Goal: Task Accomplishment & Management: Use online tool/utility

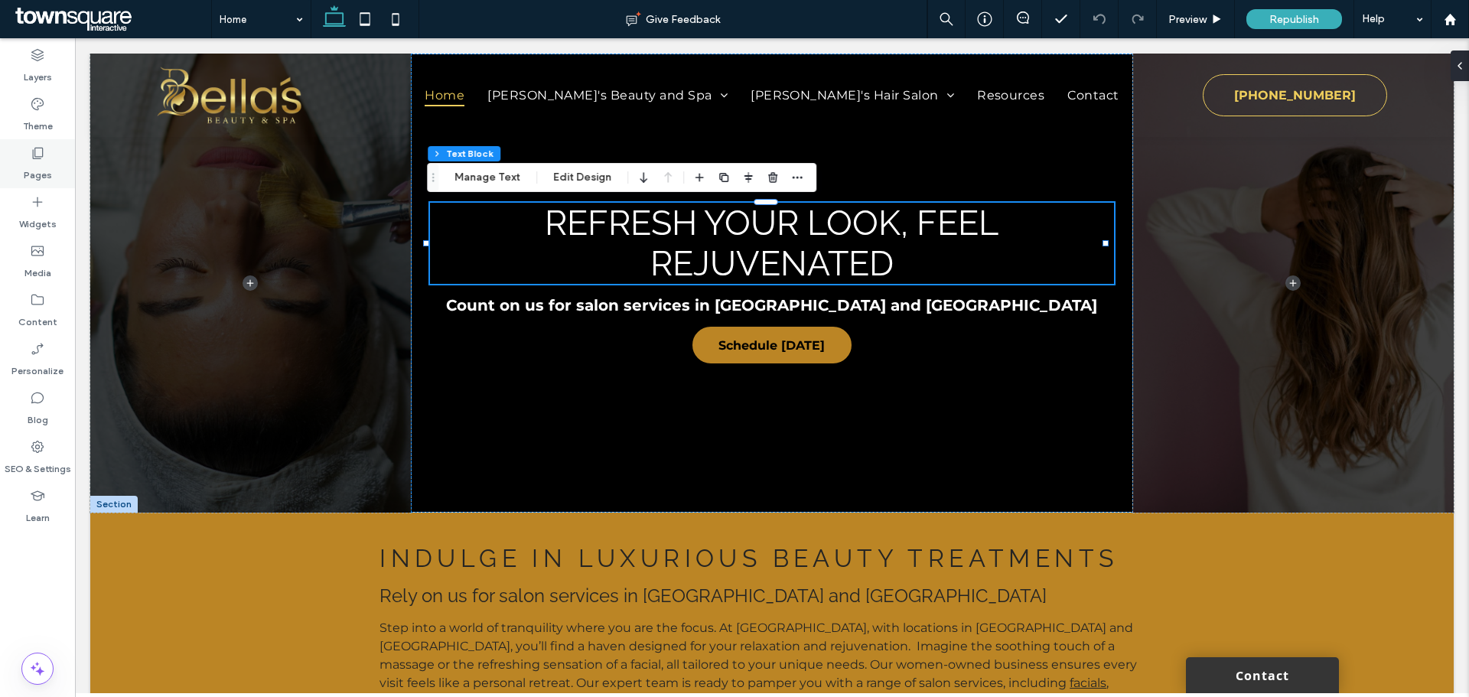
click at [47, 158] on div "Pages" at bounding box center [37, 163] width 75 height 49
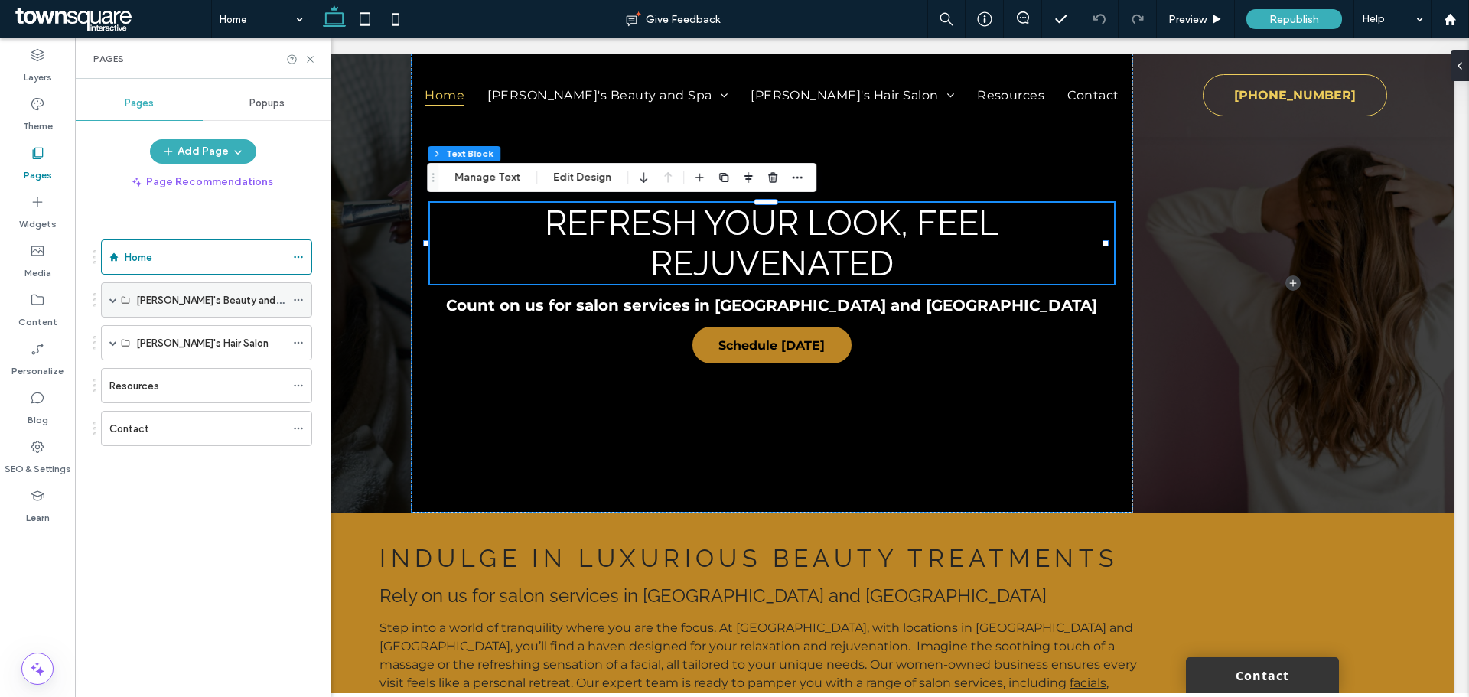
click at [109, 301] on div "[PERSON_NAME]'s Beauty and Spa" at bounding box center [206, 299] width 211 height 35
click at [112, 301] on span at bounding box center [113, 300] width 8 height 8
click at [112, 374] on span at bounding box center [113, 378] width 8 height 8
click at [136, 412] on span at bounding box center [140, 413] width 8 height 8
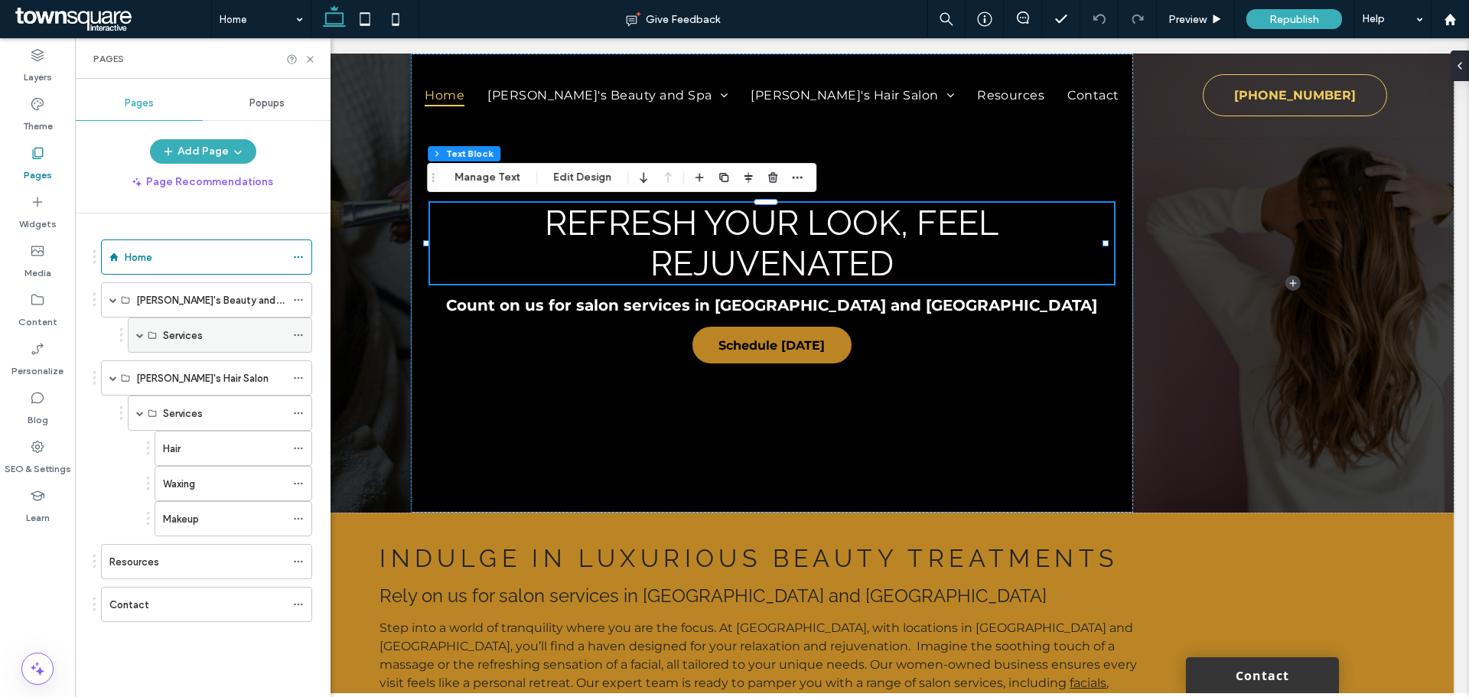
click at [139, 335] on span at bounding box center [140, 335] width 8 height 8
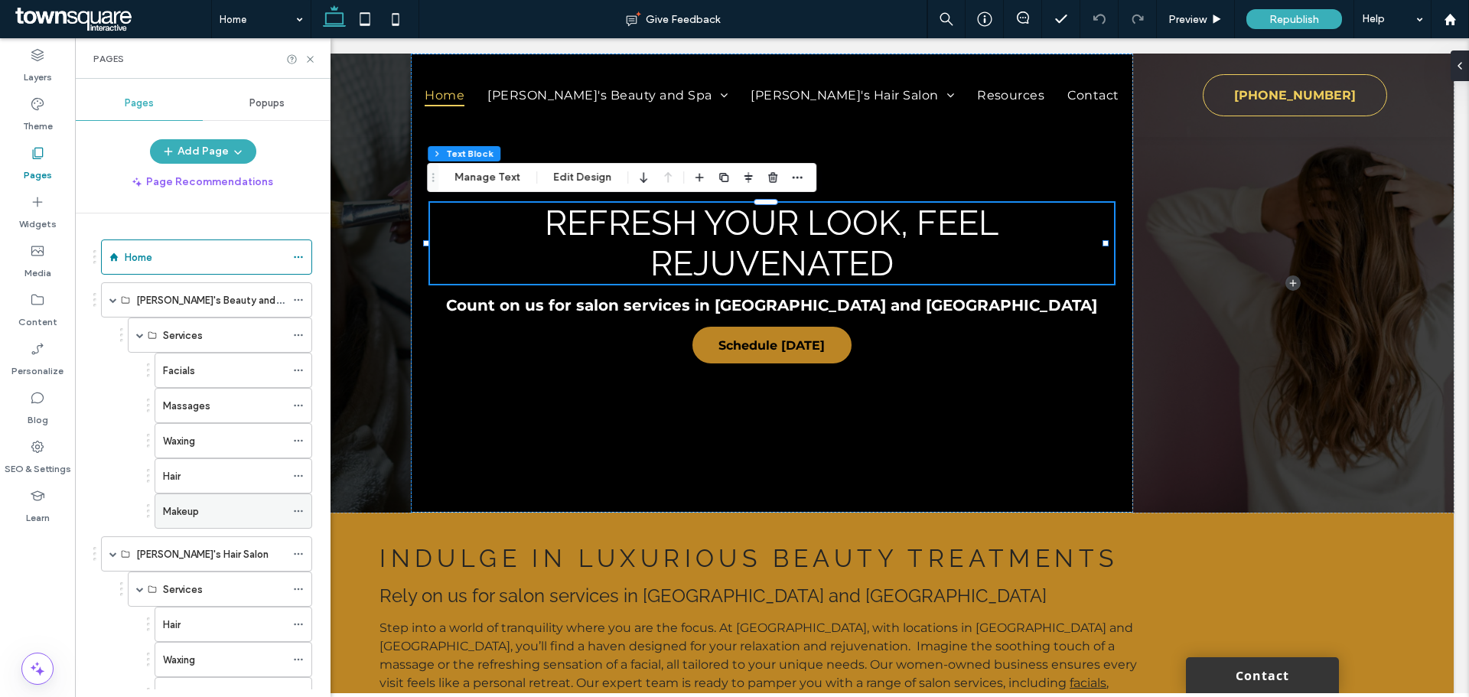
click at [297, 513] on icon at bounding box center [298, 511] width 11 height 11
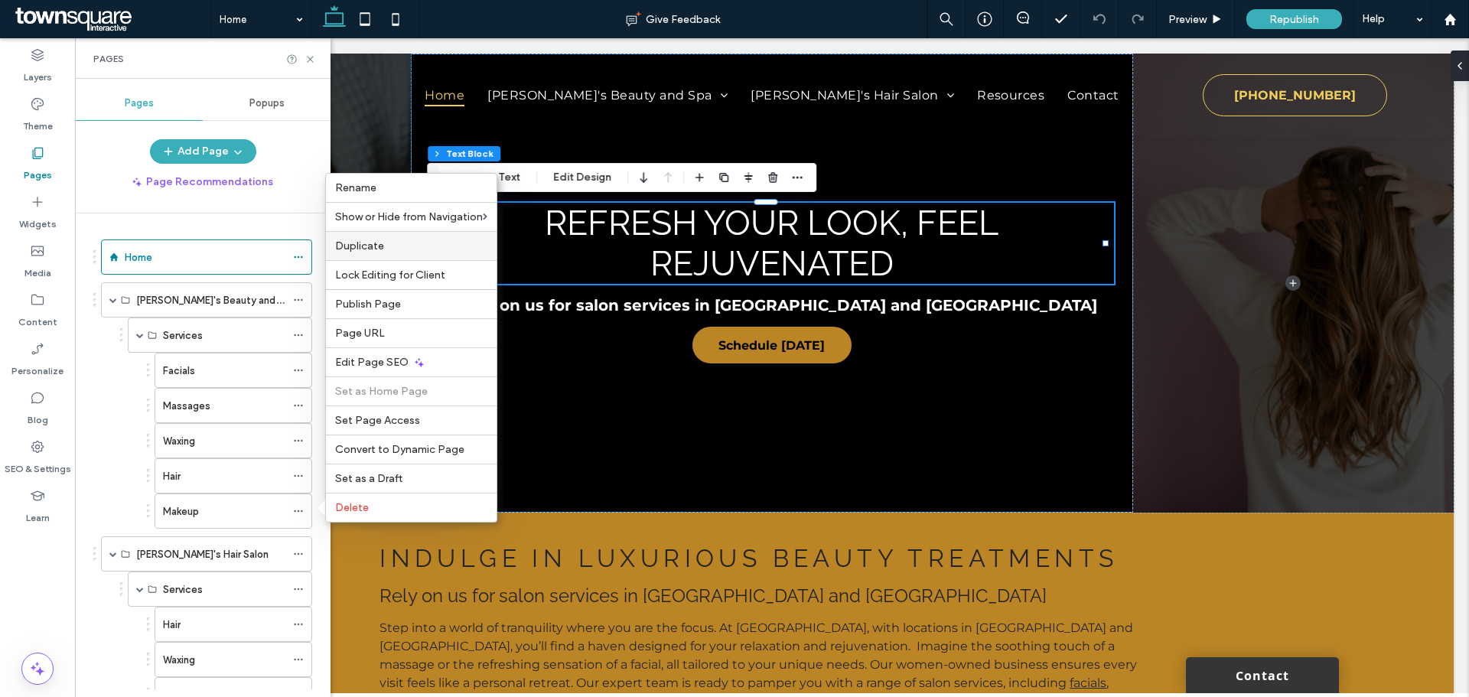
click at [361, 246] on span "Duplicate" at bounding box center [359, 245] width 49 height 13
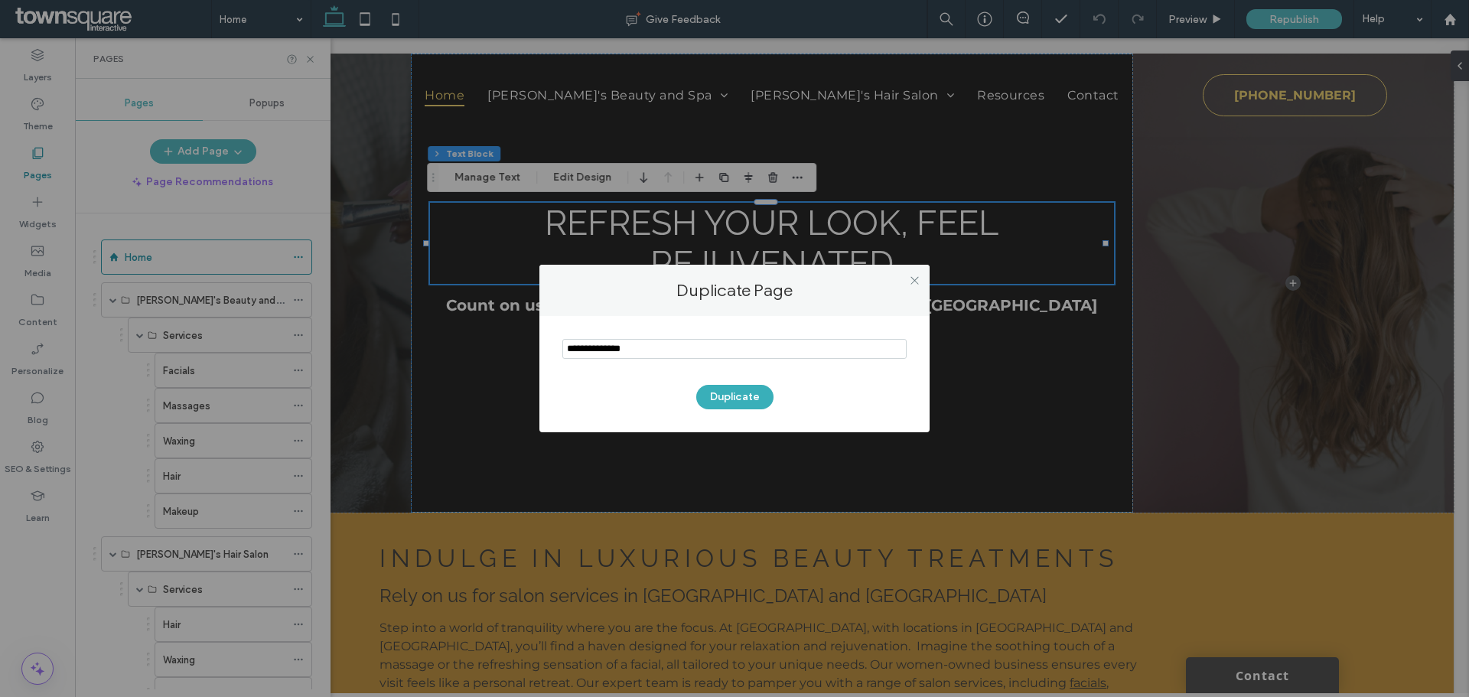
drag, startPoint x: 676, startPoint y: 360, endPoint x: 583, endPoint y: 357, distance: 92.7
click at [553, 345] on div "Duplicate" at bounding box center [734, 374] width 390 height 116
click at [591, 357] on input "notEmpty" at bounding box center [734, 349] width 344 height 20
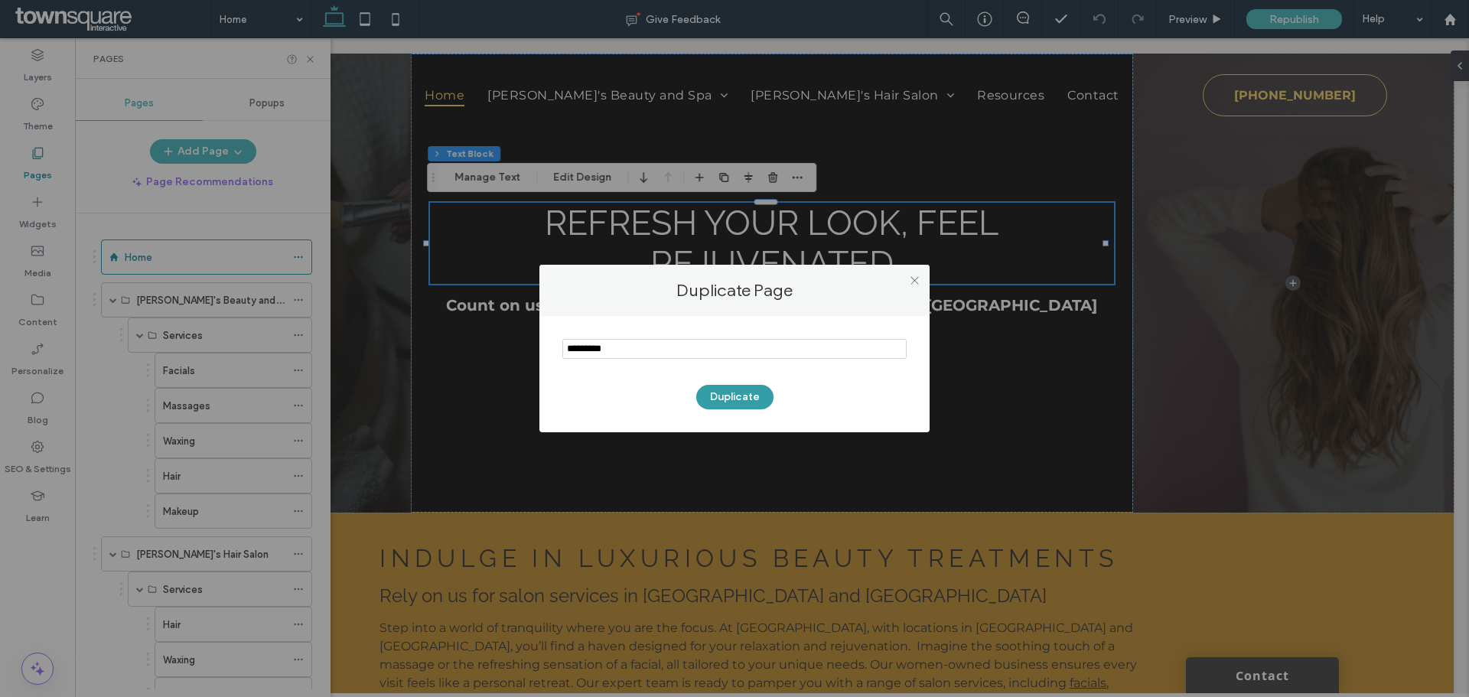
type input "*********"
click at [720, 403] on button "Duplicate" at bounding box center [734, 397] width 77 height 24
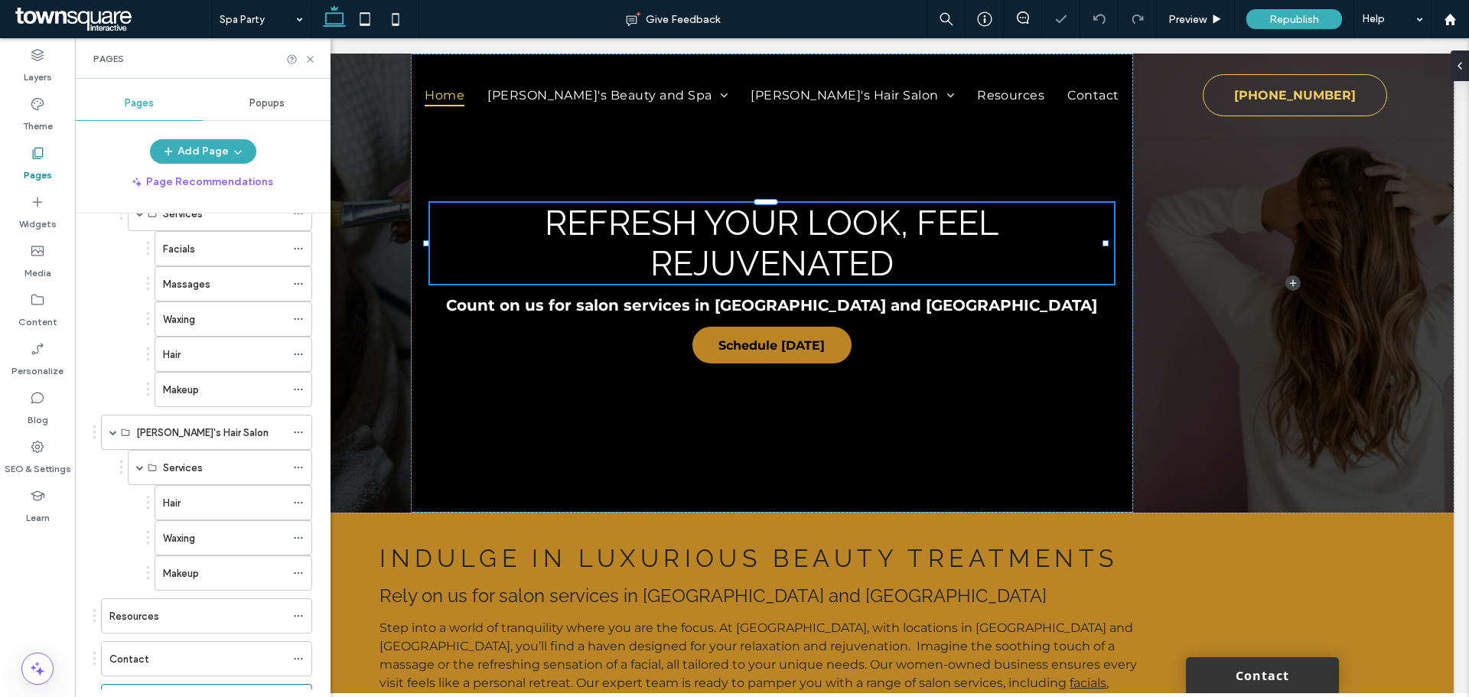
scroll to position [190, 0]
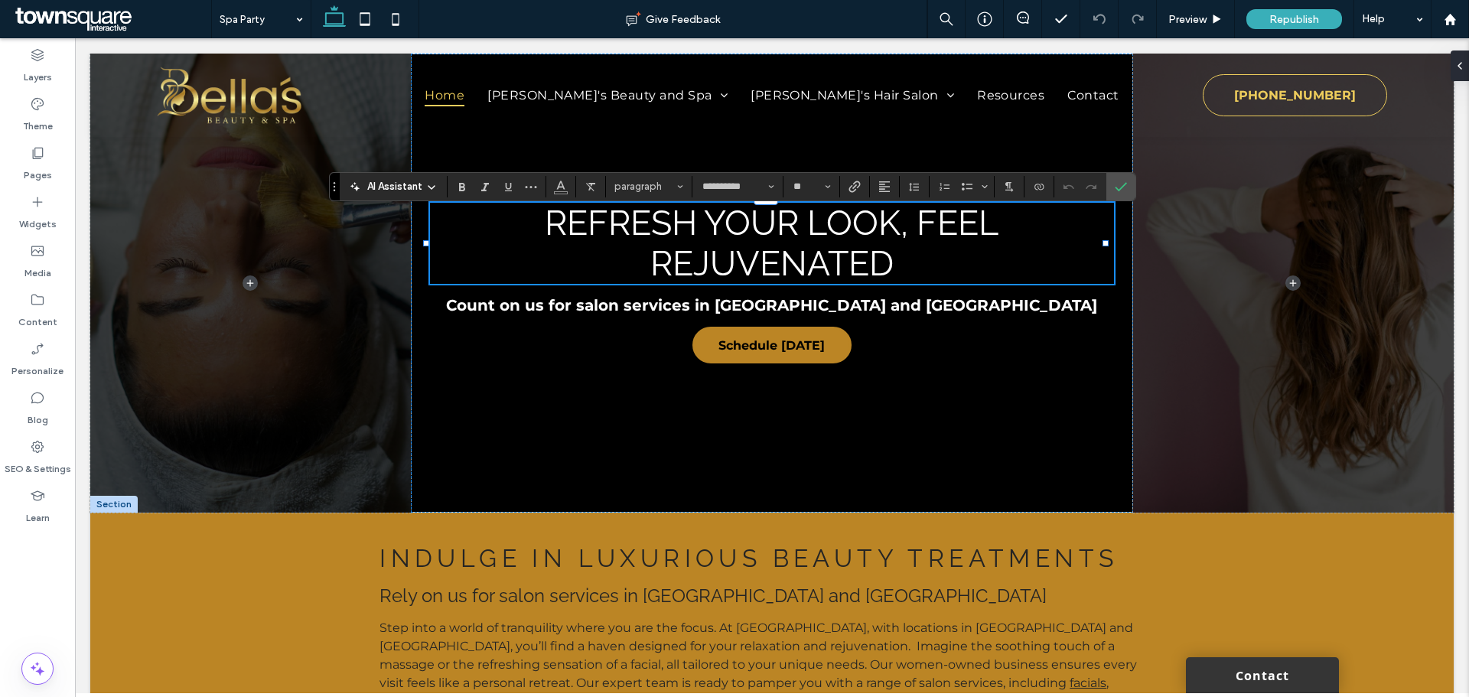
type input "**"
type input "**********"
type input "**"
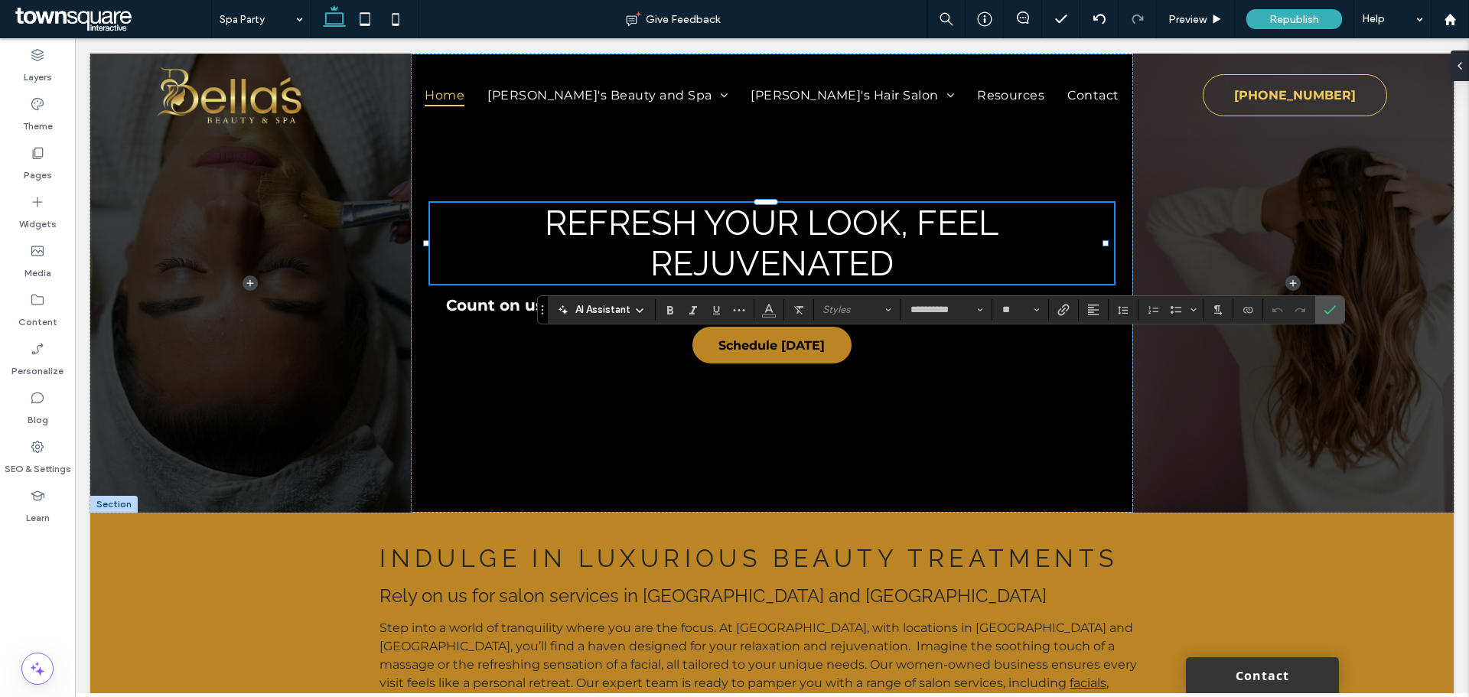
type input "**"
type input "**********"
type input "**"
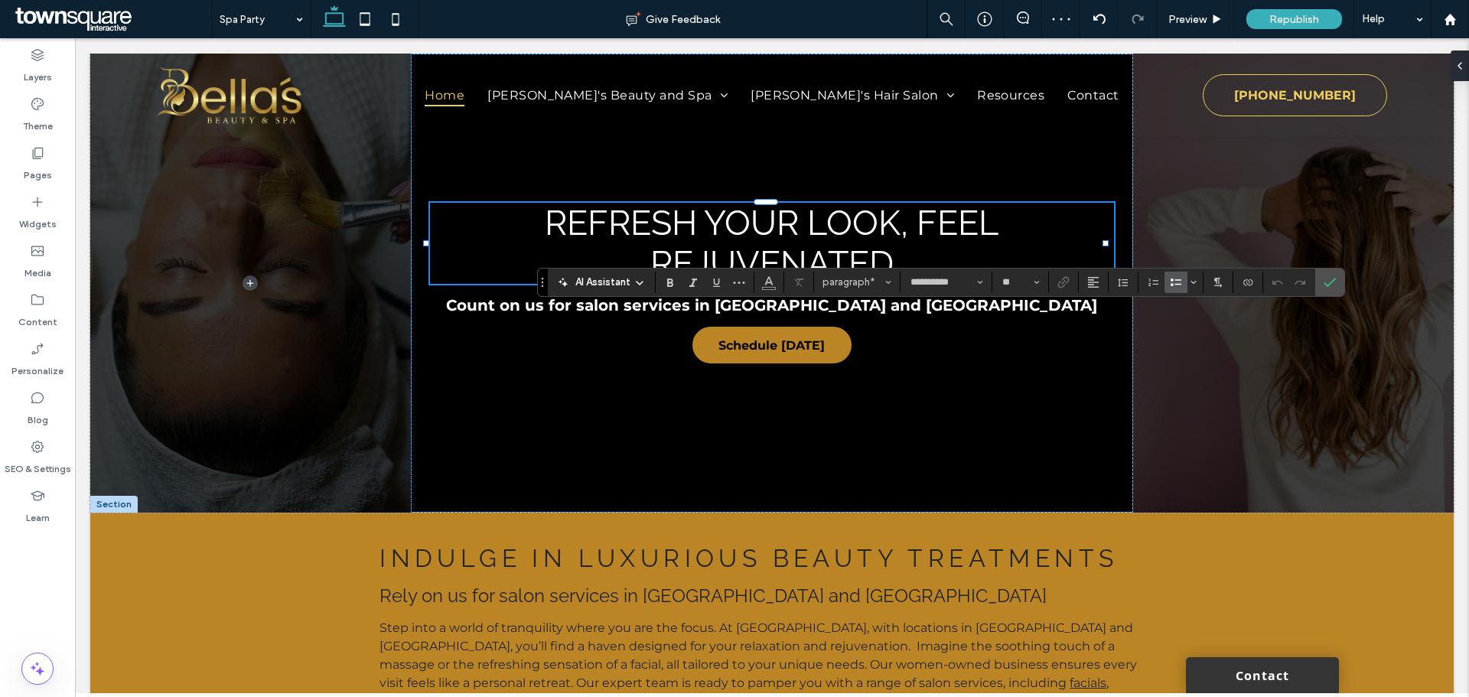
click at [1168, 285] on label "Bulleted List" at bounding box center [1176, 282] width 23 height 21
click at [1174, 280] on icon "Bulleted List" at bounding box center [1176, 282] width 12 height 12
click at [1175, 282] on icon "Bulleted List" at bounding box center [1176, 282] width 12 height 12
click at [1181, 285] on icon "Bulleted List" at bounding box center [1176, 282] width 12 height 12
click at [1165, 285] on label "Bulleted List" at bounding box center [1176, 282] width 23 height 21
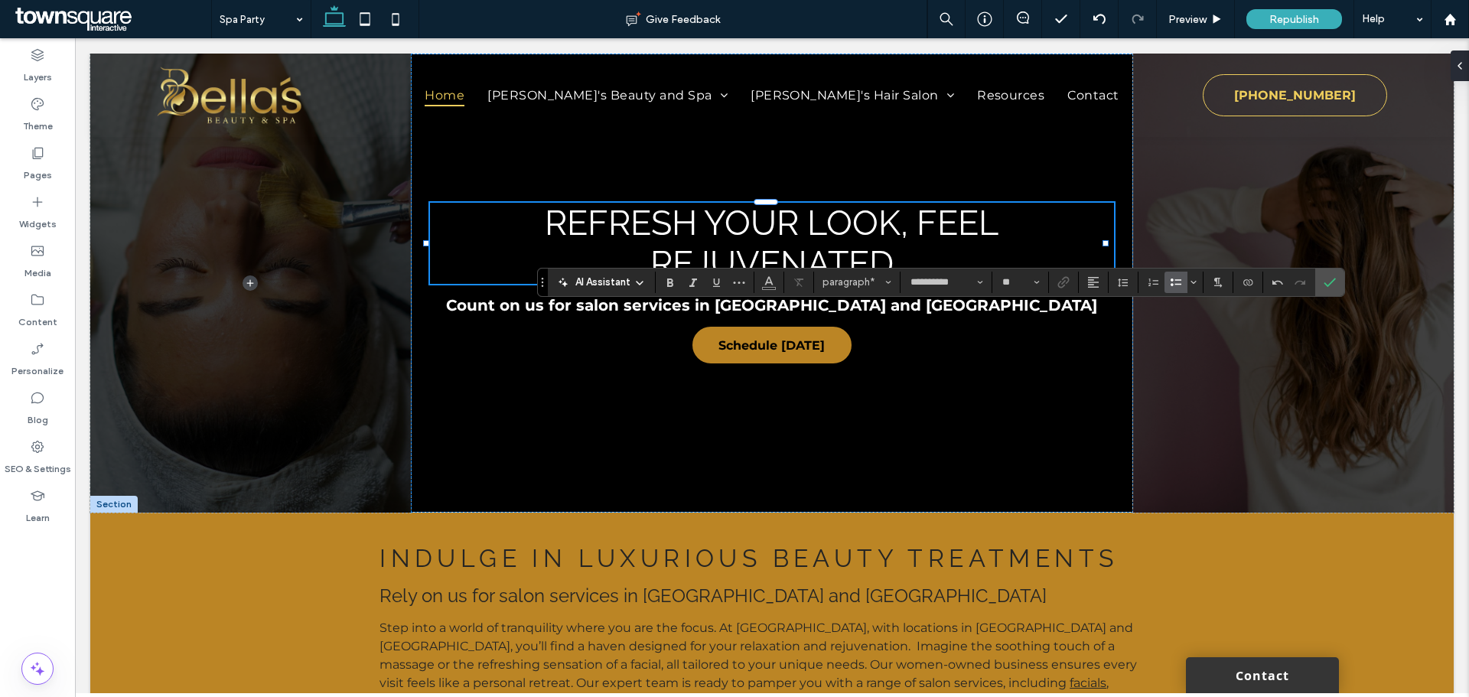
click at [1178, 284] on use "Bulleted List" at bounding box center [1176, 283] width 11 height 8
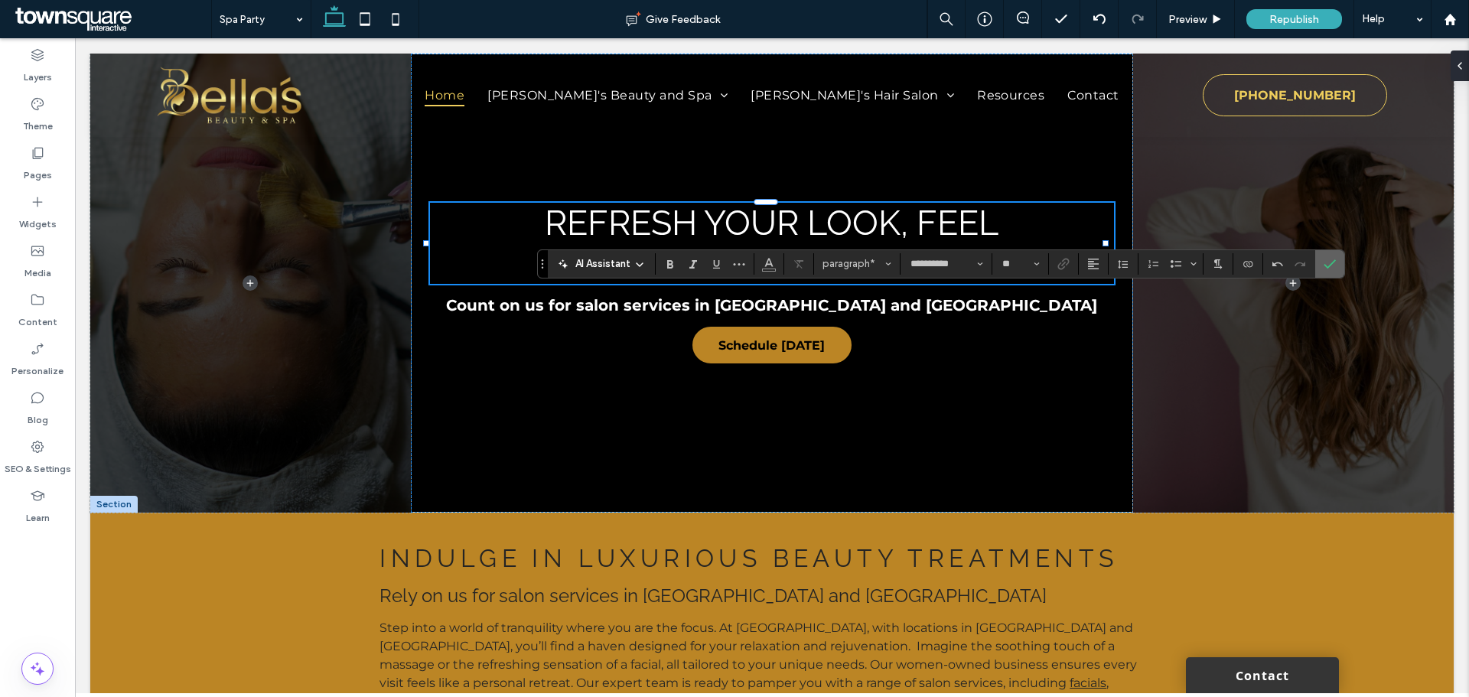
click at [1329, 265] on icon "Confirm" at bounding box center [1330, 264] width 12 height 12
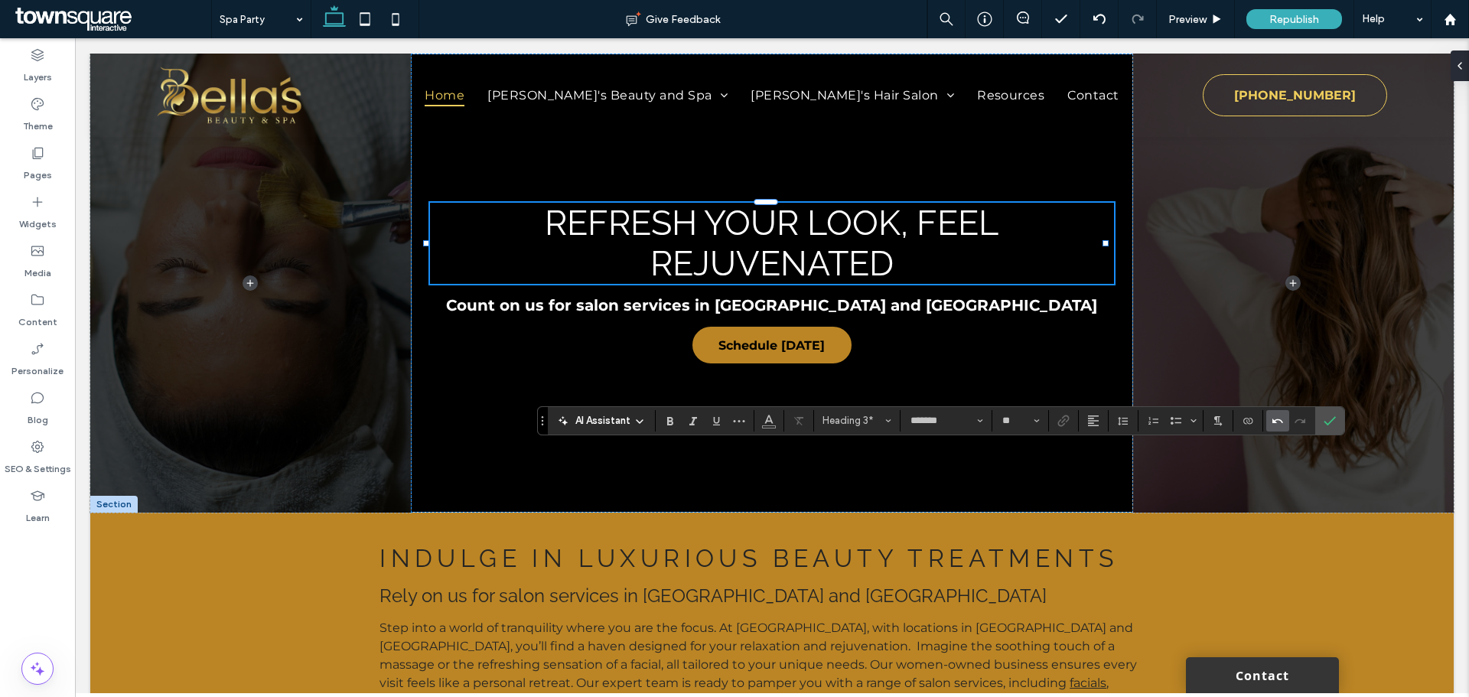
click at [1286, 424] on label "Undo" at bounding box center [1277, 420] width 23 height 21
click at [1324, 423] on icon "Confirm" at bounding box center [1330, 421] width 12 height 12
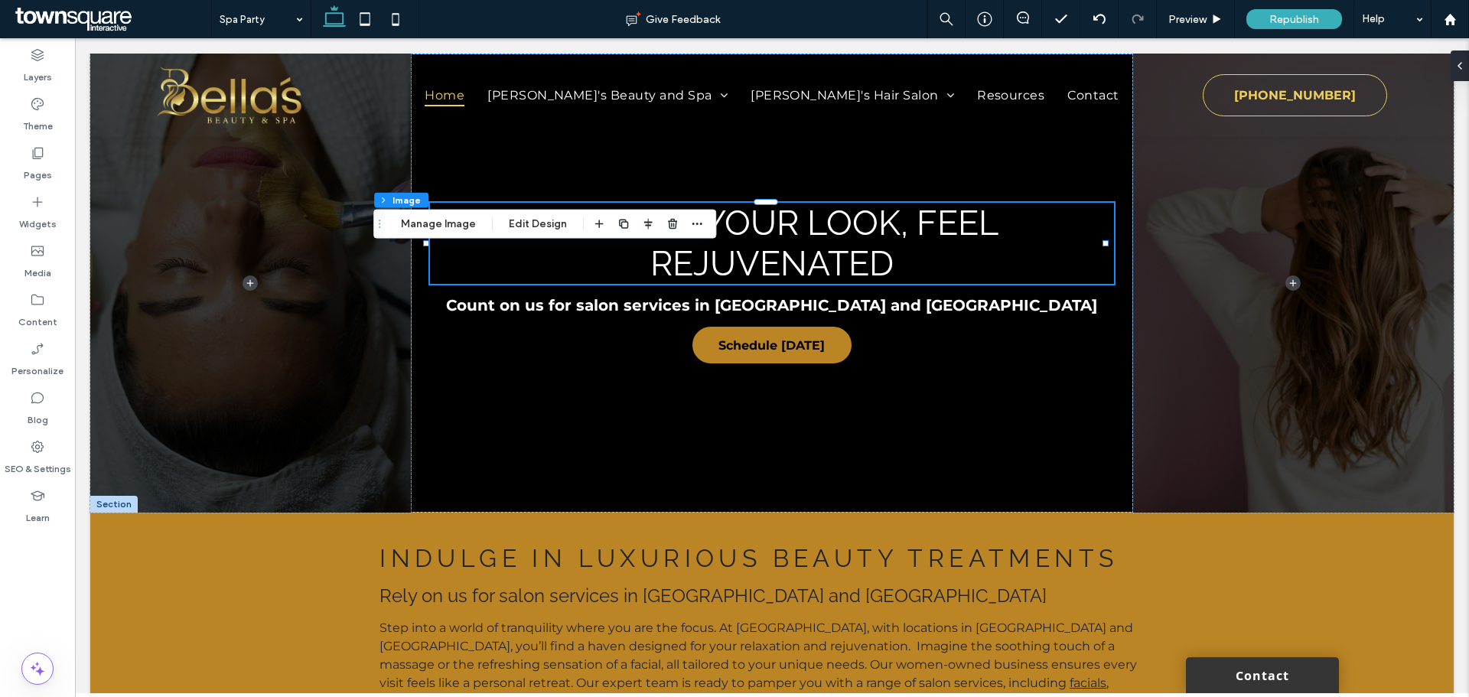
click at [448, 213] on div "Section Column Image Manage Image Edit Design" at bounding box center [544, 224] width 343 height 29
click at [449, 227] on button "Manage Image" at bounding box center [438, 224] width 95 height 18
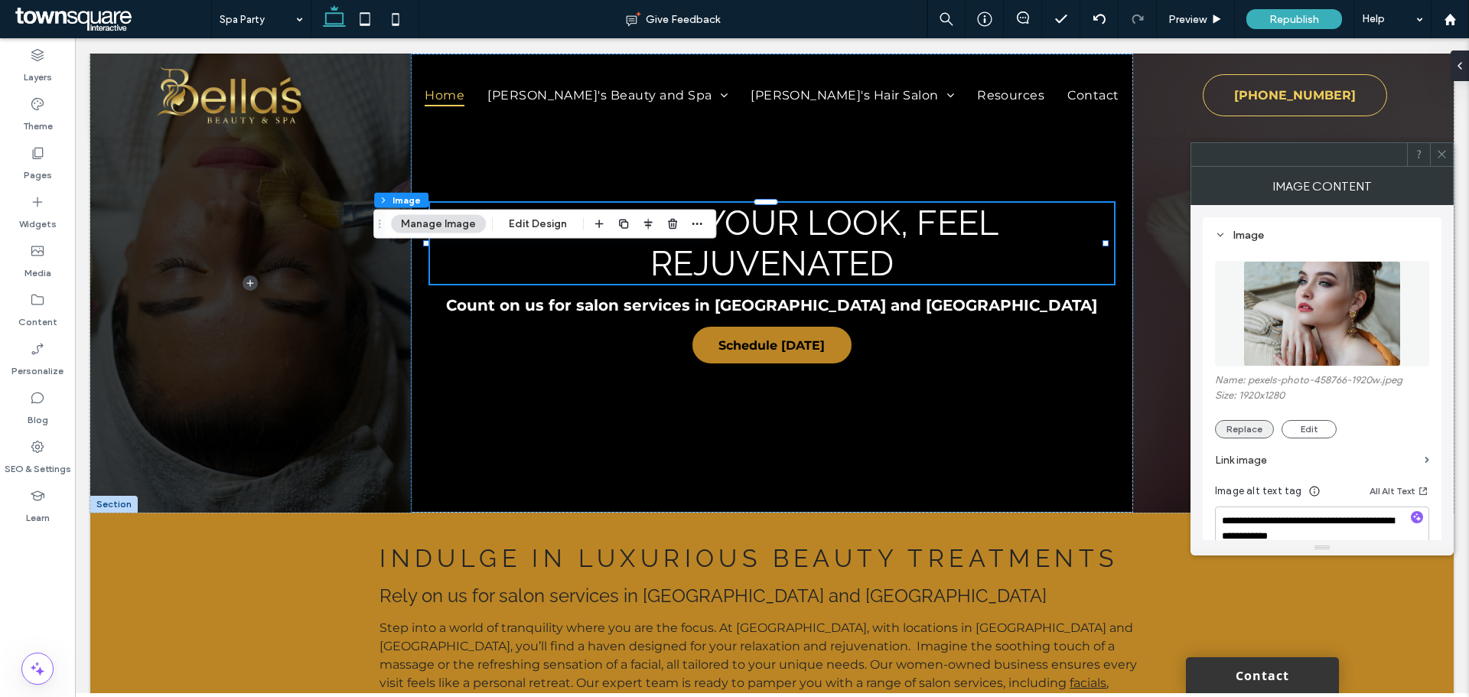
click at [1240, 423] on button "Replace" at bounding box center [1244, 429] width 59 height 18
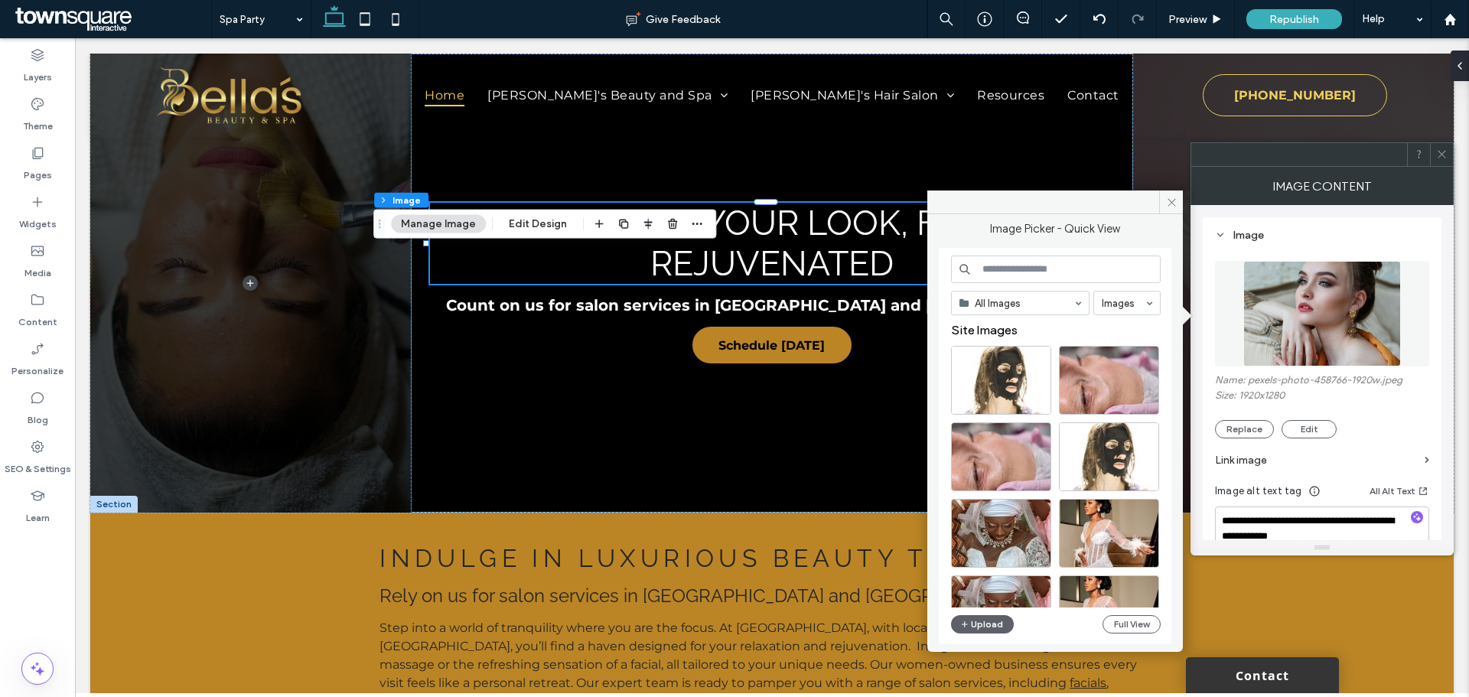
click at [1041, 267] on input at bounding box center [1056, 270] width 210 height 28
type input "*"
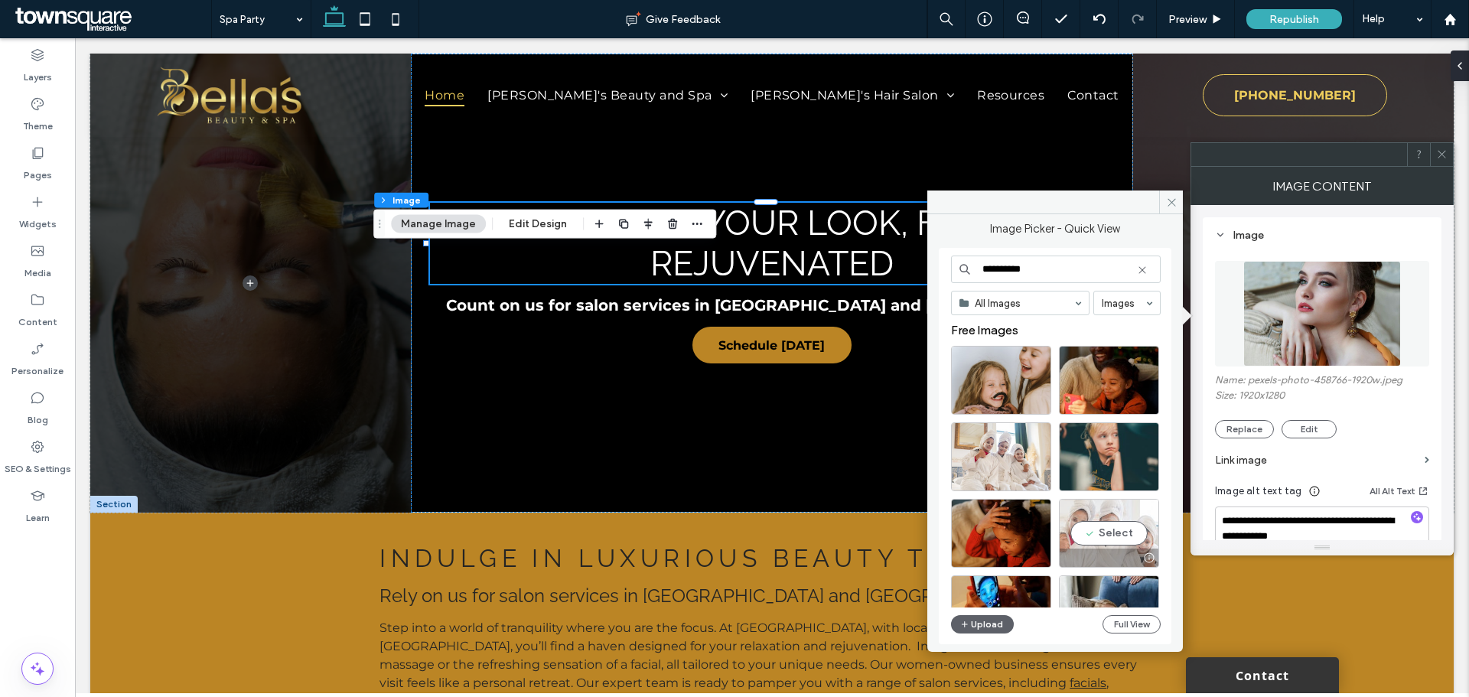
type input "**********"
click at [1100, 533] on div "Select" at bounding box center [1109, 533] width 100 height 69
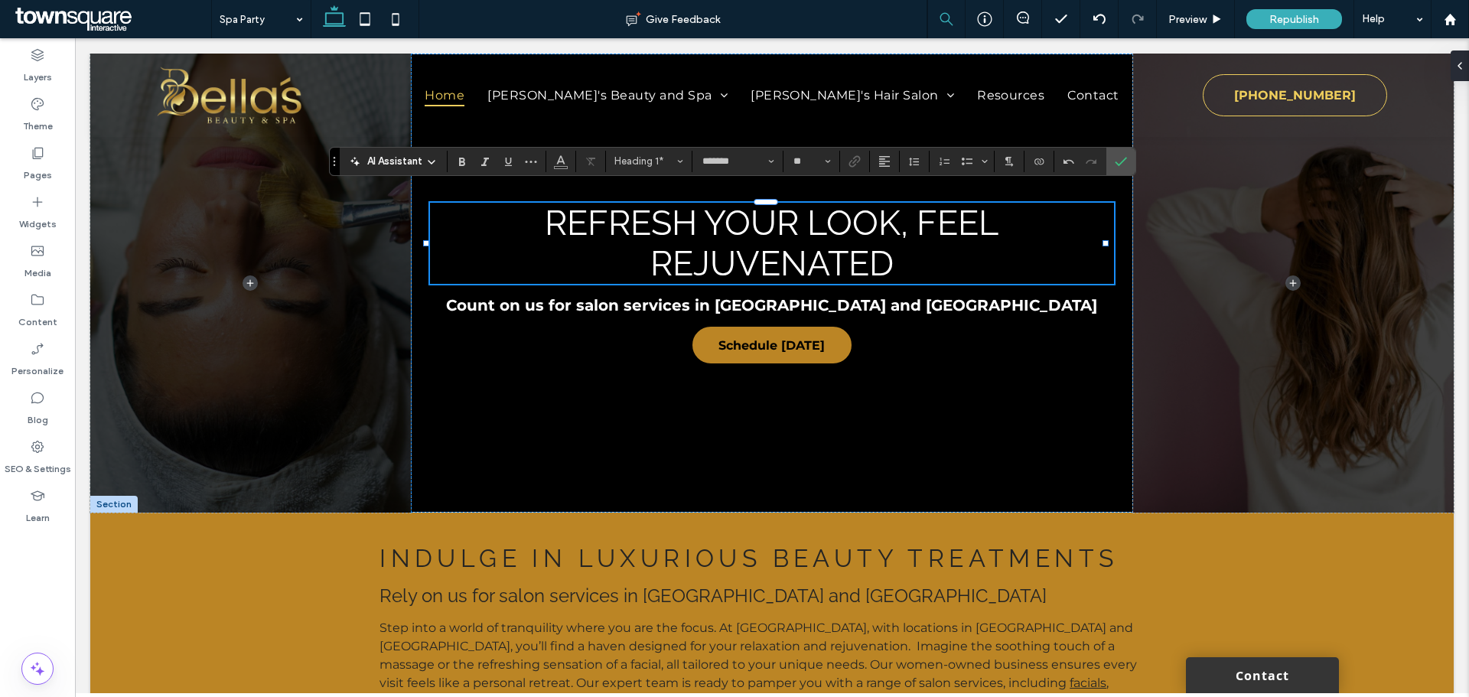
type input "**********"
type input "**"
type input "*******"
type input "**"
click at [1106, 165] on section at bounding box center [1120, 162] width 29 height 28
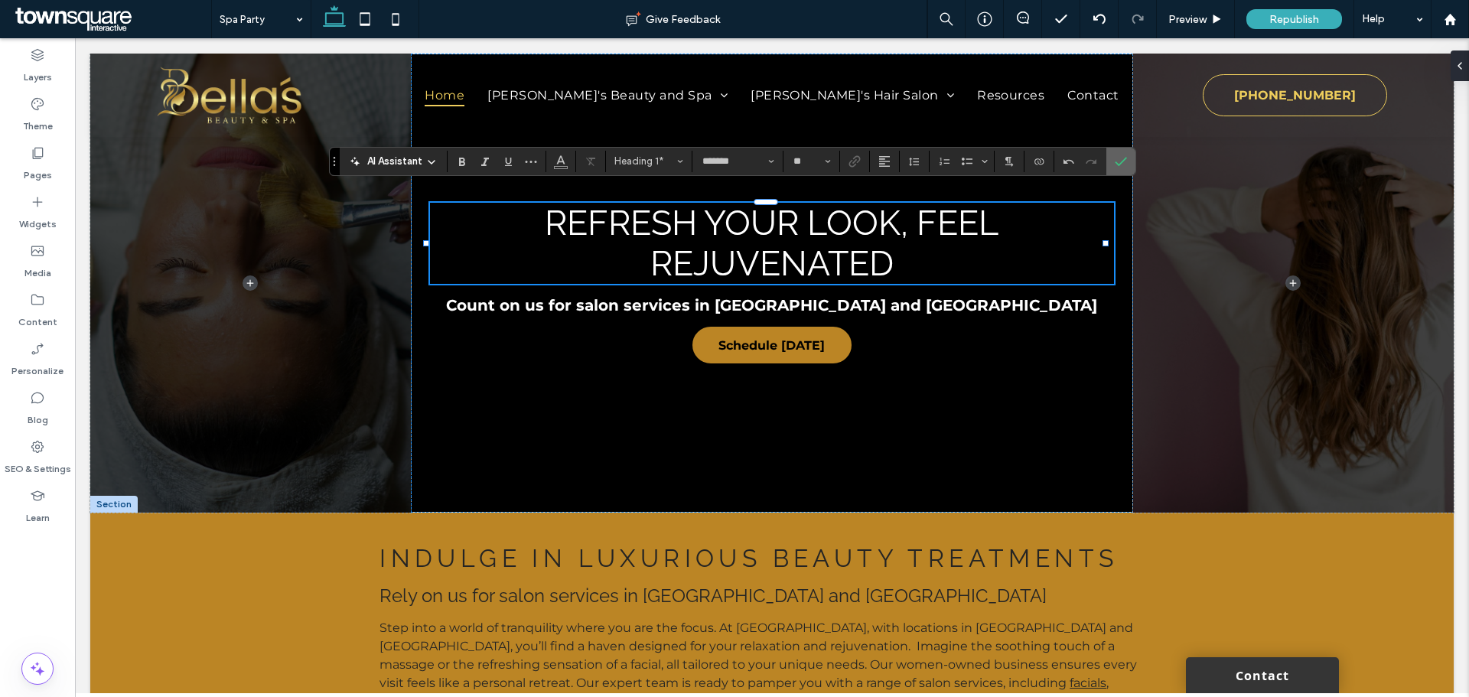
click at [1119, 158] on icon "Confirm" at bounding box center [1121, 161] width 12 height 12
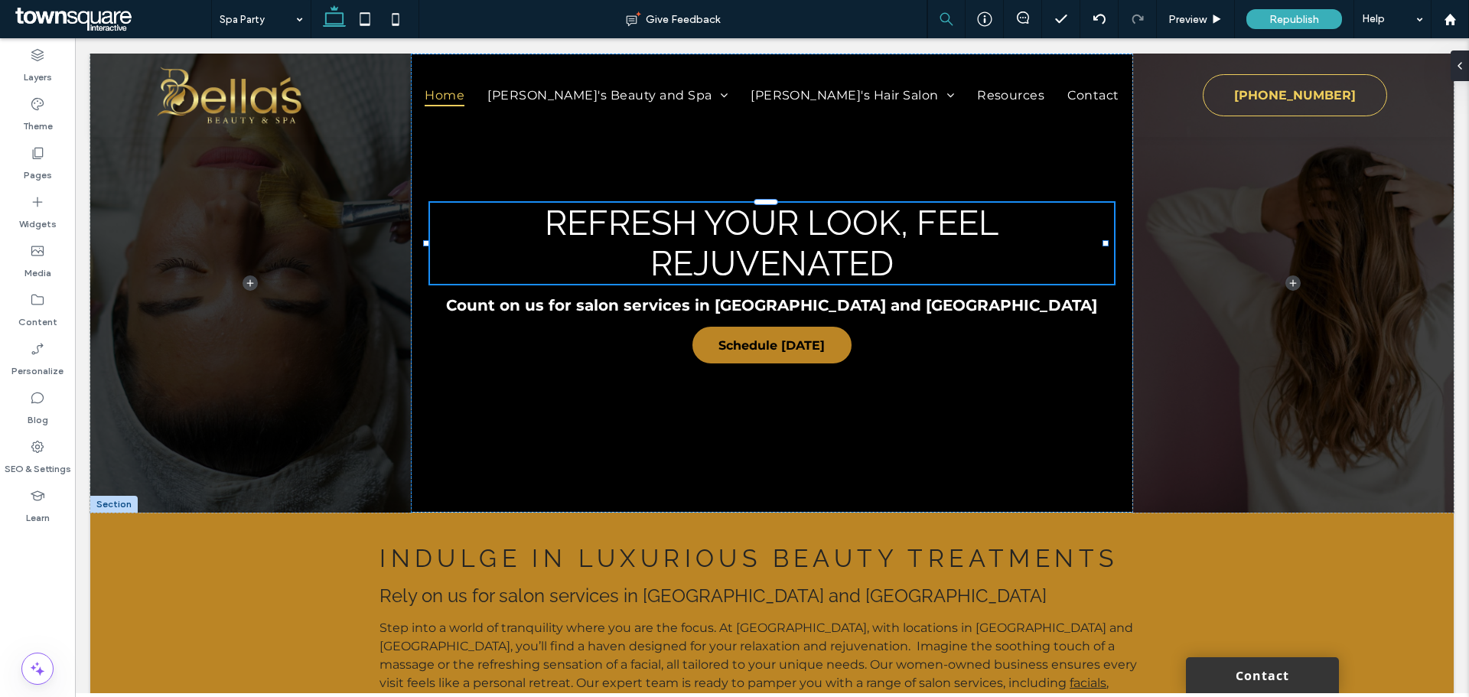
type input "*******"
type input "**"
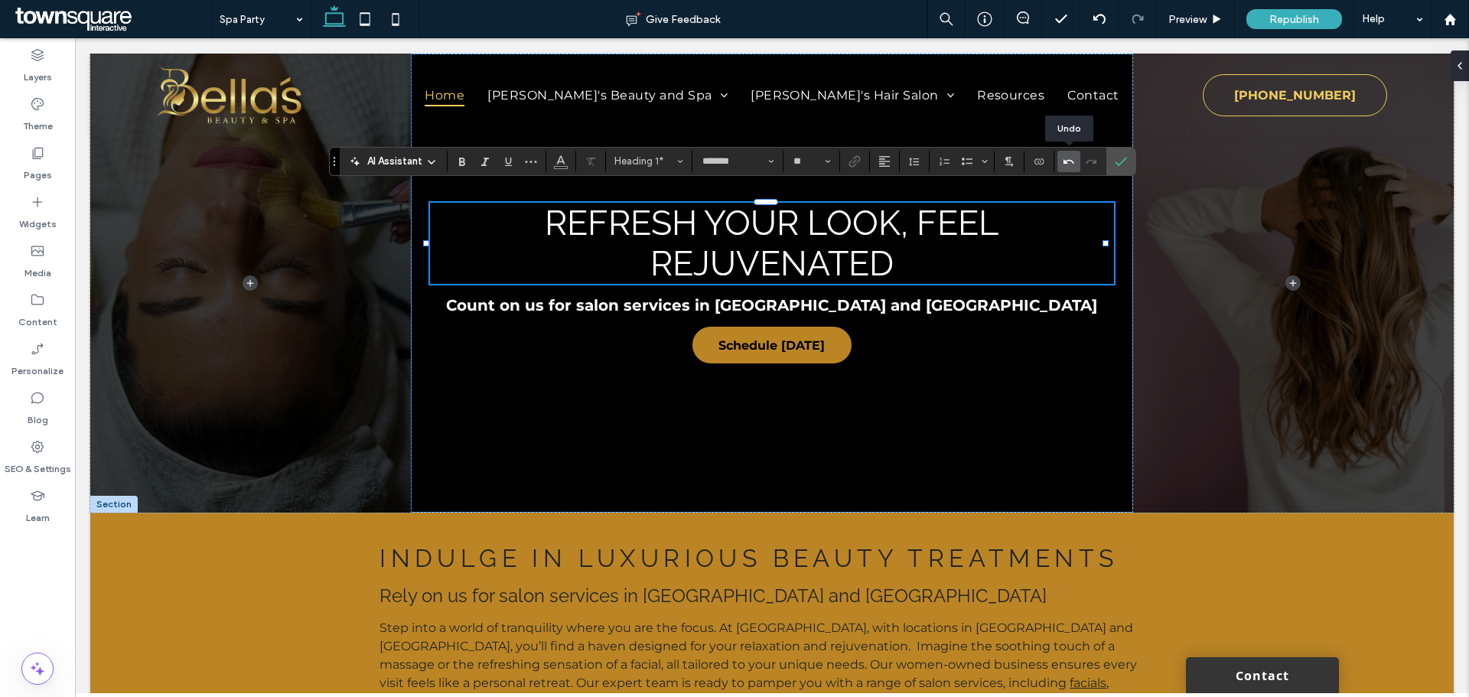
click at [1070, 156] on icon "Undo" at bounding box center [1069, 161] width 12 height 12
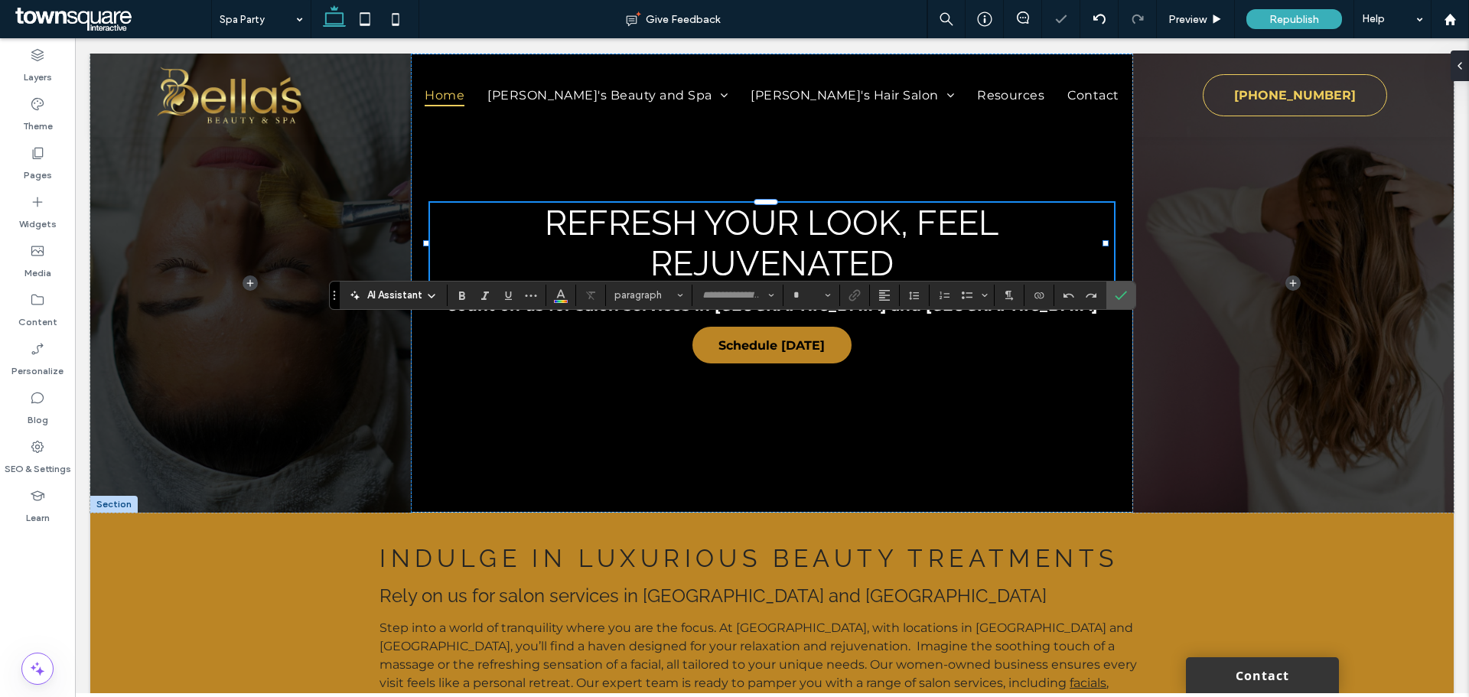
type input "**********"
type input "**"
click at [1113, 297] on label "Confirm" at bounding box center [1120, 296] width 23 height 28
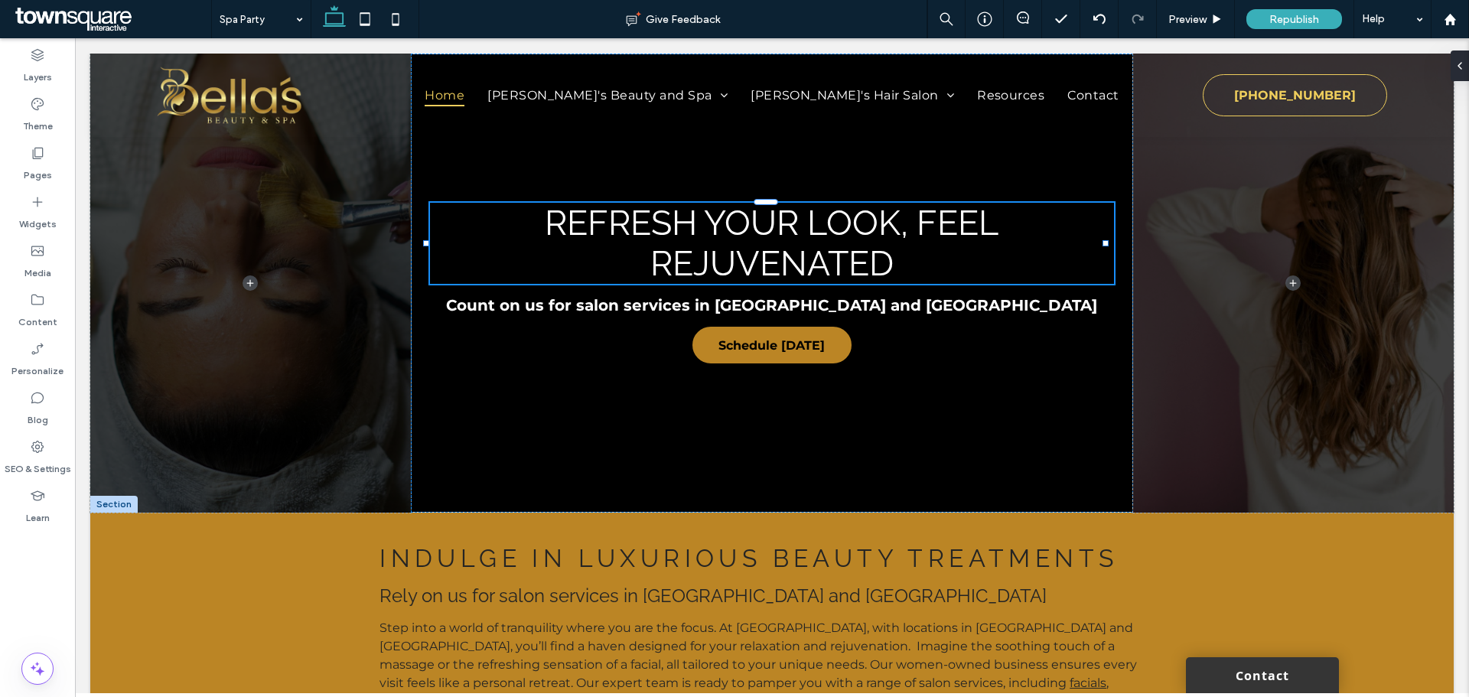
type input "*******"
type input "**"
type input "**********"
type input "**"
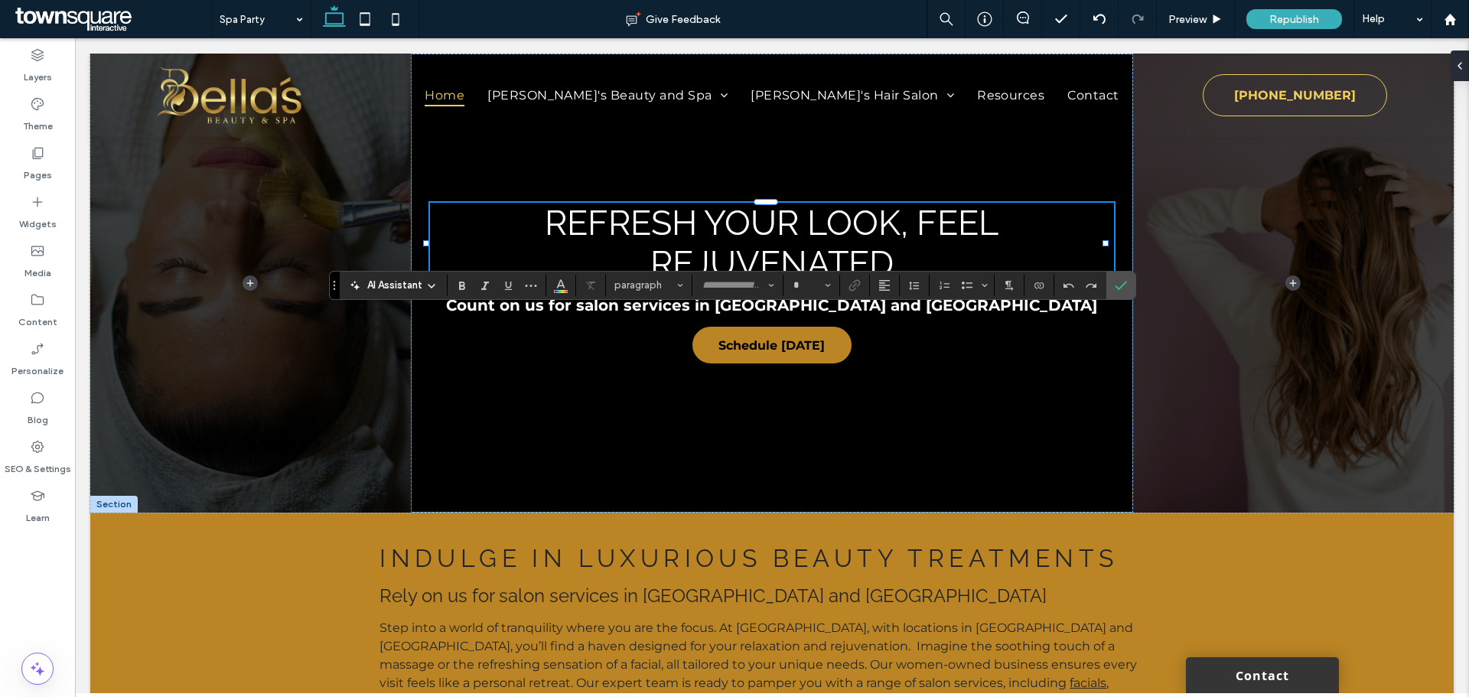
type input "**********"
type input "**"
click at [1129, 288] on label "Confirm" at bounding box center [1120, 286] width 23 height 28
click at [1126, 285] on icon "Confirm" at bounding box center [1121, 285] width 12 height 12
click at [1116, 293] on span "Confirm" at bounding box center [1118, 286] width 7 height 28
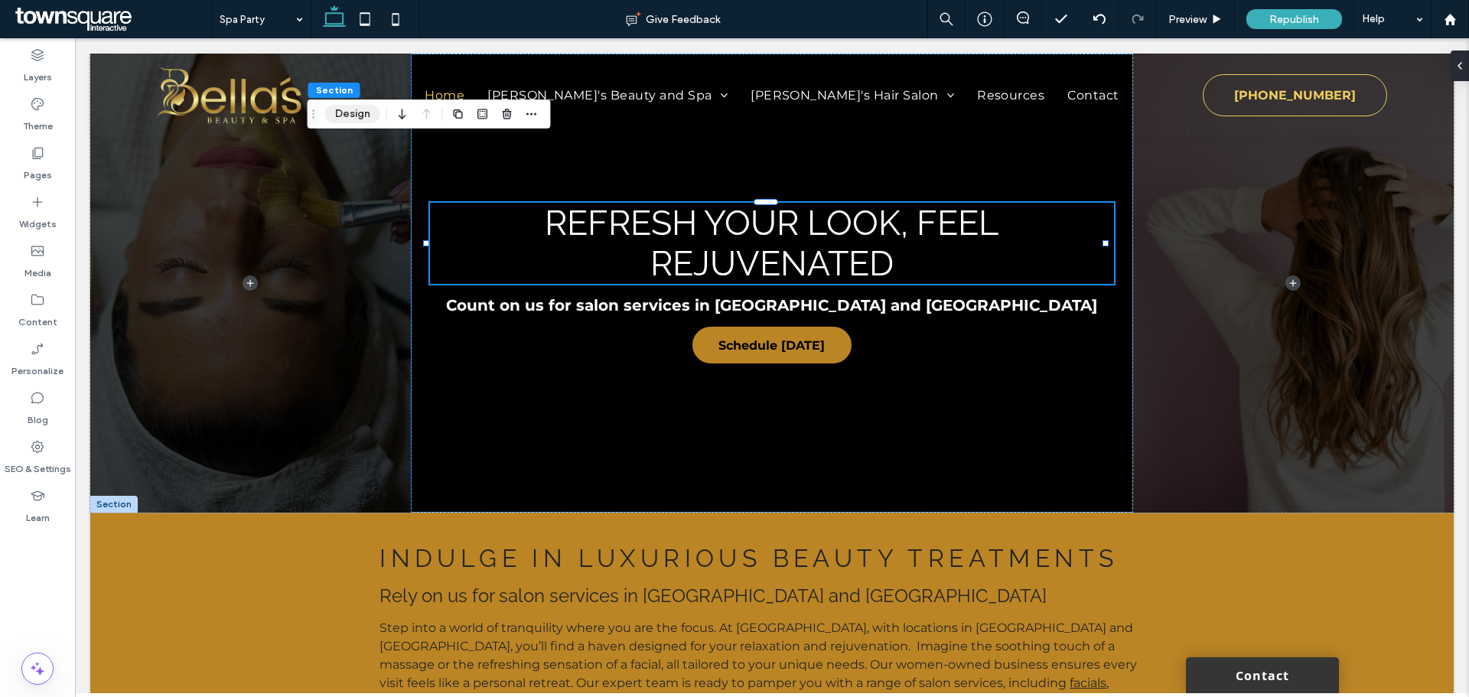
click at [344, 116] on button "Design" at bounding box center [352, 114] width 55 height 18
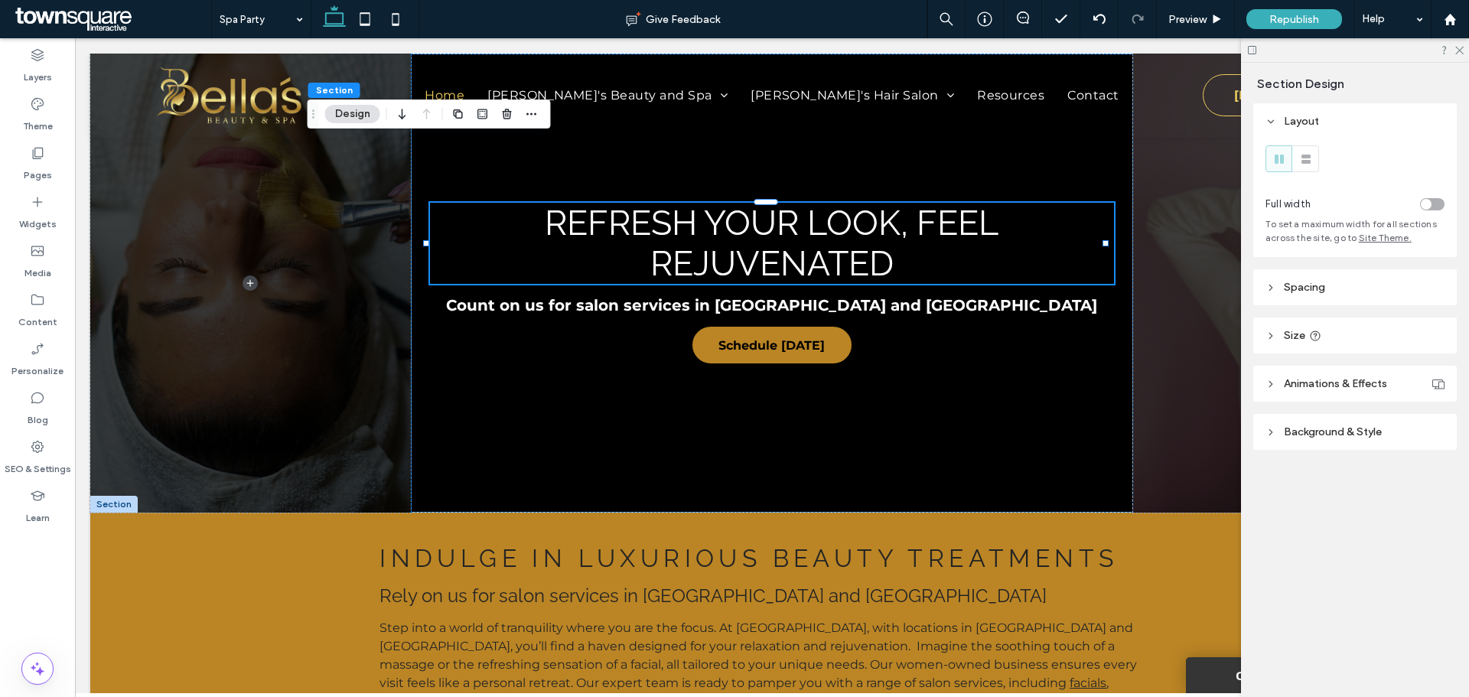
click at [1295, 429] on span "Background & Style" at bounding box center [1333, 431] width 98 height 13
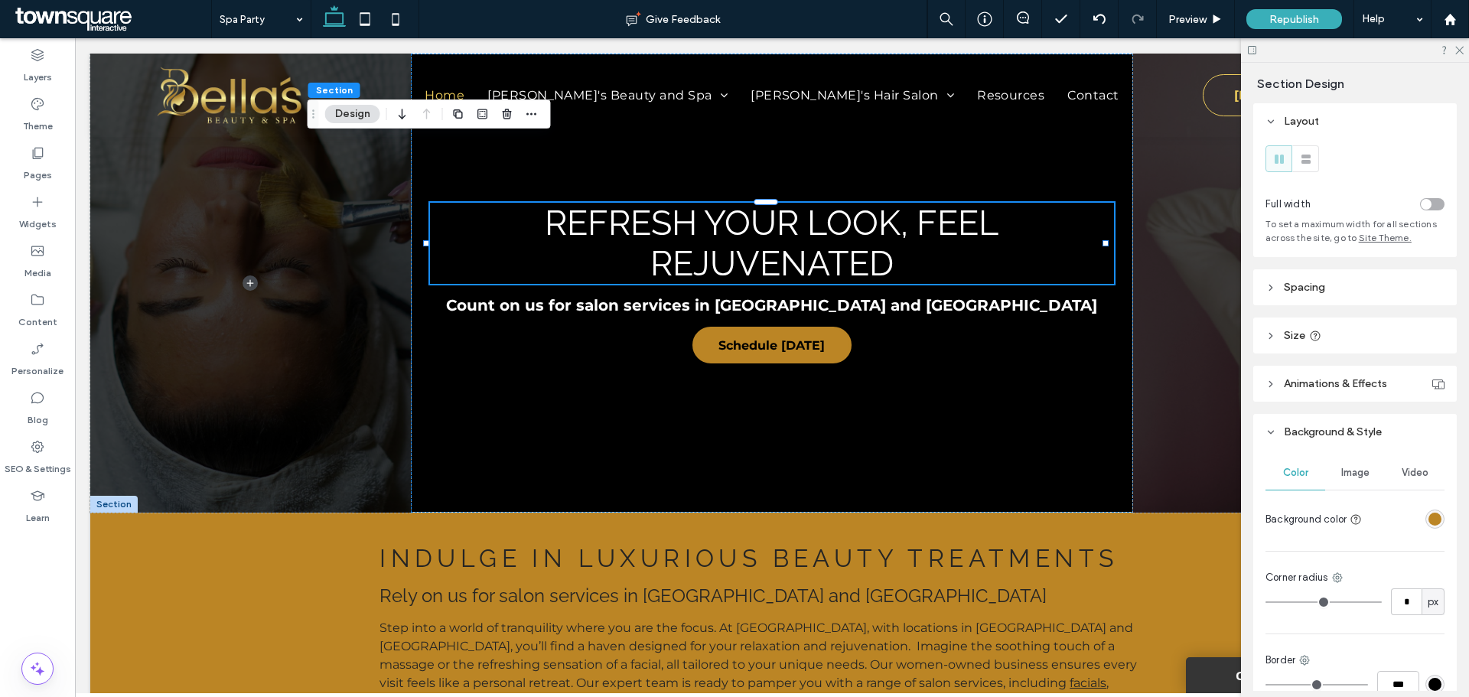
click at [1343, 479] on div "Image" at bounding box center [1355, 473] width 60 height 34
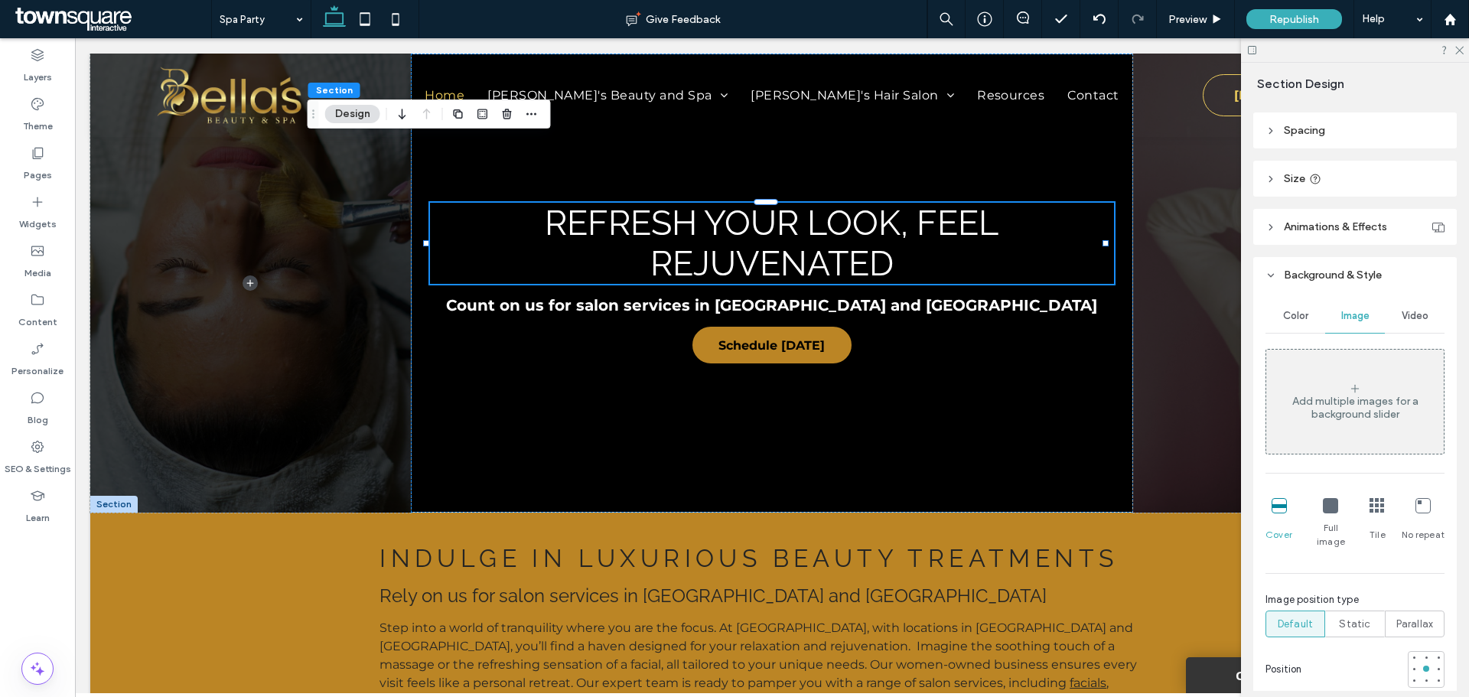
scroll to position [153, 0]
click at [1378, 402] on div "Add multiple images for a background slider" at bounding box center [1355, 412] width 178 height 26
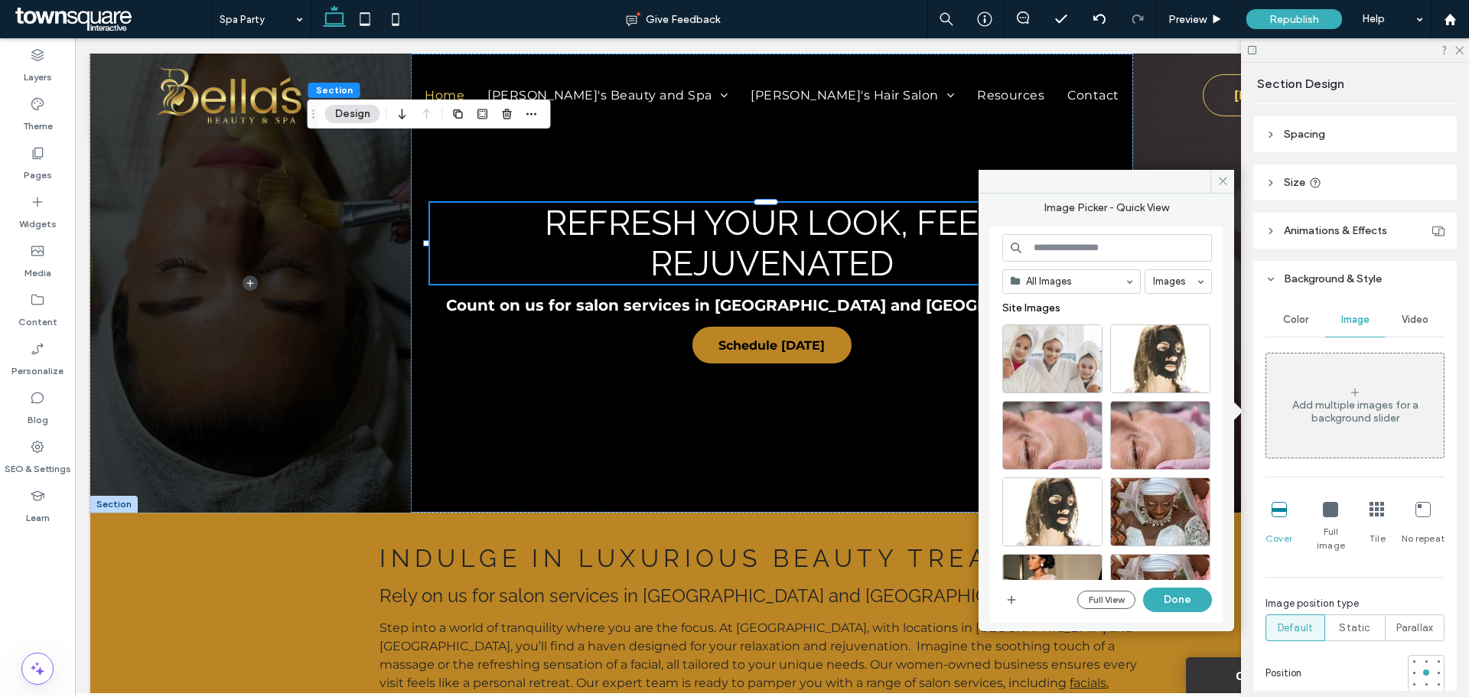
click at [1105, 260] on input at bounding box center [1107, 248] width 210 height 28
type input "**********"
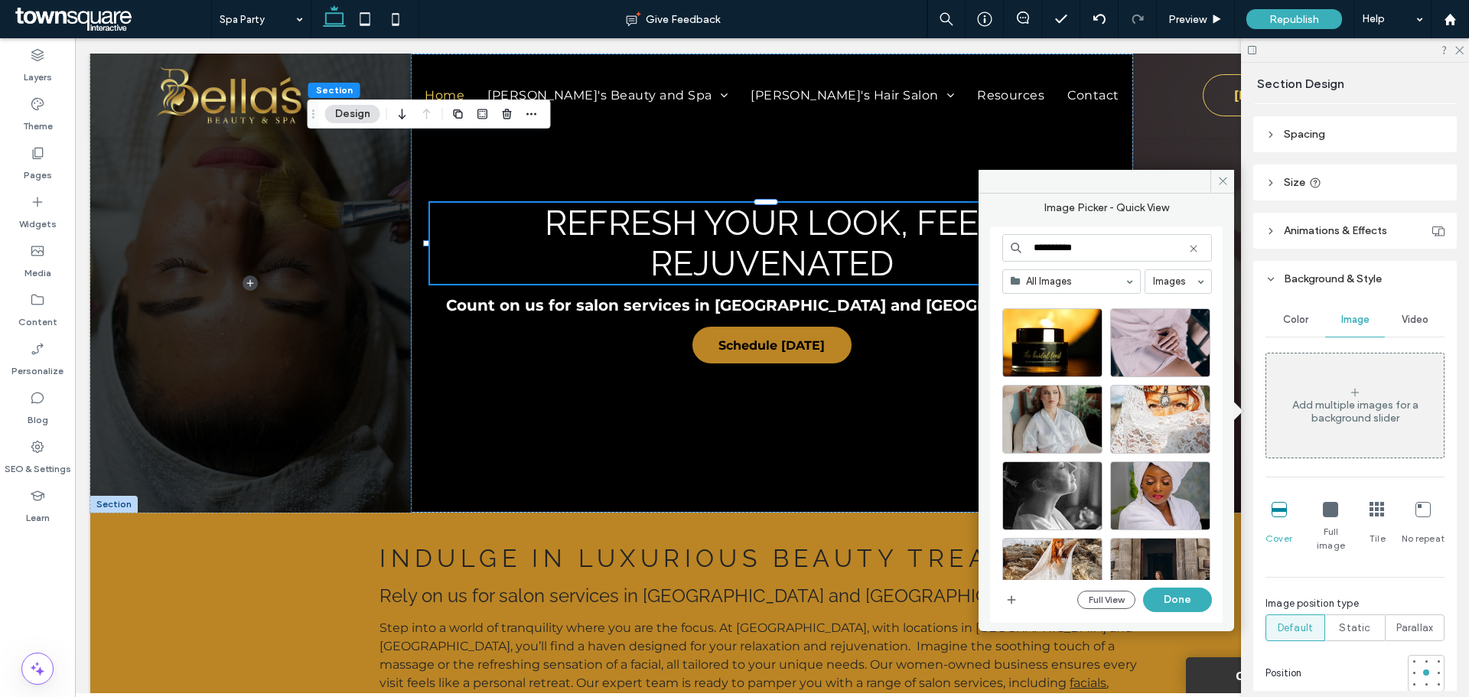
scroll to position [295, 0]
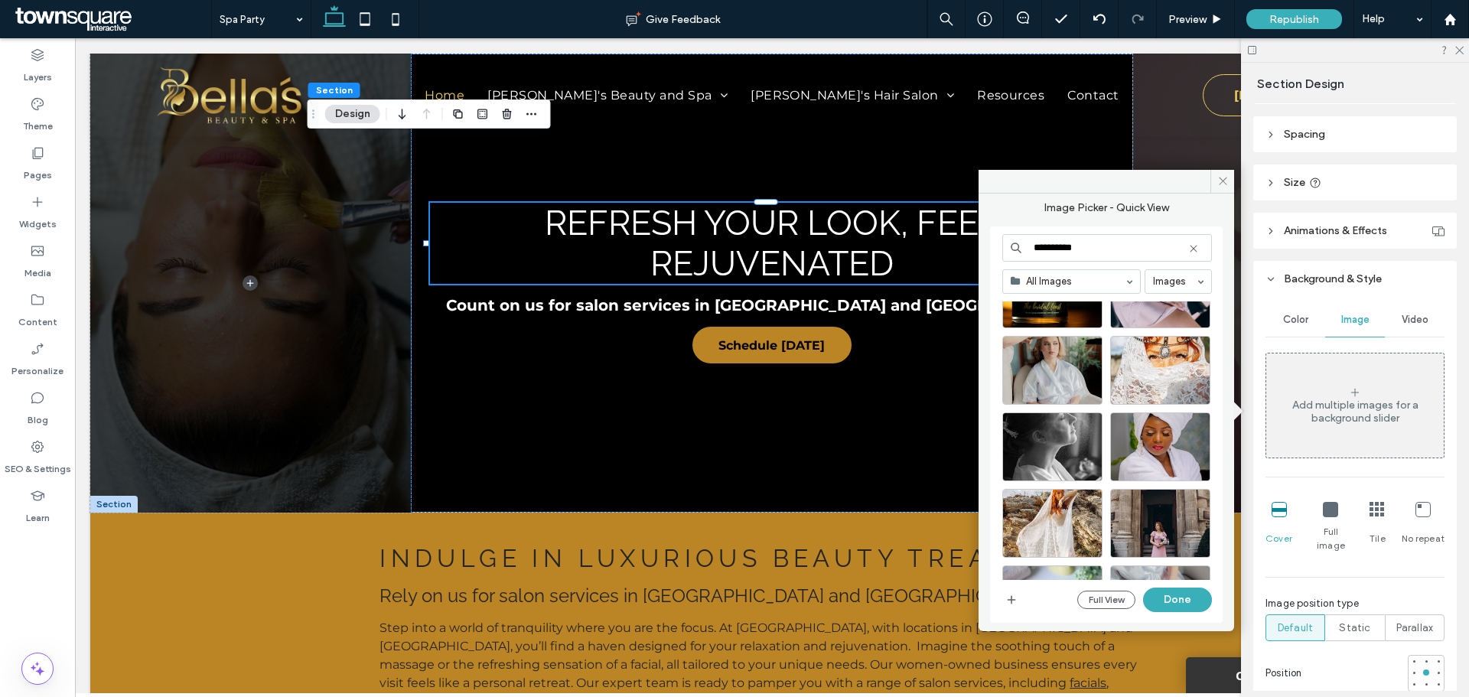
click at [1193, 248] on use at bounding box center [1193, 248] width 7 height 7
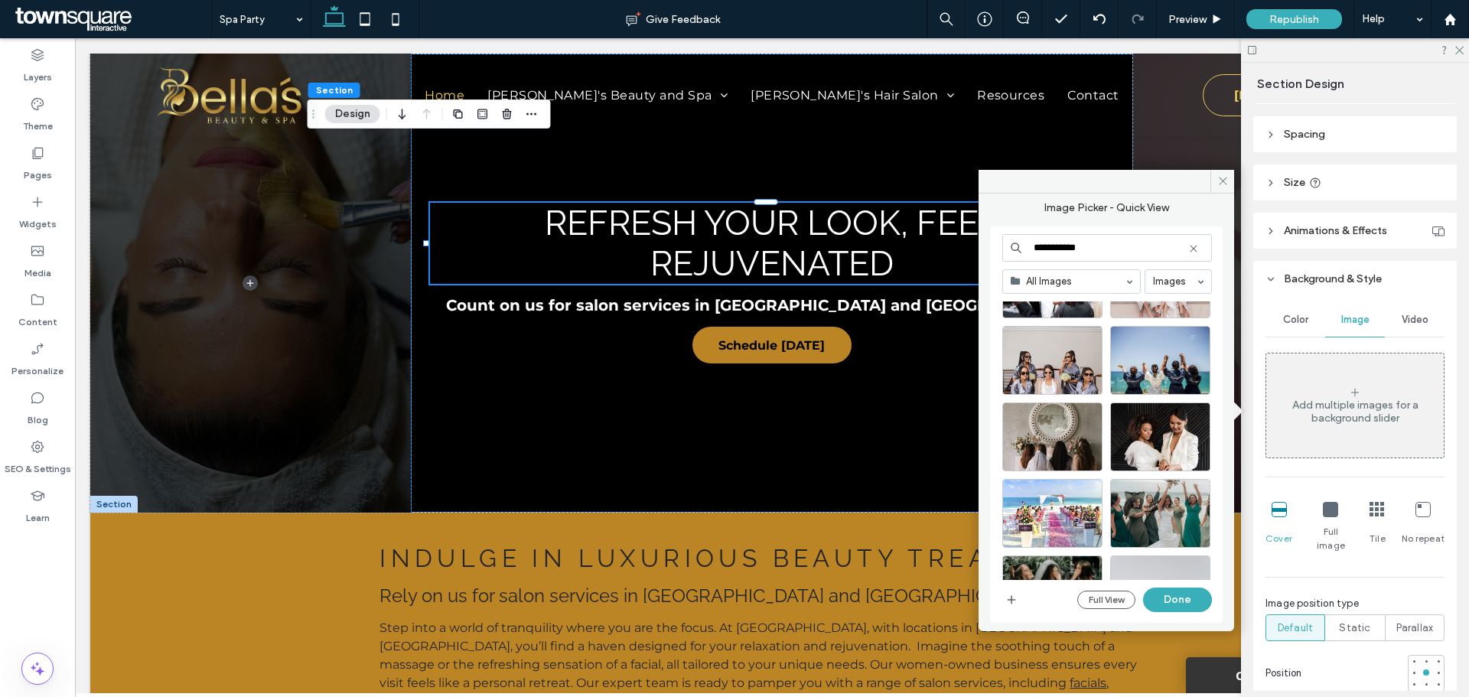
scroll to position [243, 0]
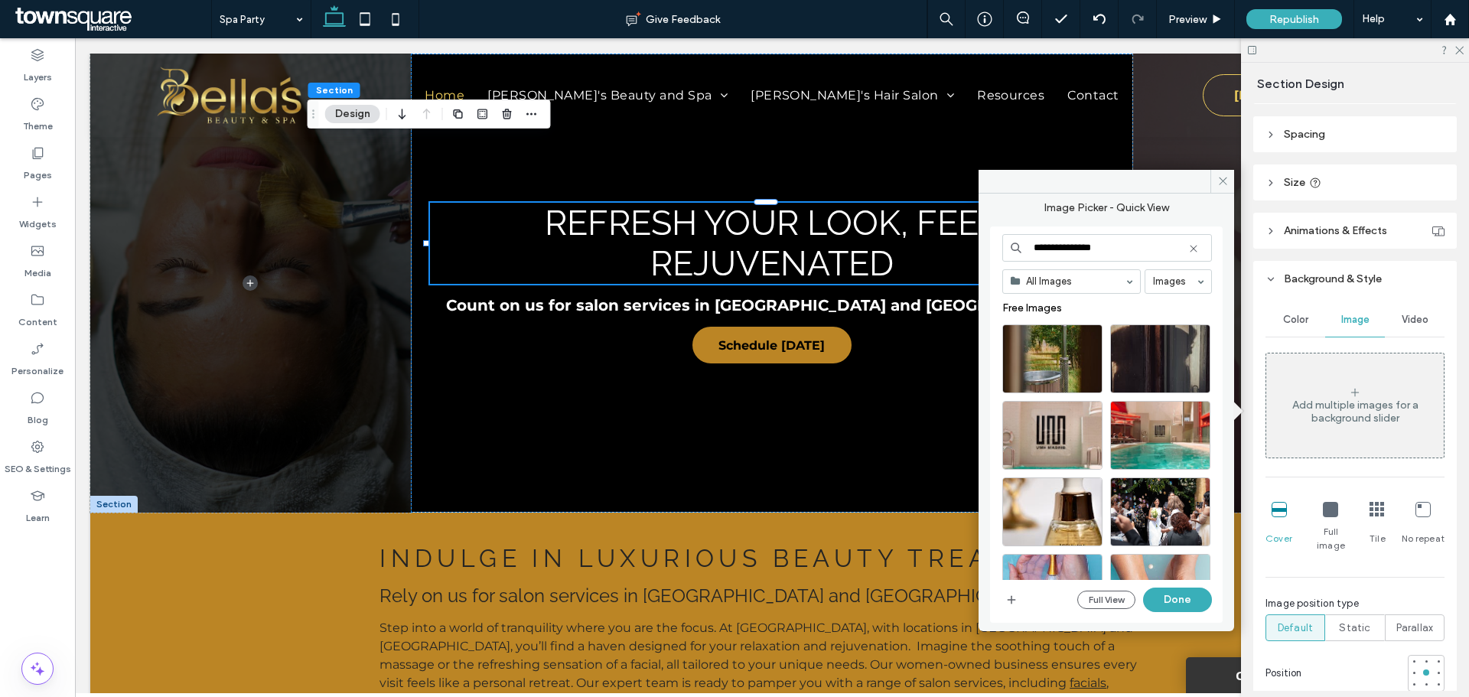
type input "**********"
click at [1195, 249] on icon at bounding box center [1193, 249] width 12 height 12
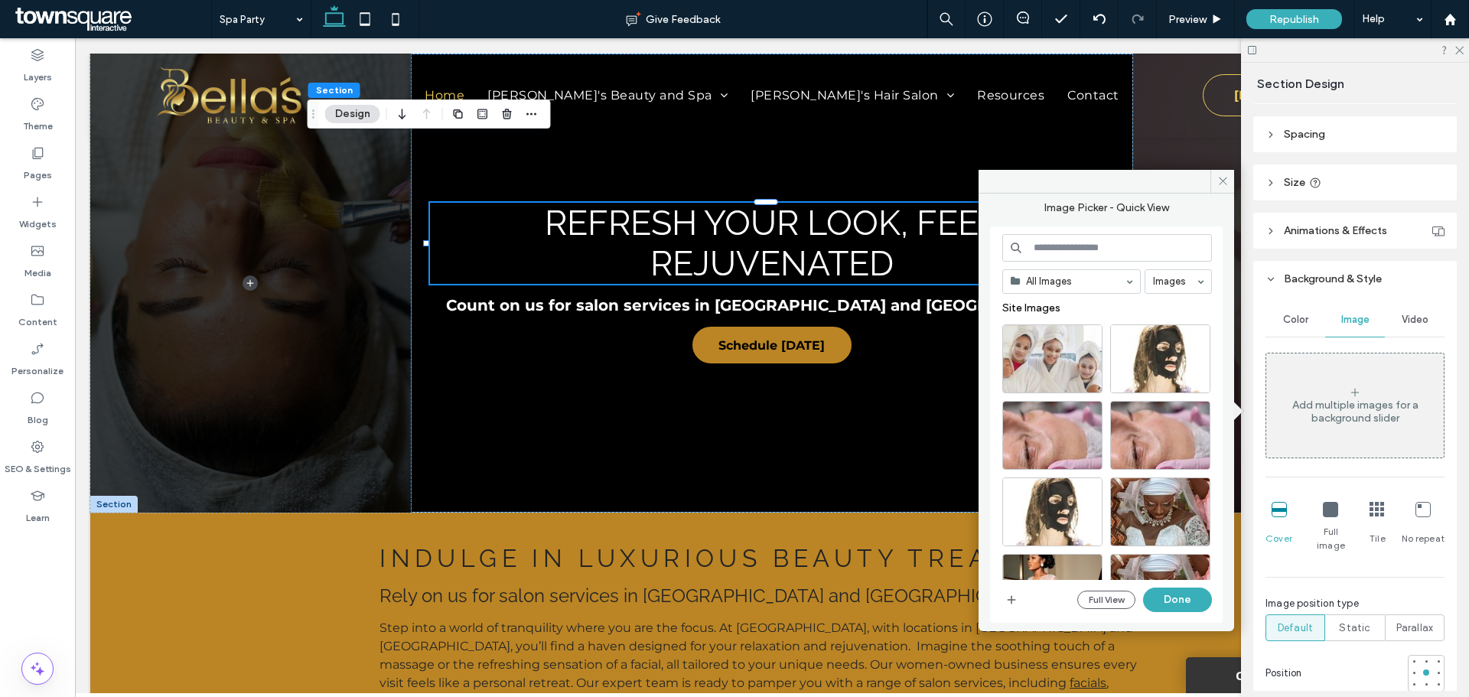
click at [1145, 254] on input at bounding box center [1107, 248] width 210 height 28
type input "*"
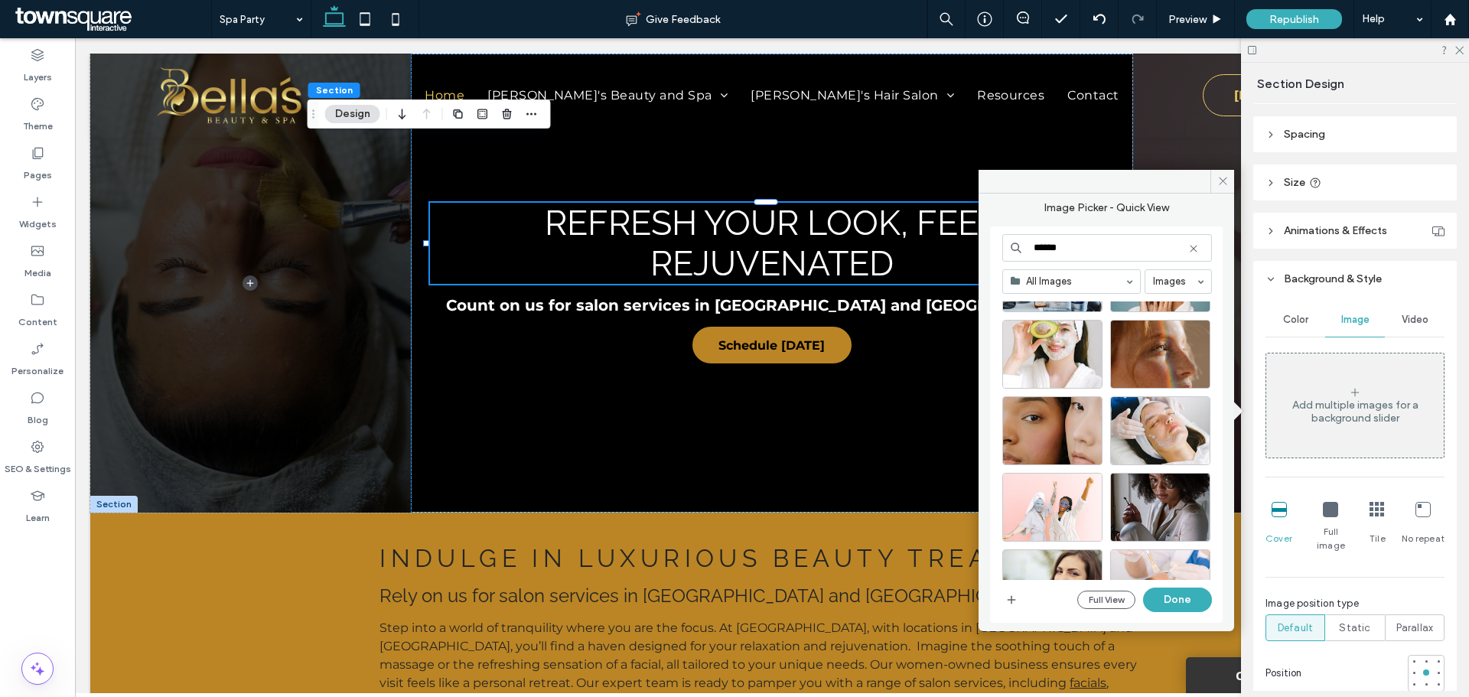
scroll to position [832, 0]
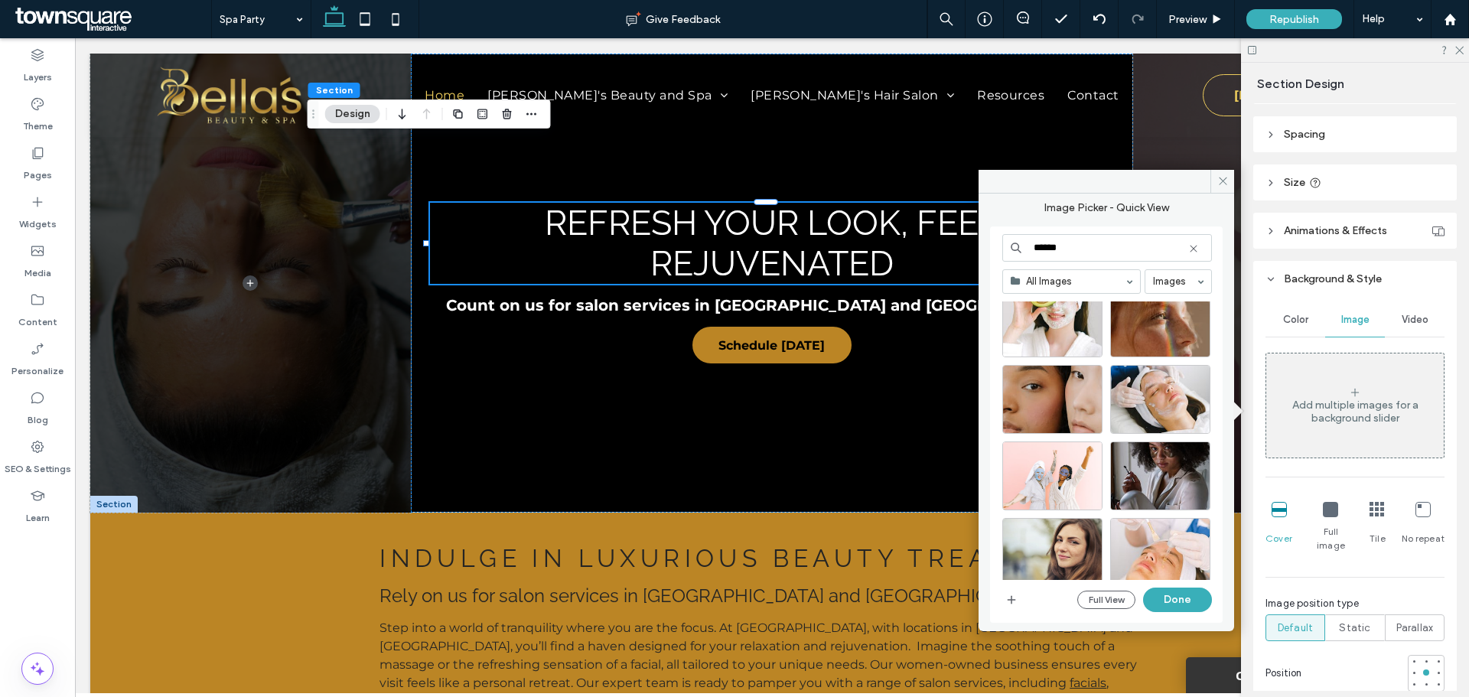
click at [1090, 246] on input "******" at bounding box center [1107, 248] width 210 height 28
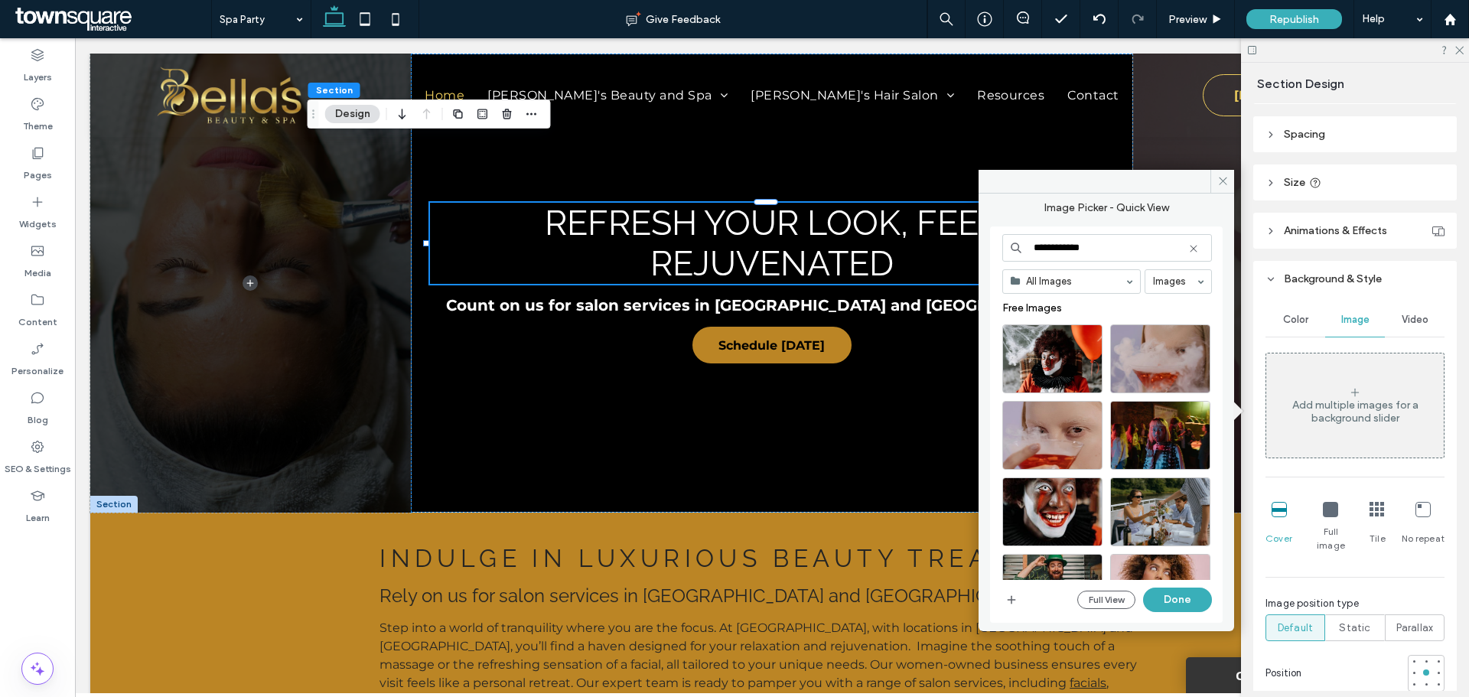
drag, startPoint x: 1100, startPoint y: 248, endPoint x: 1017, endPoint y: 246, distance: 83.4
click at [1017, 246] on div "**********" at bounding box center [1107, 248] width 210 height 28
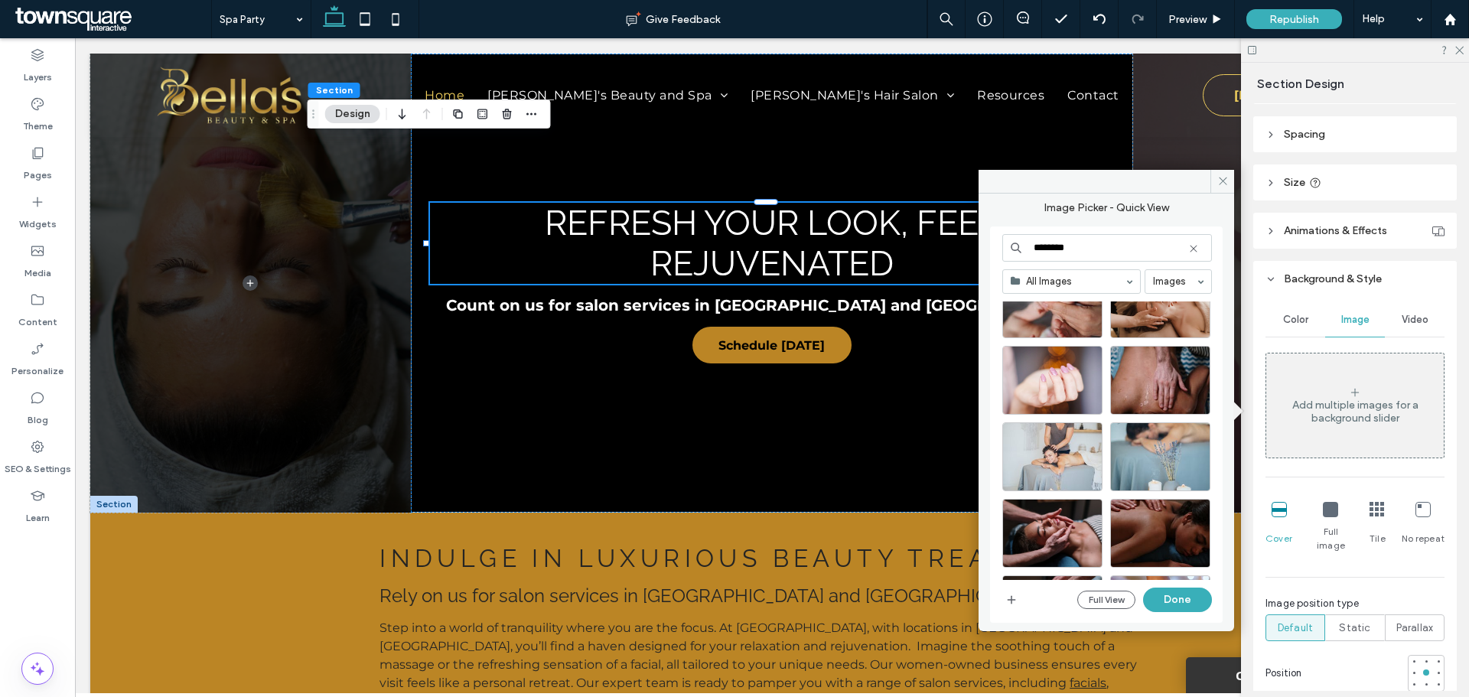
scroll to position [1203, 0]
click at [1090, 252] on input "*******" at bounding box center [1107, 248] width 210 height 28
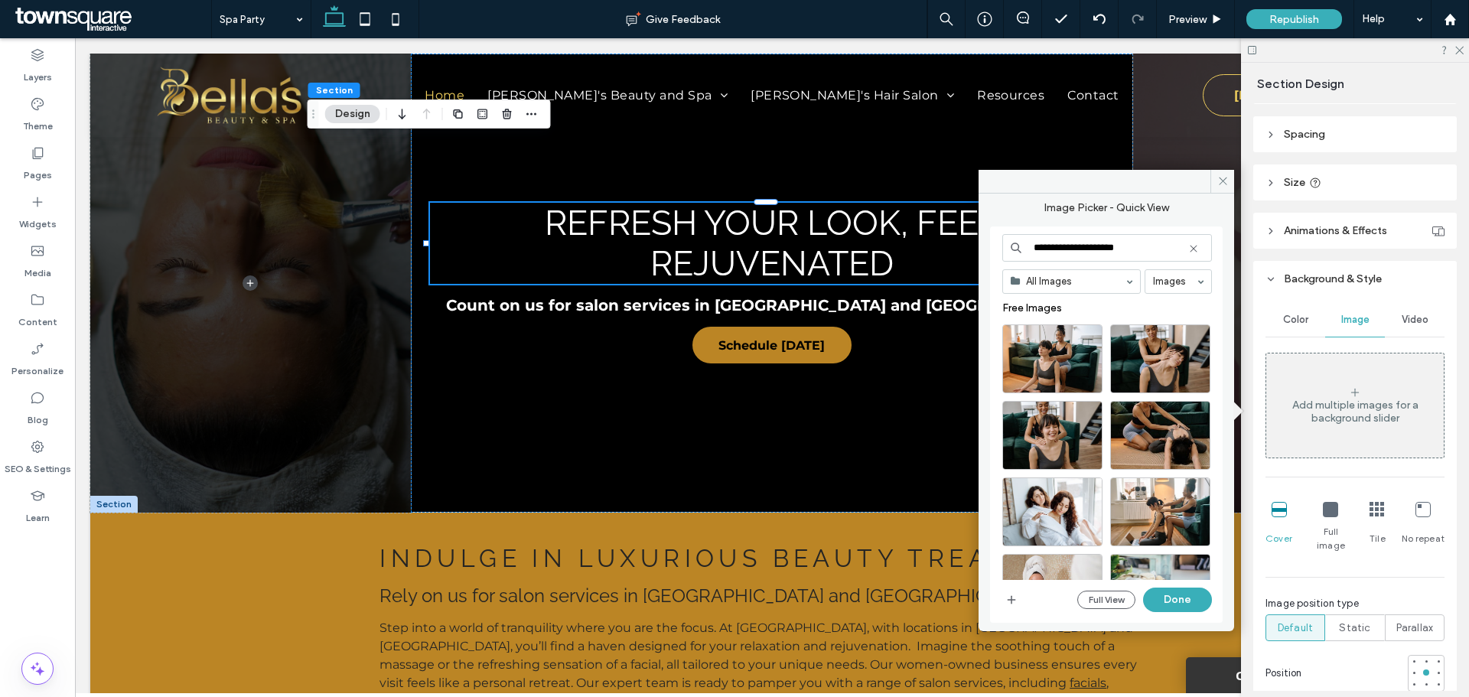
click at [1077, 246] on input "**********" at bounding box center [1107, 248] width 210 height 28
type input "**********"
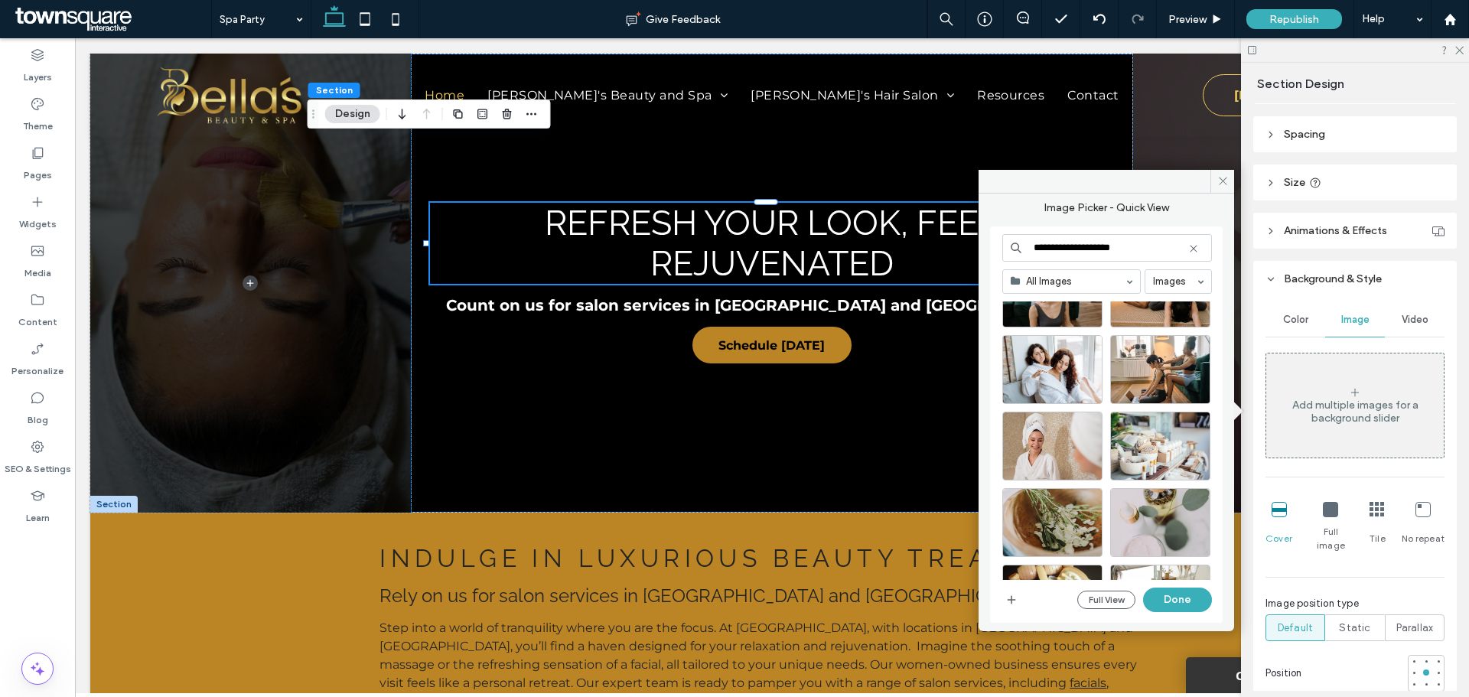
scroll to position [200, 0]
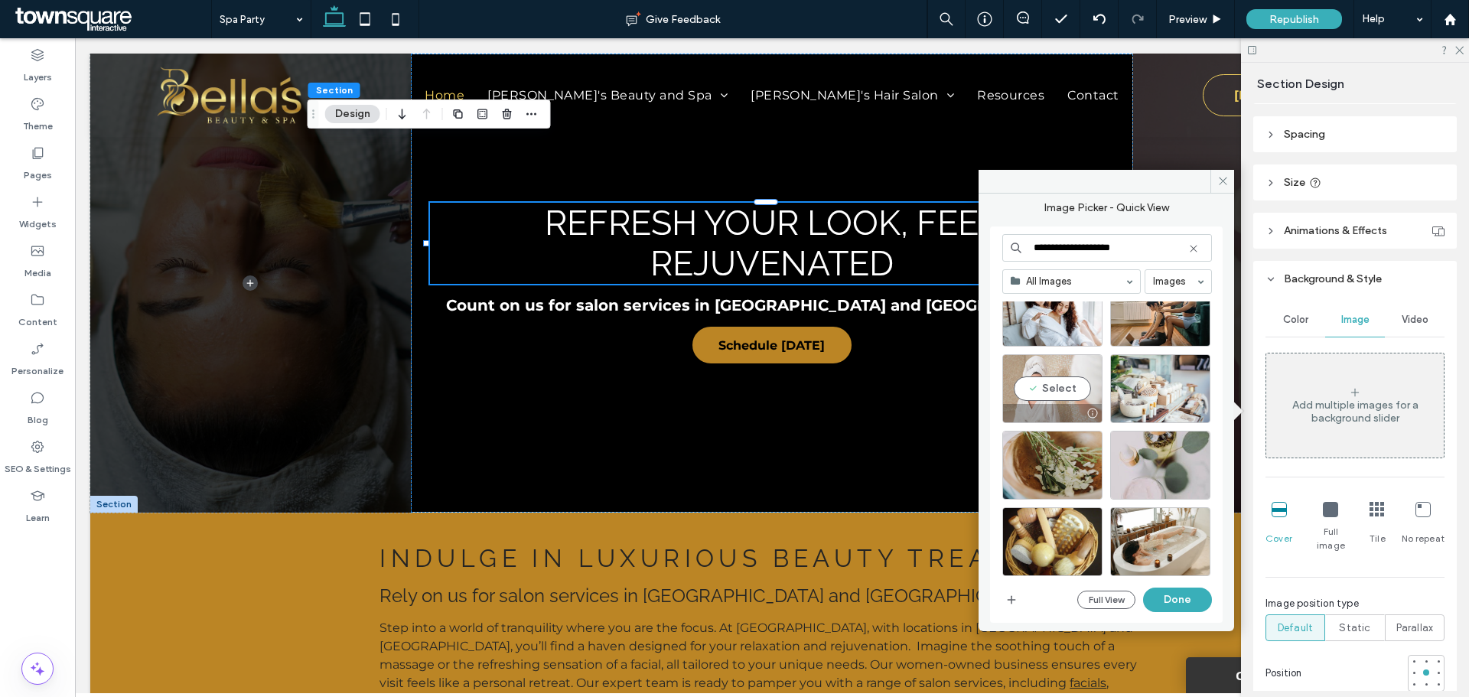
click at [1080, 387] on div "Select" at bounding box center [1052, 388] width 100 height 69
click at [1182, 394] on div "Select" at bounding box center [1160, 388] width 100 height 69
click at [1082, 386] on div at bounding box center [1052, 388] width 100 height 69
click at [1186, 589] on button "Done" at bounding box center [1177, 600] width 69 height 24
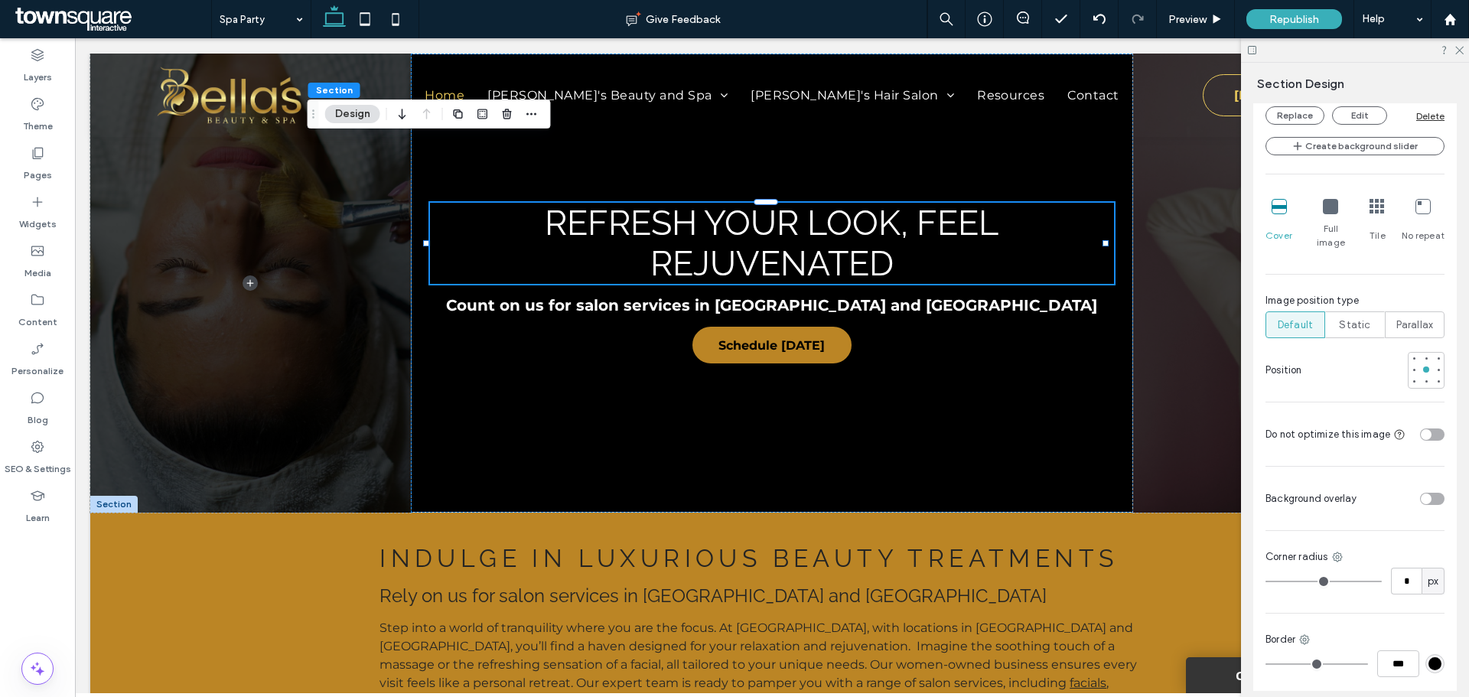
scroll to position [666, 0]
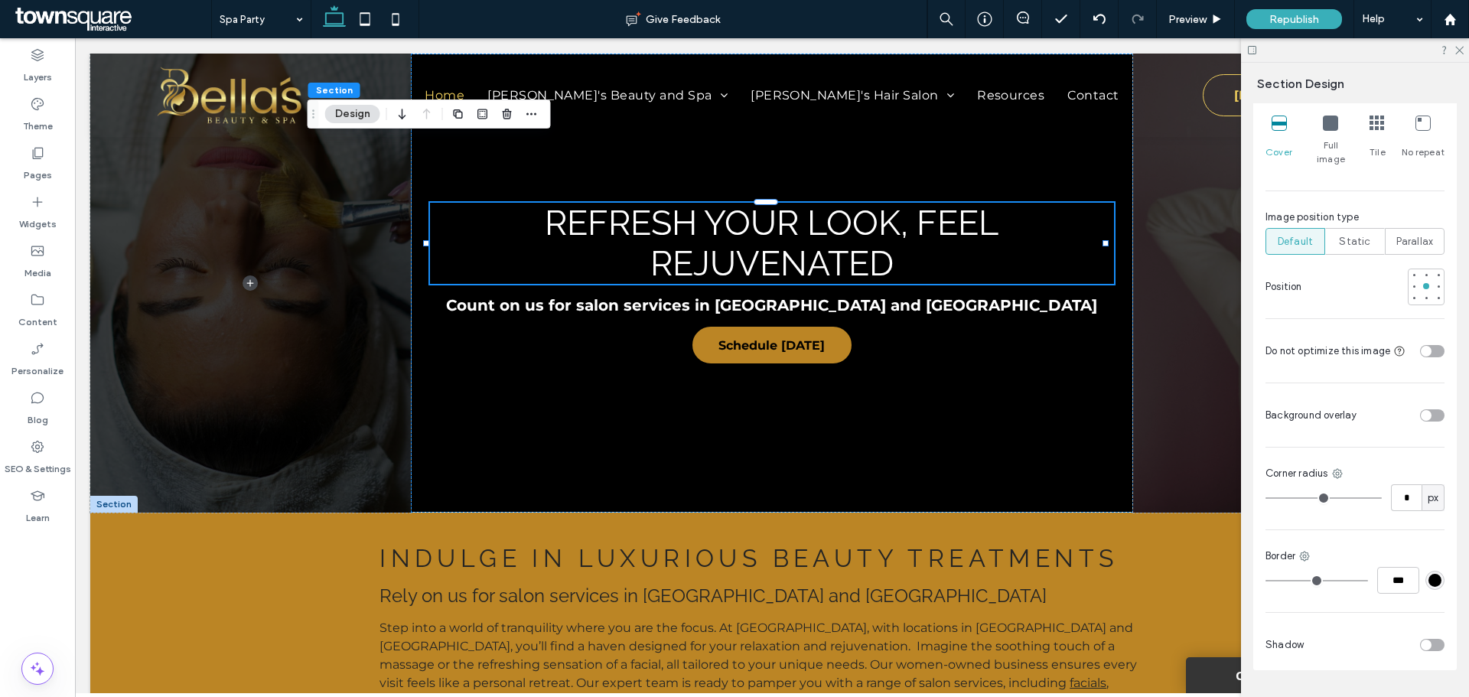
click at [1426, 412] on div "toggle" at bounding box center [1432, 415] width 24 height 12
click at [1431, 456] on div "rgba(255, 255, 255, 1)" at bounding box center [1434, 460] width 13 height 13
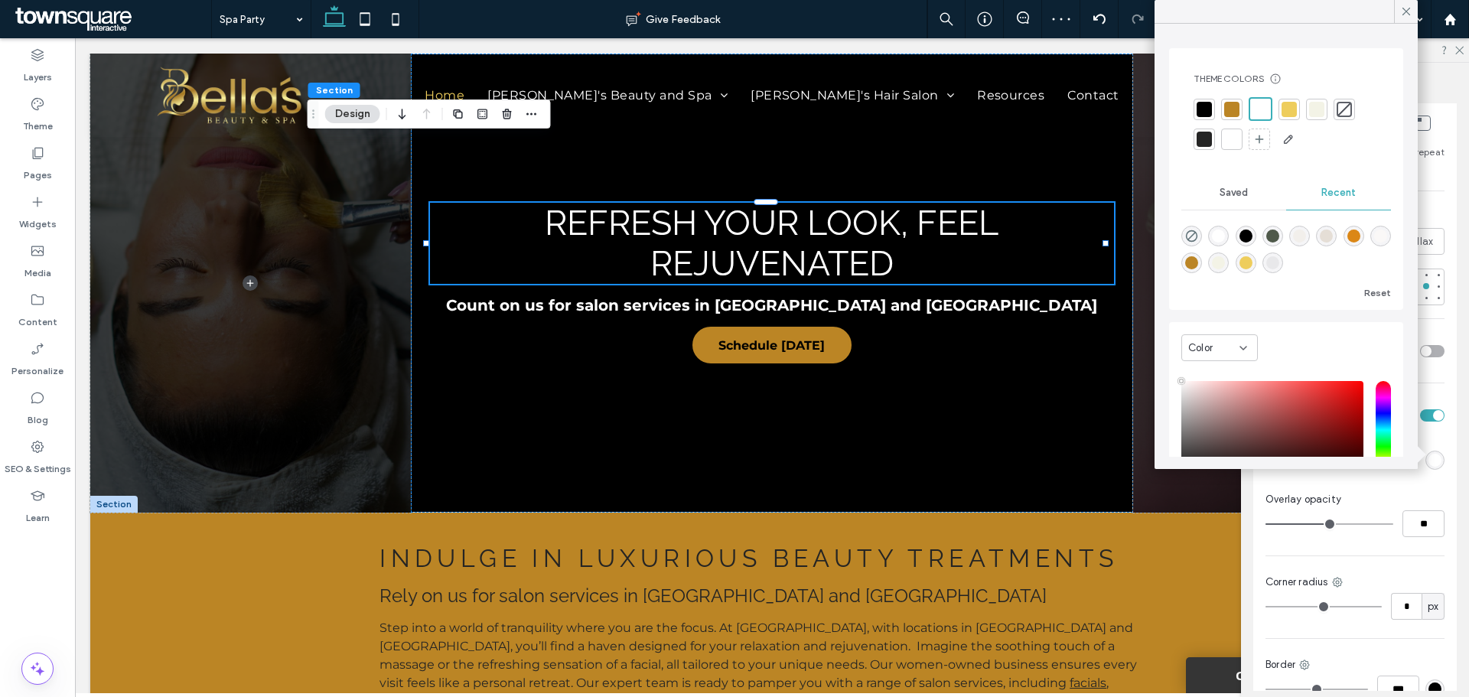
click at [1208, 113] on div at bounding box center [1204, 109] width 15 height 15
click at [1210, 132] on div at bounding box center [1204, 139] width 15 height 15
click at [1408, 8] on icon at bounding box center [1406, 12] width 14 height 14
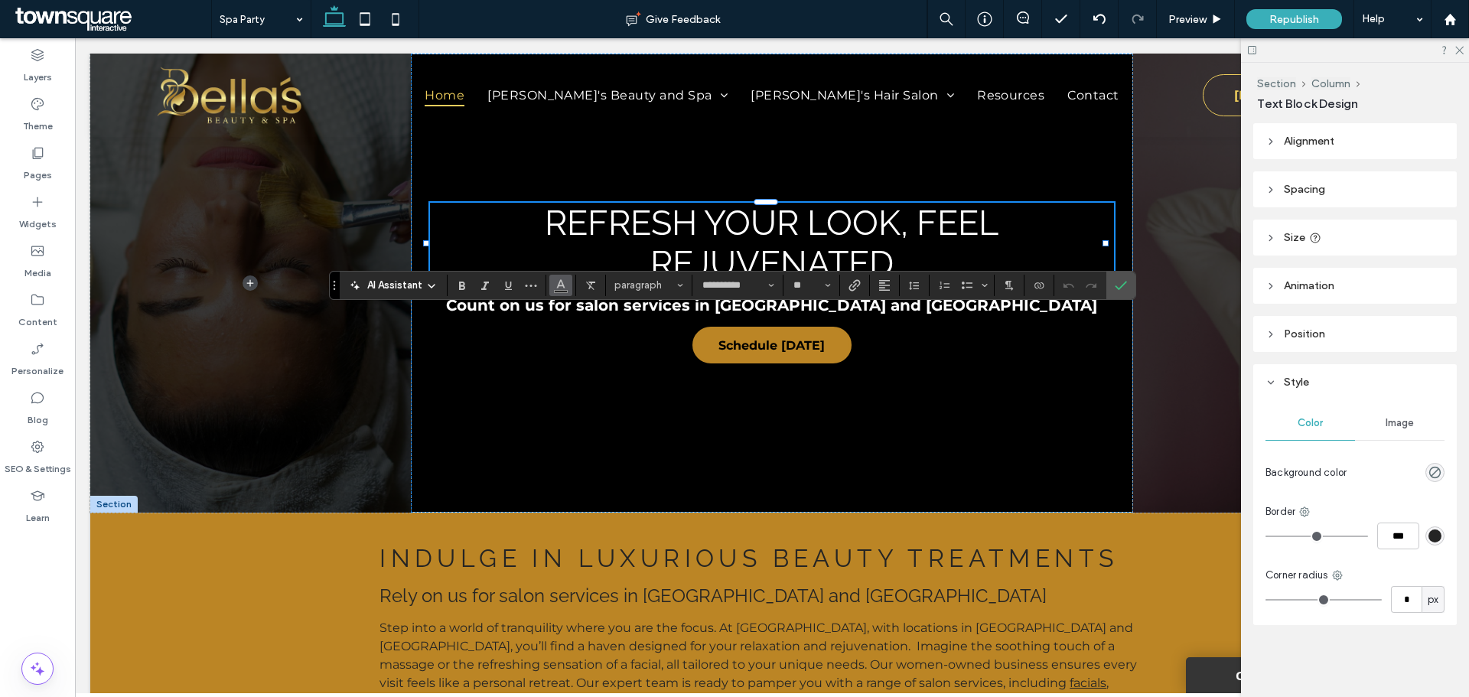
click at [561, 291] on span "Color" at bounding box center [561, 284] width 12 height 20
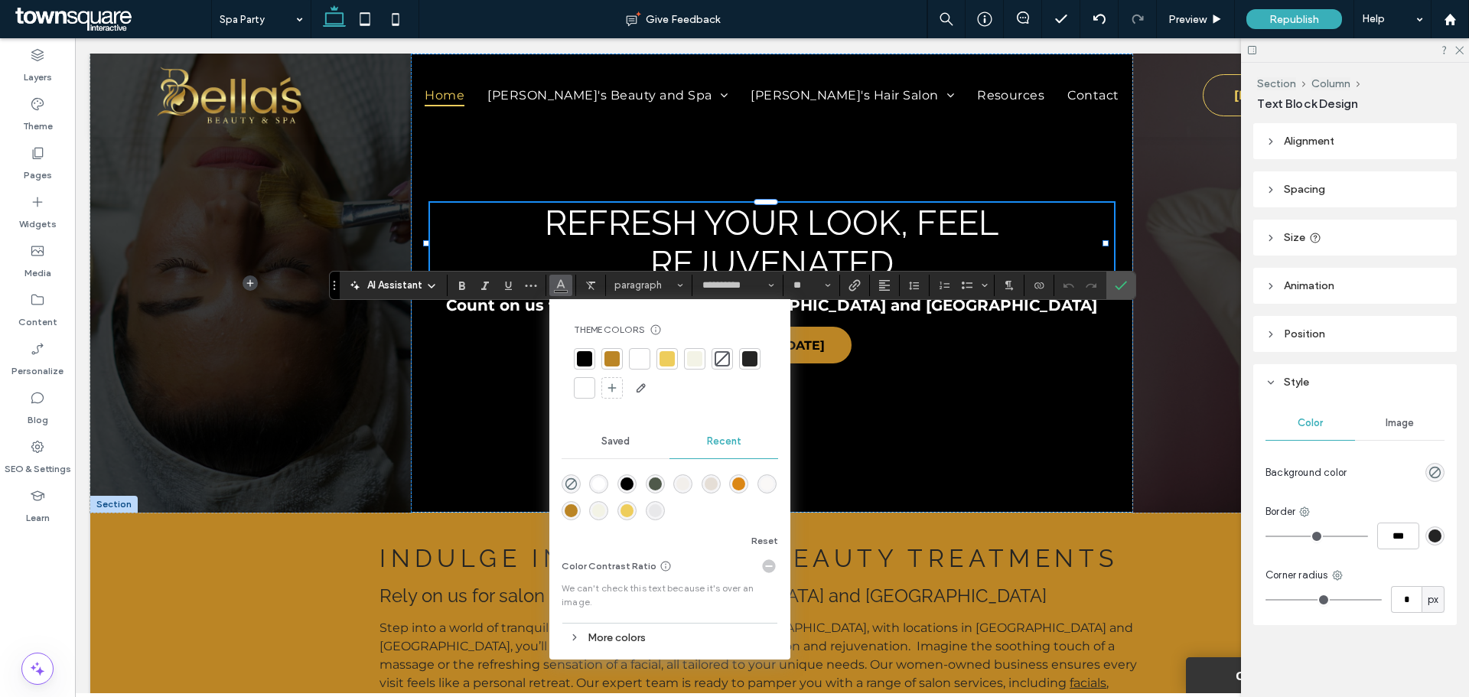
click at [635, 357] on div at bounding box center [639, 358] width 15 height 15
click at [1132, 291] on label "Confirm" at bounding box center [1120, 286] width 23 height 28
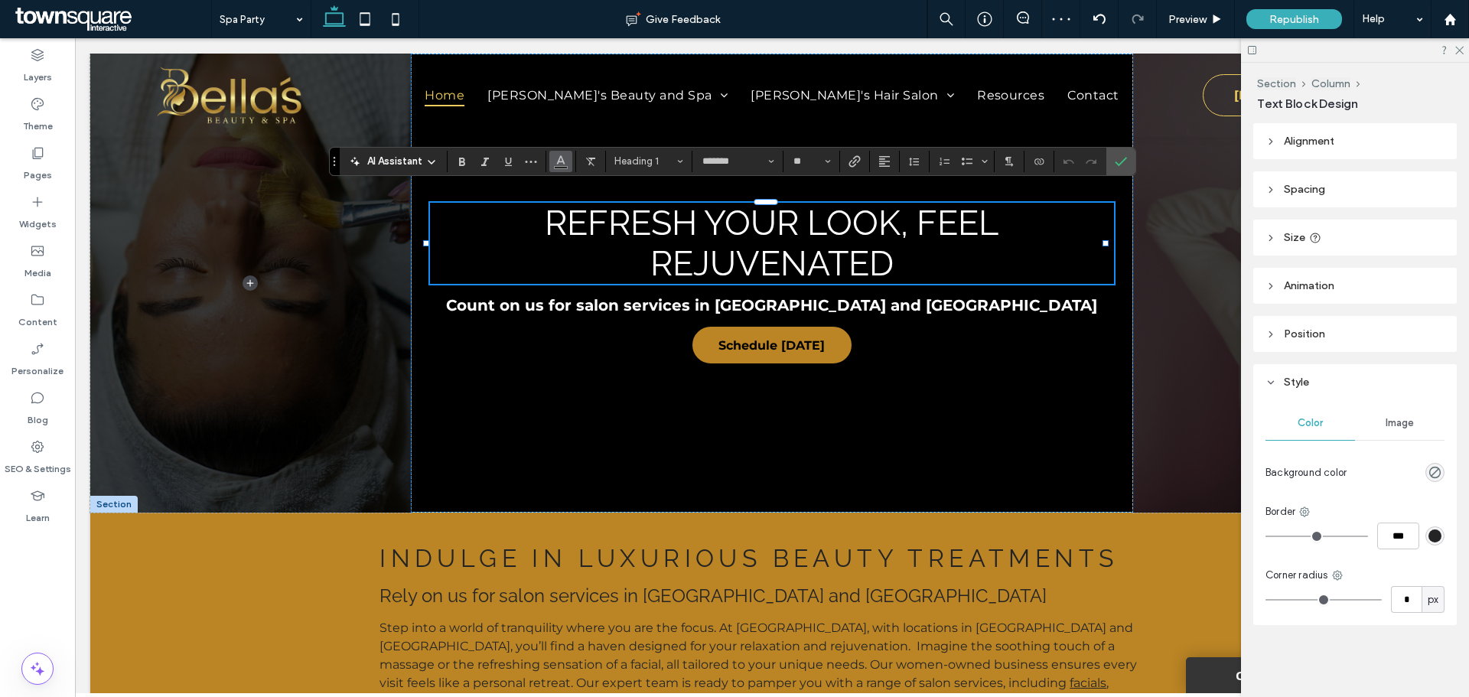
click at [567, 155] on button "Color" at bounding box center [560, 161] width 23 height 21
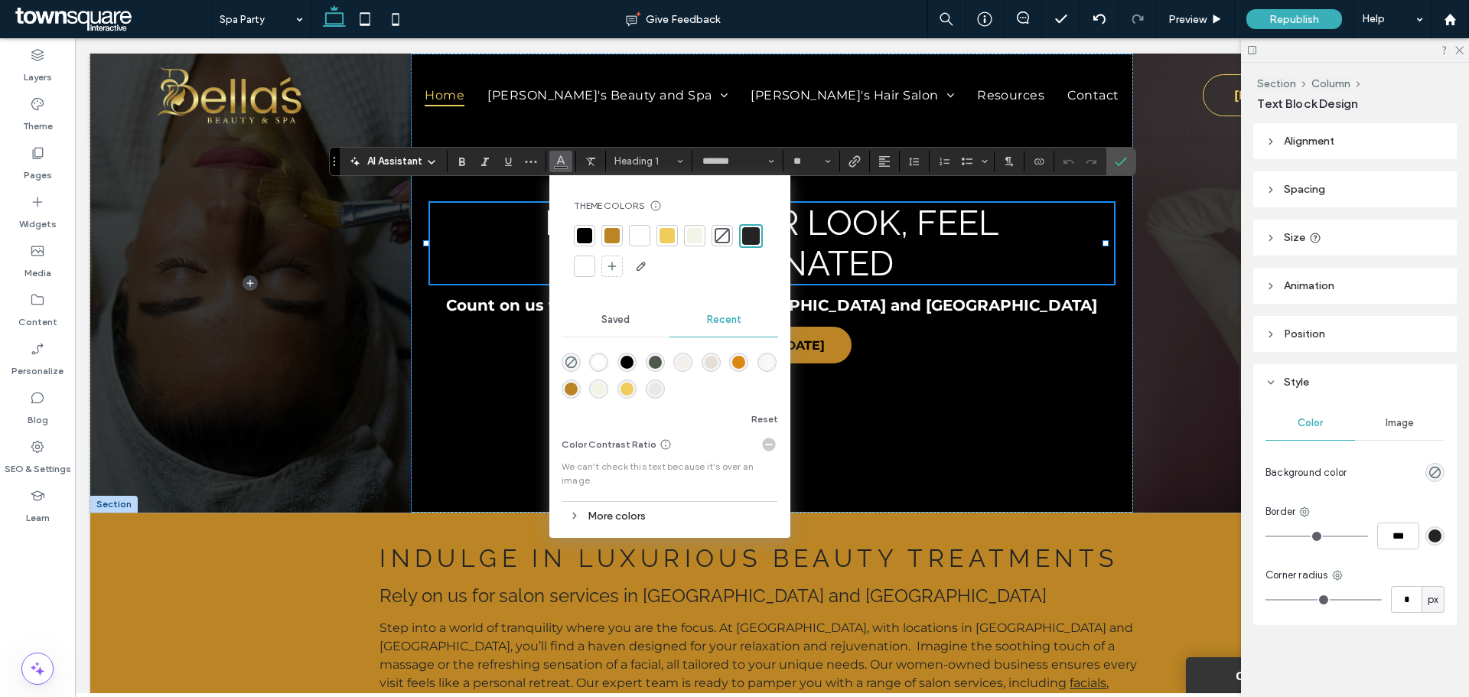
click at [644, 238] on div at bounding box center [639, 235] width 15 height 15
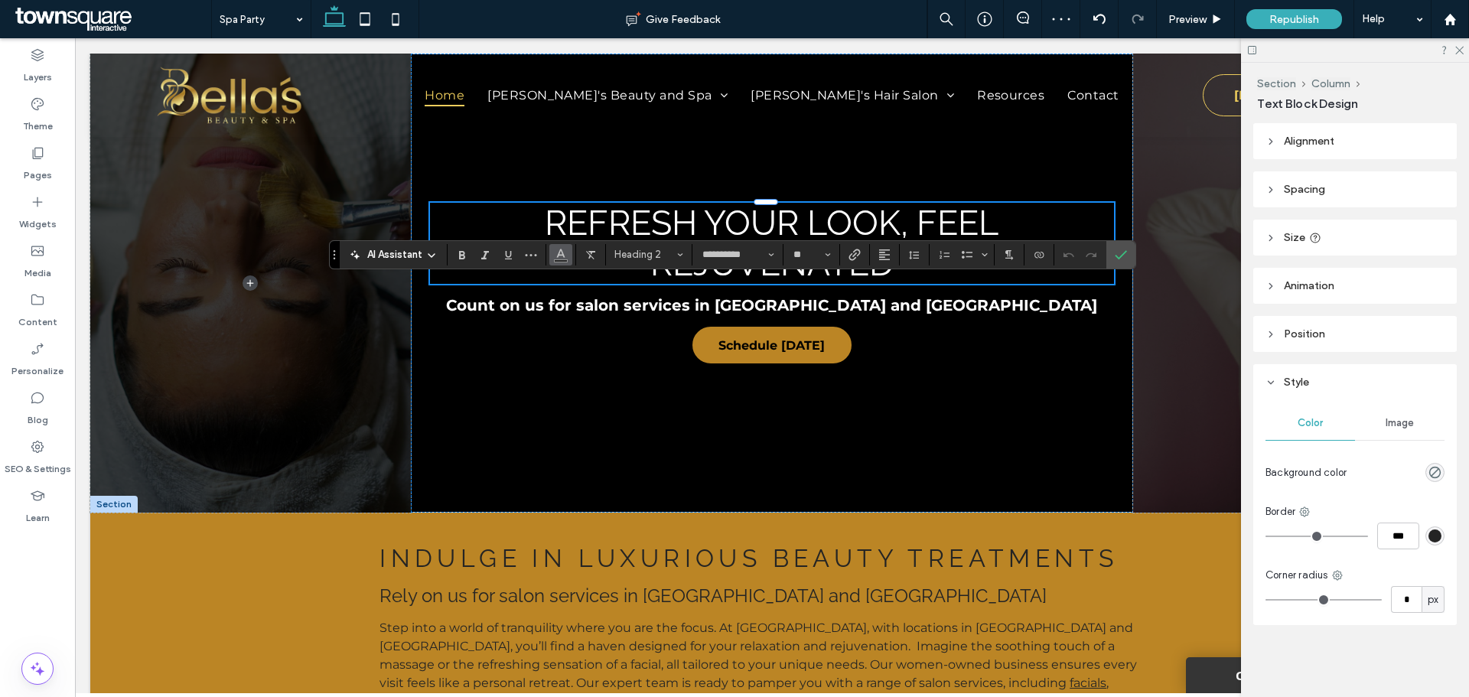
click at [558, 262] on span "Color" at bounding box center [561, 253] width 12 height 20
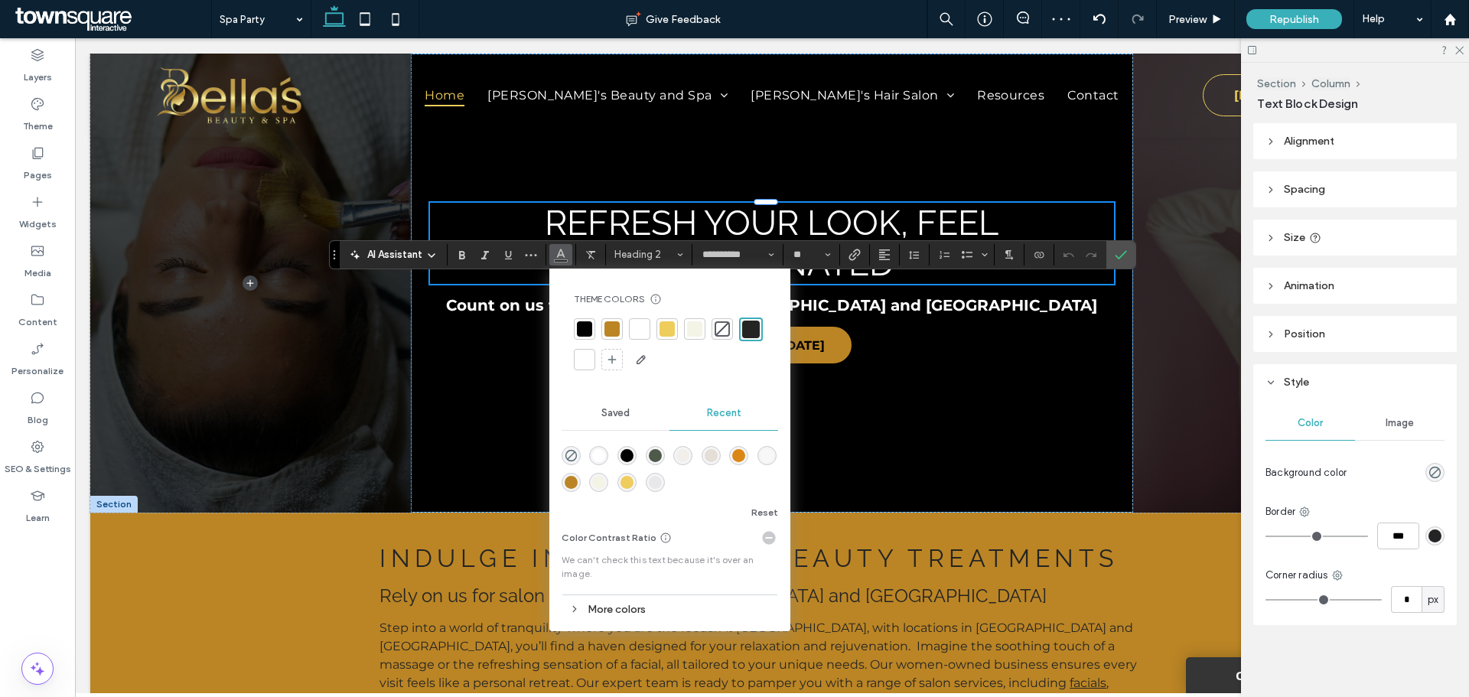
click at [581, 360] on div at bounding box center [584, 359] width 15 height 15
click at [1128, 248] on label "Confirm" at bounding box center [1120, 255] width 23 height 28
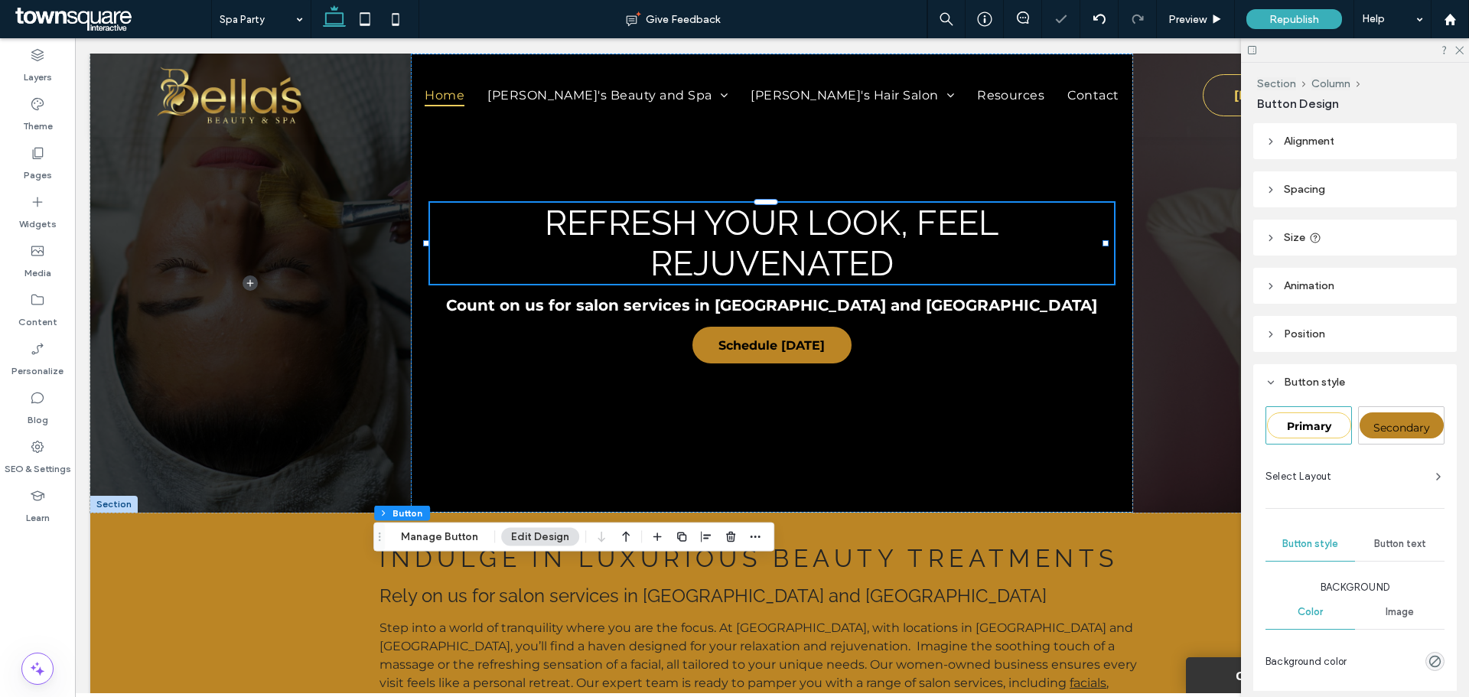
click at [1366, 548] on div "Button text" at bounding box center [1400, 544] width 90 height 34
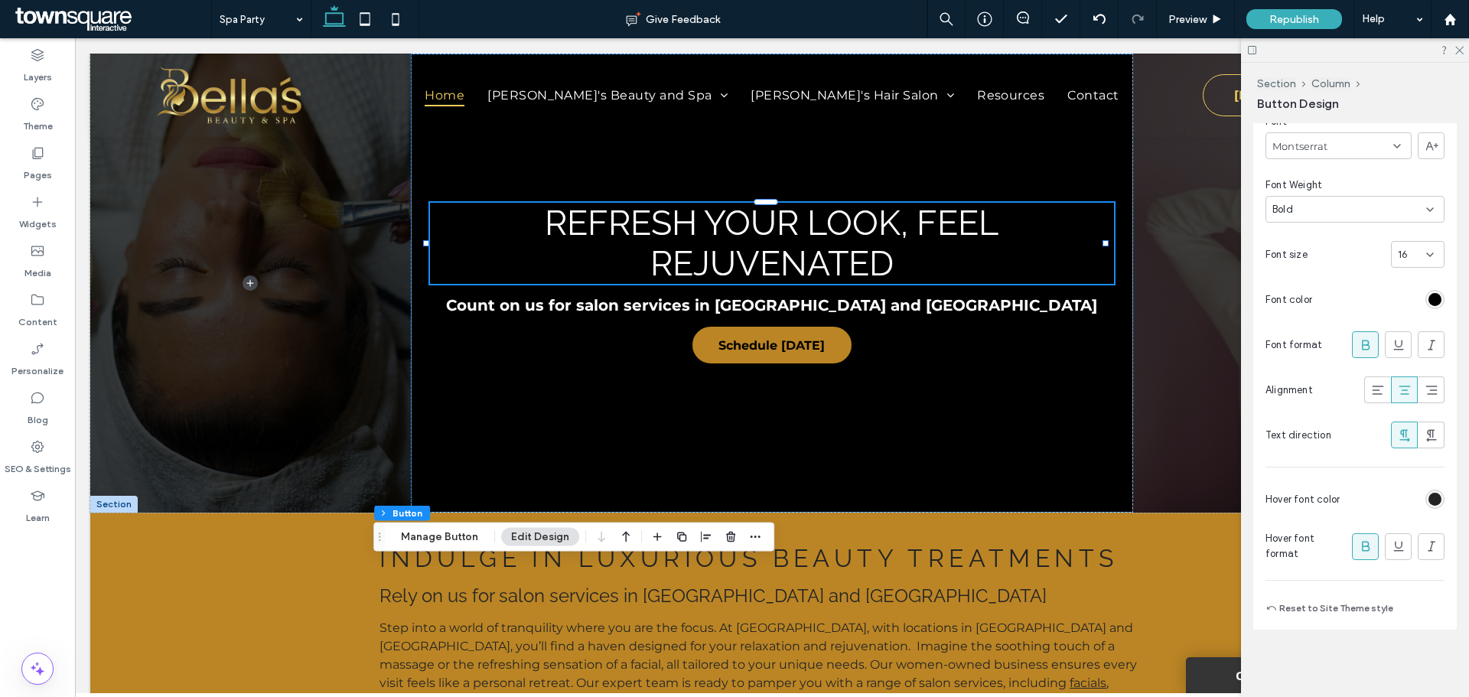
click at [1428, 303] on div "rgb(0, 0, 0)" at bounding box center [1434, 299] width 13 height 13
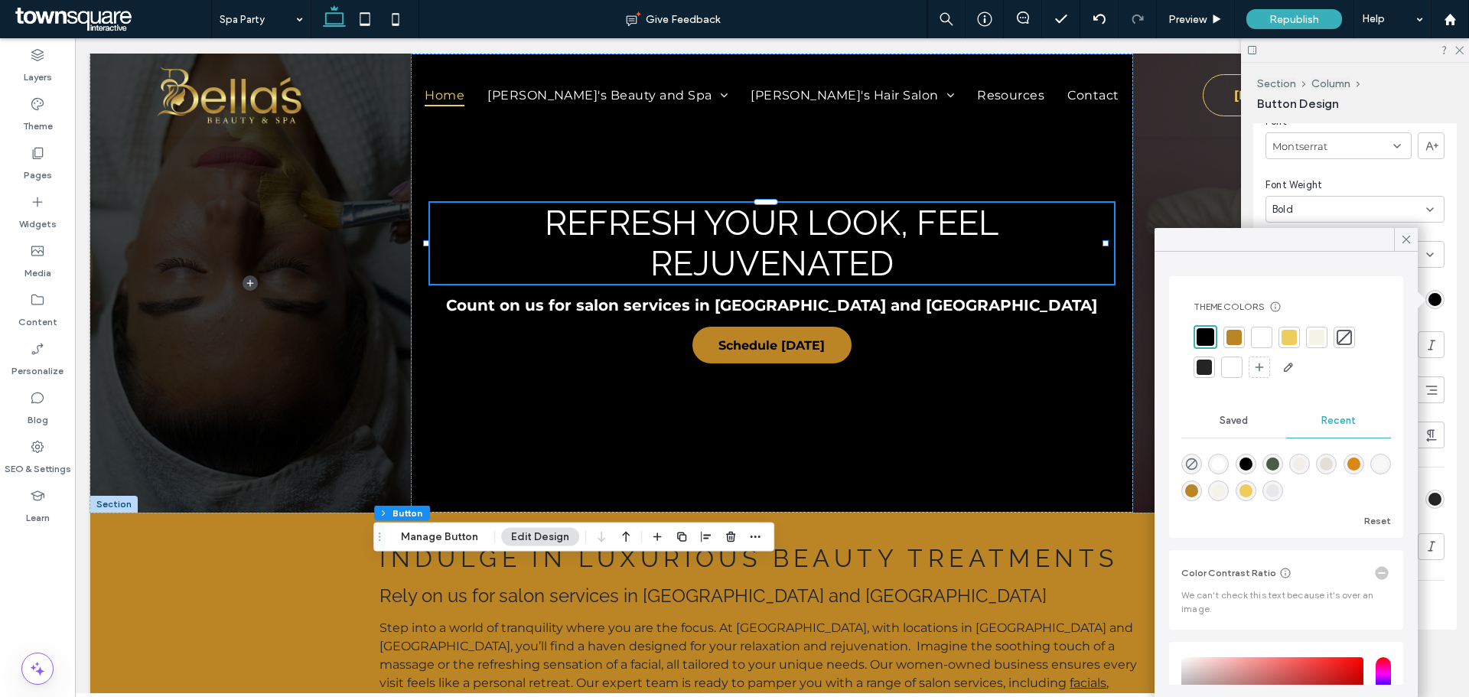
click at [1261, 338] on div at bounding box center [1261, 337] width 15 height 15
click at [1409, 239] on icon at bounding box center [1406, 240] width 14 height 14
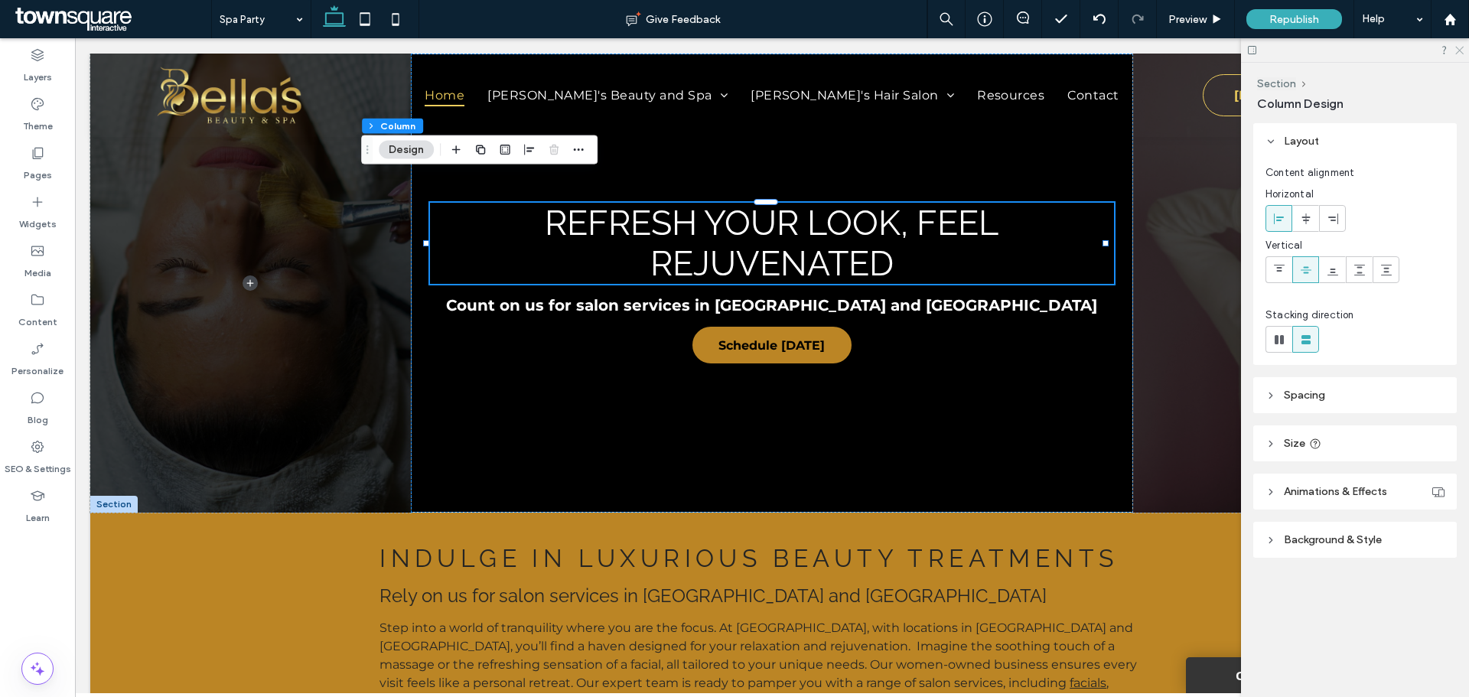
click at [1460, 53] on icon at bounding box center [1459, 49] width 10 height 10
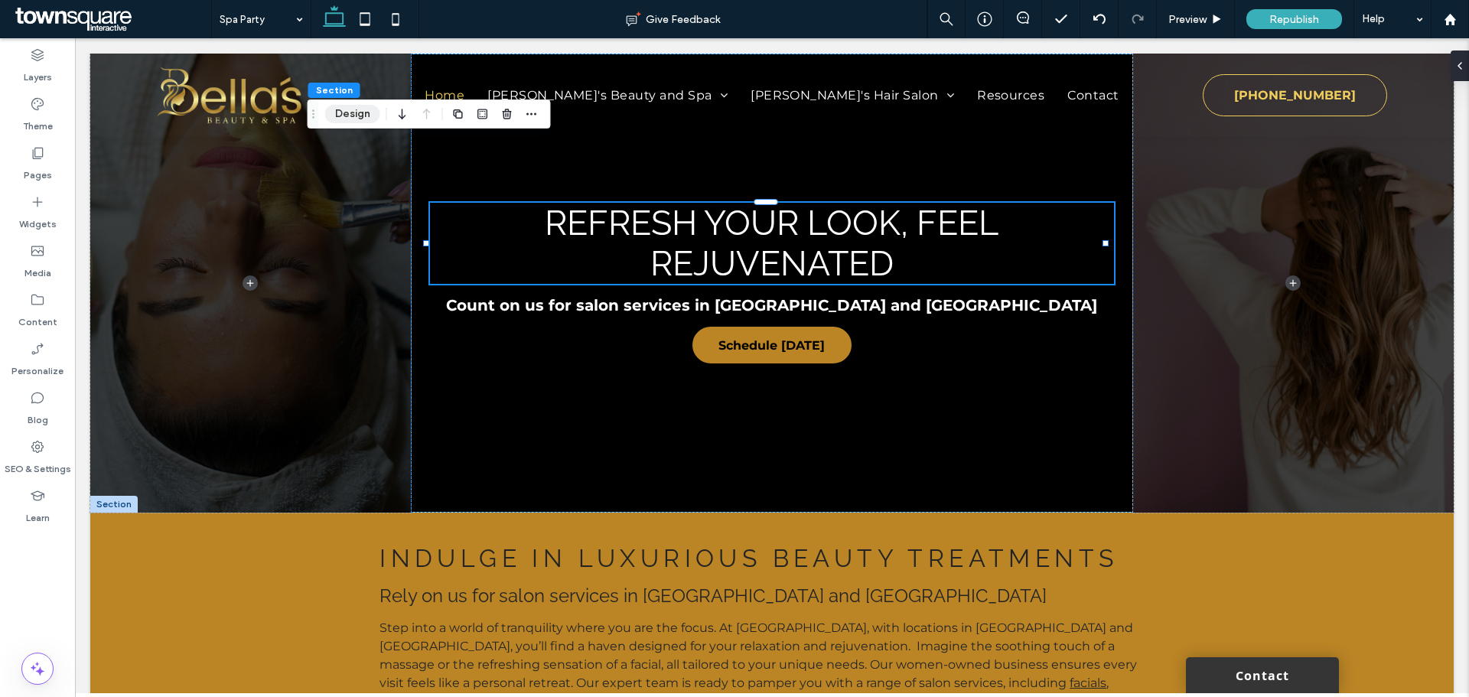
click at [364, 112] on button "Design" at bounding box center [352, 114] width 55 height 18
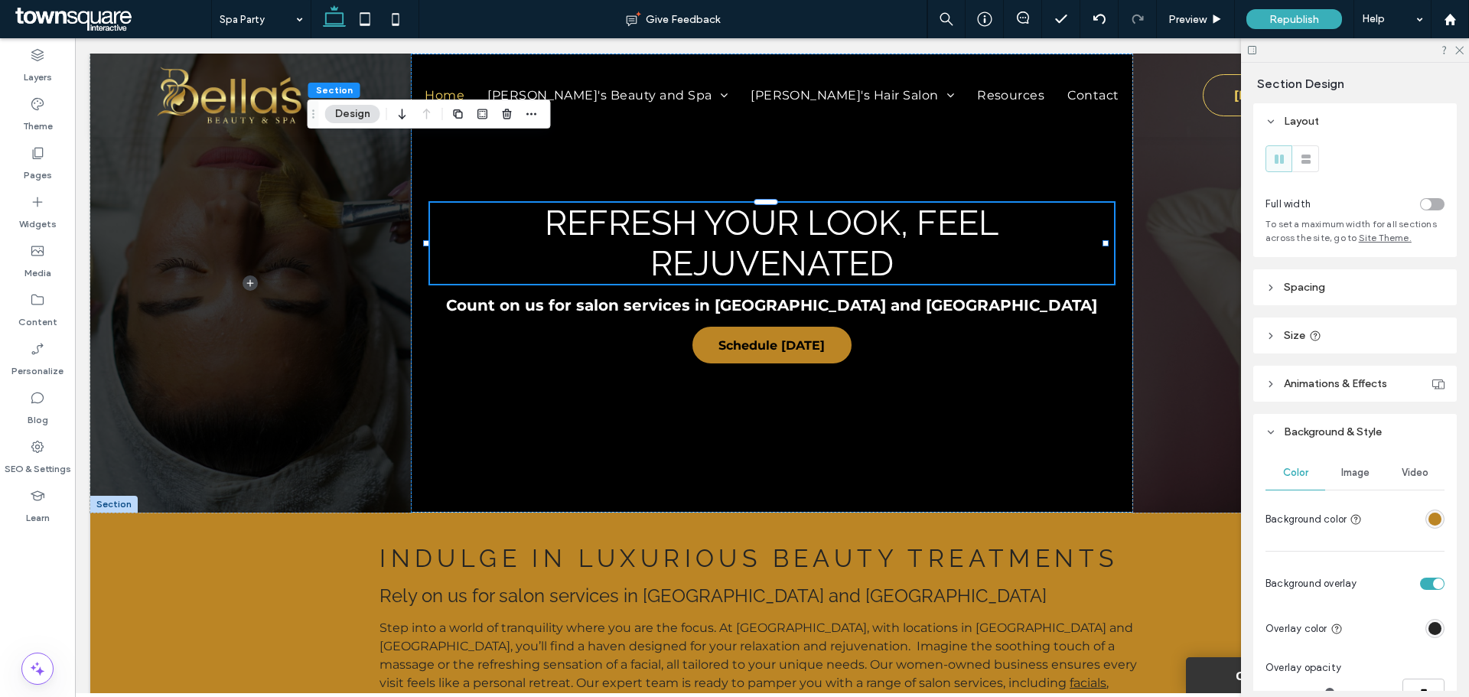
click at [1358, 479] on div "Image" at bounding box center [1355, 473] width 60 height 34
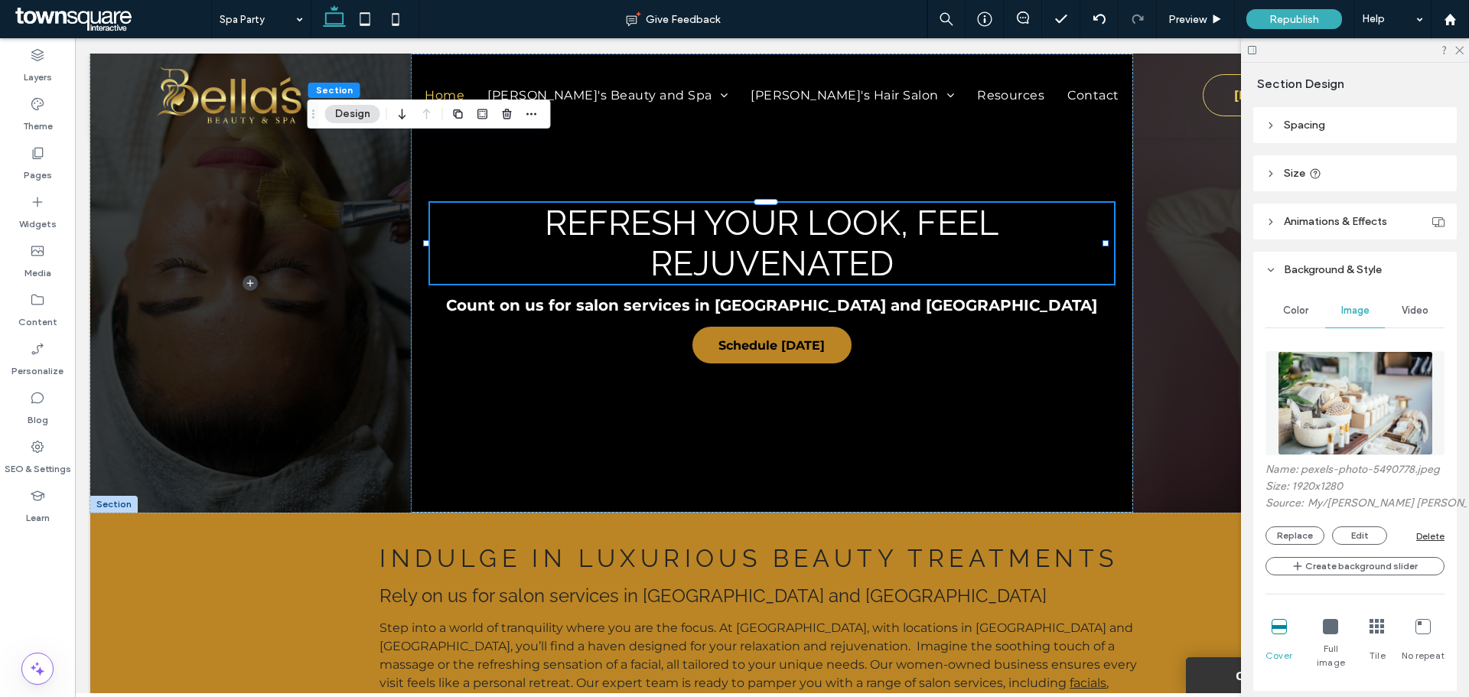
scroll to position [178, 0]
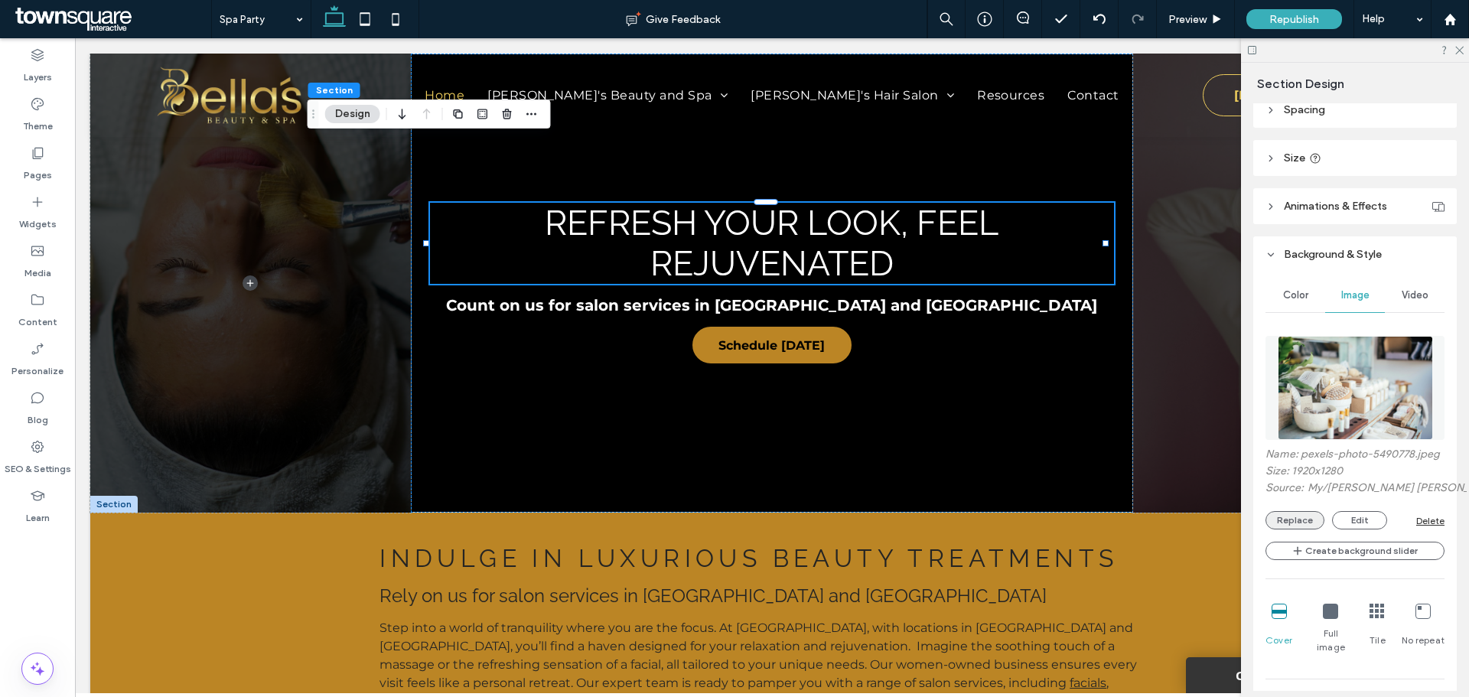
click at [1311, 529] on button "Replace" at bounding box center [1295, 520] width 59 height 18
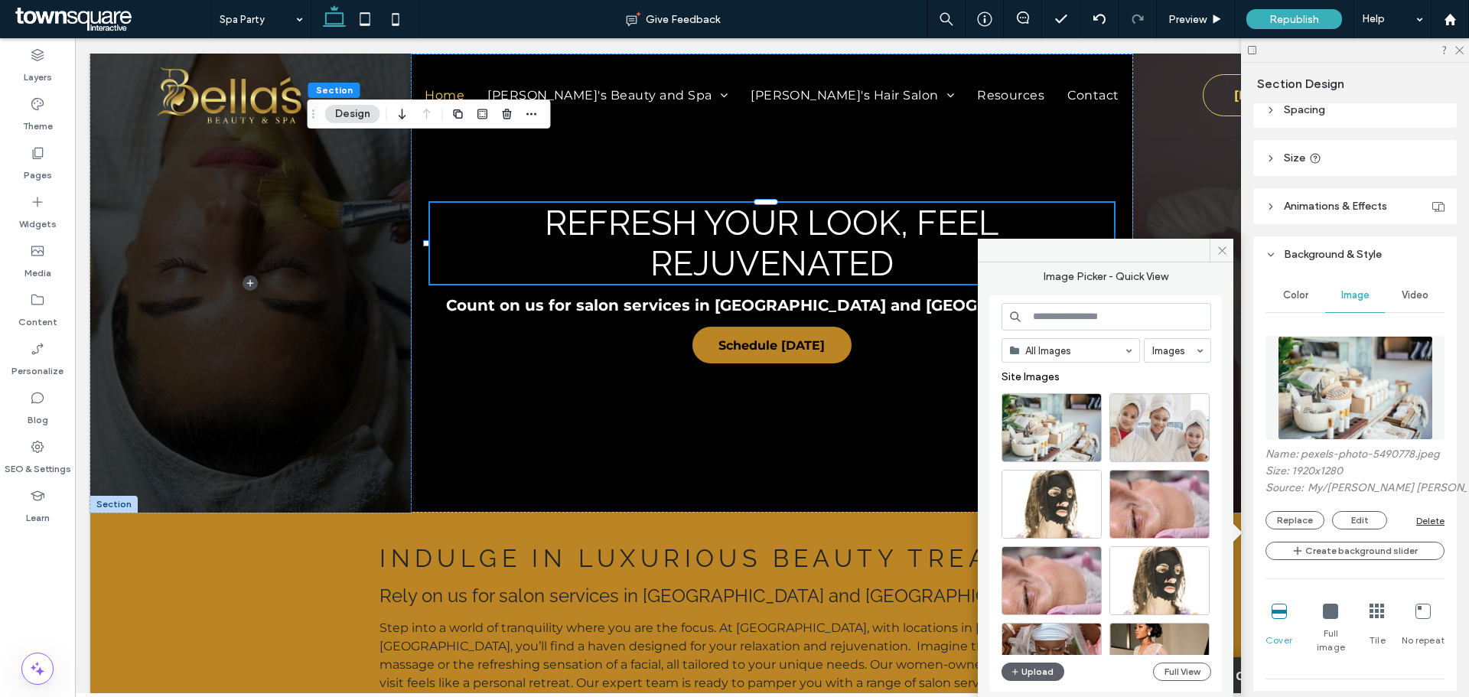
click at [1078, 312] on input at bounding box center [1107, 317] width 210 height 28
type input "*"
type input "**********"
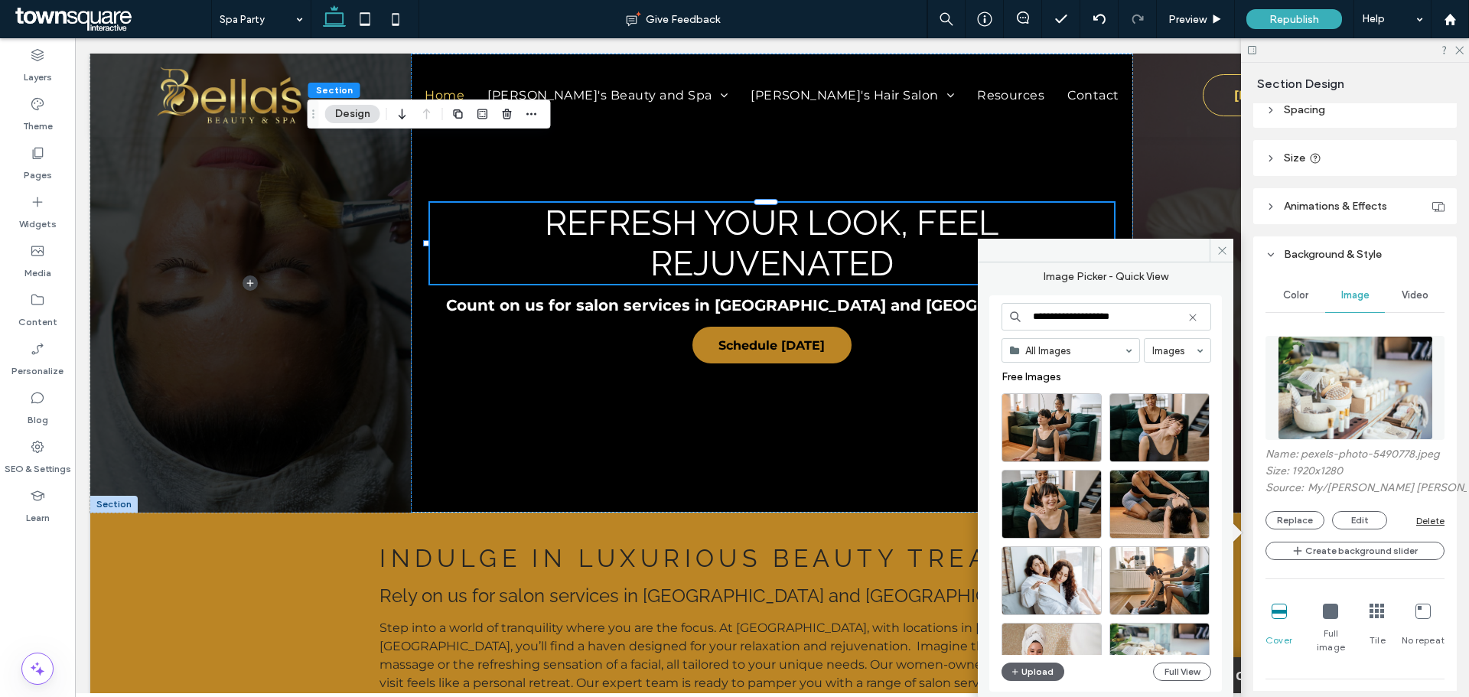
scroll to position [74, 0]
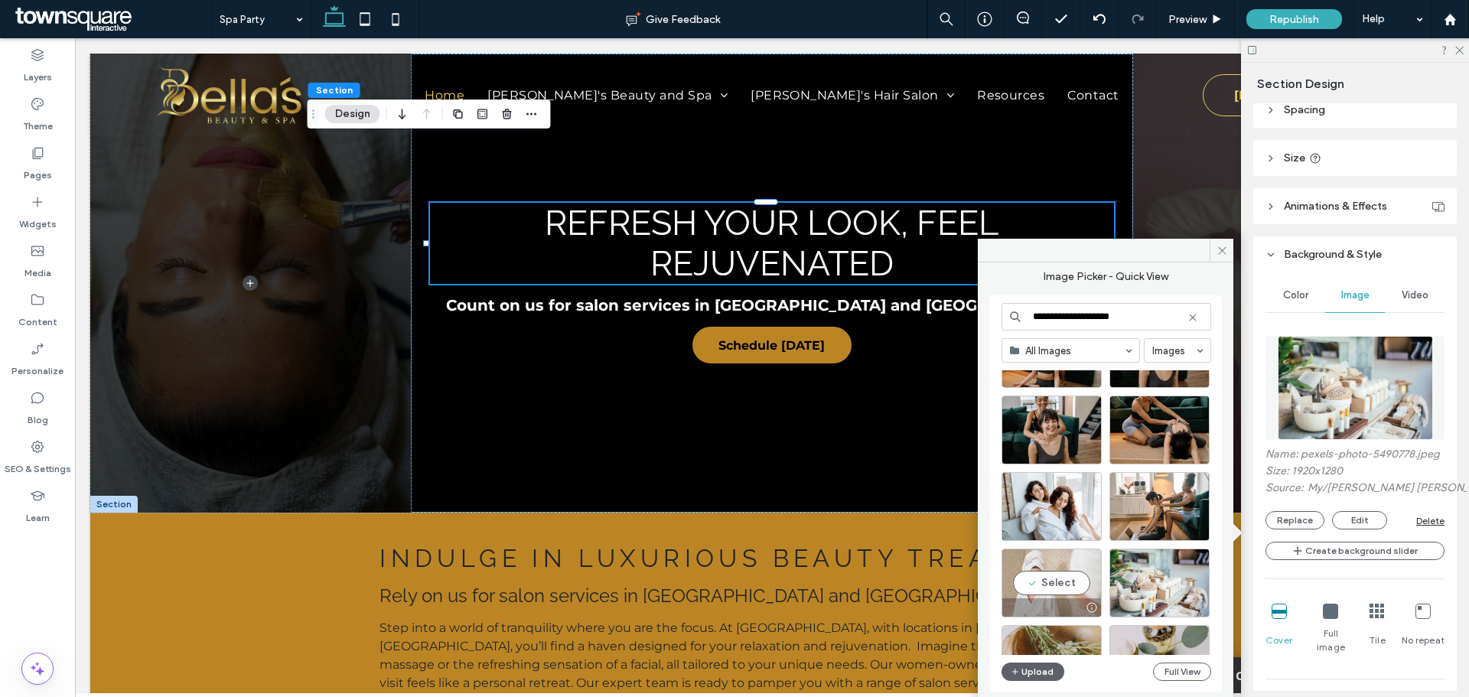
click at [1064, 578] on div "Select" at bounding box center [1052, 583] width 100 height 69
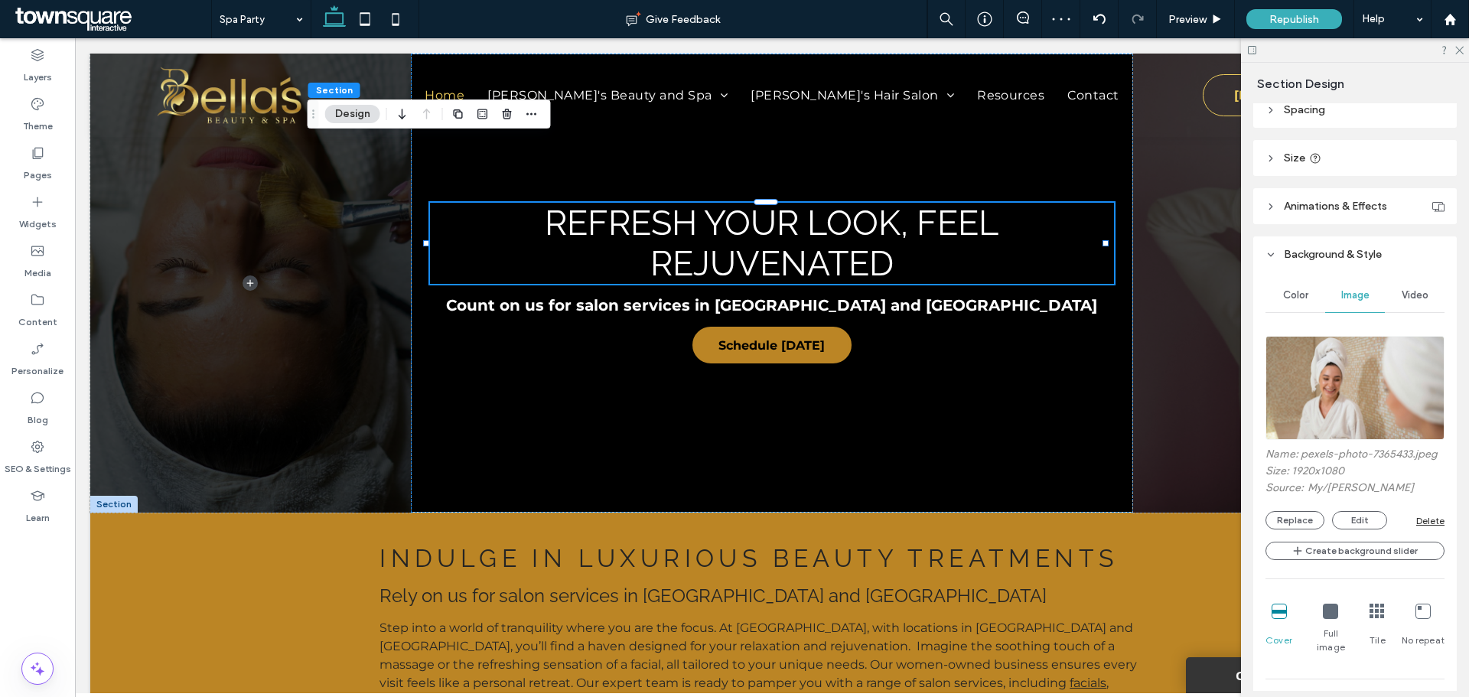
click at [1332, 618] on icon at bounding box center [1330, 611] width 15 height 15
click at [1277, 619] on icon at bounding box center [1279, 611] width 15 height 15
click at [1310, 529] on button "Replace" at bounding box center [1295, 520] width 59 height 18
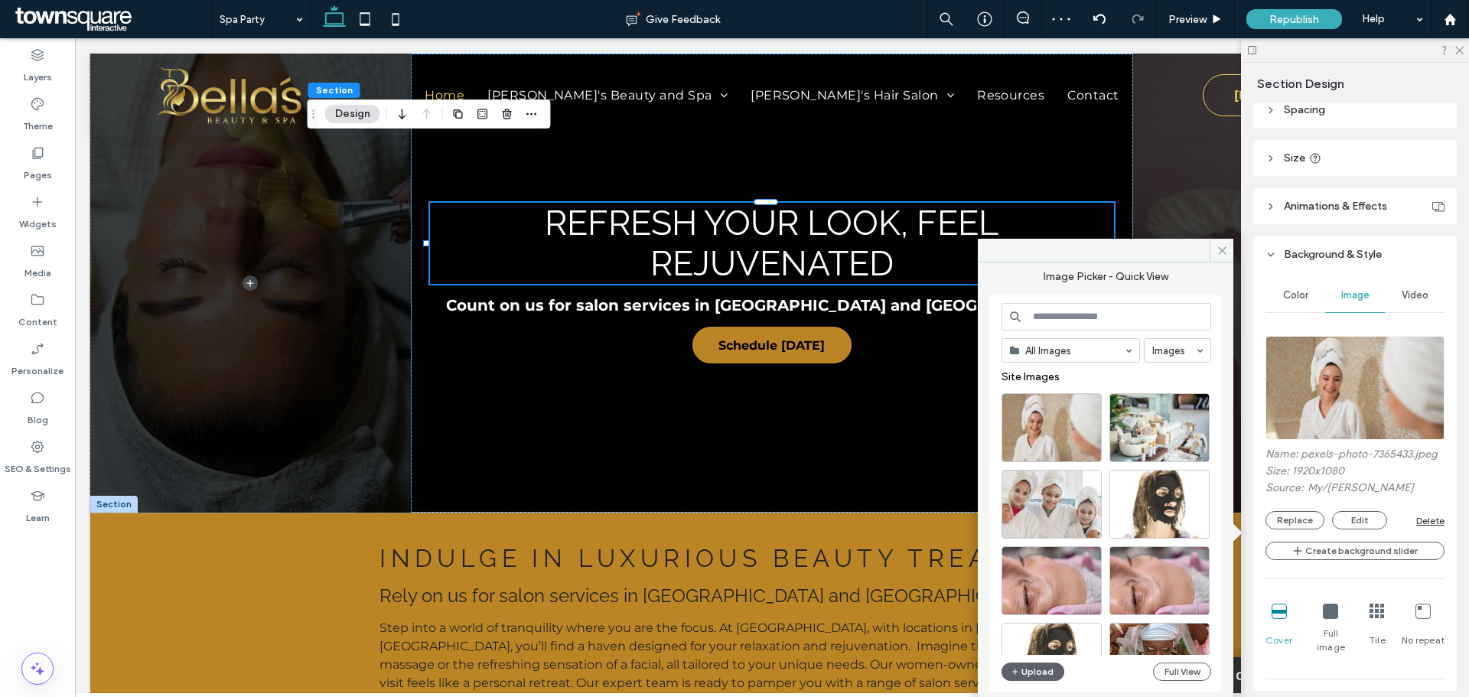
click at [1155, 311] on input at bounding box center [1107, 317] width 210 height 28
click at [1058, 491] on div "Select" at bounding box center [1052, 504] width 100 height 69
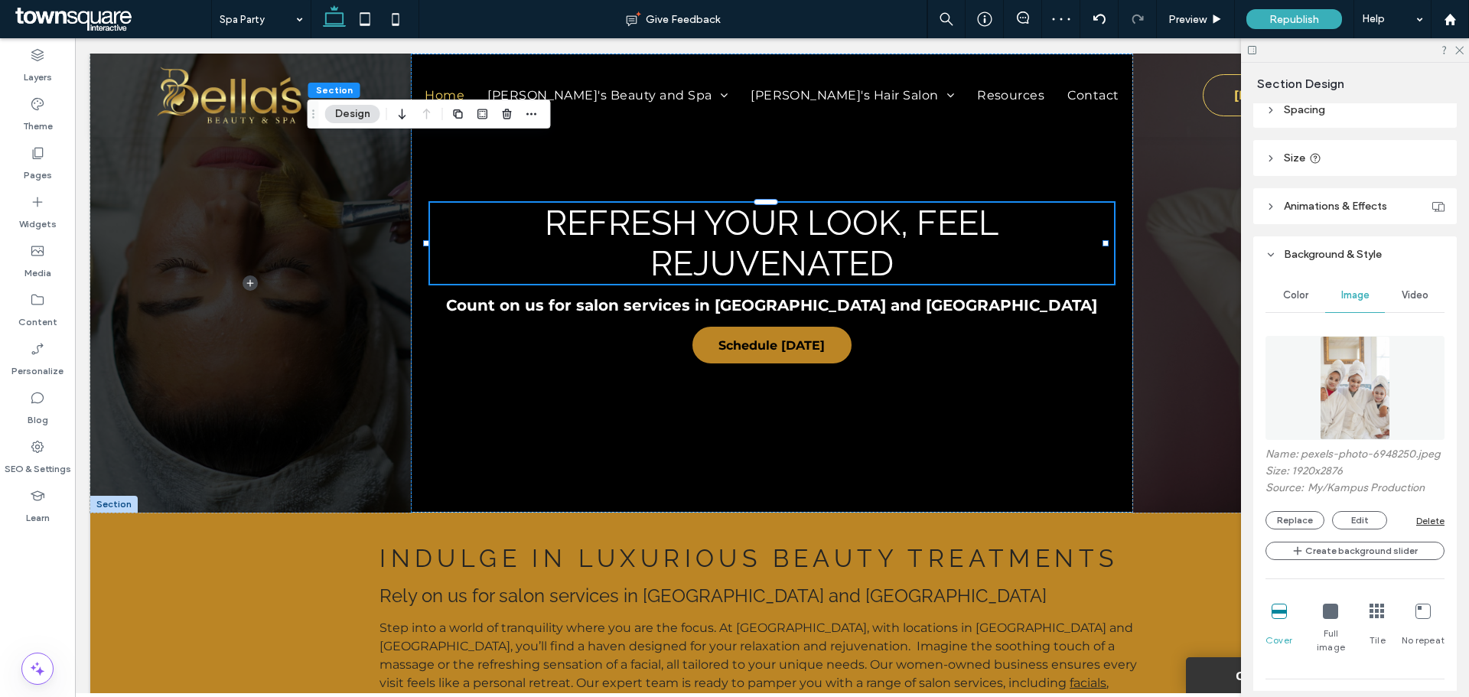
click at [1464, 49] on div at bounding box center [1355, 50] width 228 height 24
click at [1456, 53] on icon at bounding box center [1459, 49] width 10 height 10
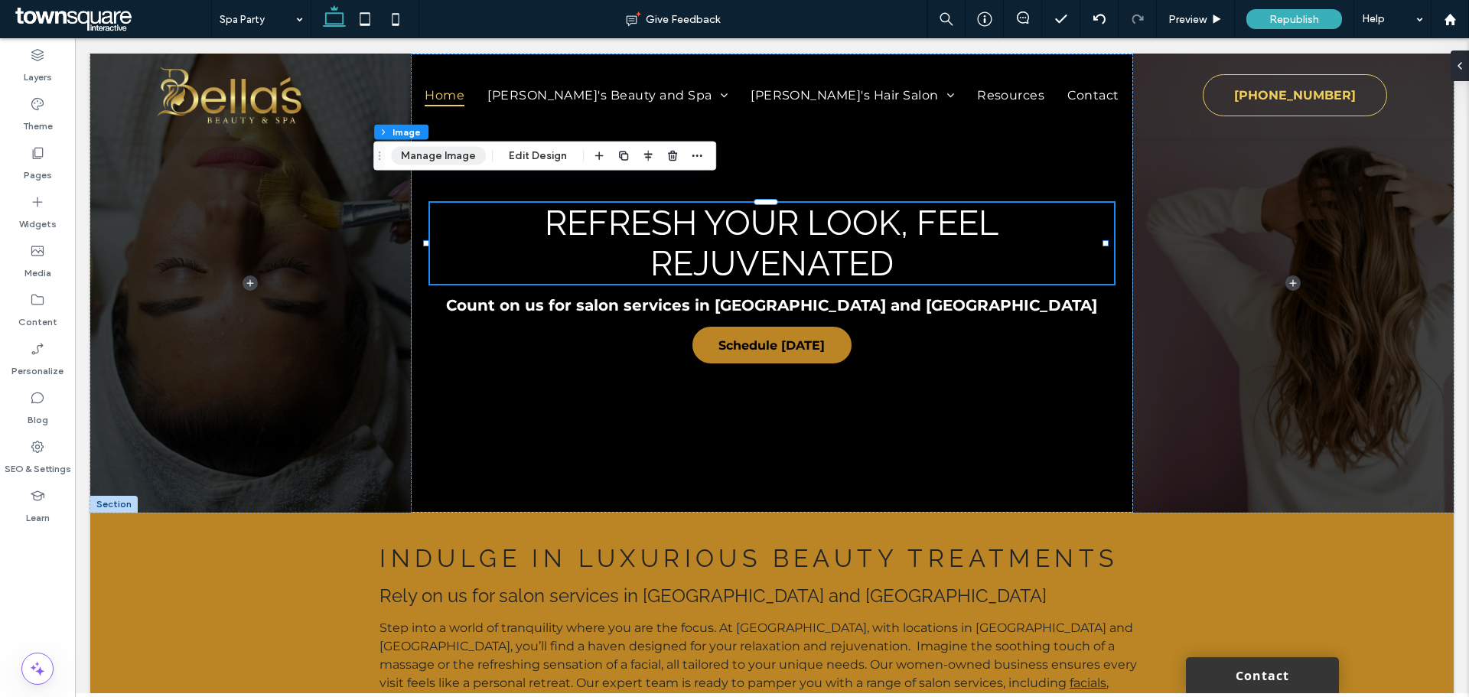
click at [447, 149] on button "Manage Image" at bounding box center [438, 156] width 95 height 18
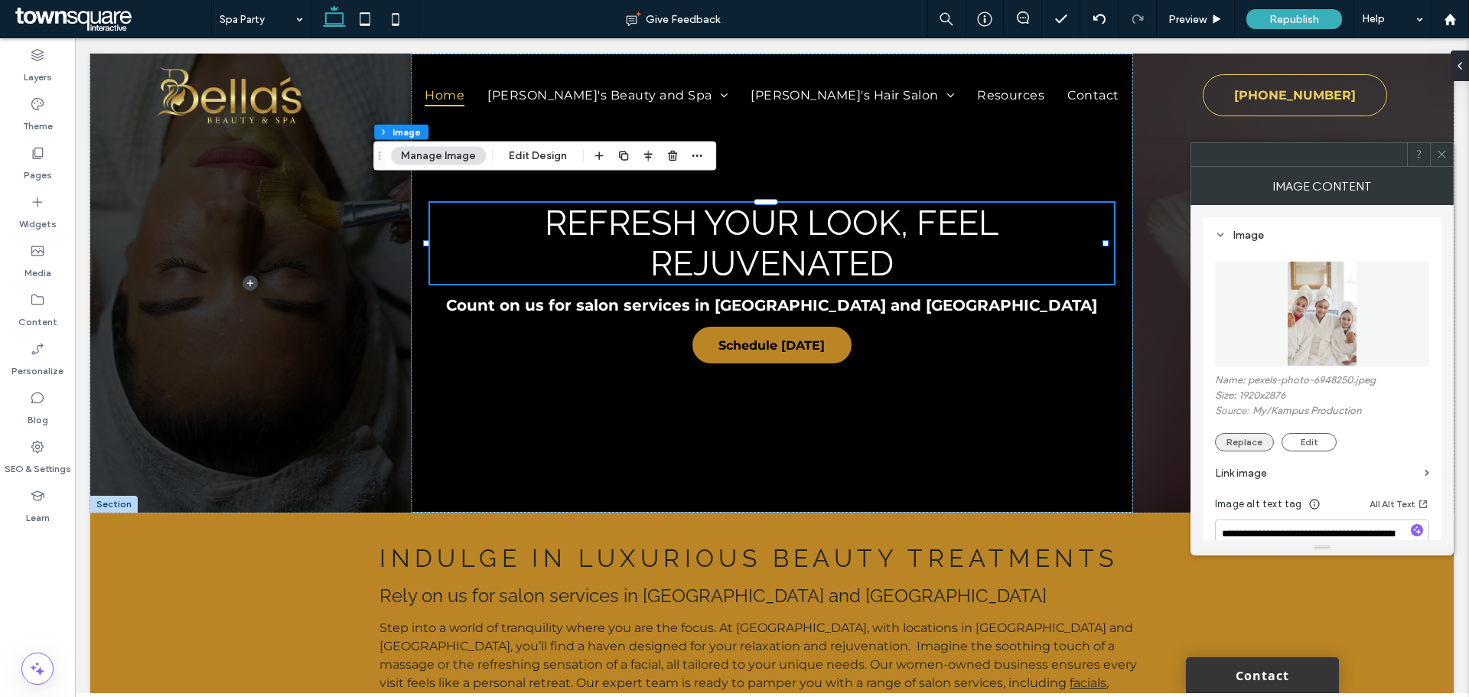
click at [1248, 449] on button "Replace" at bounding box center [1244, 442] width 59 height 18
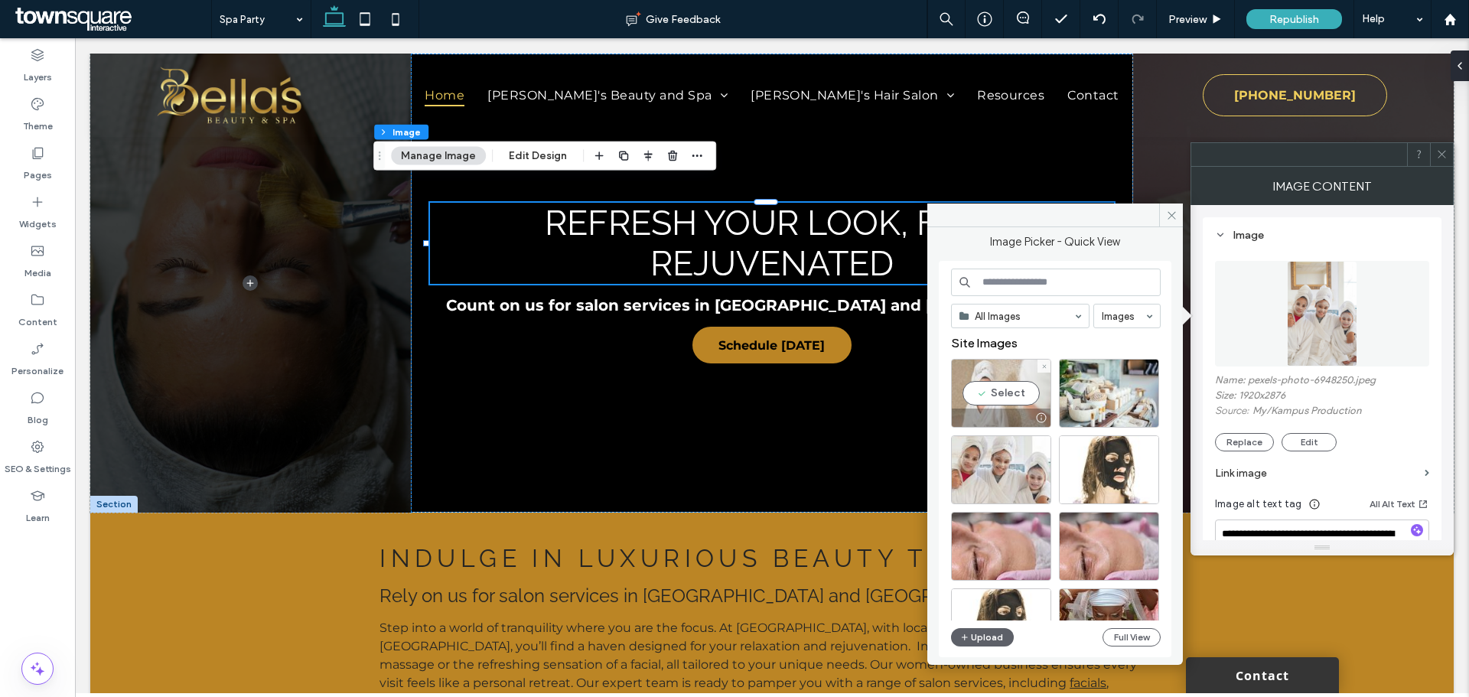
click at [1003, 393] on div "Select" at bounding box center [1001, 393] width 100 height 69
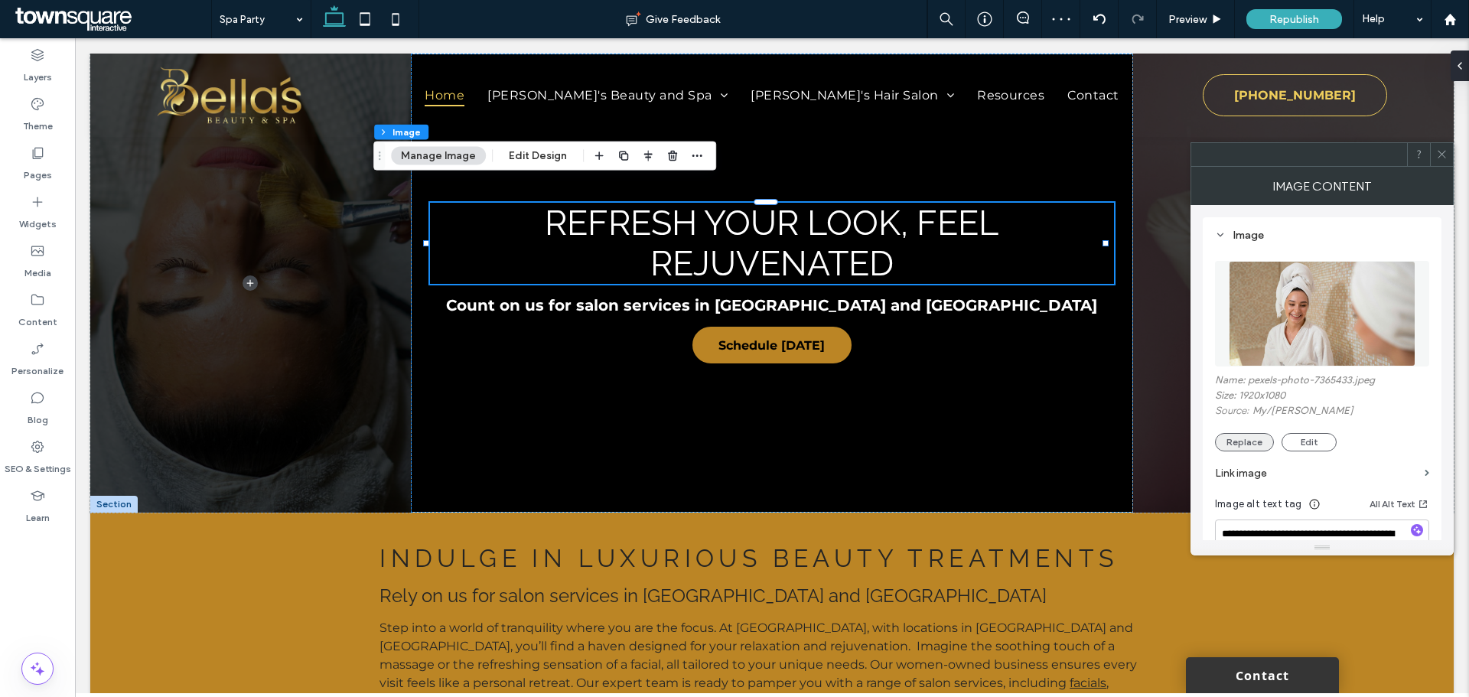
click at [1233, 441] on button "Replace" at bounding box center [1244, 442] width 59 height 18
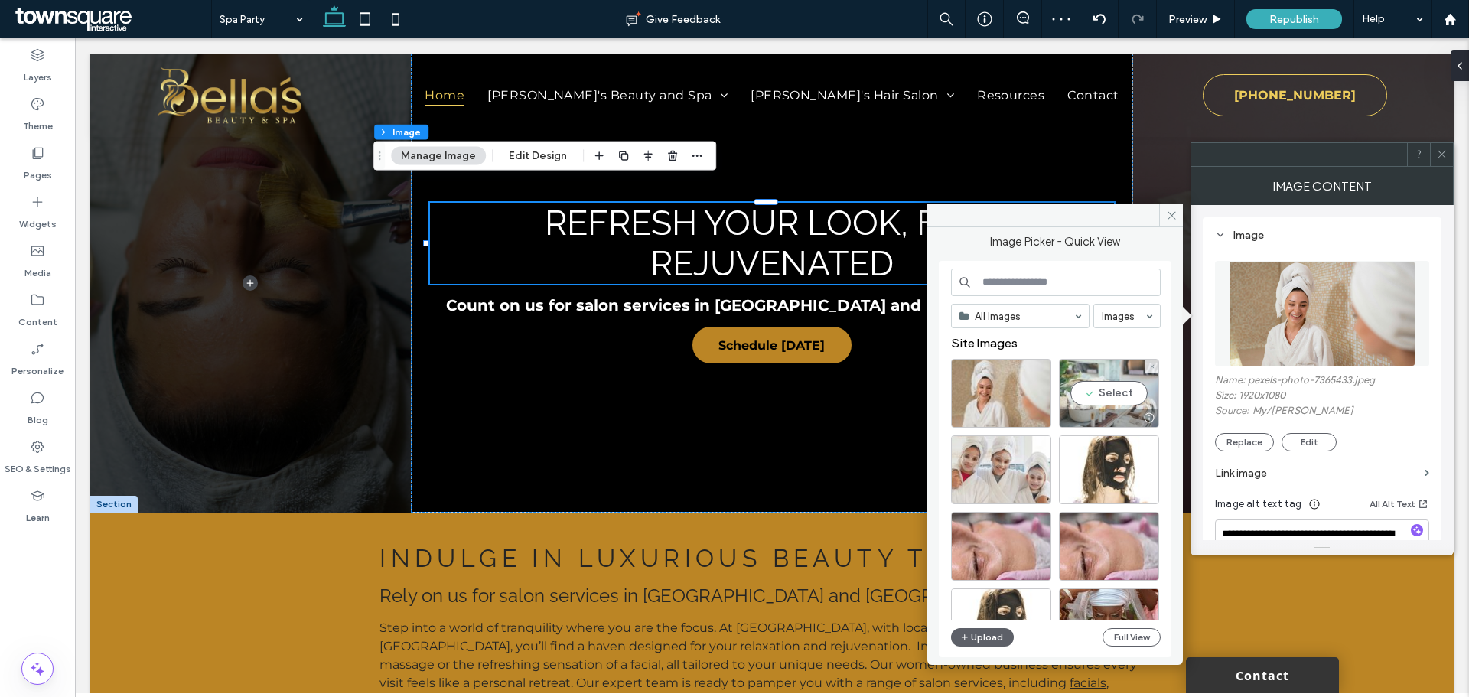
click at [1120, 389] on div "Select" at bounding box center [1109, 393] width 100 height 69
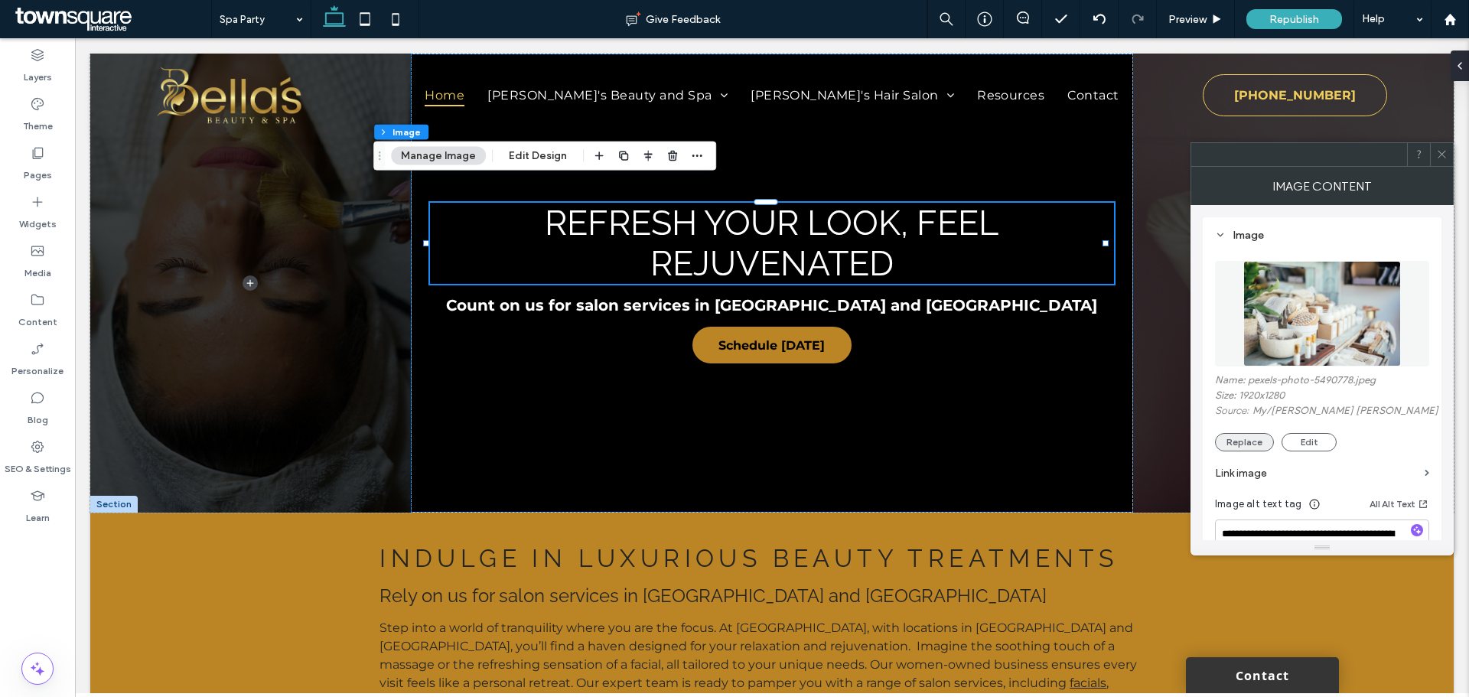
click at [1262, 441] on button "Replace" at bounding box center [1244, 442] width 59 height 18
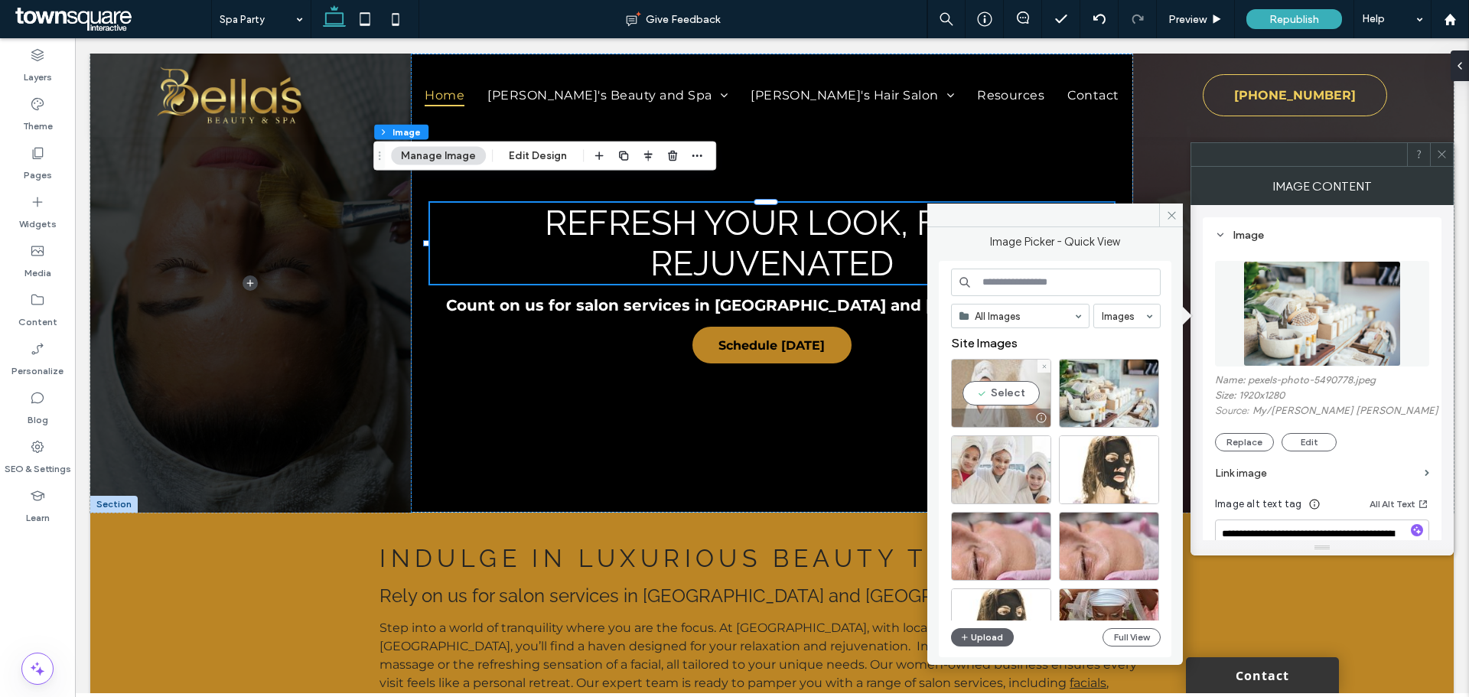
click at [1042, 397] on div "Select" at bounding box center [1001, 393] width 100 height 69
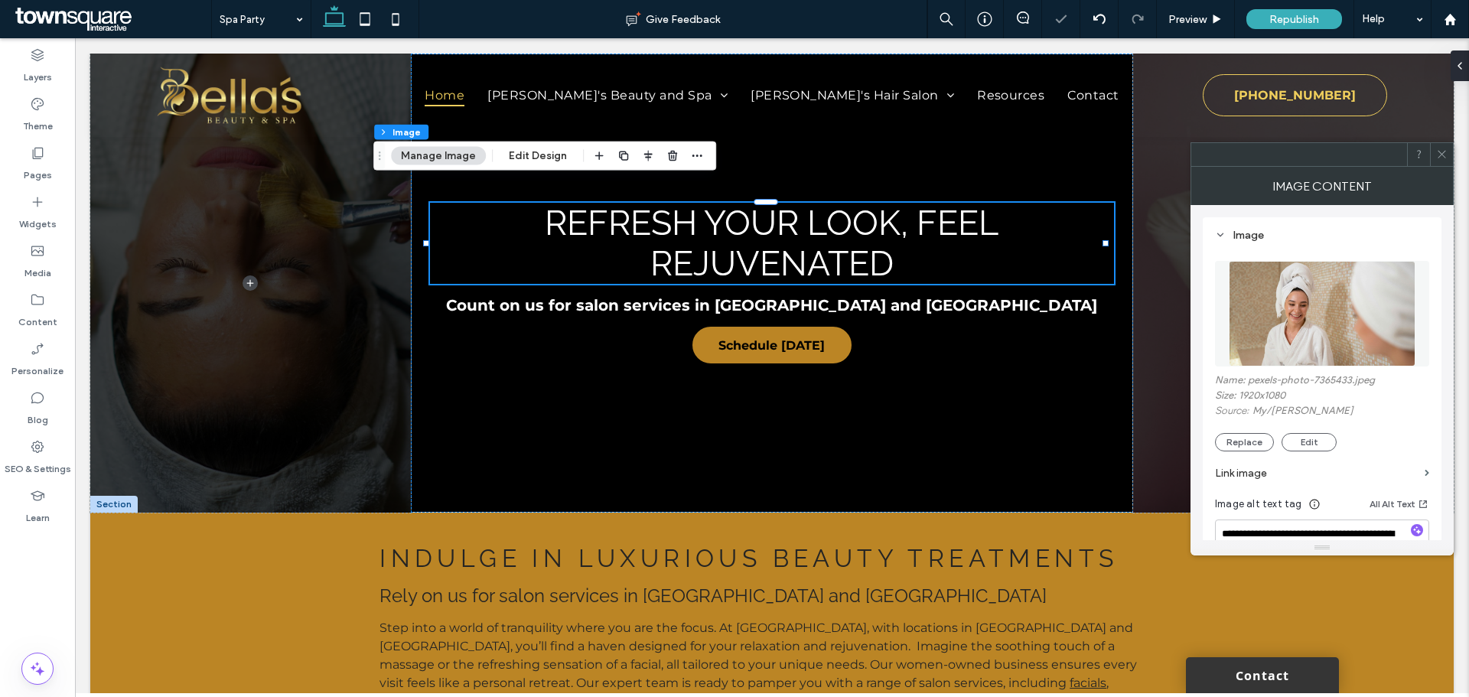
click at [1280, 449] on div "Replace Edit" at bounding box center [1322, 442] width 214 height 18
click at [1296, 445] on button "Edit" at bounding box center [1309, 442] width 55 height 18
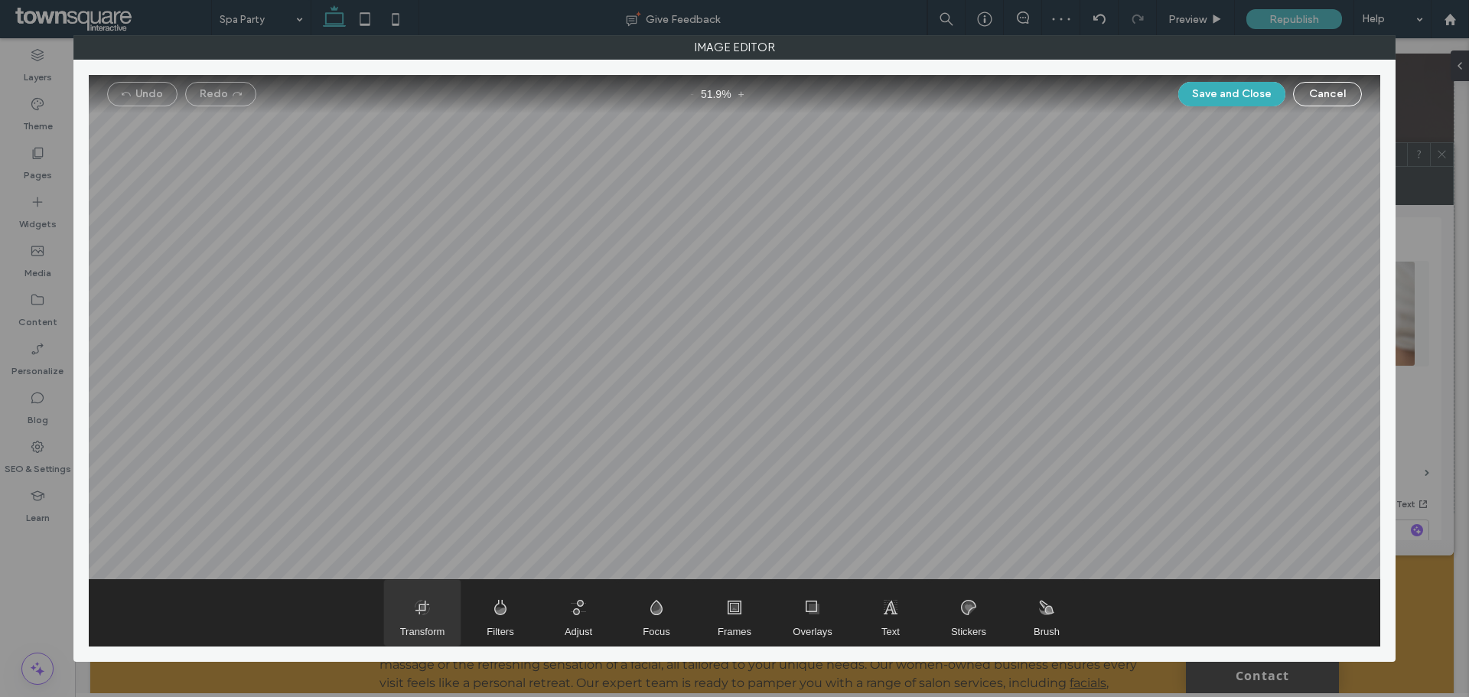
click at [439, 617] on span "Transform" at bounding box center [422, 613] width 77 height 66
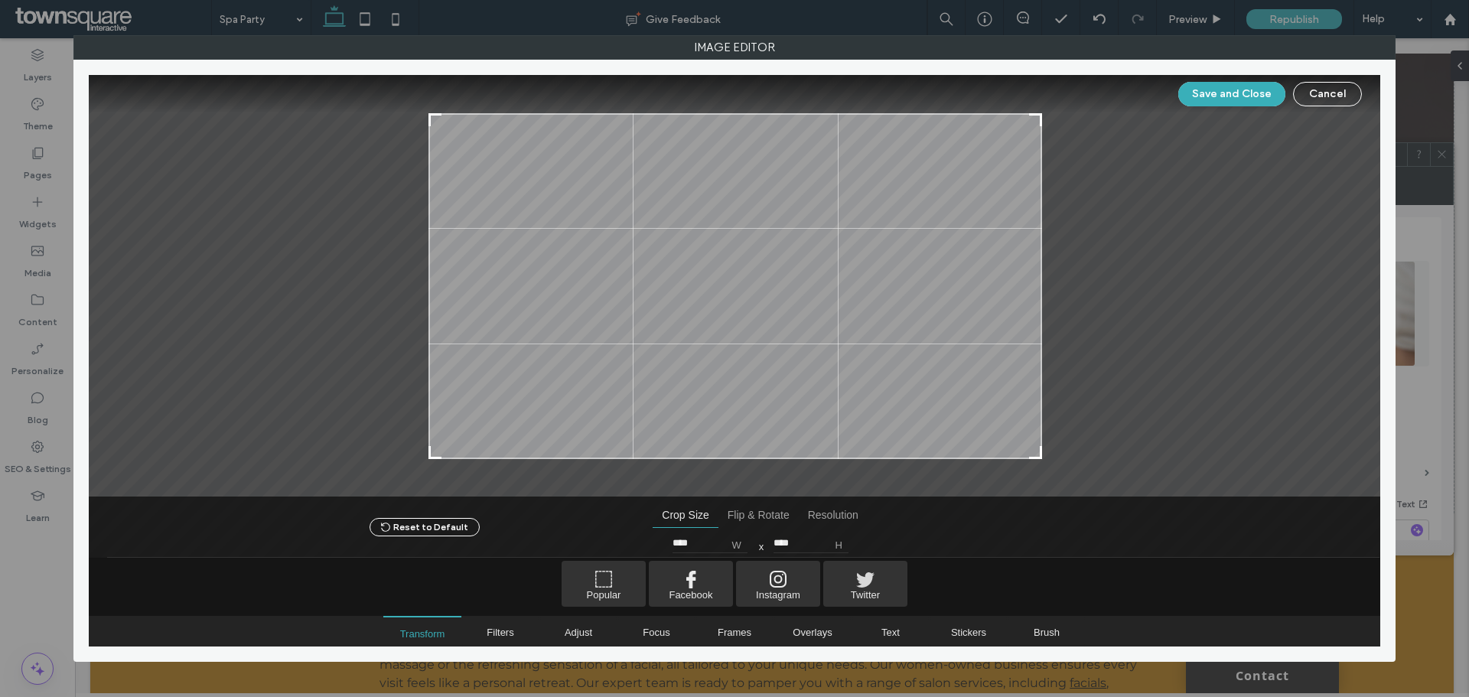
type input "****"
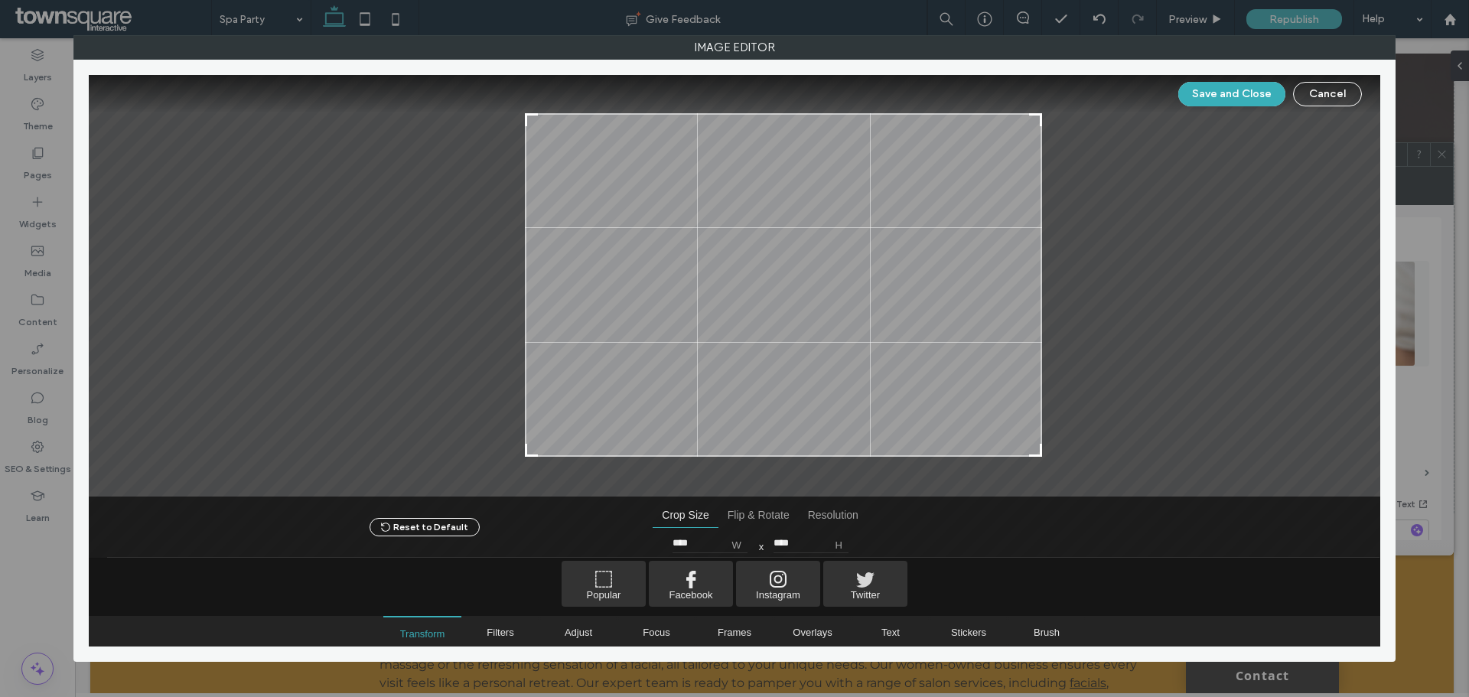
type input "****"
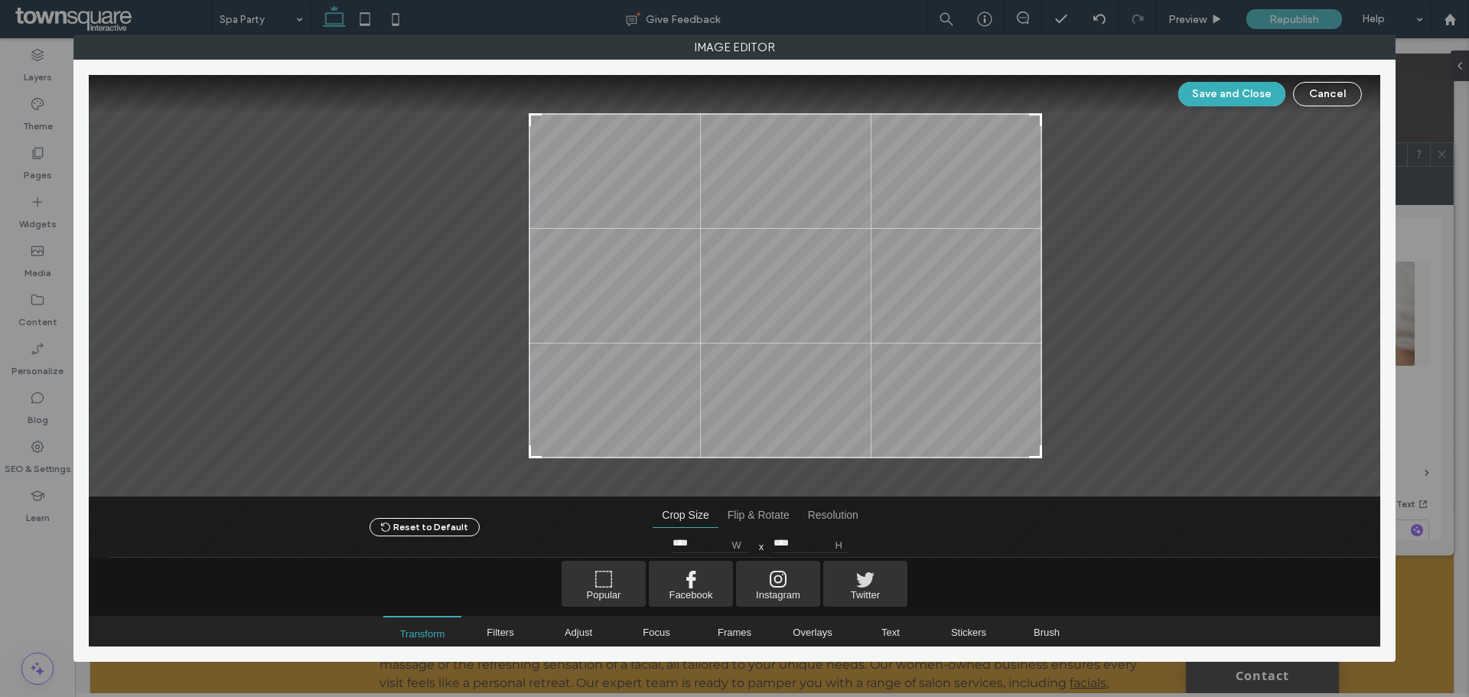
type input "****"
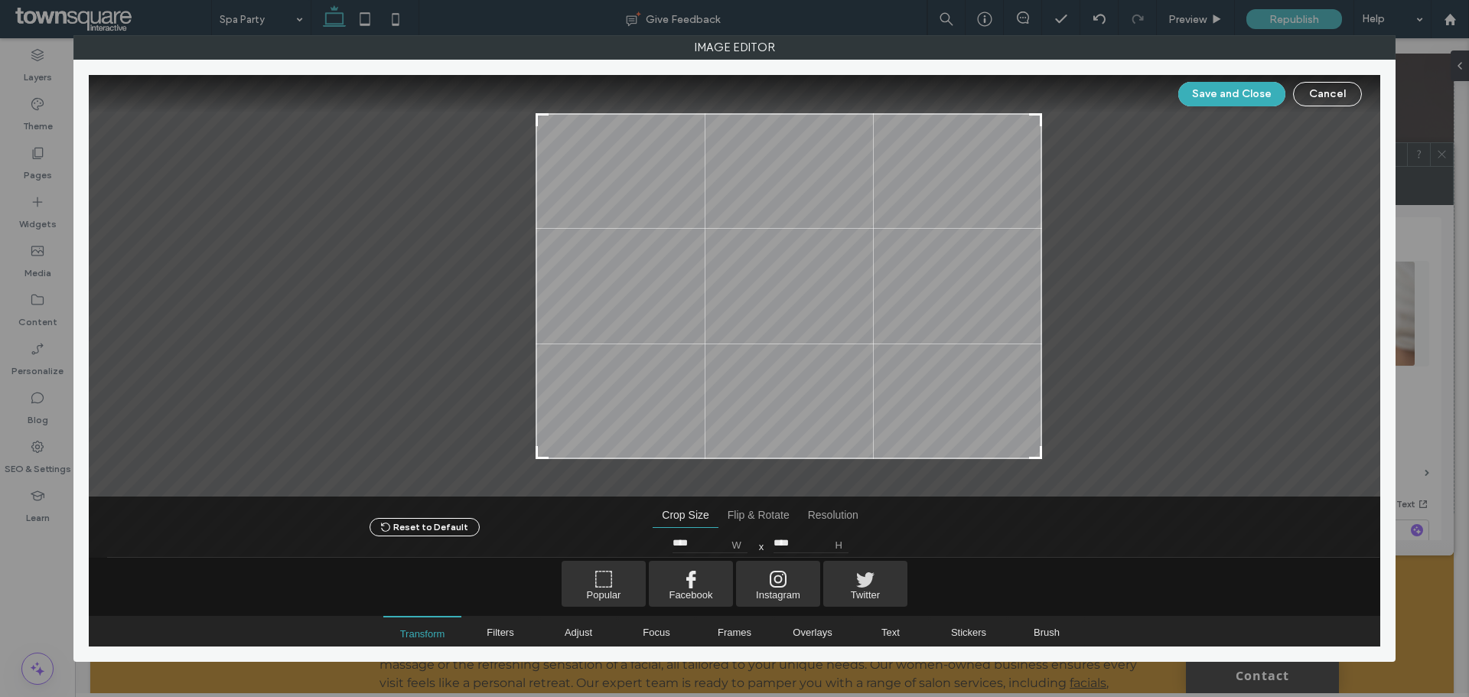
type input "****"
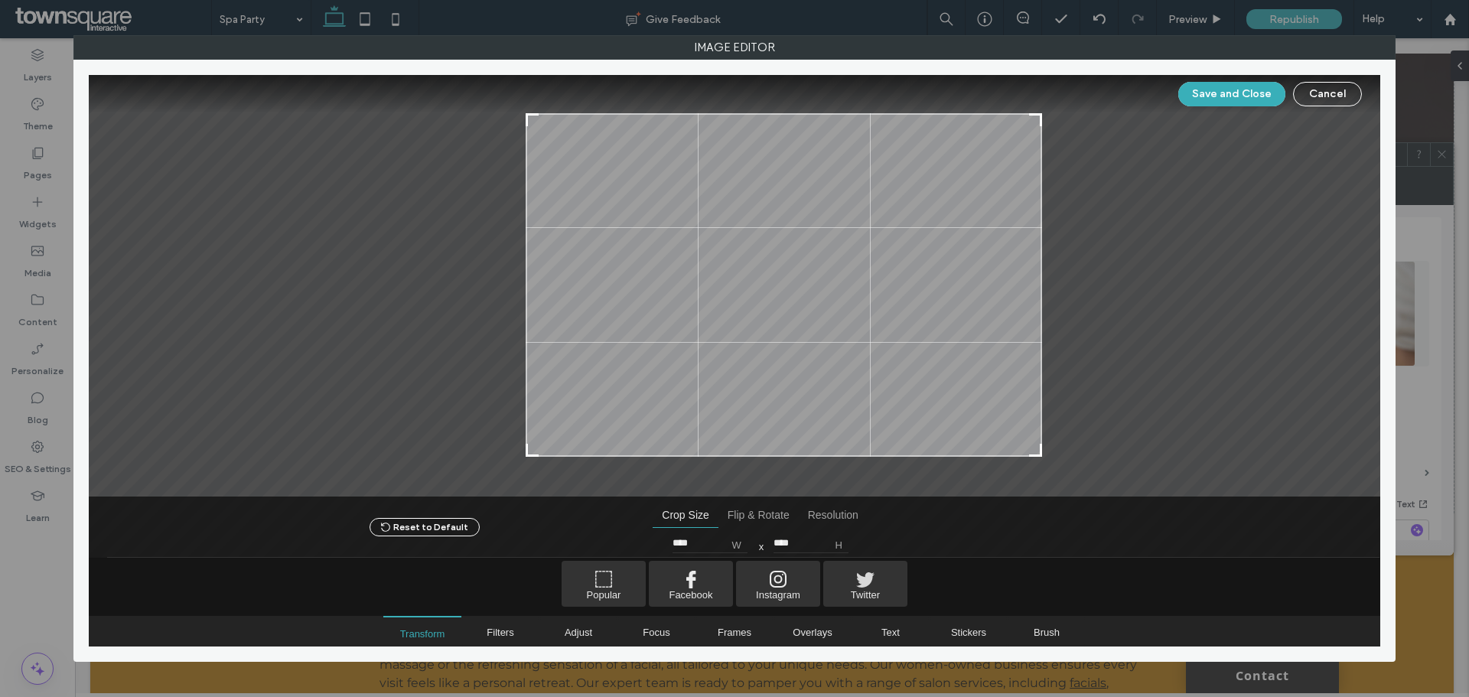
drag, startPoint x: 432, startPoint y: 459, endPoint x: 529, endPoint y: 457, distance: 96.4
click at [529, 457] on div at bounding box center [735, 286] width 1292 height 422
click at [1194, 101] on button "Save and Close" at bounding box center [1231, 94] width 107 height 24
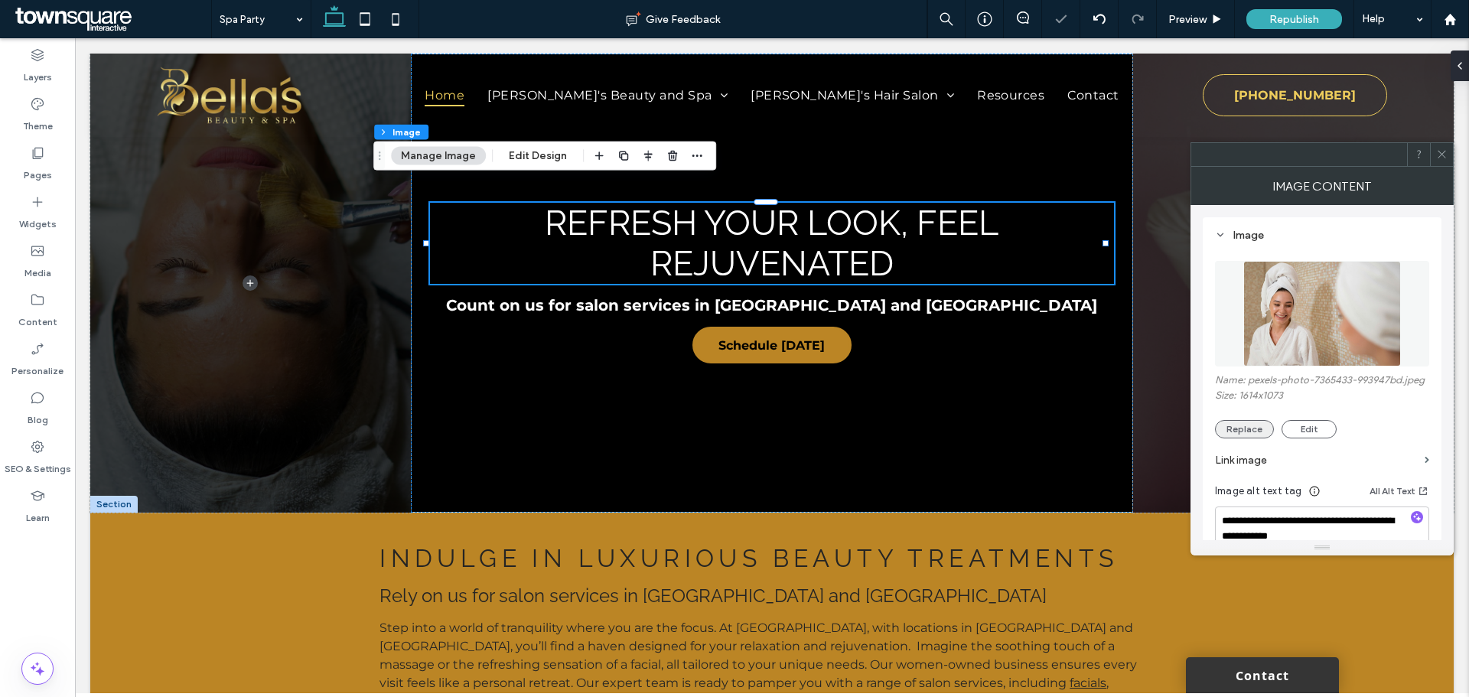
click at [1251, 424] on button "Replace" at bounding box center [1244, 429] width 59 height 18
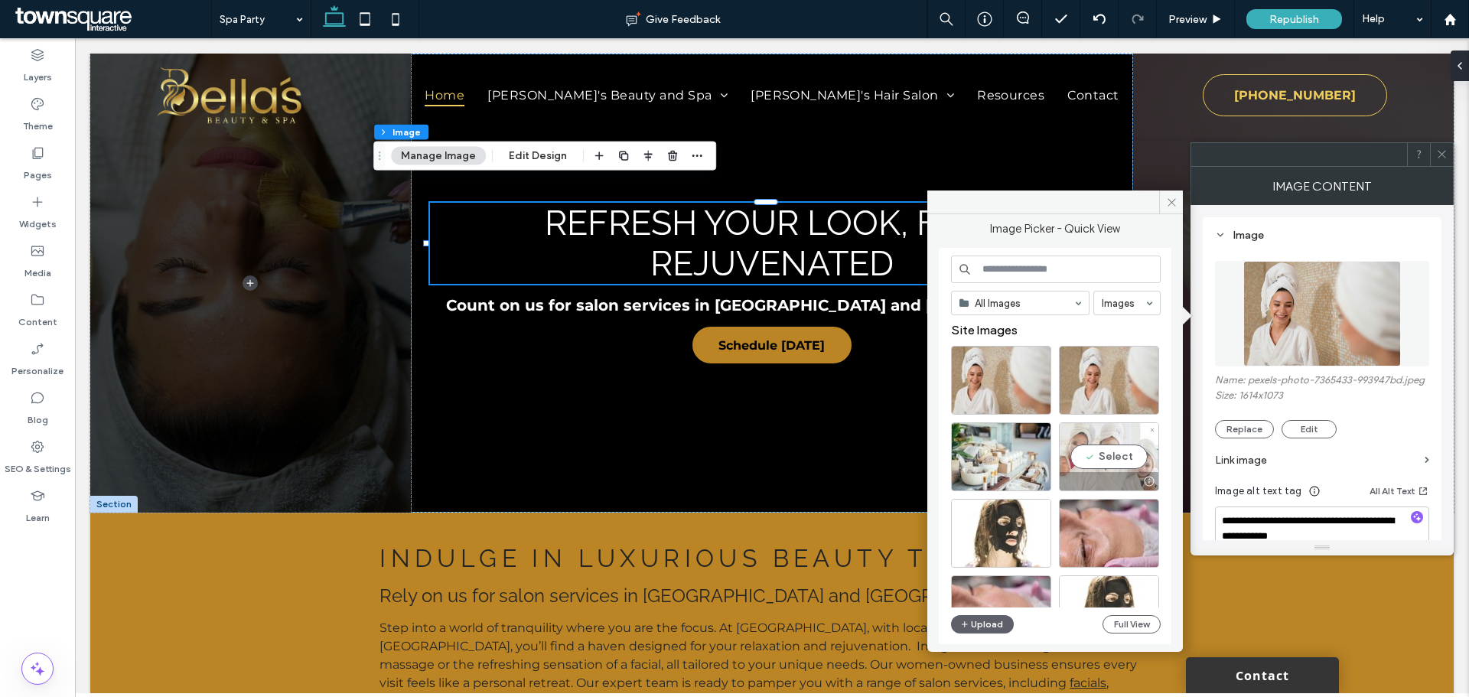
click at [1104, 445] on div "Select" at bounding box center [1109, 456] width 100 height 69
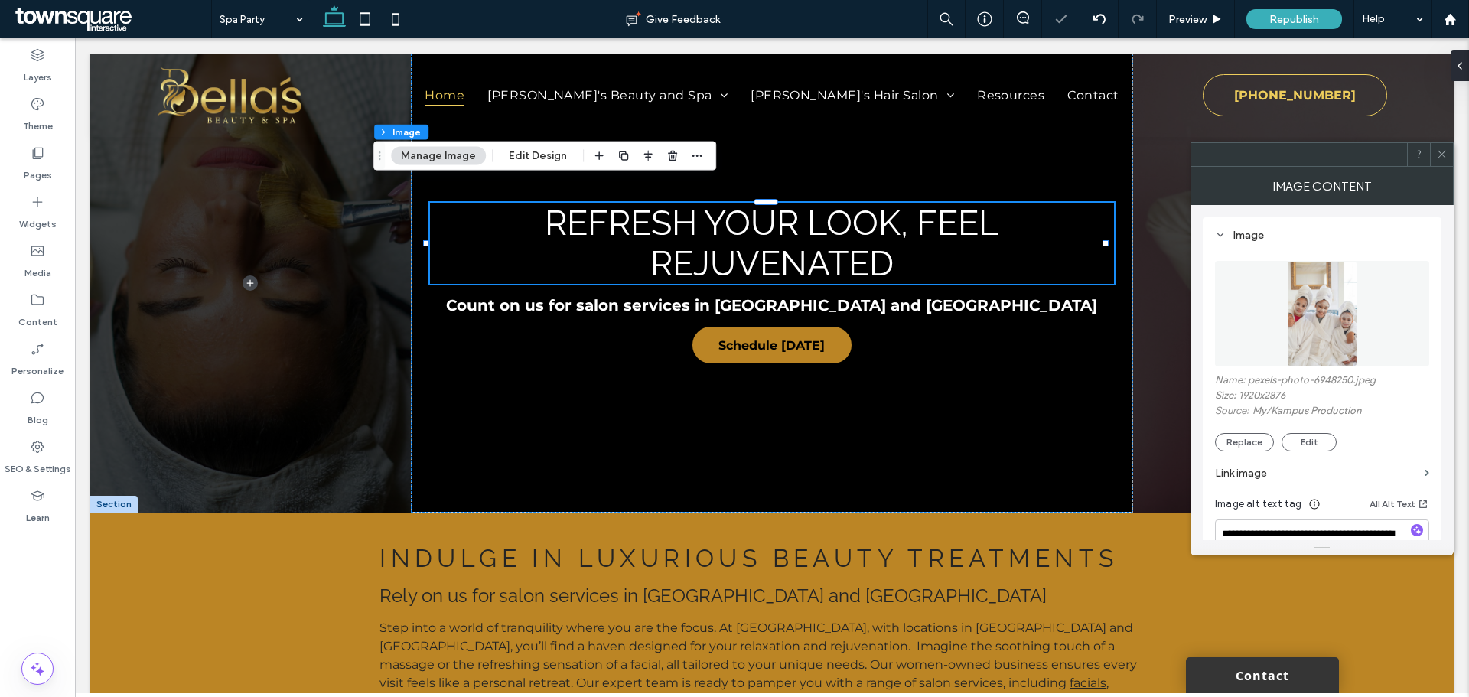
click at [1436, 152] on icon at bounding box center [1441, 153] width 11 height 11
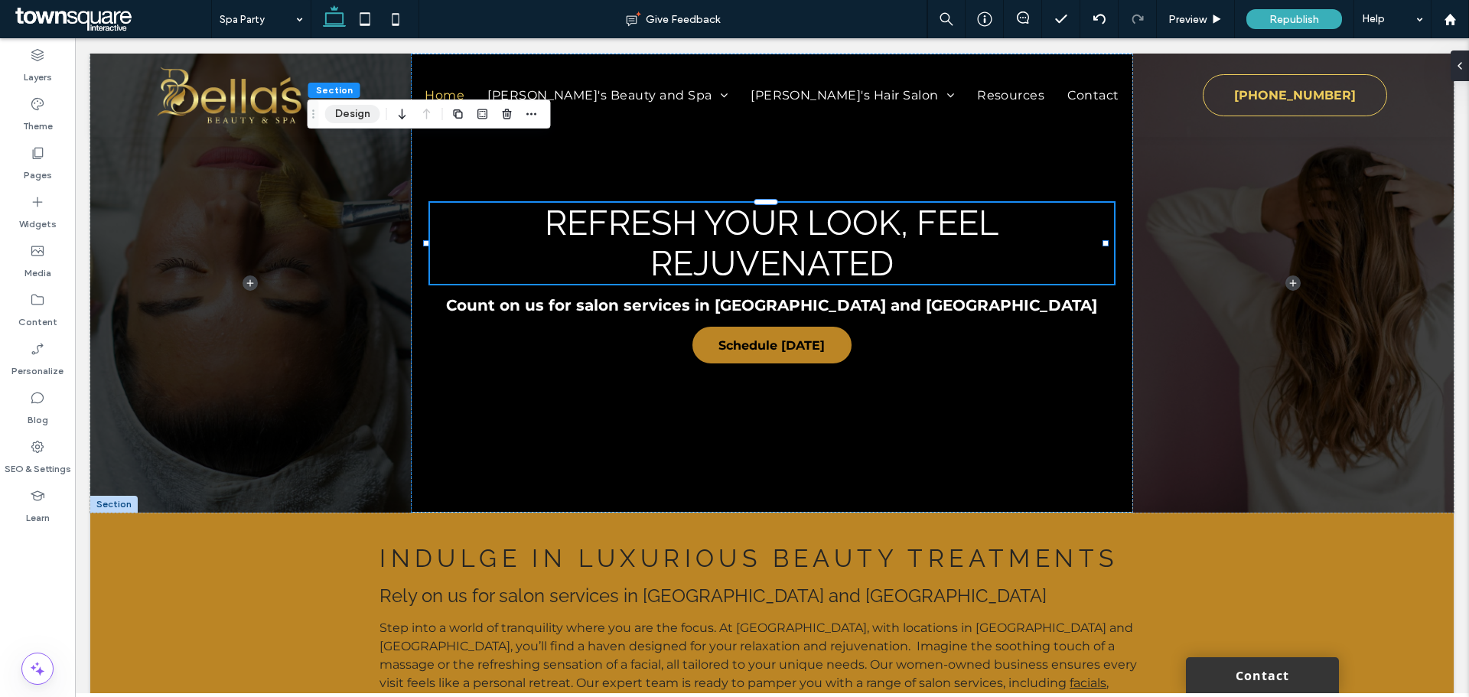
click at [375, 107] on button "Design" at bounding box center [352, 114] width 55 height 18
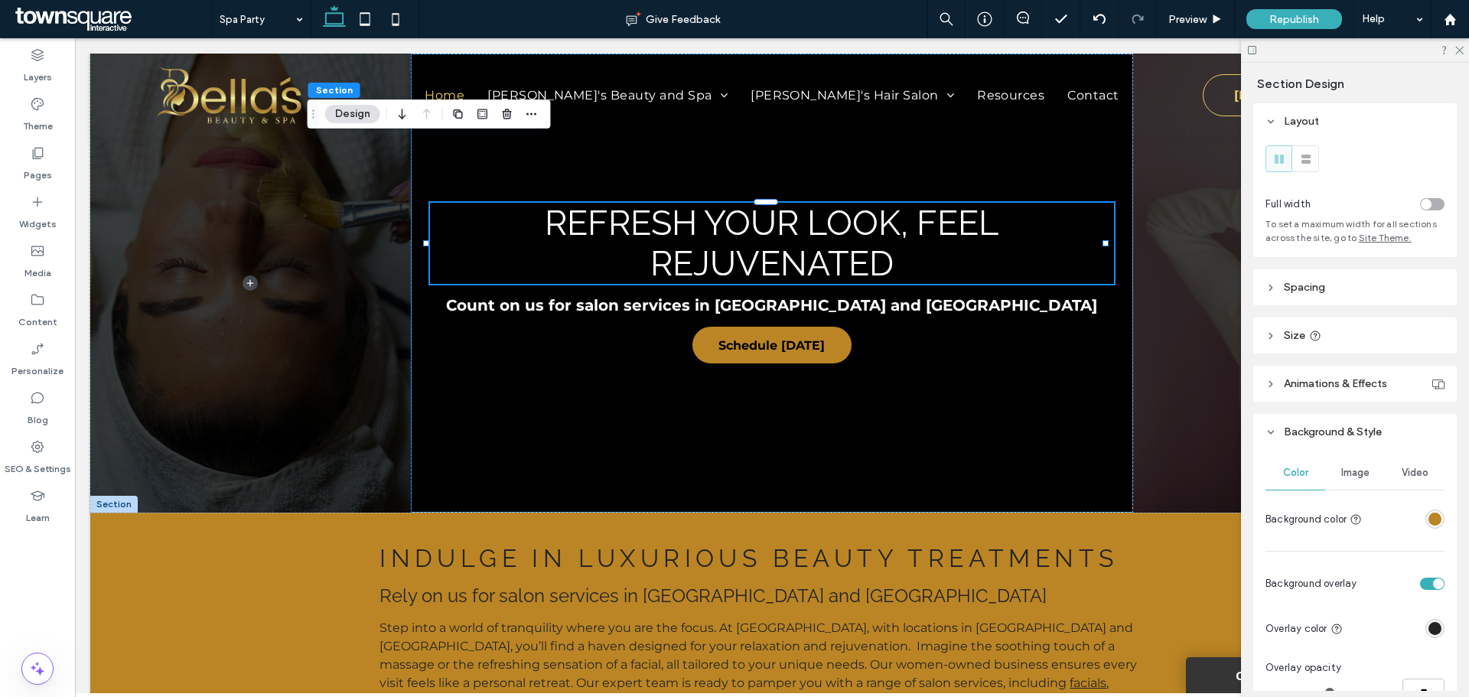
click at [1352, 477] on span "Image" at bounding box center [1355, 473] width 28 height 12
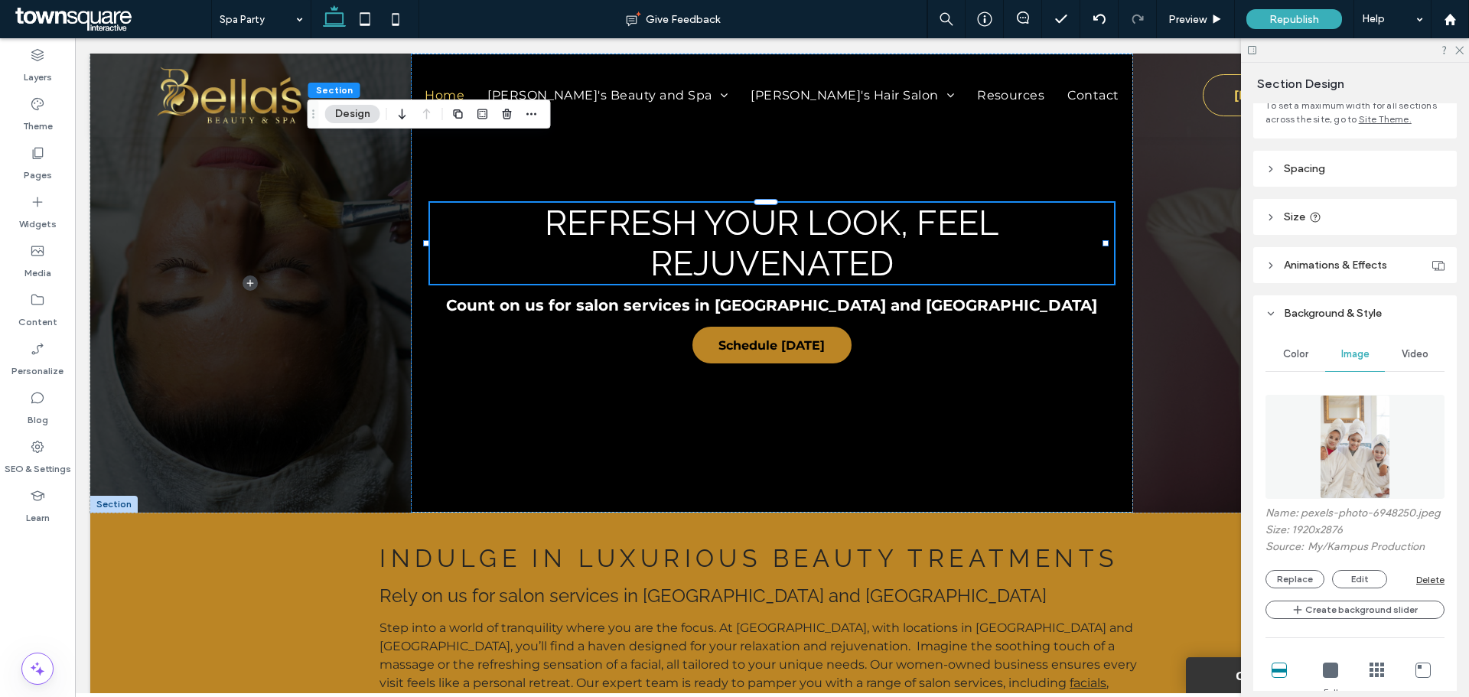
scroll to position [145, 0]
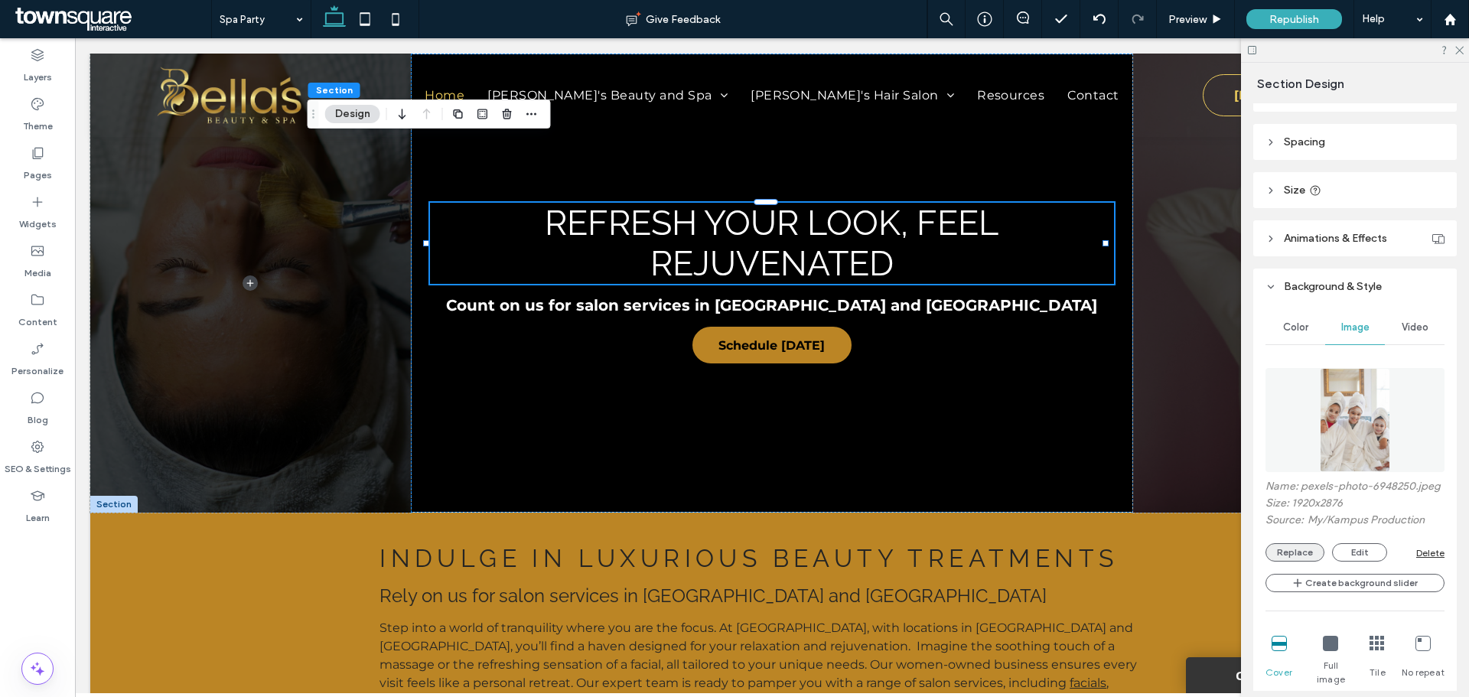
click at [1288, 562] on button "Replace" at bounding box center [1295, 552] width 59 height 18
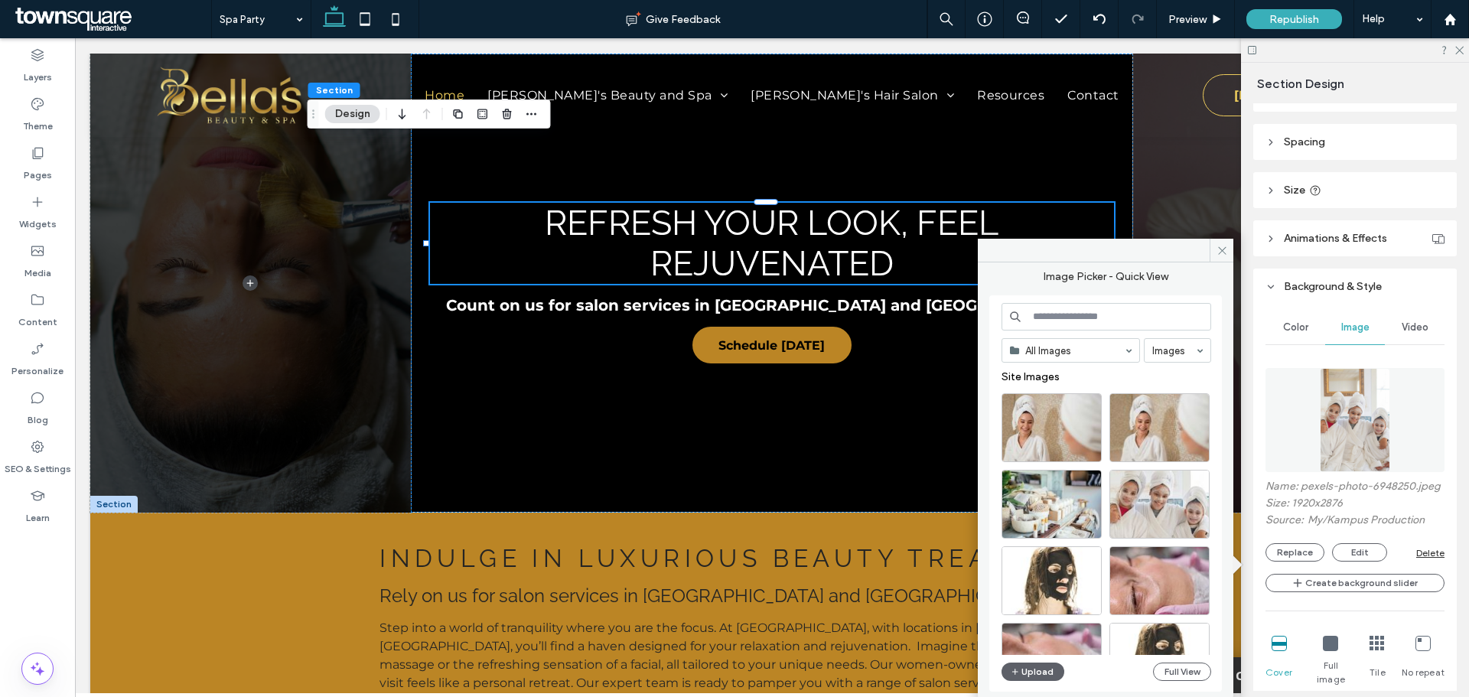
click at [1066, 311] on input at bounding box center [1107, 317] width 210 height 28
type input "*********"
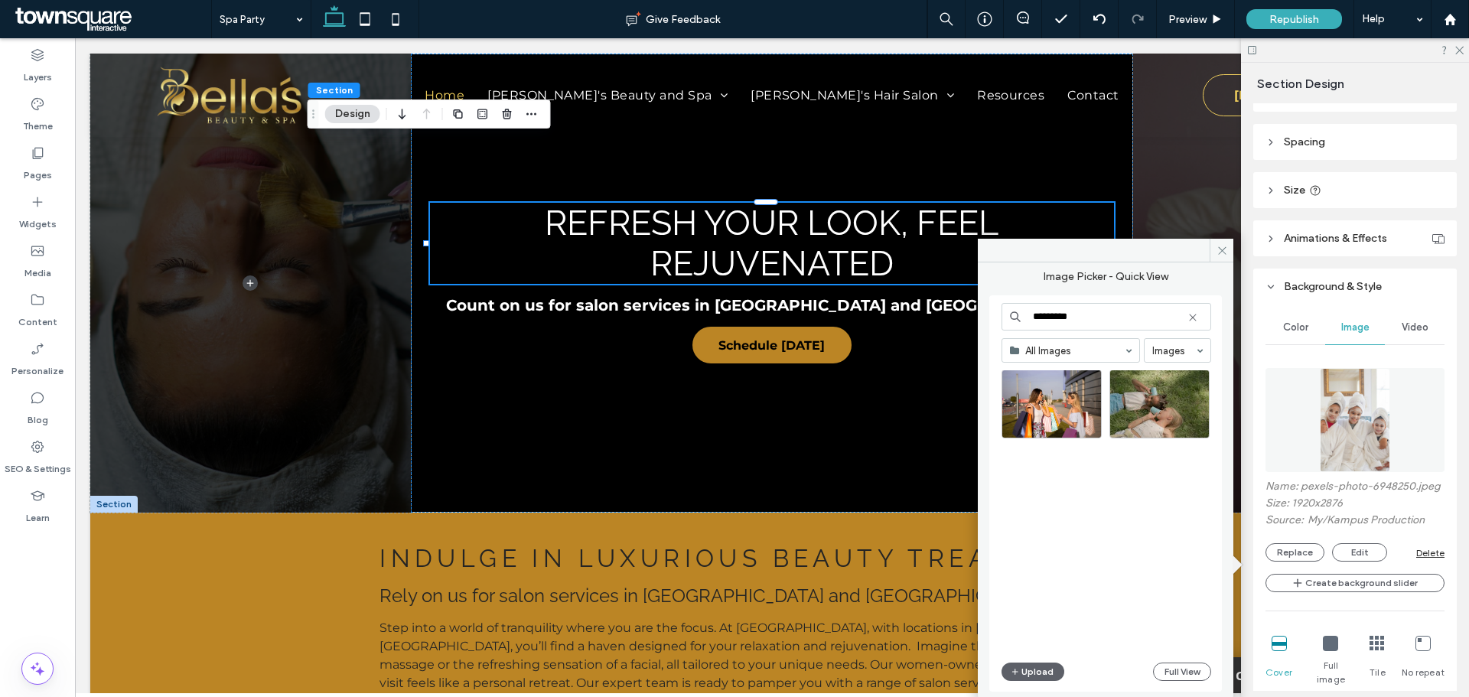
scroll to position [0, 0]
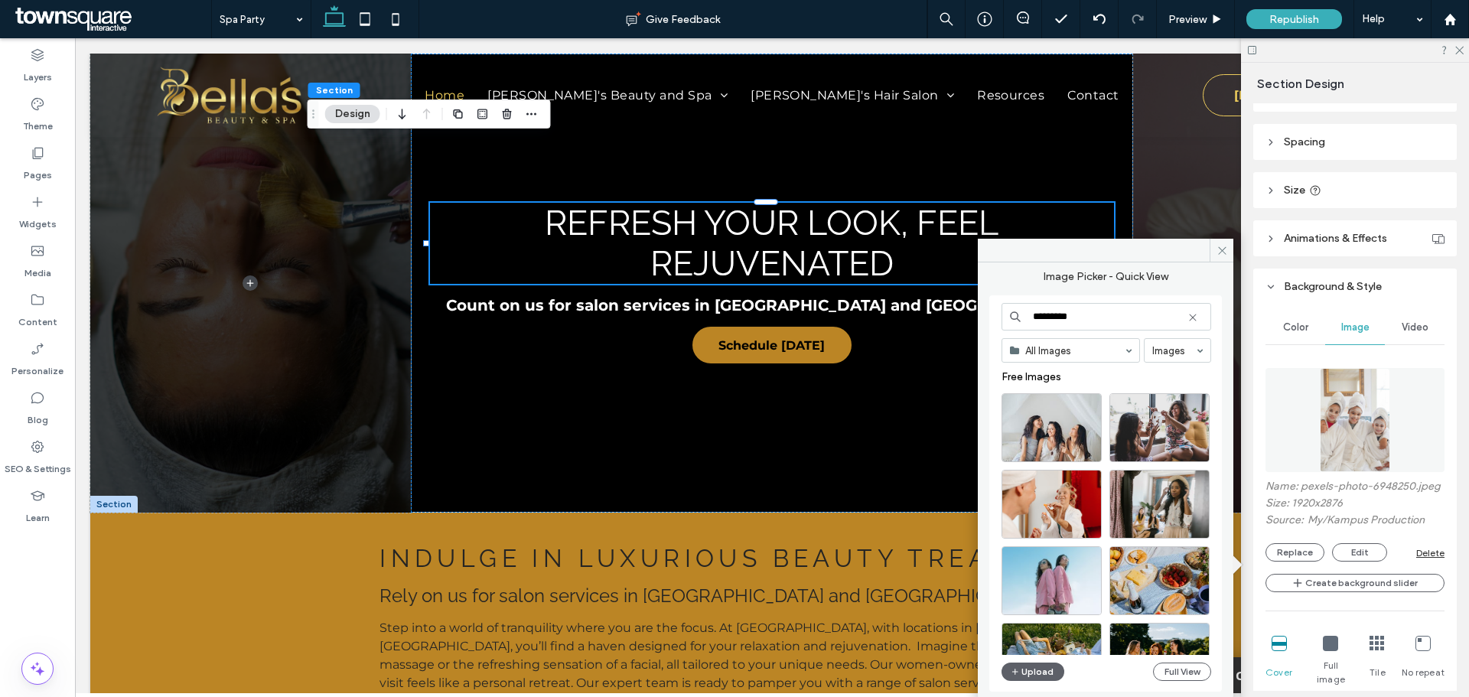
click at [1190, 311] on input "*********" at bounding box center [1107, 317] width 210 height 28
click at [1195, 317] on icon at bounding box center [1193, 317] width 12 height 12
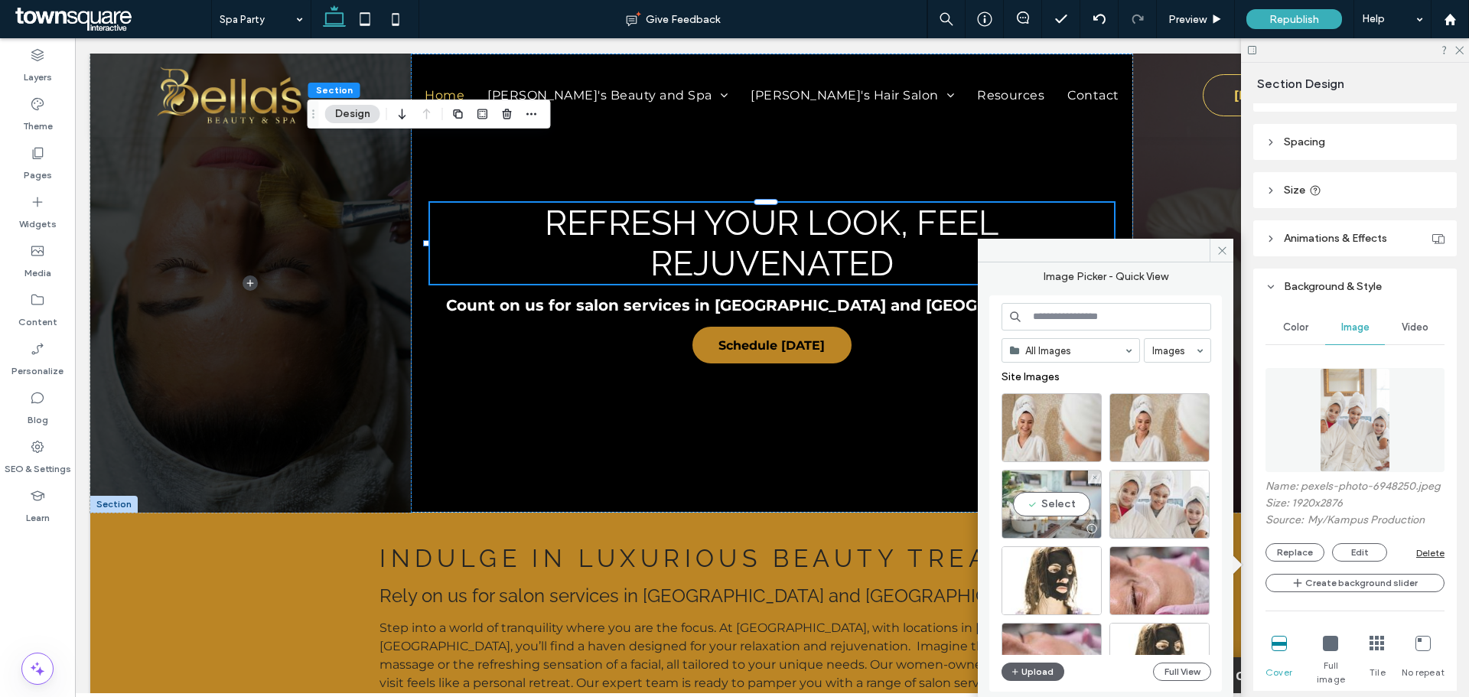
click at [1049, 523] on div at bounding box center [1051, 529] width 99 height 18
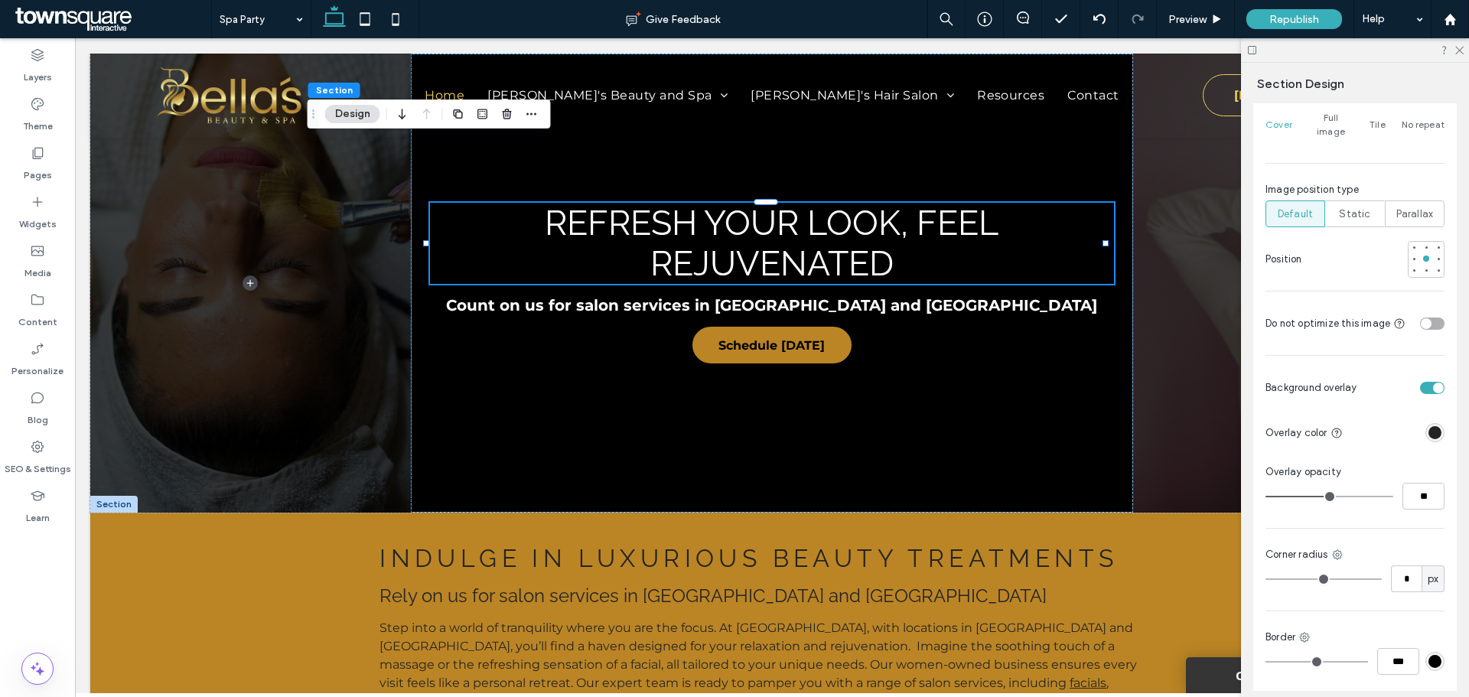
scroll to position [712, 0]
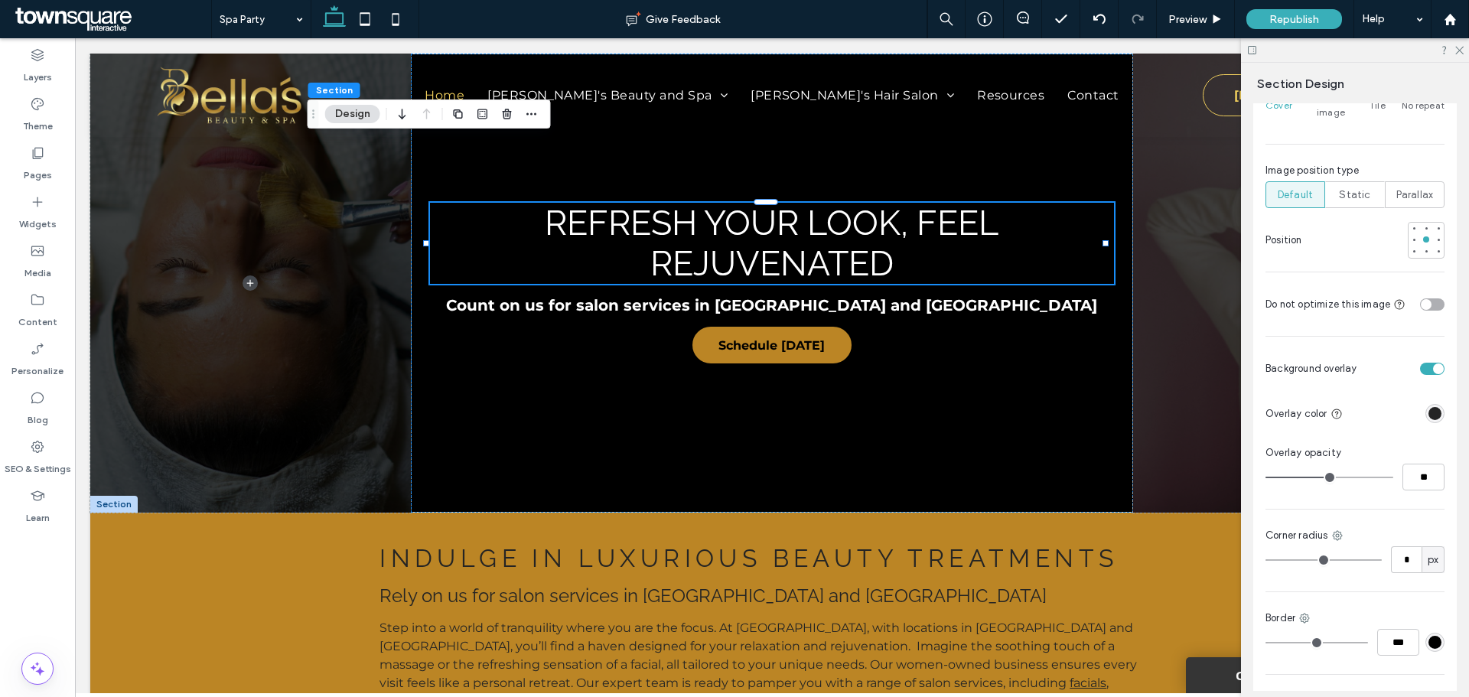
type input "**"
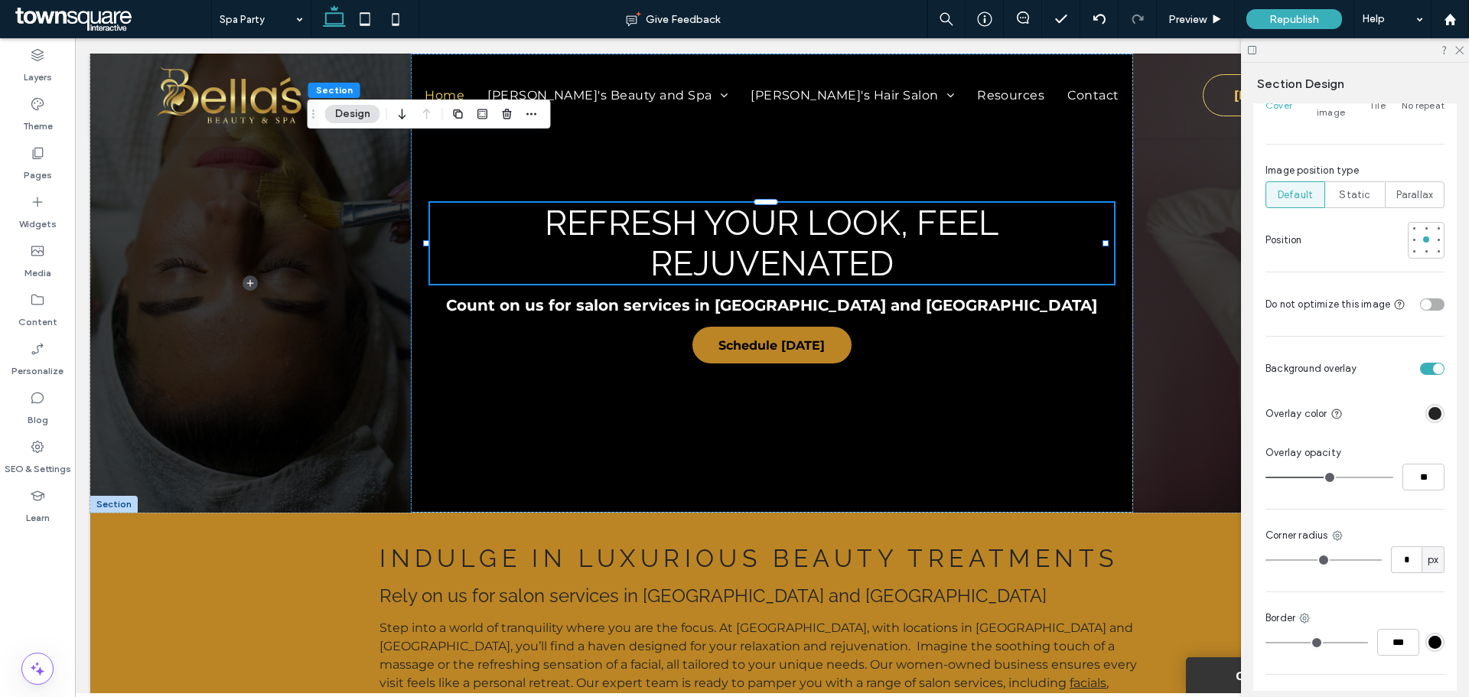
type input "**"
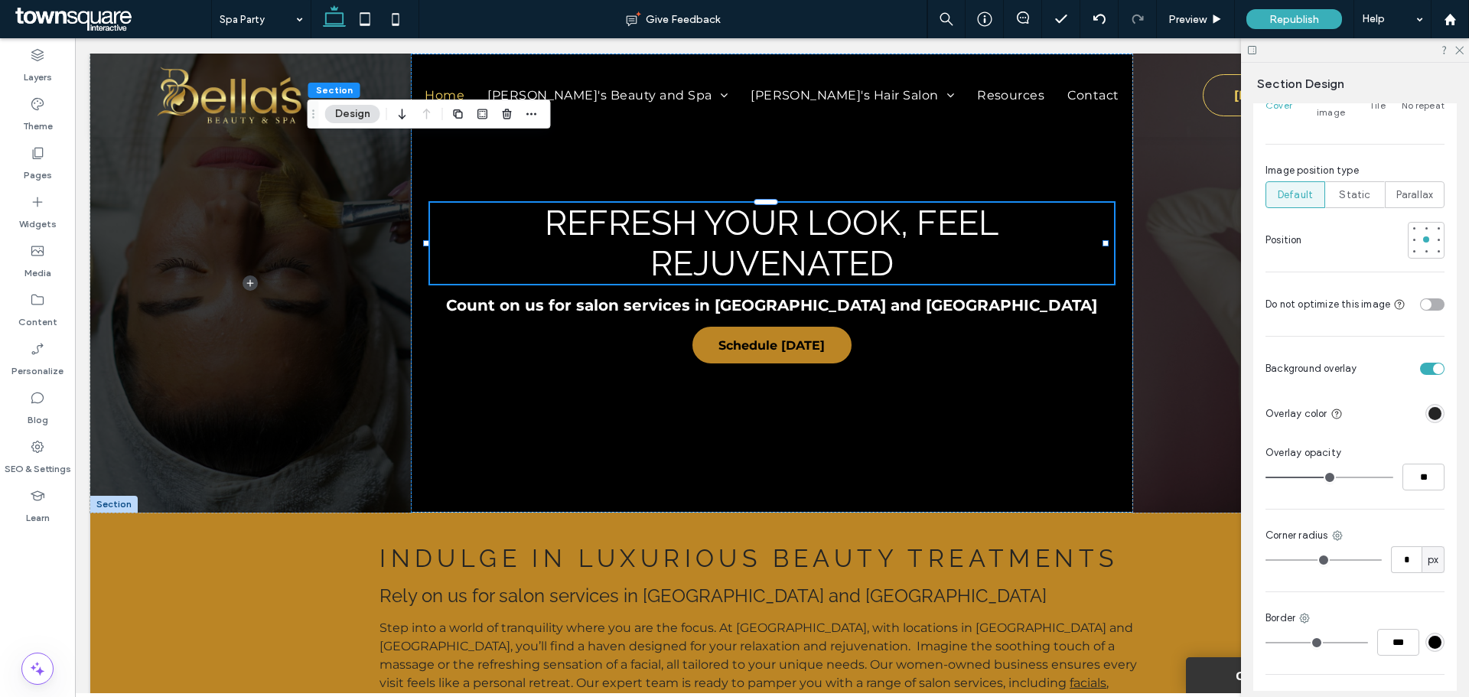
type input "**"
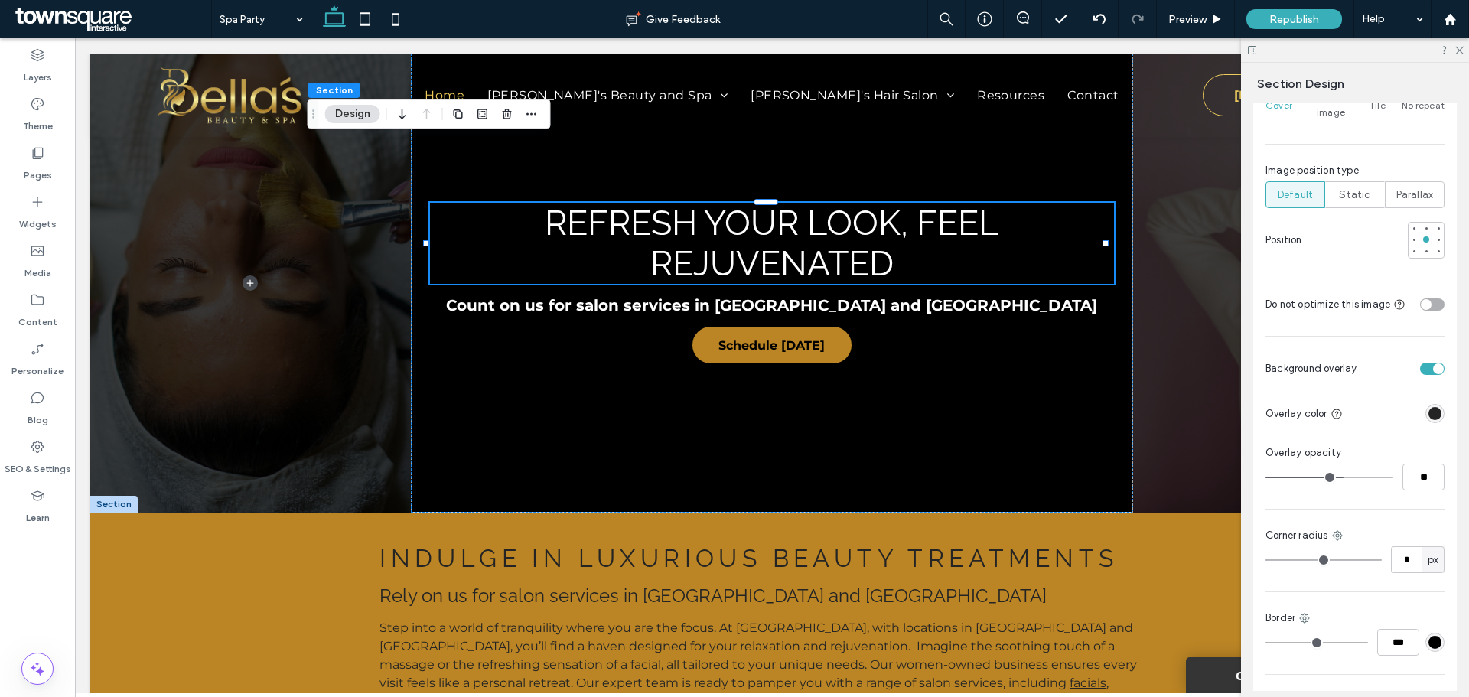
type input "**"
drag, startPoint x: 1328, startPoint y: 478, endPoint x: 1336, endPoint y: 486, distance: 10.8
type input "**"
click at [1336, 478] on input "range" at bounding box center [1330, 478] width 128 height 2
click at [1275, 25] on span "Republish" at bounding box center [1294, 19] width 50 height 13
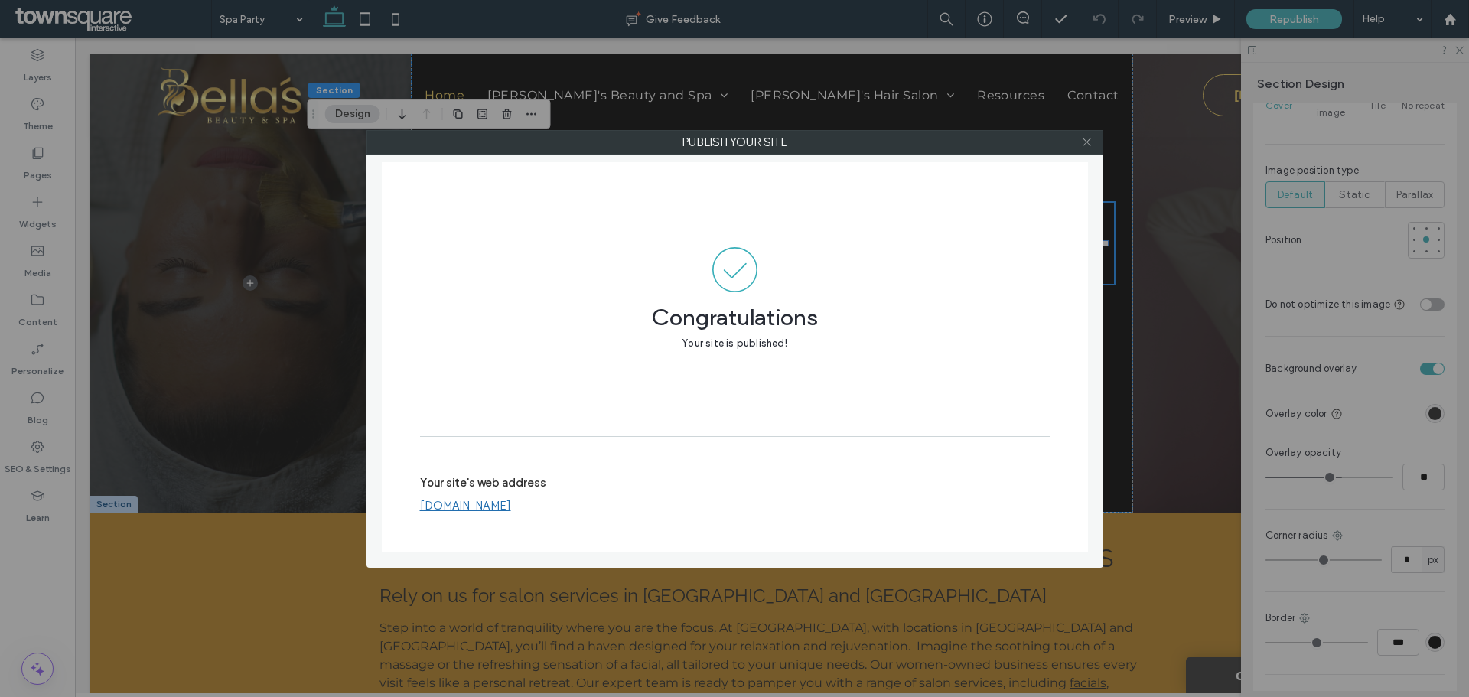
click at [1089, 144] on use at bounding box center [1087, 142] width 8 height 8
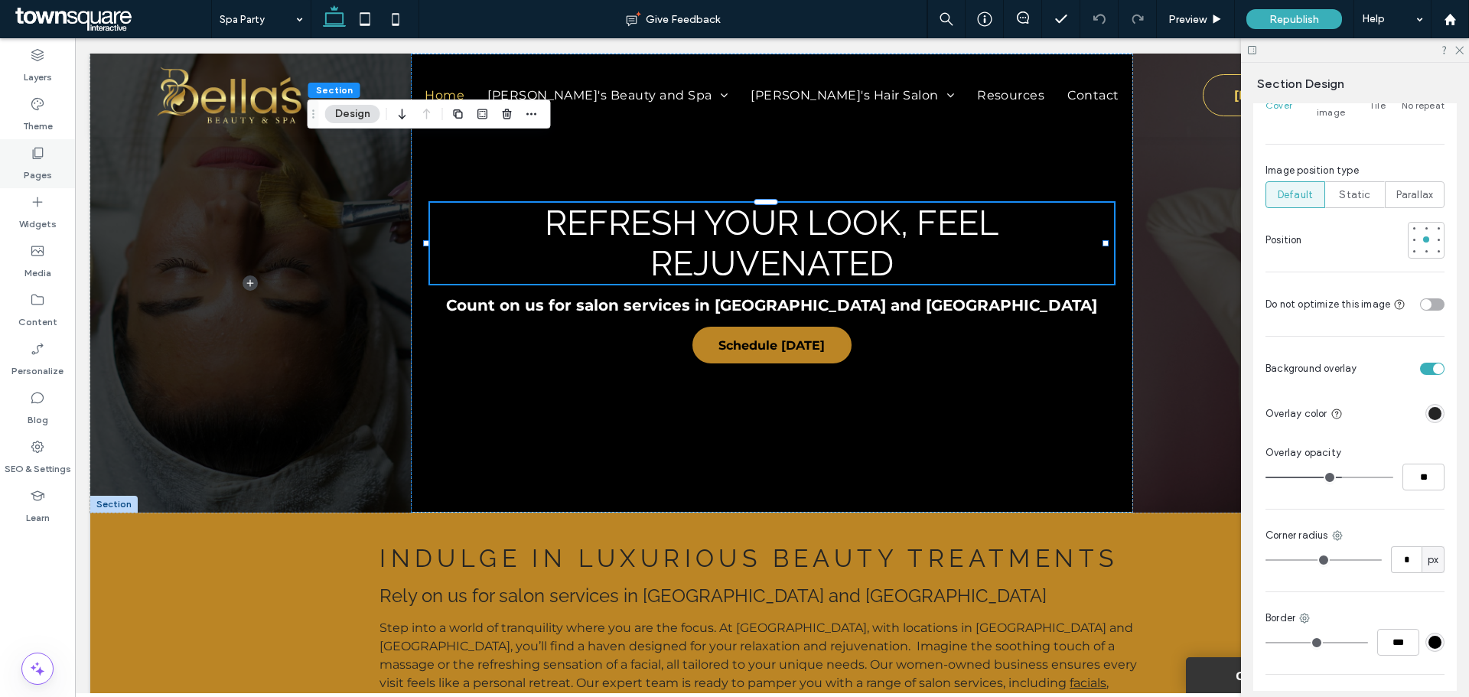
click at [31, 159] on icon at bounding box center [37, 152] width 15 height 15
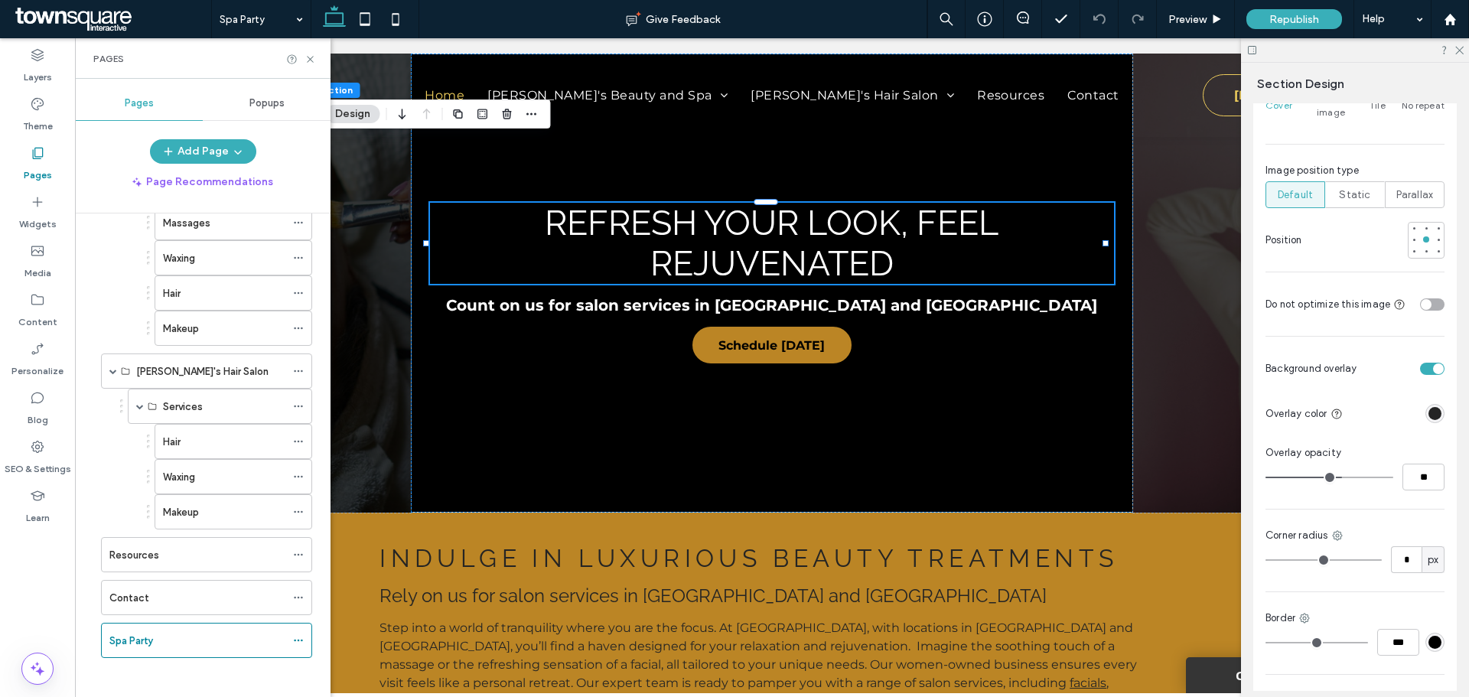
scroll to position [190, 0]
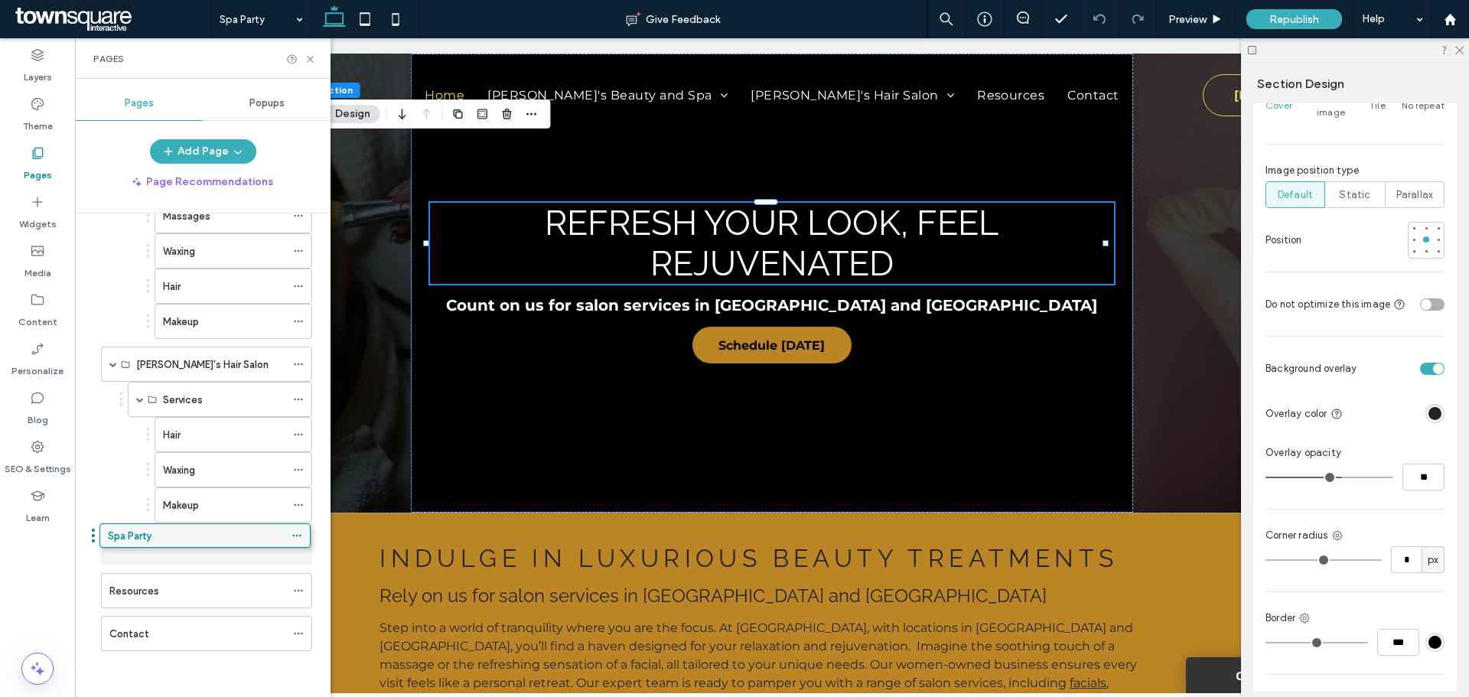
drag, startPoint x: 213, startPoint y: 631, endPoint x: 211, endPoint y: 539, distance: 92.6
click at [191, 552] on div "Spa Party" at bounding box center [197, 548] width 176 height 16
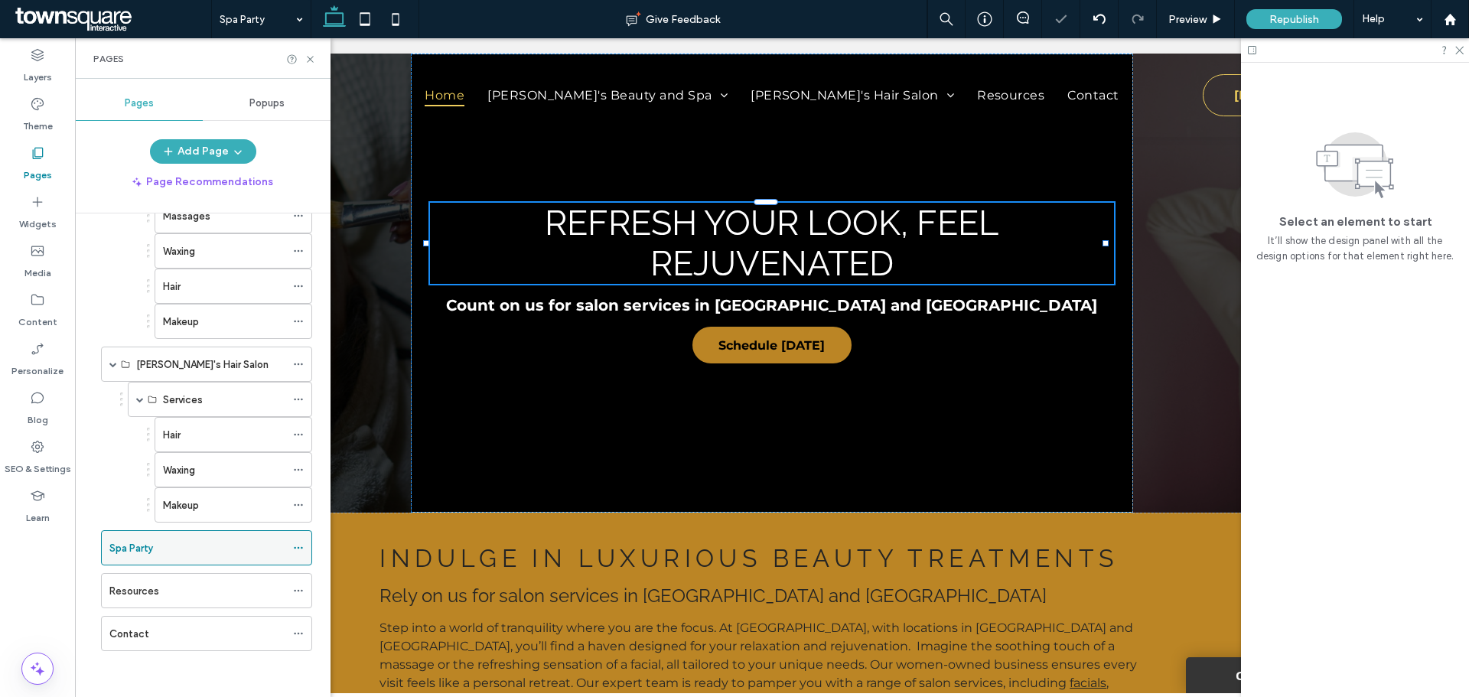
click at [297, 546] on icon at bounding box center [298, 547] width 11 height 11
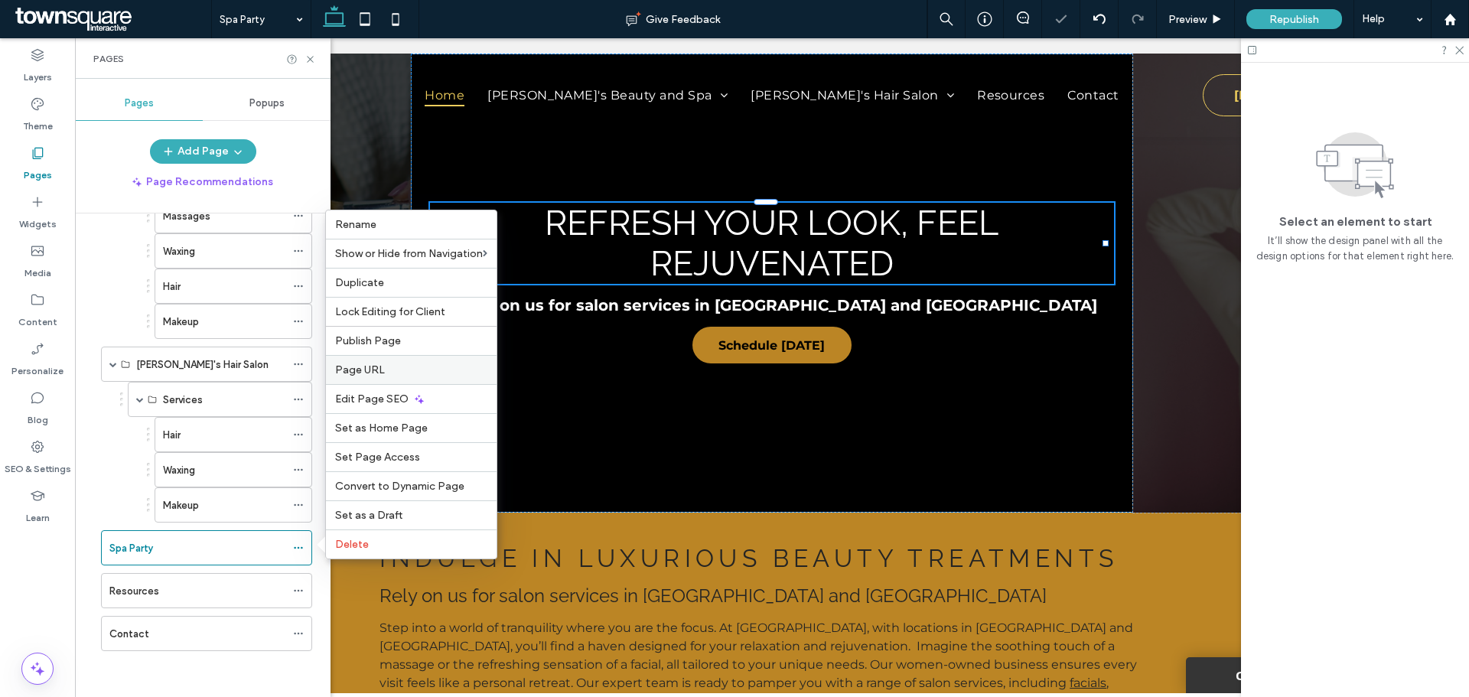
click at [370, 365] on span "Page URL" at bounding box center [360, 369] width 50 height 13
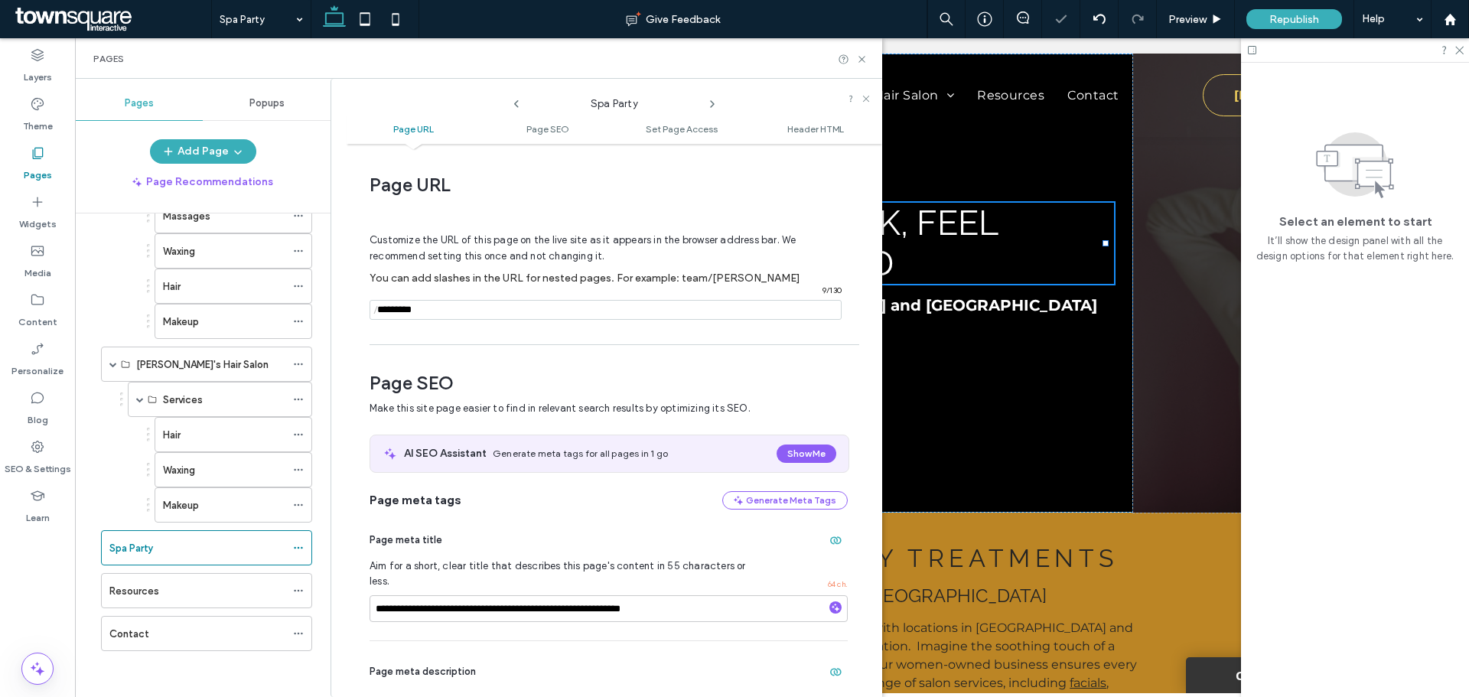
scroll to position [8, 0]
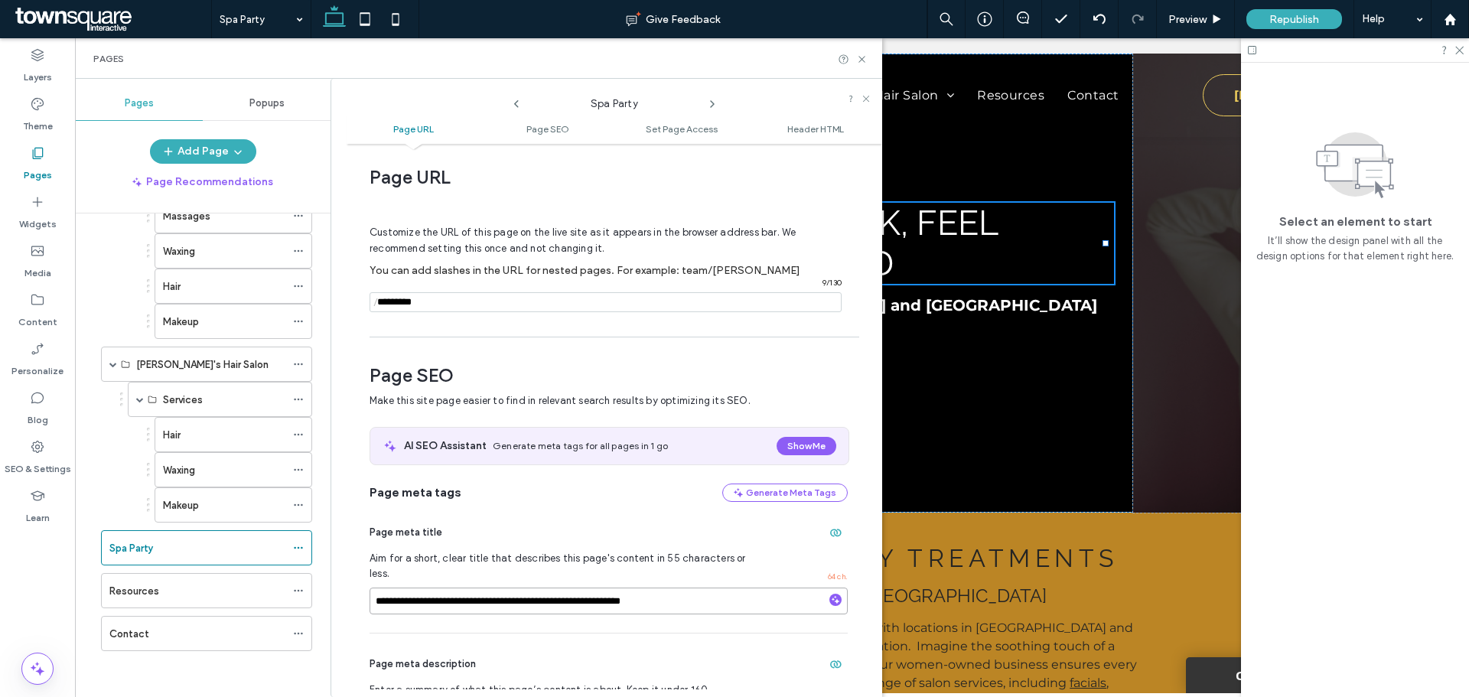
drag, startPoint x: 452, startPoint y: 586, endPoint x: 358, endPoint y: 585, distance: 94.1
click at [358, 585] on div "**********" at bounding box center [615, 420] width 536 height 538
type input "**********"
click at [863, 68] on div "Pages" at bounding box center [478, 58] width 807 height 41
click at [865, 63] on icon at bounding box center [861, 59] width 11 height 11
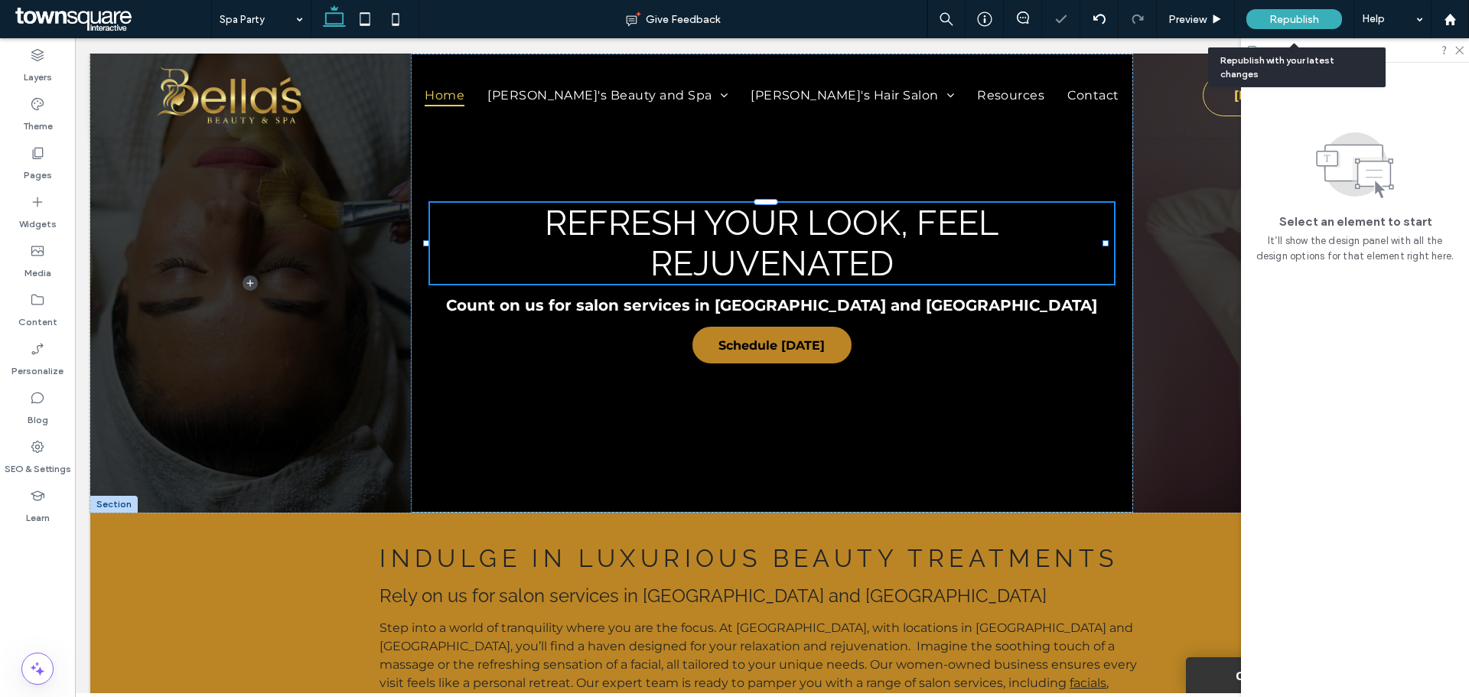
click at [1279, 14] on span "Republish" at bounding box center [1294, 19] width 50 height 13
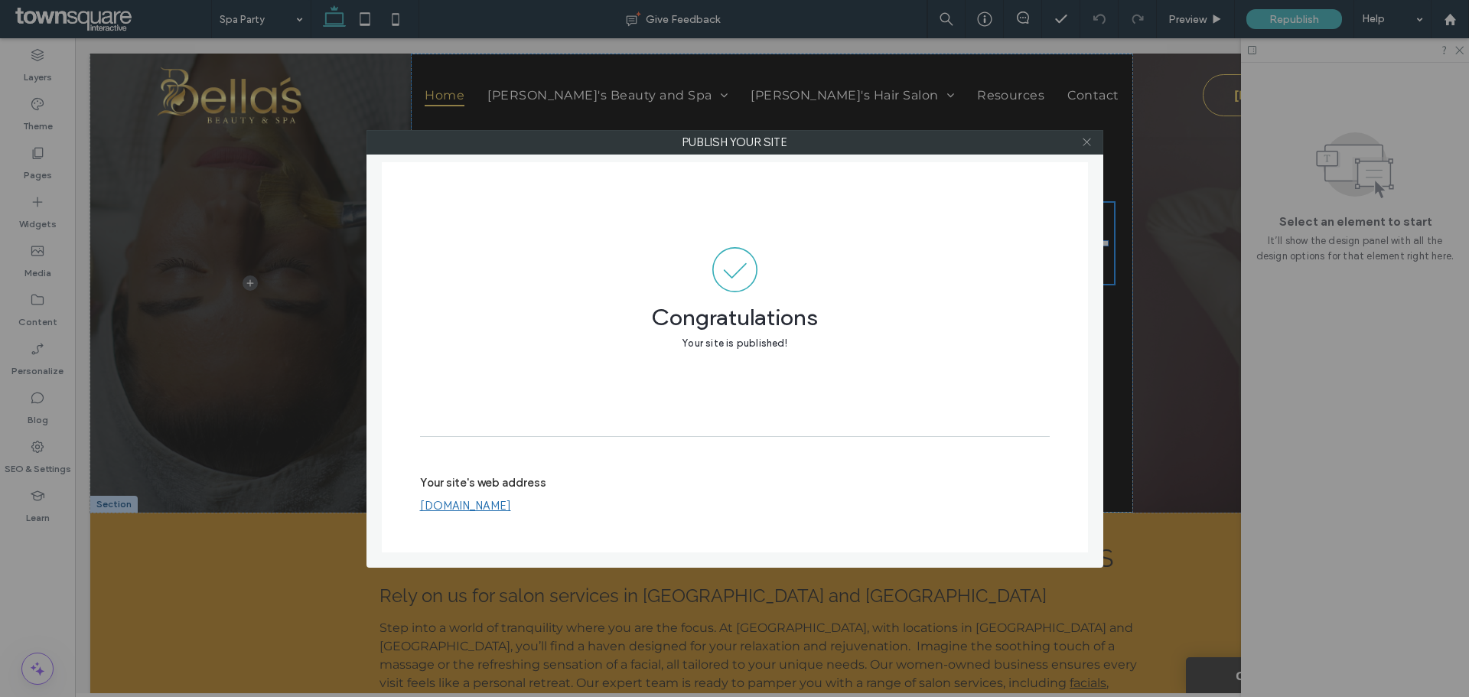
click at [1085, 144] on use at bounding box center [1087, 142] width 8 height 8
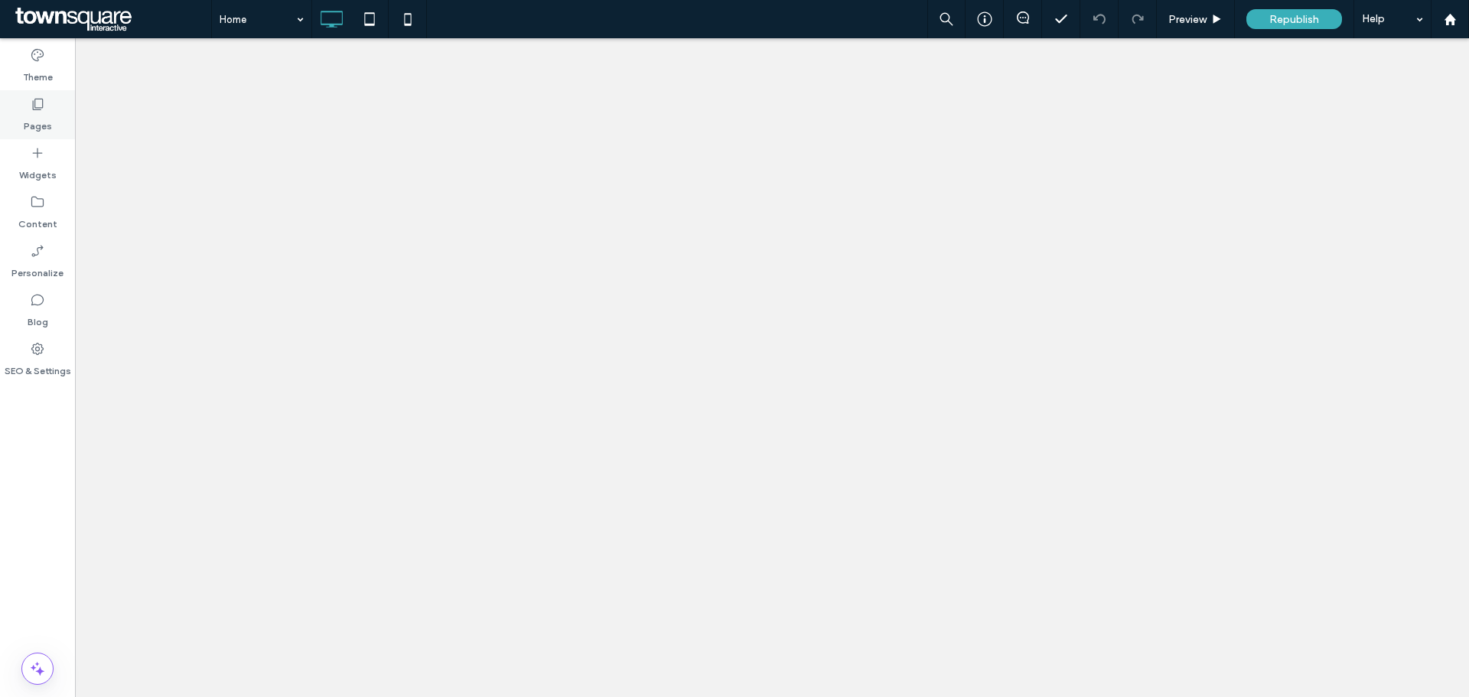
click at [37, 129] on label "Pages" at bounding box center [38, 122] width 28 height 21
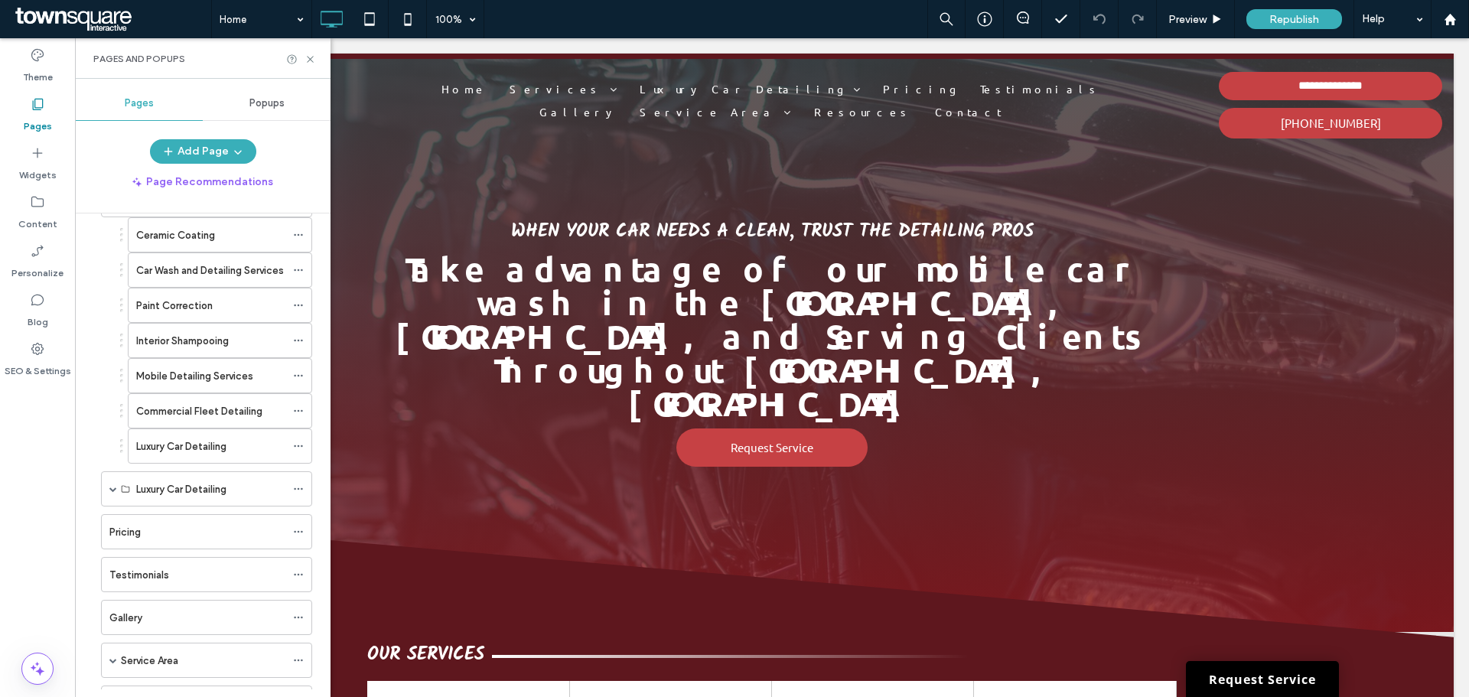
scroll to position [213, 0]
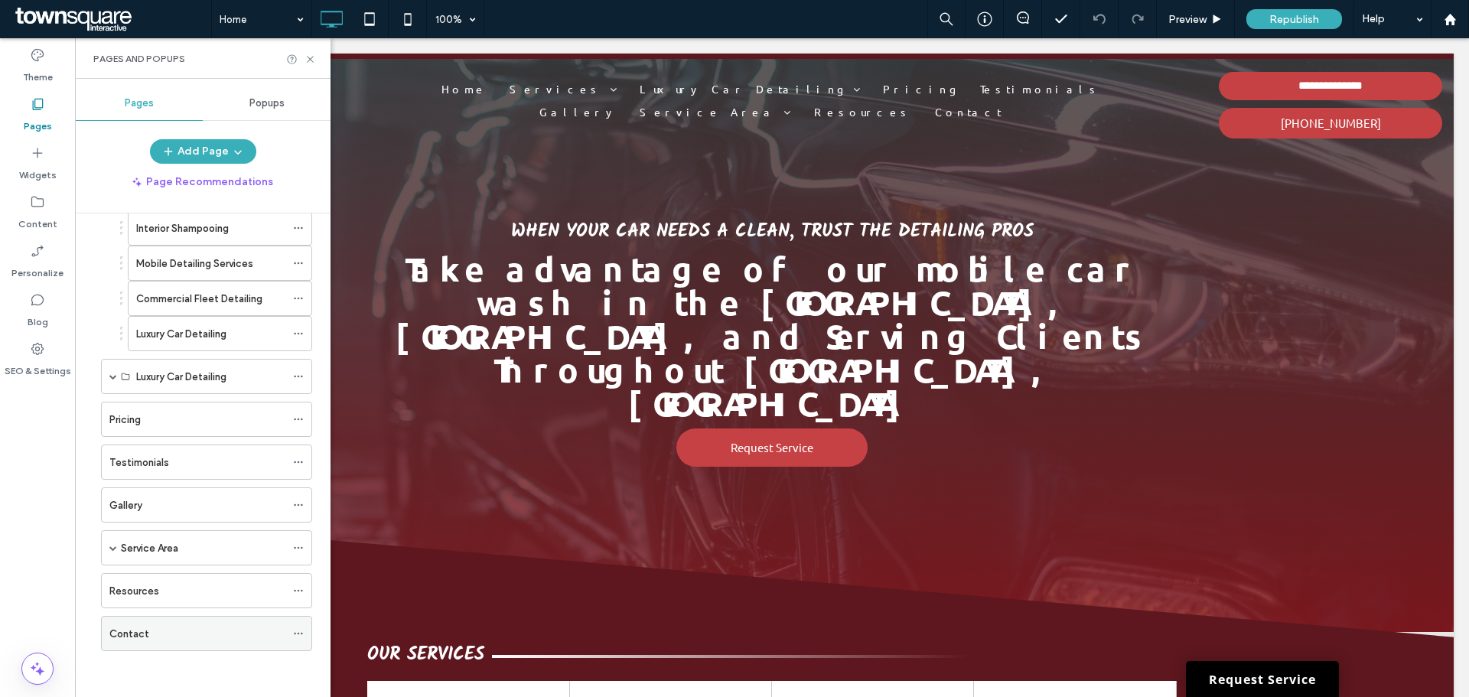
click at [154, 634] on div "Contact" at bounding box center [197, 634] width 176 height 16
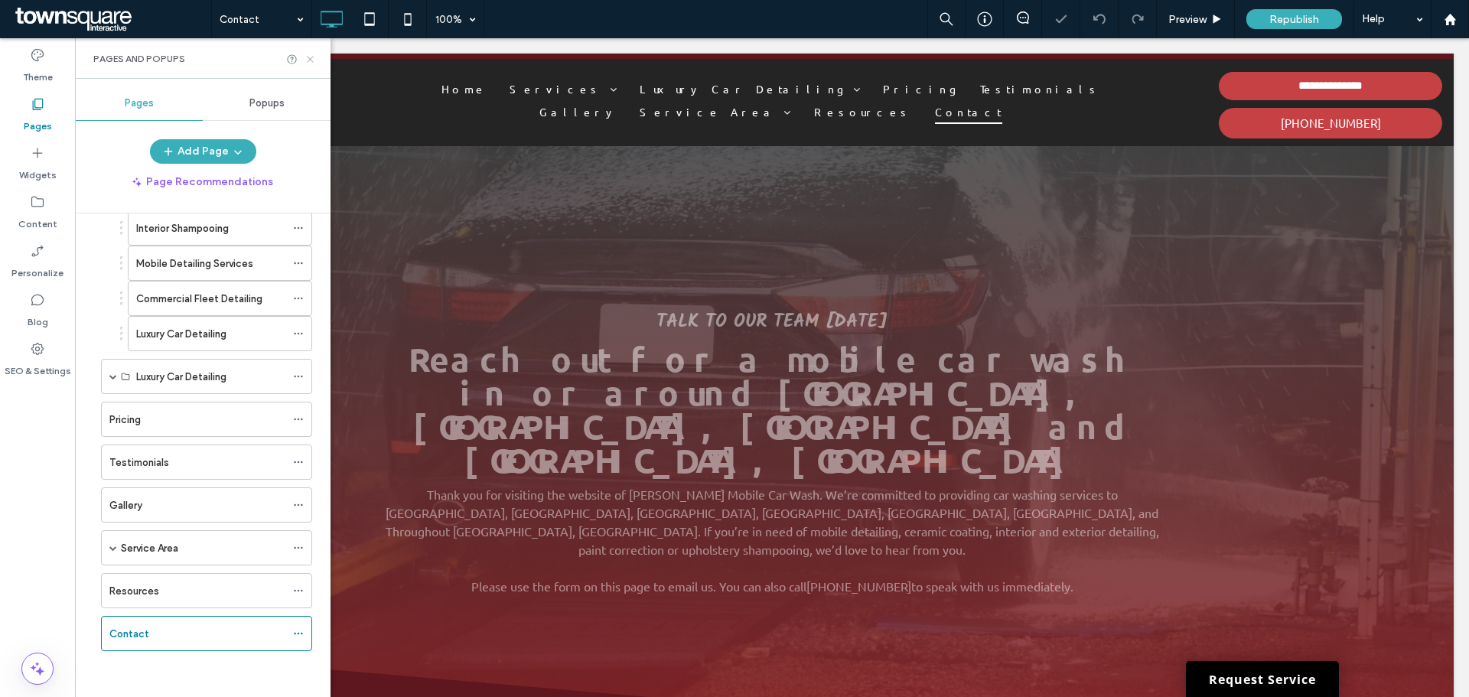
click at [312, 57] on use at bounding box center [310, 59] width 6 height 6
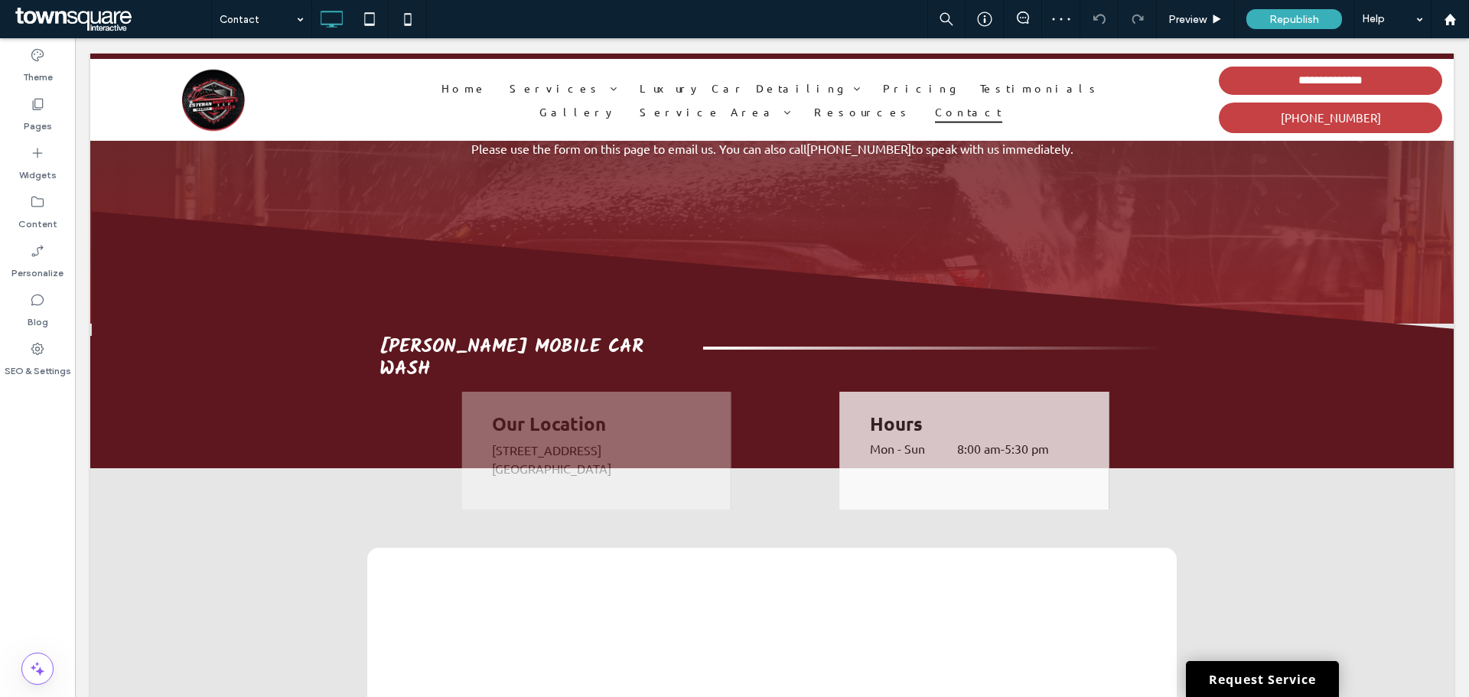
scroll to position [371, 0]
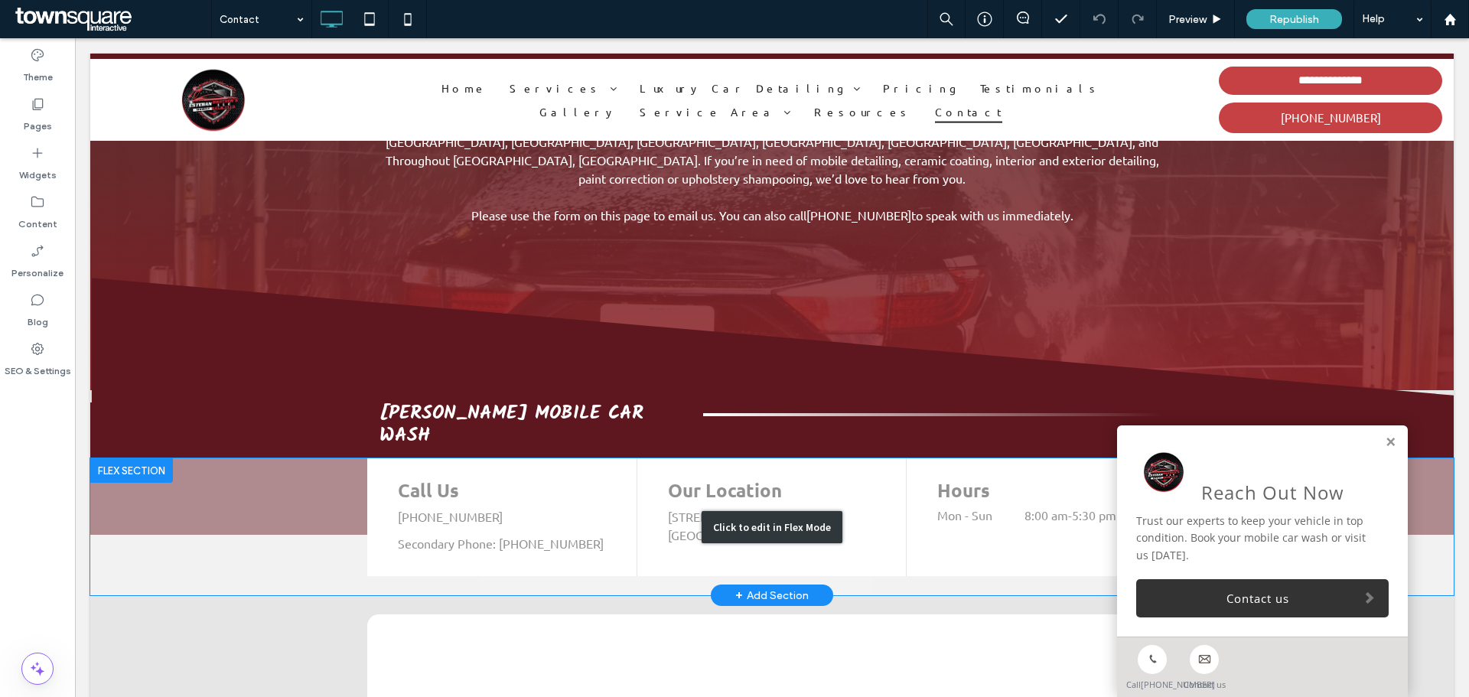
click at [834, 475] on div "Click to edit in Flex Mode" at bounding box center [771, 526] width 1363 height 137
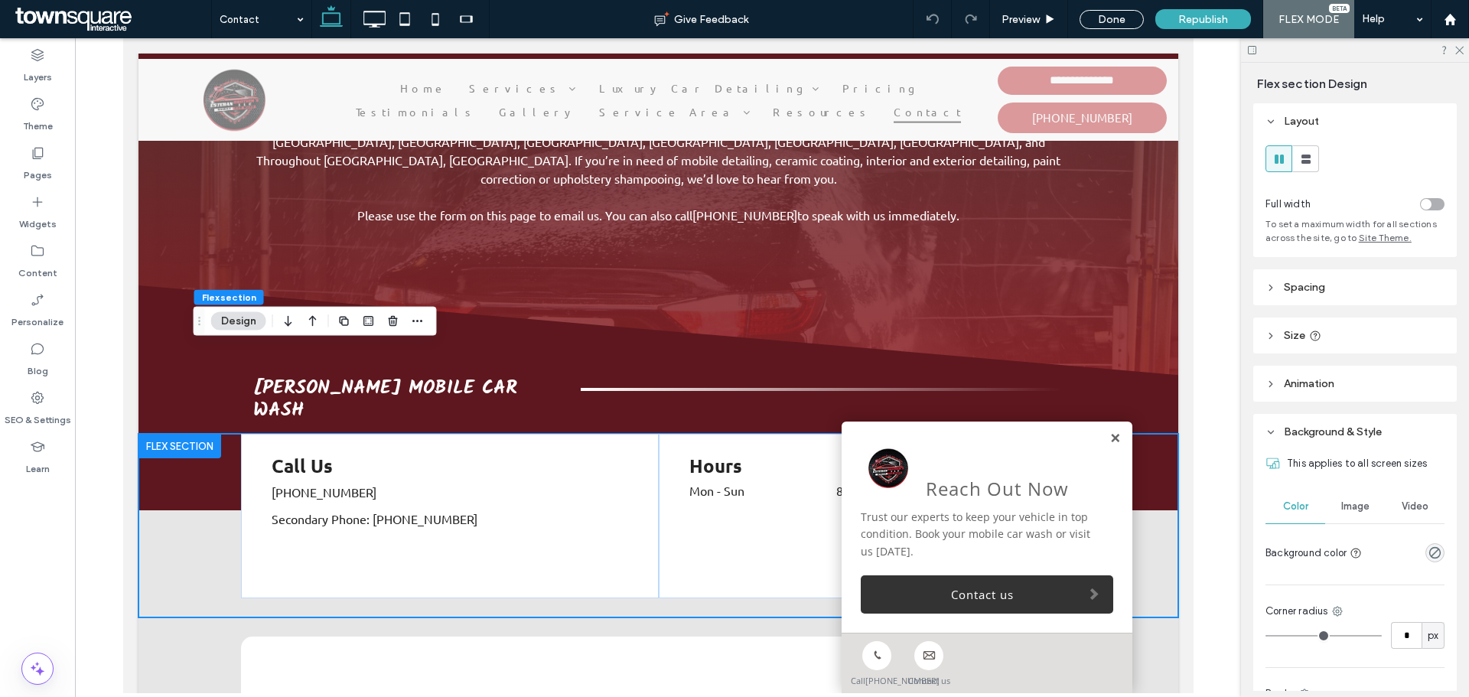
click at [1109, 432] on link at bounding box center [1114, 438] width 11 height 13
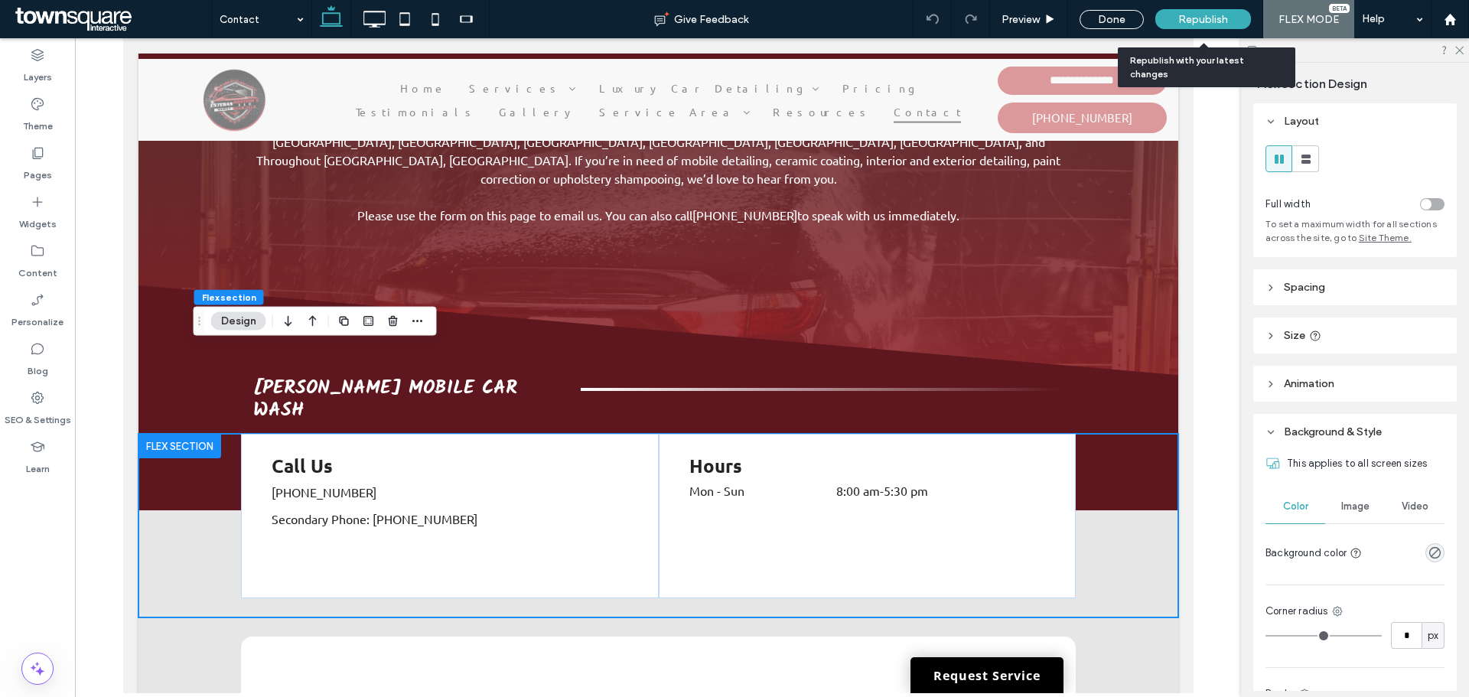
click at [1190, 16] on span "Republish" at bounding box center [1203, 19] width 50 height 13
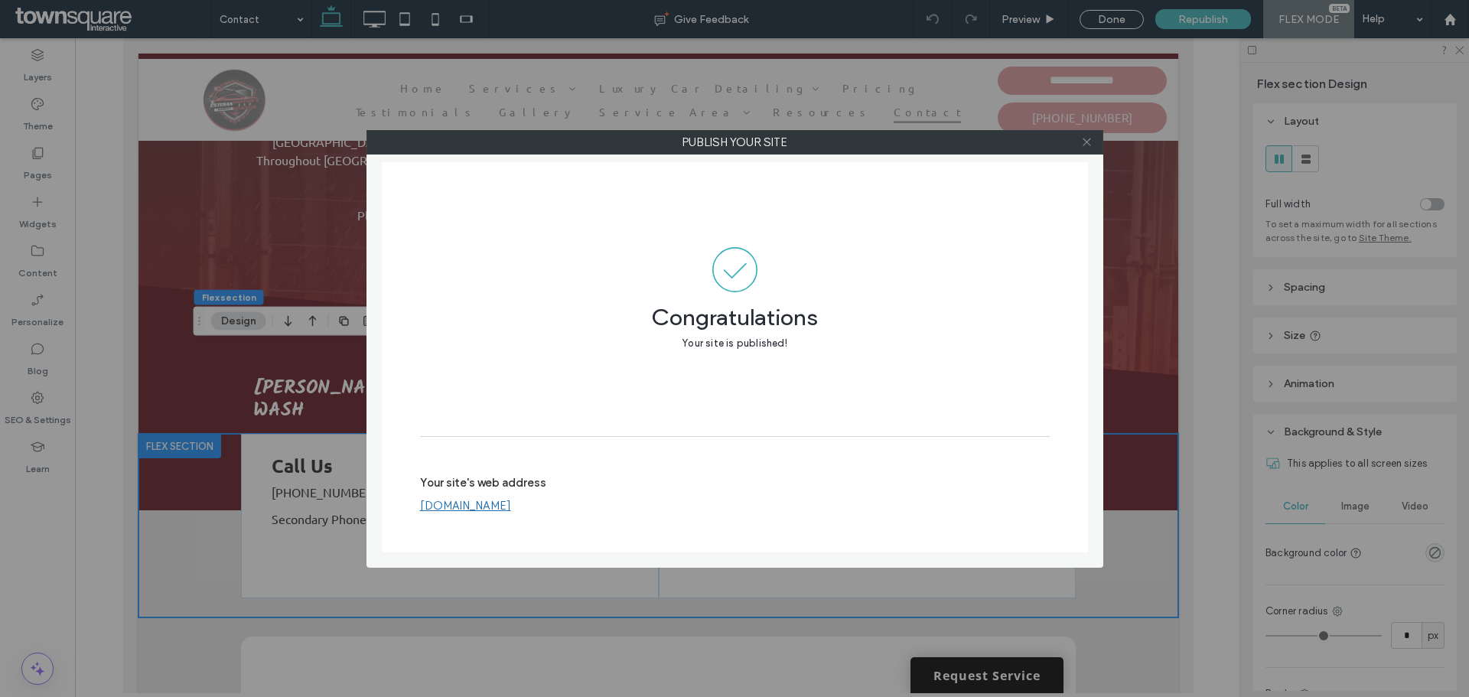
click at [1081, 142] on icon at bounding box center [1086, 141] width 11 height 11
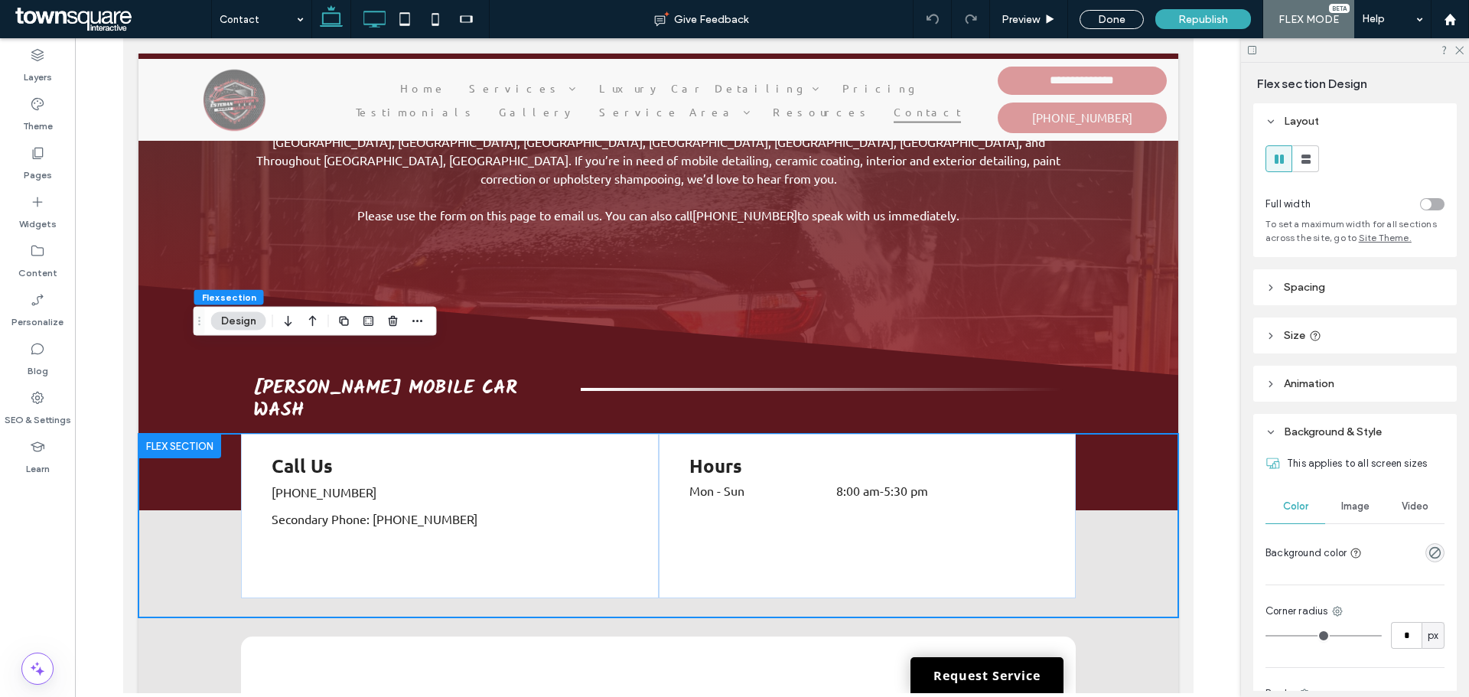
click at [384, 18] on icon at bounding box center [374, 19] width 31 height 31
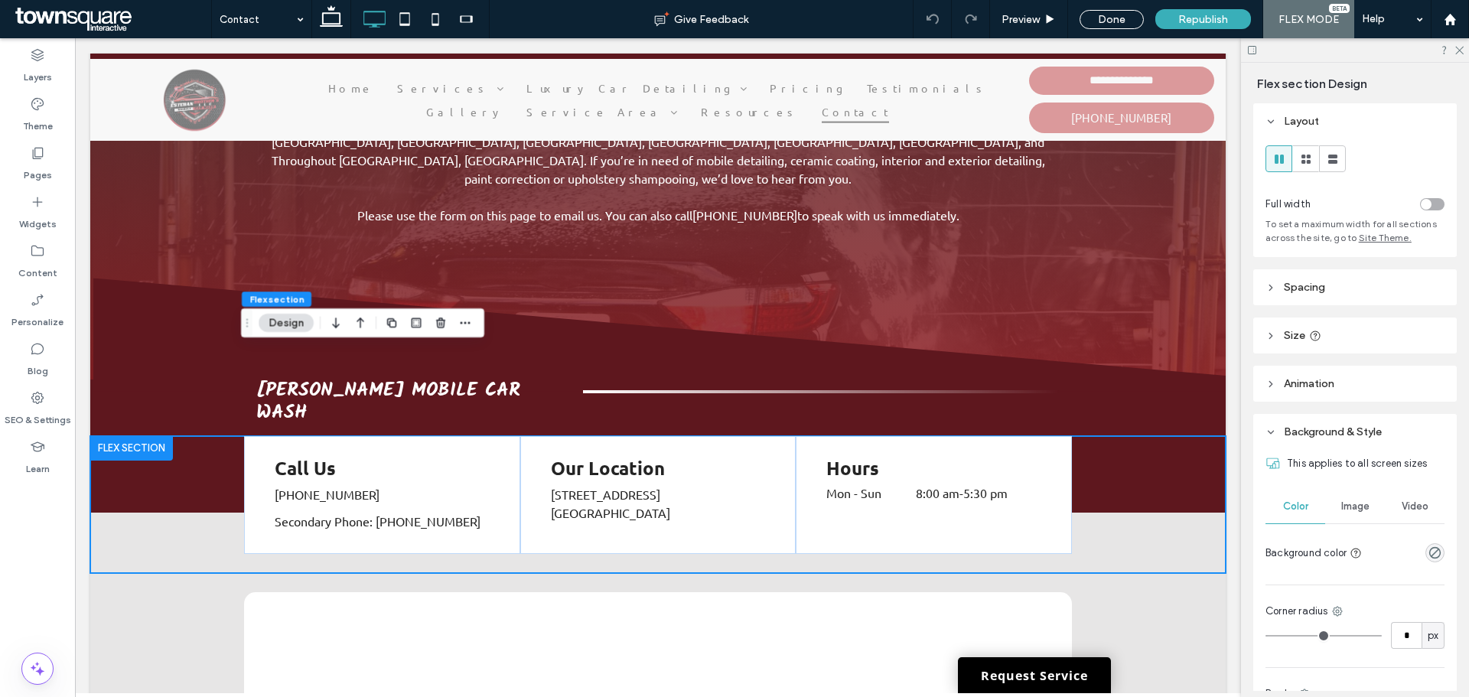
type input "*"
click at [754, 465] on div "Our Location 1260 Plaza Circle Riviera Beach, FL 33404" at bounding box center [657, 495] width 275 height 118
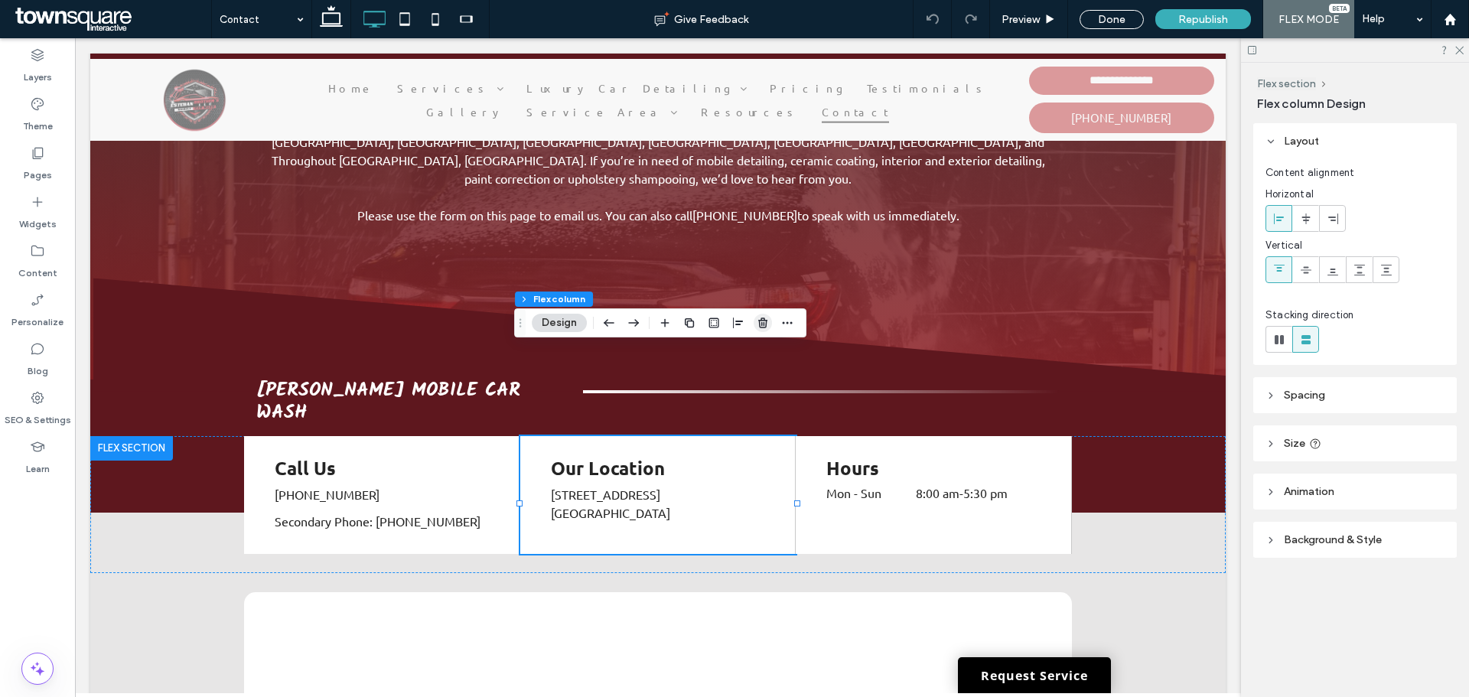
click at [761, 321] on icon "button" at bounding box center [763, 323] width 12 height 12
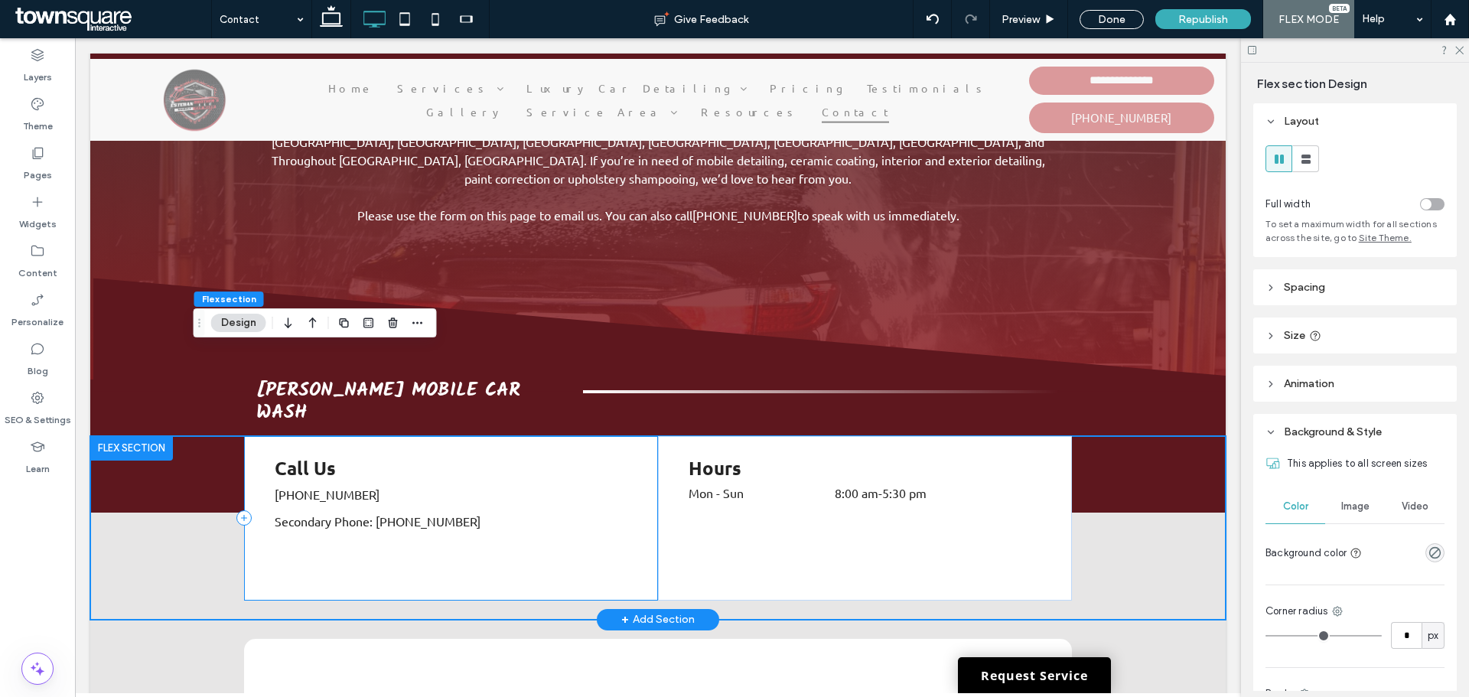
click at [287, 445] on div "Call Us (561) 971-5349 Secondary Phone: (561) 603-2850" at bounding box center [451, 518] width 414 height 165
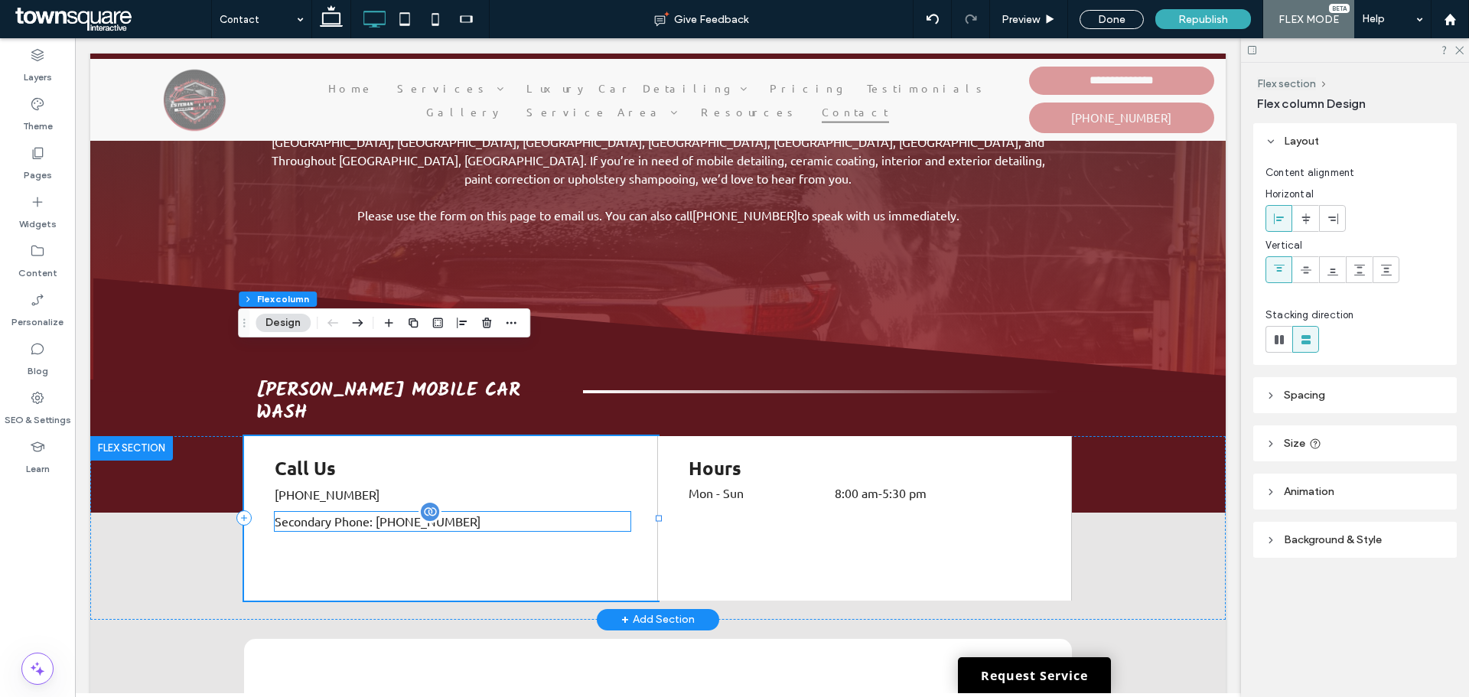
click at [292, 513] on span "Secondary Phone:" at bounding box center [324, 520] width 98 height 15
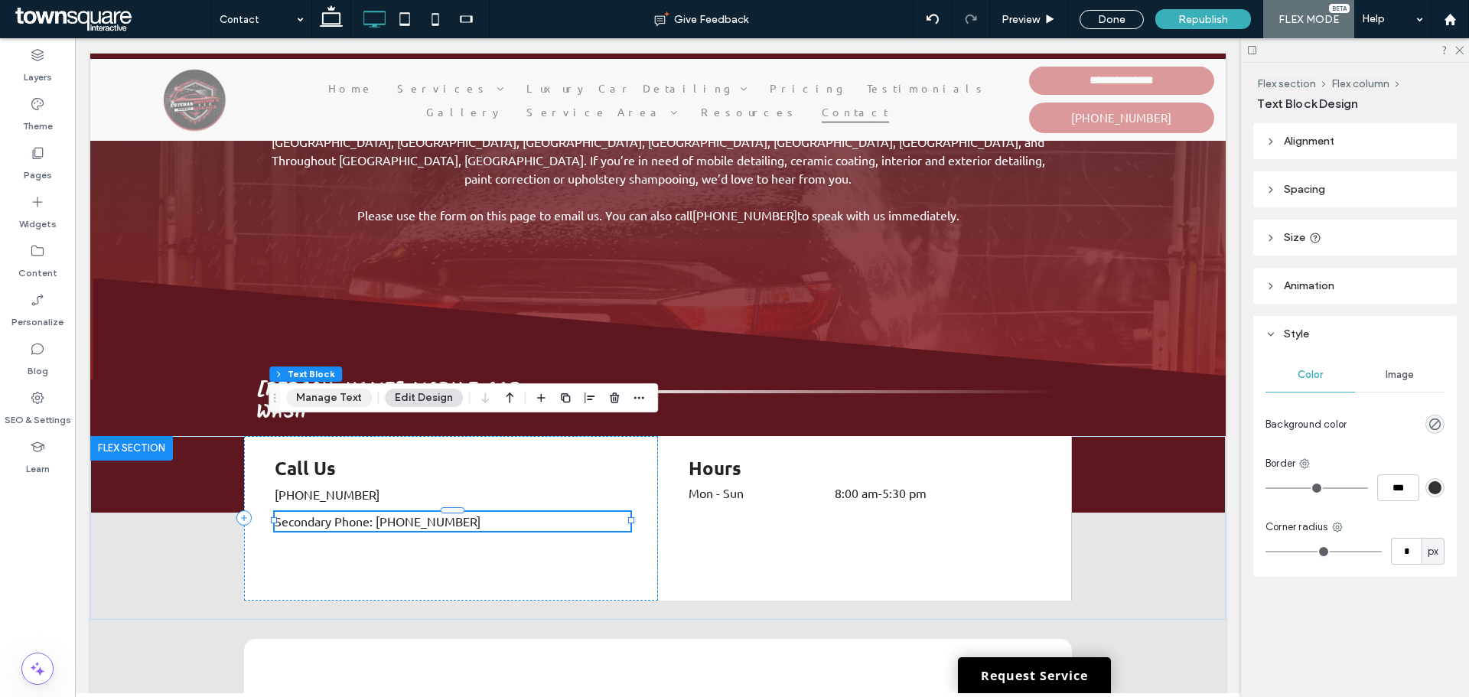
click at [320, 406] on button "Manage Text" at bounding box center [329, 398] width 86 height 18
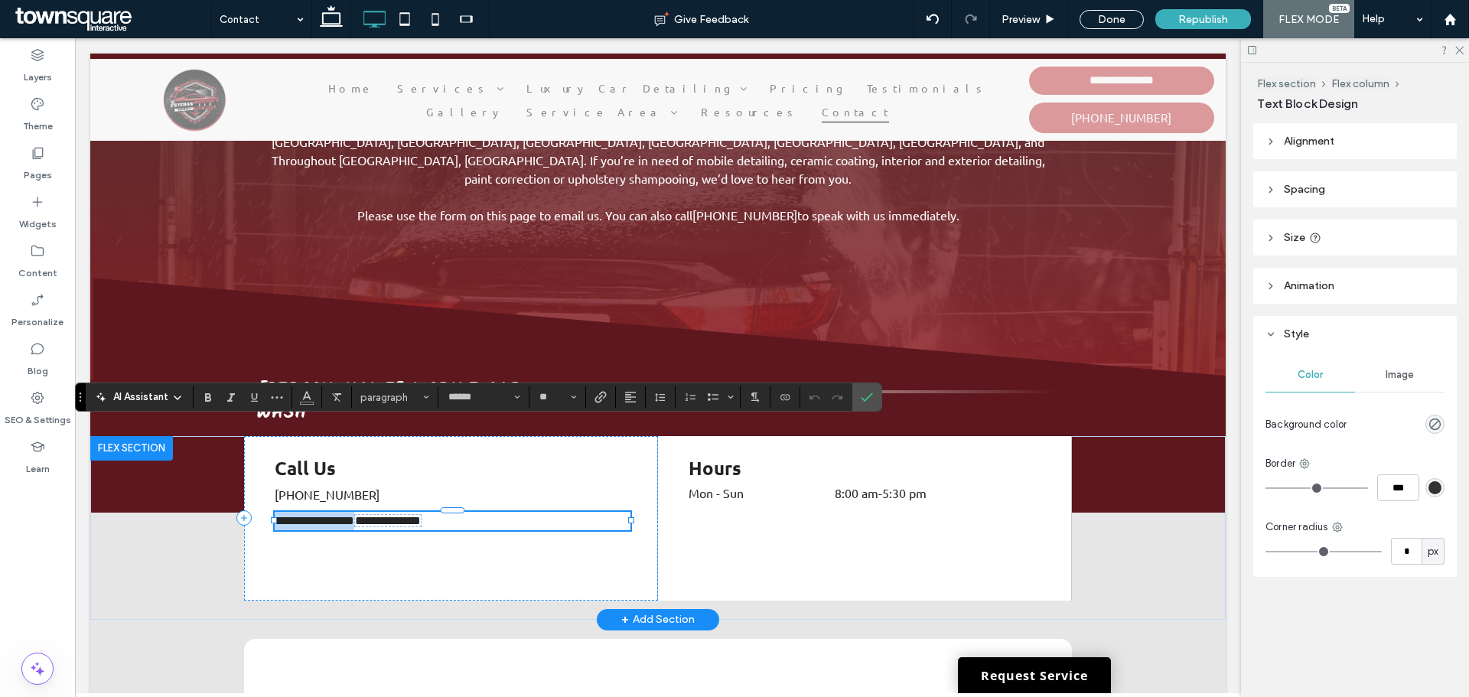
click at [354, 515] on span "**********" at bounding box center [315, 520] width 80 height 11
drag, startPoint x: 370, startPoint y: 437, endPoint x: 266, endPoint y: 441, distance: 103.4
click at [266, 441] on div "**********" at bounding box center [451, 518] width 414 height 165
click at [872, 392] on icon "Confirm" at bounding box center [867, 397] width 12 height 12
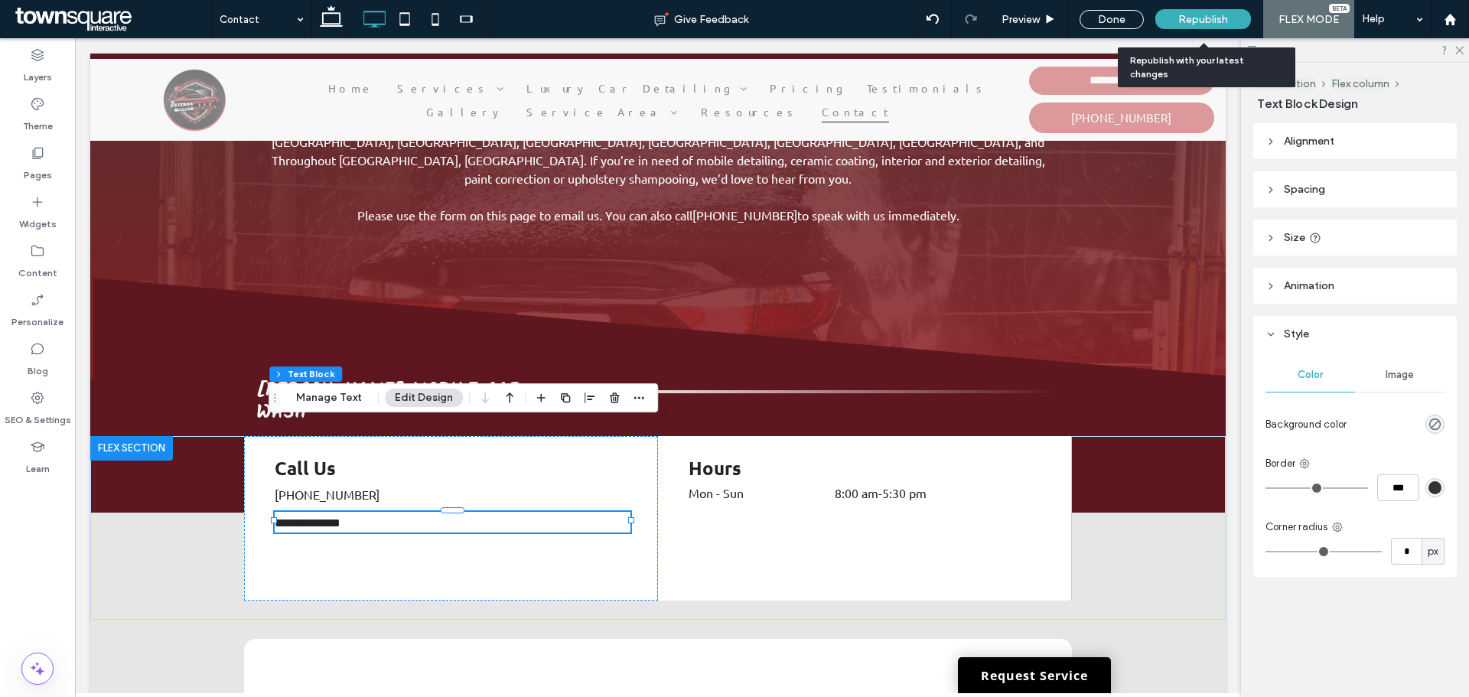
click at [1184, 20] on span "Republish" at bounding box center [1203, 19] width 50 height 13
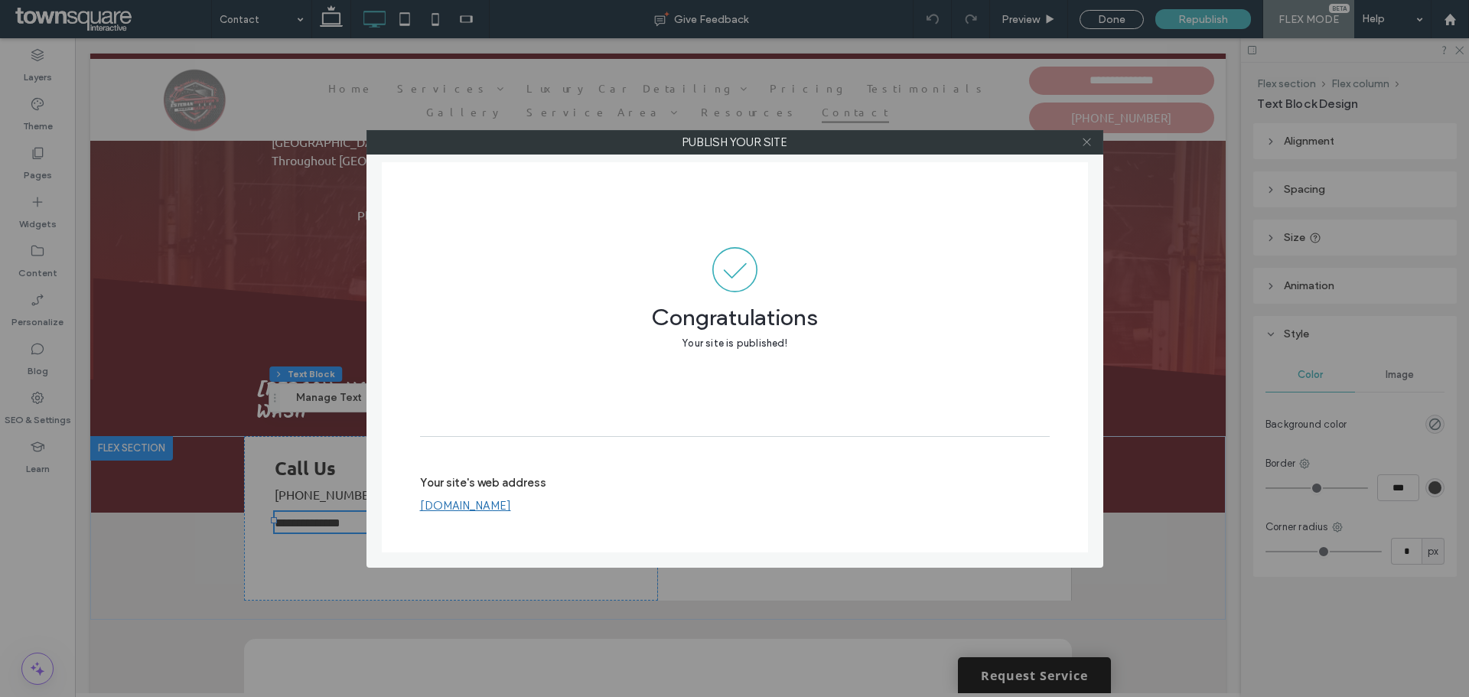
click at [1087, 142] on use at bounding box center [1087, 142] width 8 height 8
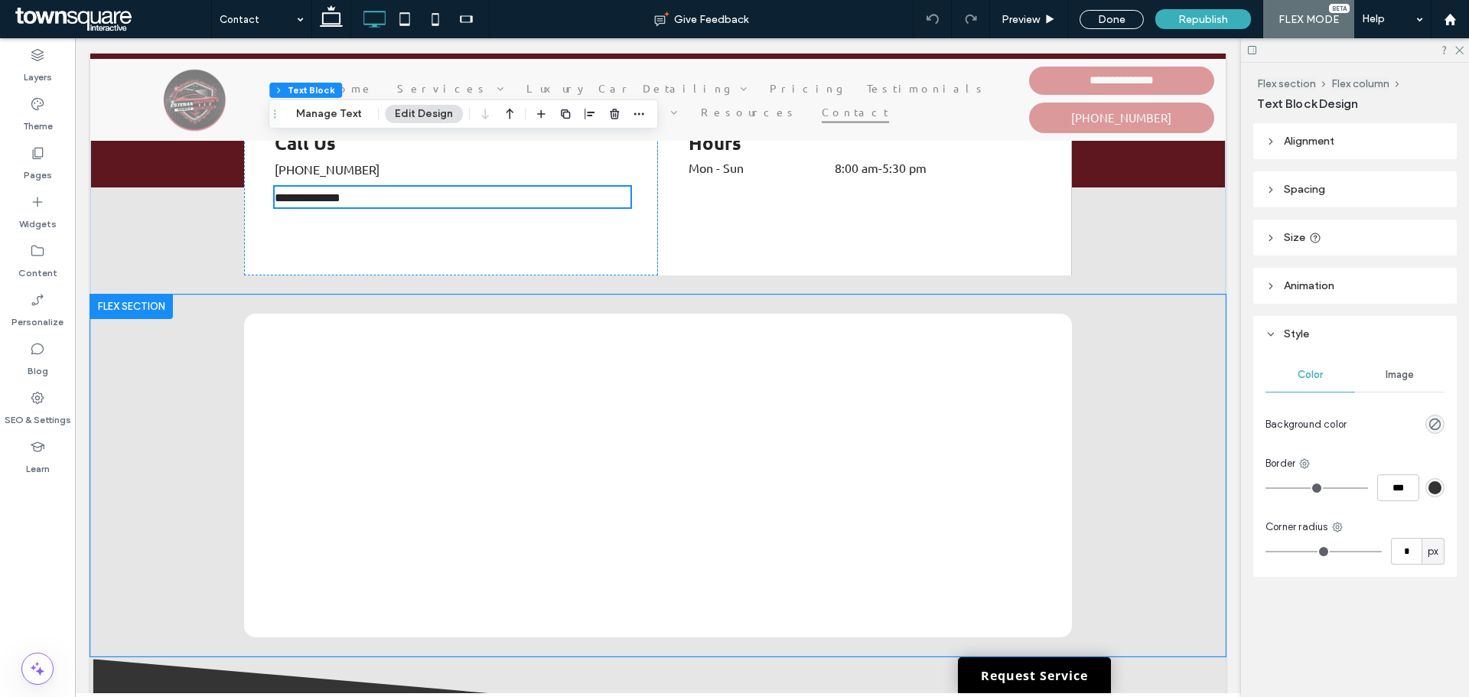
scroll to position [699, 0]
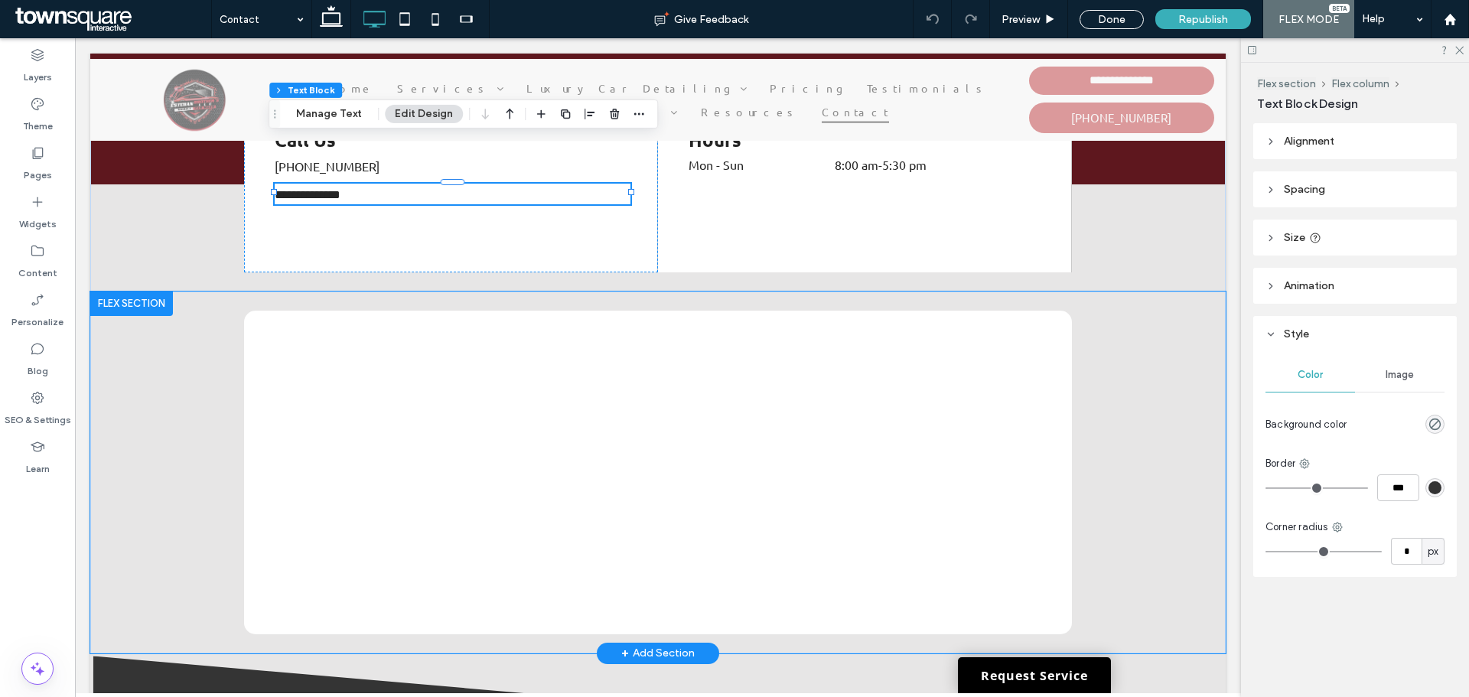
click at [1069, 311] on div at bounding box center [658, 473] width 918 height 362
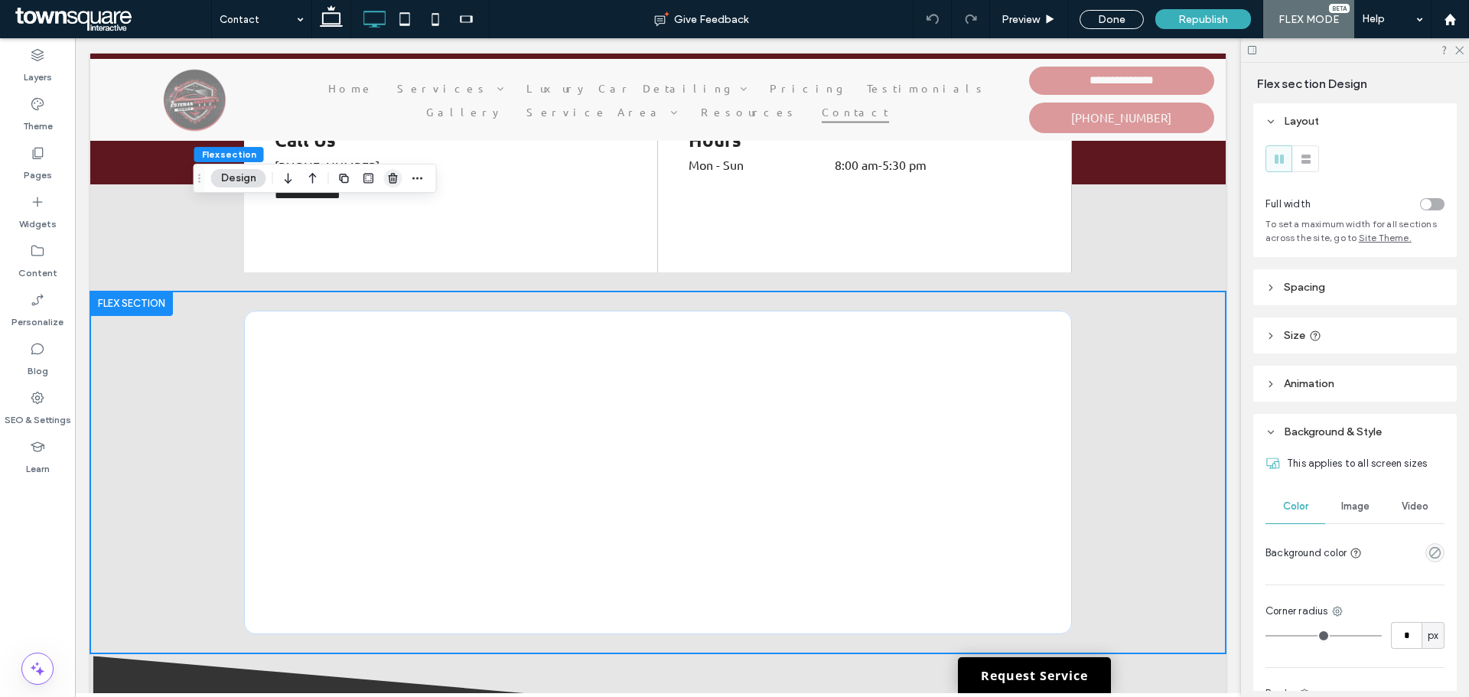
click at [399, 180] on icon "button" at bounding box center [393, 178] width 12 height 12
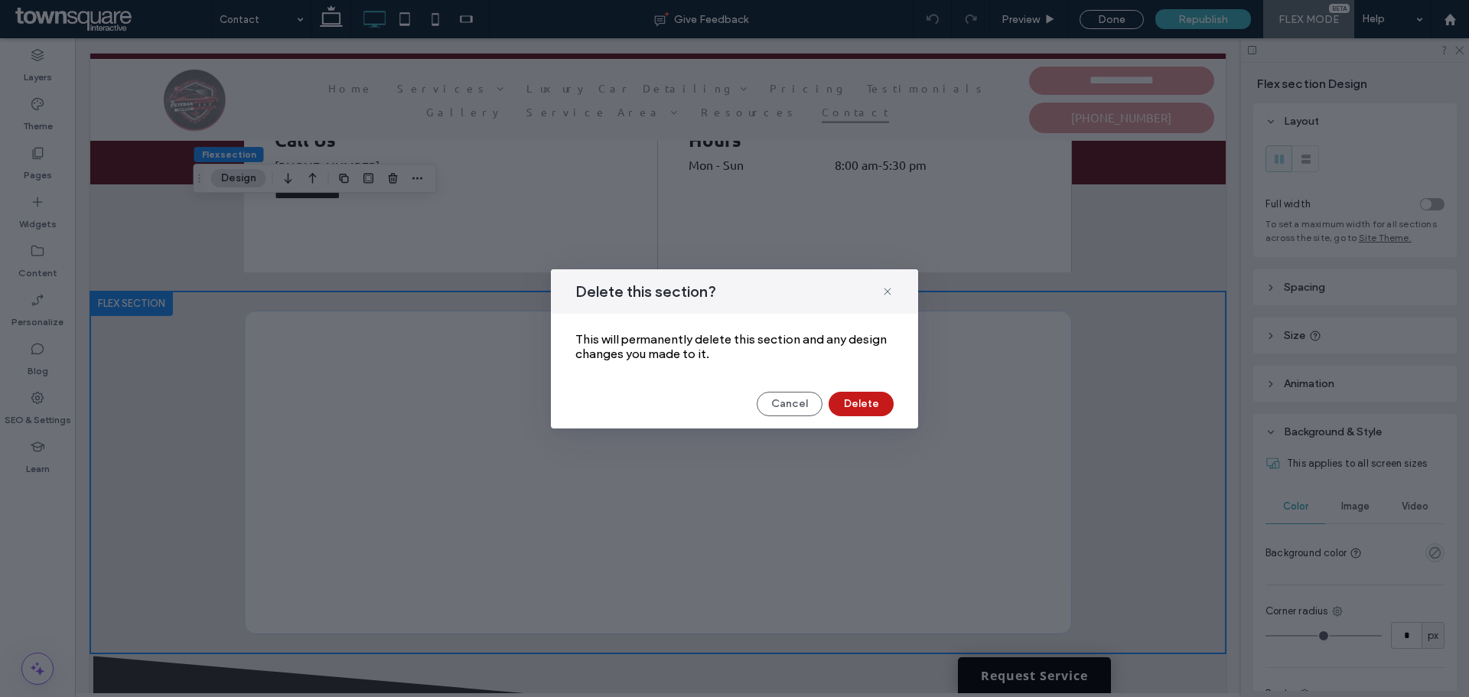
click at [879, 408] on button "Delete" at bounding box center [861, 404] width 65 height 24
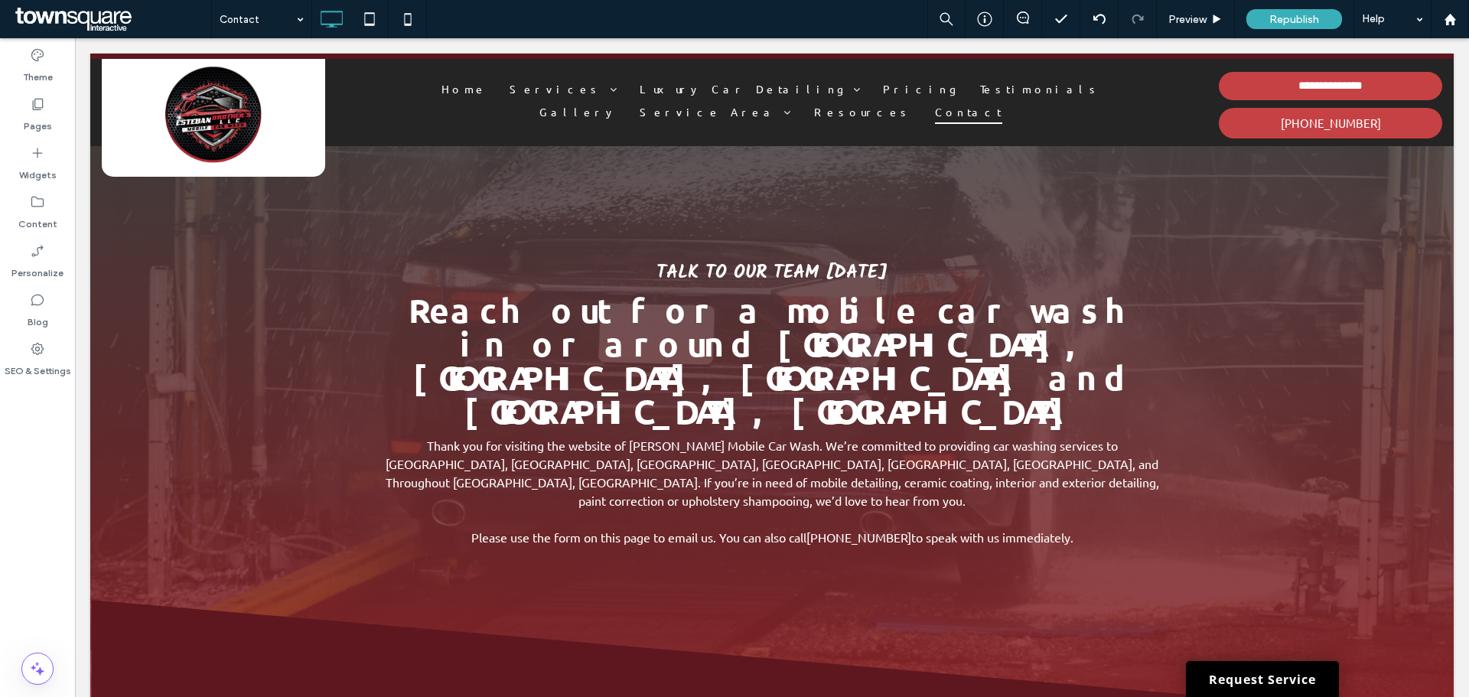
scroll to position [0, 0]
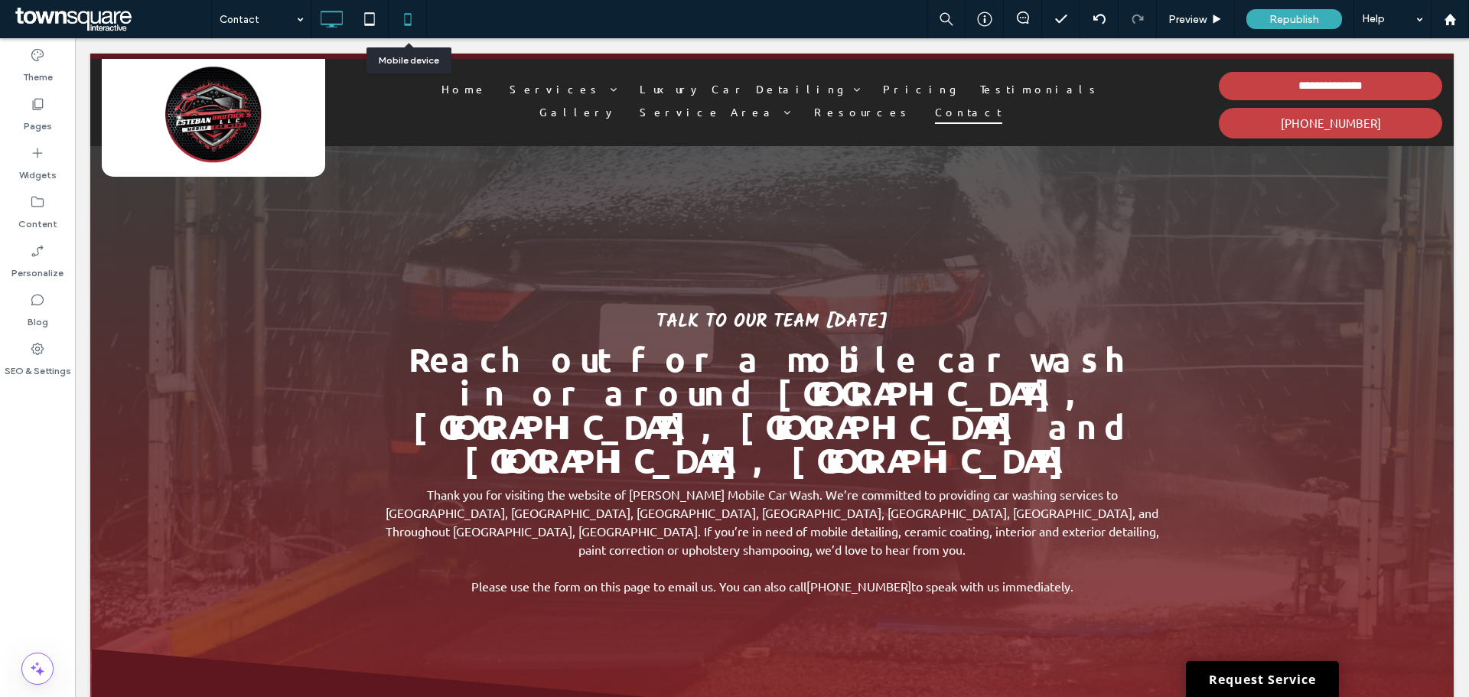
click at [404, 14] on icon at bounding box center [408, 19] width 31 height 31
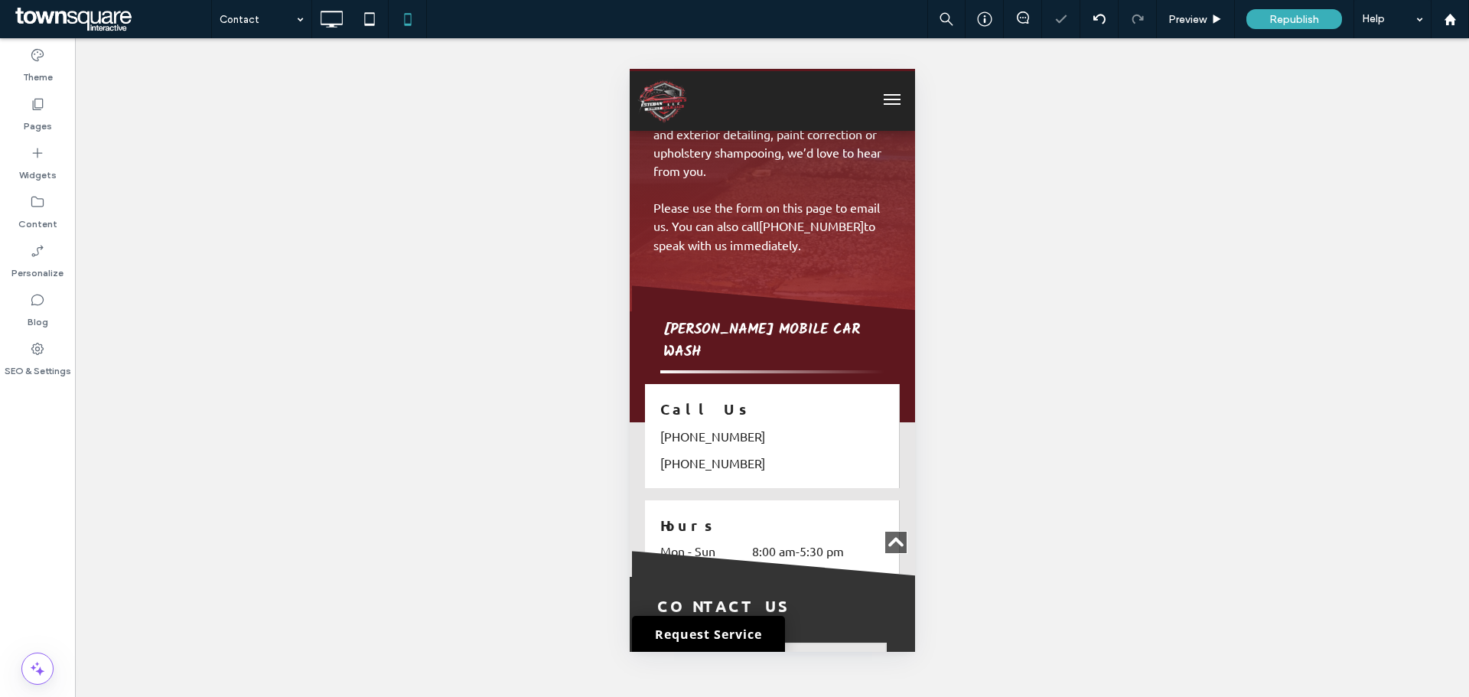
scroll to position [507, 0]
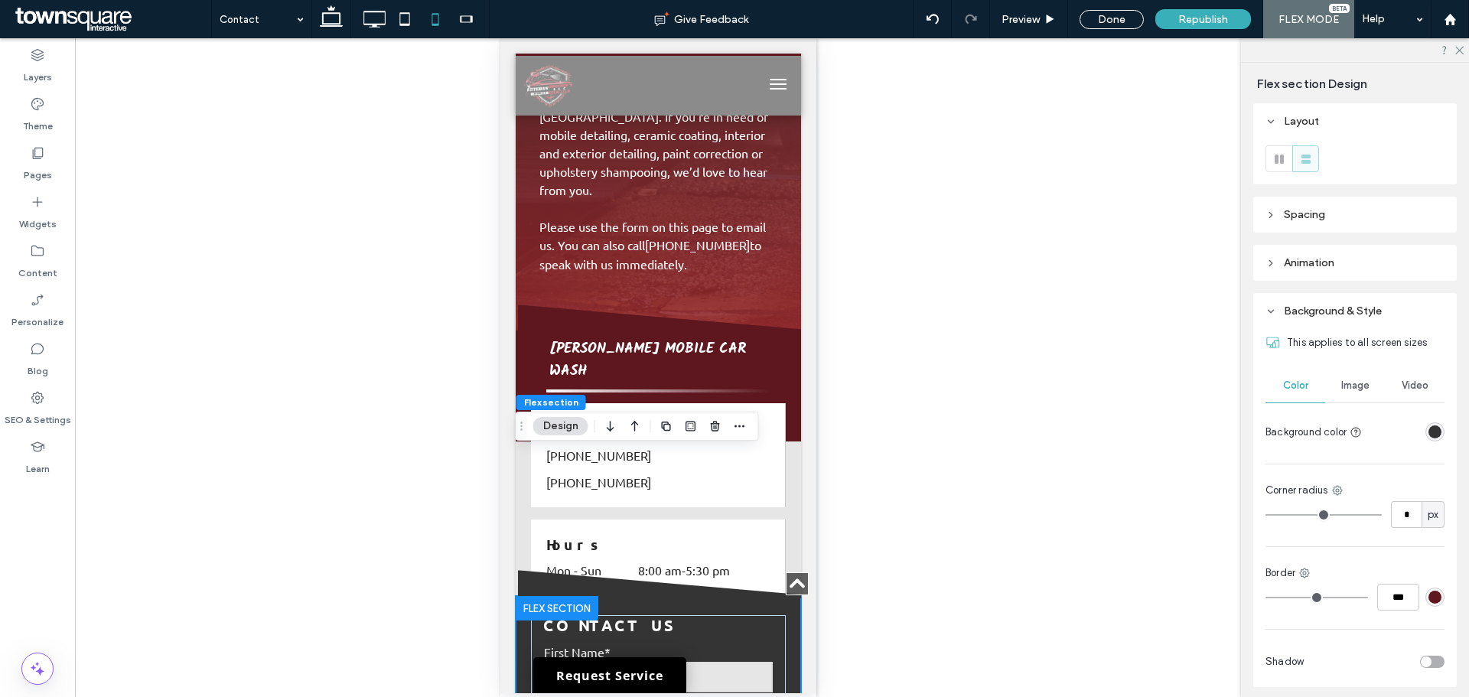
scroll to position [428, 0]
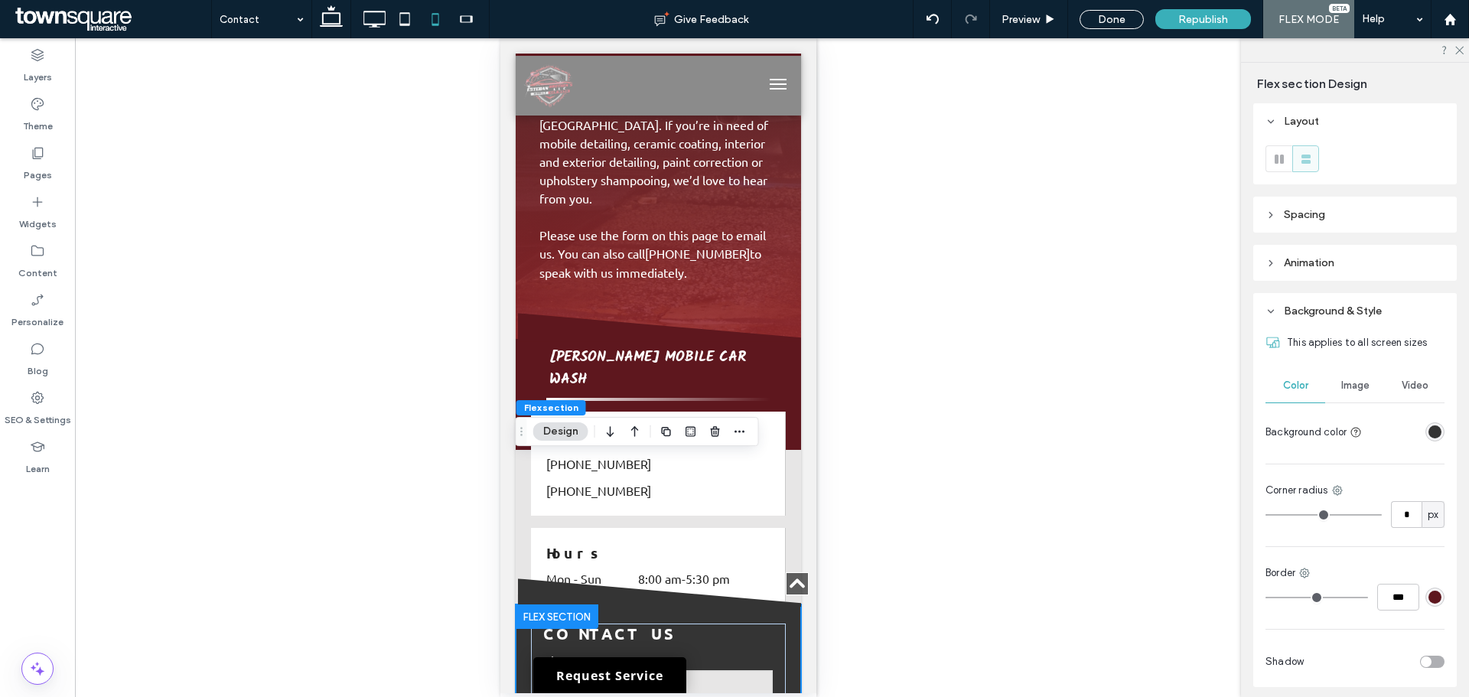
drag, startPoint x: 815, startPoint y: 556, endPoint x: 812, endPoint y: 235, distance: 321.4
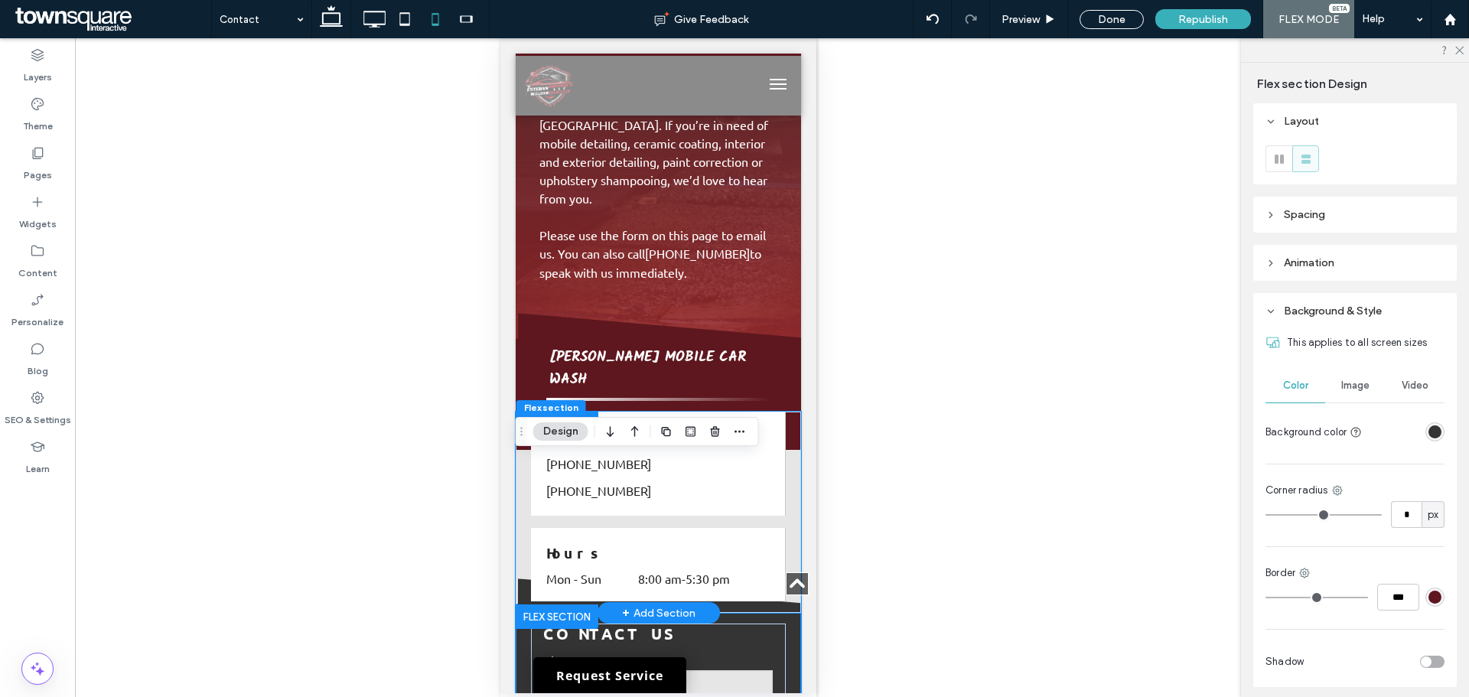
click at [776, 421] on div "Call Us (561) 971-5349 (561) 603-2850 Hours Mon - Sun 8:00 am - 5:30 pm" at bounding box center [657, 512] width 285 height 201
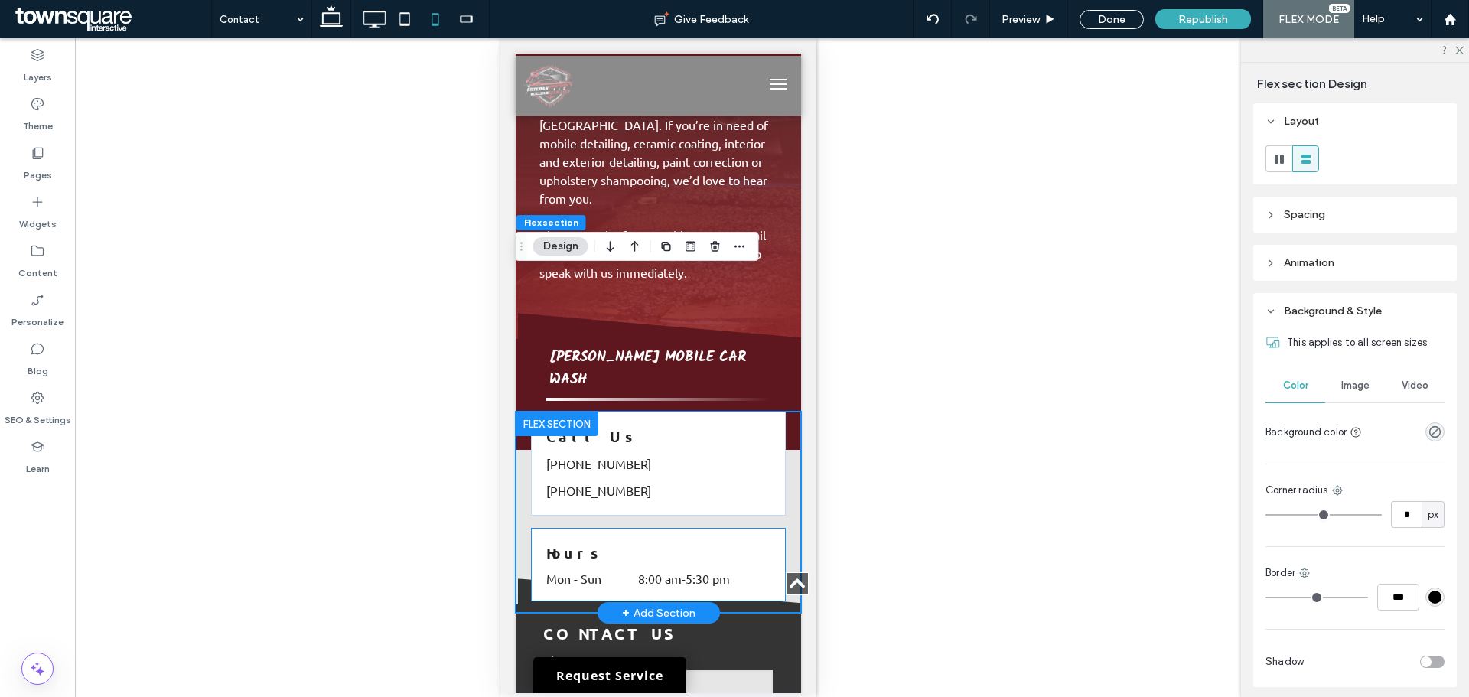
click at [761, 528] on div "Hours Mon - Sun 8:00 am - 5:30 pm" at bounding box center [657, 564] width 255 height 73
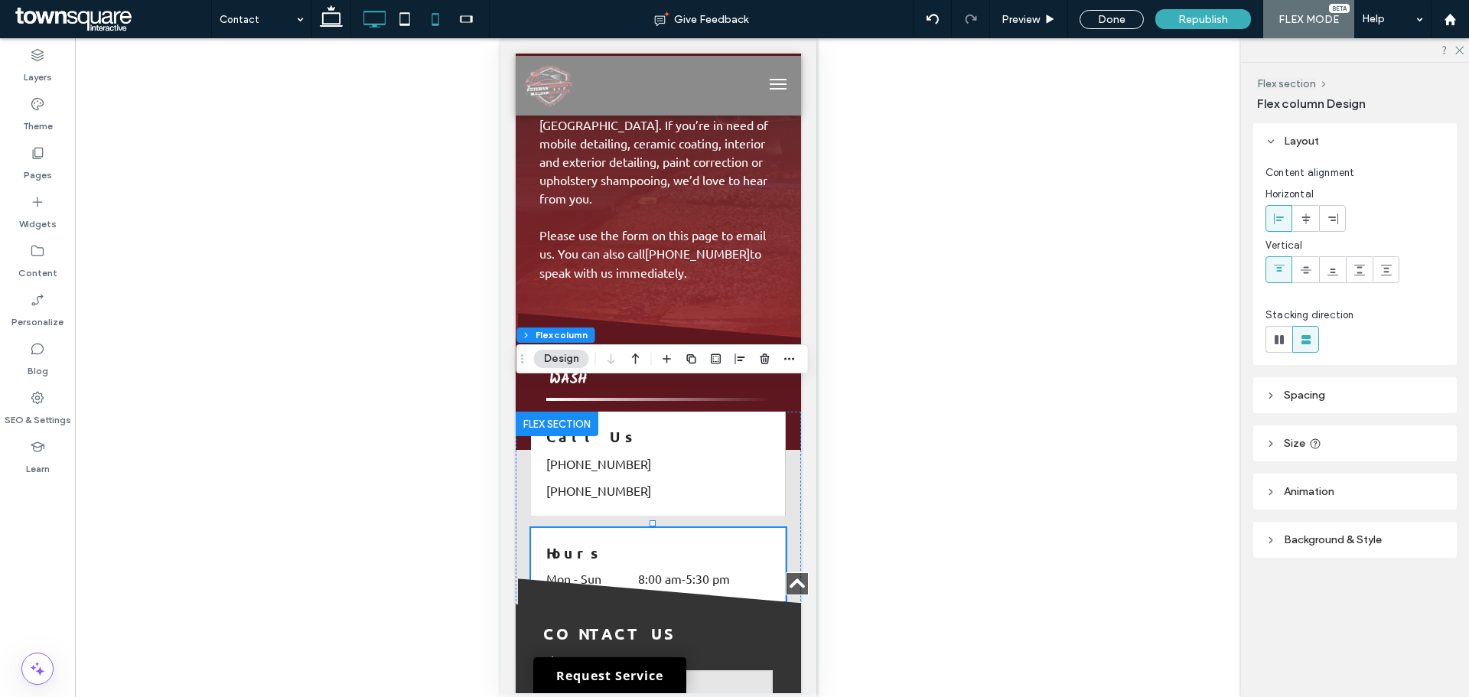
click at [370, 23] on icon at bounding box center [374, 19] width 31 height 31
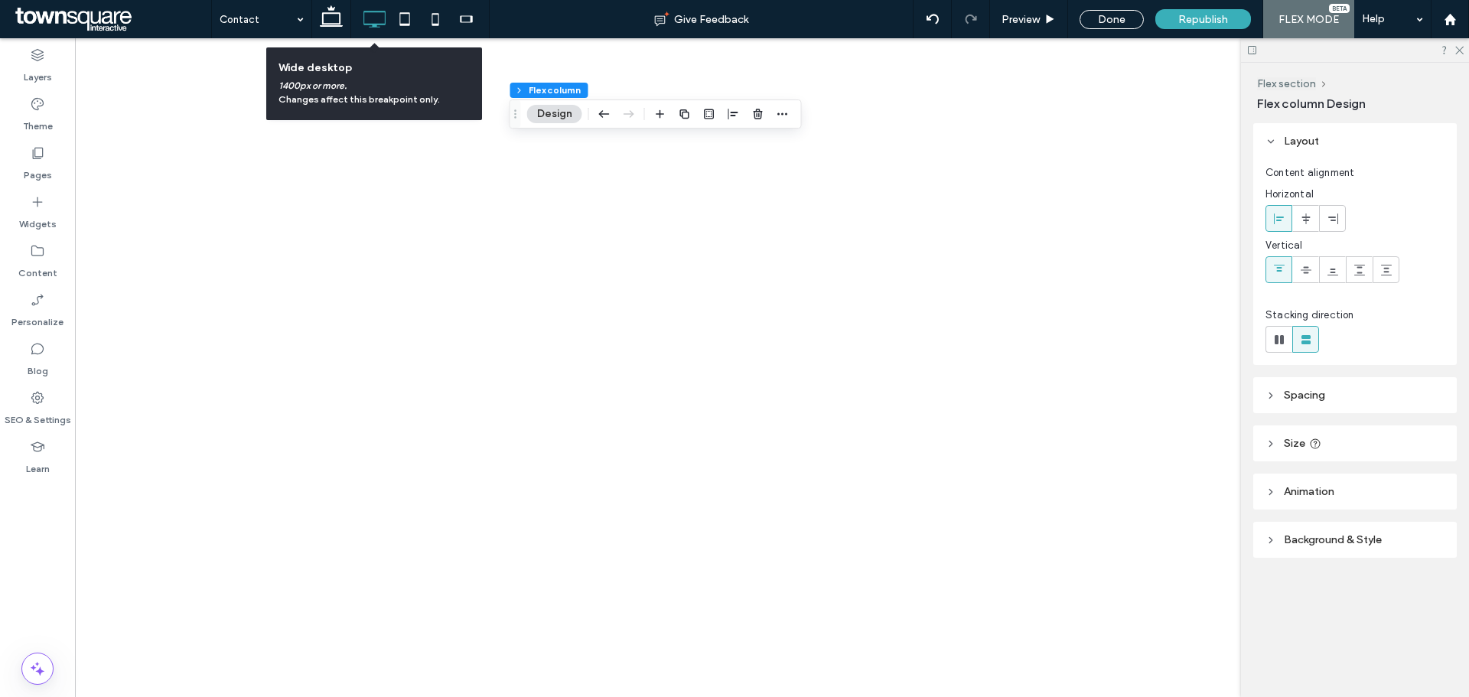
type input "**"
type input "***"
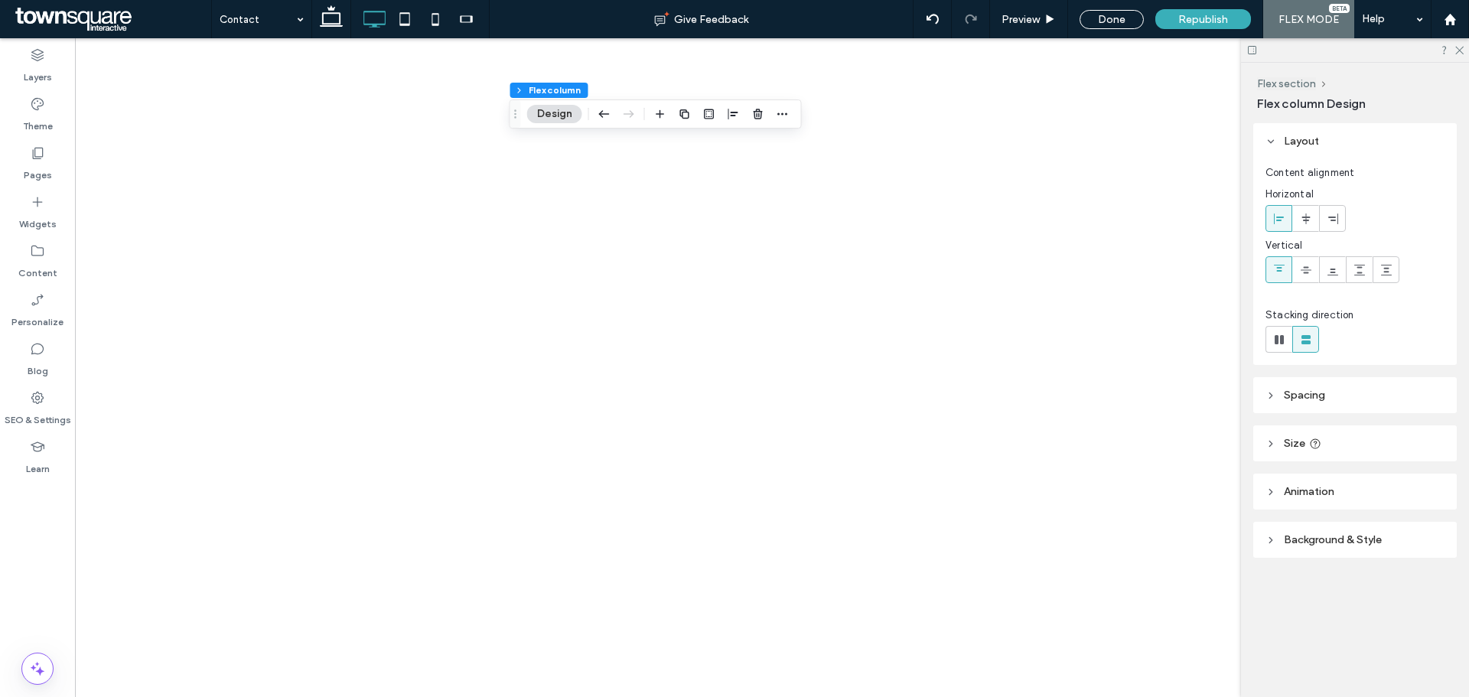
click at [327, 23] on div at bounding box center [734, 348] width 1469 height 697
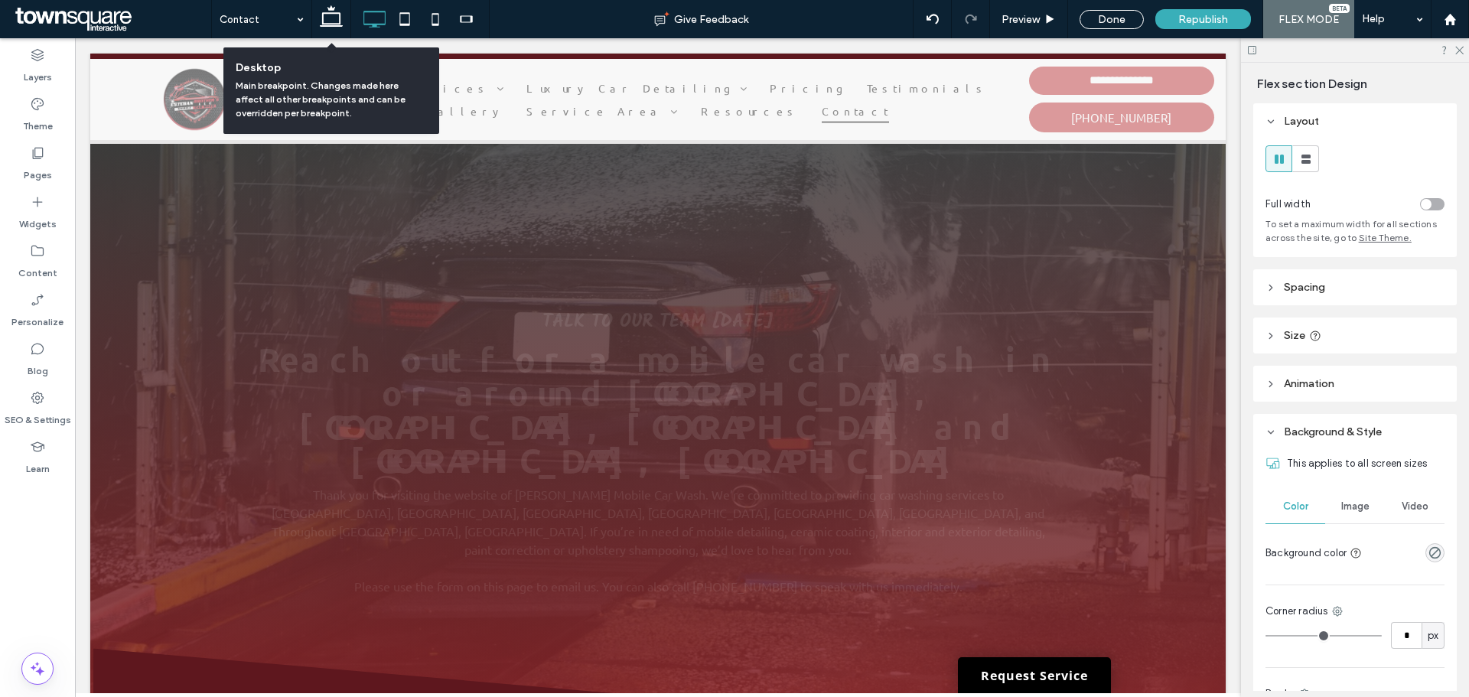
scroll to position [436, 0]
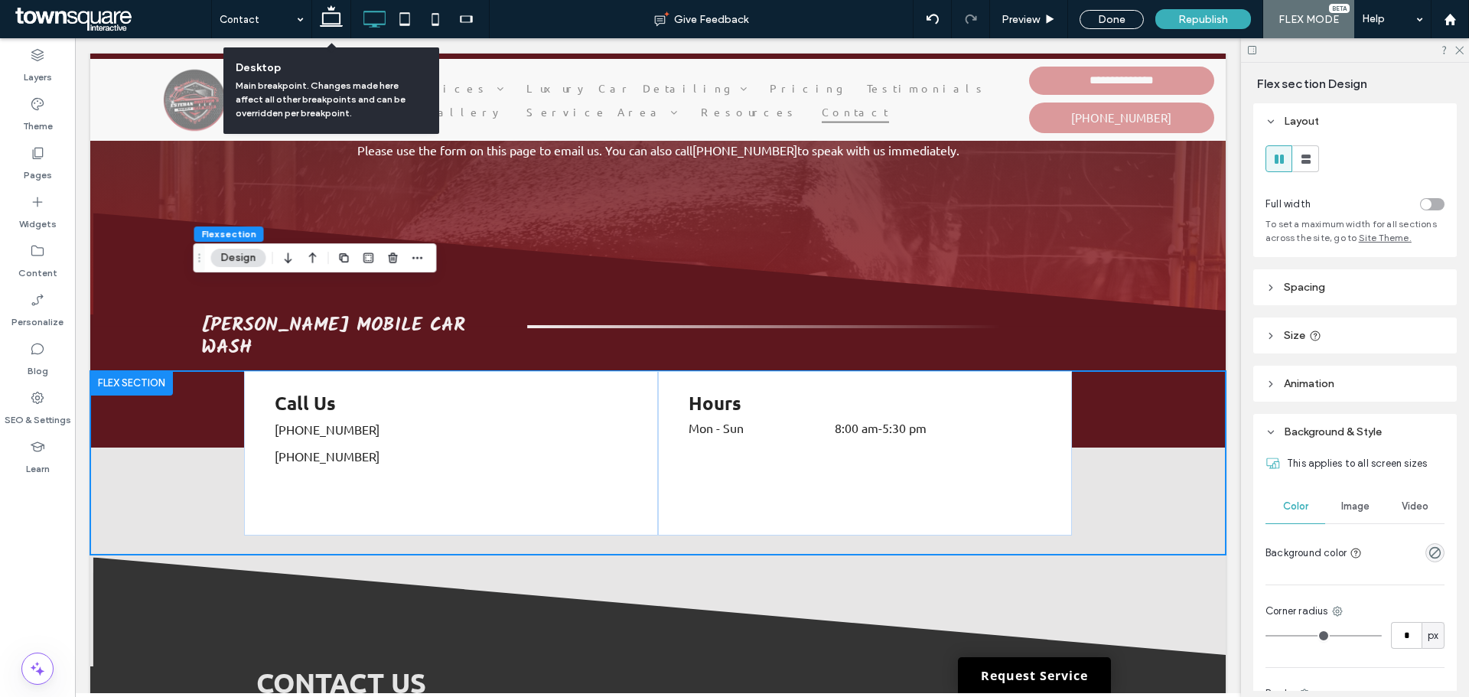
click at [327, 23] on icon at bounding box center [331, 19] width 31 height 31
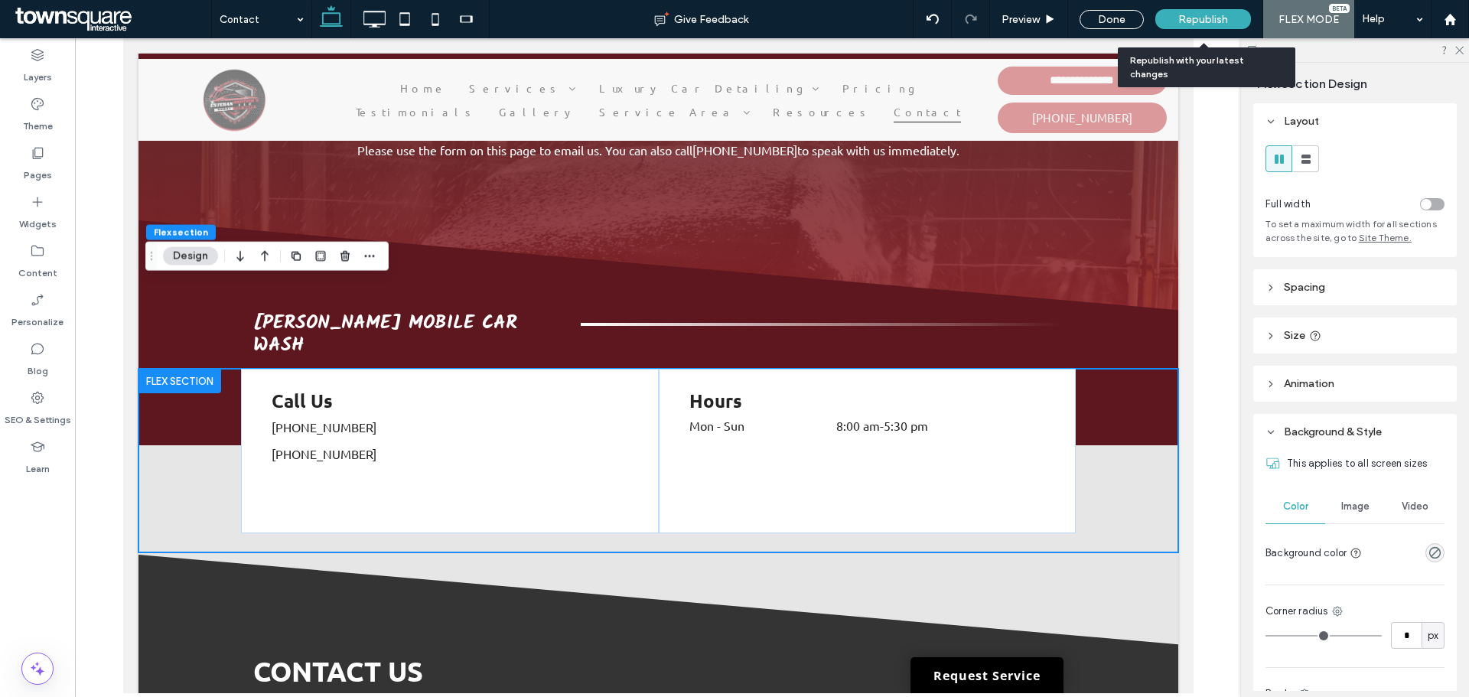
click at [1187, 26] on div "Republish" at bounding box center [1203, 19] width 96 height 20
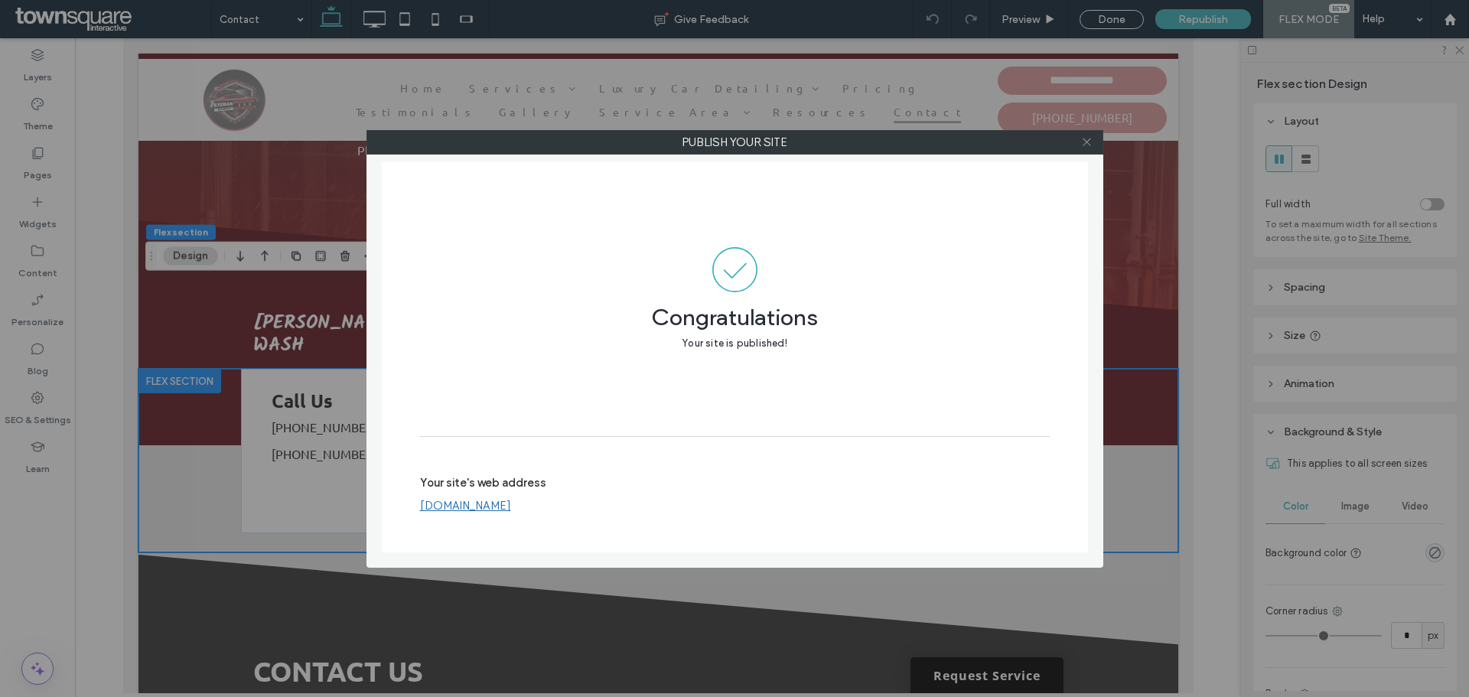
click at [1085, 142] on icon at bounding box center [1086, 141] width 11 height 11
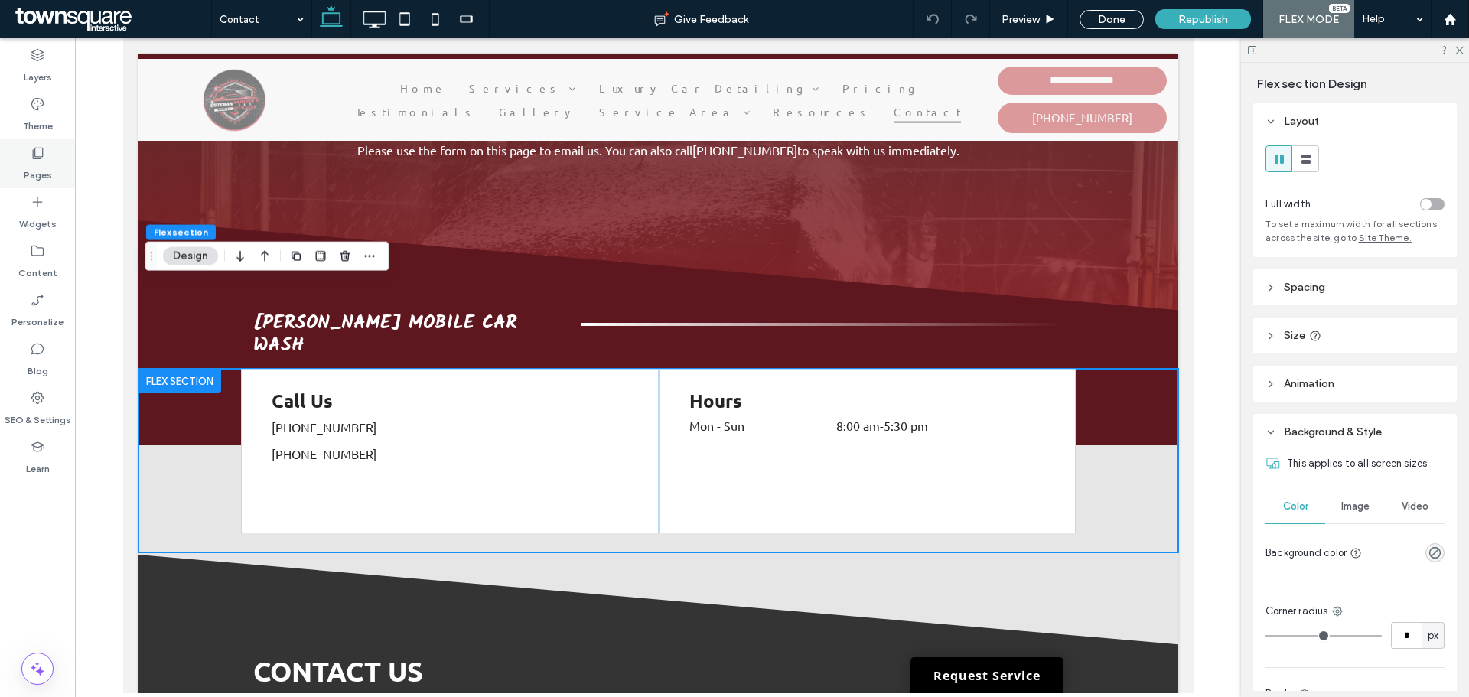
click at [33, 142] on div "Pages" at bounding box center [37, 163] width 75 height 49
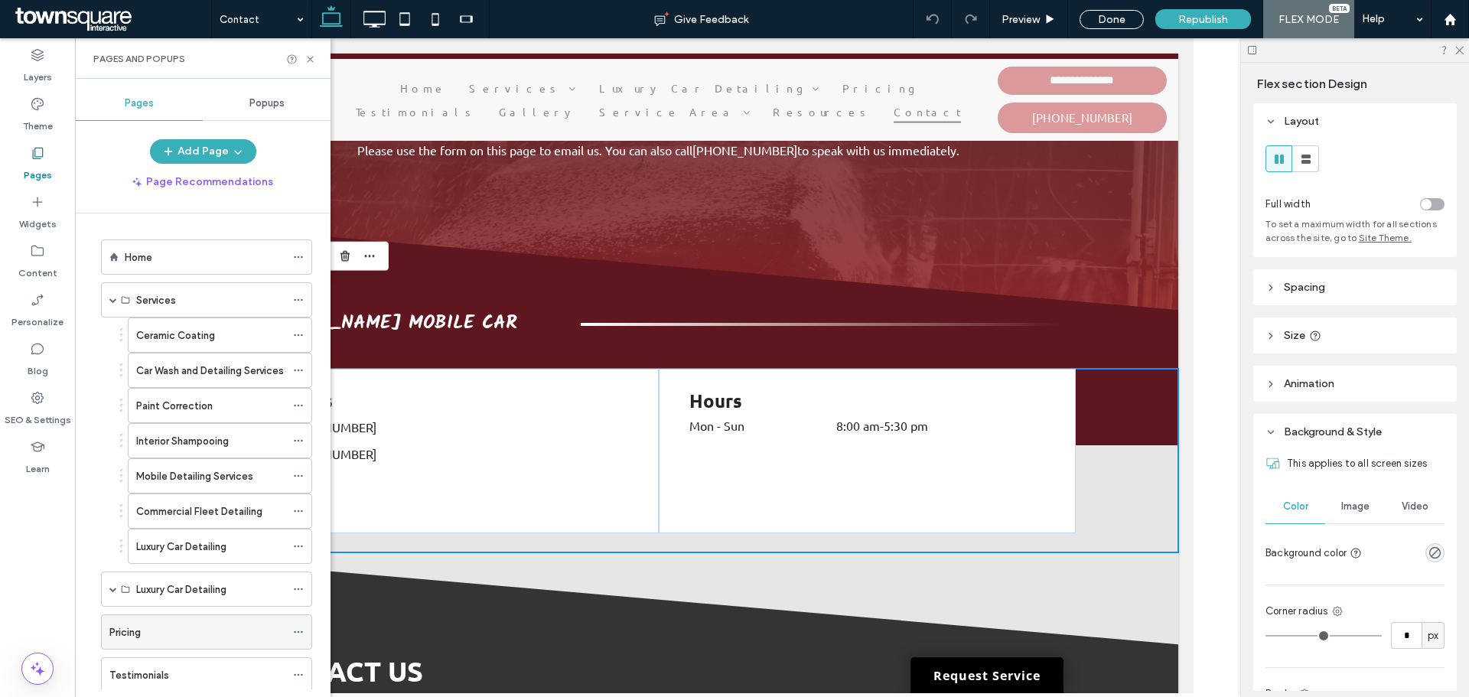
click at [174, 617] on div "Pricing" at bounding box center [197, 632] width 176 height 34
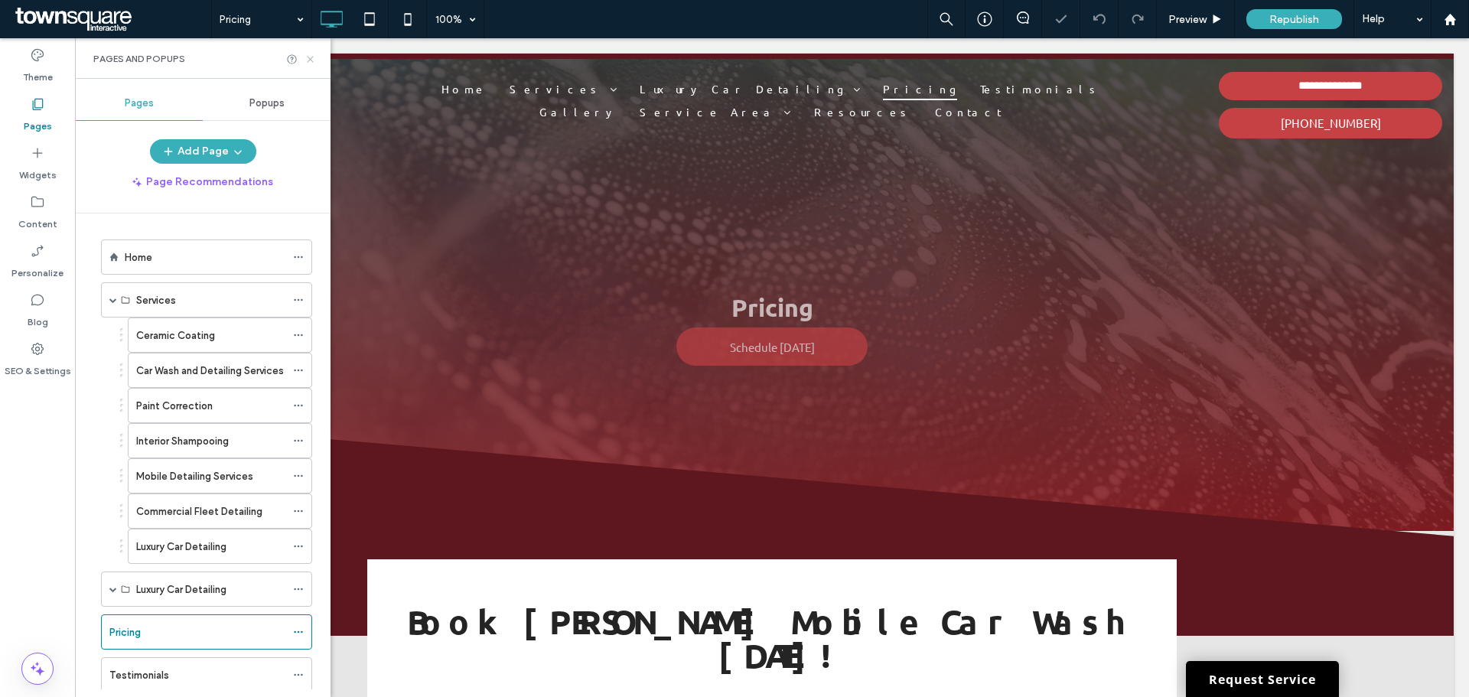
click at [308, 62] on use at bounding box center [310, 59] width 6 height 6
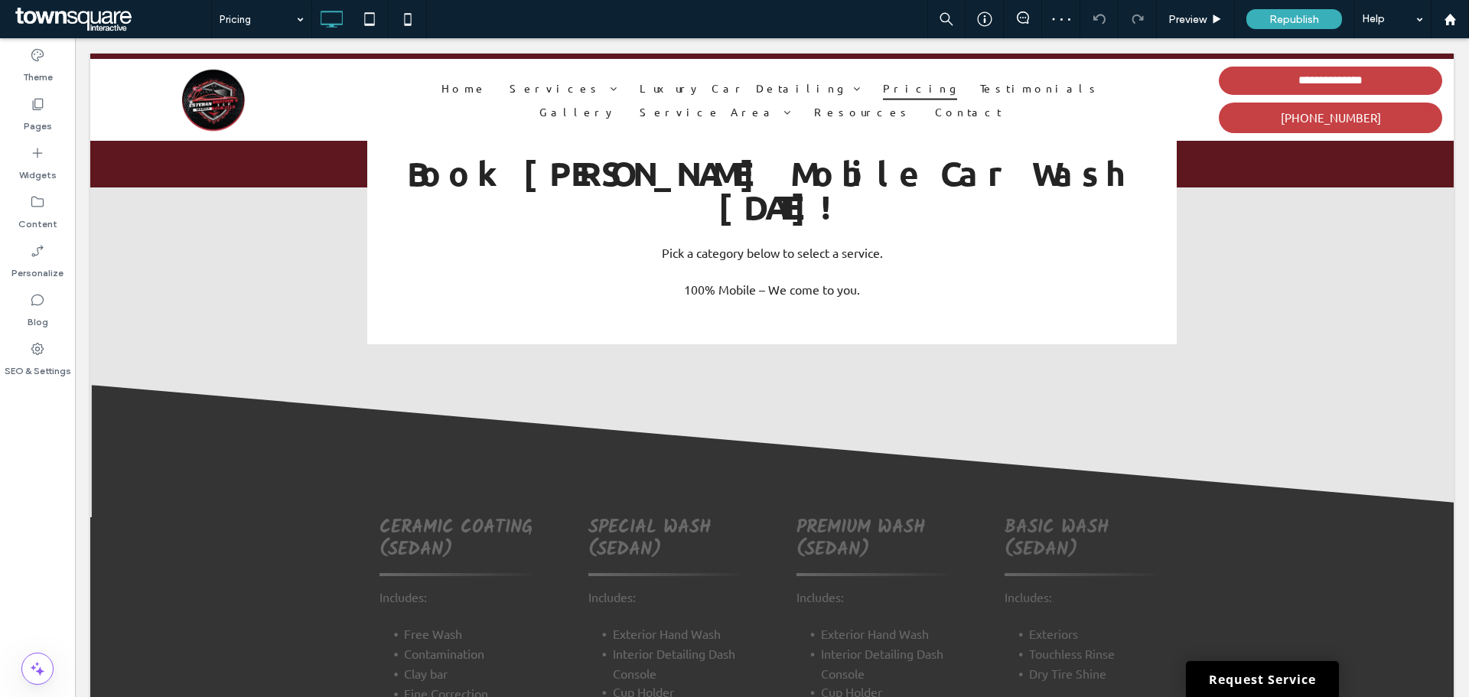
scroll to position [557, 0]
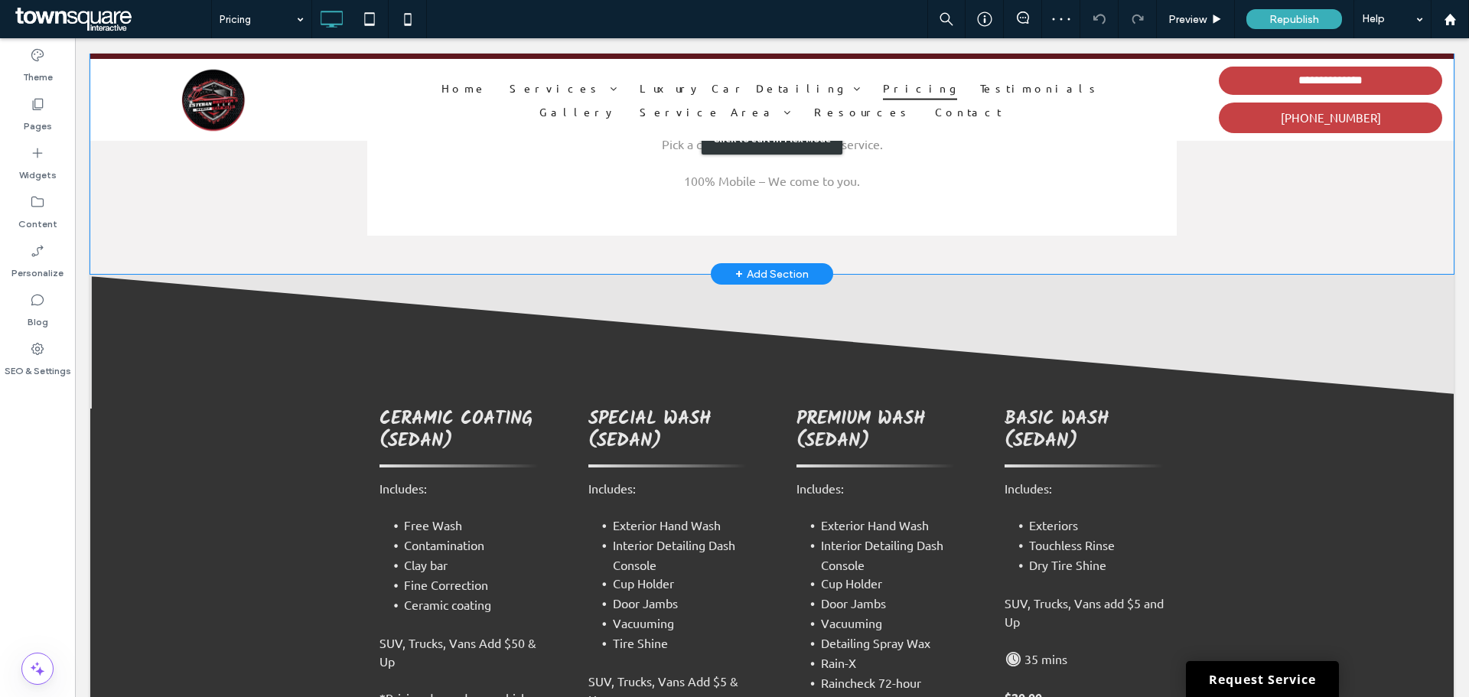
click at [875, 151] on div "Click to edit in Flex Mode" at bounding box center [771, 138] width 1363 height 272
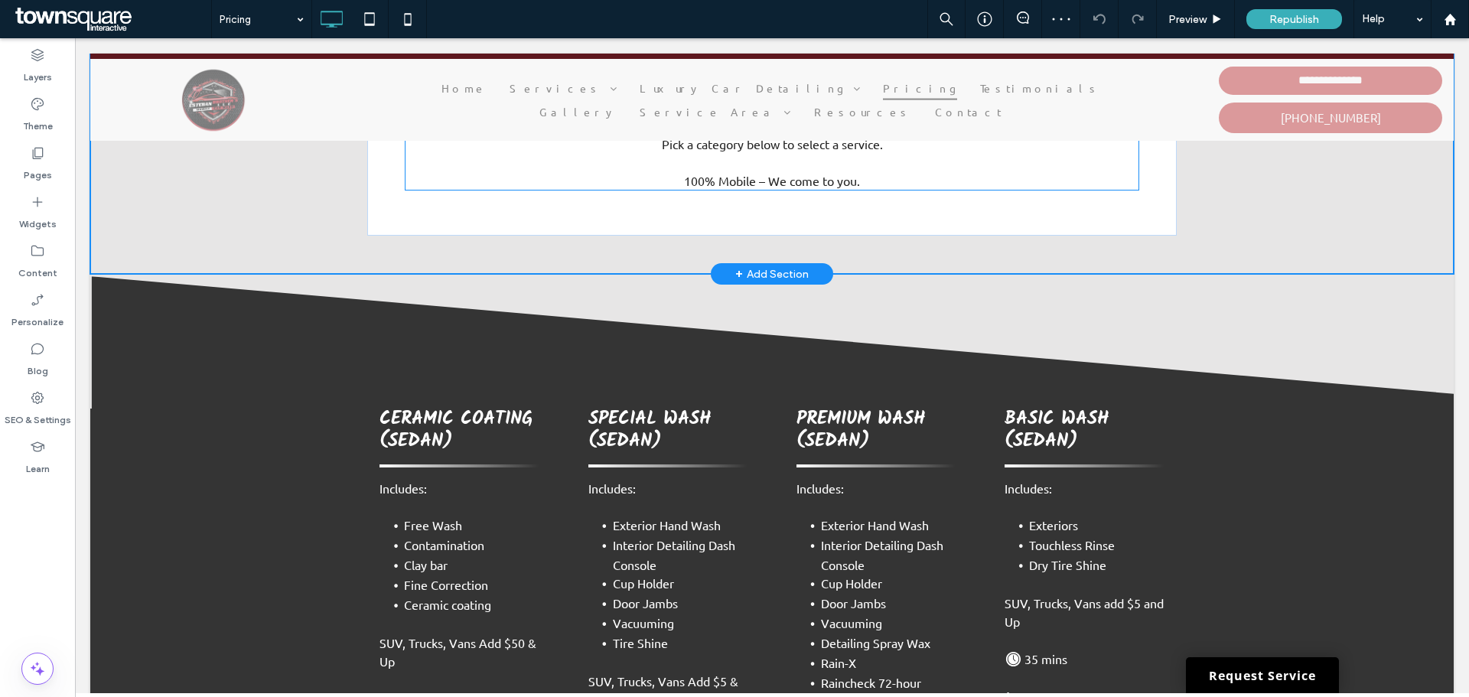
scroll to position [532, 0]
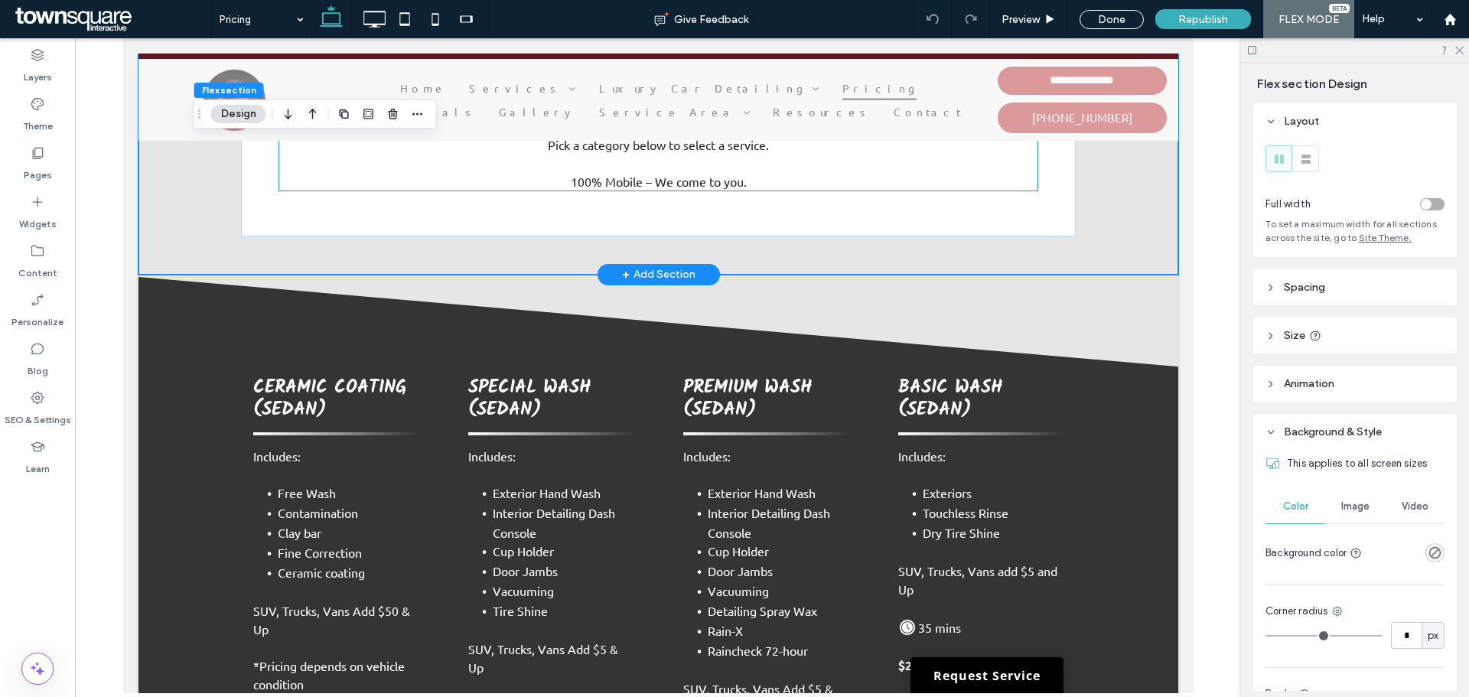
click at [820, 172] on p "100% Mobile – We come to you." at bounding box center [658, 181] width 758 height 18
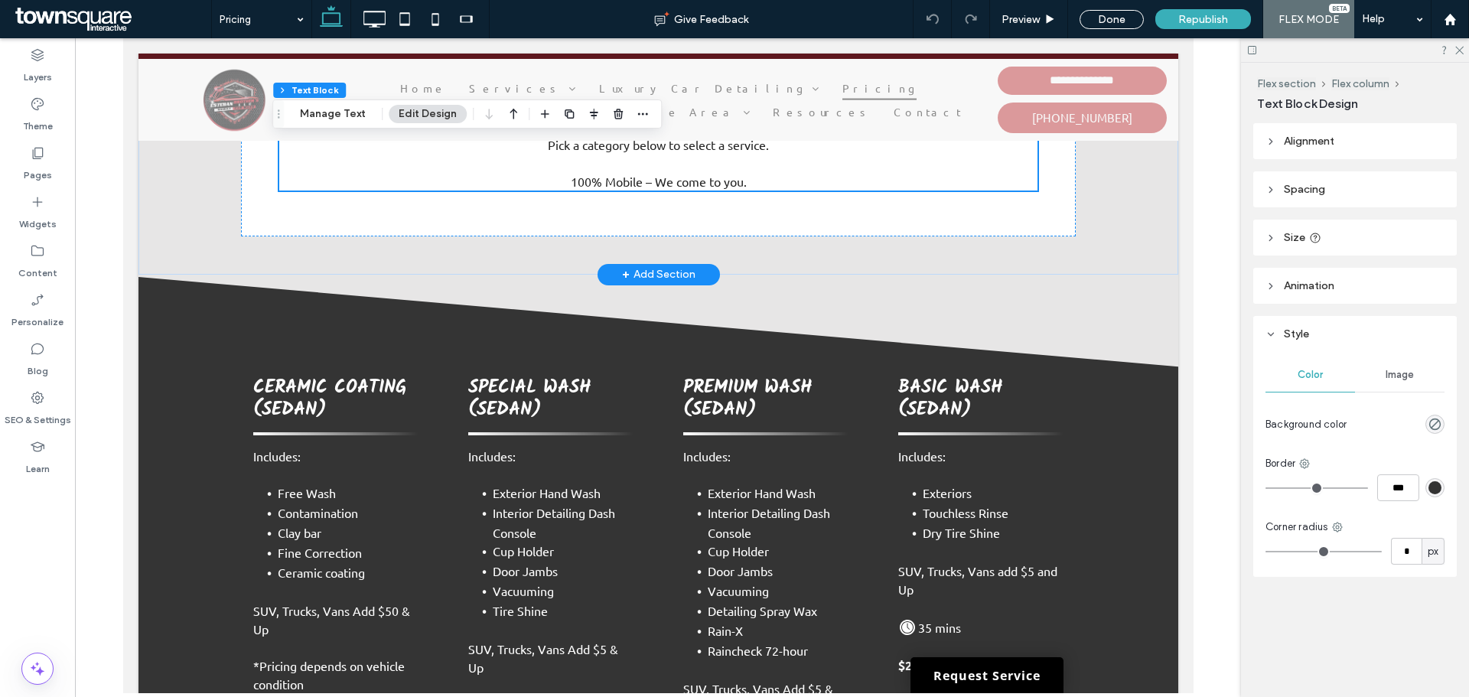
click at [764, 172] on p "100% Mobile – We come to you." at bounding box center [658, 181] width 758 height 18
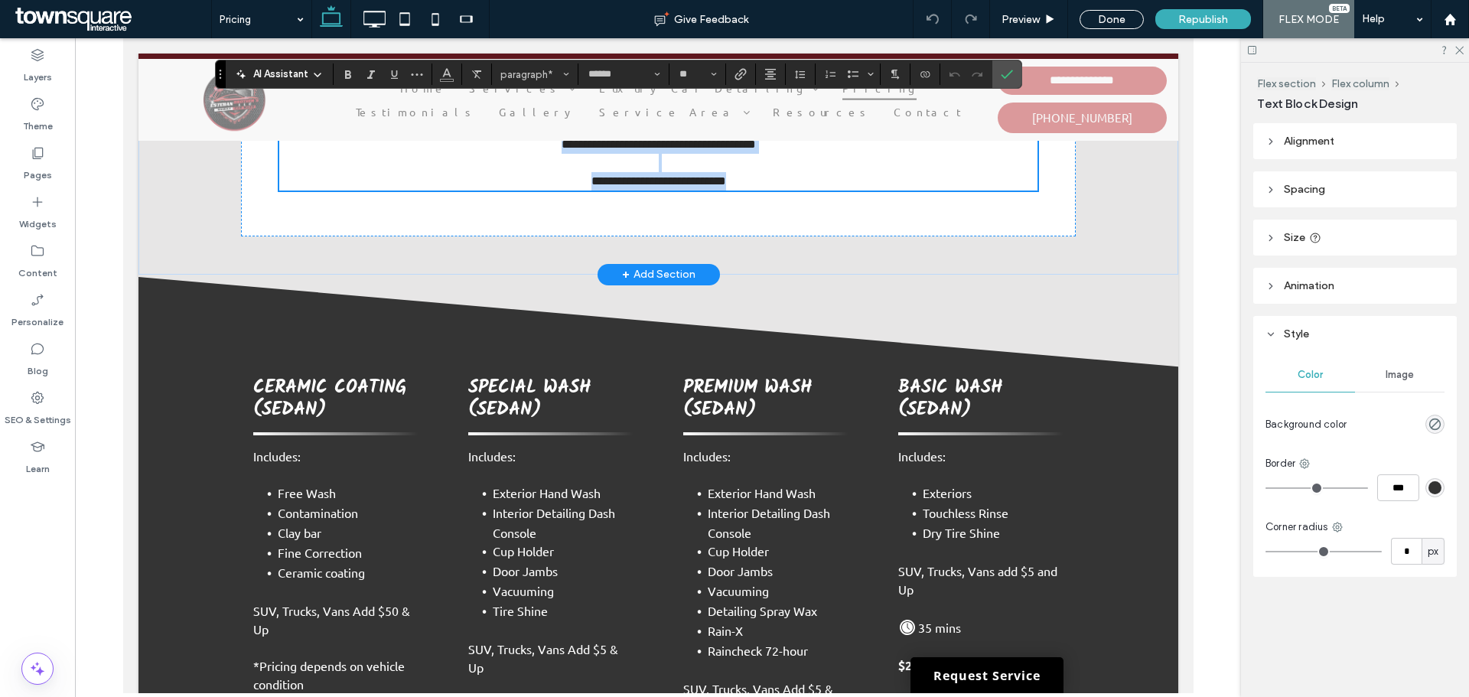
click at [757, 172] on p "**********" at bounding box center [658, 181] width 758 height 18
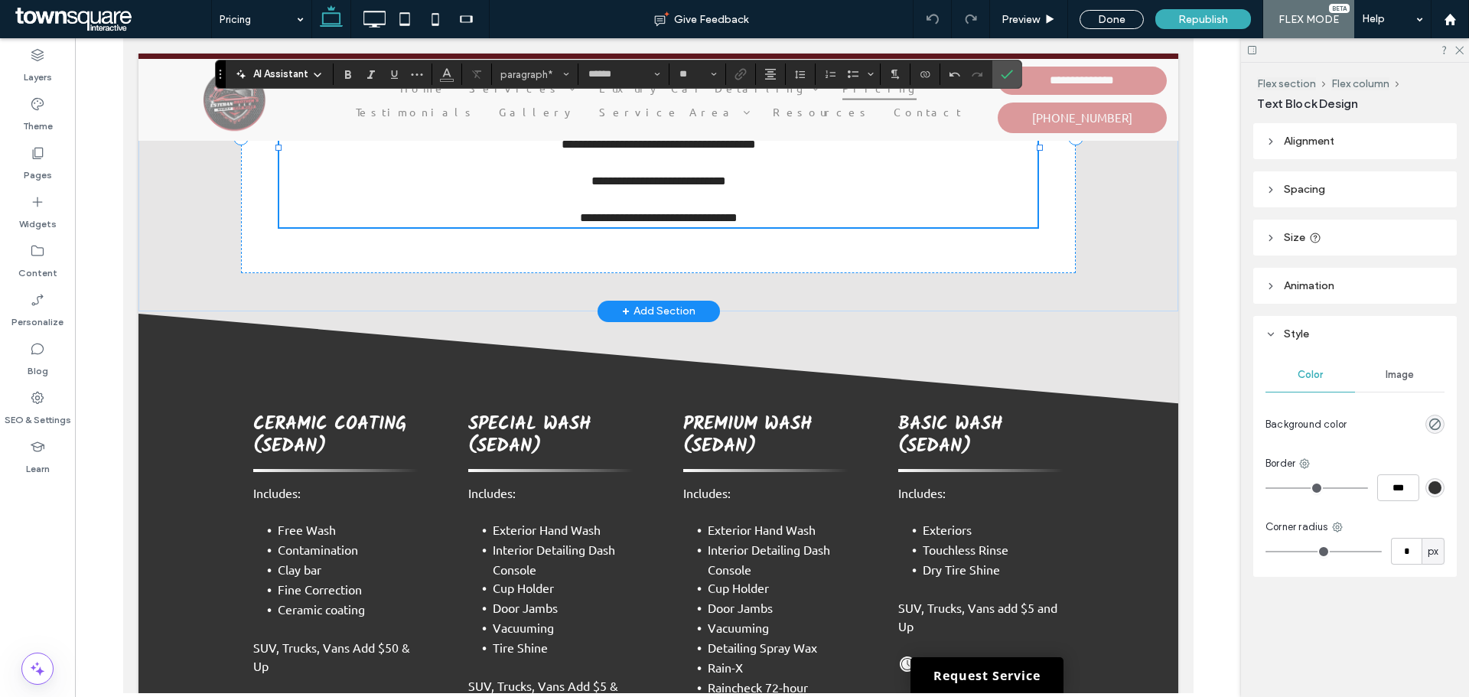
click at [694, 212] on span "**********" at bounding box center [658, 217] width 158 height 11
click at [350, 76] on use "Bold" at bounding box center [348, 74] width 6 height 8
click at [1015, 72] on label "Confirm" at bounding box center [1006, 74] width 23 height 28
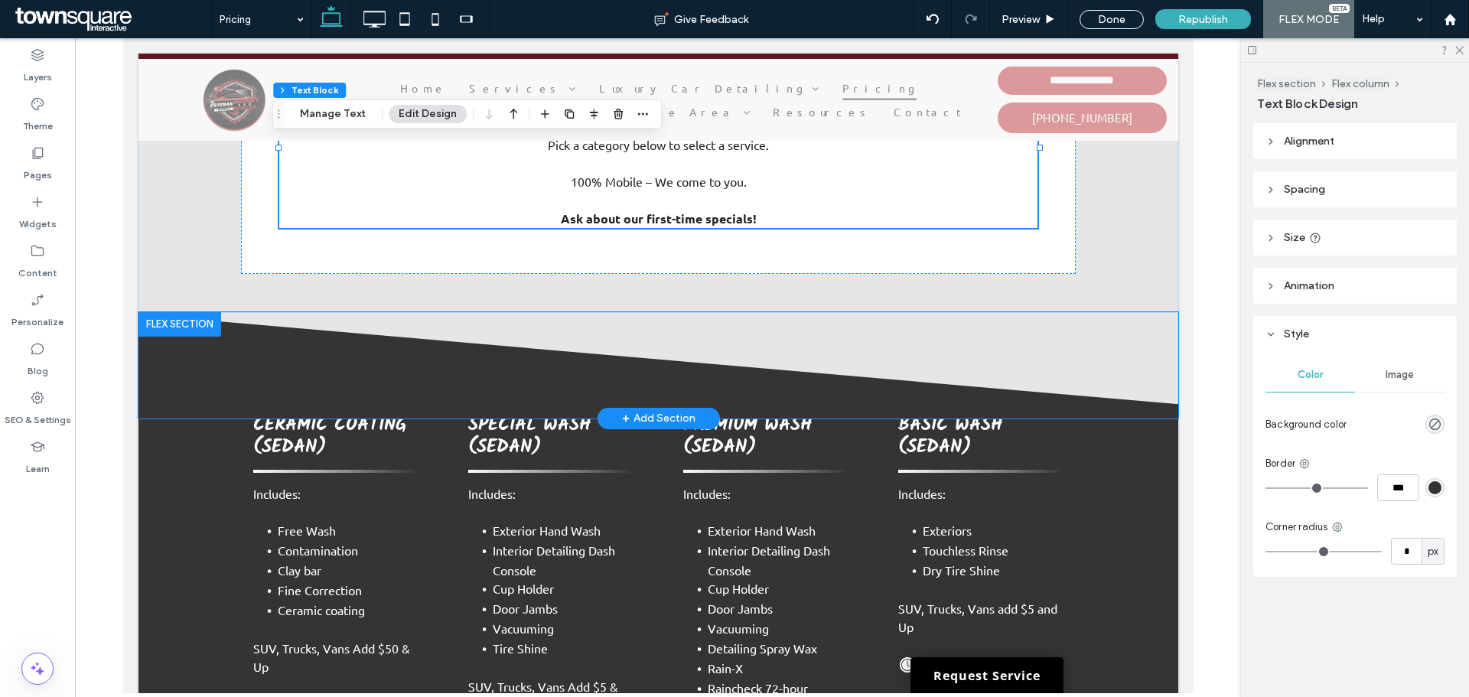
click at [1040, 314] on icon at bounding box center [658, 366] width 1040 height 104
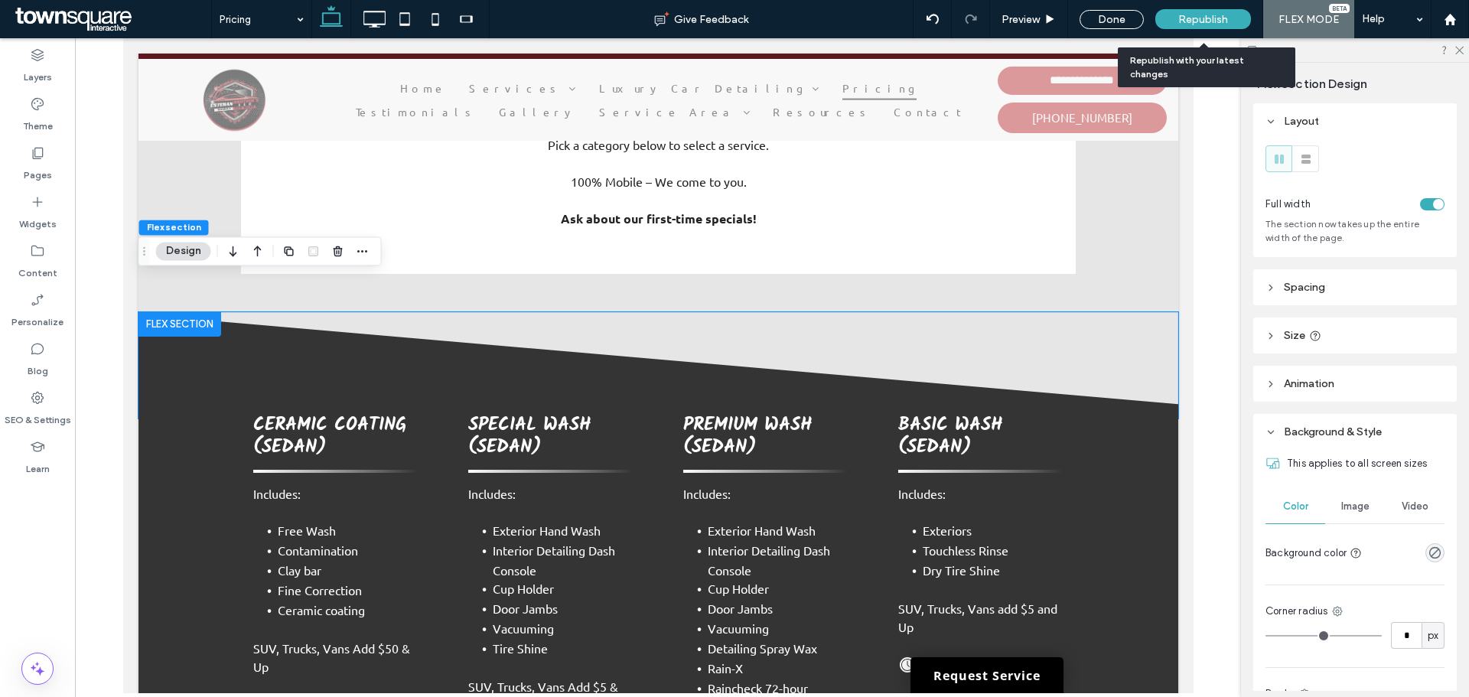
click at [1223, 26] on div "Republish" at bounding box center [1203, 19] width 96 height 20
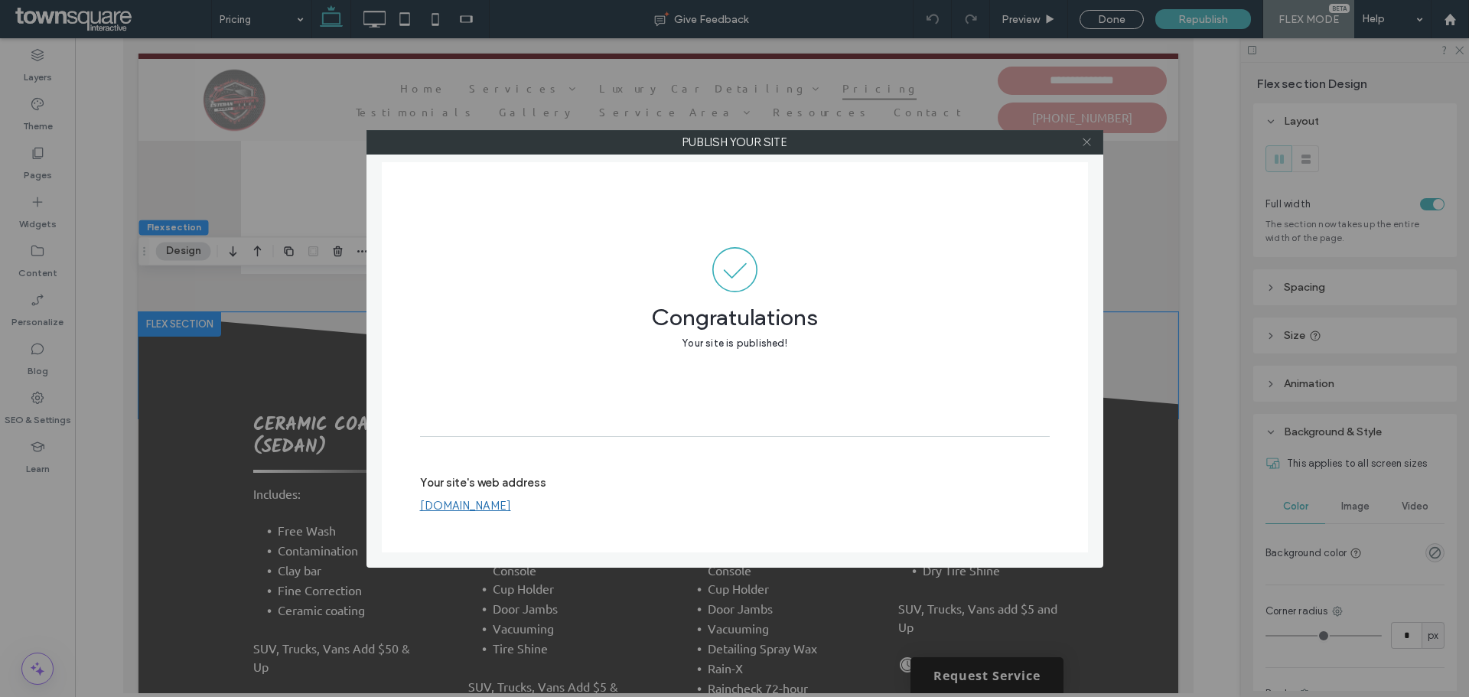
click at [1086, 145] on icon at bounding box center [1086, 141] width 11 height 11
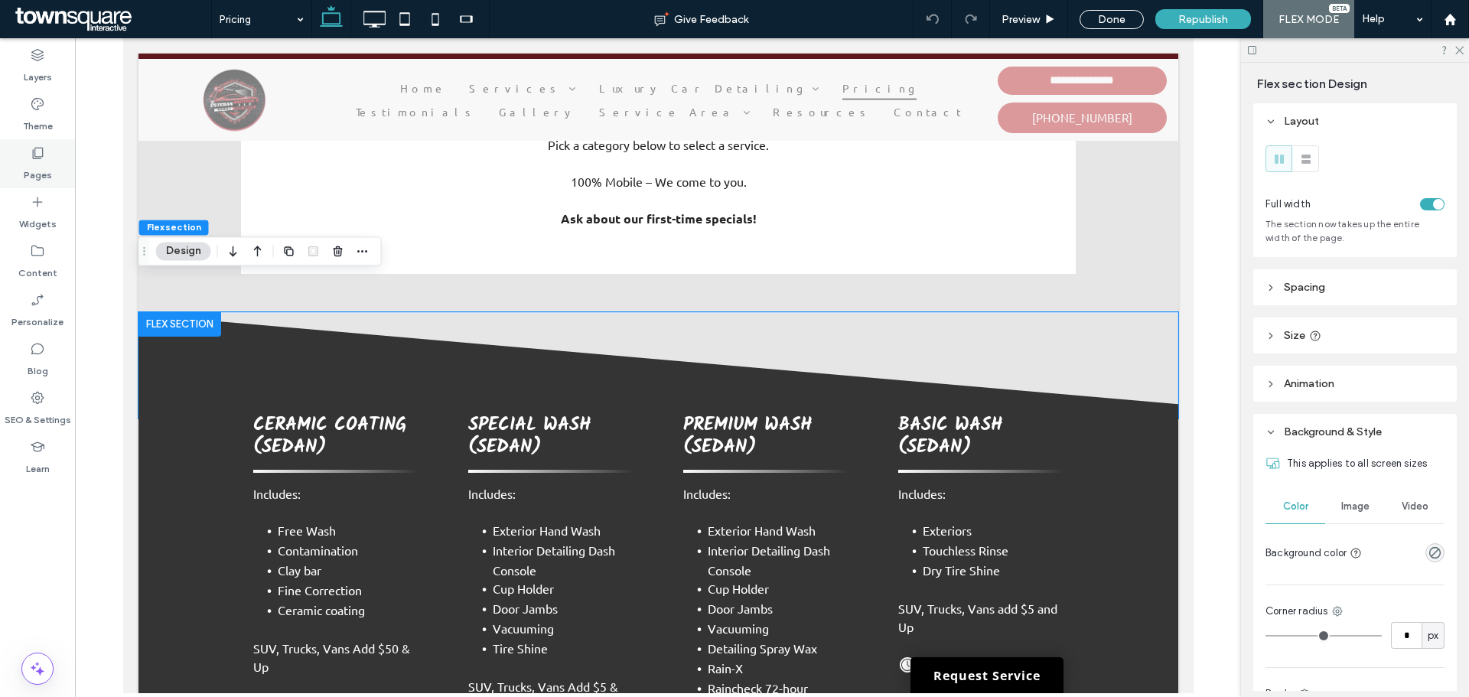
click at [49, 156] on div "Pages" at bounding box center [37, 163] width 75 height 49
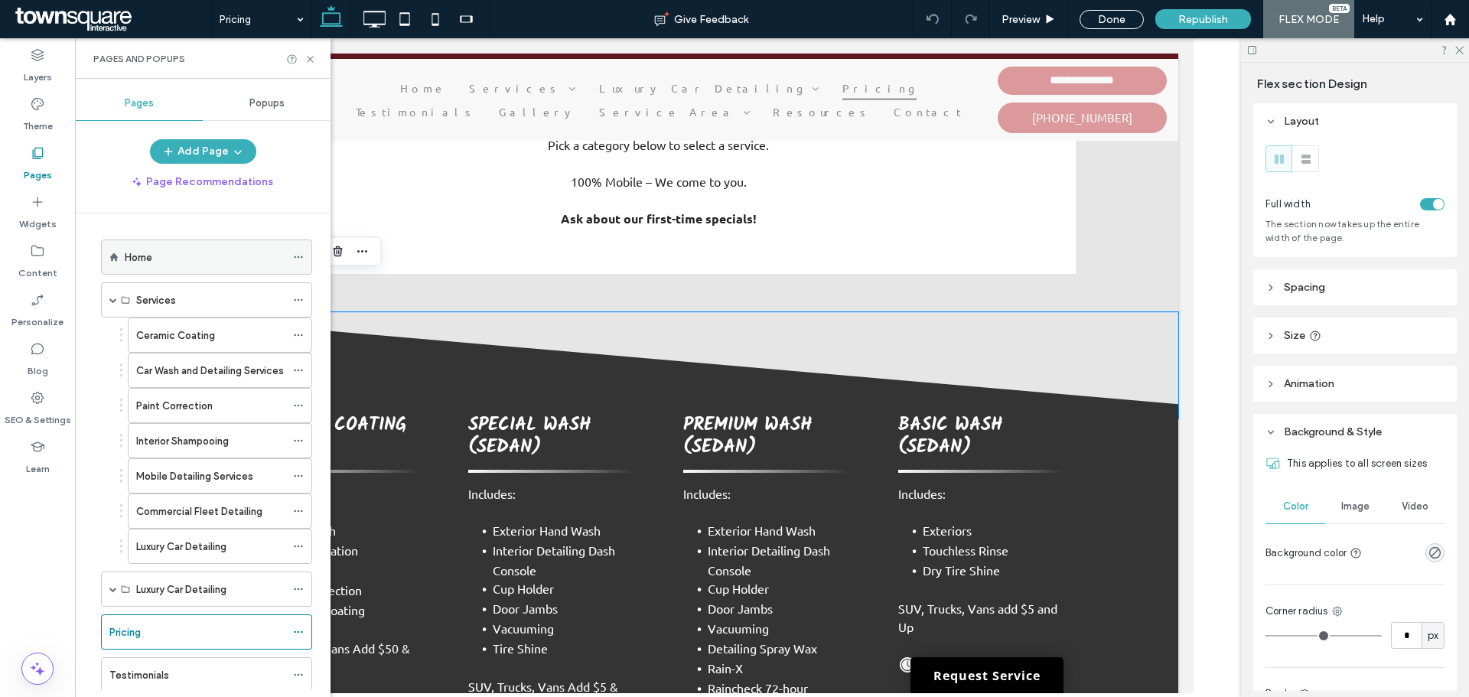
click at [226, 249] on div "Home" at bounding box center [205, 257] width 161 height 16
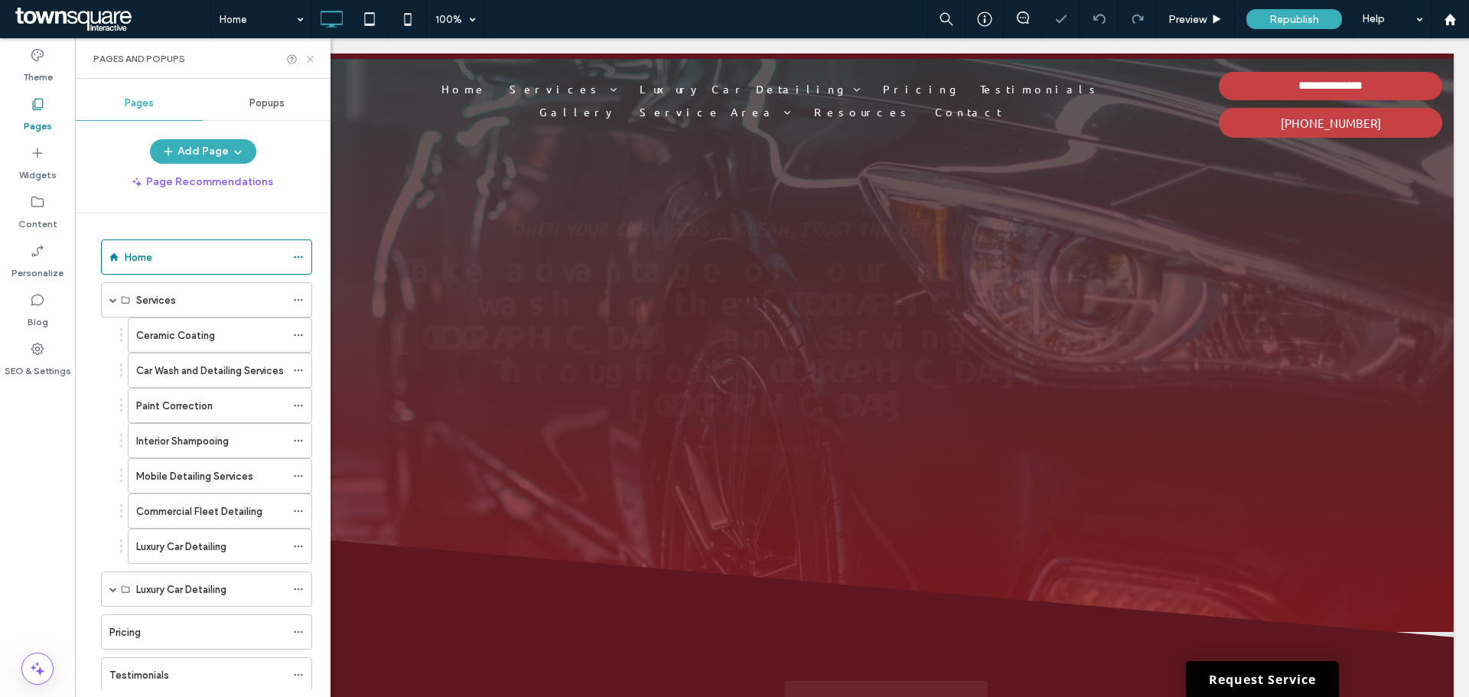
click at [308, 60] on icon at bounding box center [310, 59] width 11 height 11
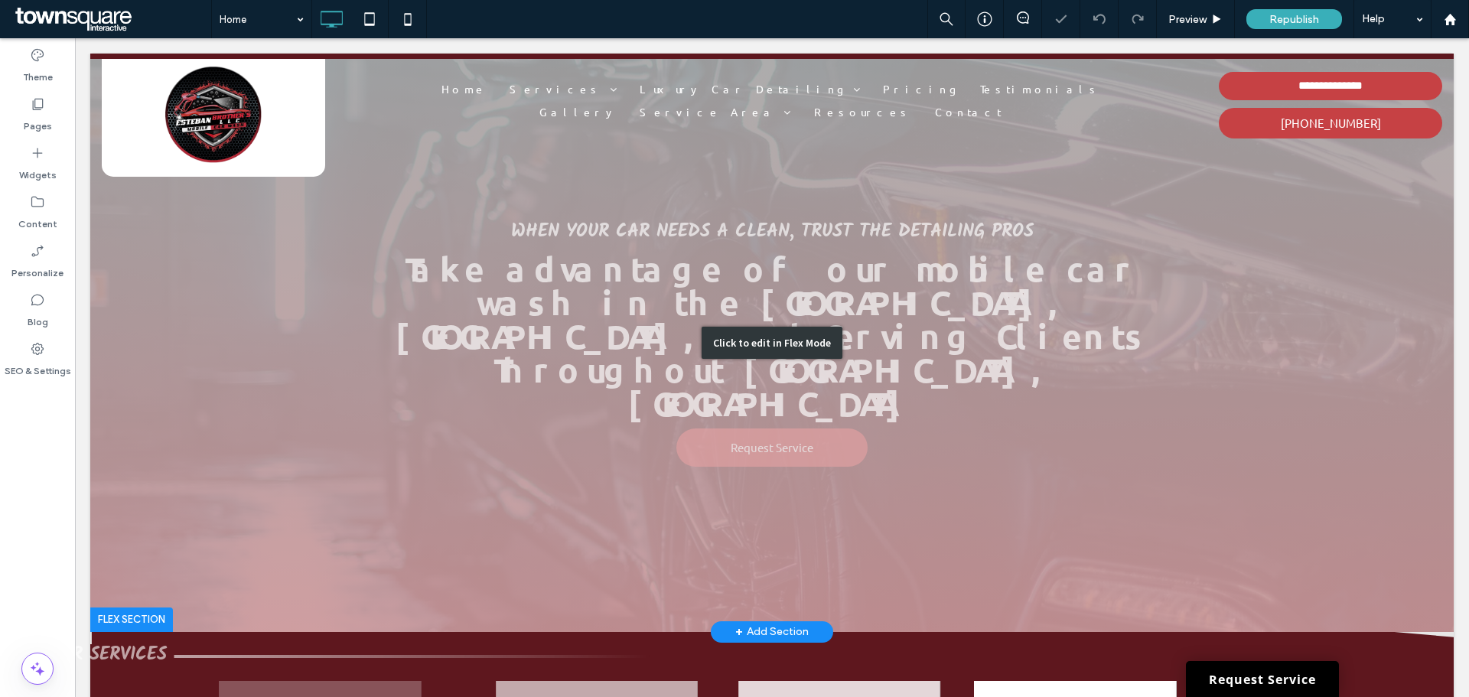
click at [843, 380] on div "Click to edit in Flex Mode" at bounding box center [771, 343] width 1363 height 578
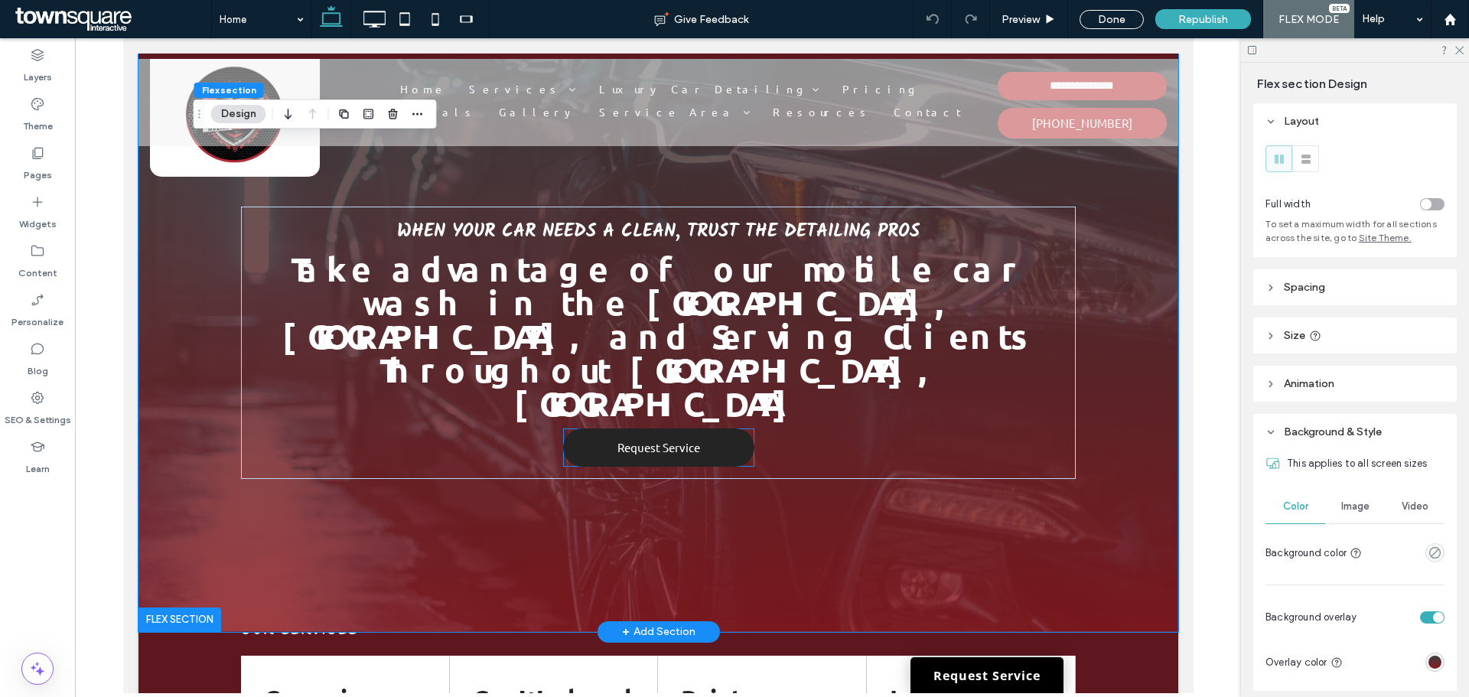
click at [710, 428] on link "Request Service" at bounding box center [657, 447] width 191 height 38
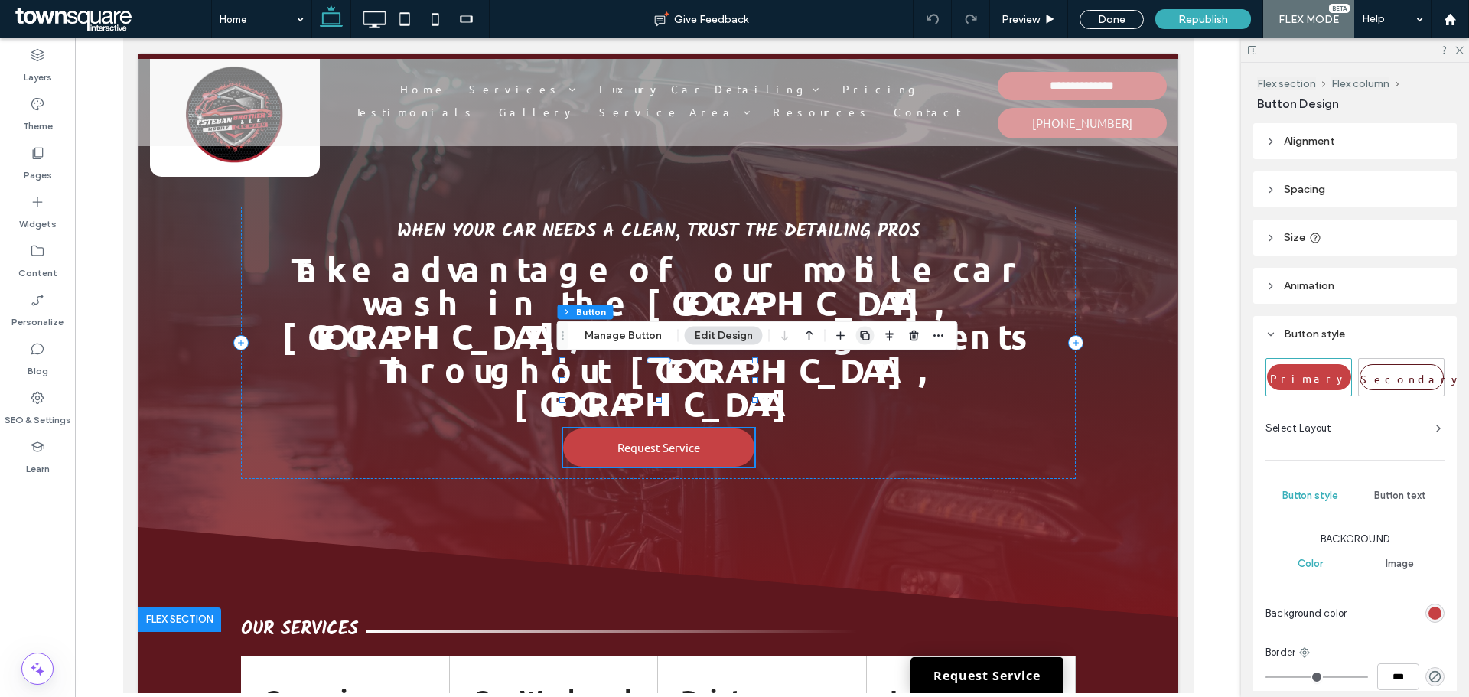
click at [860, 332] on use "button" at bounding box center [864, 335] width 9 height 9
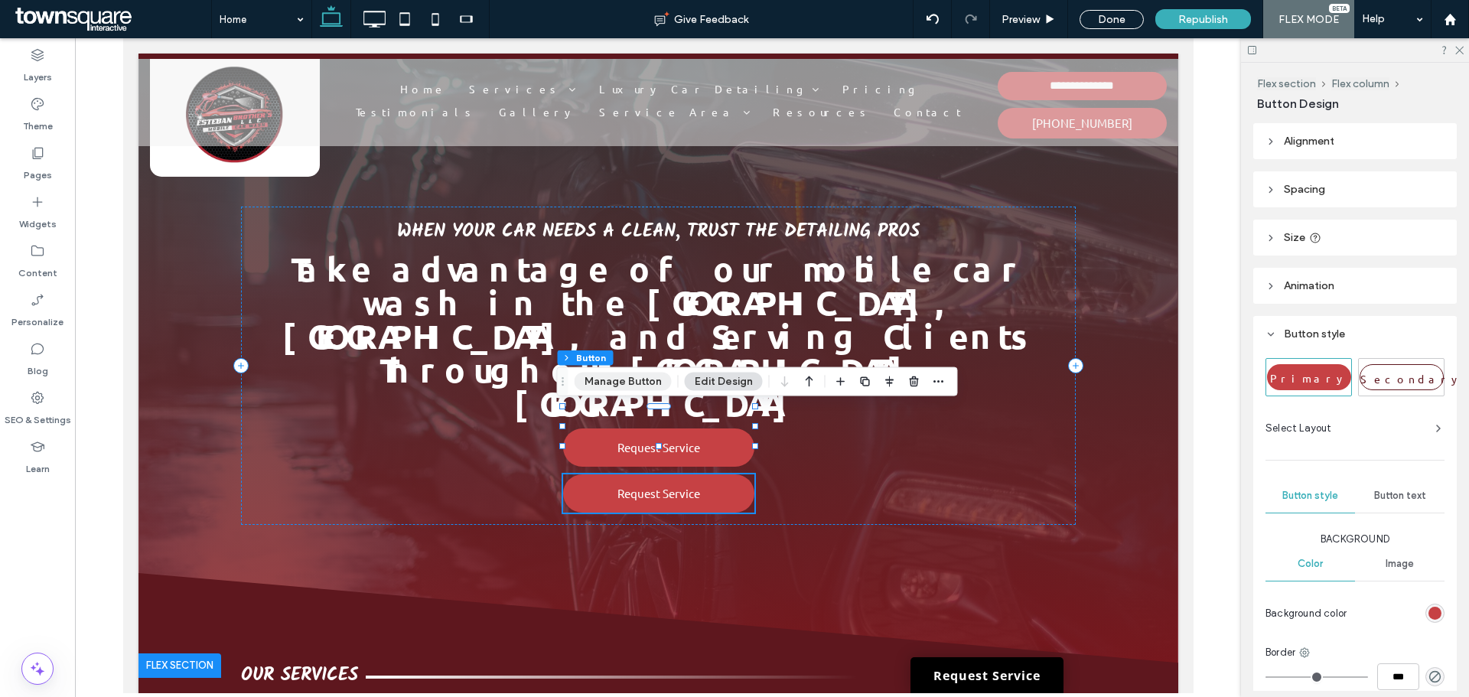
click at [650, 378] on button "Manage Button" at bounding box center [623, 382] width 97 height 18
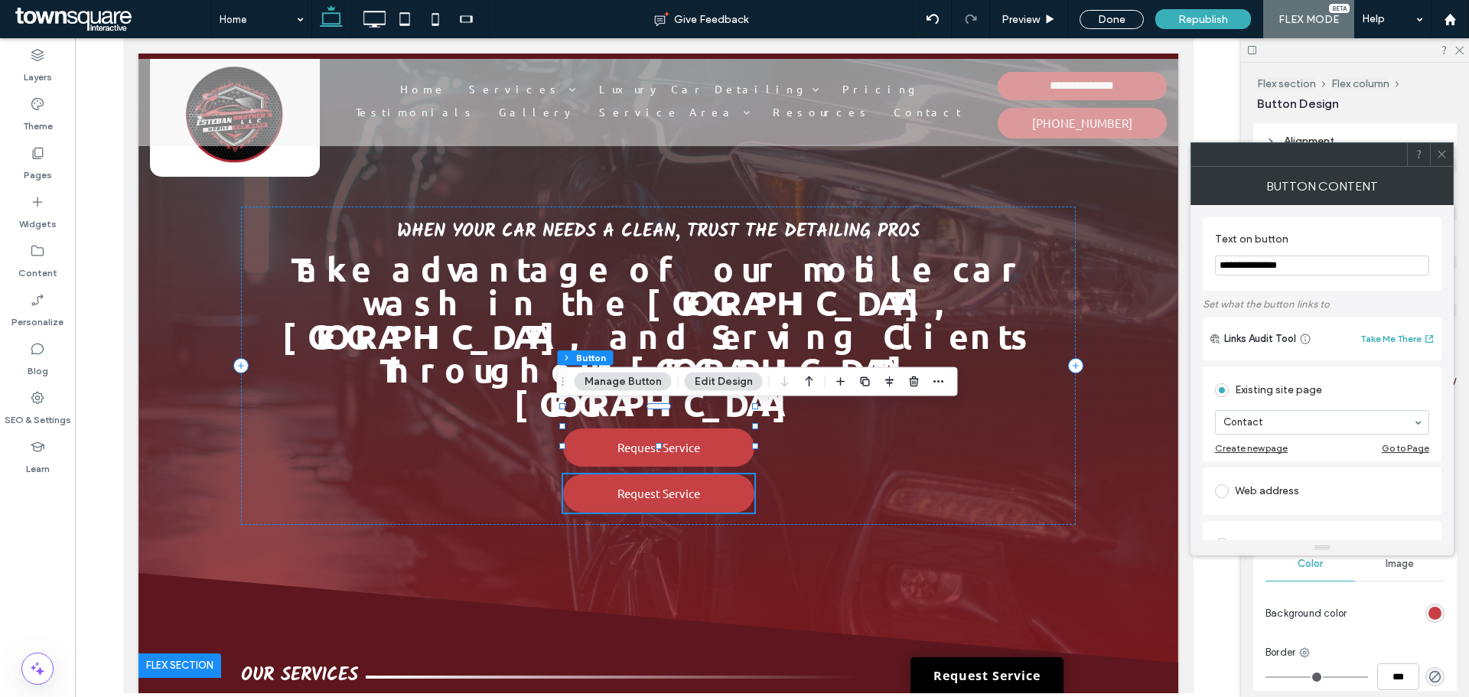
drag, startPoint x: 1320, startPoint y: 264, endPoint x: 1340, endPoint y: 265, distance: 20.0
click at [1340, 265] on input "**********" at bounding box center [1322, 266] width 214 height 20
type input "*"
click at [1251, 259] on input "**********" at bounding box center [1322, 266] width 214 height 20
drag, startPoint x: 1251, startPoint y: 260, endPoint x: 1246, endPoint y: 272, distance: 13.1
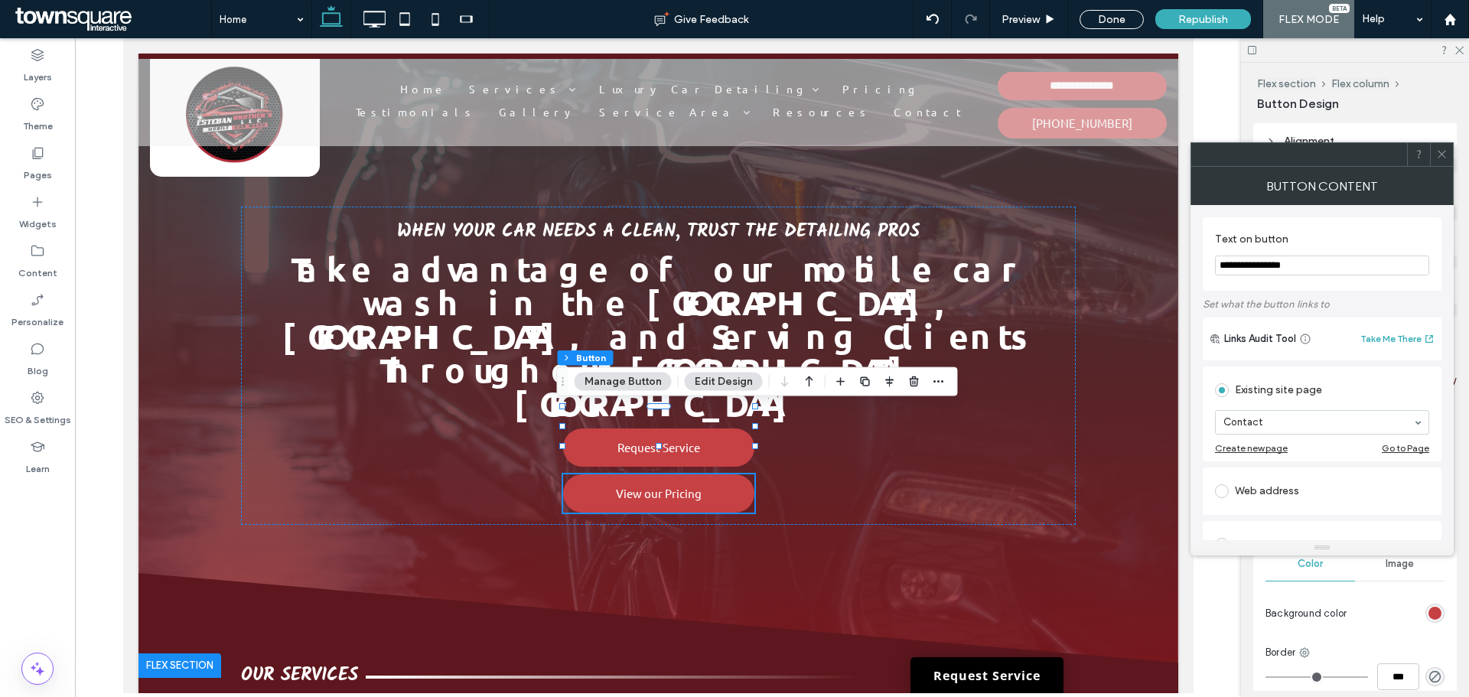
click at [1246, 272] on input "**********" at bounding box center [1322, 266] width 214 height 20
type input "**********"
click at [1438, 148] on icon at bounding box center [1441, 153] width 11 height 11
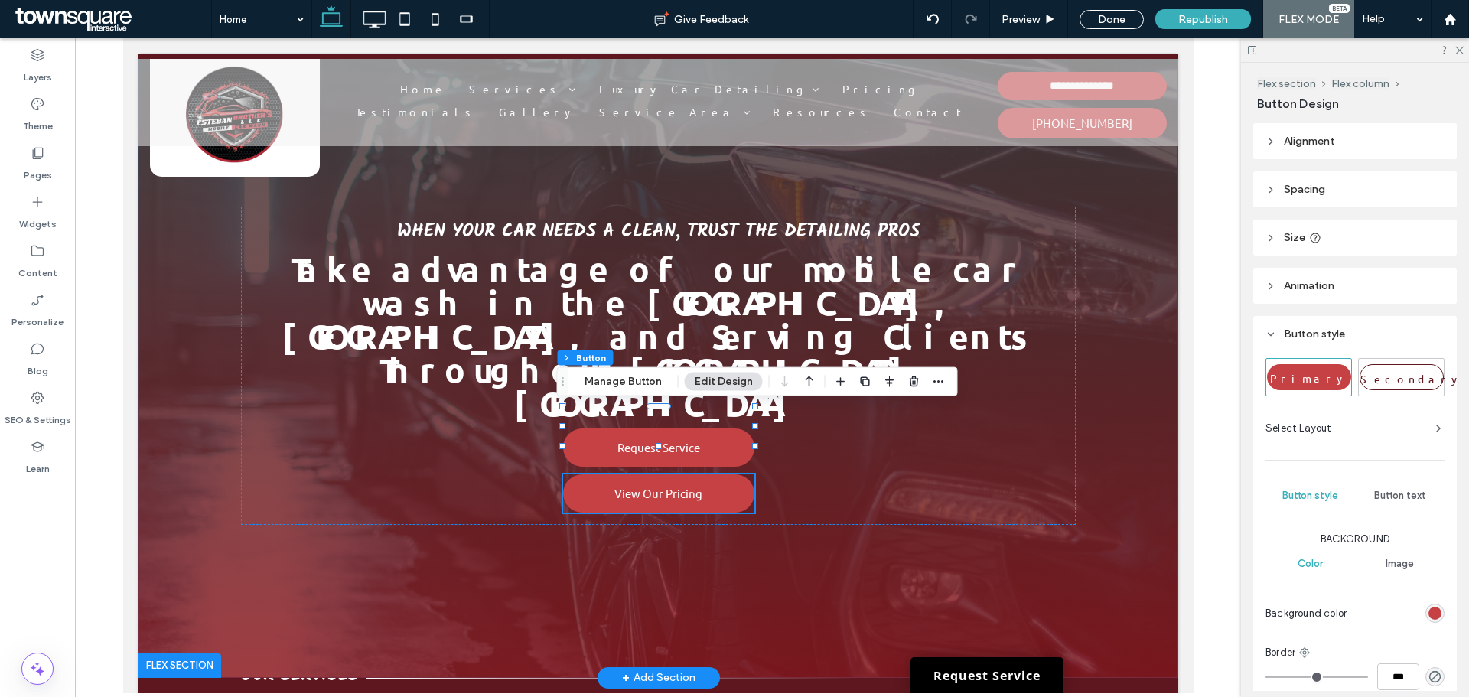
click at [1129, 397] on div "When your car needs a clean, trust the detailing pros Take advantage of our mob…" at bounding box center [658, 366] width 1040 height 624
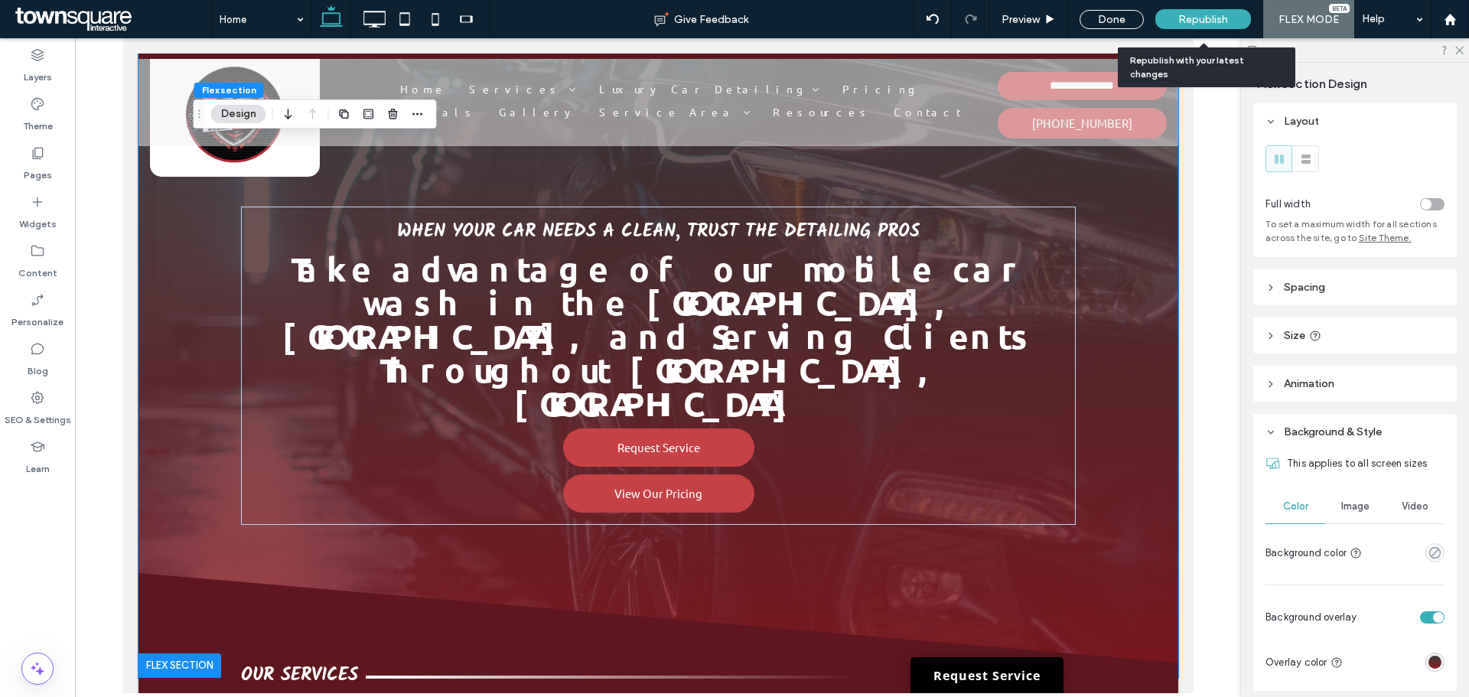
click at [1195, 18] on span "Republish" at bounding box center [1203, 19] width 50 height 13
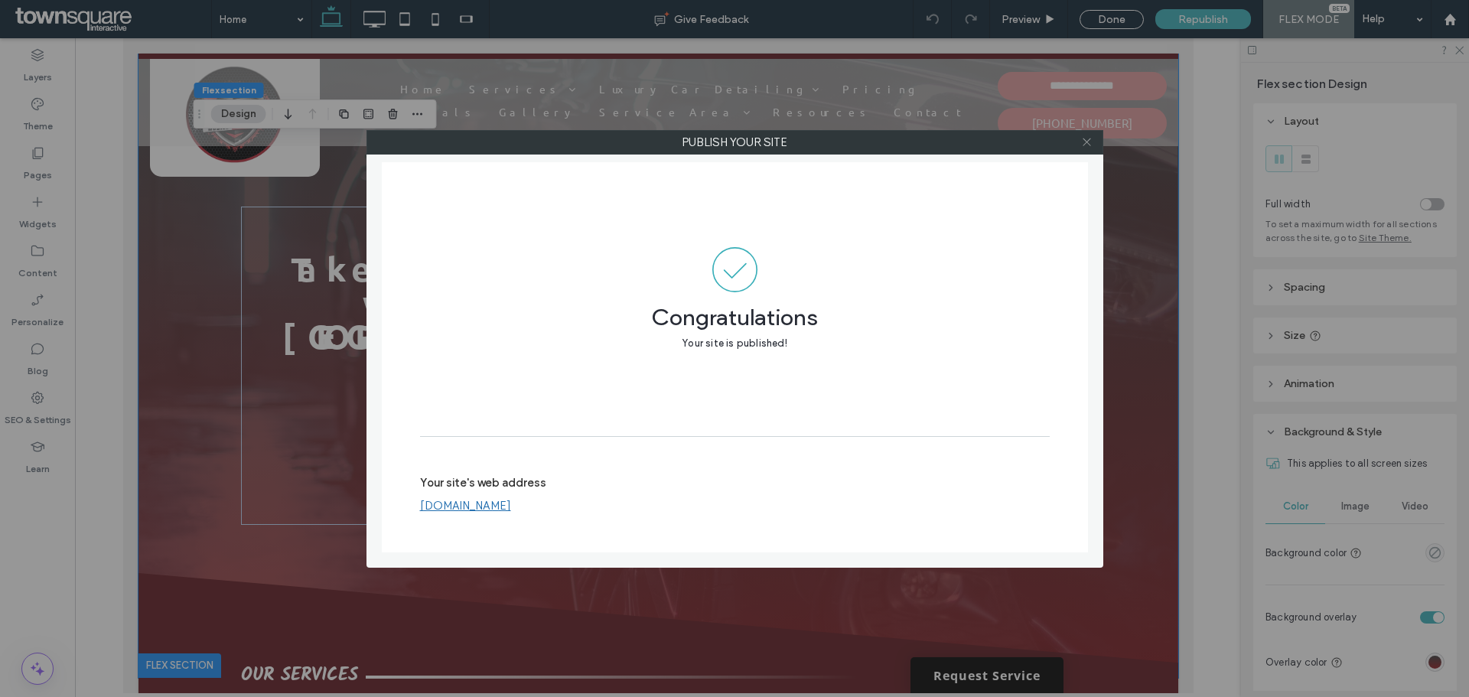
click at [1083, 140] on icon at bounding box center [1086, 141] width 11 height 11
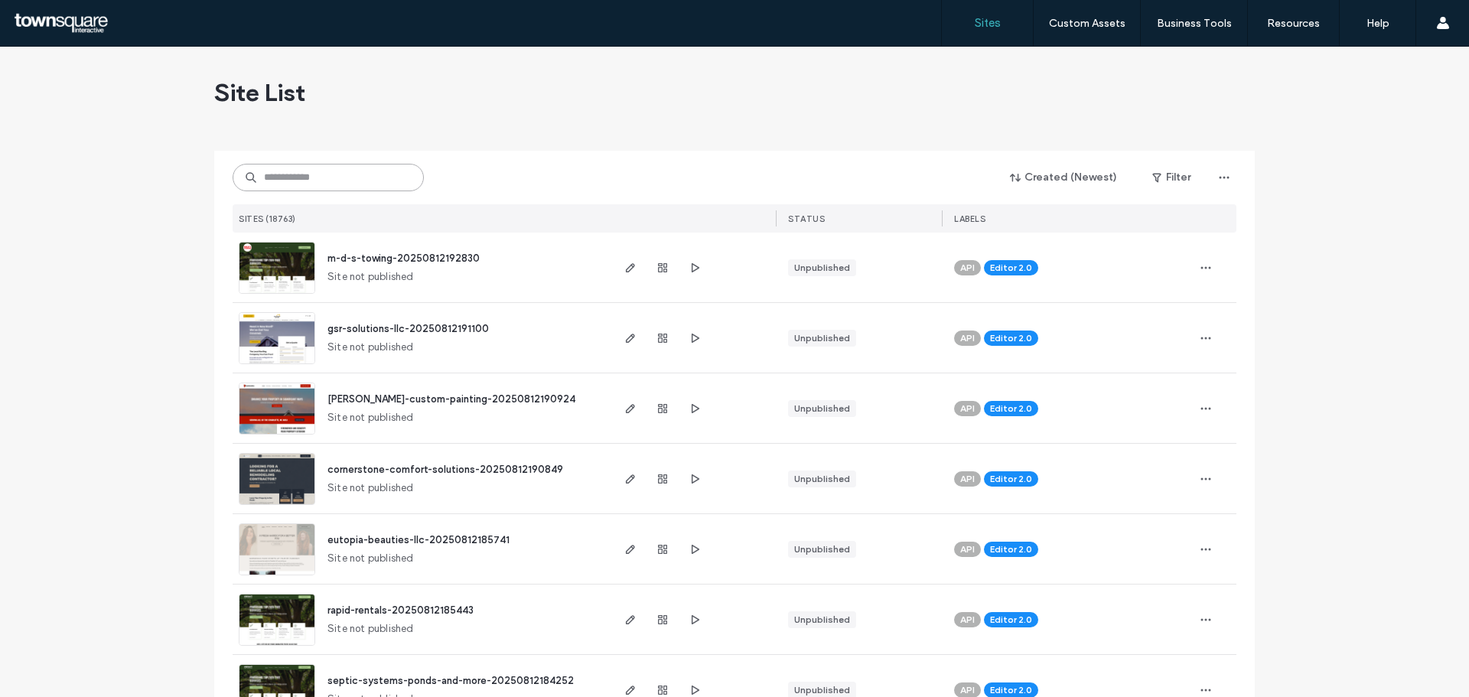
click at [326, 176] on input at bounding box center [328, 178] width 191 height 28
paste input "**********"
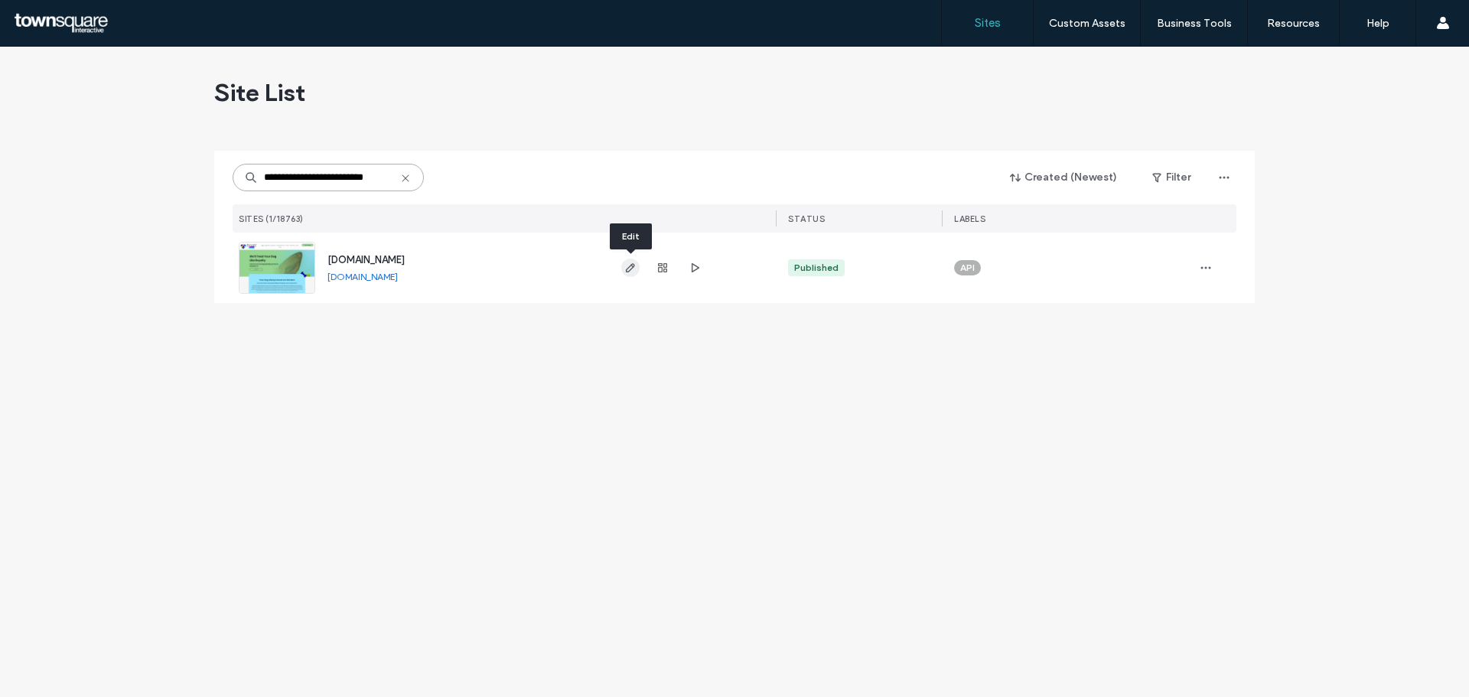
type input "**********"
click at [627, 259] on span "button" at bounding box center [630, 268] width 18 height 18
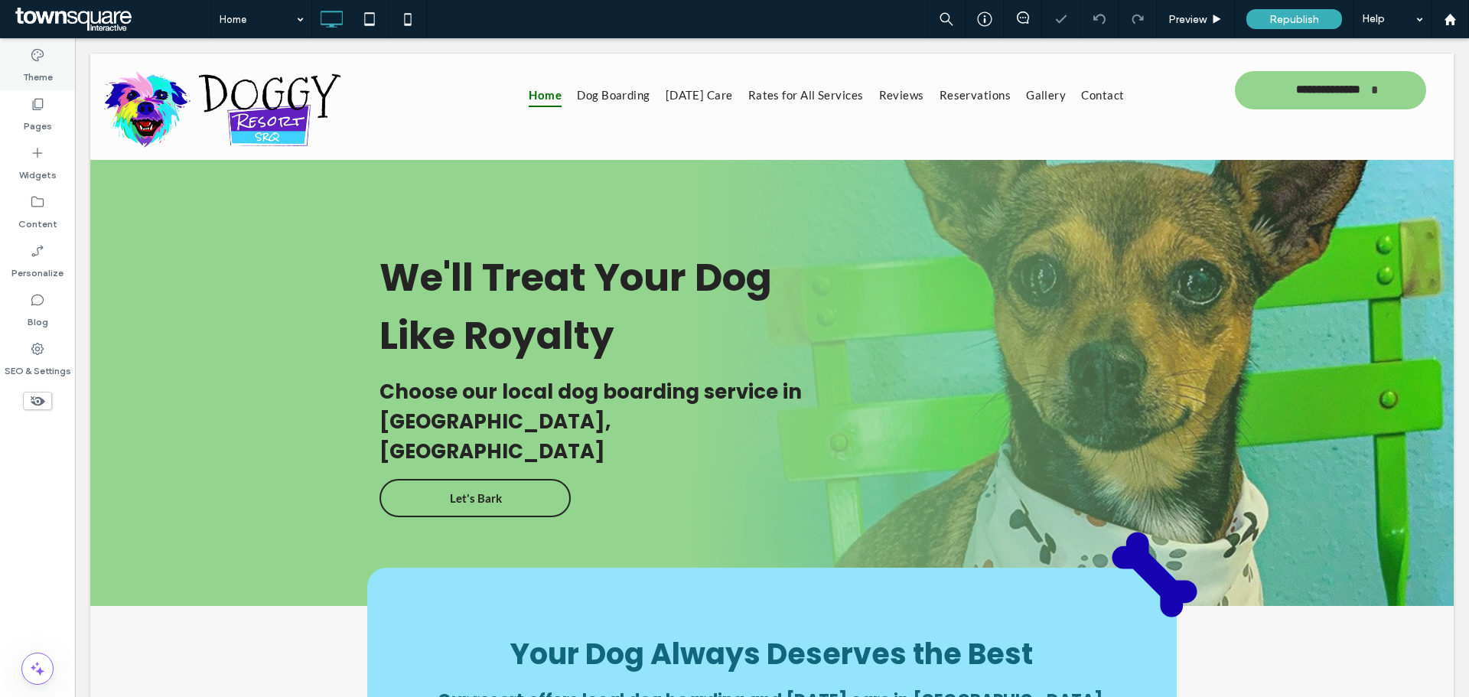
click at [46, 86] on div "Theme" at bounding box center [37, 65] width 75 height 49
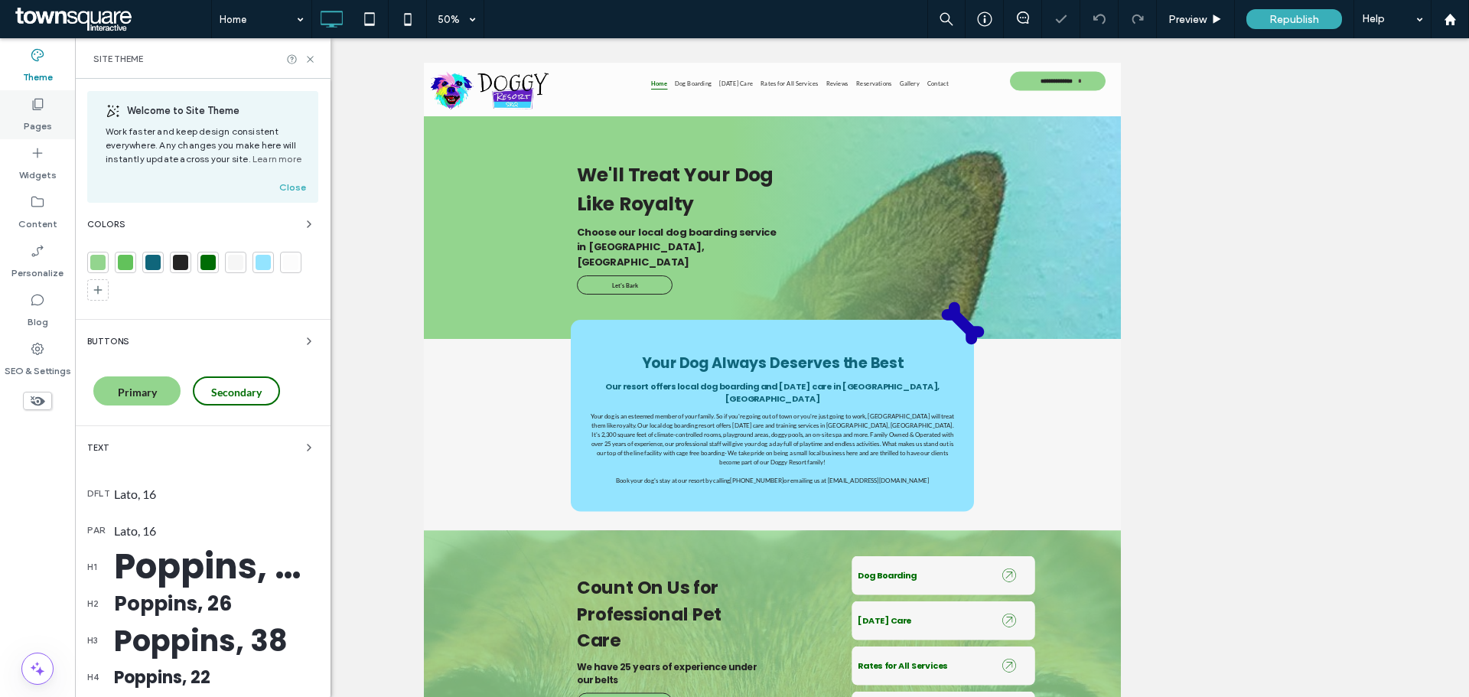
click at [39, 100] on icon at bounding box center [37, 103] width 15 height 15
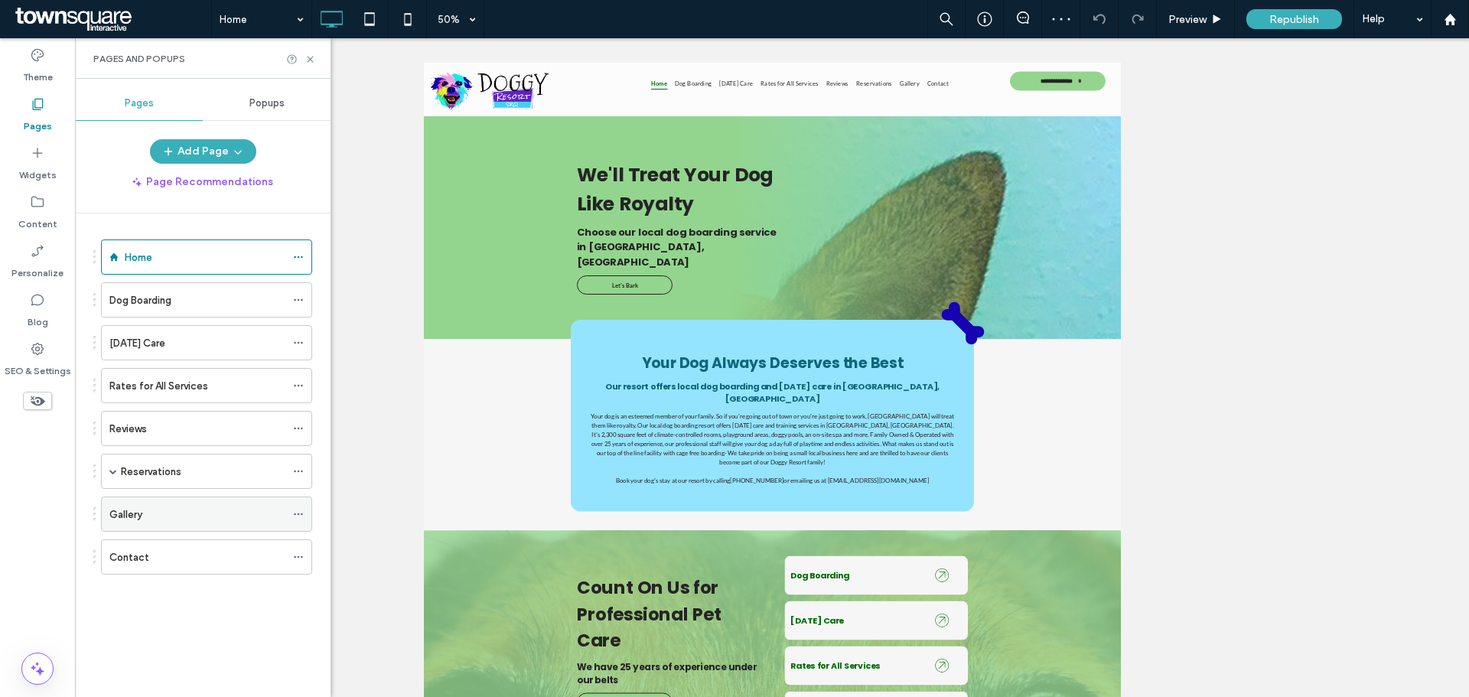
click at [218, 518] on div "Gallery" at bounding box center [197, 515] width 176 height 16
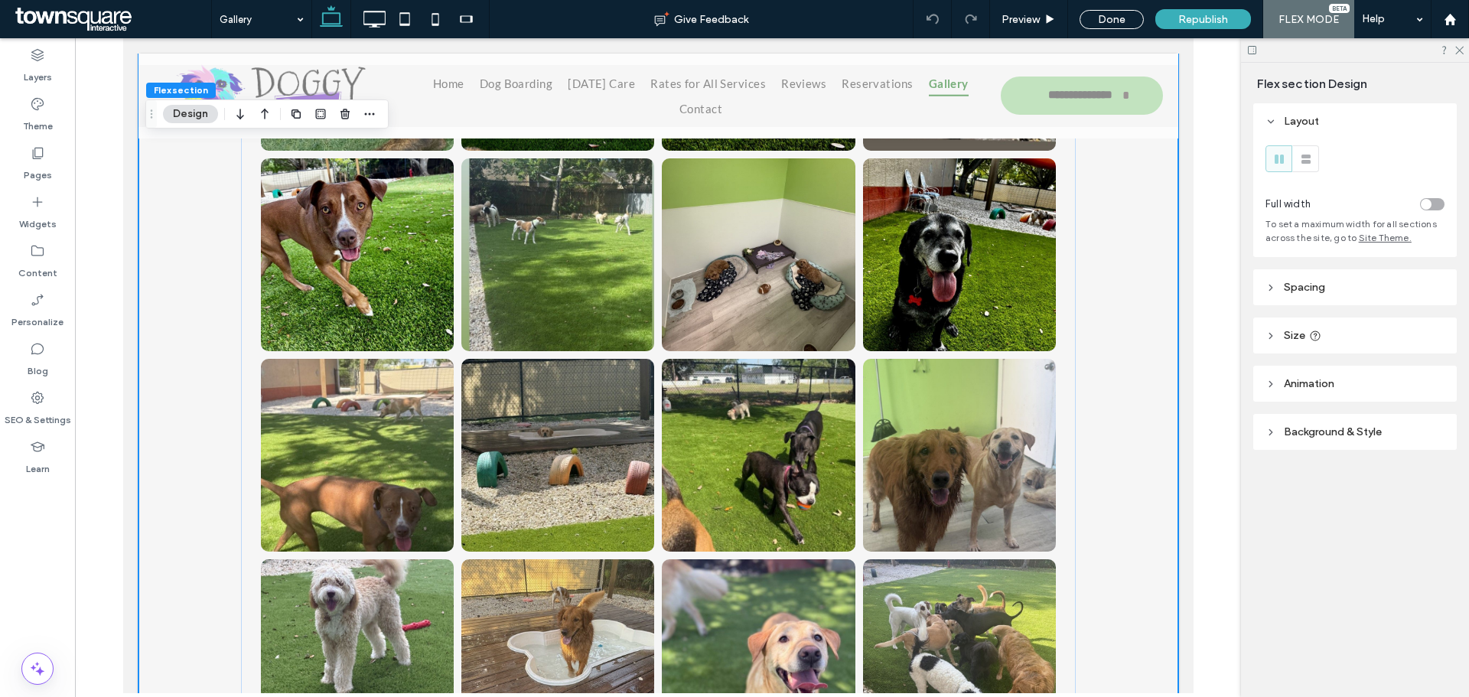
scroll to position [716, 0]
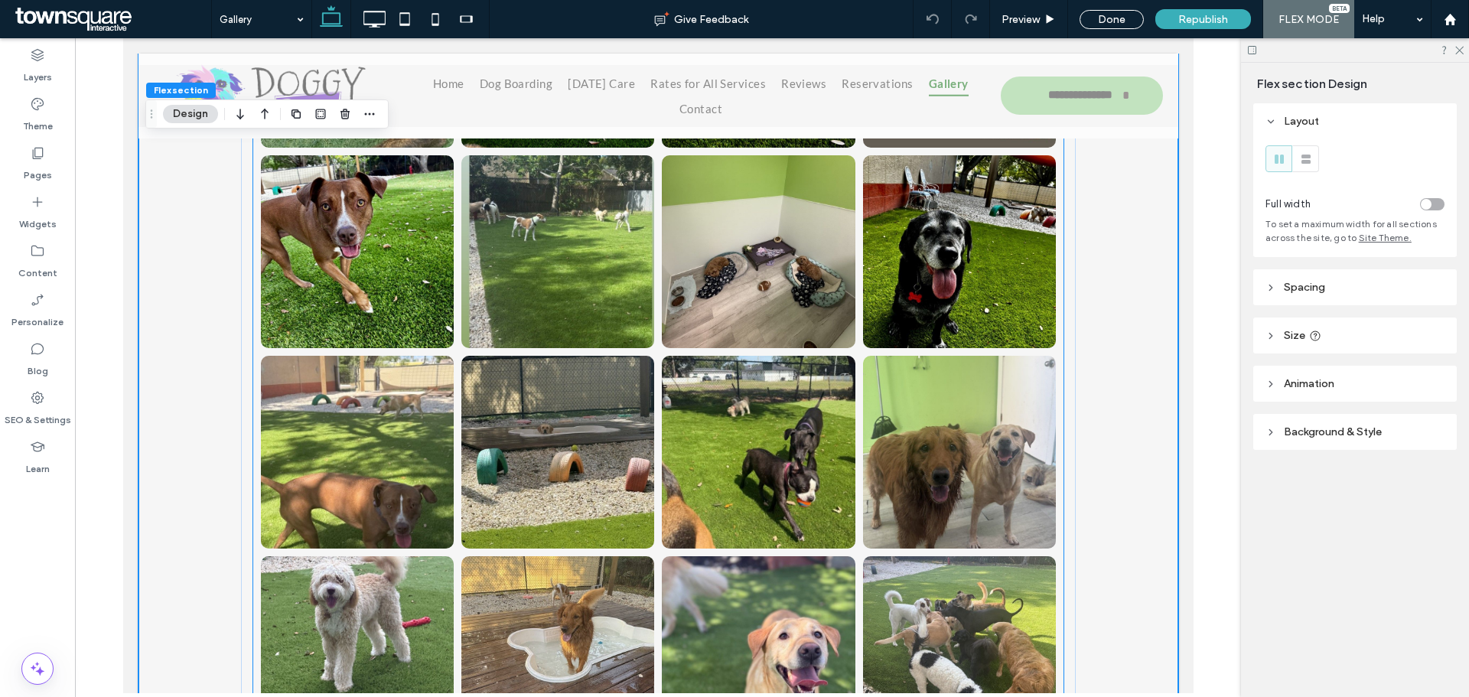
click at [578, 419] on link at bounding box center [557, 452] width 193 height 193
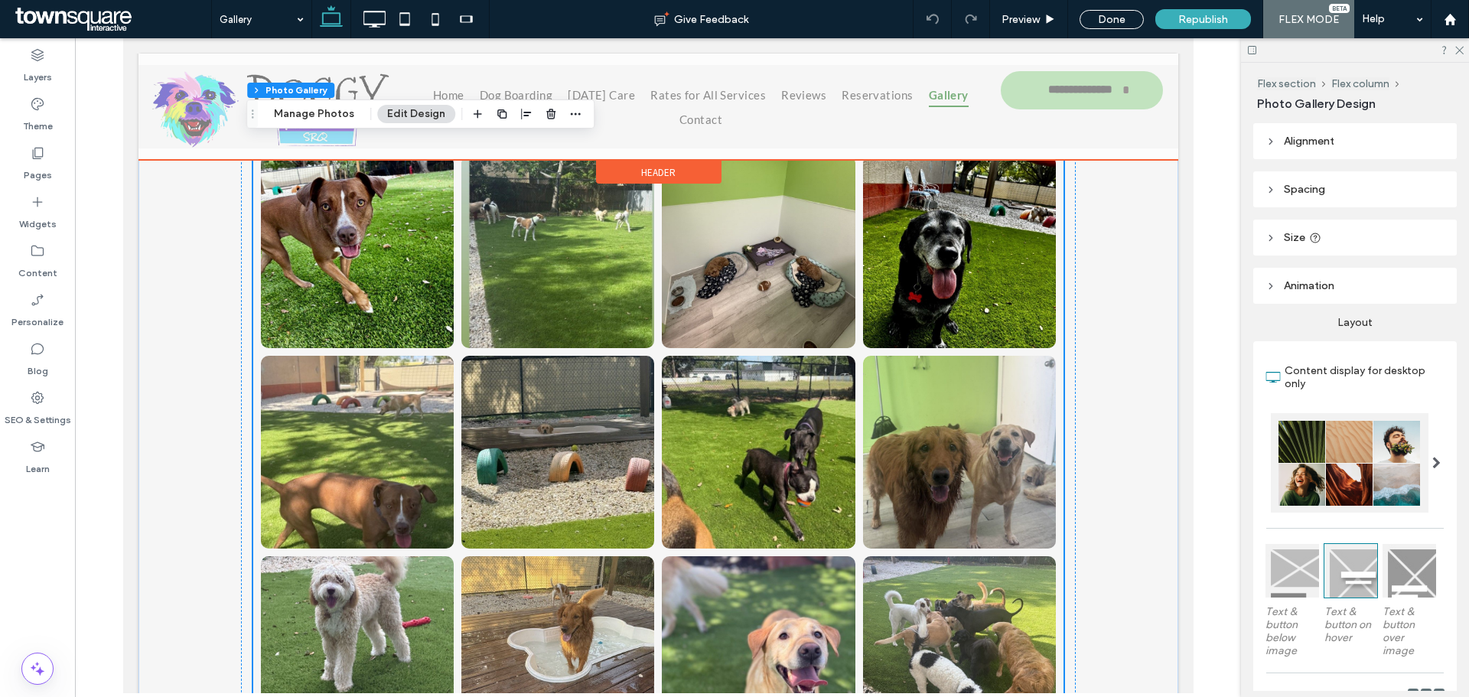
scroll to position [0, 0]
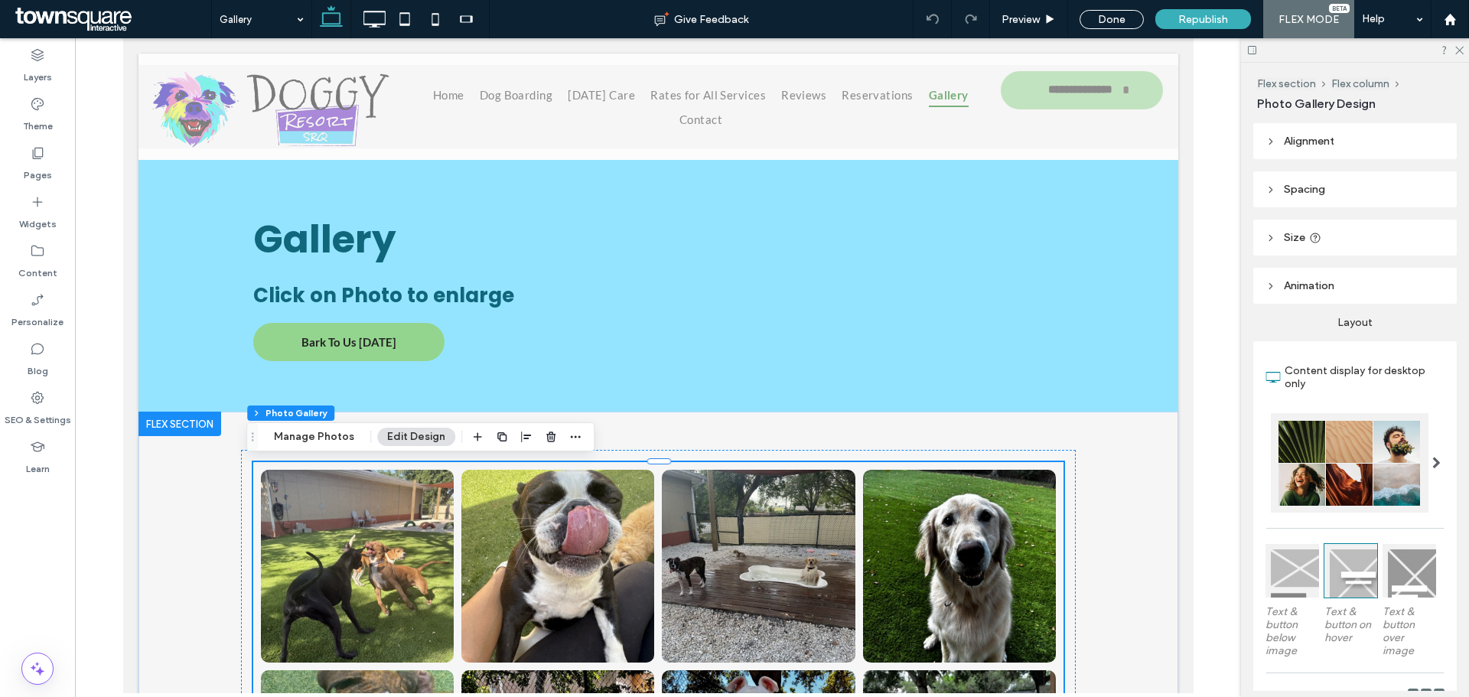
click at [423, 562] on link at bounding box center [356, 566] width 193 height 193
click at [337, 433] on button "Manage Photos" at bounding box center [314, 437] width 100 height 18
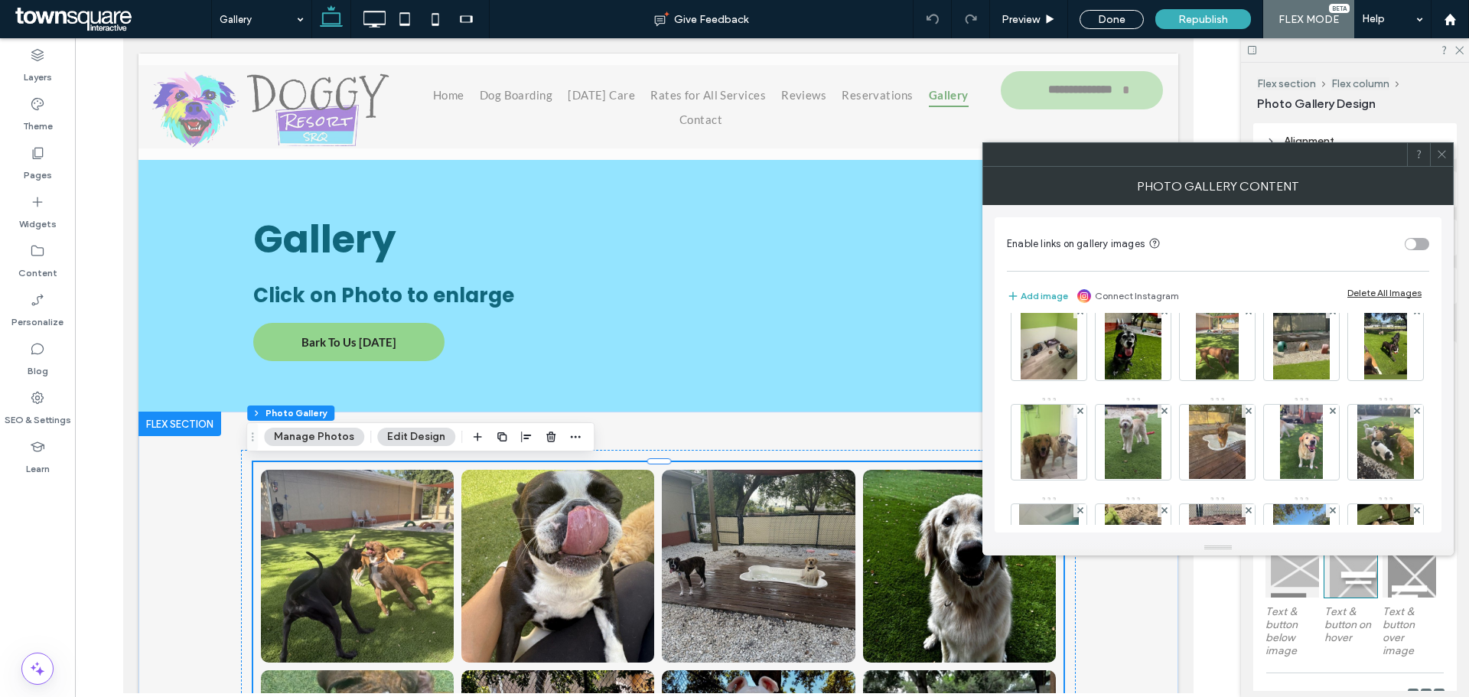
scroll to position [233, 0]
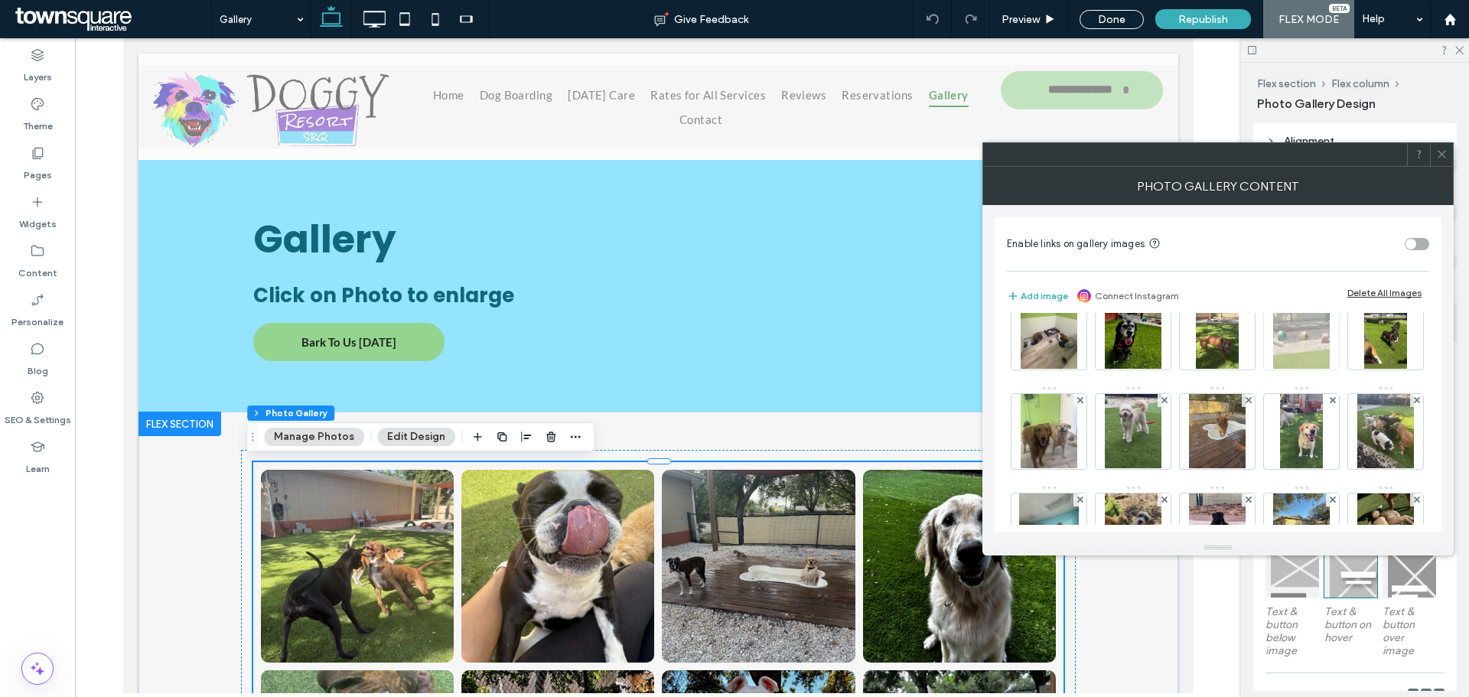
click at [1330, 304] on icon at bounding box center [1333, 301] width 6 height 6
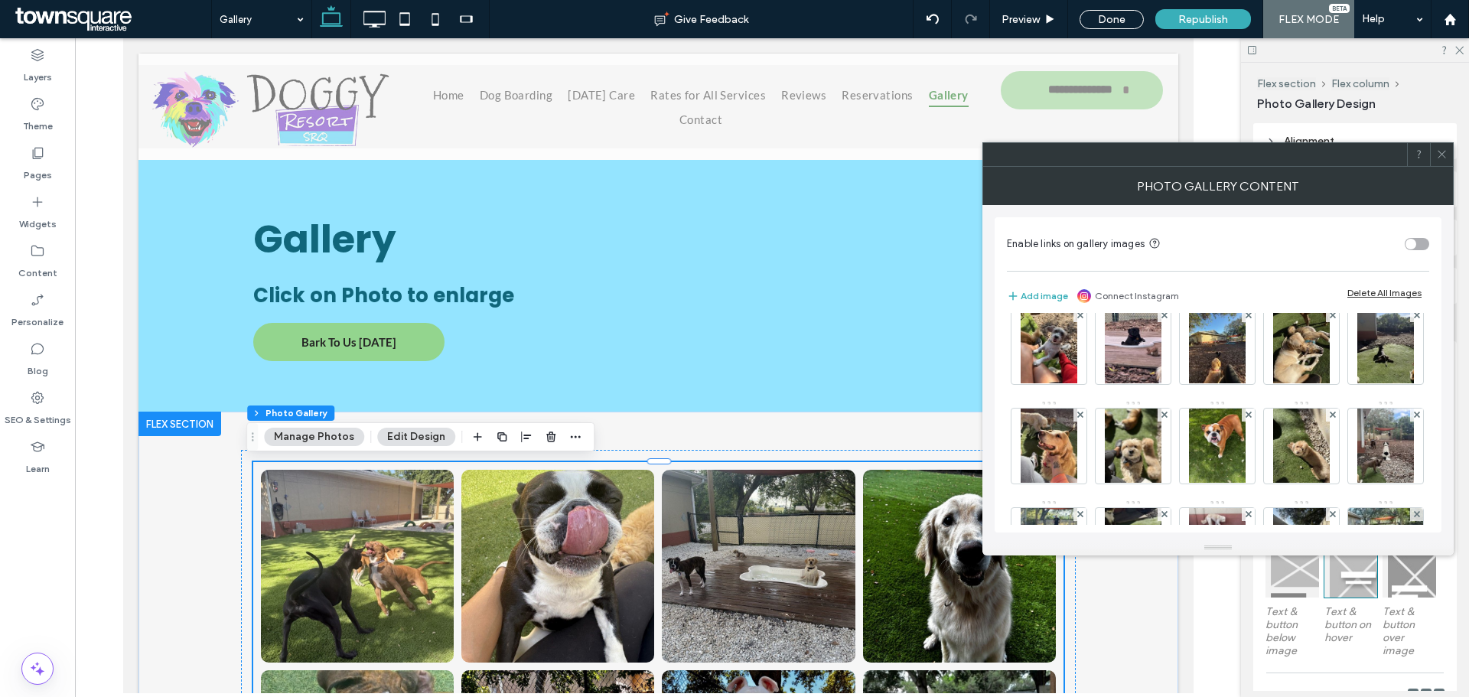
scroll to position [440, 0]
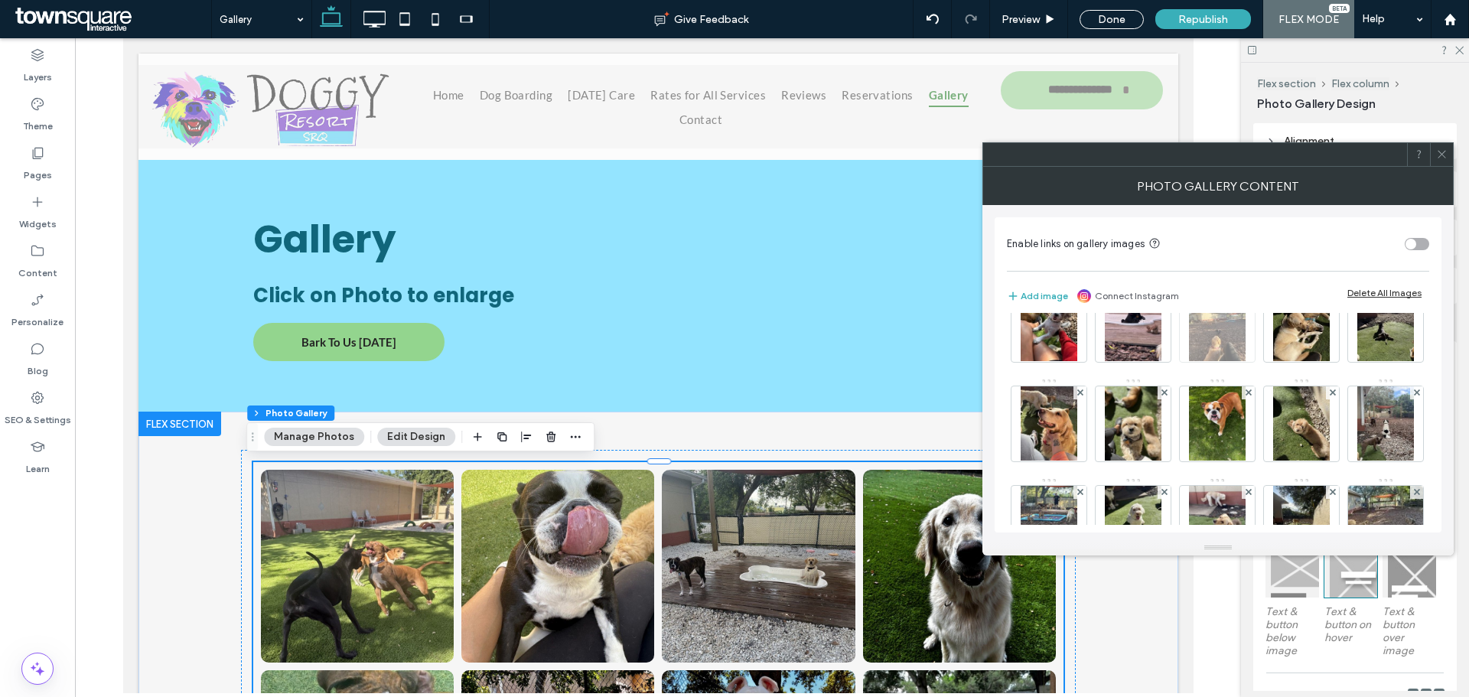
click at [1249, 300] on div at bounding box center [1248, 293] width 13 height 13
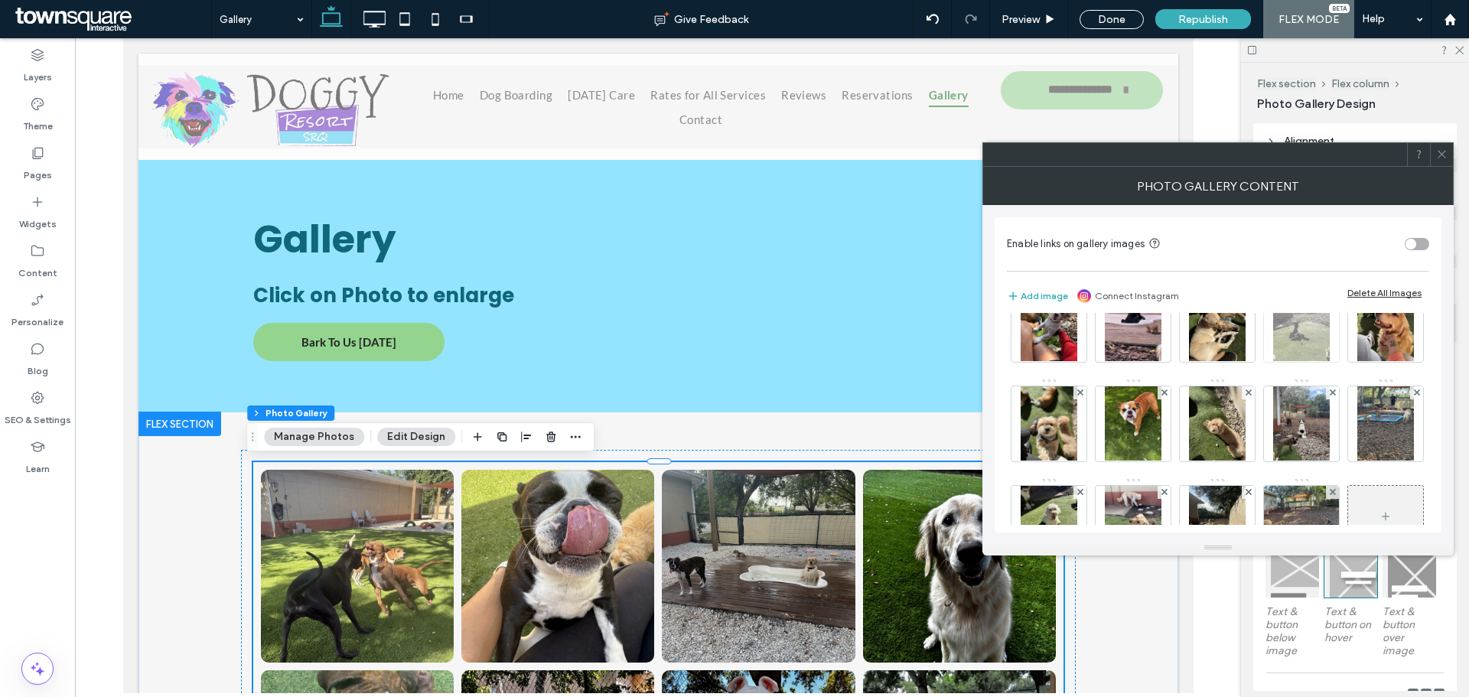
click at [1336, 300] on div at bounding box center [1332, 293] width 13 height 13
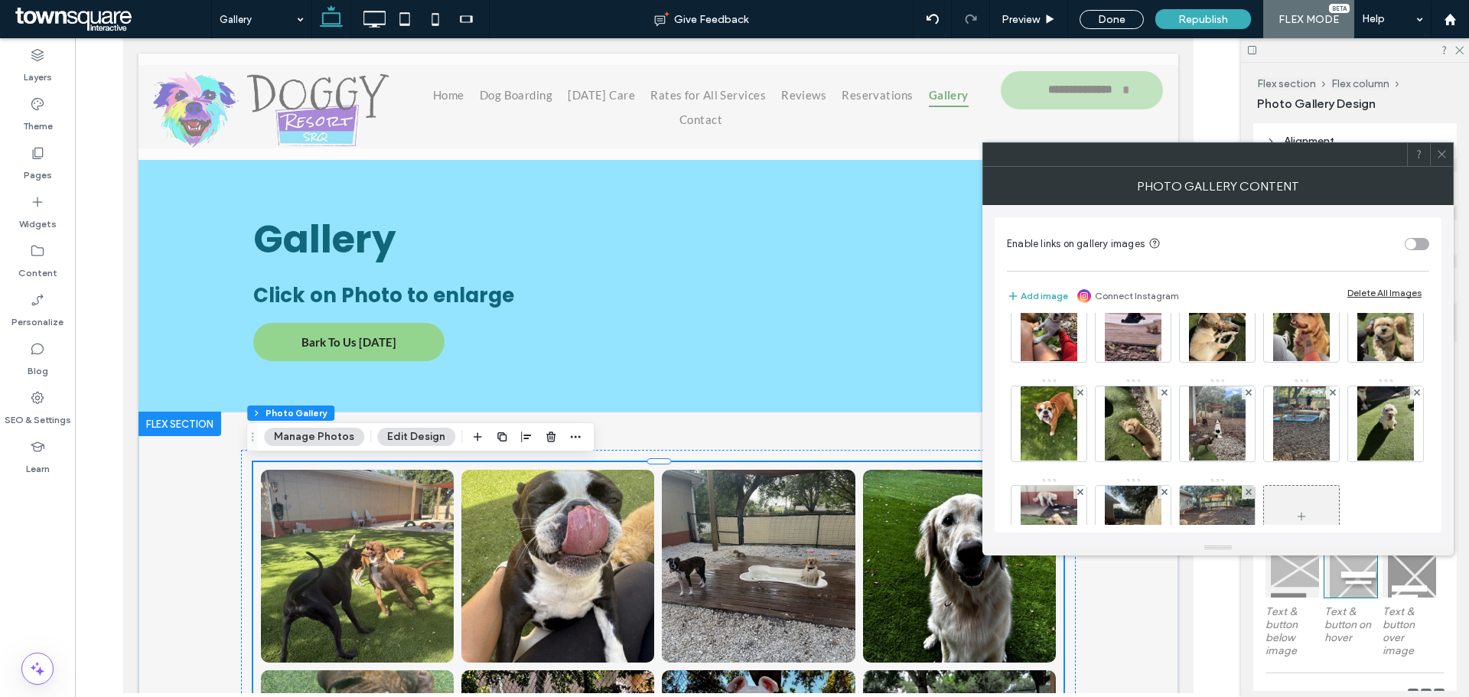
drag, startPoint x: 1429, startPoint y: 449, endPoint x: 1428, endPoint y: 481, distance: 32.2
click at [1428, 481] on div "Enable links on gallery images Add image Connect Instagram Delete All Images Im…" at bounding box center [1218, 374] width 447 height 315
drag, startPoint x: 1420, startPoint y: 450, endPoint x: 1419, endPoint y: 467, distance: 16.9
click at [1419, 467] on div "Image" at bounding box center [1218, 419] width 422 height 212
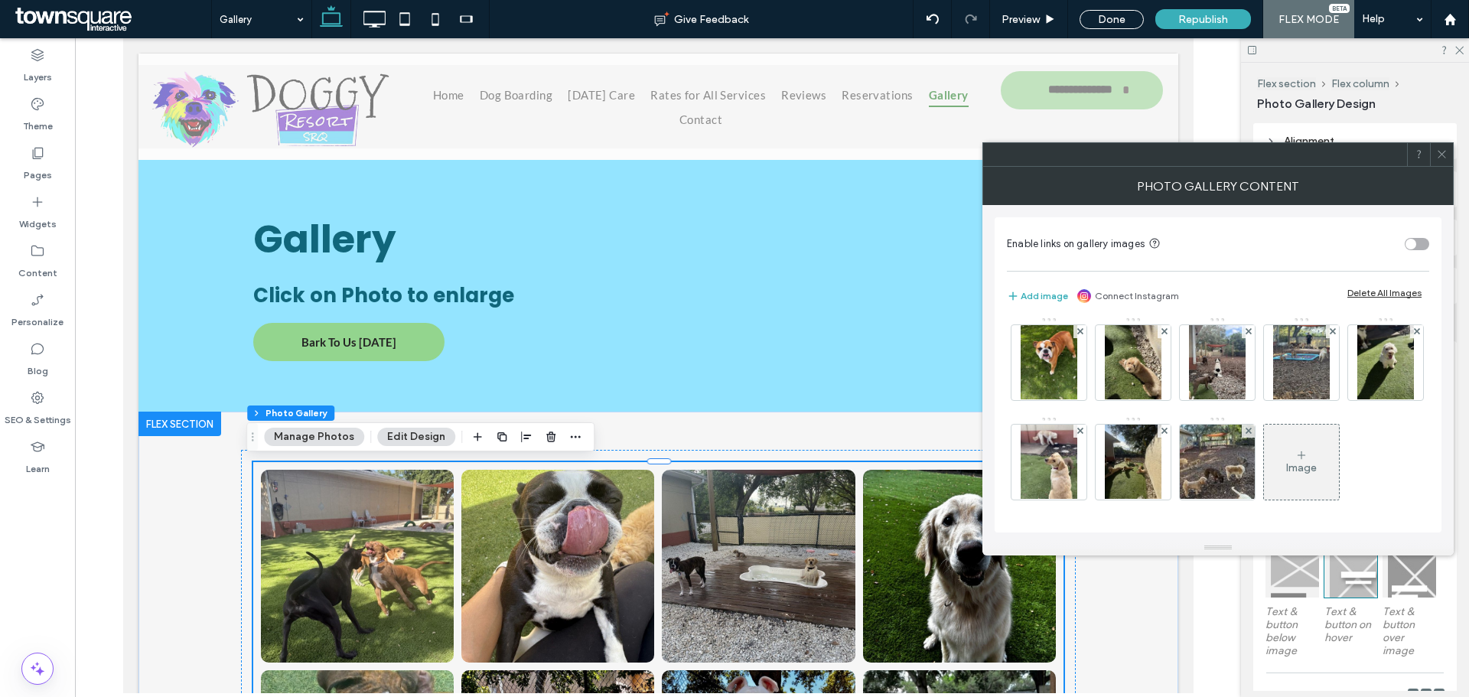
scroll to position [654, 0]
click at [1330, 338] on span at bounding box center [1333, 331] width 6 height 13
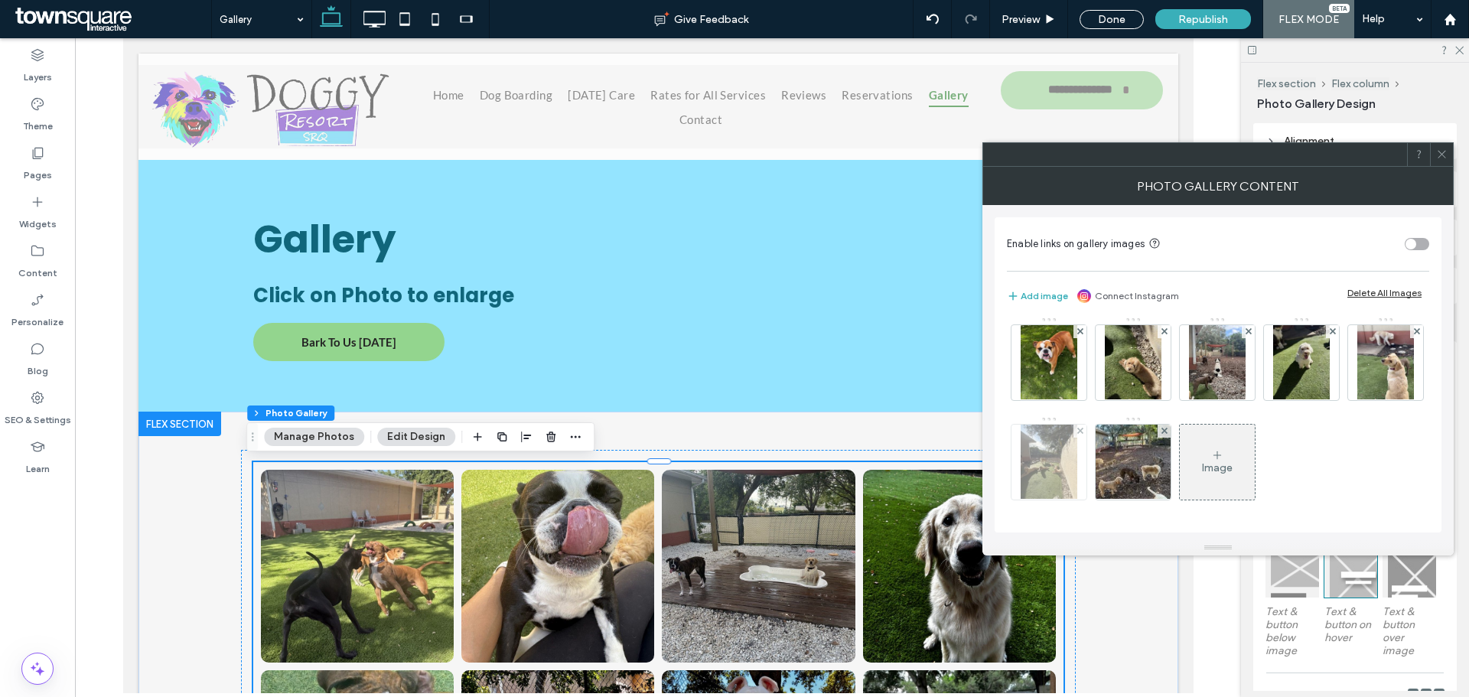
click at [1086, 425] on div at bounding box center [1079, 431] width 13 height 13
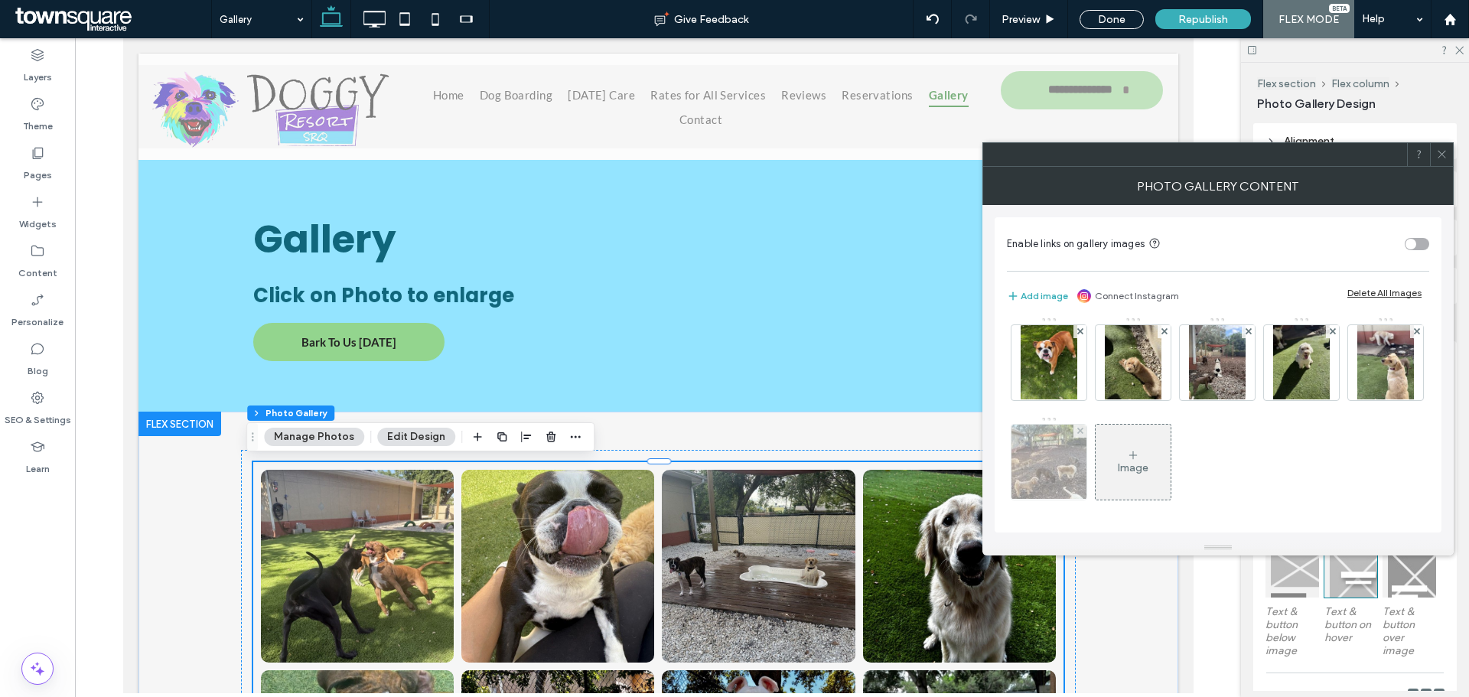
click at [1086, 432] on div at bounding box center [1079, 431] width 13 height 13
click at [1435, 155] on div at bounding box center [1441, 154] width 23 height 23
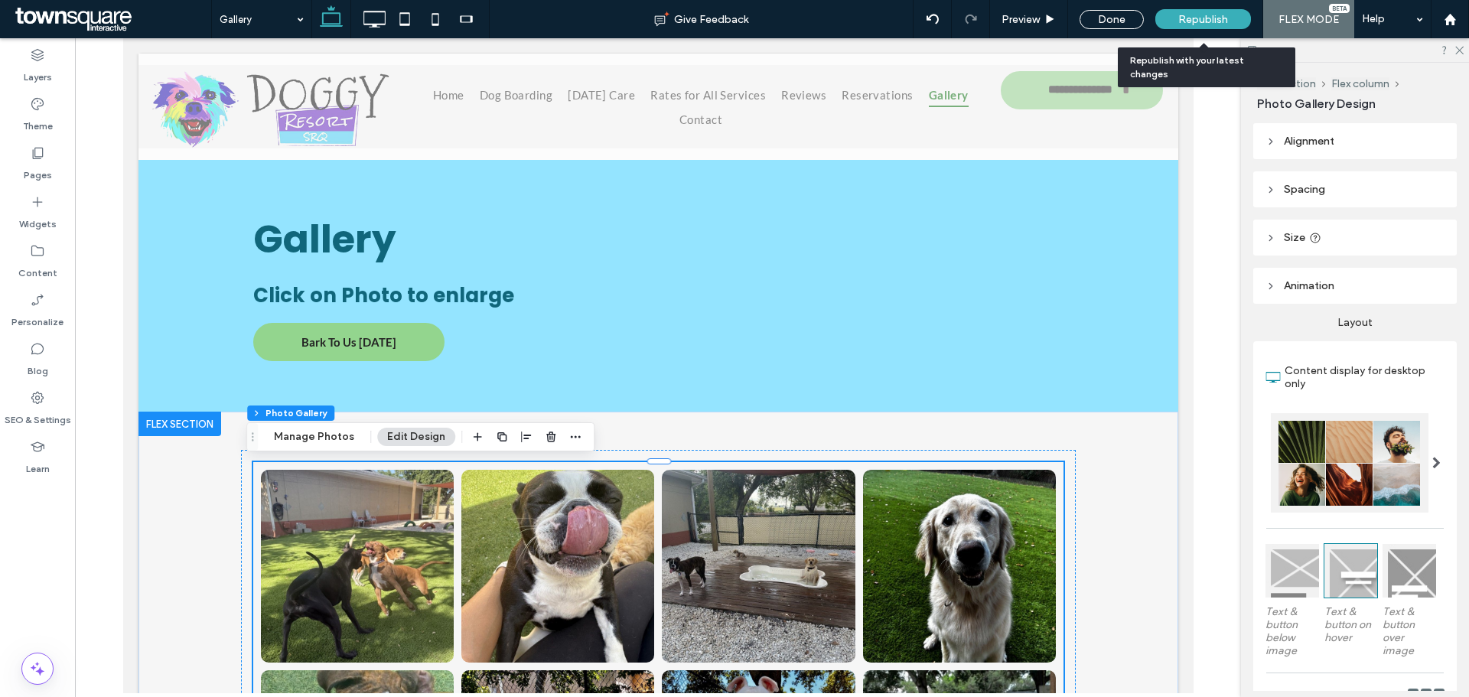
click at [1177, 21] on div "Republish" at bounding box center [1203, 19] width 96 height 20
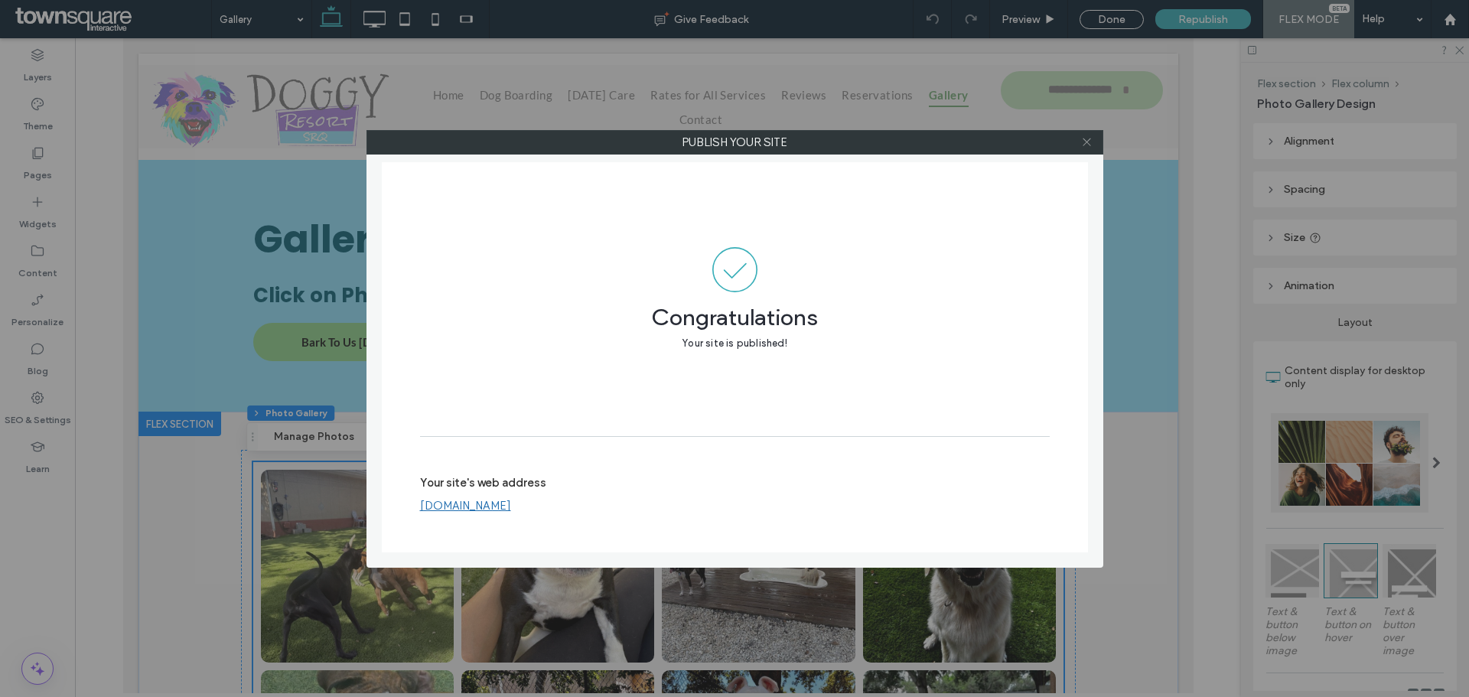
click at [1083, 141] on icon at bounding box center [1086, 141] width 11 height 11
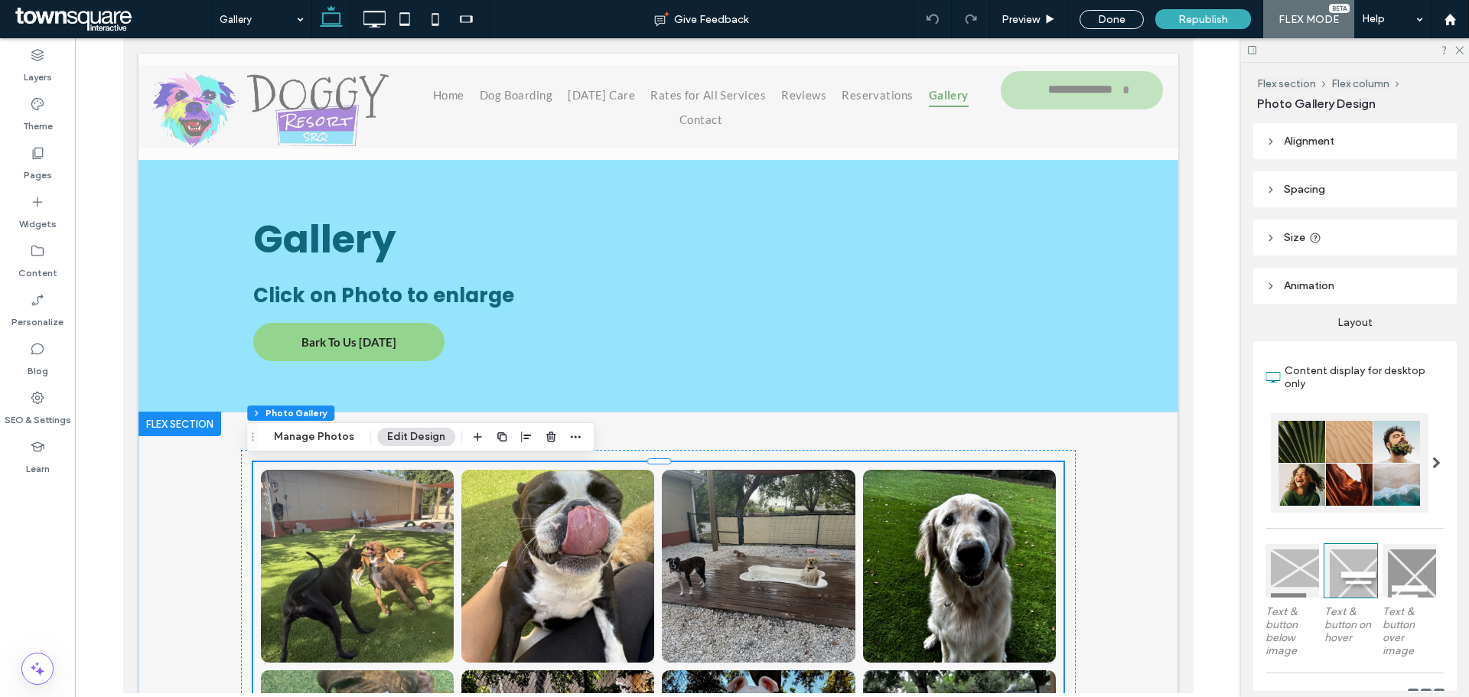
click at [412, 537] on link at bounding box center [356, 566] width 193 height 193
click at [292, 445] on button "Manage Photos" at bounding box center [314, 437] width 100 height 18
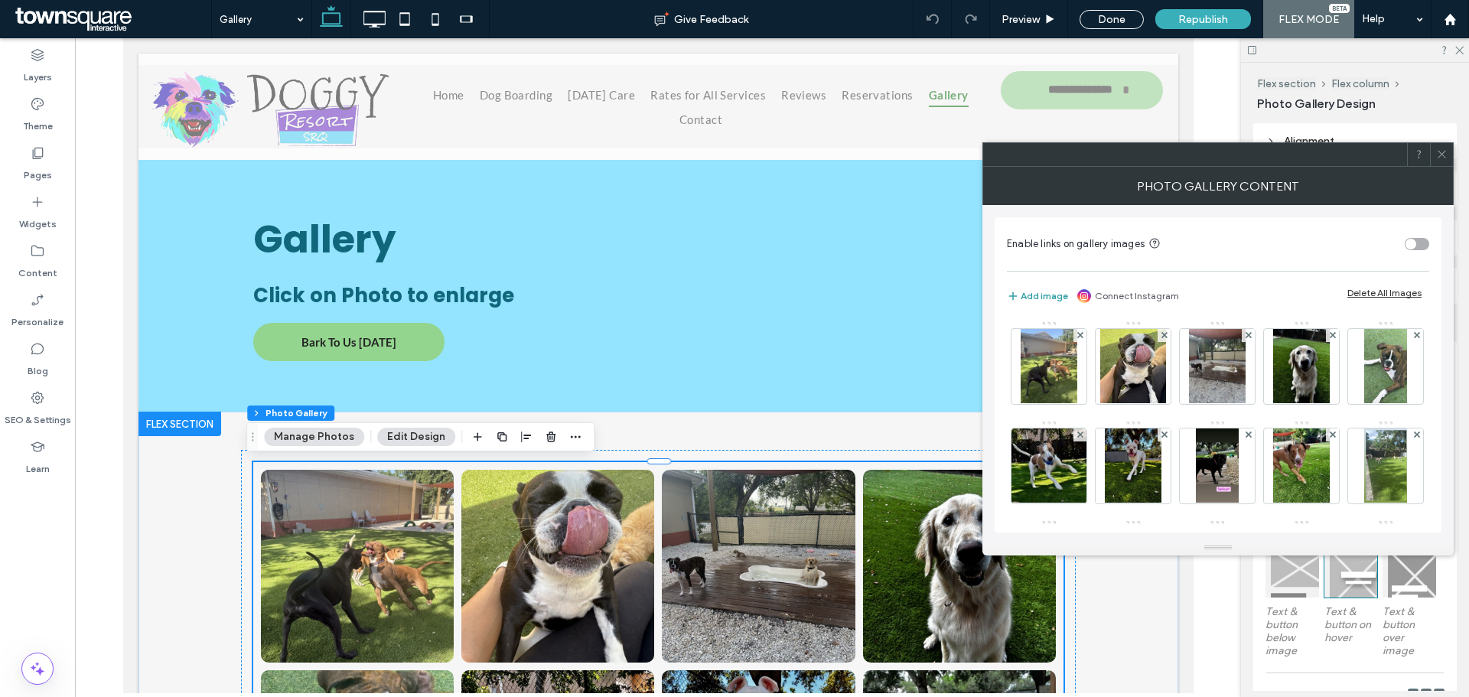
click at [1037, 297] on button "Add image" at bounding box center [1037, 296] width 61 height 18
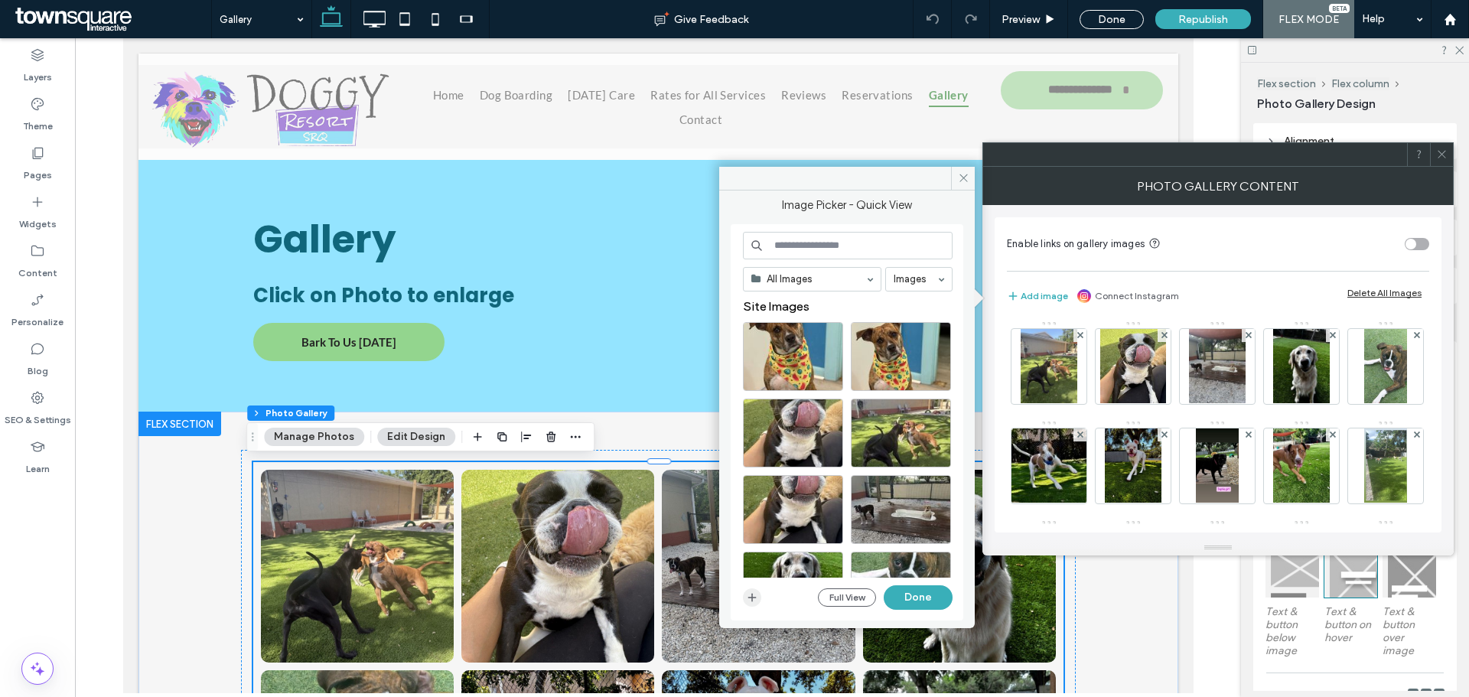
click at [753, 599] on icon "button" at bounding box center [752, 597] width 12 height 12
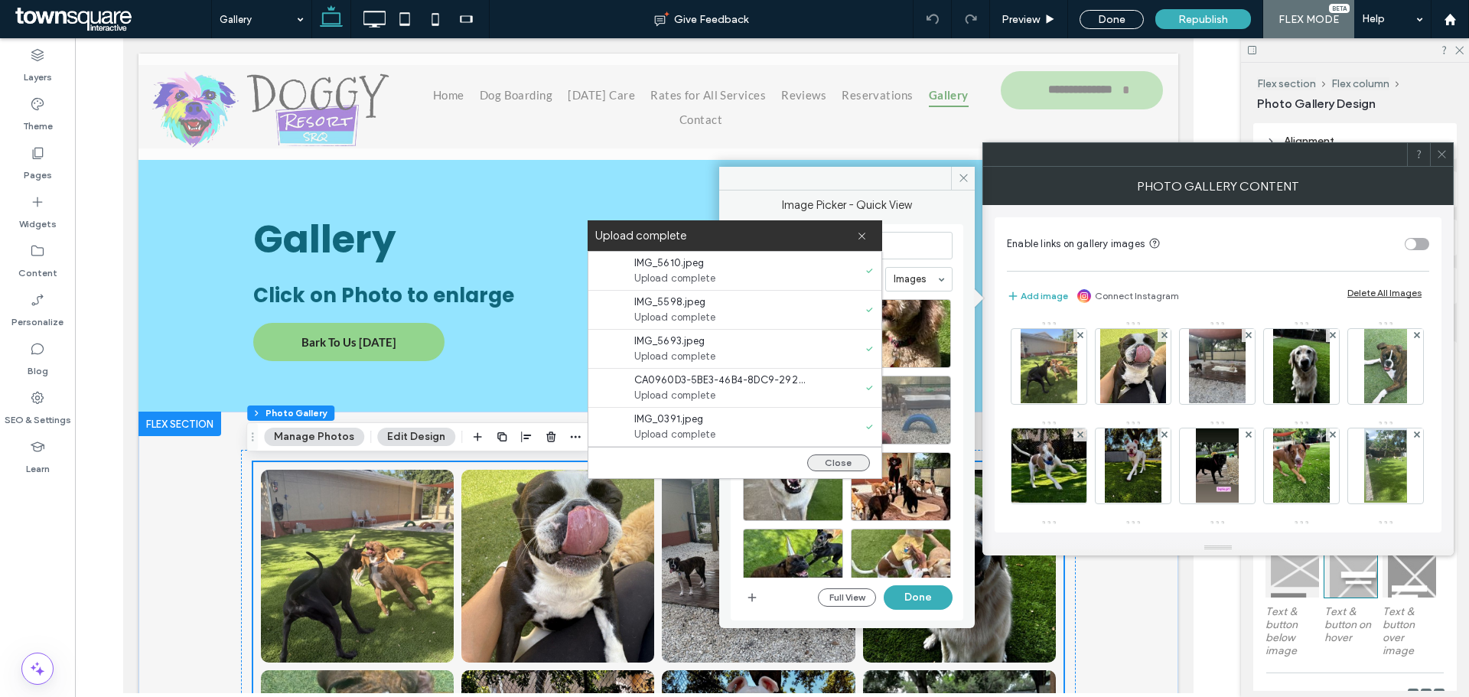
click at [848, 454] on button "Close" at bounding box center [838, 462] width 63 height 17
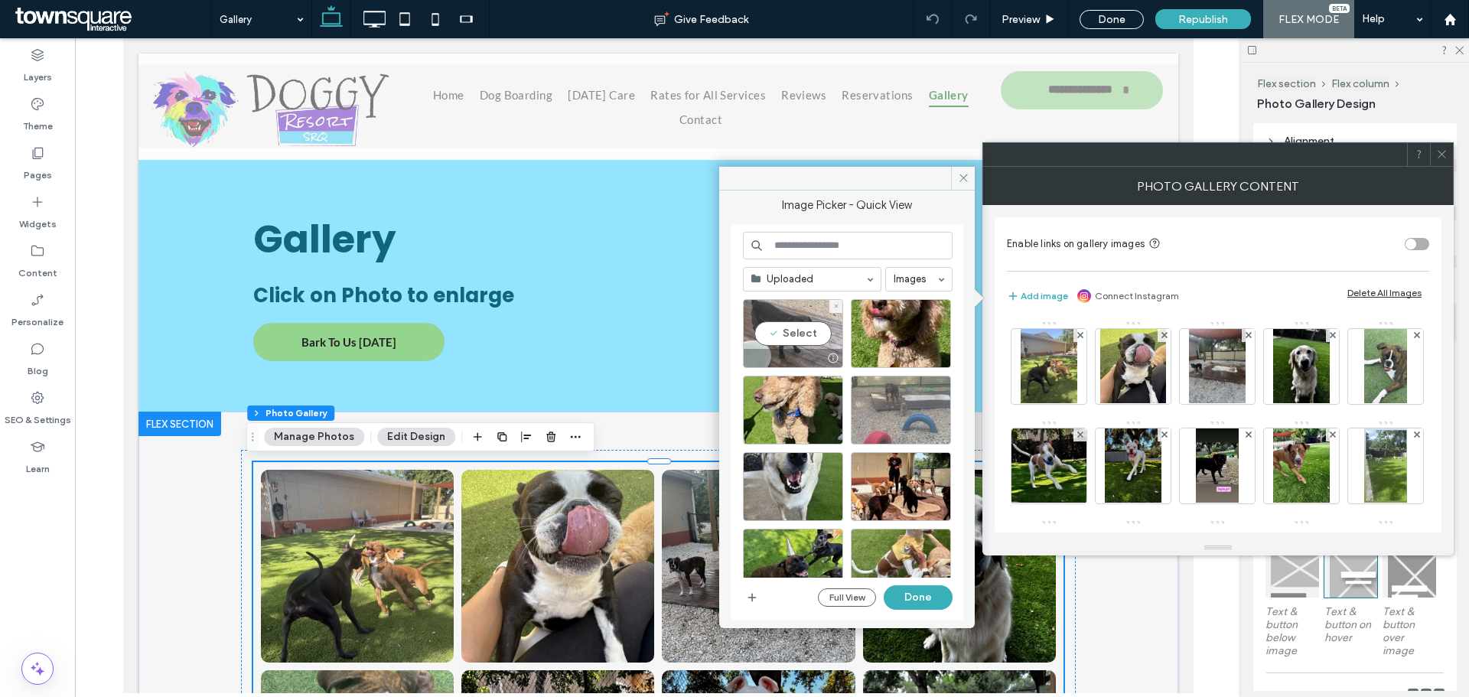
click at [801, 331] on div "Select" at bounding box center [793, 333] width 100 height 69
click at [886, 327] on div "Select" at bounding box center [901, 333] width 100 height 69
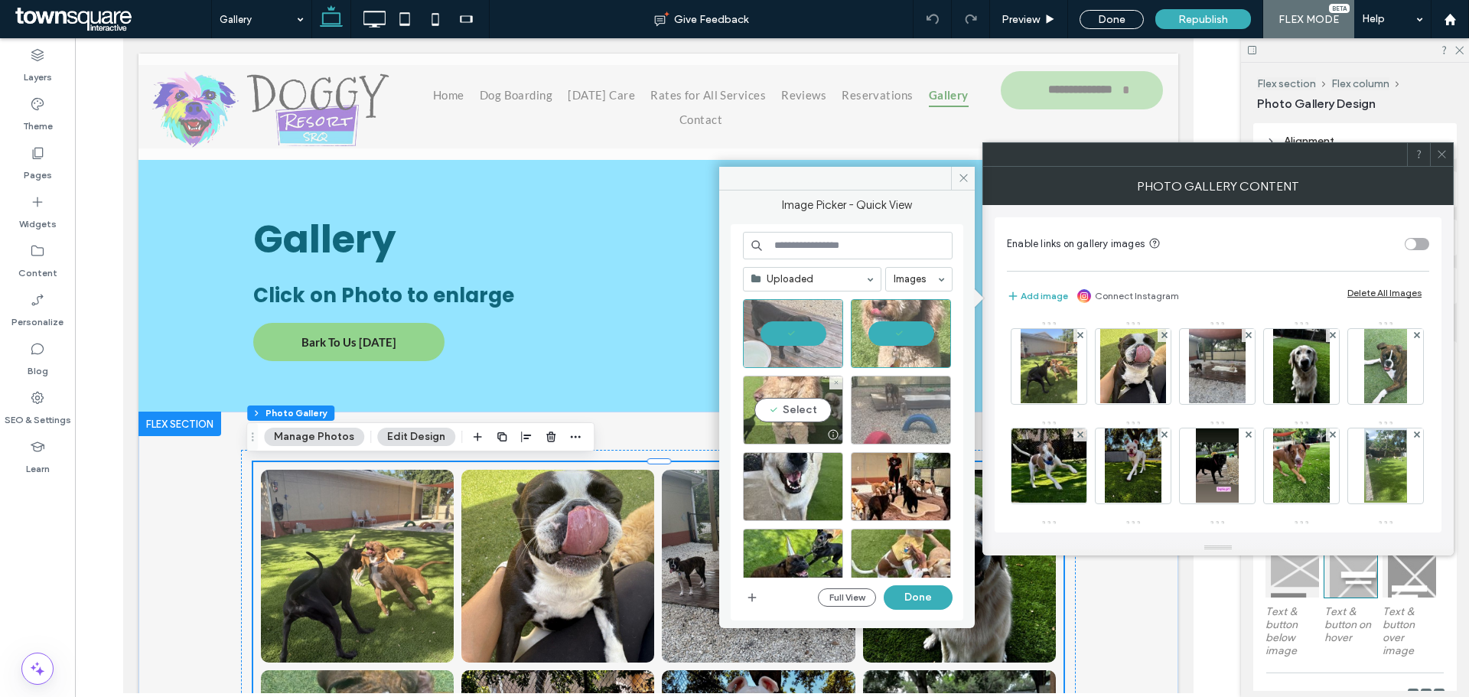
click at [798, 422] on div "Select" at bounding box center [793, 410] width 100 height 69
click at [887, 400] on div "Select" at bounding box center [901, 410] width 100 height 69
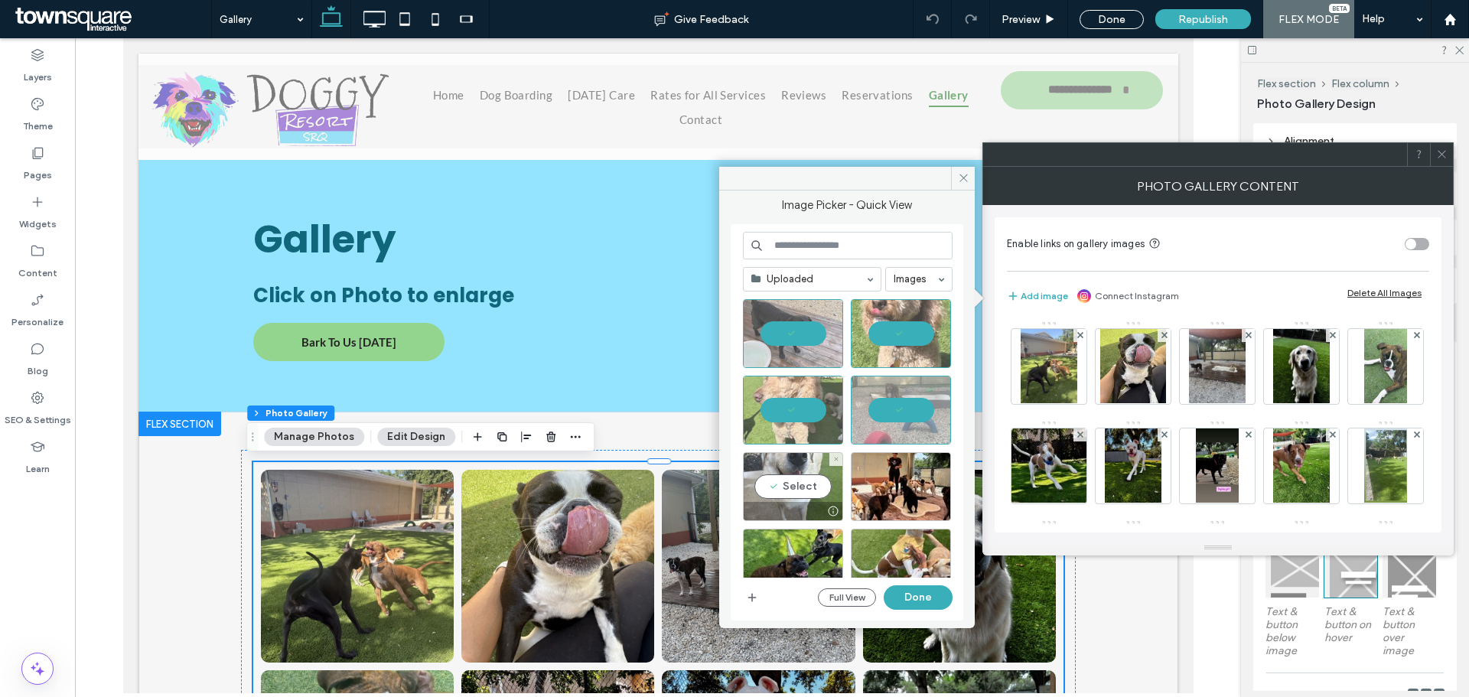
click at [823, 485] on div "Select" at bounding box center [793, 486] width 100 height 69
click at [909, 481] on div "Select" at bounding box center [901, 486] width 100 height 69
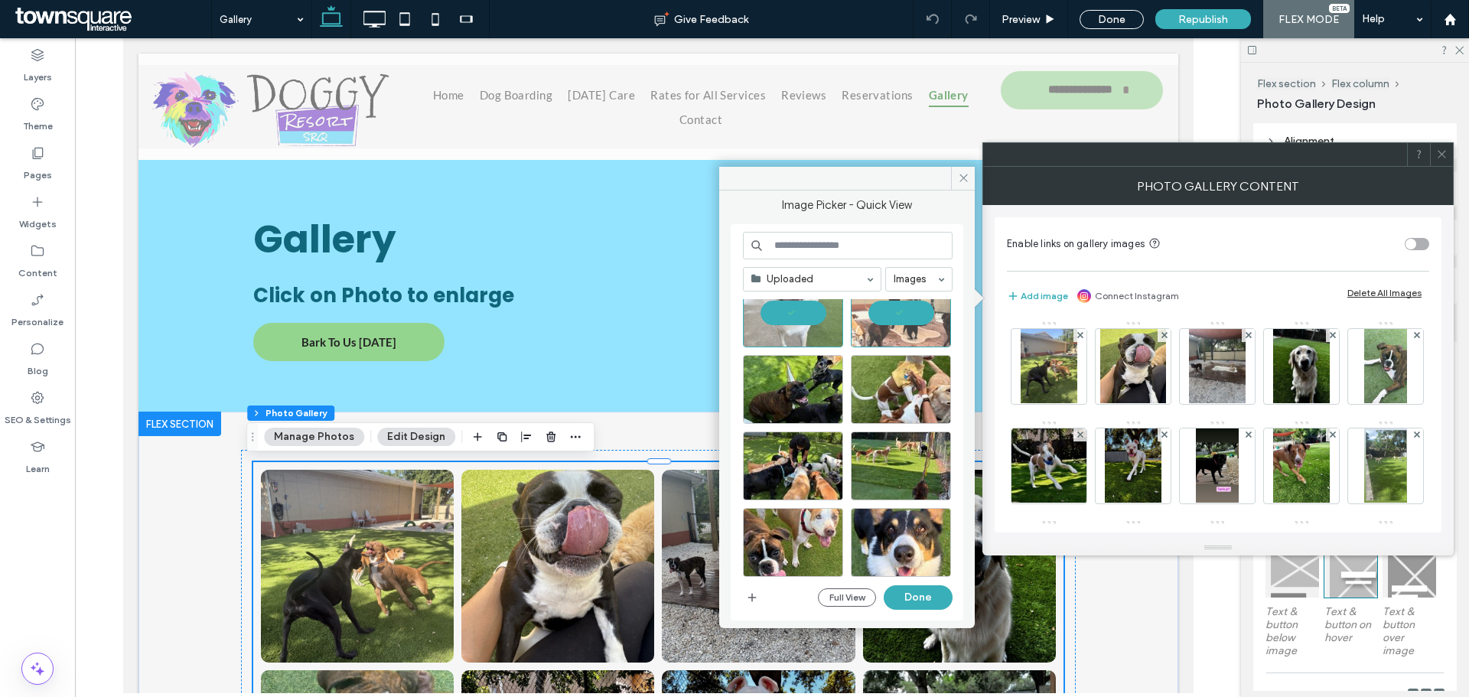
scroll to position [184, 0]
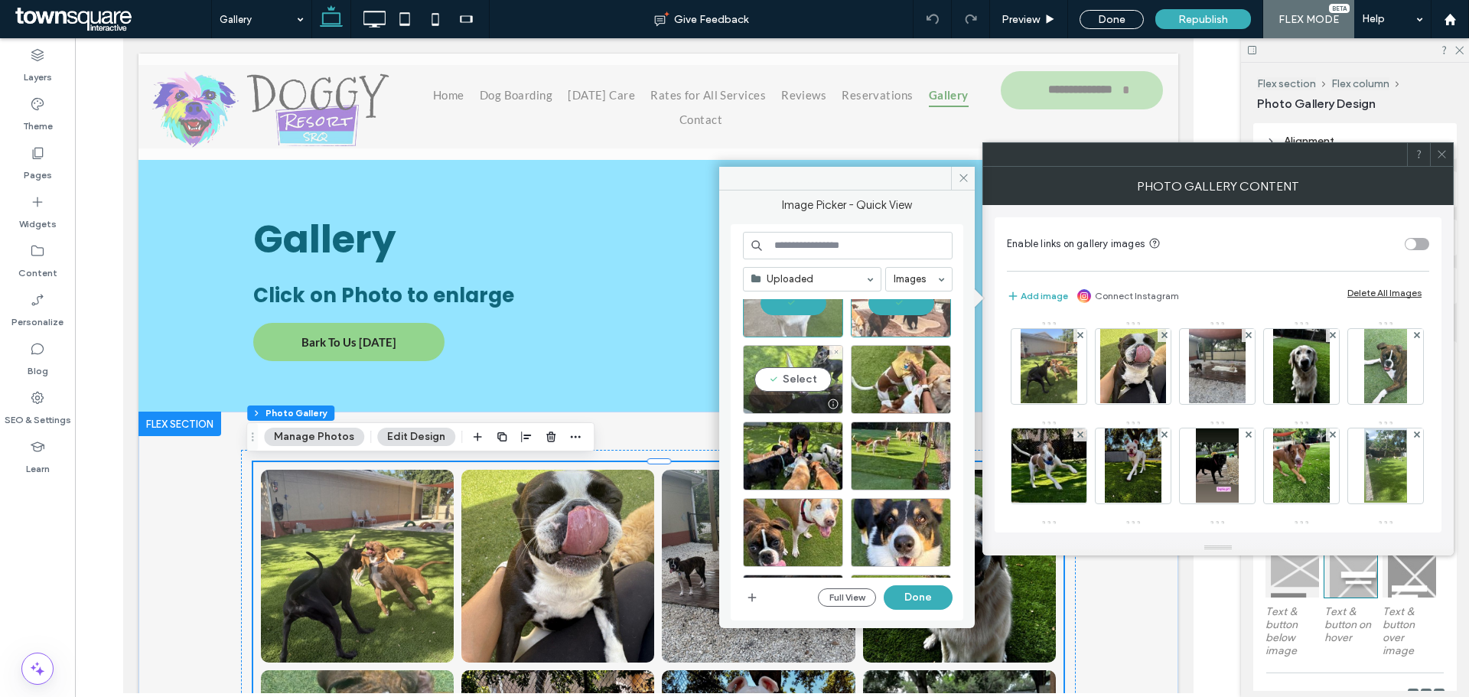
click at [815, 384] on div "Select" at bounding box center [793, 379] width 100 height 69
click at [908, 386] on div "Select" at bounding box center [901, 379] width 100 height 69
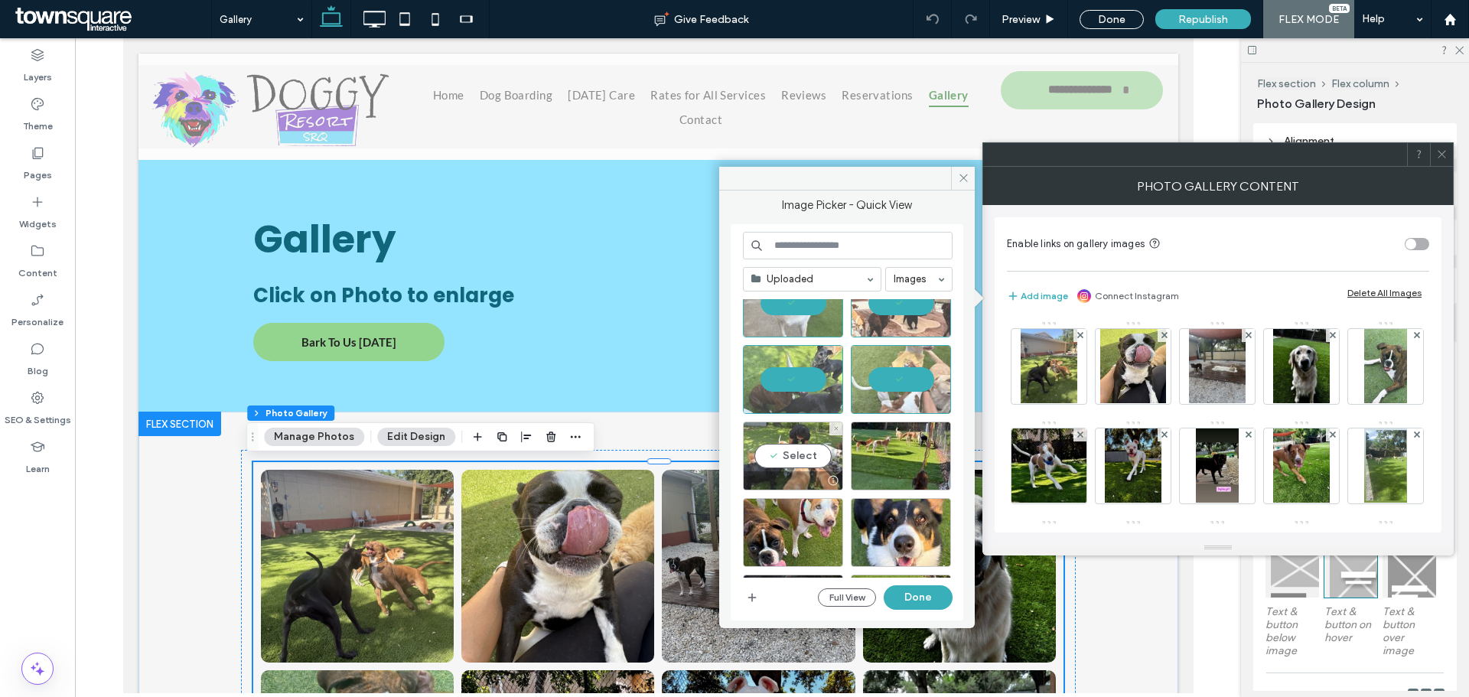
click at [813, 451] on div "Select" at bounding box center [793, 456] width 100 height 69
click at [898, 451] on div "Select" at bounding box center [901, 456] width 100 height 69
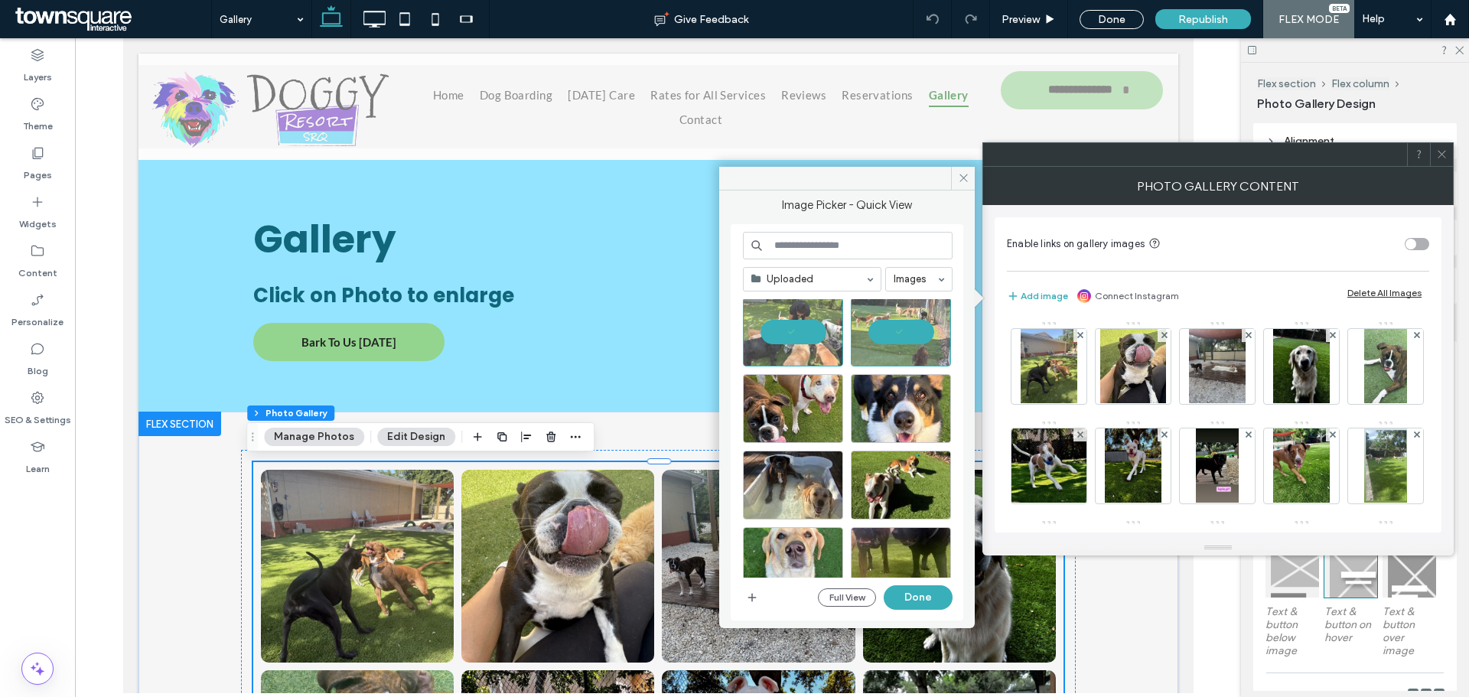
scroll to position [322, 0]
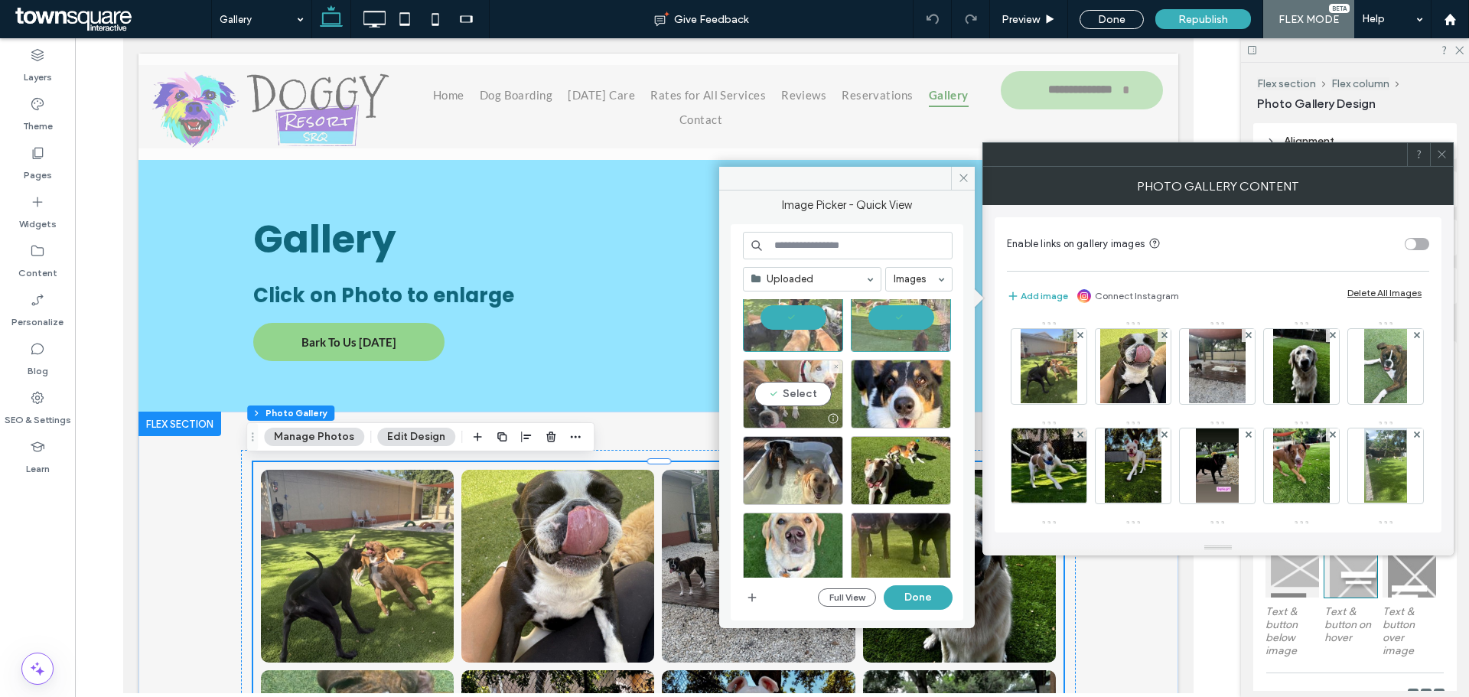
click at [795, 385] on div "Select" at bounding box center [793, 394] width 100 height 69
drag, startPoint x: 887, startPoint y: 396, endPoint x: 846, endPoint y: 433, distance: 55.2
click at [888, 396] on div "Select" at bounding box center [901, 394] width 100 height 69
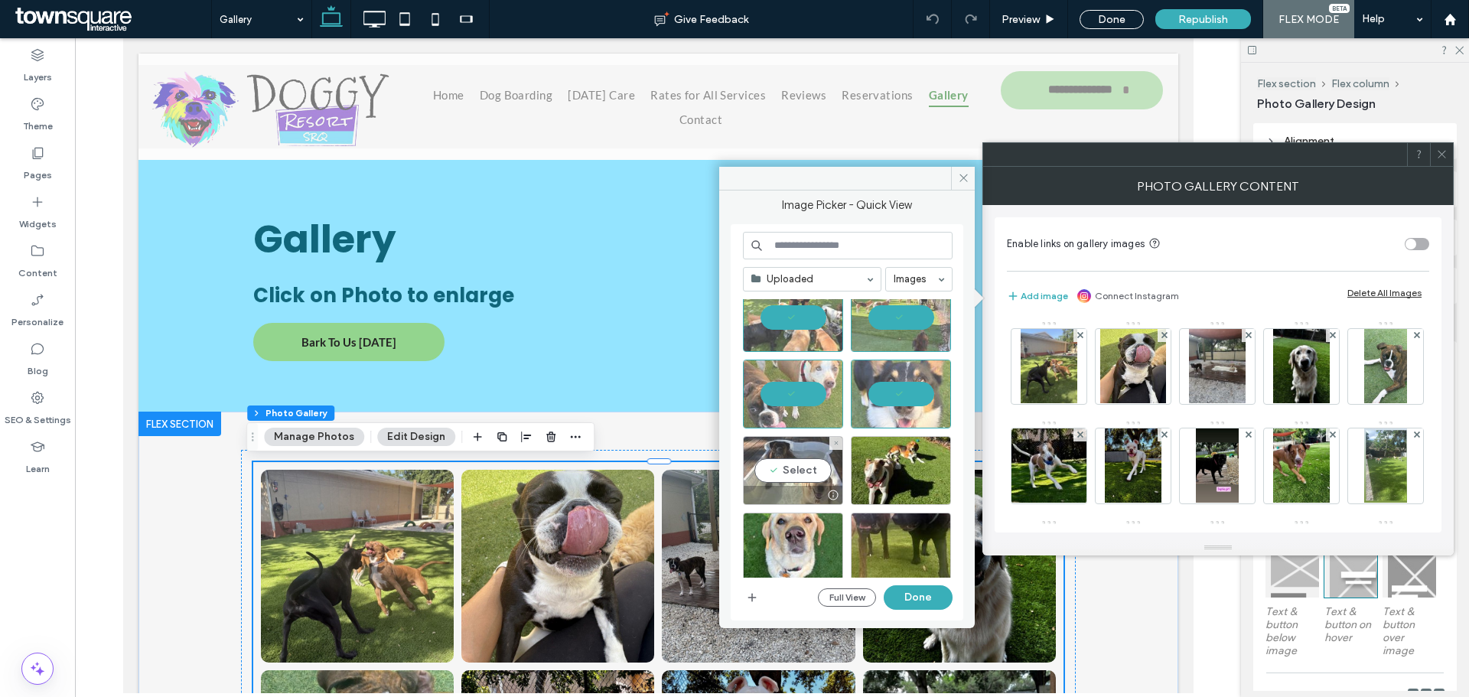
click at [810, 459] on div "Select" at bounding box center [793, 470] width 100 height 69
click at [887, 460] on div "Select" at bounding box center [901, 470] width 100 height 69
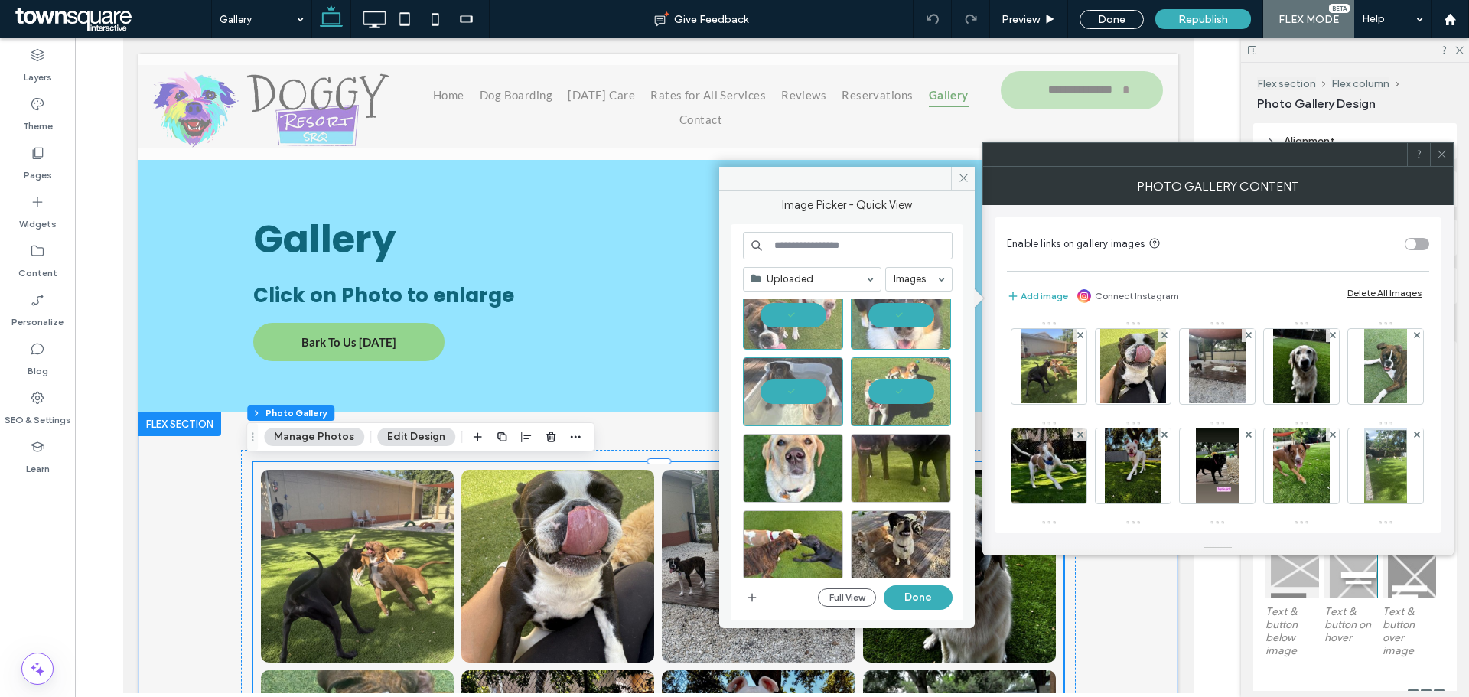
scroll to position [423, 0]
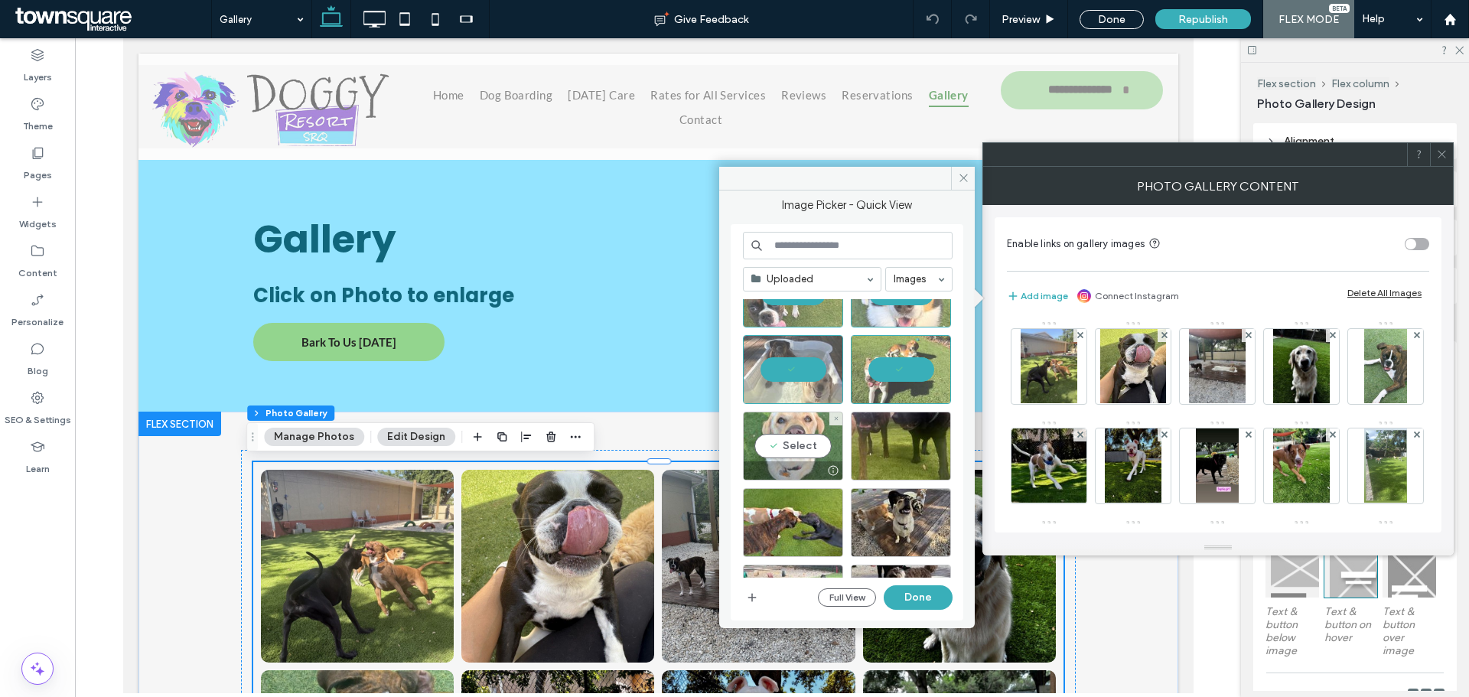
click at [791, 443] on div "Select" at bounding box center [793, 446] width 100 height 69
click at [889, 440] on div "Select" at bounding box center [901, 446] width 100 height 69
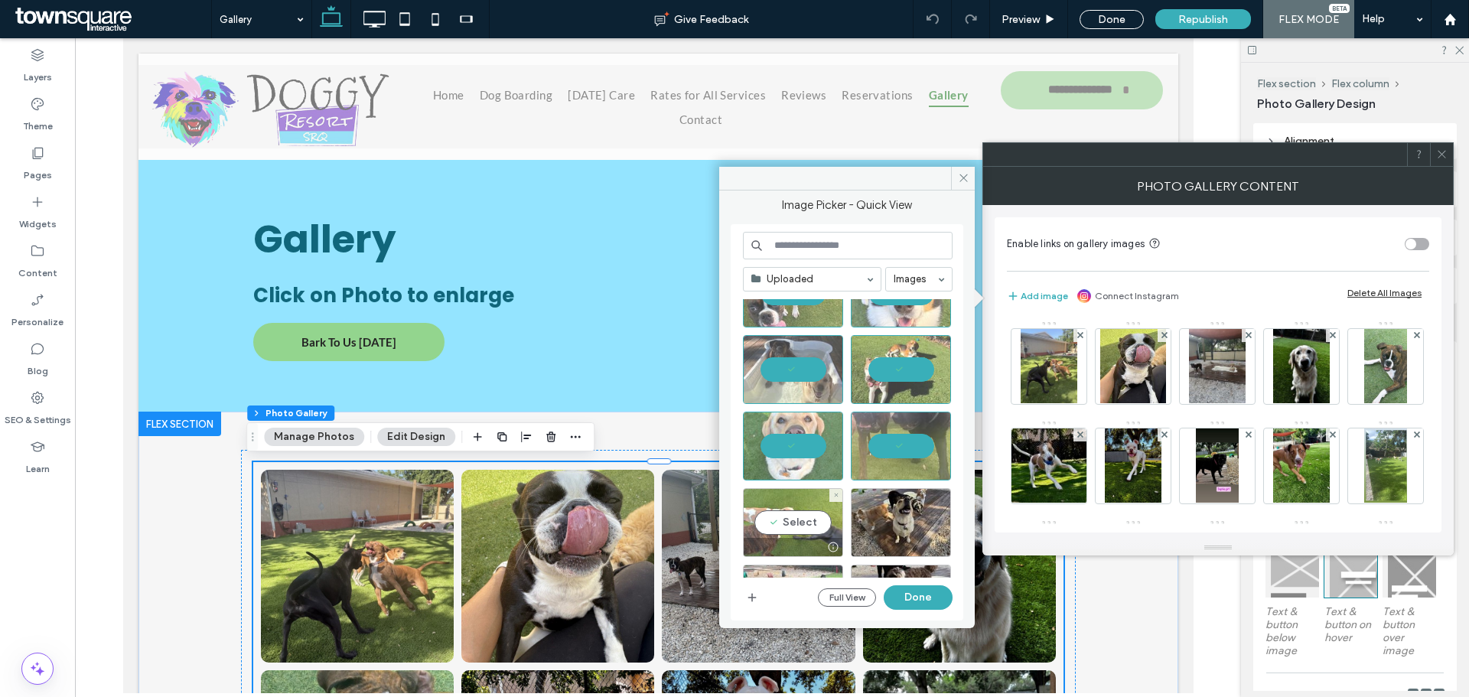
click at [800, 508] on div "Select" at bounding box center [793, 522] width 100 height 69
click at [906, 519] on div "Select" at bounding box center [901, 522] width 100 height 69
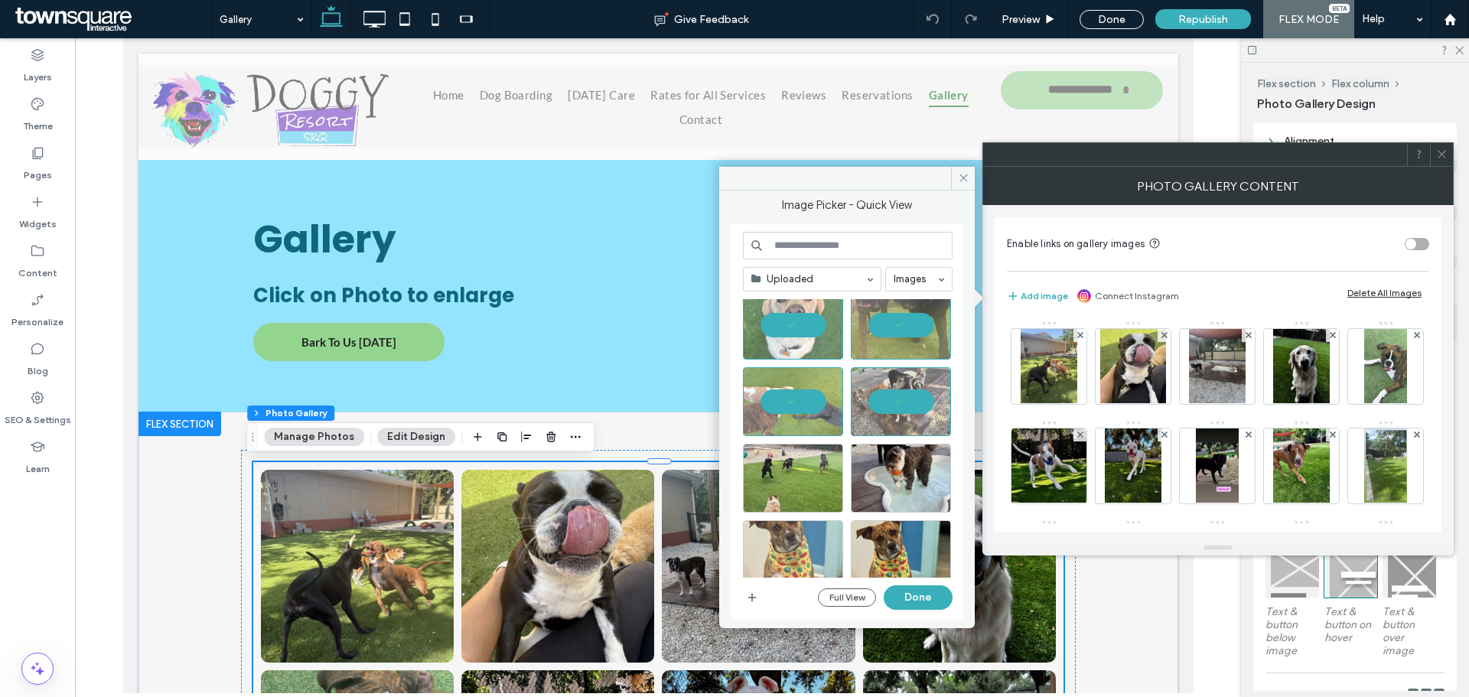
scroll to position [569, 0]
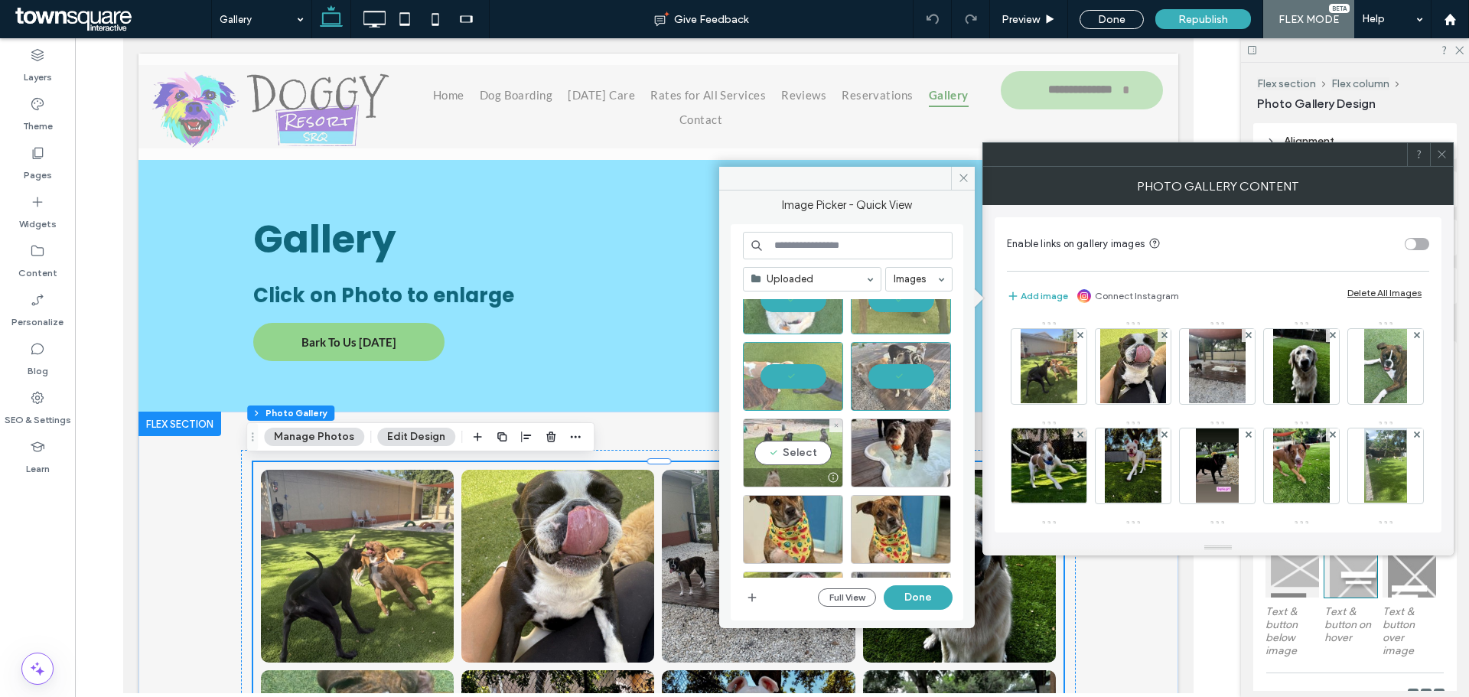
click at [797, 461] on div "Select" at bounding box center [793, 453] width 100 height 69
click at [916, 456] on div "Select" at bounding box center [901, 453] width 100 height 69
click at [916, 604] on button "Done" at bounding box center [918, 597] width 69 height 24
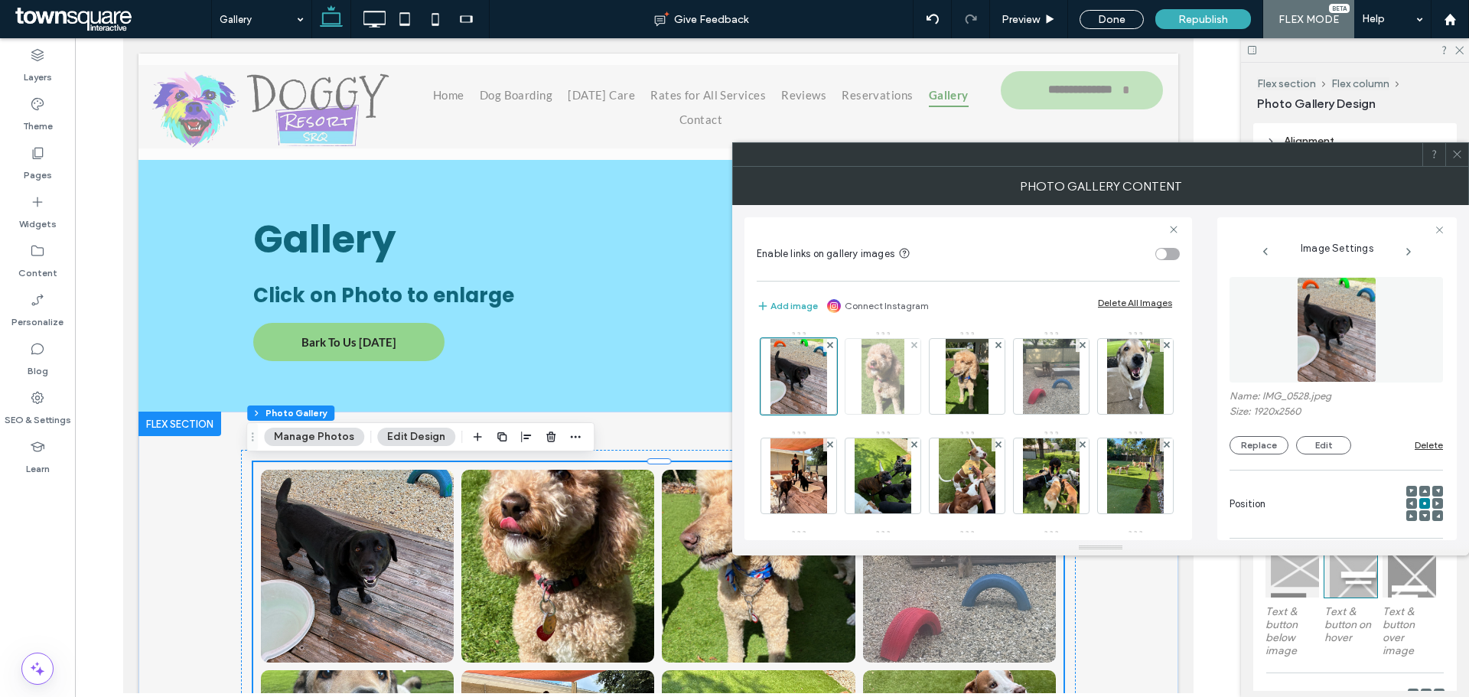
click at [909, 383] on div at bounding box center [882, 376] width 75 height 75
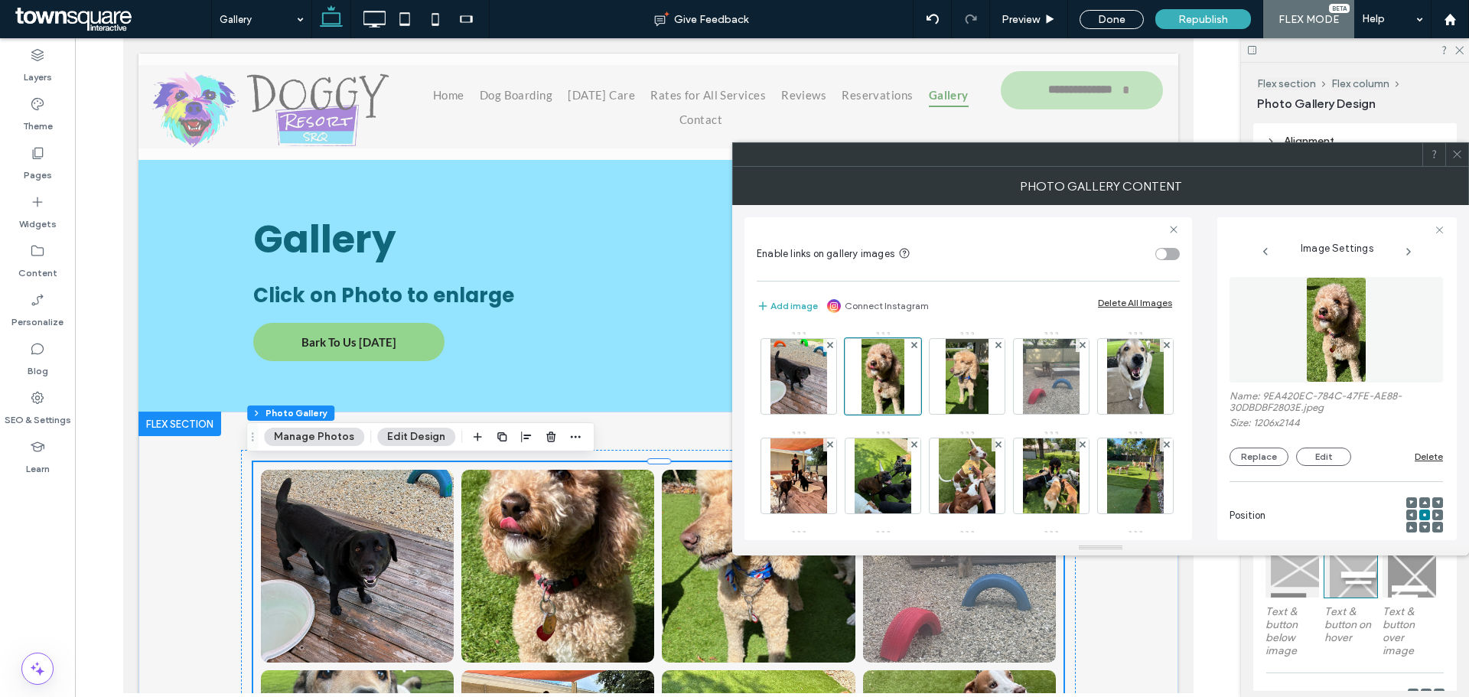
click at [1422, 501] on icon at bounding box center [1424, 502] width 5 height 5
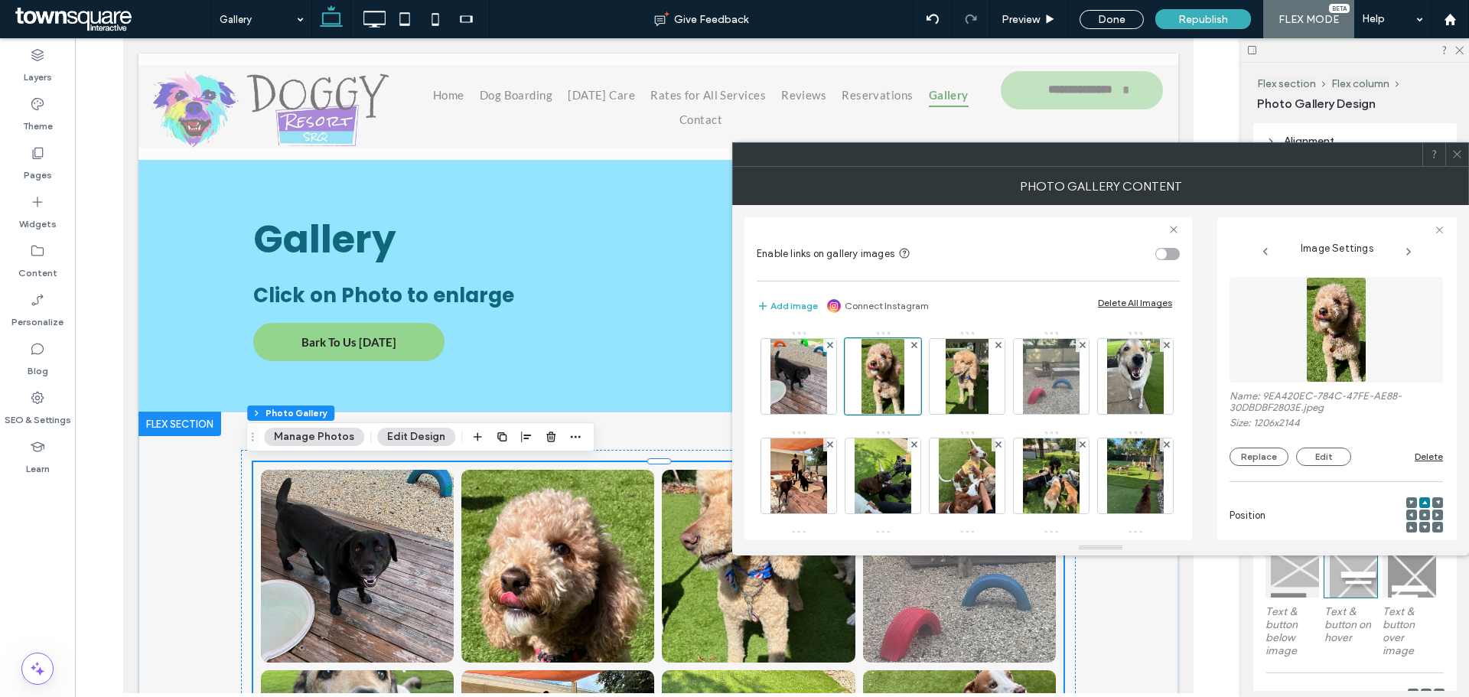
click at [1453, 161] on span at bounding box center [1456, 154] width 11 height 23
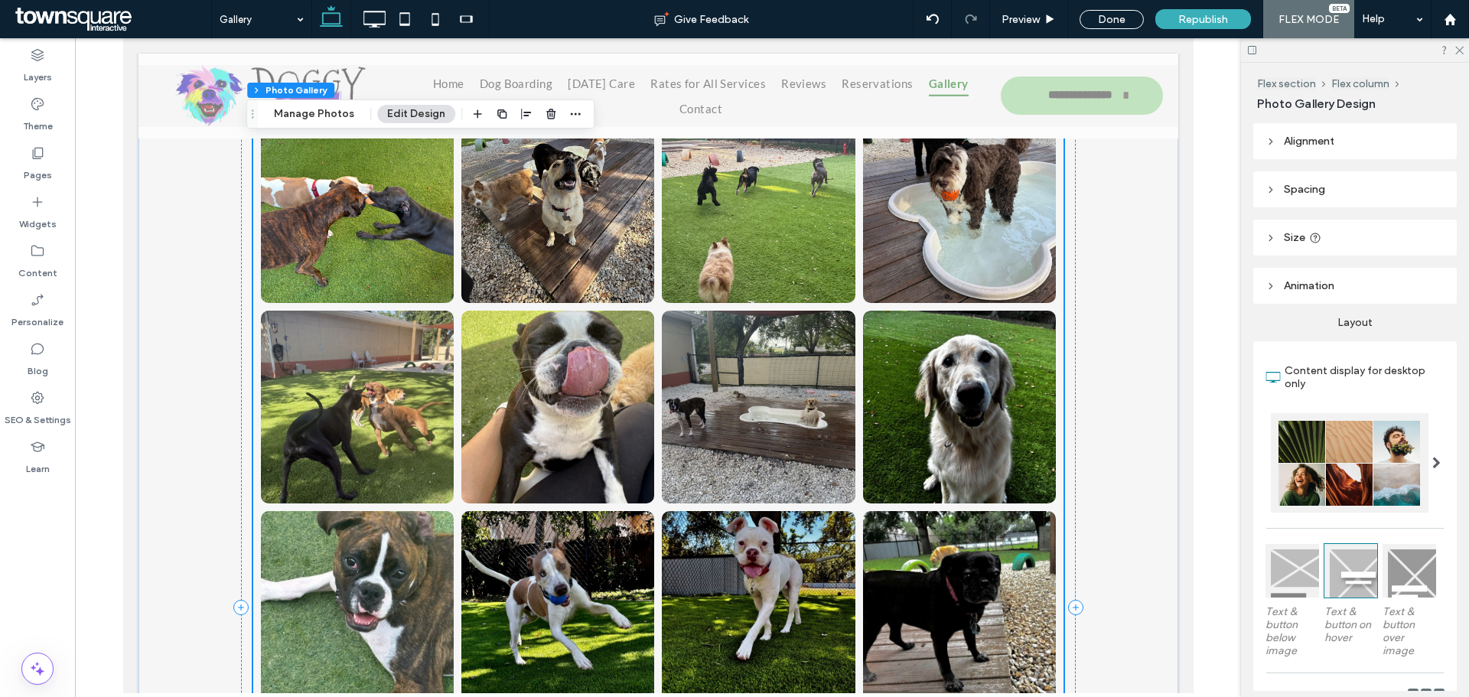
drag, startPoint x: 1191, startPoint y: 176, endPoint x: 1331, endPoint y: 453, distance: 310.4
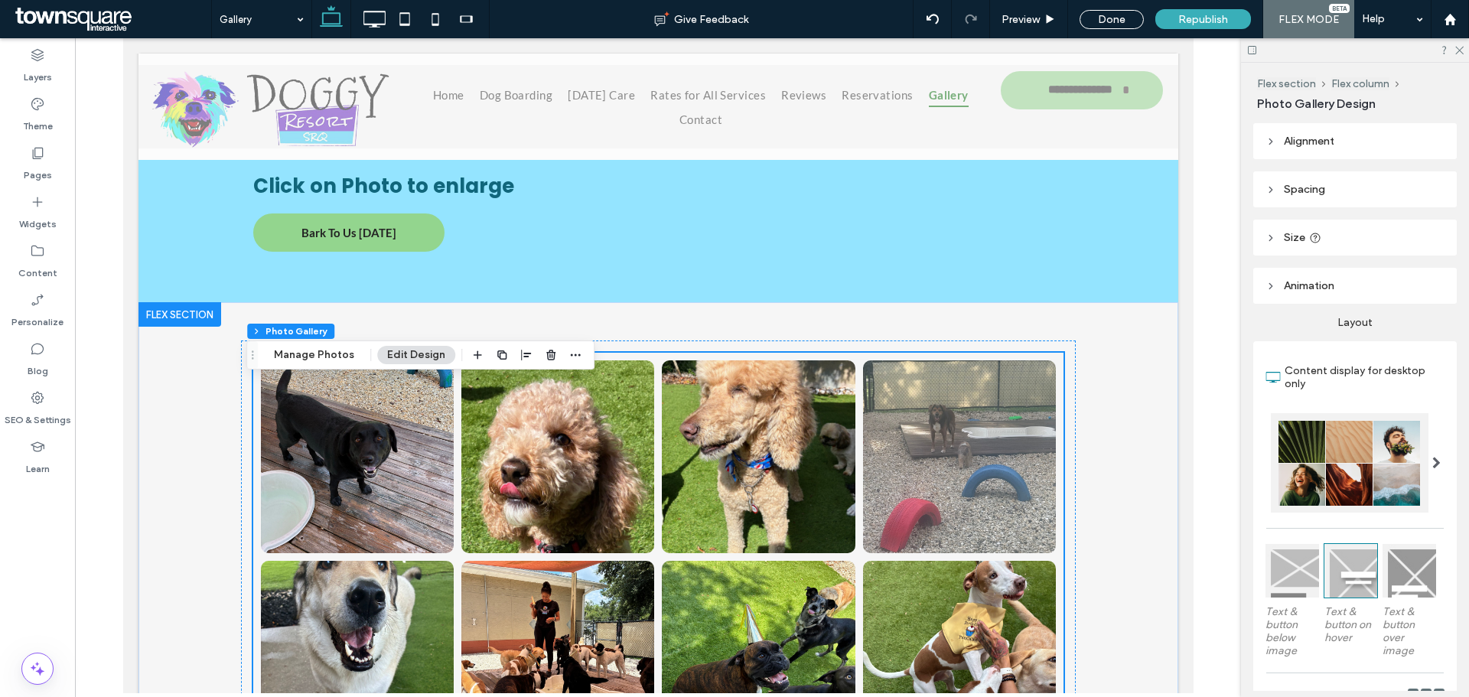
scroll to position [0, 0]
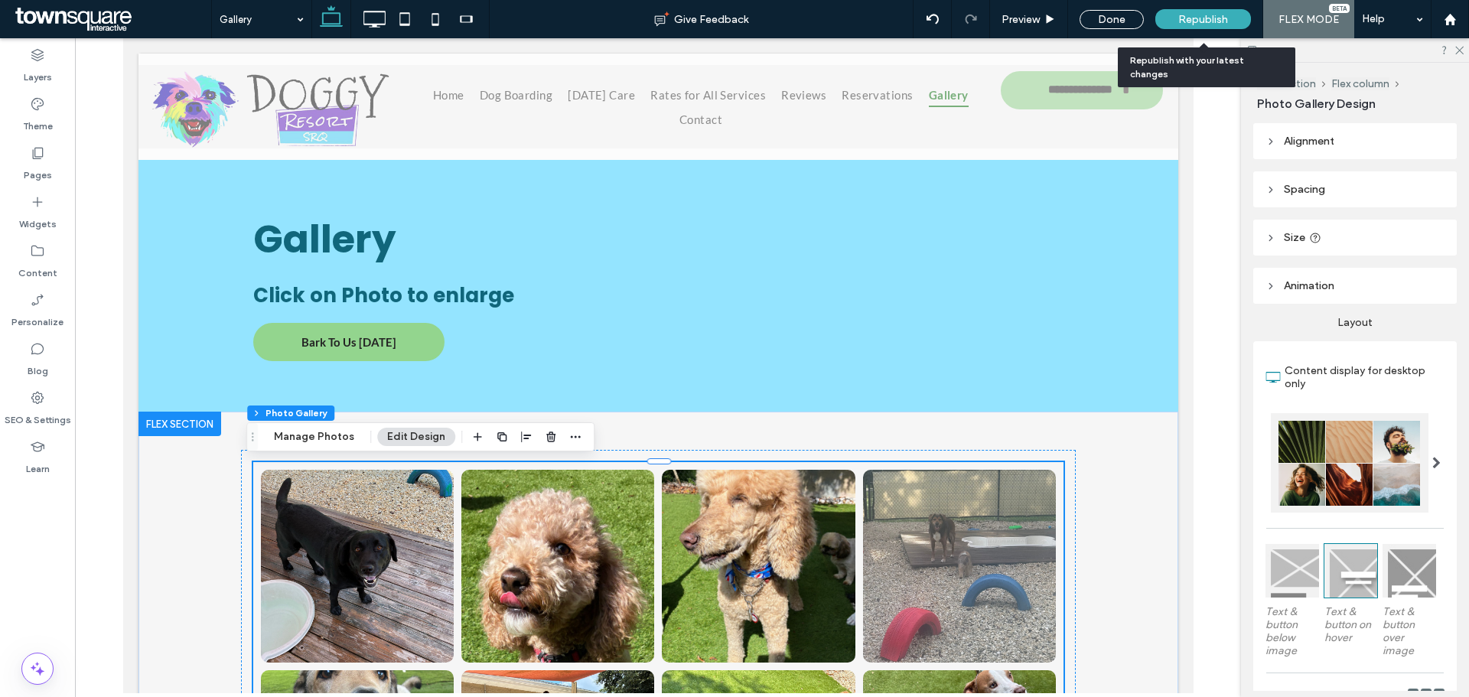
click at [1175, 15] on div "Republish" at bounding box center [1203, 19] width 96 height 20
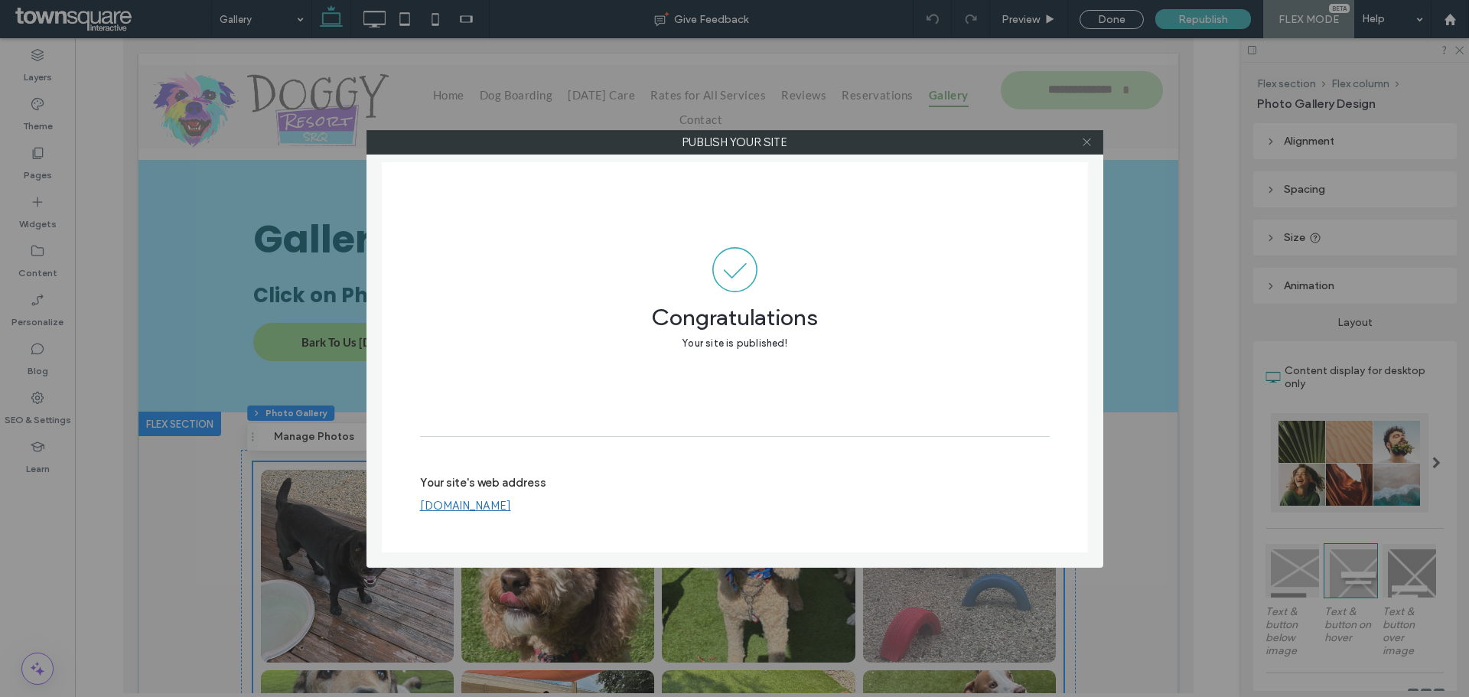
click at [1086, 145] on icon at bounding box center [1086, 141] width 11 height 11
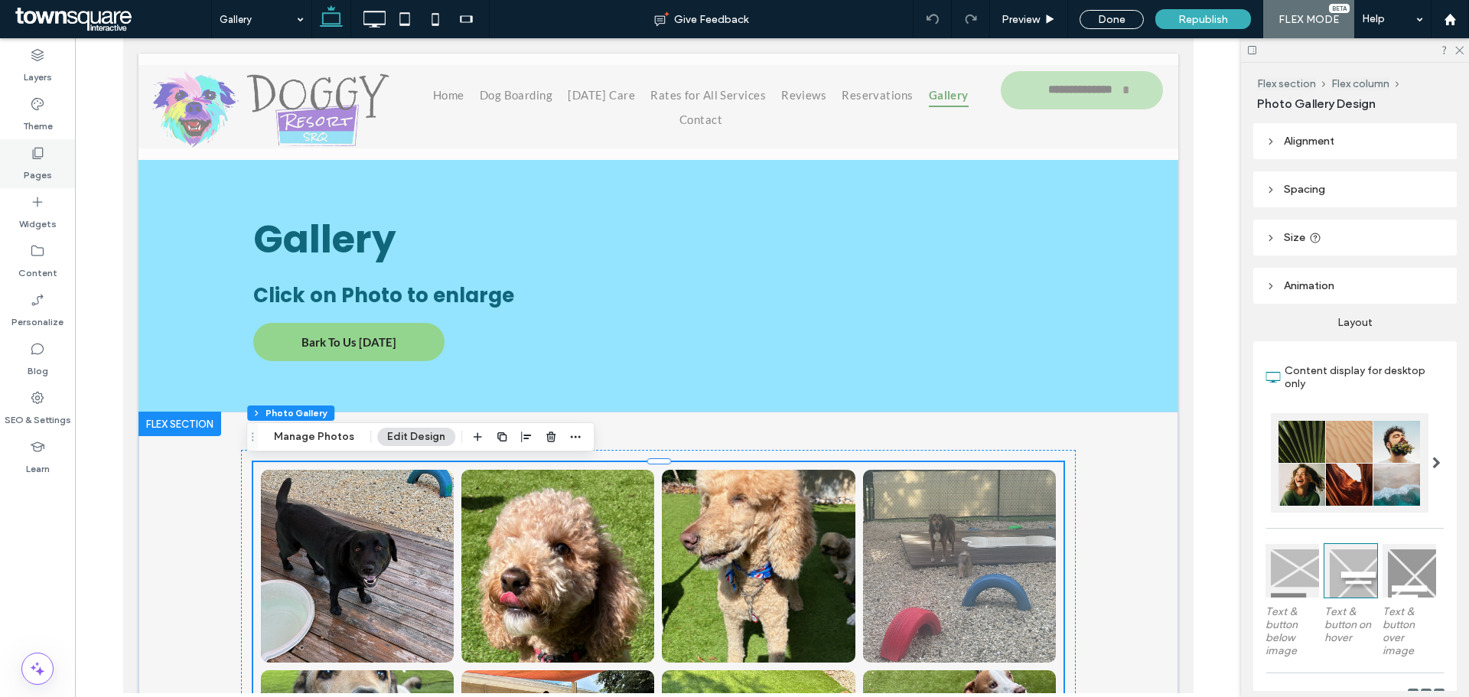
click at [32, 160] on icon at bounding box center [37, 152] width 15 height 15
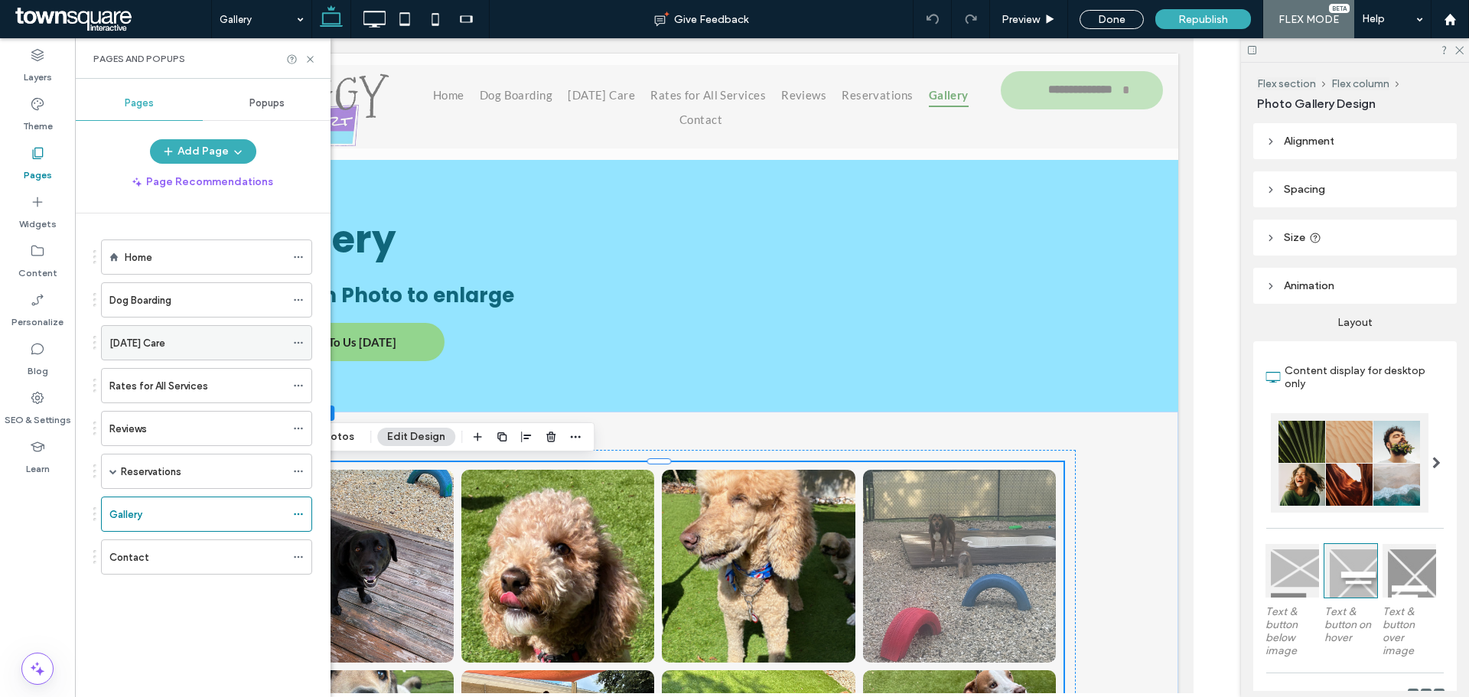
click at [190, 336] on div "[DATE] Care" at bounding box center [197, 343] width 176 height 16
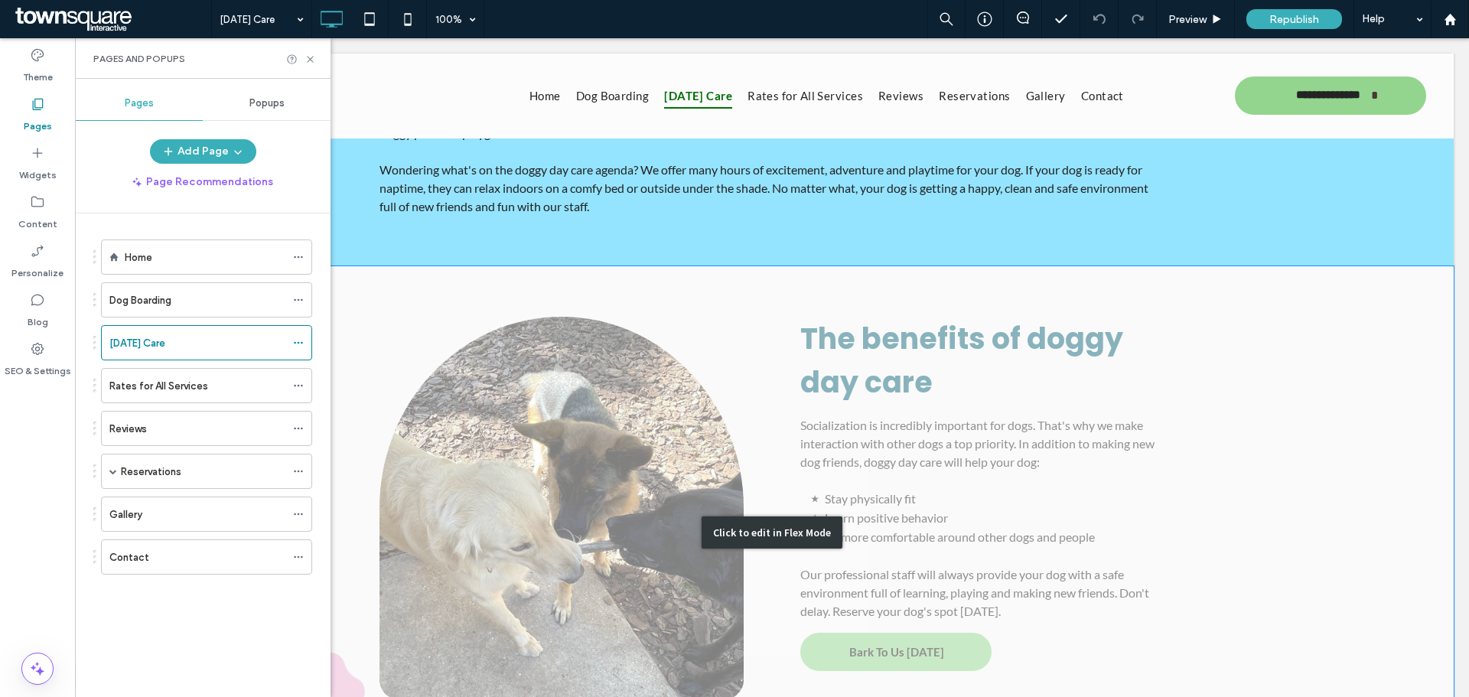
scroll to position [303, 0]
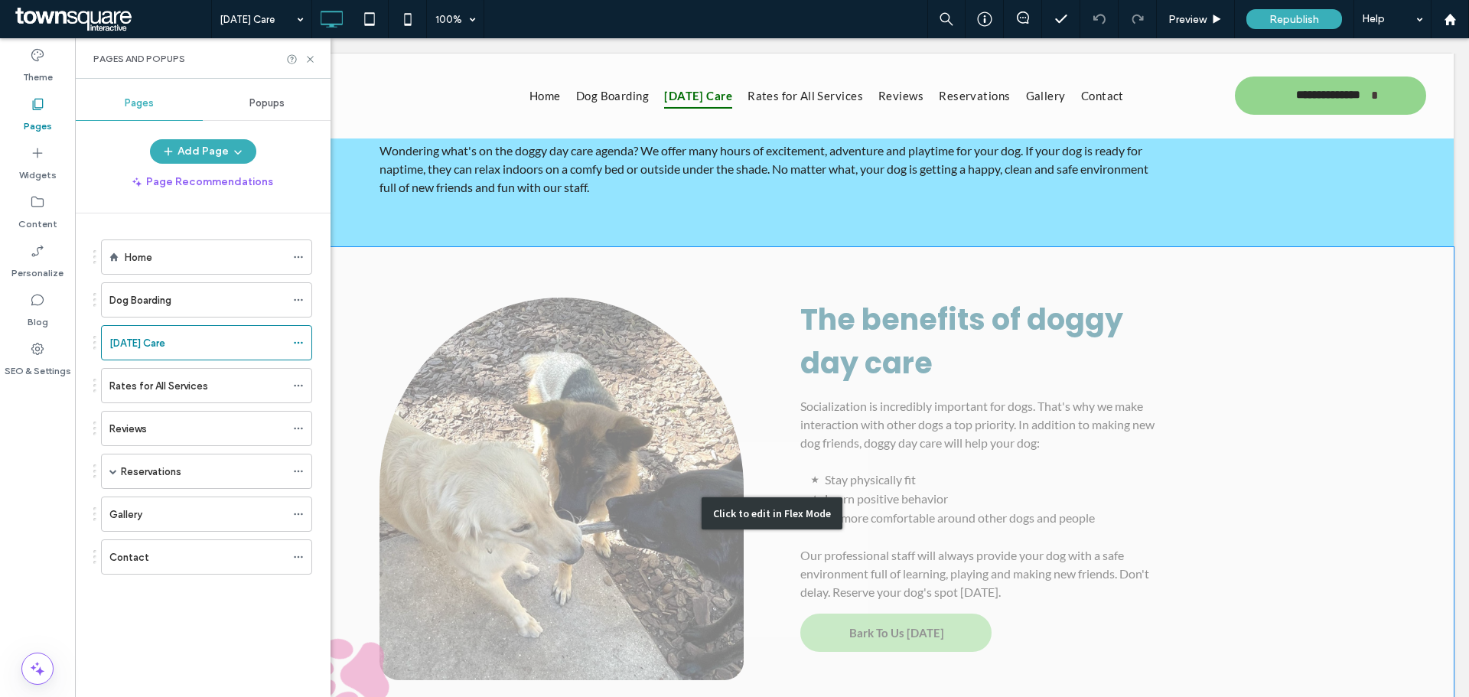
click at [587, 400] on div "Click to edit in Flex Mode" at bounding box center [771, 513] width 1363 height 532
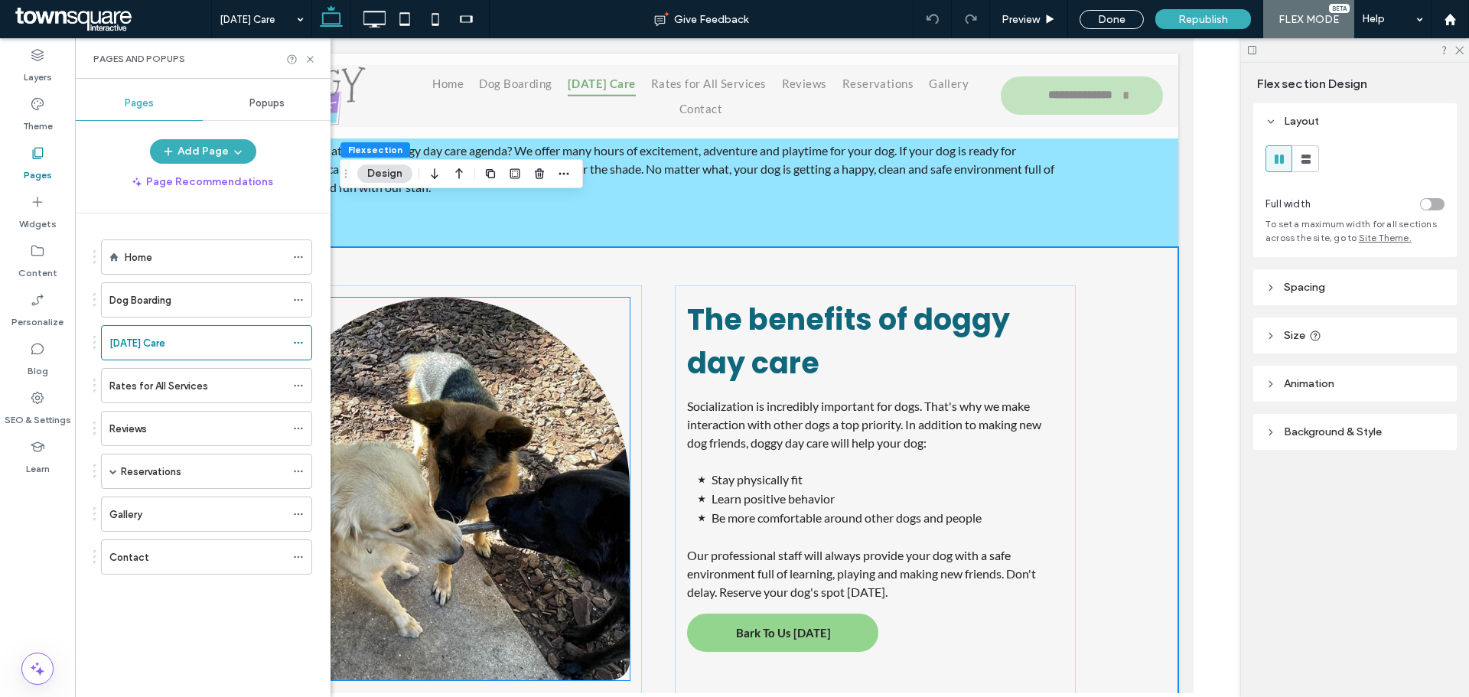
click at [478, 428] on img at bounding box center [440, 489] width 376 height 383
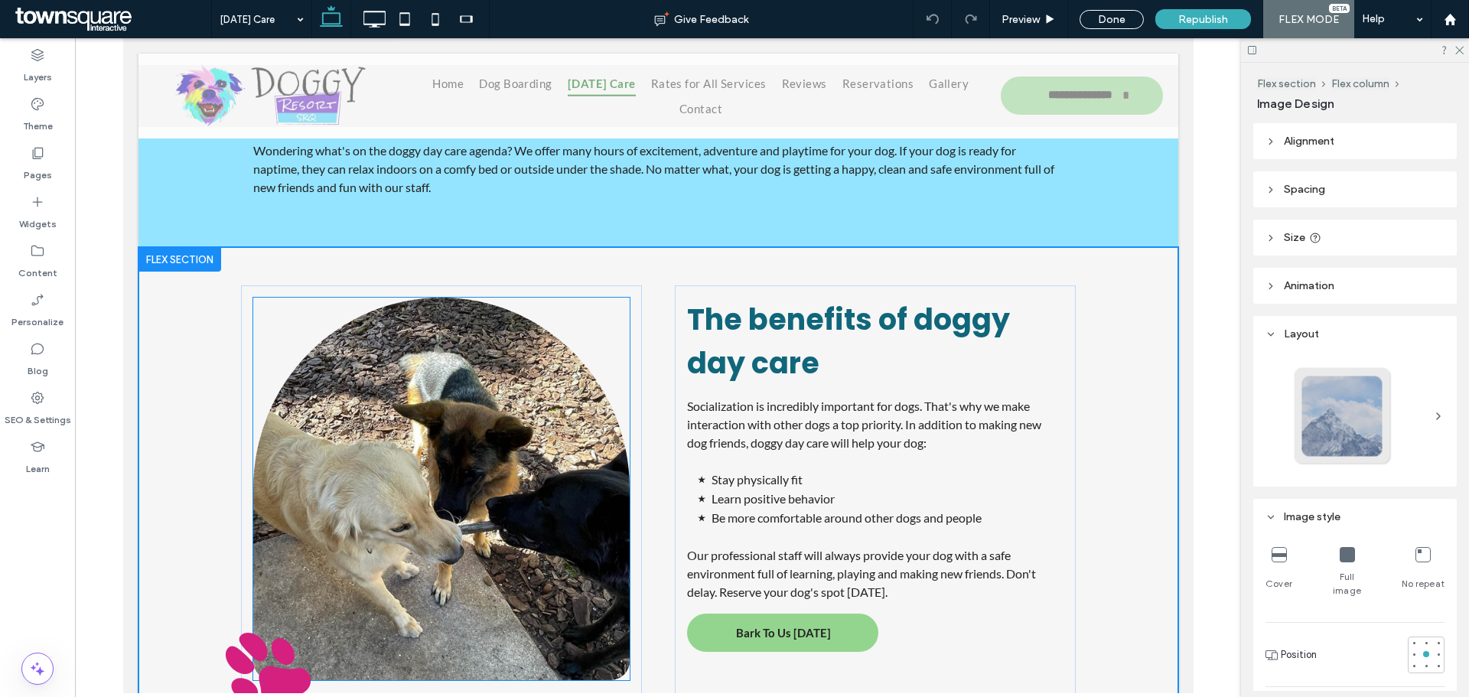
type input "**"
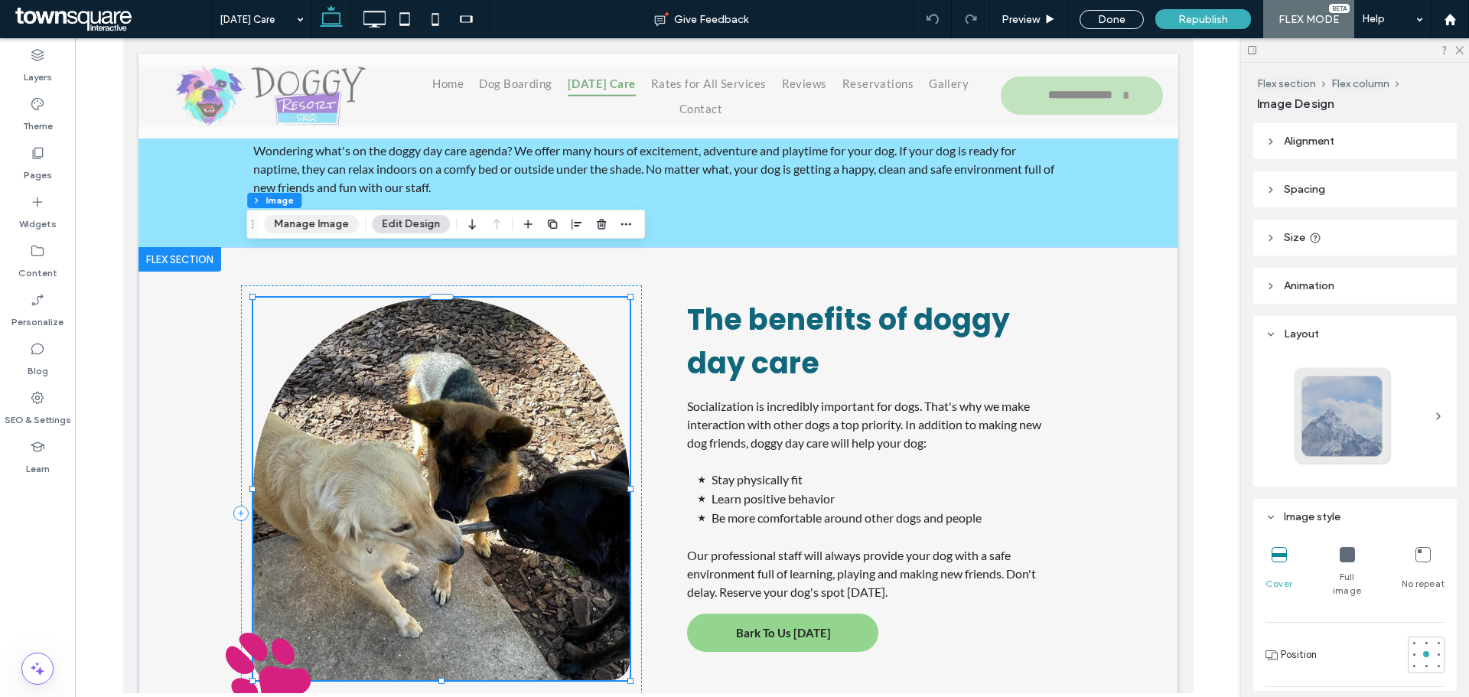
click at [327, 227] on button "Manage Image" at bounding box center [311, 224] width 95 height 18
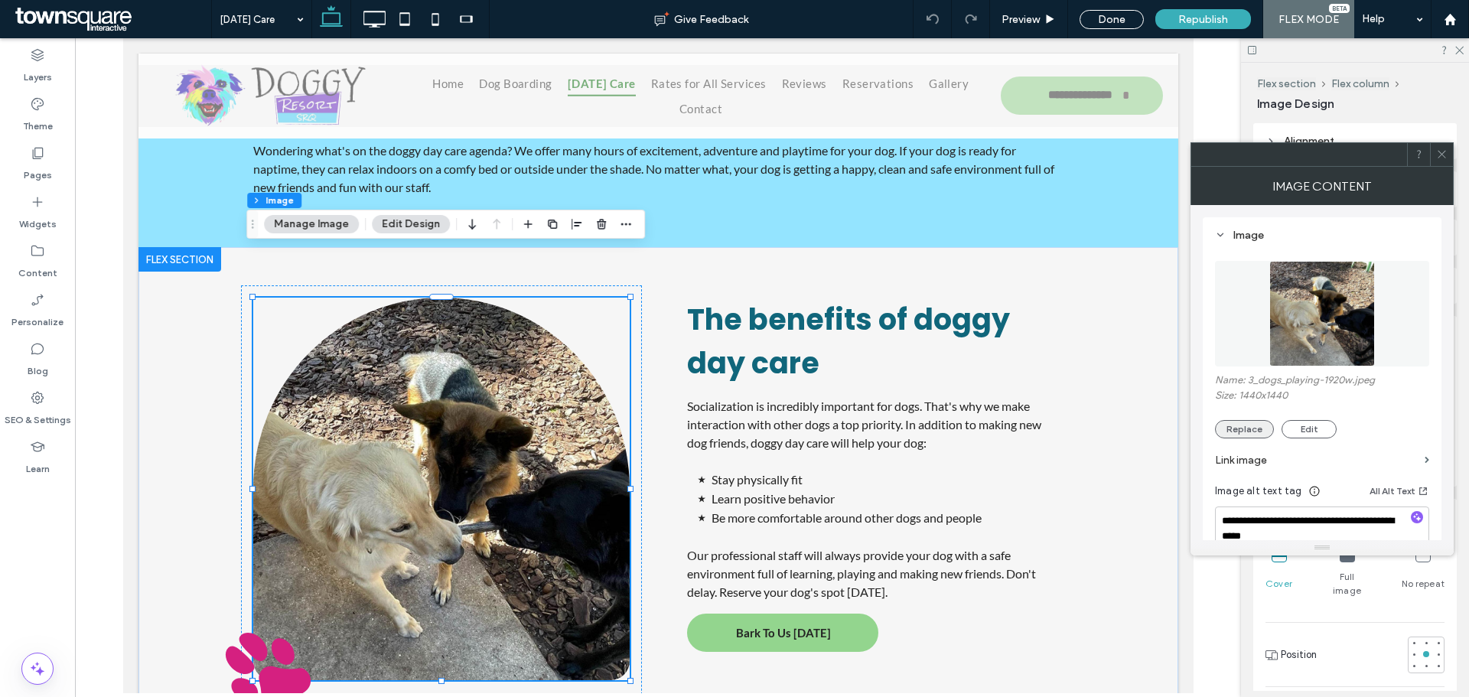
click at [1268, 427] on button "Replace" at bounding box center [1244, 429] width 59 height 18
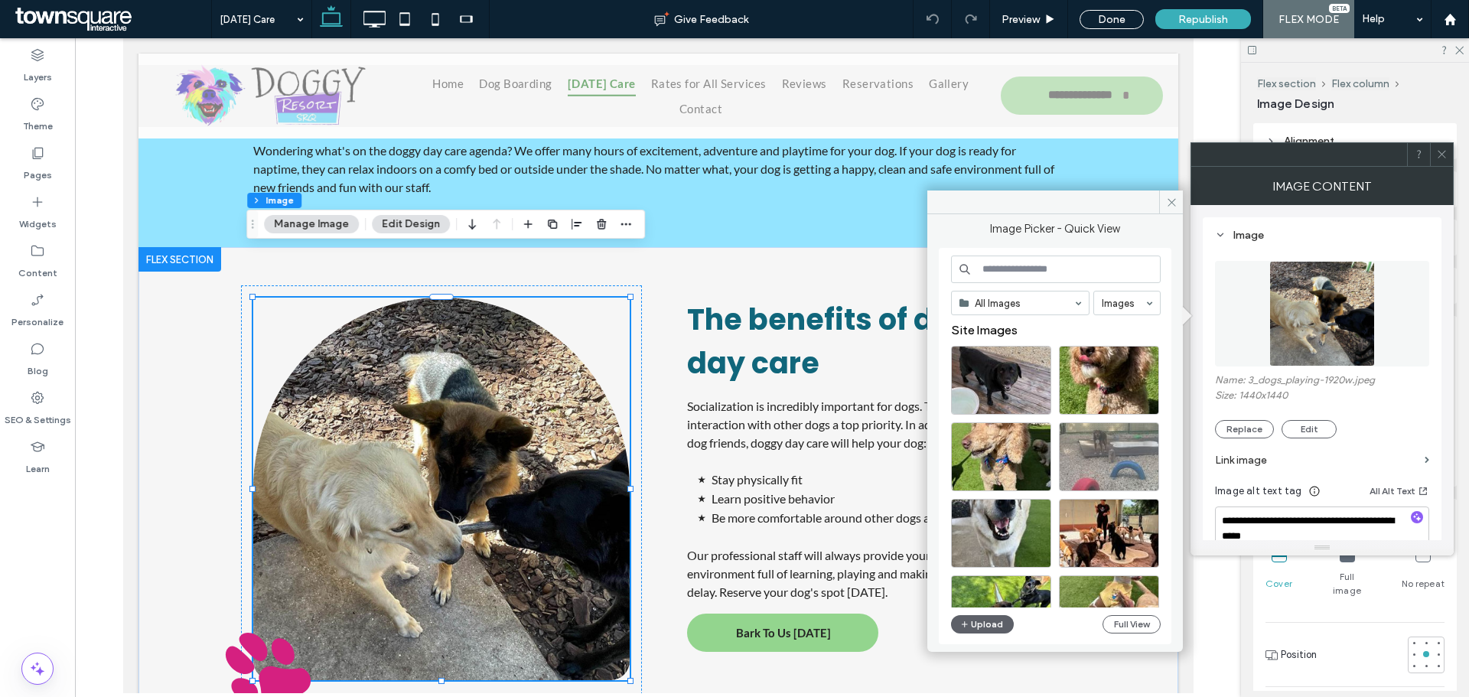
click at [971, 634] on div "All Images Images Site Images Upload Full View" at bounding box center [1056, 447] width 210 height 382
click at [971, 629] on button "Upload" at bounding box center [982, 624] width 63 height 18
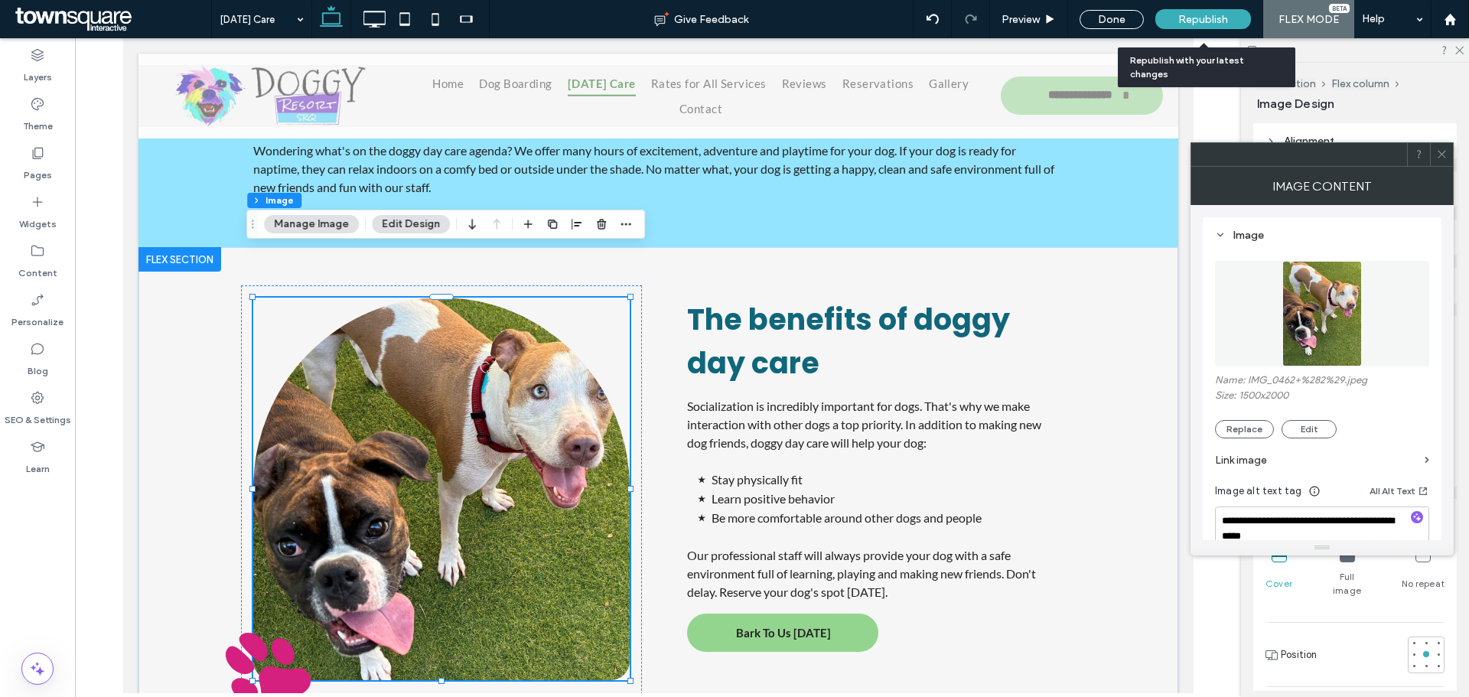
click at [1218, 21] on span "Republish" at bounding box center [1203, 19] width 50 height 13
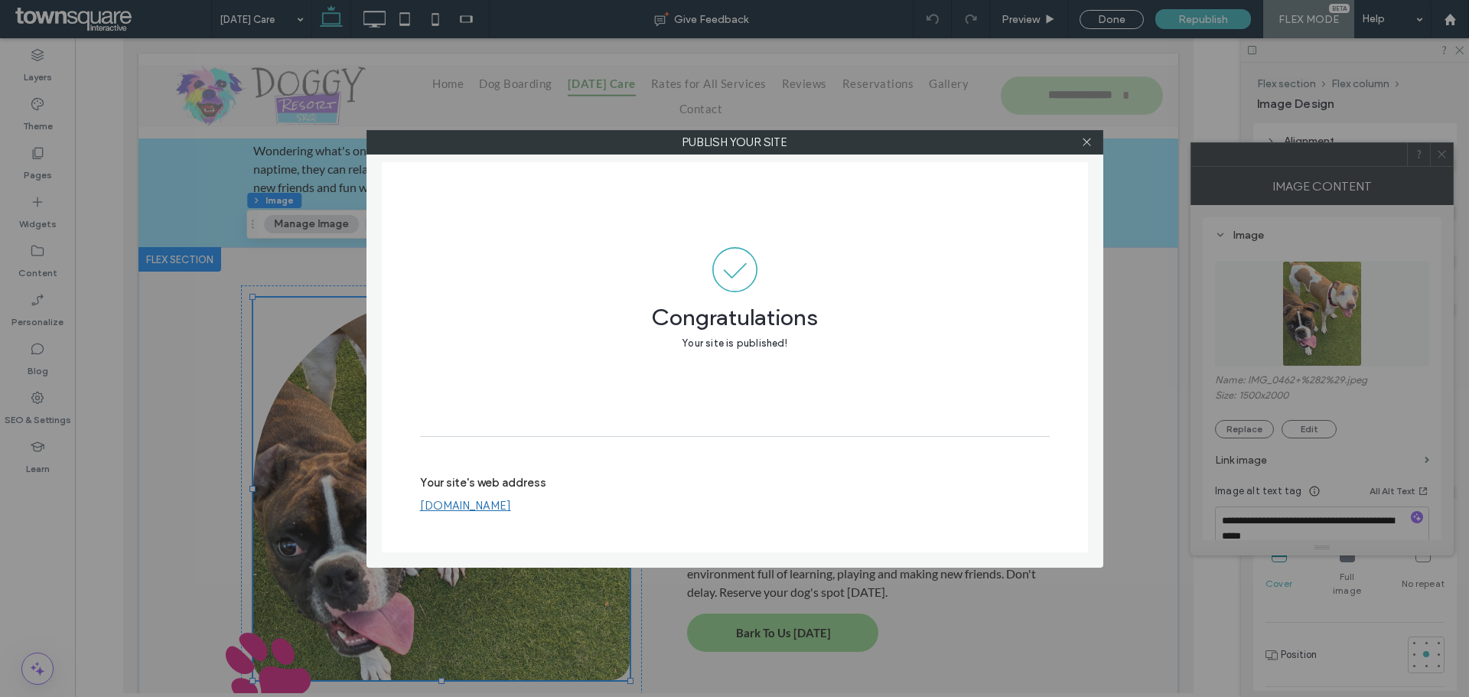
click at [1093, 149] on div at bounding box center [1087, 142] width 23 height 23
click at [1086, 139] on icon at bounding box center [1086, 141] width 11 height 11
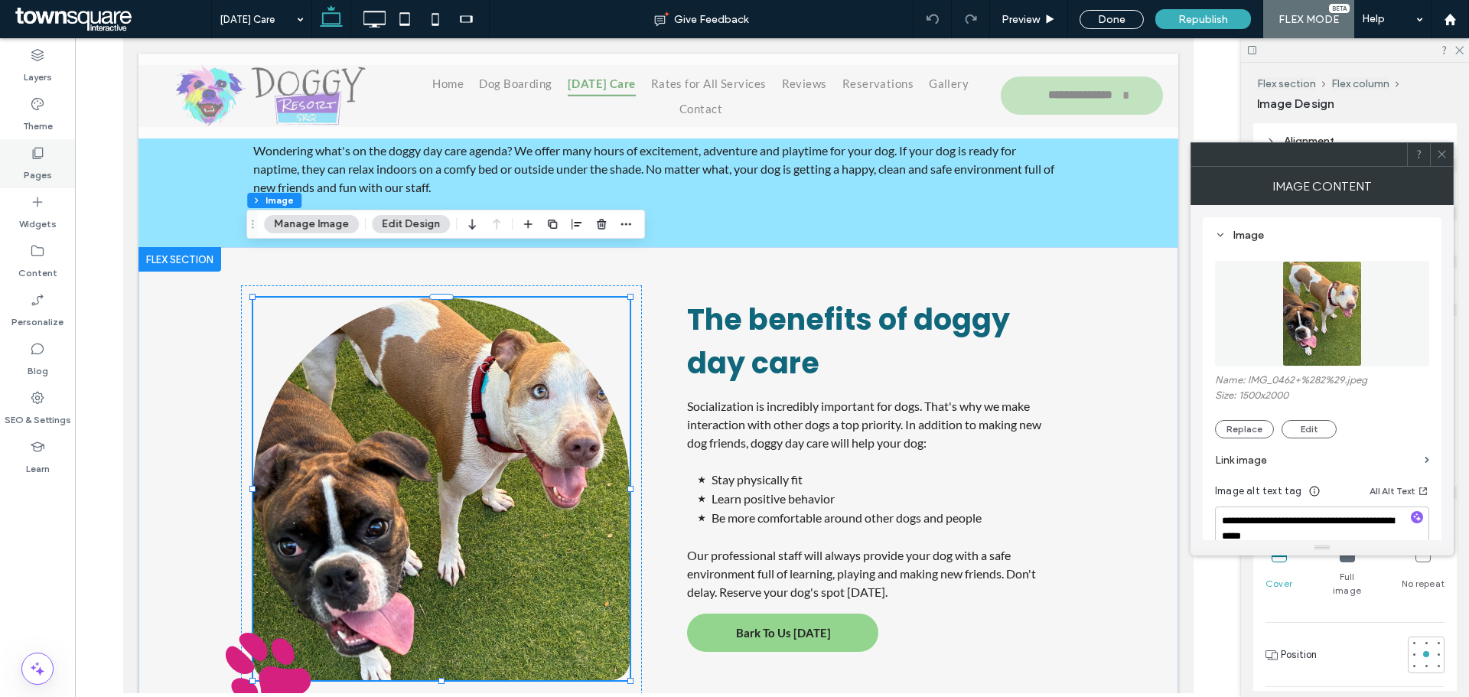
click at [31, 156] on icon at bounding box center [37, 152] width 15 height 15
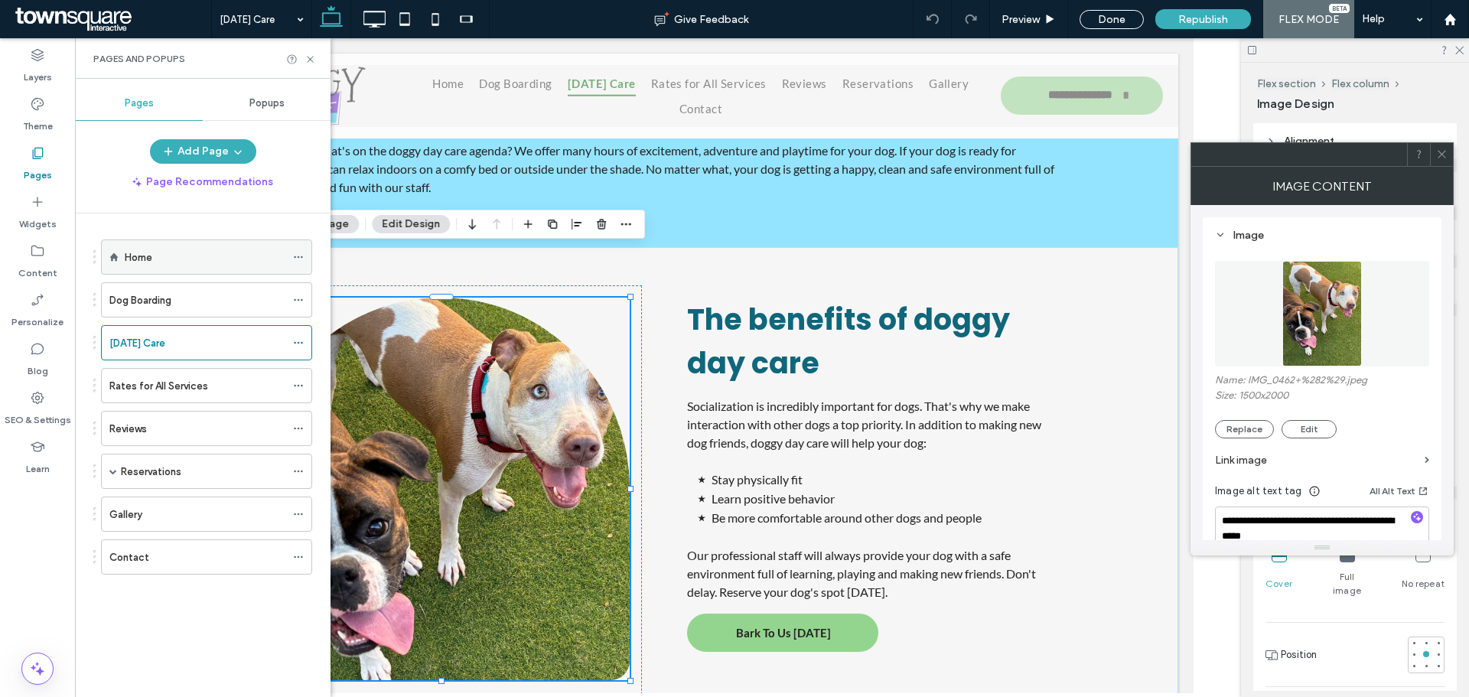
click at [126, 247] on div "Home" at bounding box center [205, 257] width 161 height 34
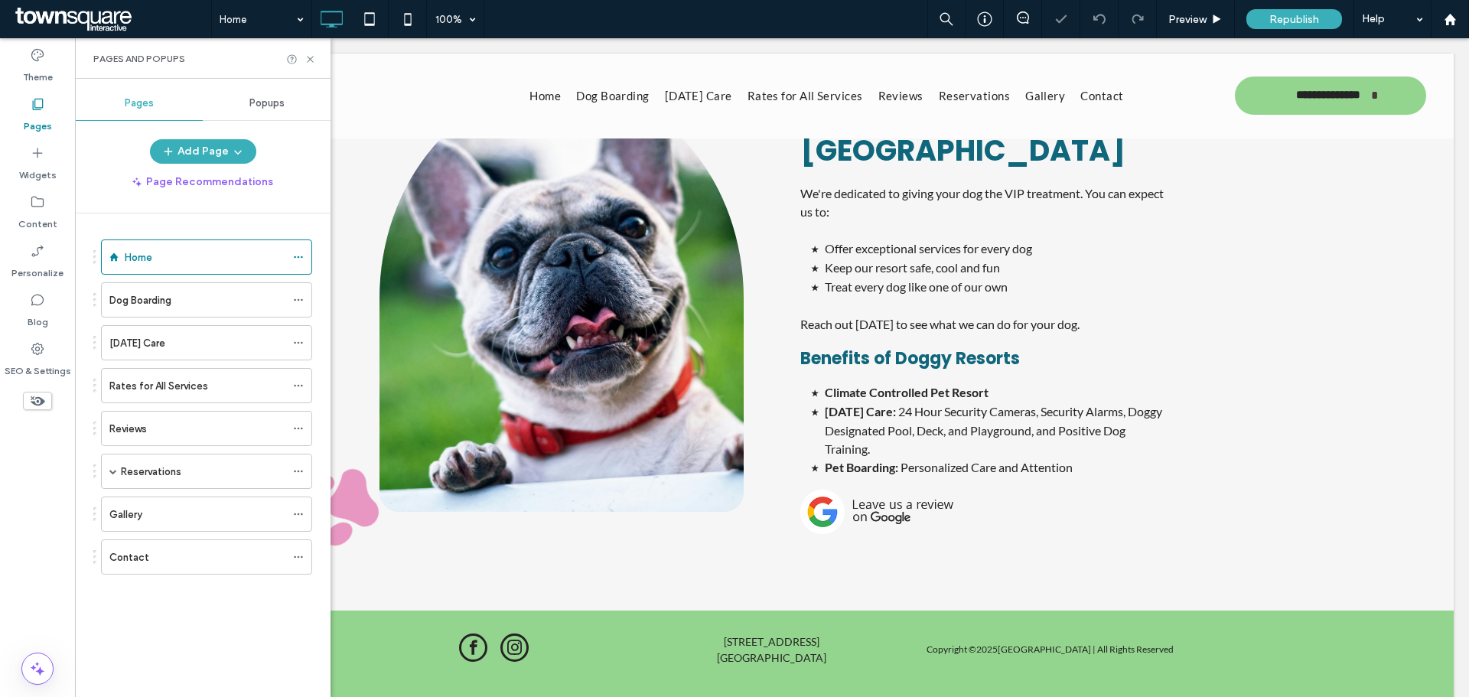
scroll to position [1824, 0]
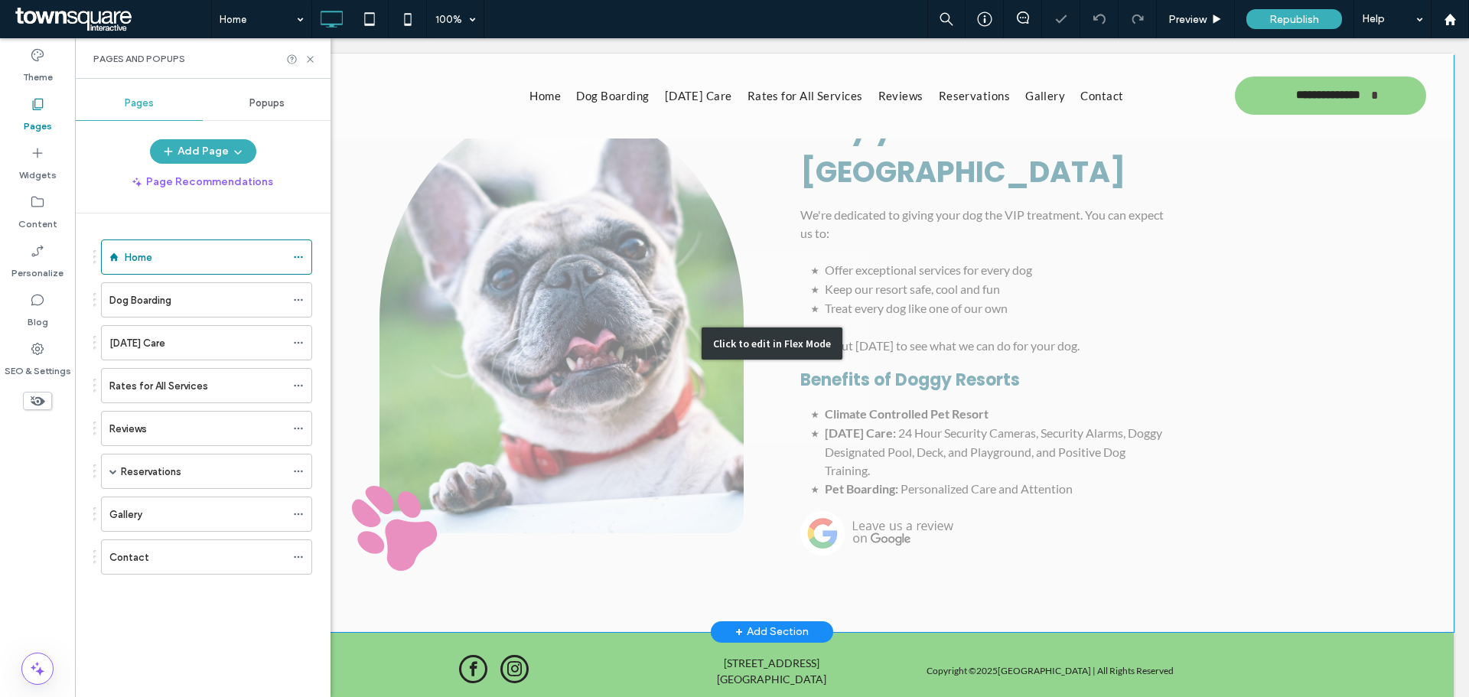
click at [913, 323] on div "Click to edit in Flex Mode" at bounding box center [771, 344] width 1363 height 576
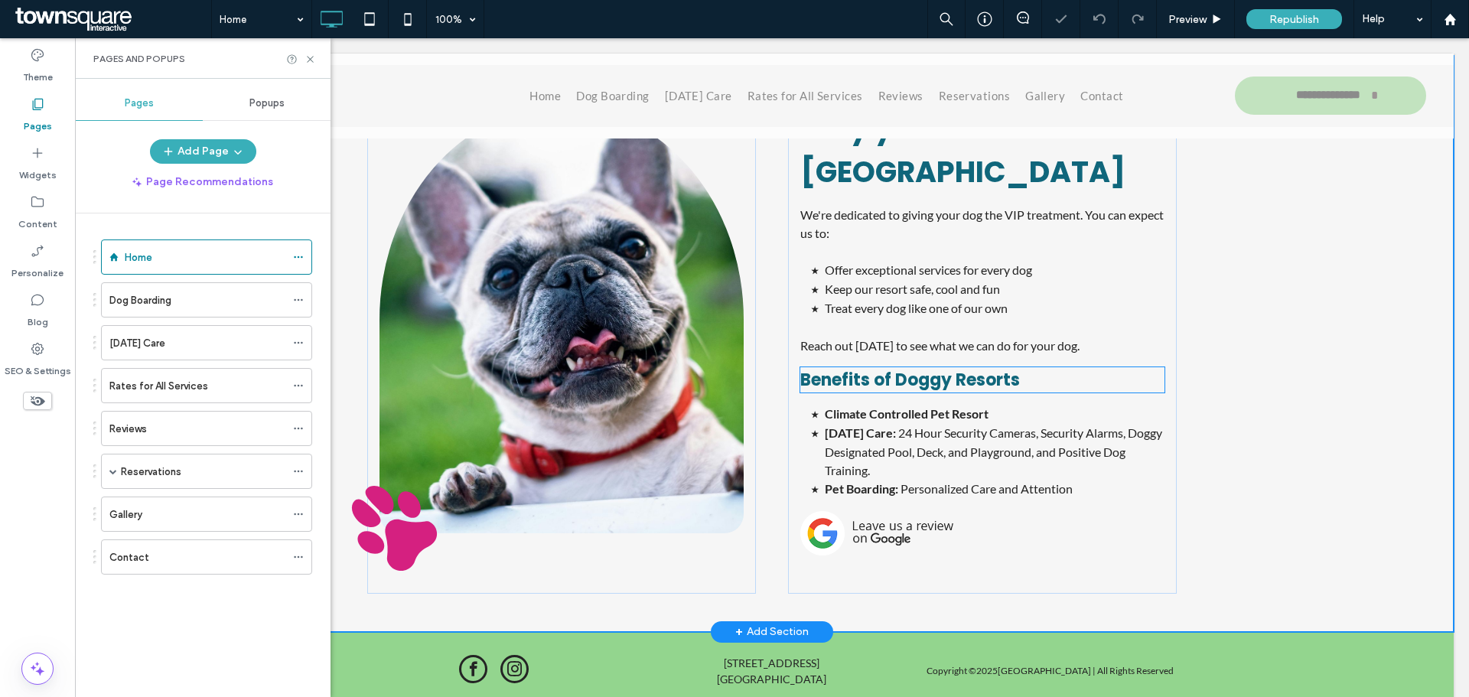
scroll to position [1819, 0]
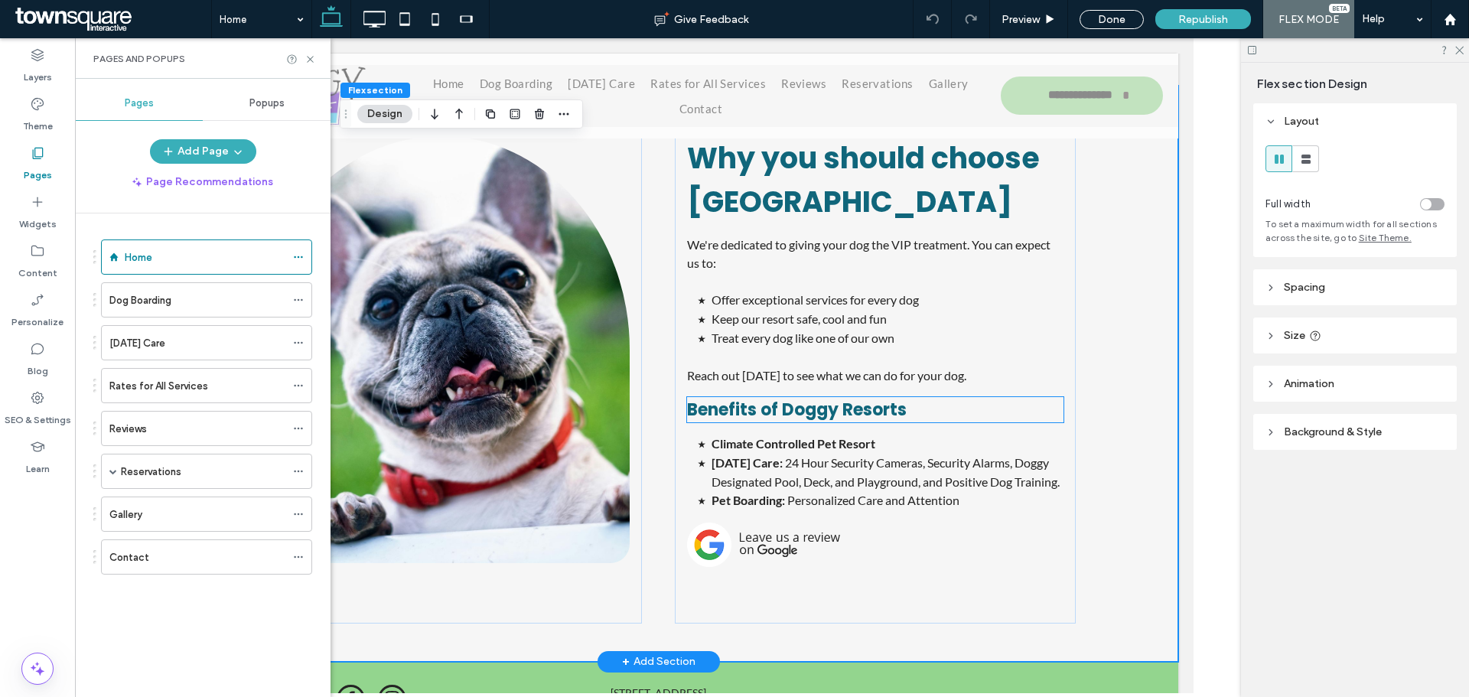
click at [891, 398] on span "Benefits of Doggy Resorts" at bounding box center [796, 410] width 220 height 24
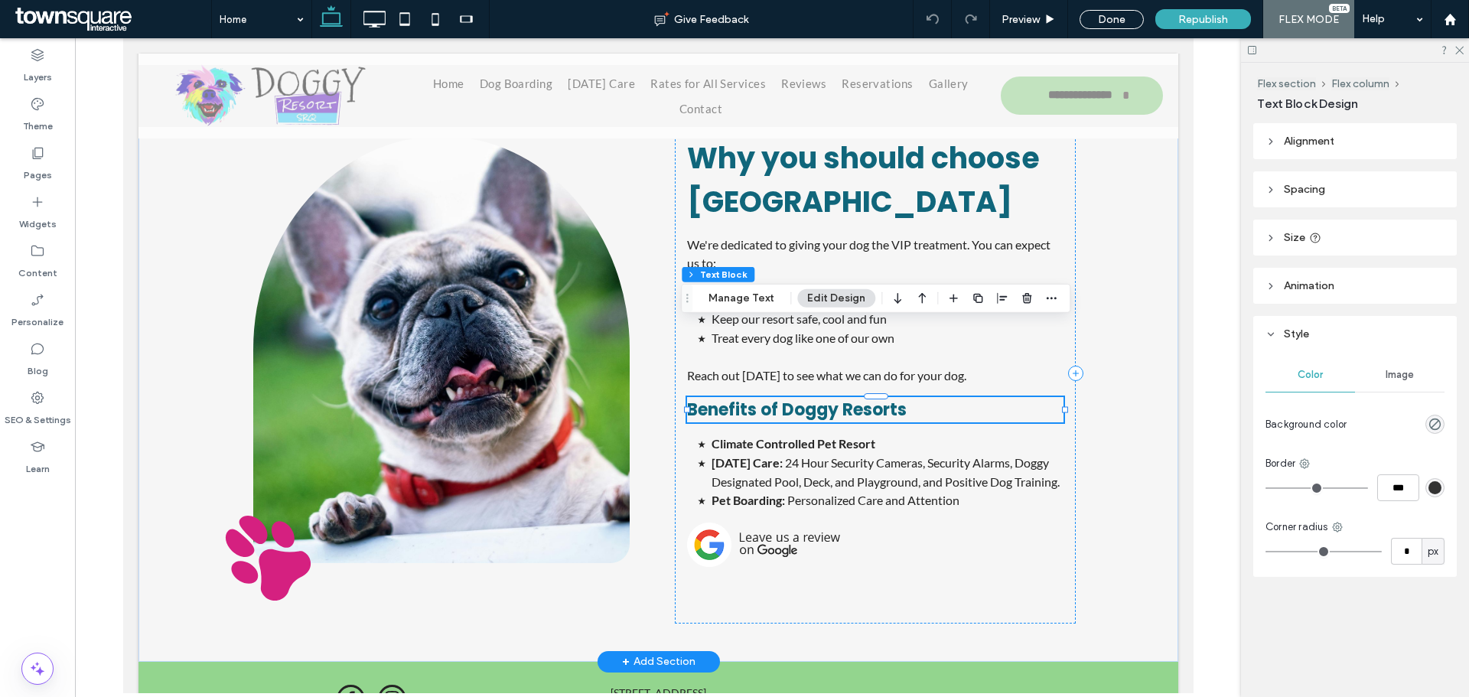
click at [908, 397] on h4 "Benefits of Doggy Resorts" at bounding box center [874, 409] width 376 height 25
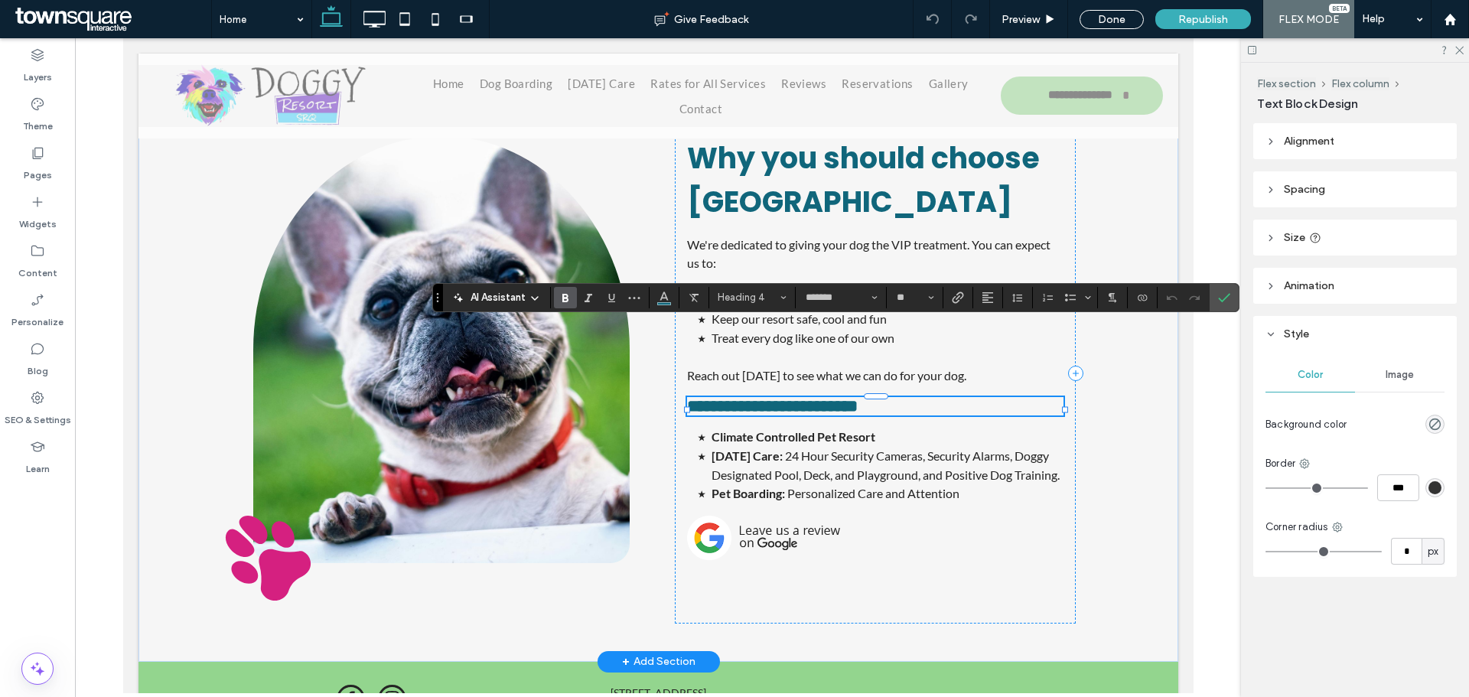
click at [910, 397] on h4 "**********" at bounding box center [874, 406] width 376 height 18
click at [1225, 293] on icon "Confirm" at bounding box center [1224, 298] width 12 height 12
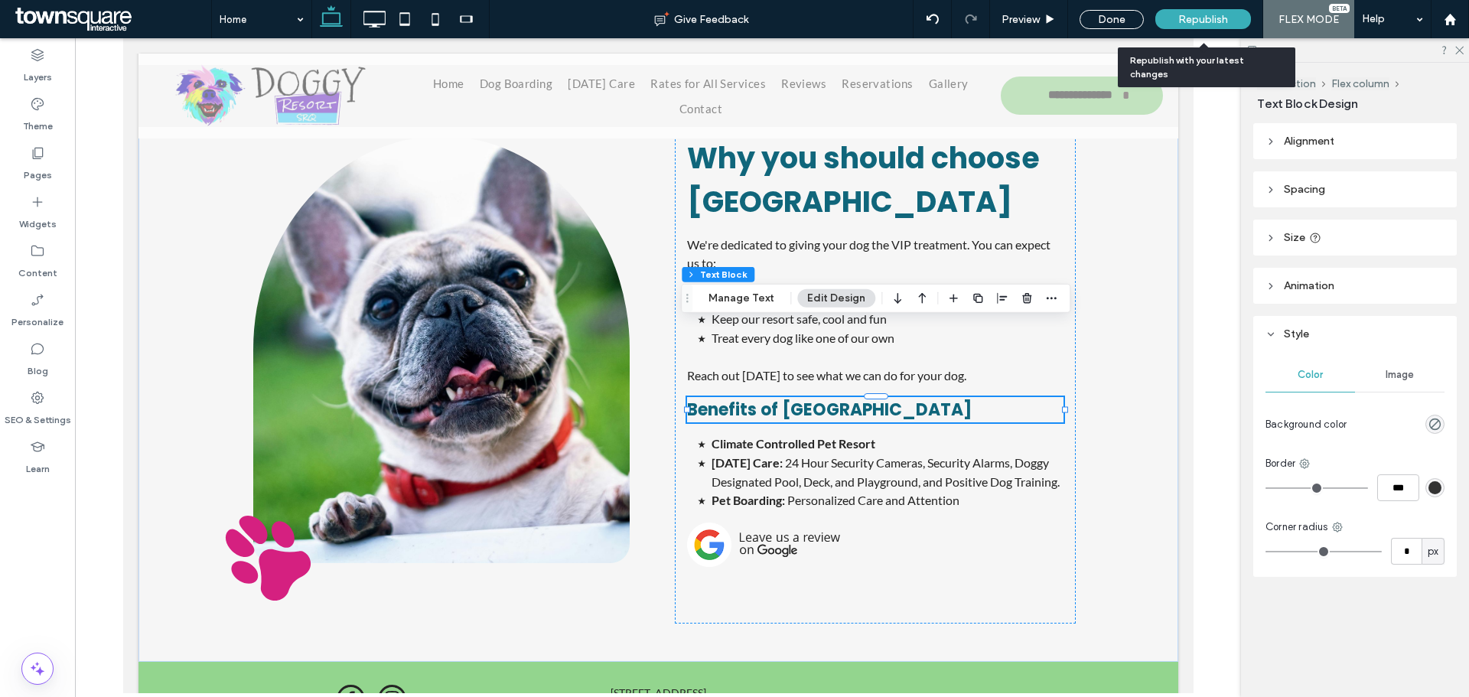
click at [1201, 18] on span "Republish" at bounding box center [1203, 19] width 50 height 13
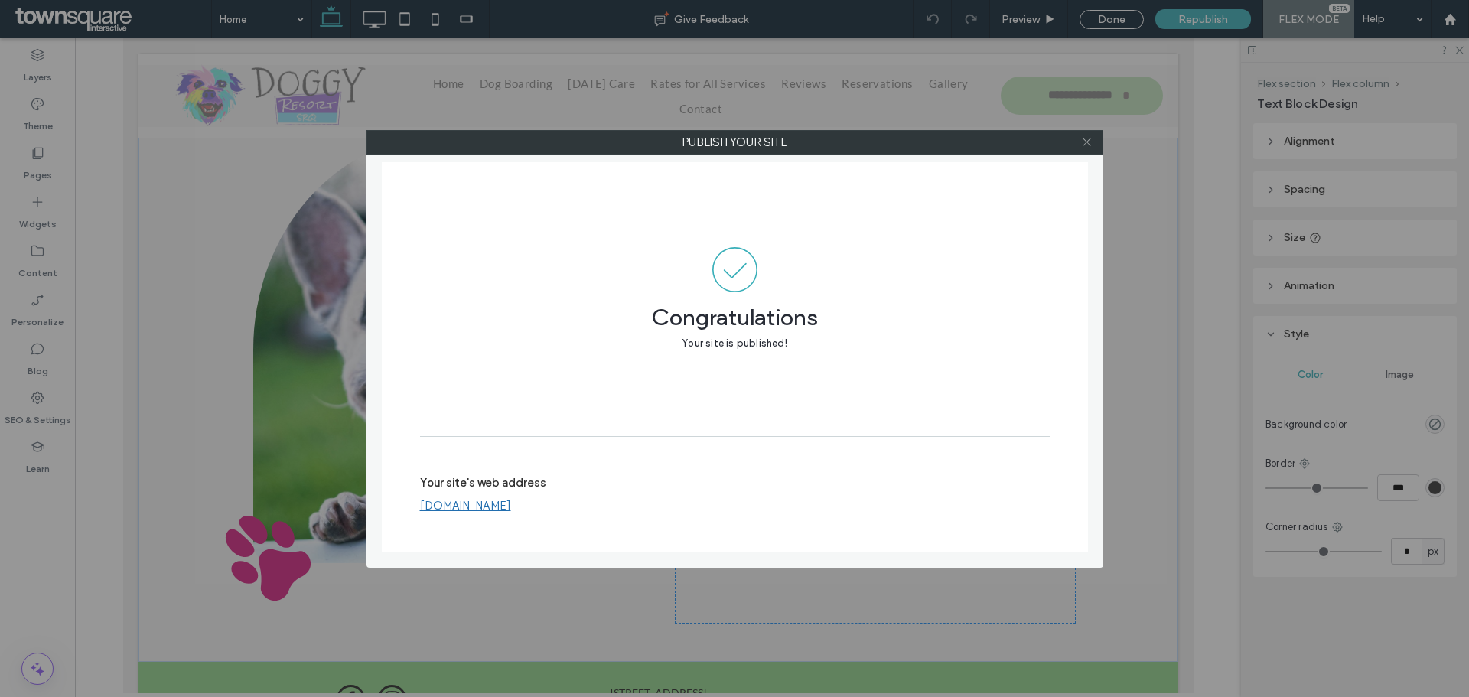
click at [1081, 146] on icon at bounding box center [1086, 141] width 11 height 11
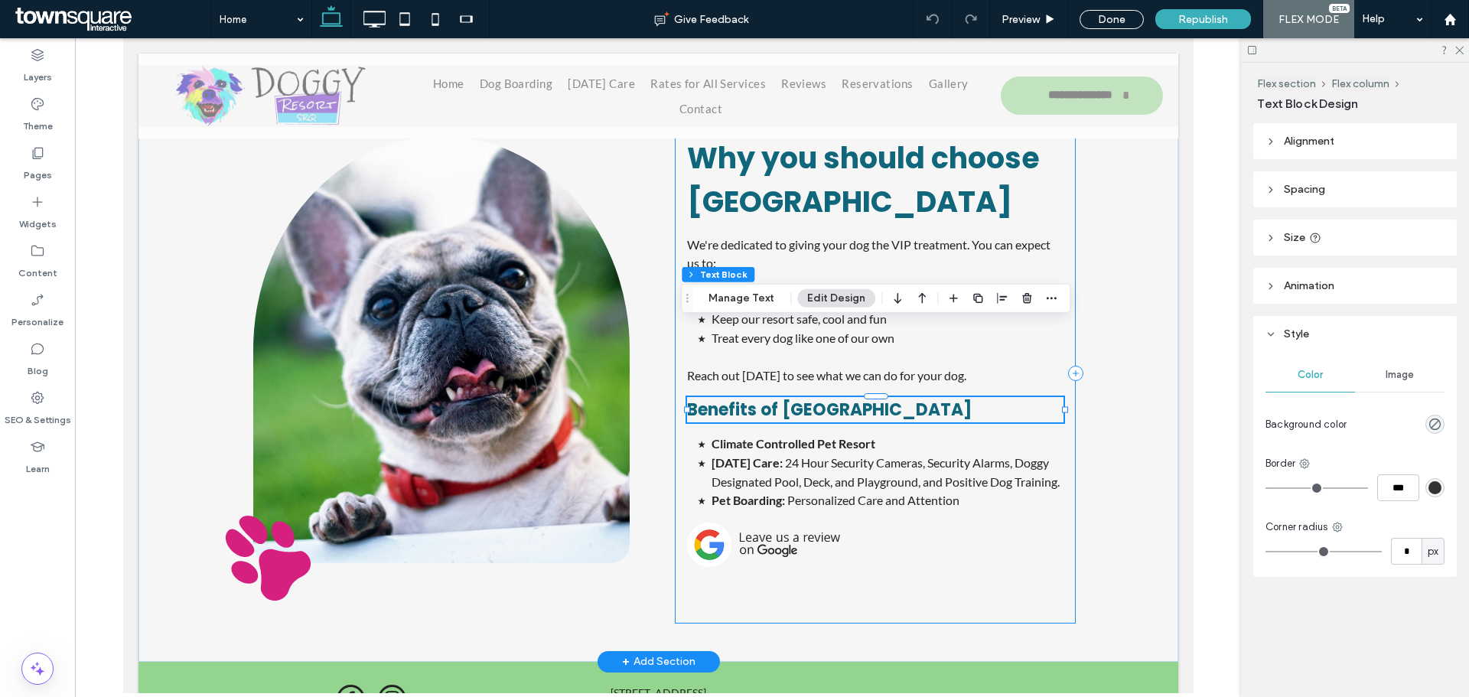
click at [962, 447] on div "Why you should choose Doggy Resort We're dedicated to giving your dog the VIP t…" at bounding box center [874, 374] width 401 height 500
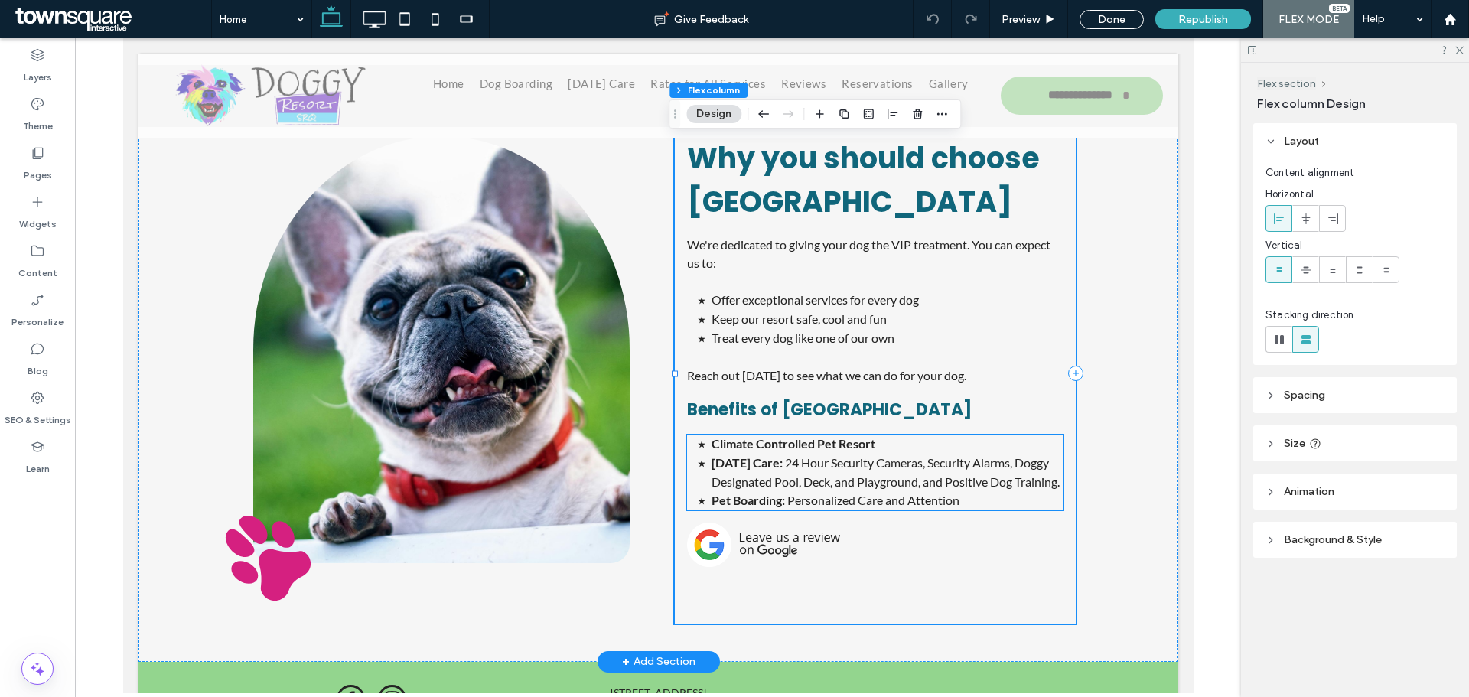
click at [963, 491] on li "Pet Boarding: Personalized Care and Attention" at bounding box center [887, 500] width 352 height 19
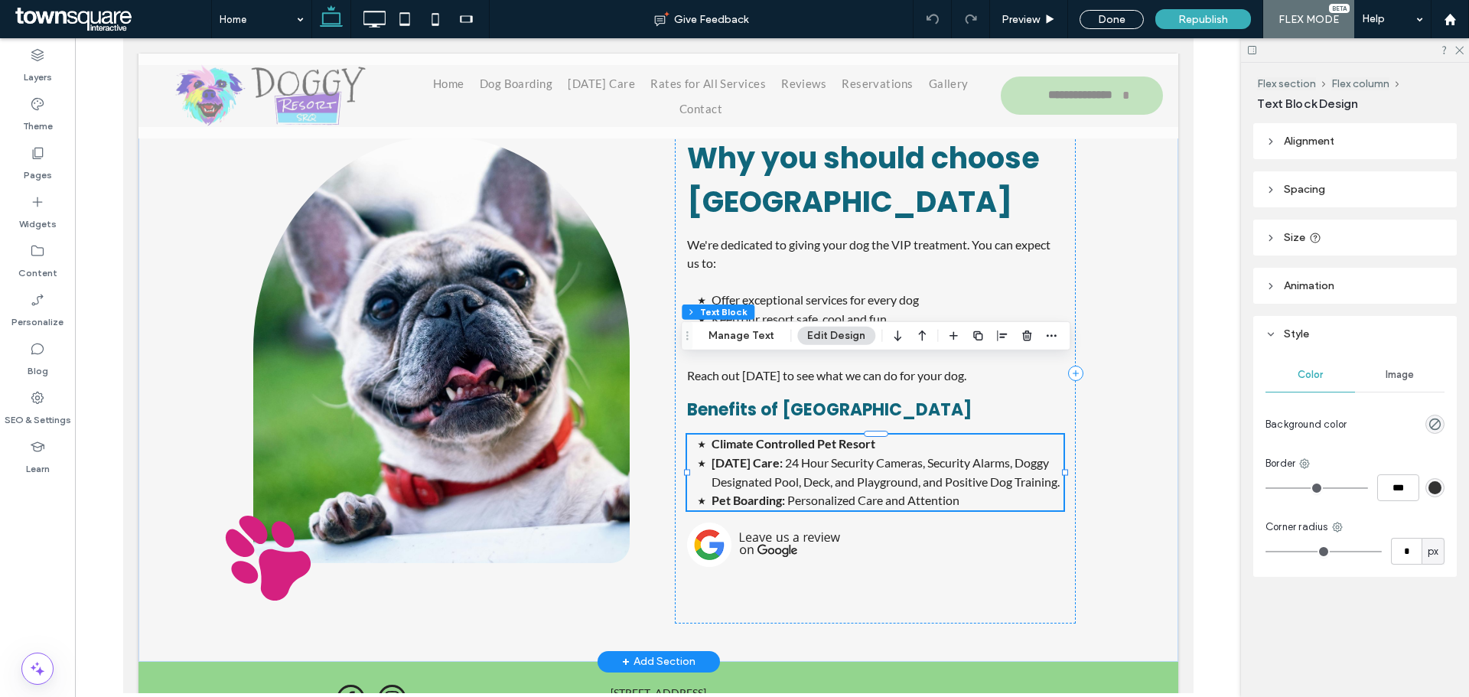
click at [963, 491] on li "Pet Boarding: Personalized Care and Attention" at bounding box center [887, 500] width 352 height 19
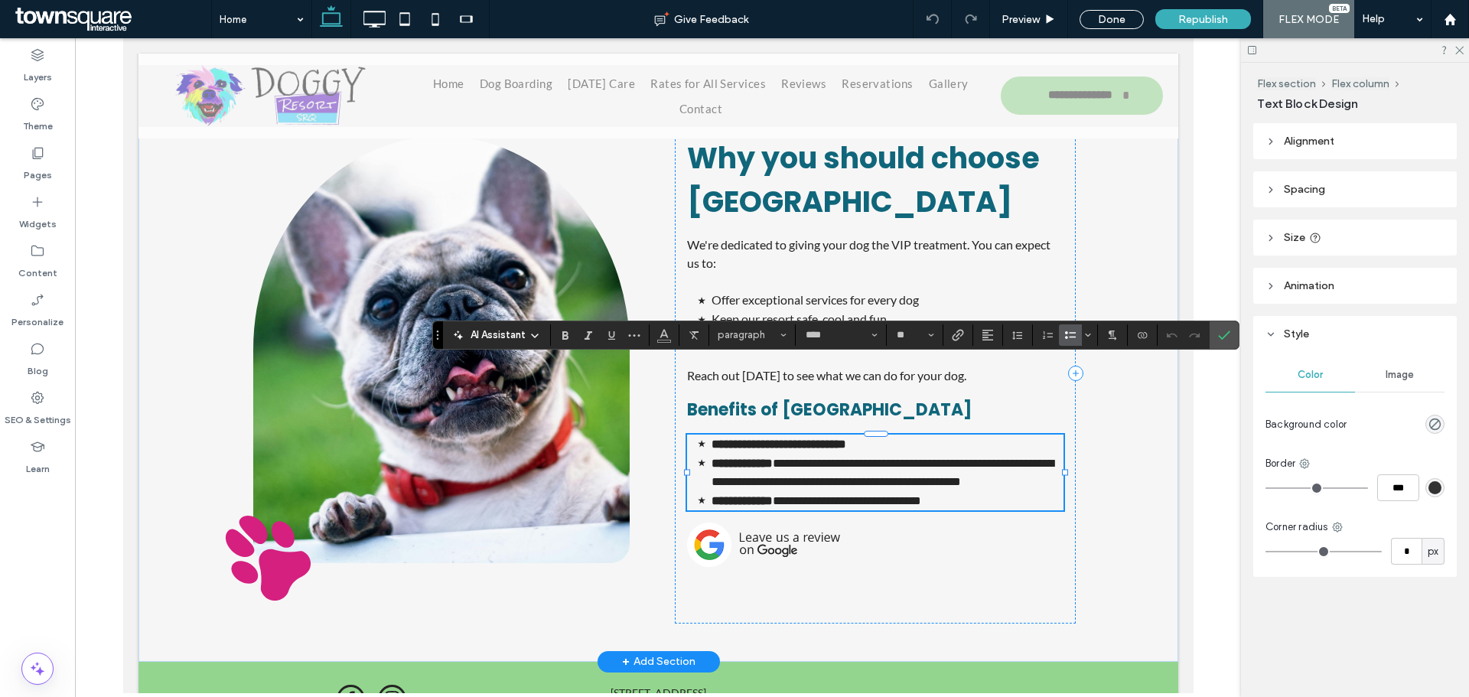
click at [963, 491] on li "**********" at bounding box center [887, 500] width 352 height 19
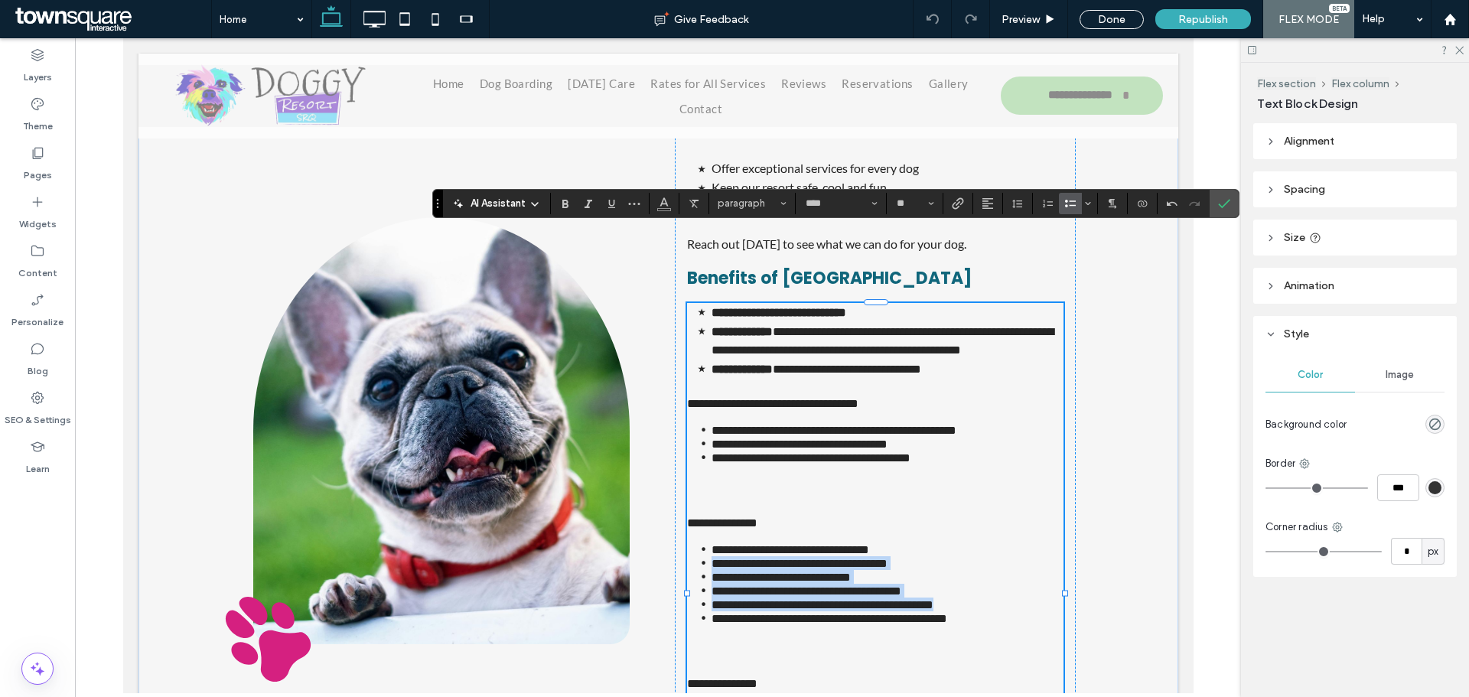
scroll to position [1961, 0]
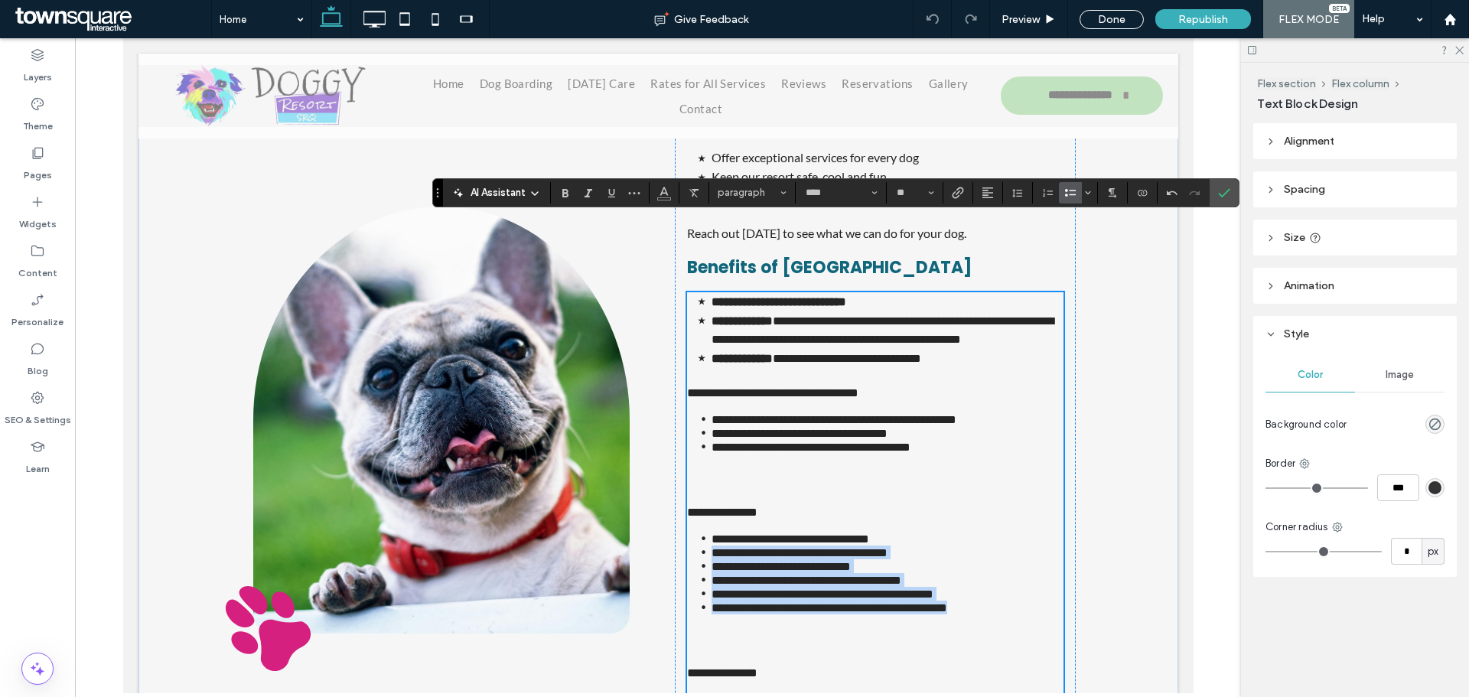
drag, startPoint x: 1316, startPoint y: 668, endPoint x: 1188, endPoint y: 559, distance: 168.2
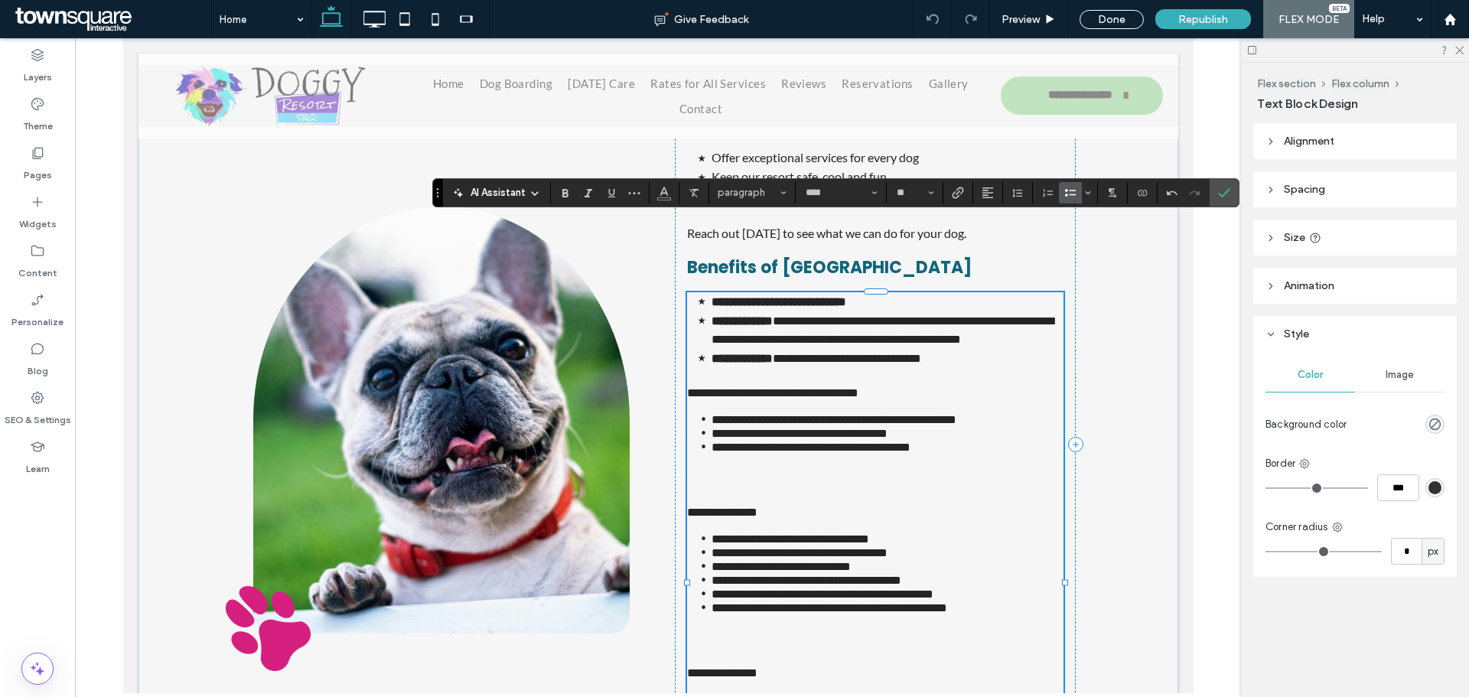
click at [793, 387] on span "**********" at bounding box center [771, 392] width 171 height 11
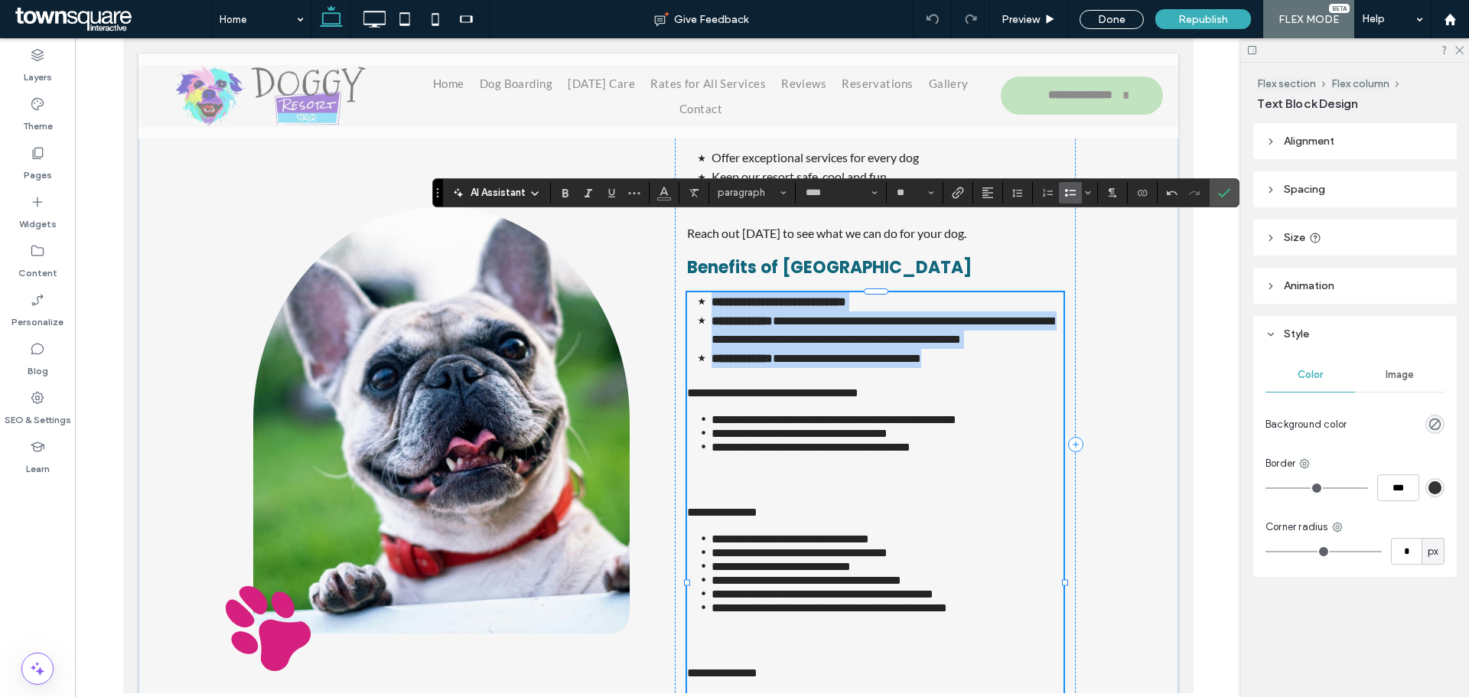
drag, startPoint x: 967, startPoint y: 284, endPoint x: 696, endPoint y: 230, distance: 277.0
click at [696, 292] on ul "**********" at bounding box center [874, 330] width 376 height 76
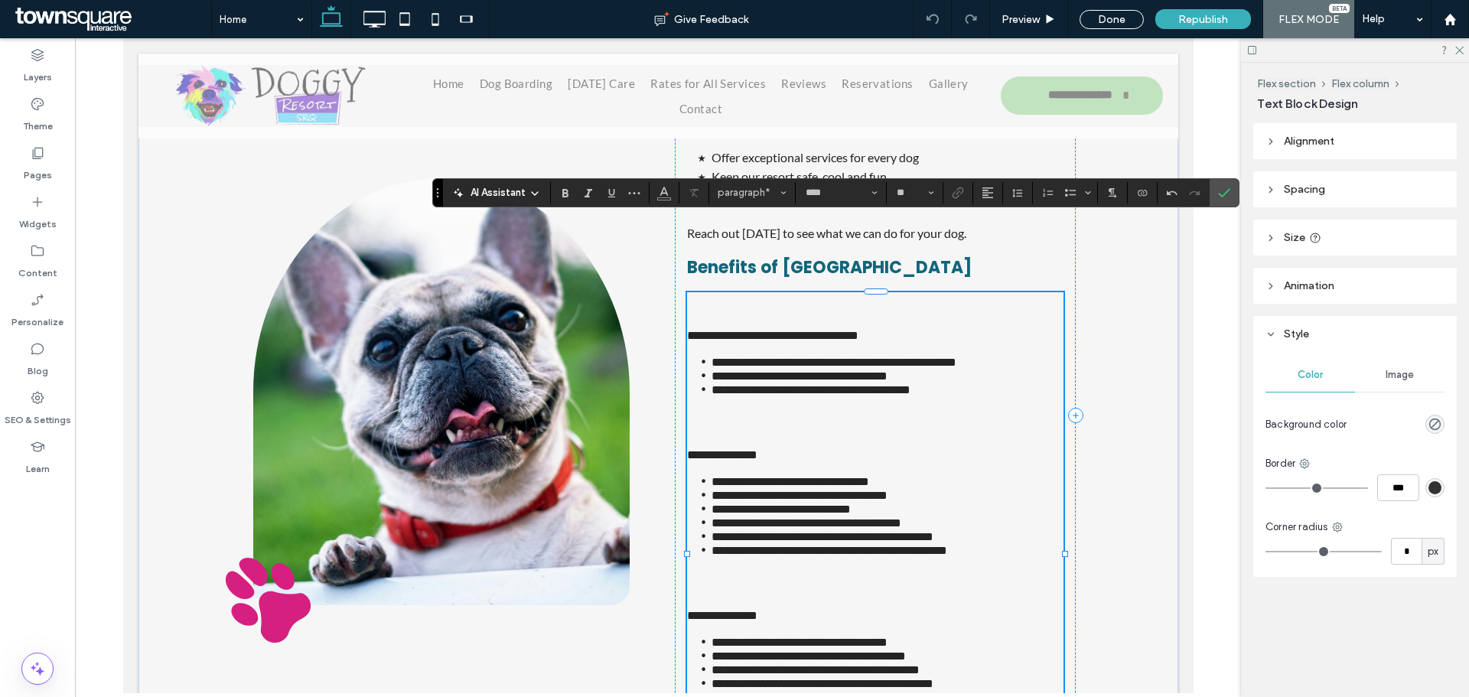
click at [696, 311] on p "﻿" at bounding box center [874, 320] width 376 height 18
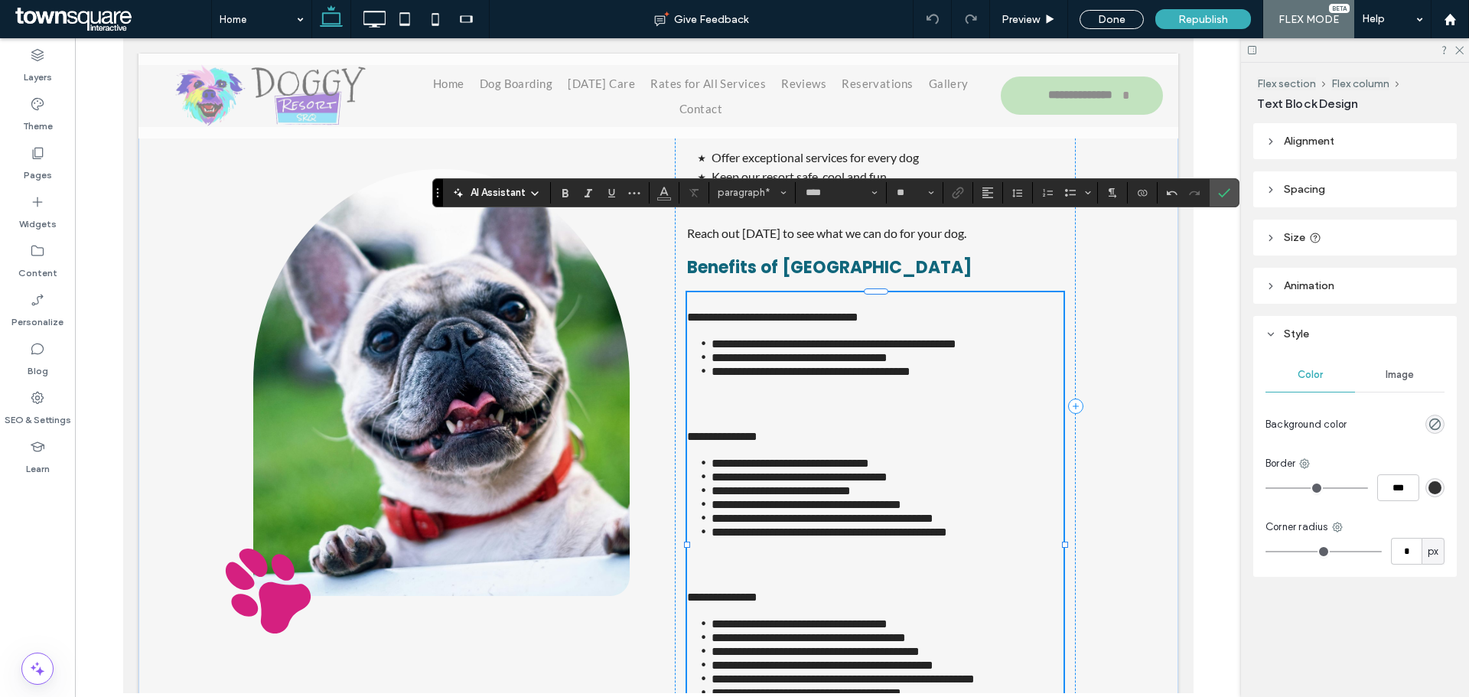
click at [686, 311] on span "**********" at bounding box center [771, 316] width 171 height 11
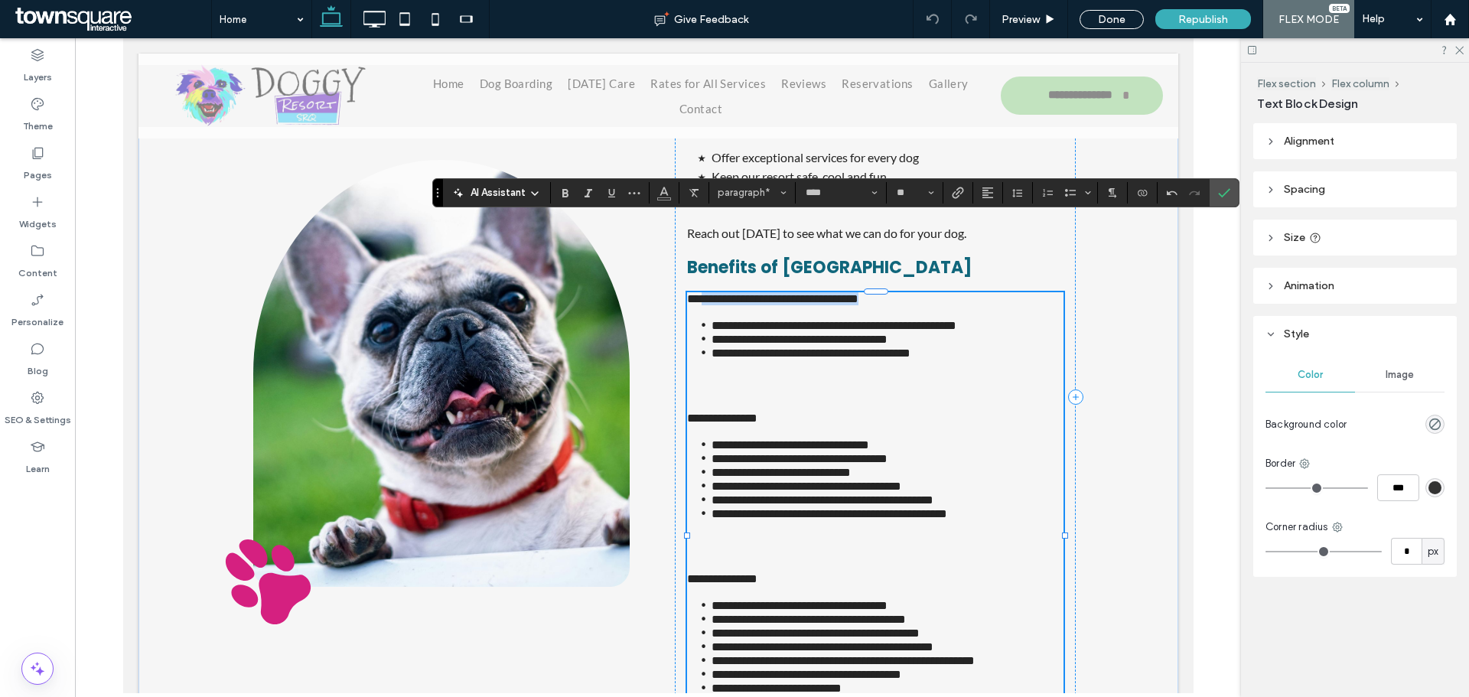
drag, startPoint x: 700, startPoint y: 228, endPoint x: 890, endPoint y: 228, distance: 189.8
click at [890, 292] on p "**********" at bounding box center [874, 298] width 376 height 13
click at [575, 191] on label "Bold" at bounding box center [565, 192] width 23 height 21
click at [721, 305] on p at bounding box center [874, 311] width 376 height 13
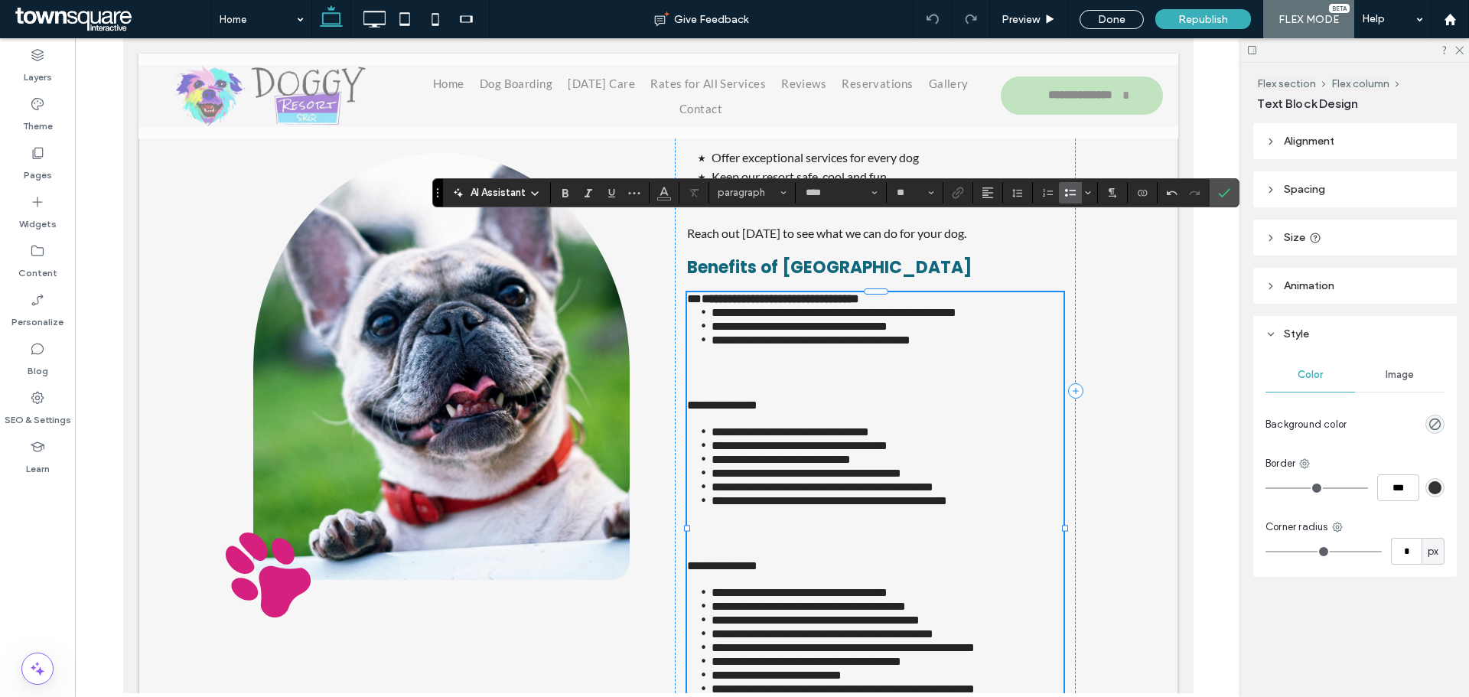
click at [711, 305] on li "**********" at bounding box center [887, 312] width 352 height 14
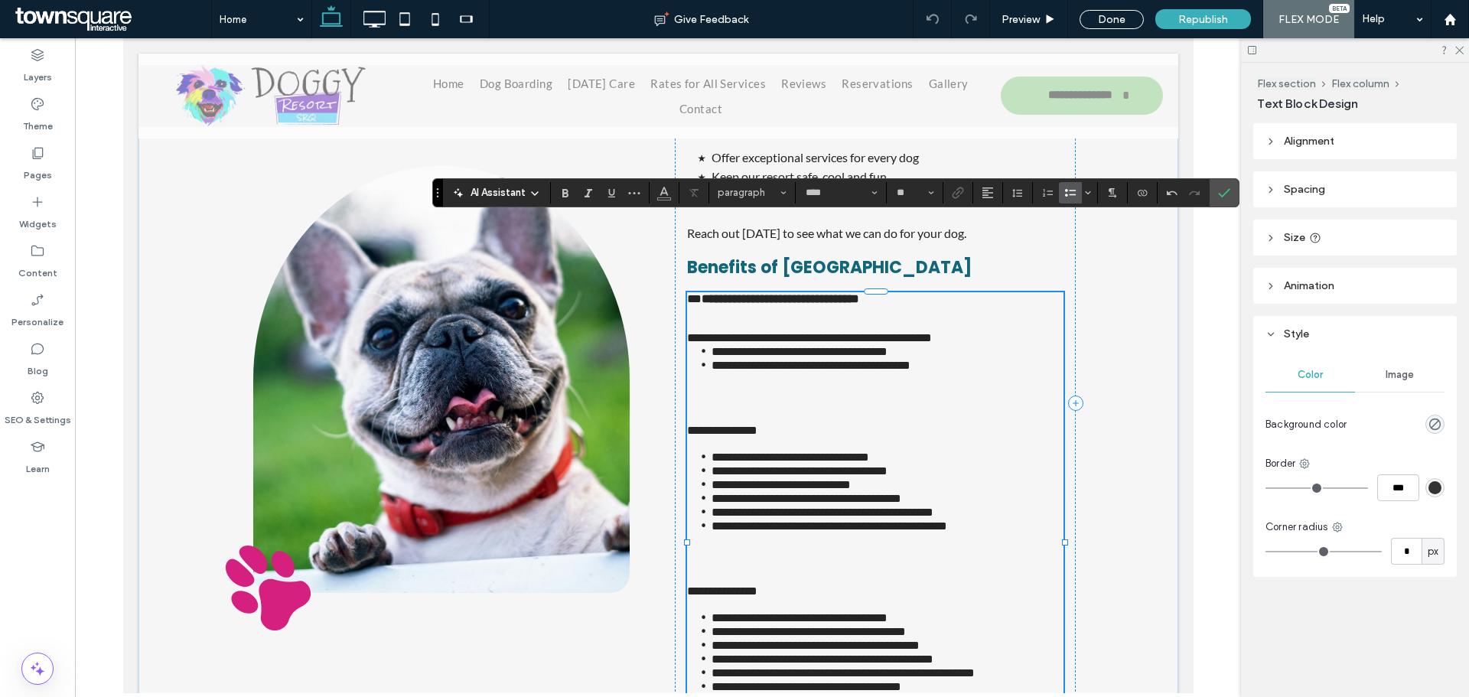
click at [1064, 196] on icon "Bulleted List" at bounding box center [1070, 193] width 12 height 12
click at [686, 333] on span "**********" at bounding box center [808, 338] width 245 height 11
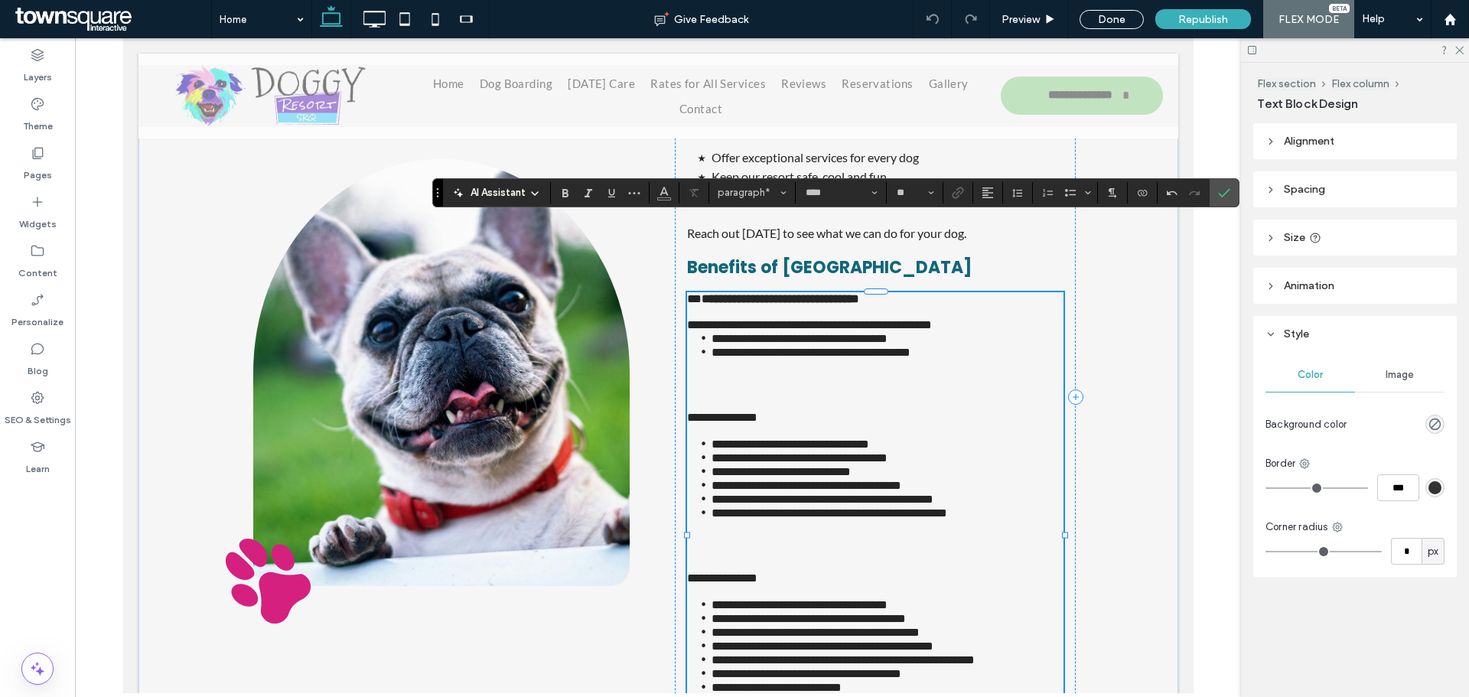
click at [686, 319] on span "**********" at bounding box center [808, 324] width 245 height 11
click at [686, 292] on div at bounding box center [686, 535] width 1 height 486
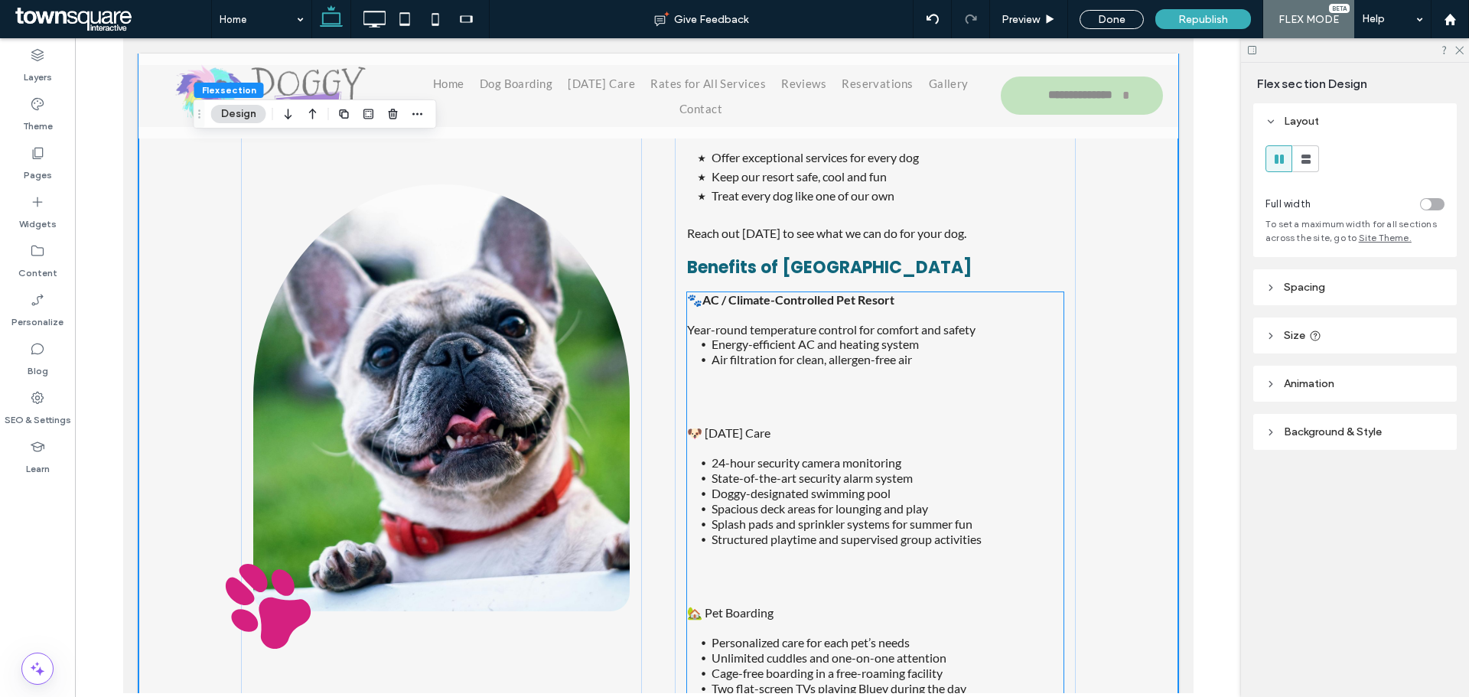
click at [689, 322] on span "Year-round temperature control for comfort and safety" at bounding box center [830, 329] width 288 height 15
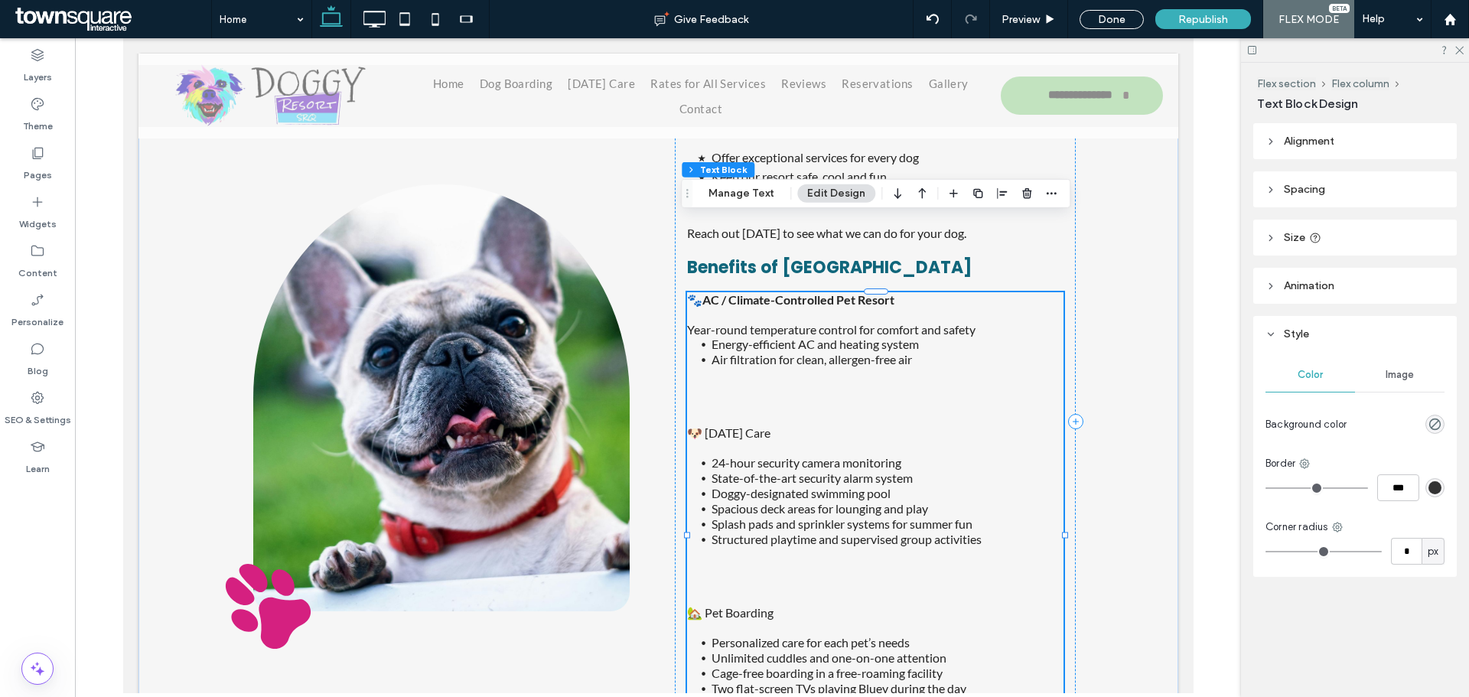
click at [689, 322] on span "Year-round temperature control for comfort and safety" at bounding box center [830, 329] width 288 height 15
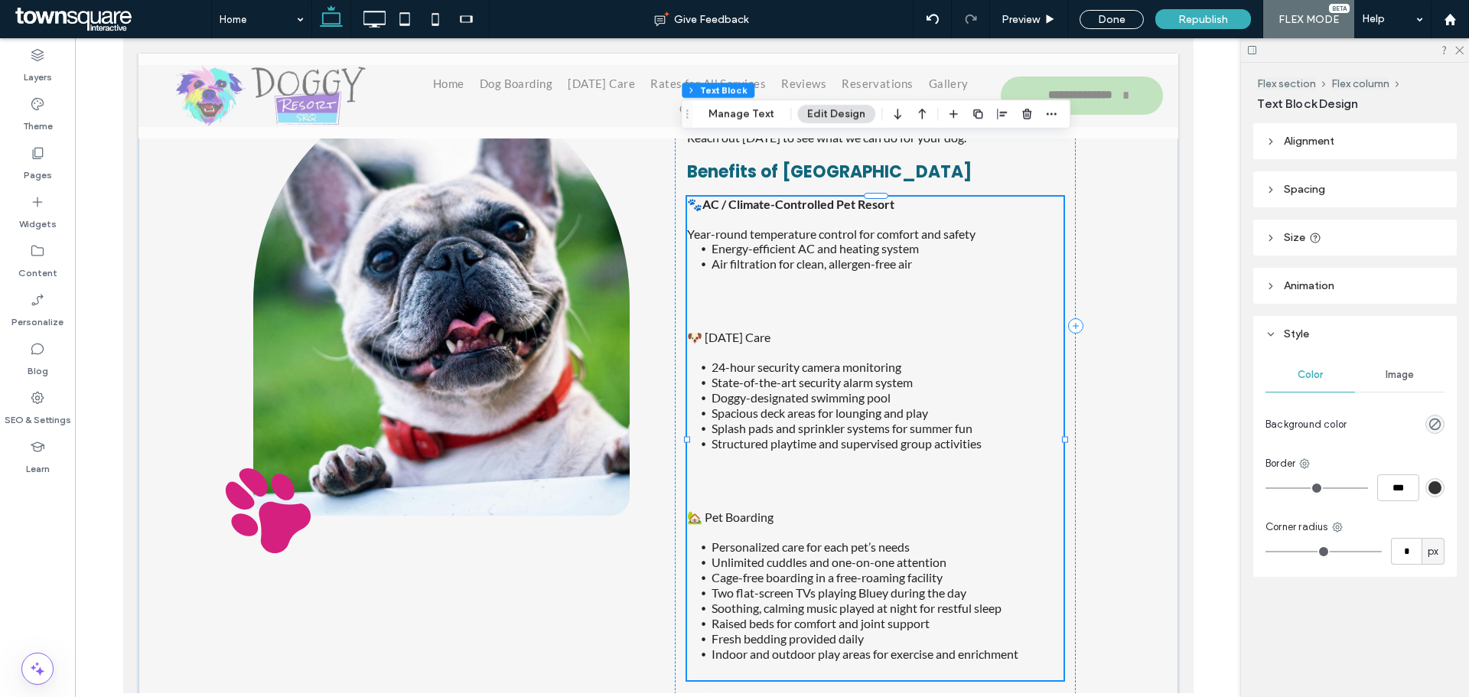
type input "****"
type input "**"
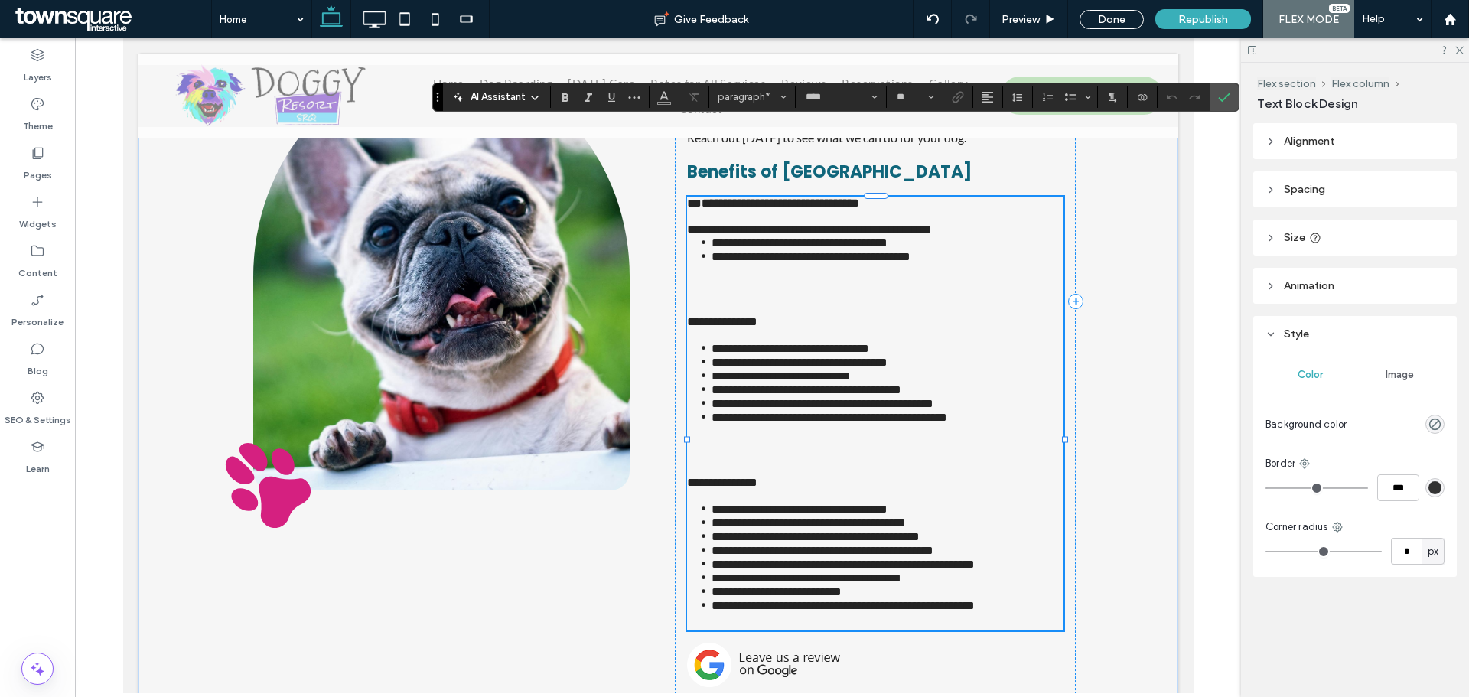
click at [686, 223] on span "**********" at bounding box center [808, 228] width 245 height 11
click at [1071, 95] on use "Bulleted List" at bounding box center [1070, 97] width 11 height 8
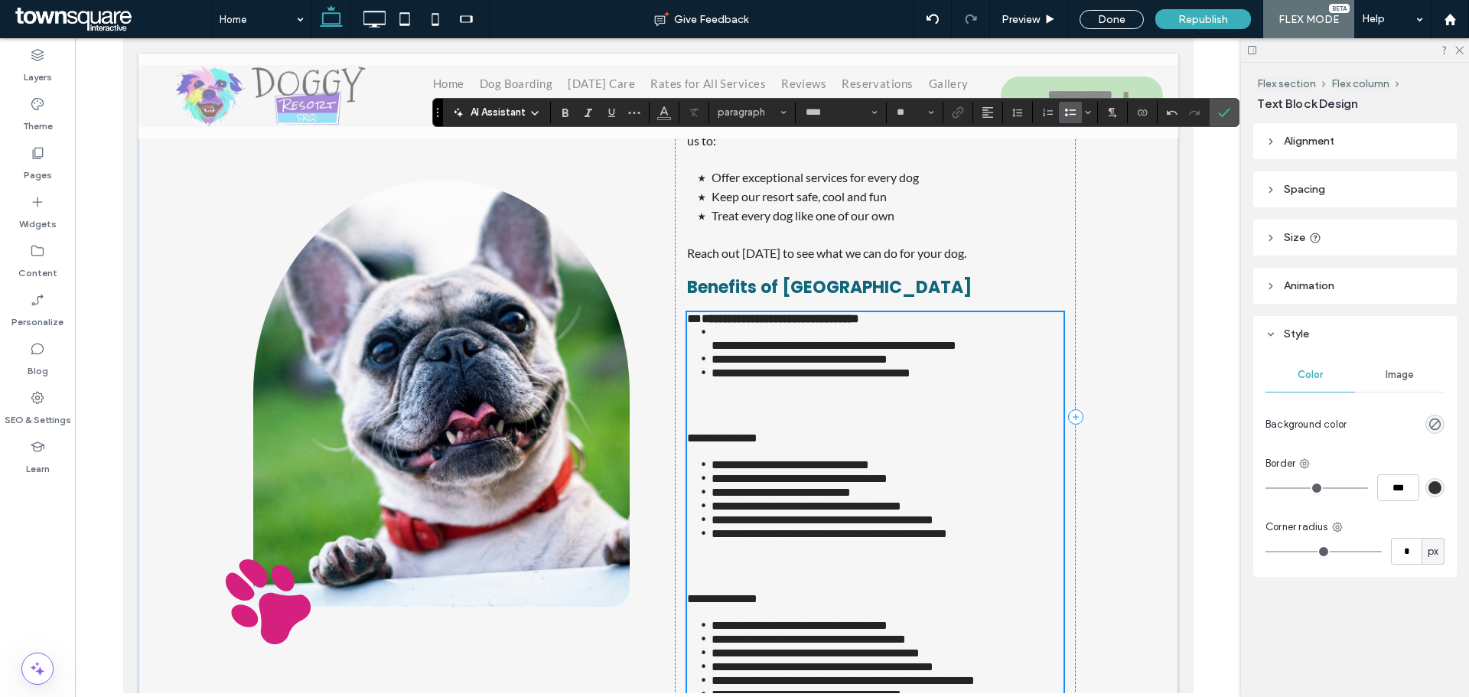
scroll to position [1930, 0]
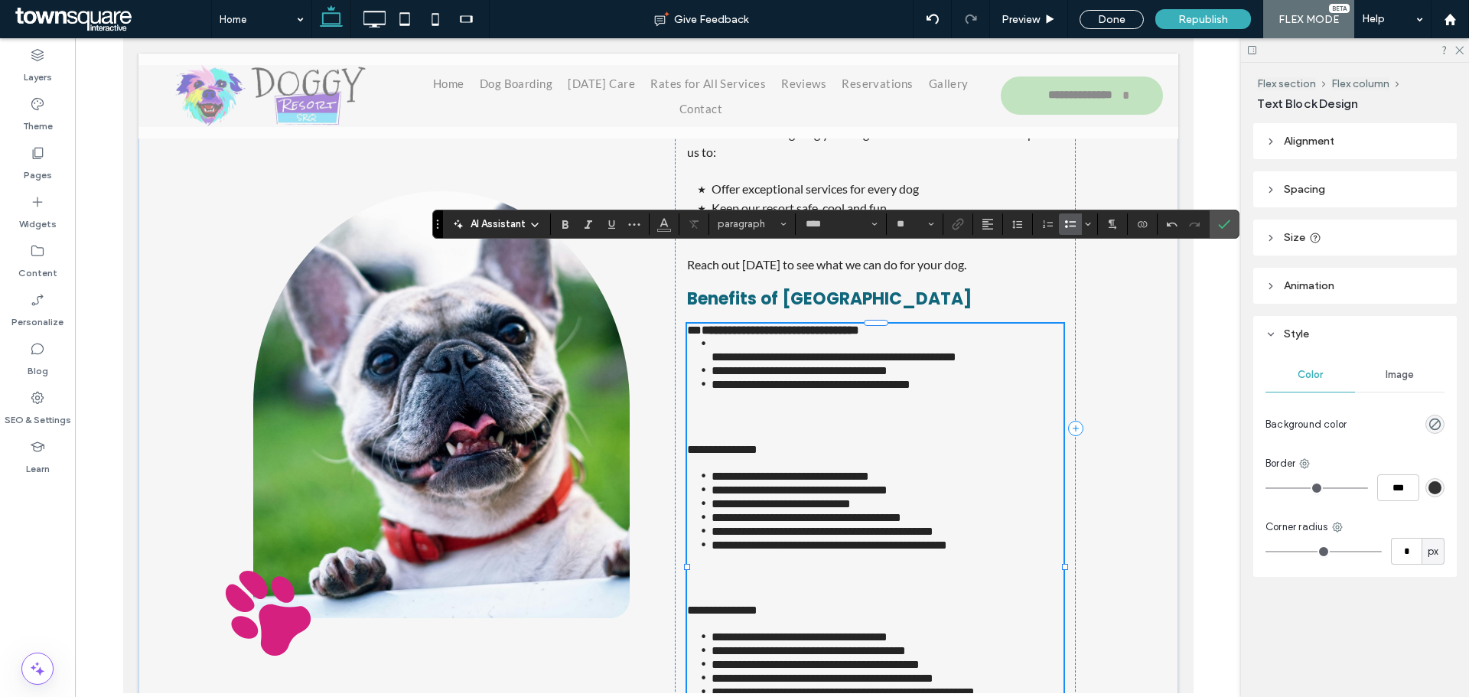
click at [704, 337] on ul "**********" at bounding box center [874, 364] width 376 height 54
click at [1073, 227] on icon "Bulleted List" at bounding box center [1070, 224] width 12 height 12
click at [704, 337] on ul "**********" at bounding box center [874, 364] width 376 height 54
click at [687, 350] on span "**********" at bounding box center [808, 355] width 245 height 11
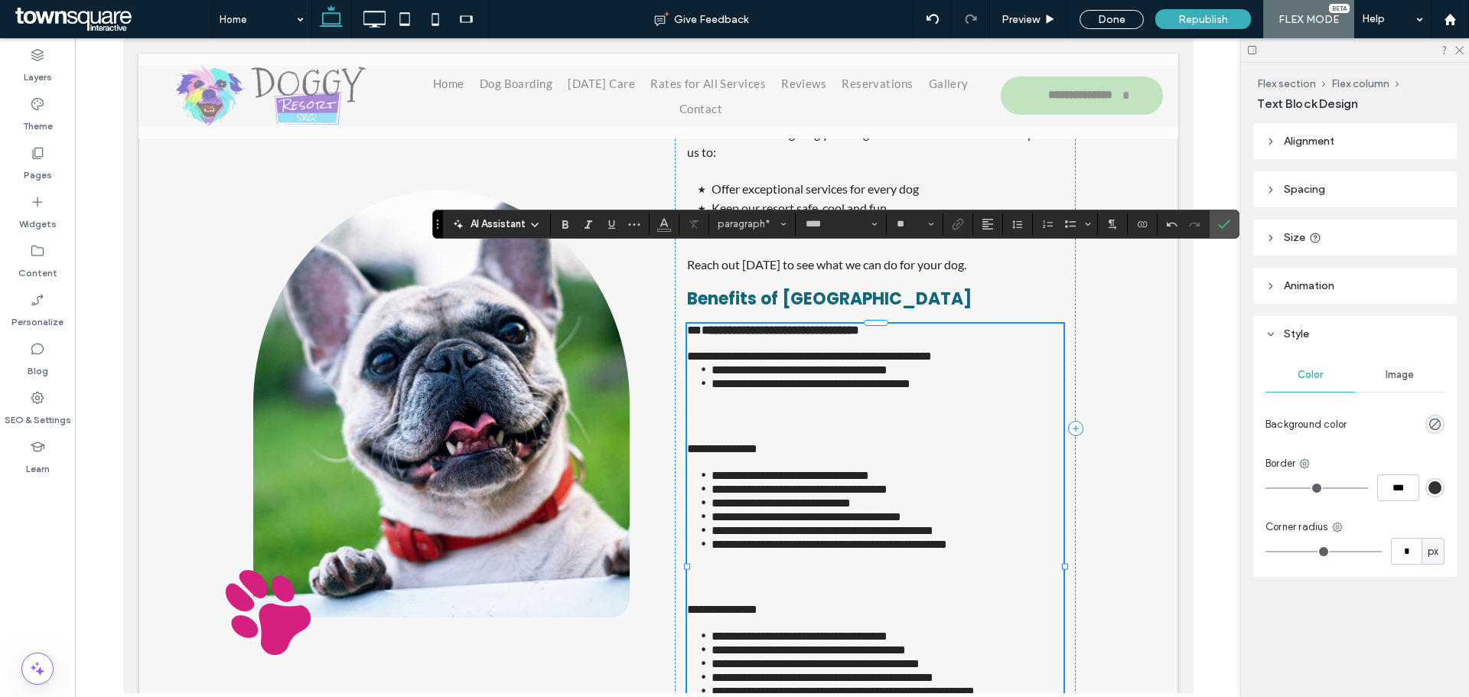
click at [686, 350] on span "**********" at bounding box center [808, 355] width 245 height 11
click at [1071, 224] on icon "Bulleted List" at bounding box center [1070, 224] width 12 height 12
click at [1171, 232] on span "Undo" at bounding box center [1169, 223] width 7 height 21
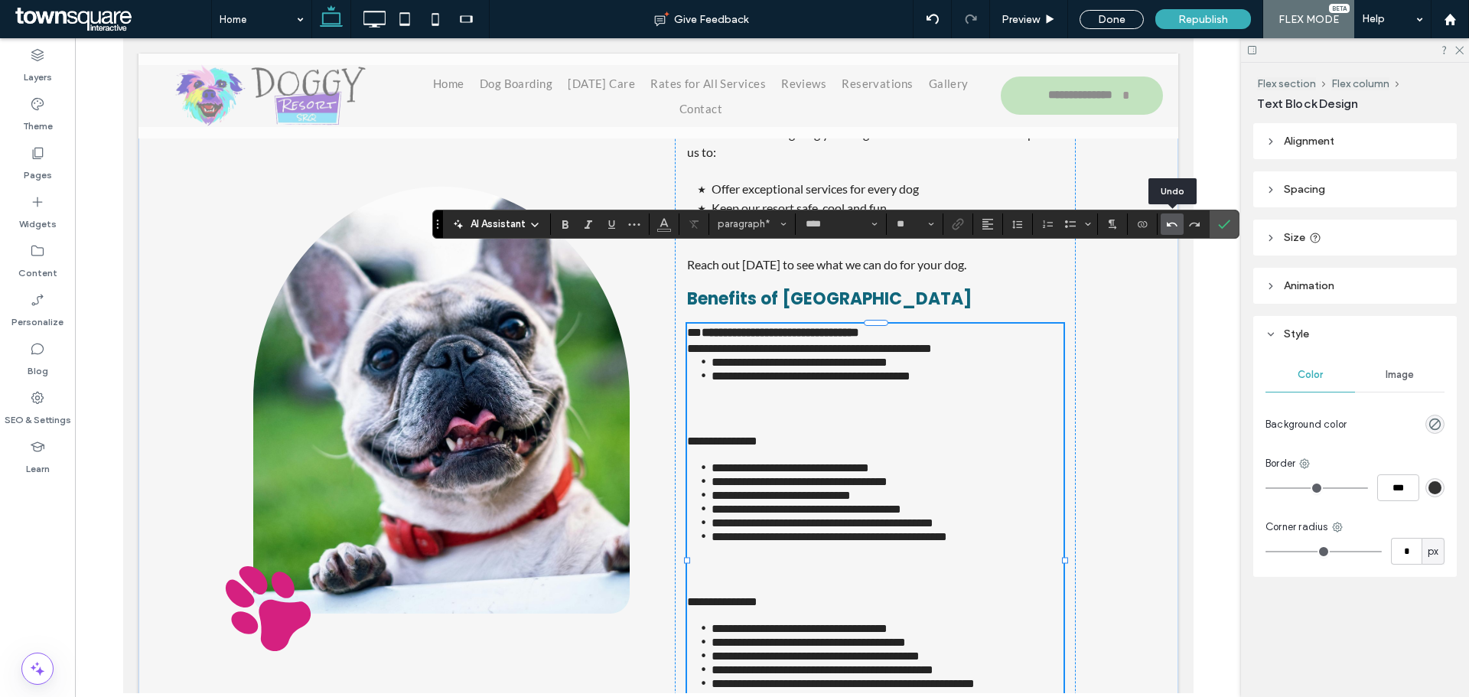
click at [1171, 232] on span "Undo" at bounding box center [1169, 223] width 7 height 21
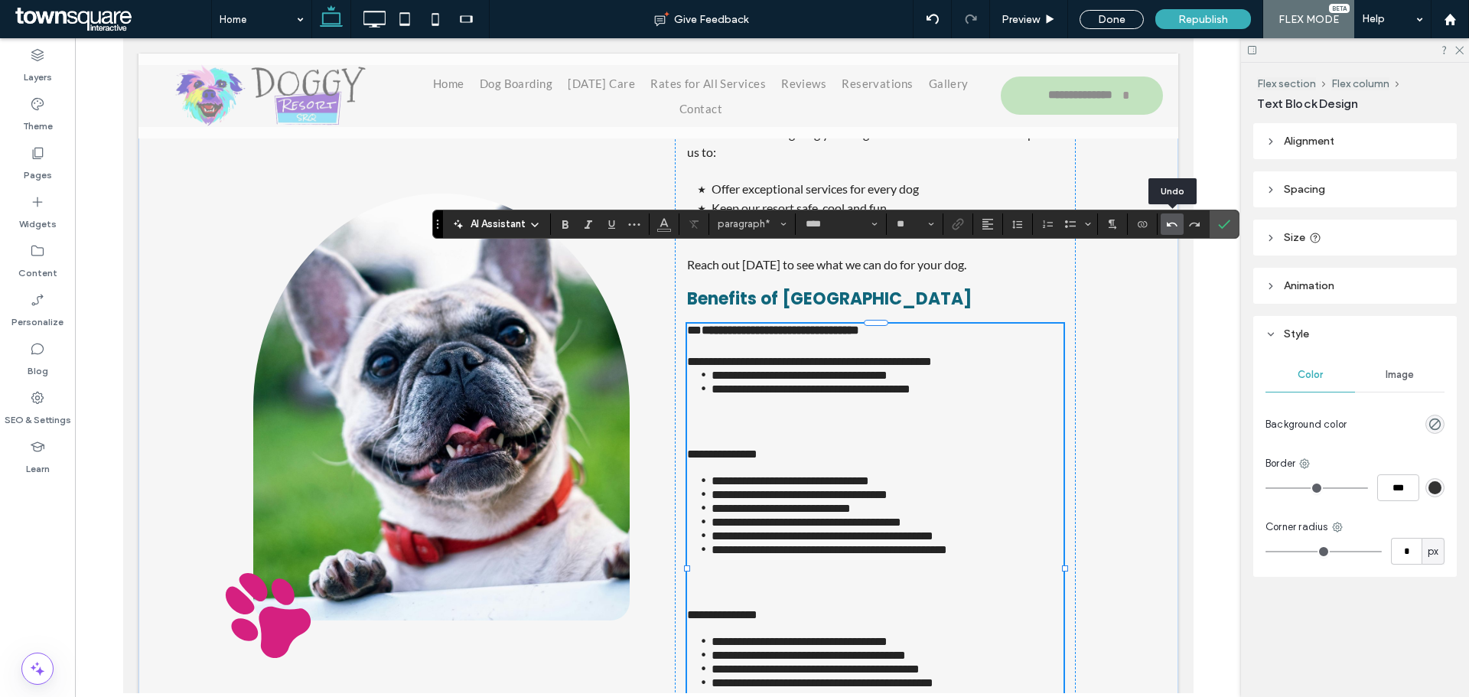
click at [1171, 232] on span "Undo" at bounding box center [1169, 223] width 7 height 21
click at [1192, 226] on icon "Redo" at bounding box center [1195, 224] width 12 height 12
click at [770, 337] on p "﻿" at bounding box center [874, 346] width 376 height 18
click at [734, 422] on p at bounding box center [874, 428] width 376 height 13
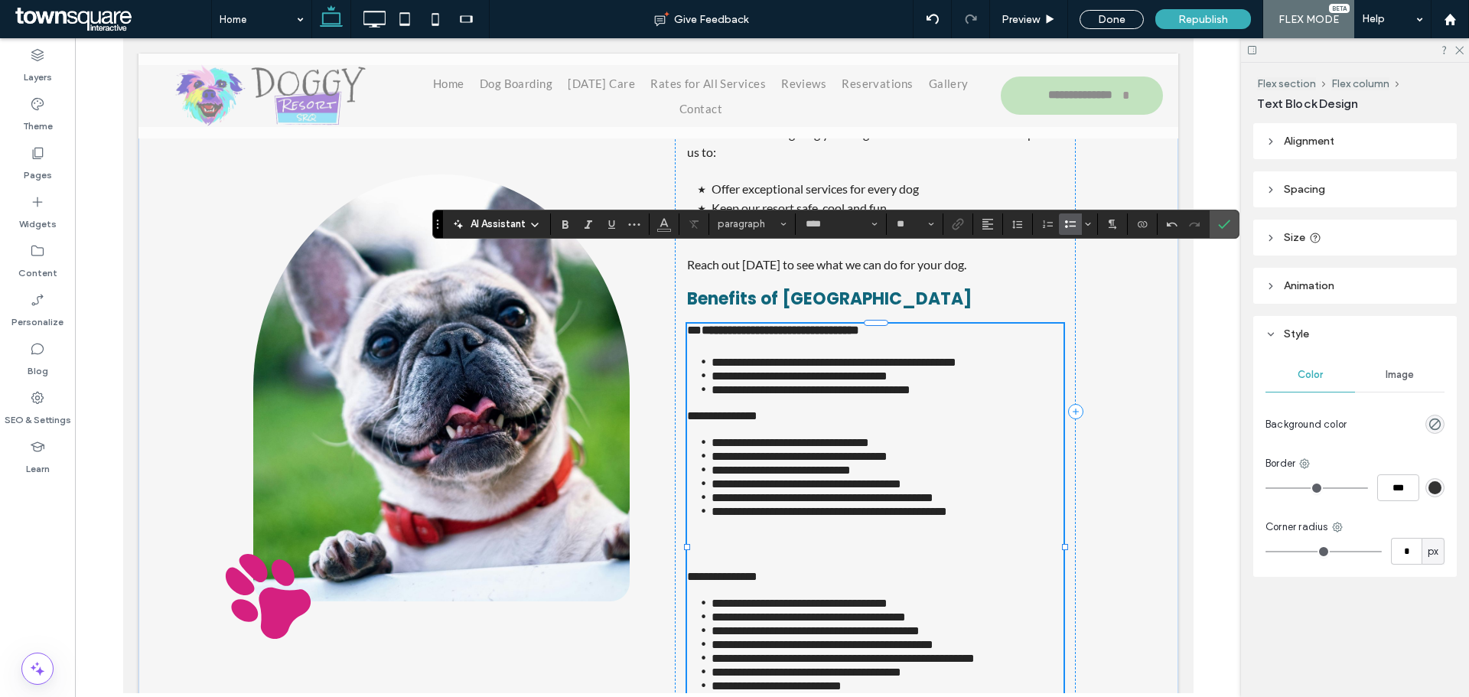
click at [757, 410] on span "**********" at bounding box center [721, 415] width 70 height 11
click at [562, 214] on span "Bold" at bounding box center [562, 223] width 7 height 21
click at [901, 478] on span "**********" at bounding box center [806, 483] width 190 height 11
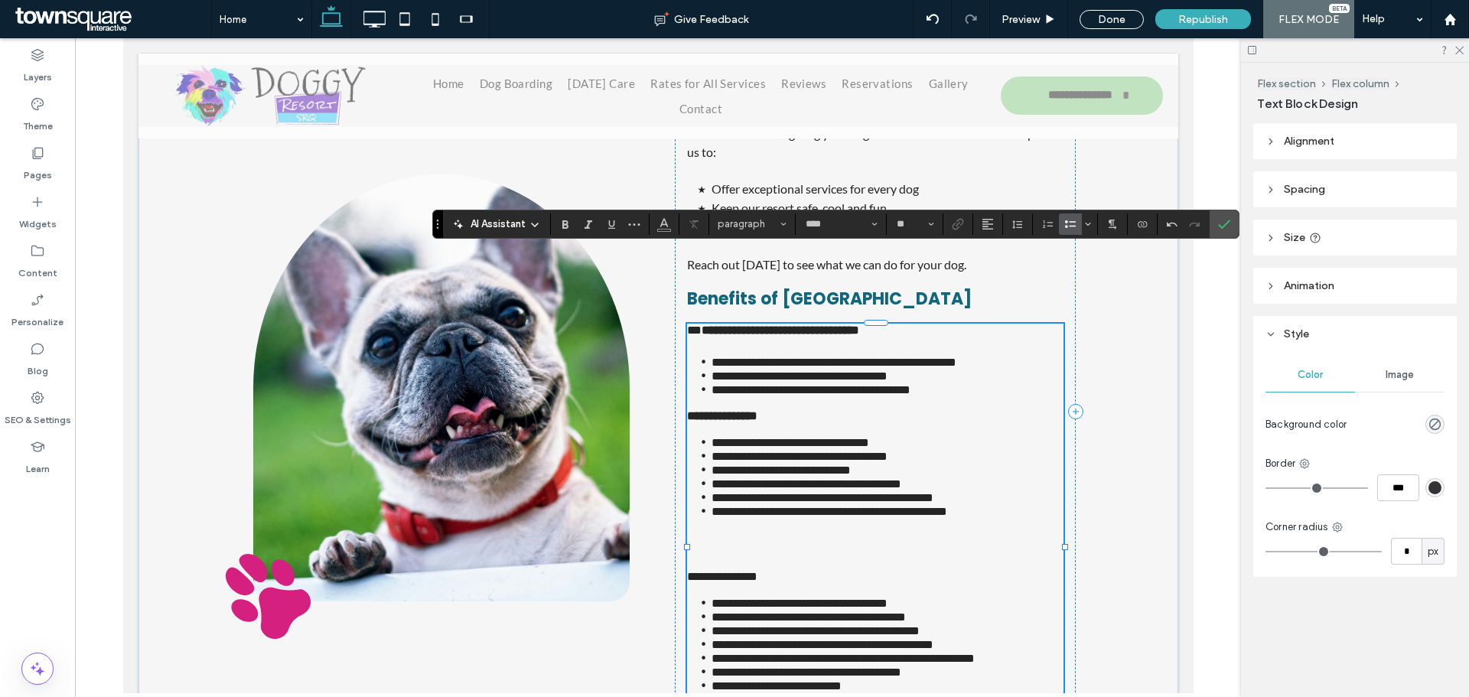
click at [808, 324] on strong "**********" at bounding box center [780, 329] width 158 height 11
click at [566, 220] on icon "Bold" at bounding box center [565, 224] width 12 height 12
click at [783, 451] on span "**********" at bounding box center [799, 456] width 176 height 11
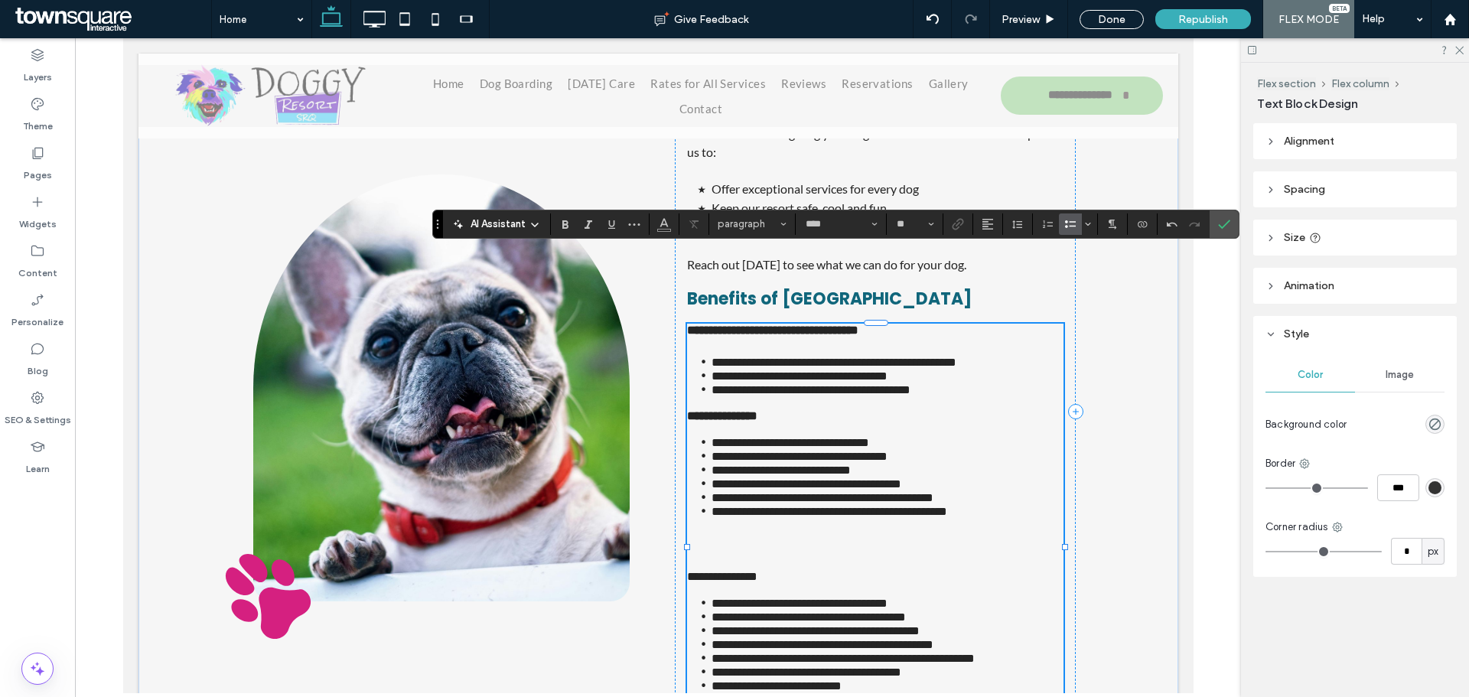
click at [757, 557] on p at bounding box center [874, 563] width 376 height 13
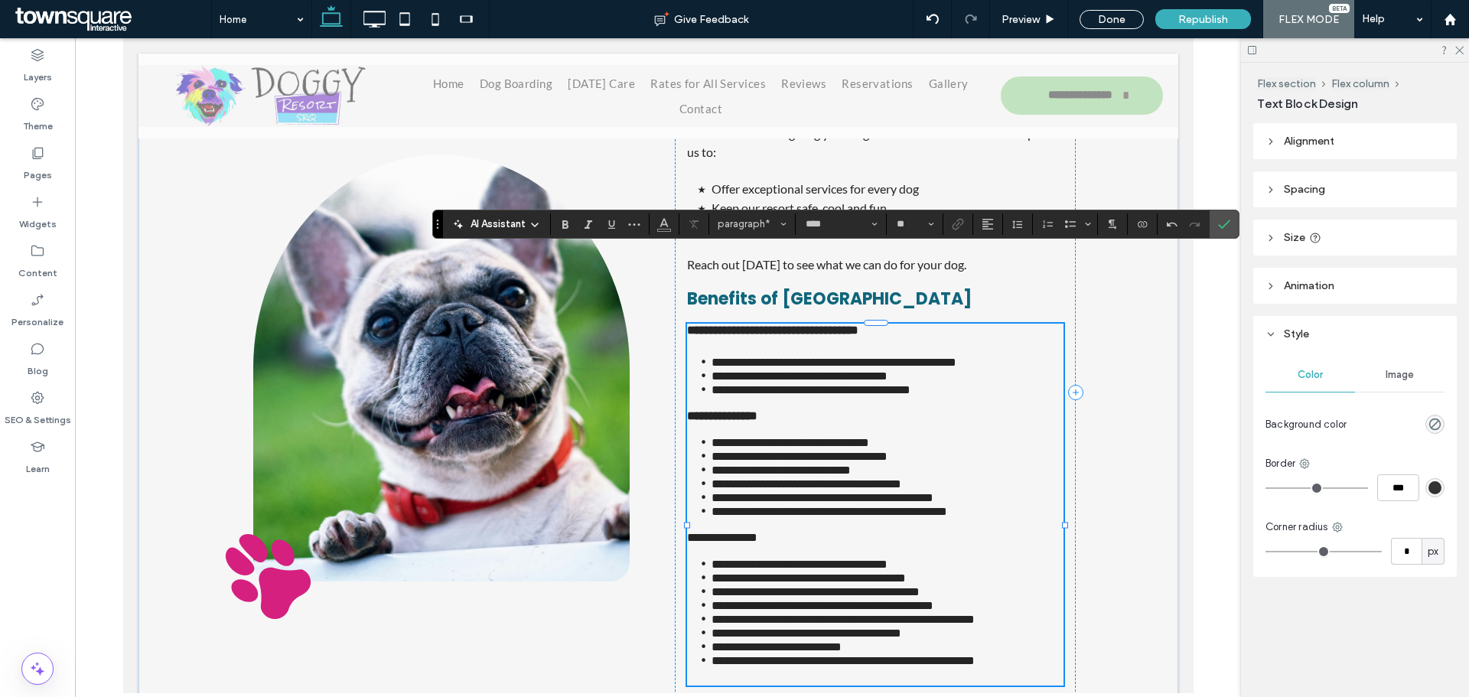
click at [757, 532] on span "**********" at bounding box center [721, 537] width 70 height 11
click at [570, 220] on icon "Bold" at bounding box center [565, 224] width 12 height 12
click at [1221, 218] on icon "Confirm" at bounding box center [1224, 224] width 12 height 12
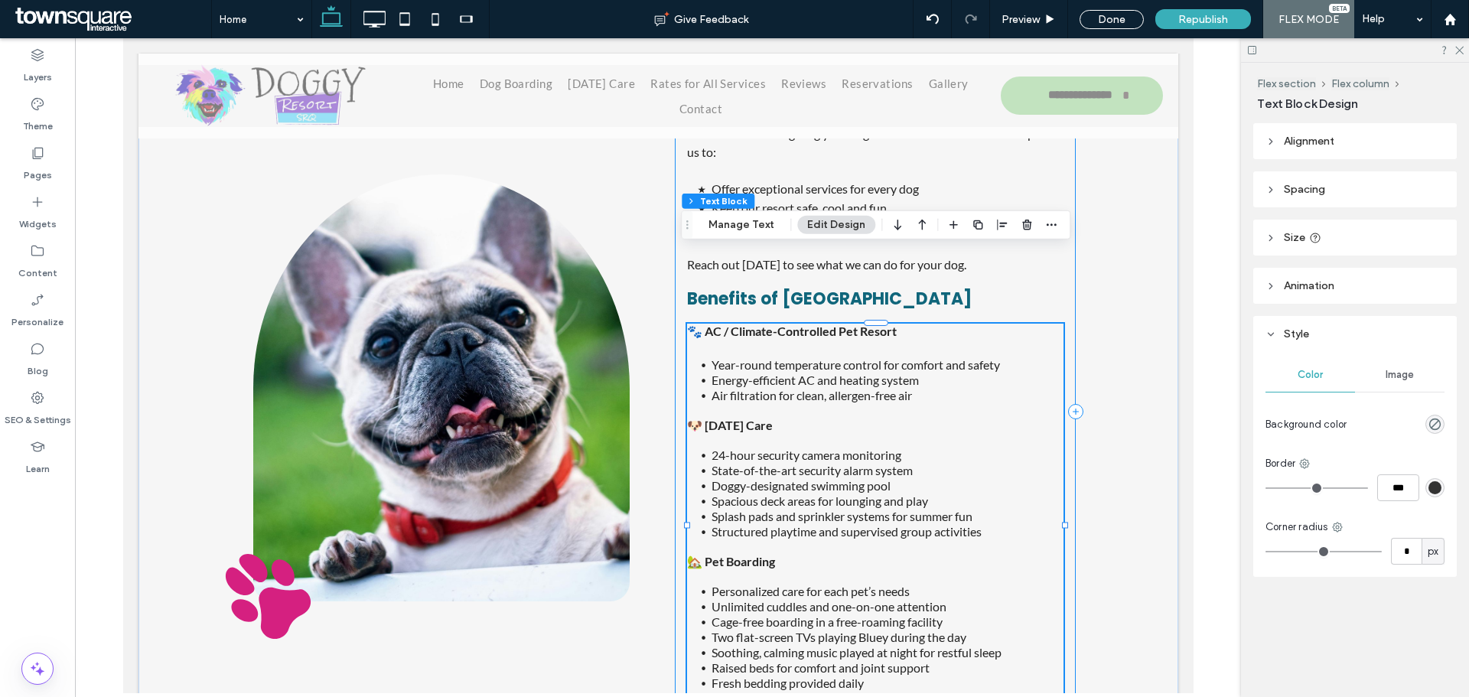
click at [1060, 591] on div "Why you should choose Doggy Resort We're dedicated to giving your dog the VIP t…" at bounding box center [874, 412] width 401 height 798
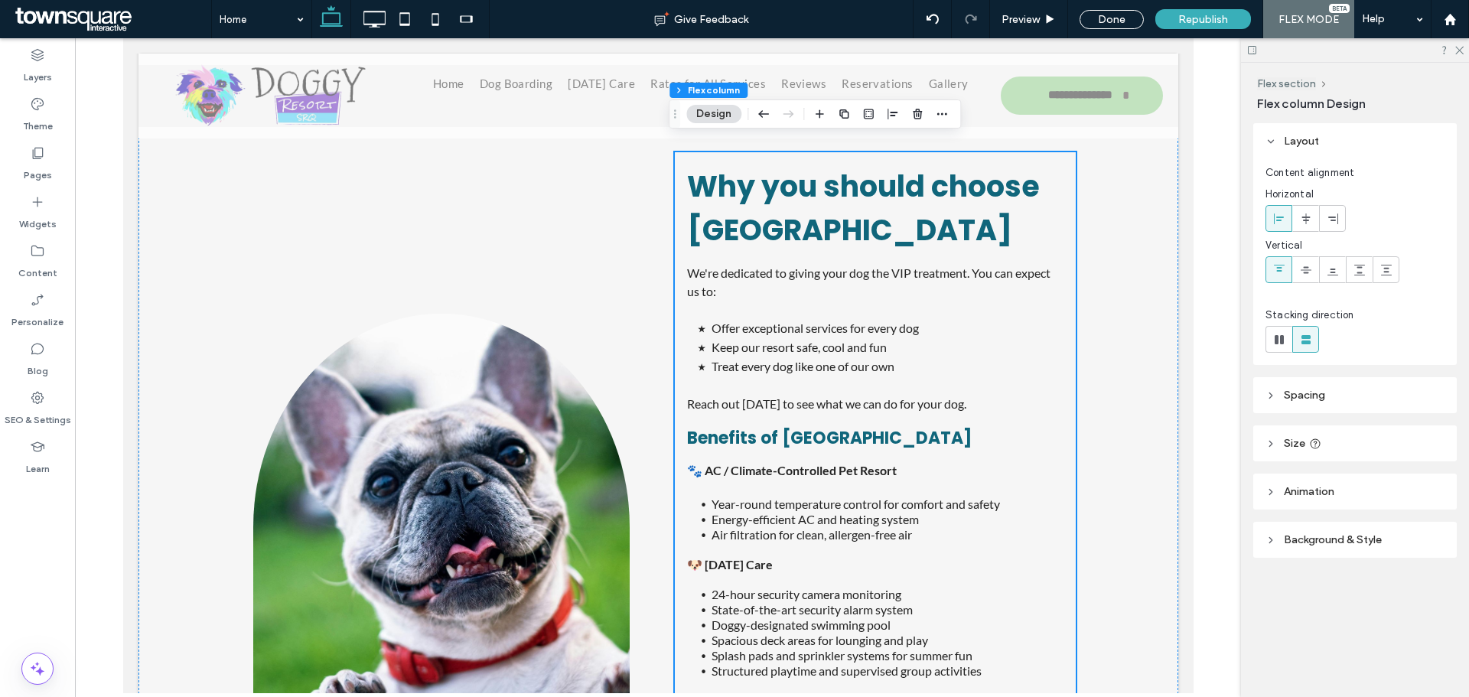
scroll to position [1838, 0]
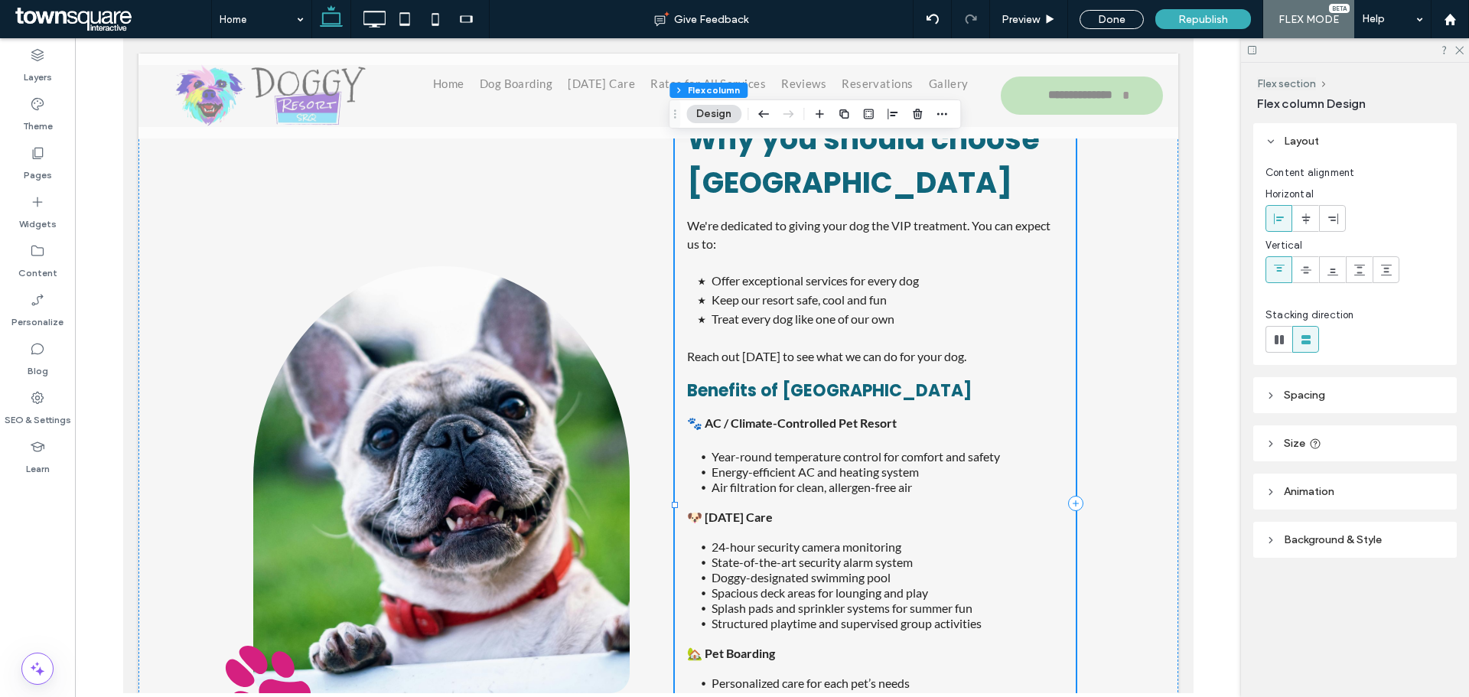
click at [711, 340] on div "Why you should choose Doggy Resort We're dedicated to giving your dog the VIP t…" at bounding box center [874, 504] width 401 height 798
click at [711, 379] on span "Benefits of Doggy Resort" at bounding box center [828, 391] width 285 height 24
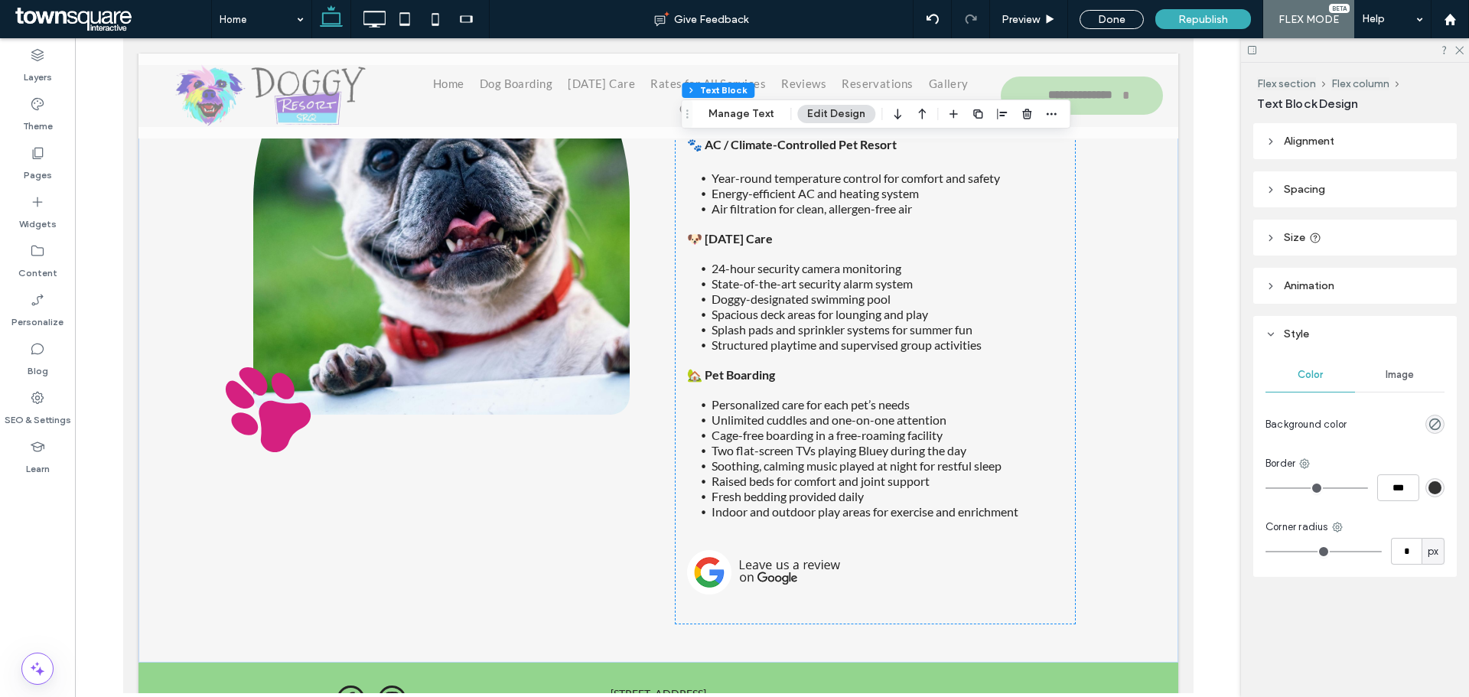
scroll to position [2130, 0]
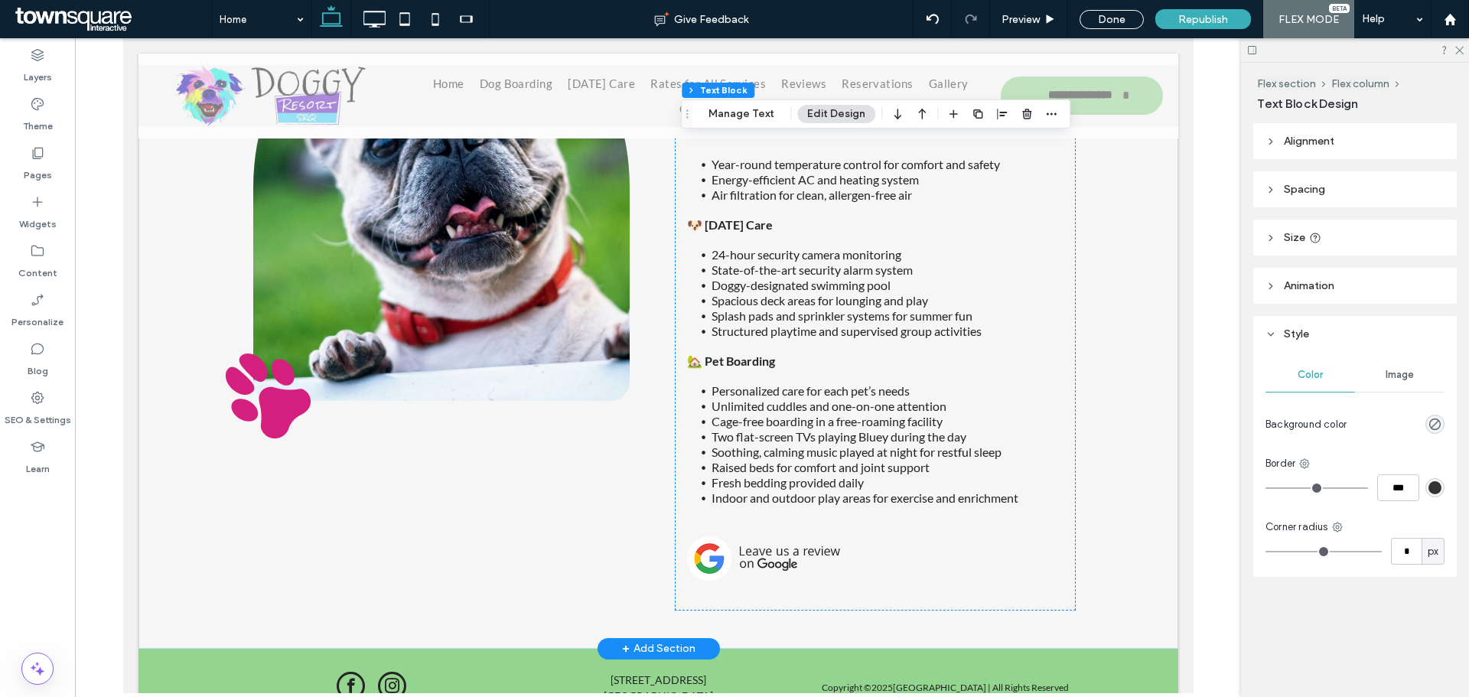
click at [689, 638] on div "+ Add Section" at bounding box center [658, 648] width 122 height 21
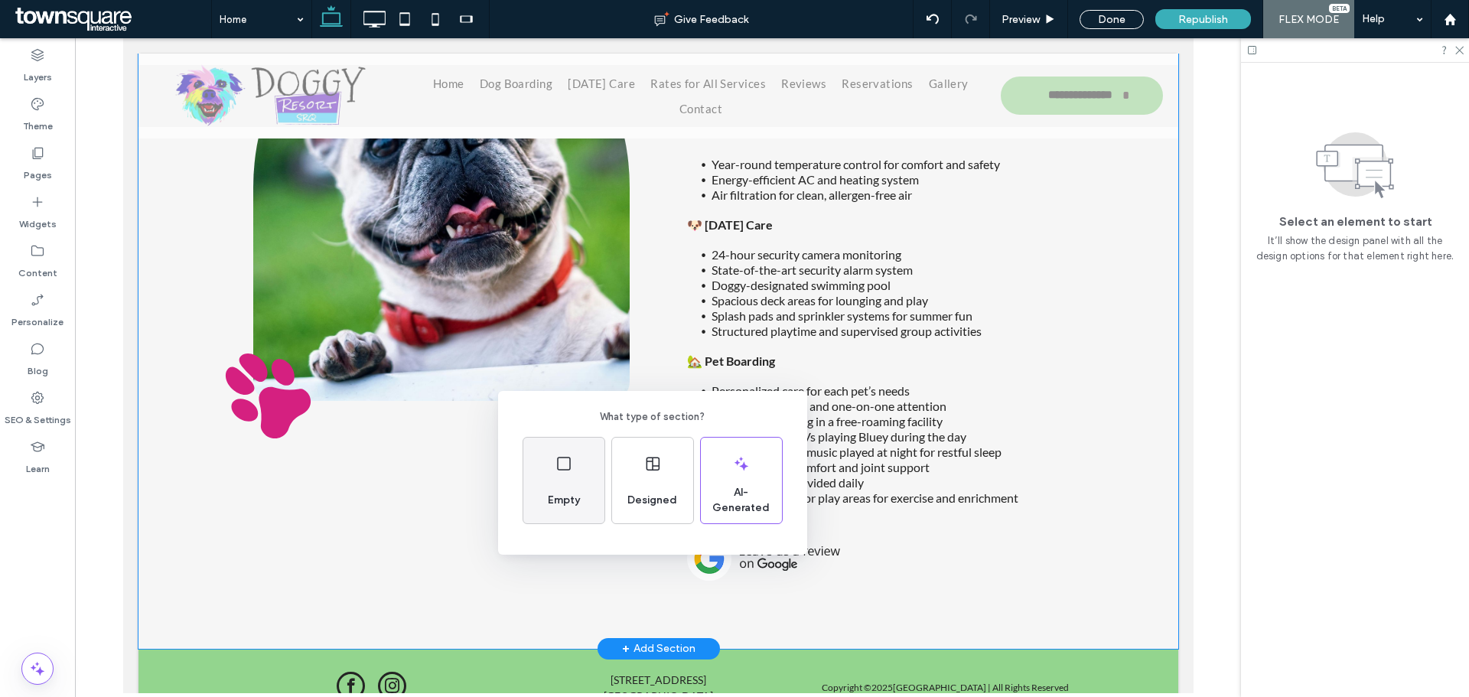
click at [552, 475] on div "Empty" at bounding box center [563, 481] width 81 height 86
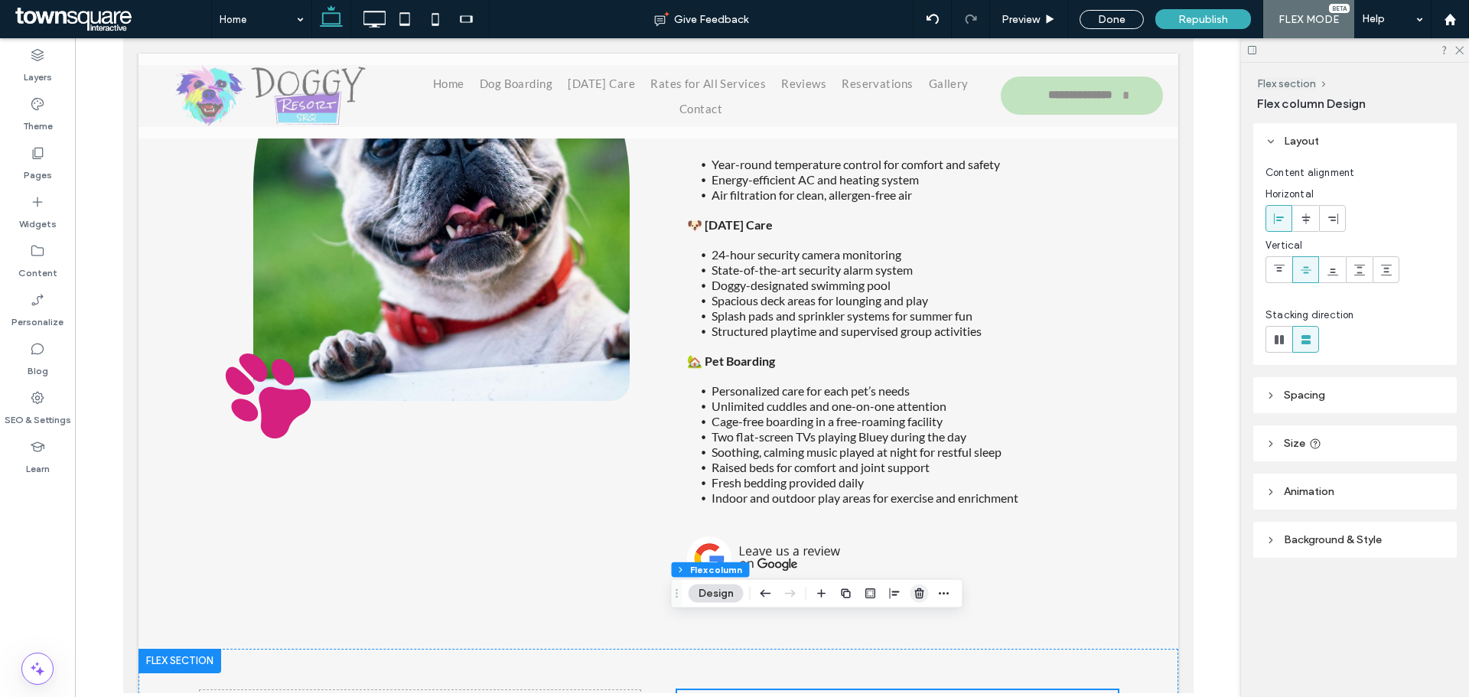
click at [924, 600] on span "button" at bounding box center [920, 594] width 18 height 18
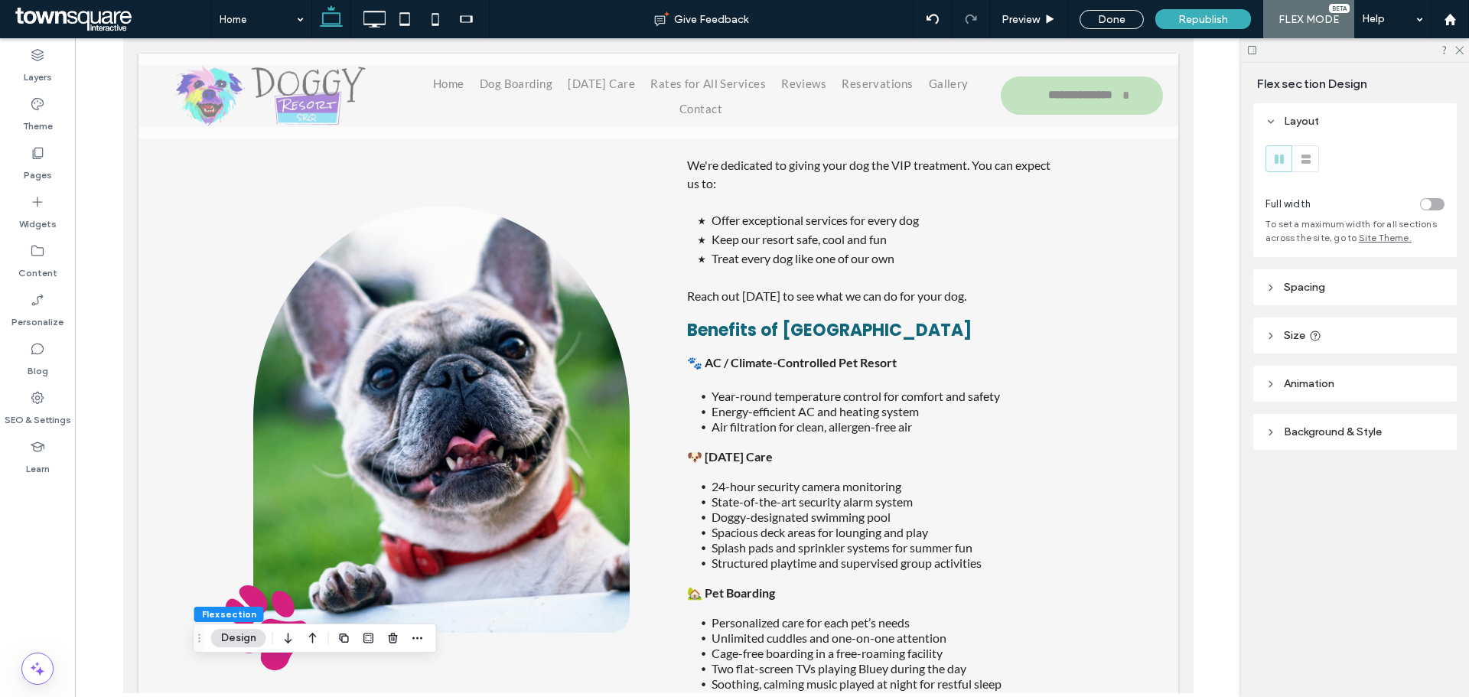
scroll to position [1891, 0]
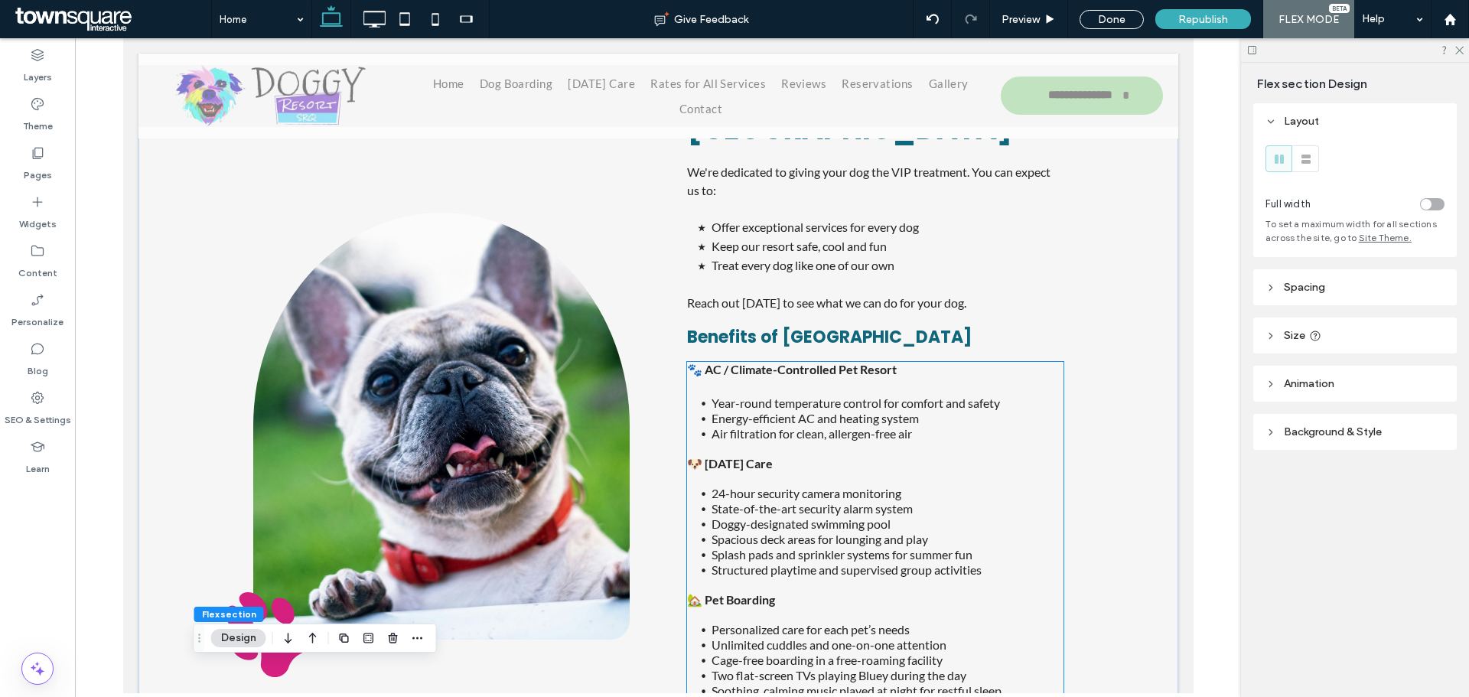
click at [829, 411] on span "Energy-efficient AC and heating system" at bounding box center [814, 418] width 207 height 15
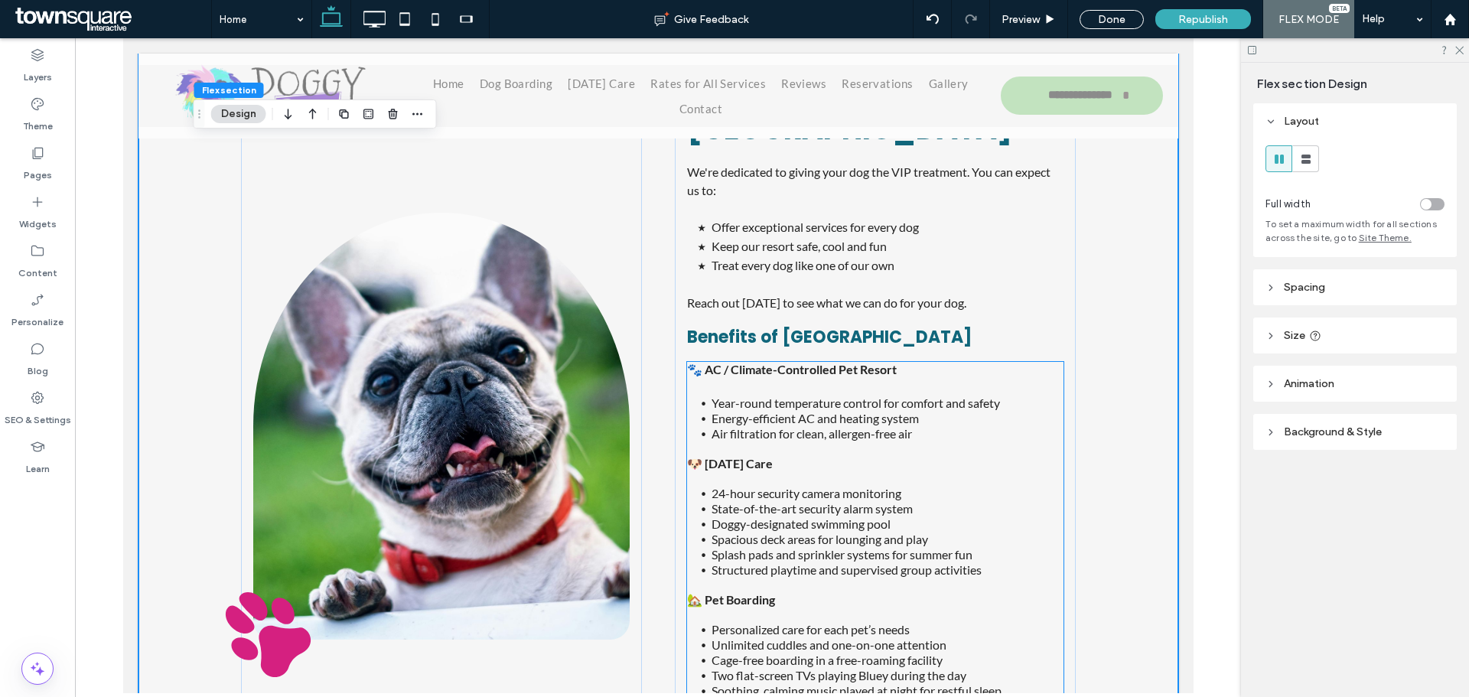
click at [828, 411] on span "Energy-efficient AC and heating system" at bounding box center [814, 418] width 207 height 15
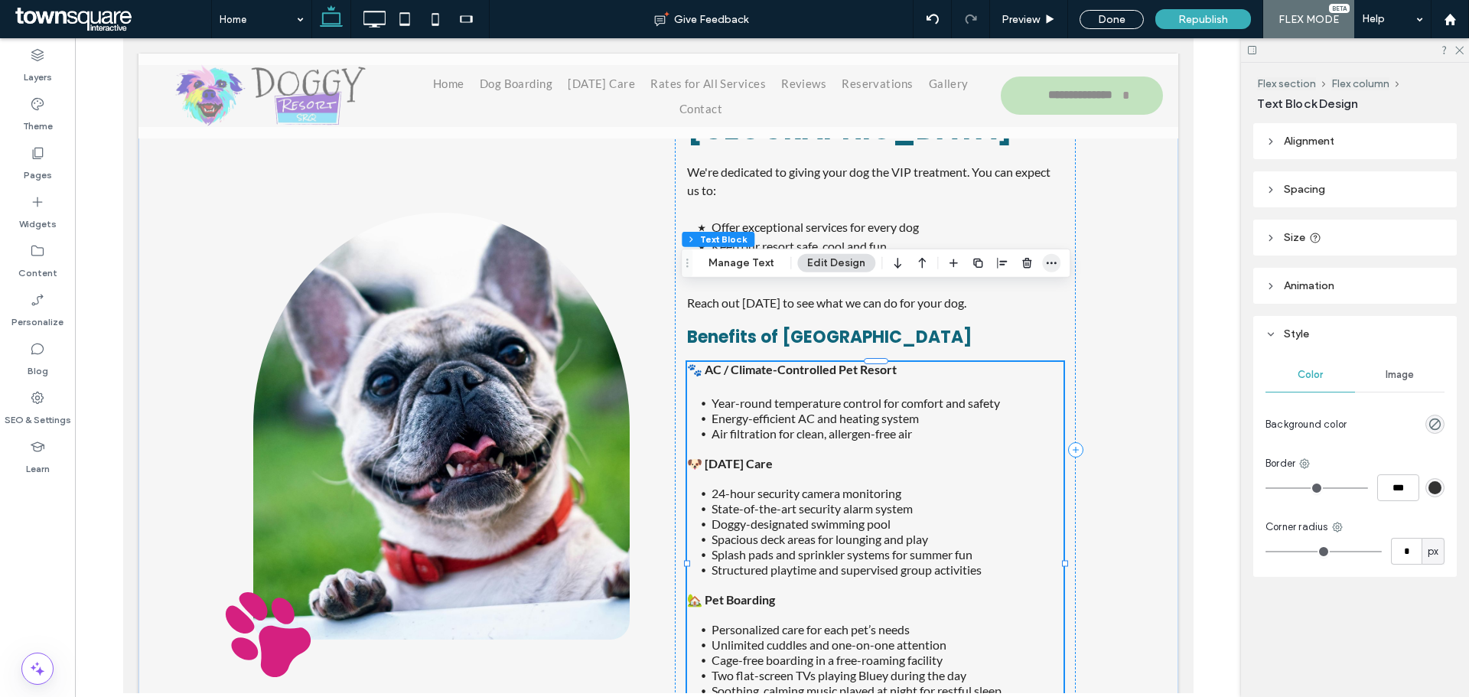
click at [1047, 262] on use "button" at bounding box center [1052, 263] width 10 height 2
click at [988, 293] on label "Copy" at bounding box center [1006, 297] width 109 height 13
drag, startPoint x: 1317, startPoint y: 555, endPoint x: 1184, endPoint y: 539, distance: 134.1
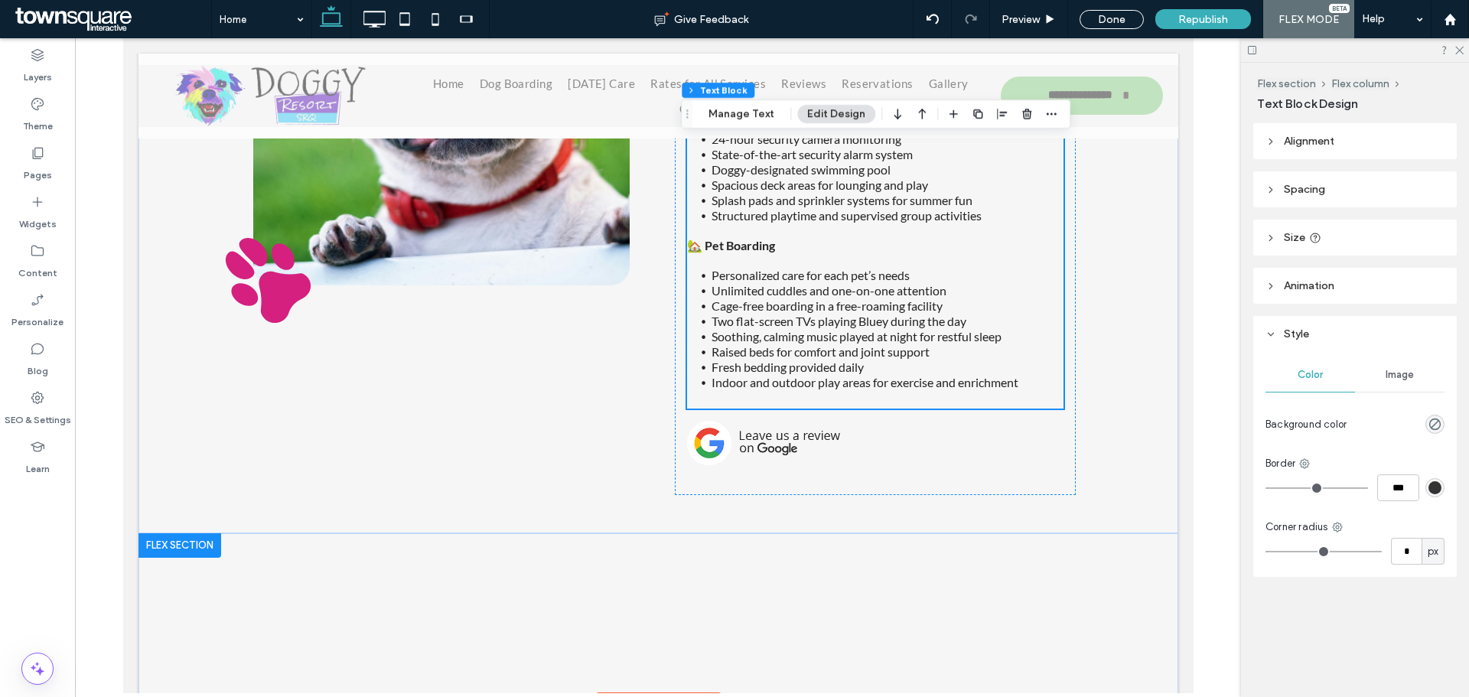
scroll to position [2282, 0]
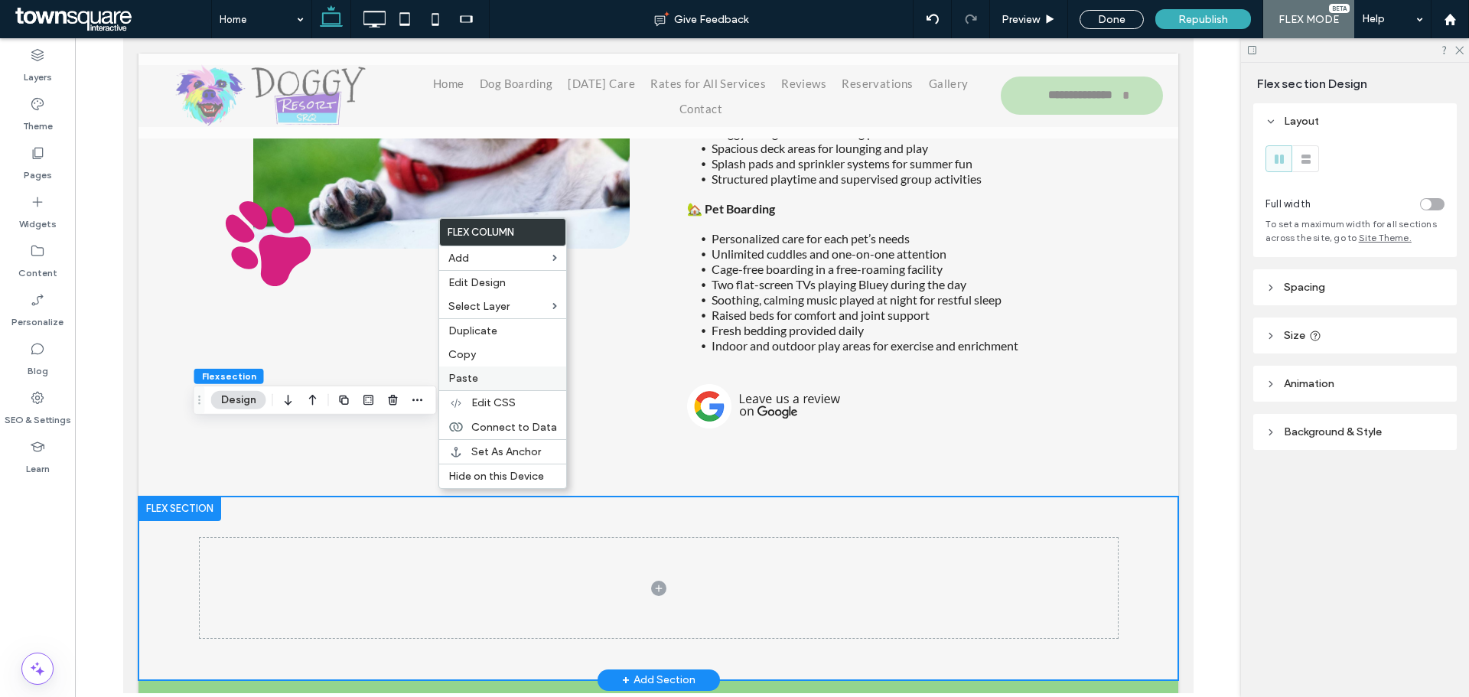
click at [467, 376] on span "Paste" at bounding box center [463, 378] width 30 height 13
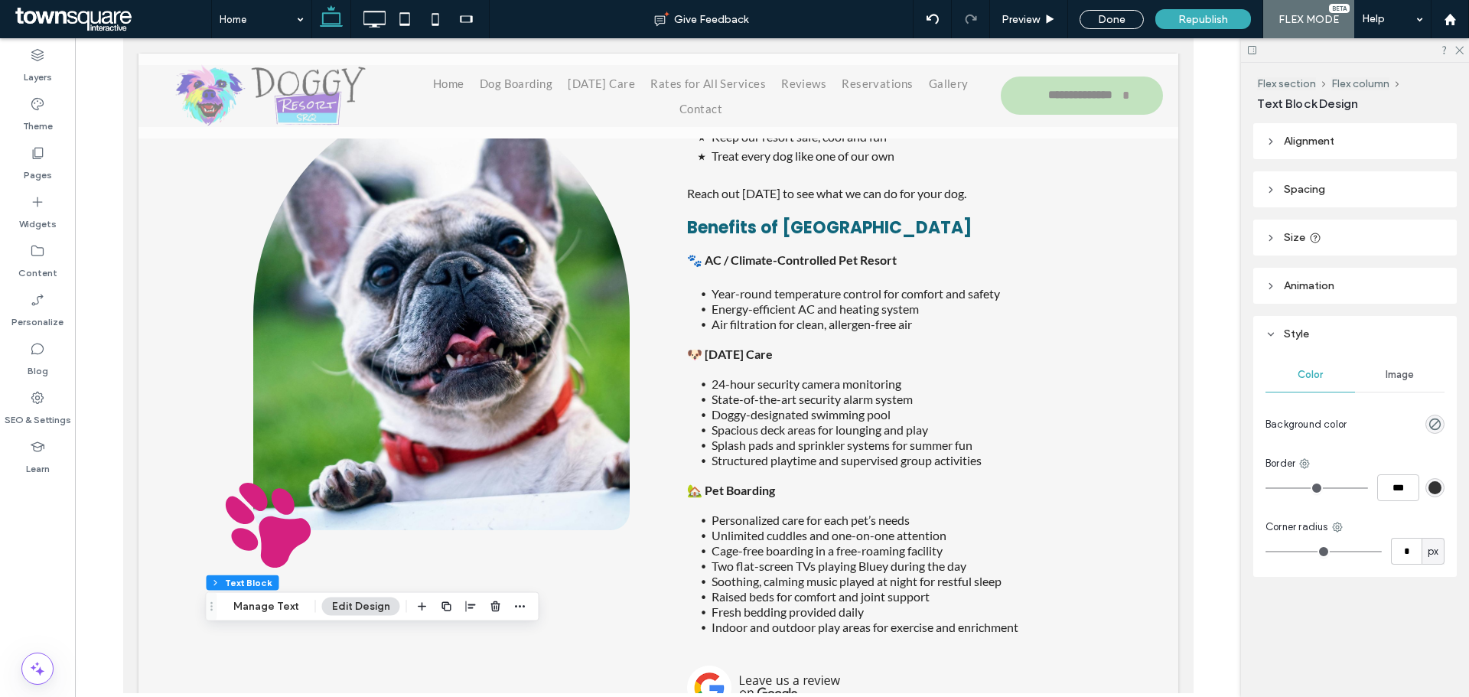
scroll to position [1908, 0]
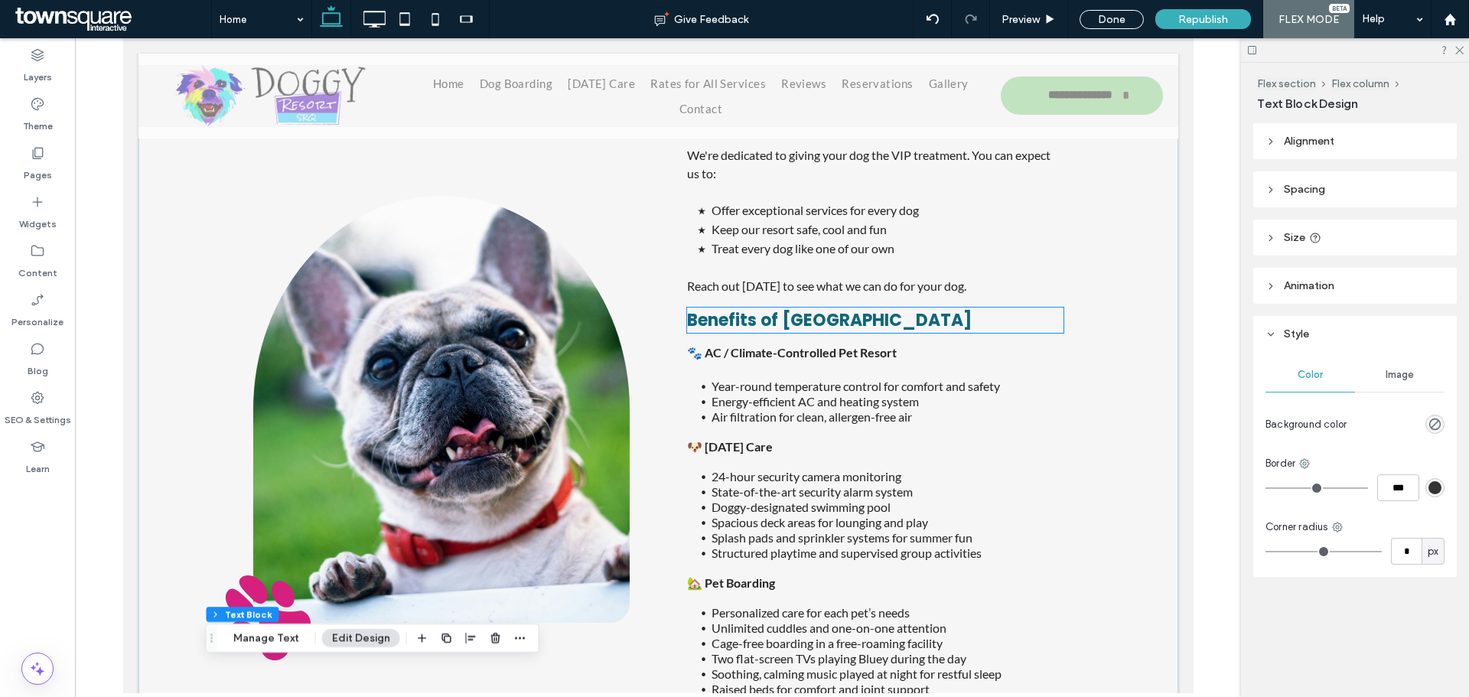
click at [819, 308] on span "Benefits of Doggy Resort" at bounding box center [828, 320] width 285 height 24
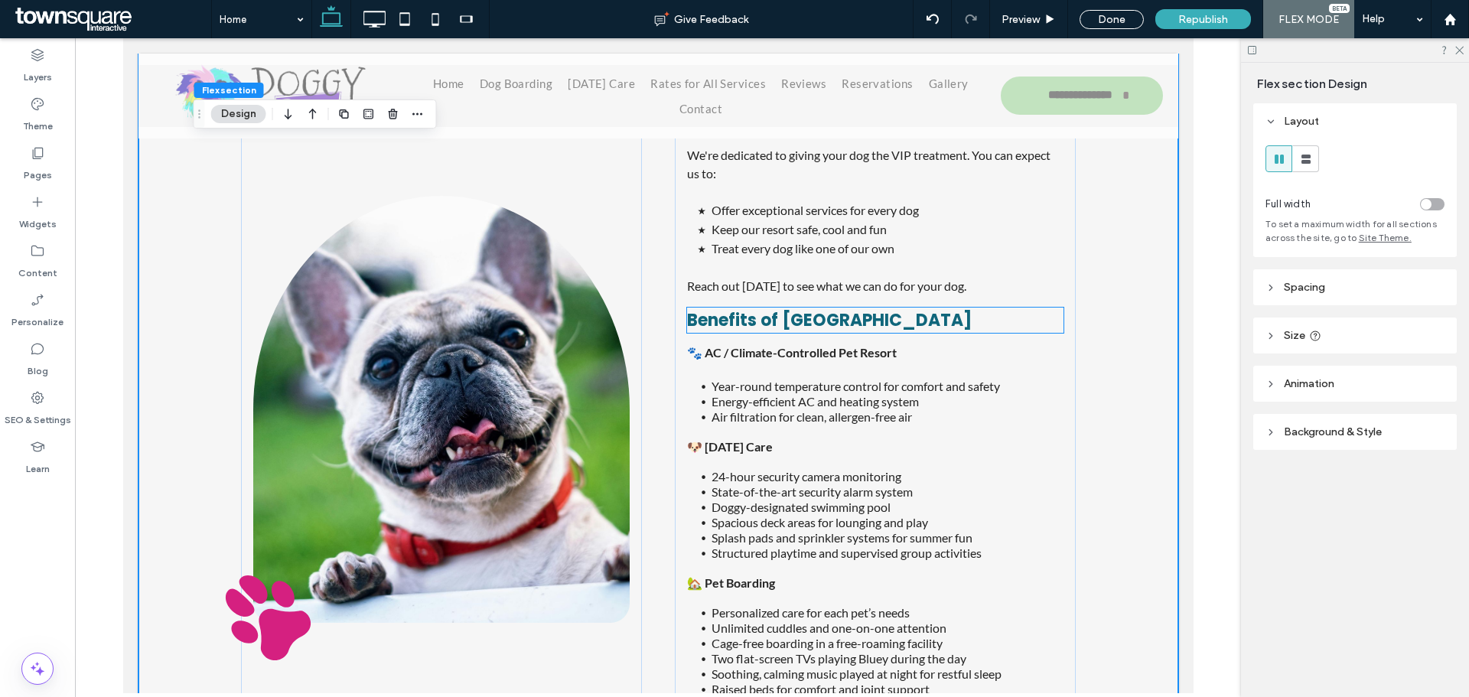
click at [943, 308] on h4 "Benefits of Doggy Resort" at bounding box center [874, 320] width 376 height 25
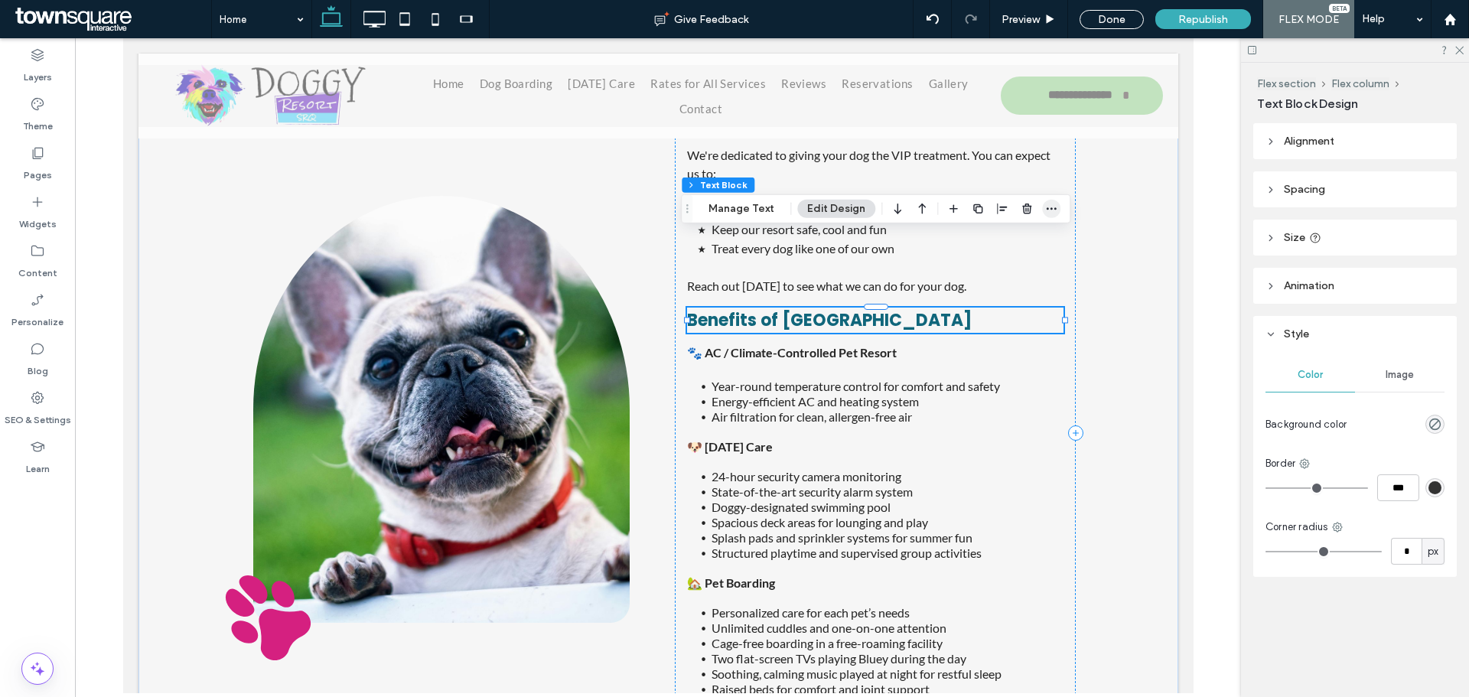
click at [1050, 209] on use "button" at bounding box center [1052, 208] width 10 height 2
drag, startPoint x: 998, startPoint y: 242, endPoint x: 986, endPoint y: 366, distance: 124.5
click at [998, 242] on label "Copy" at bounding box center [1006, 242] width 109 height 13
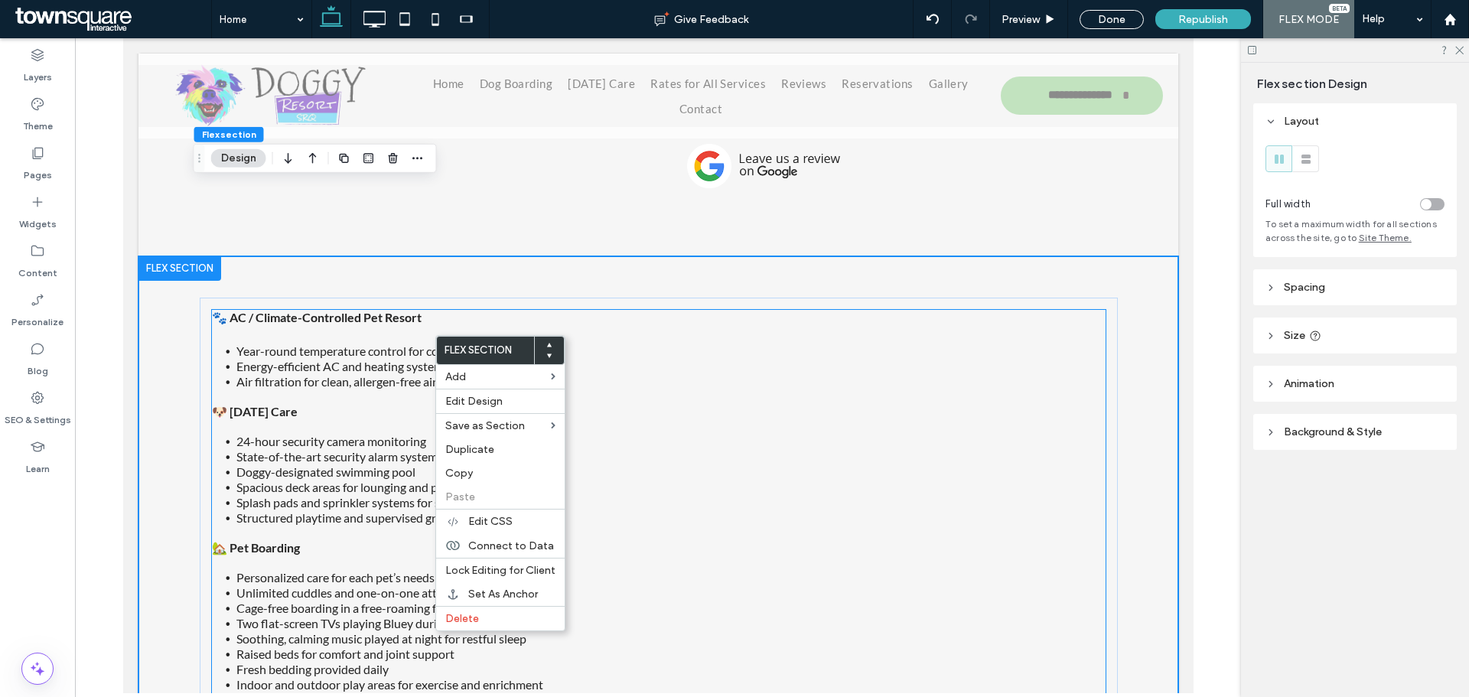
scroll to position [2524, 0]
click at [309, 255] on div "🐾 AC / Climate-Controlled Pet Resort Year-round temperature control for comfort…" at bounding box center [658, 509] width 918 height 509
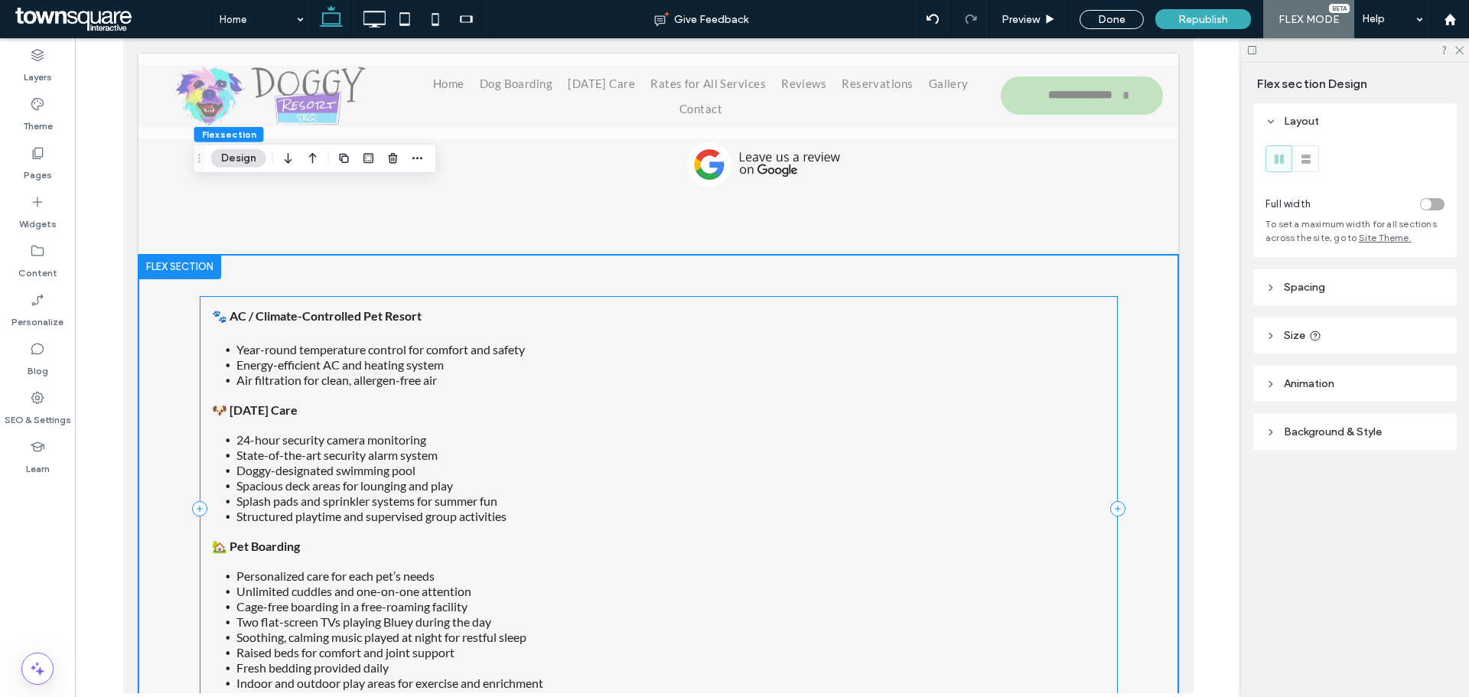
click at [297, 296] on div "🐾 AC / Climate-Controlled Pet Resort Year-round temperature control for comfort…" at bounding box center [658, 508] width 918 height 425
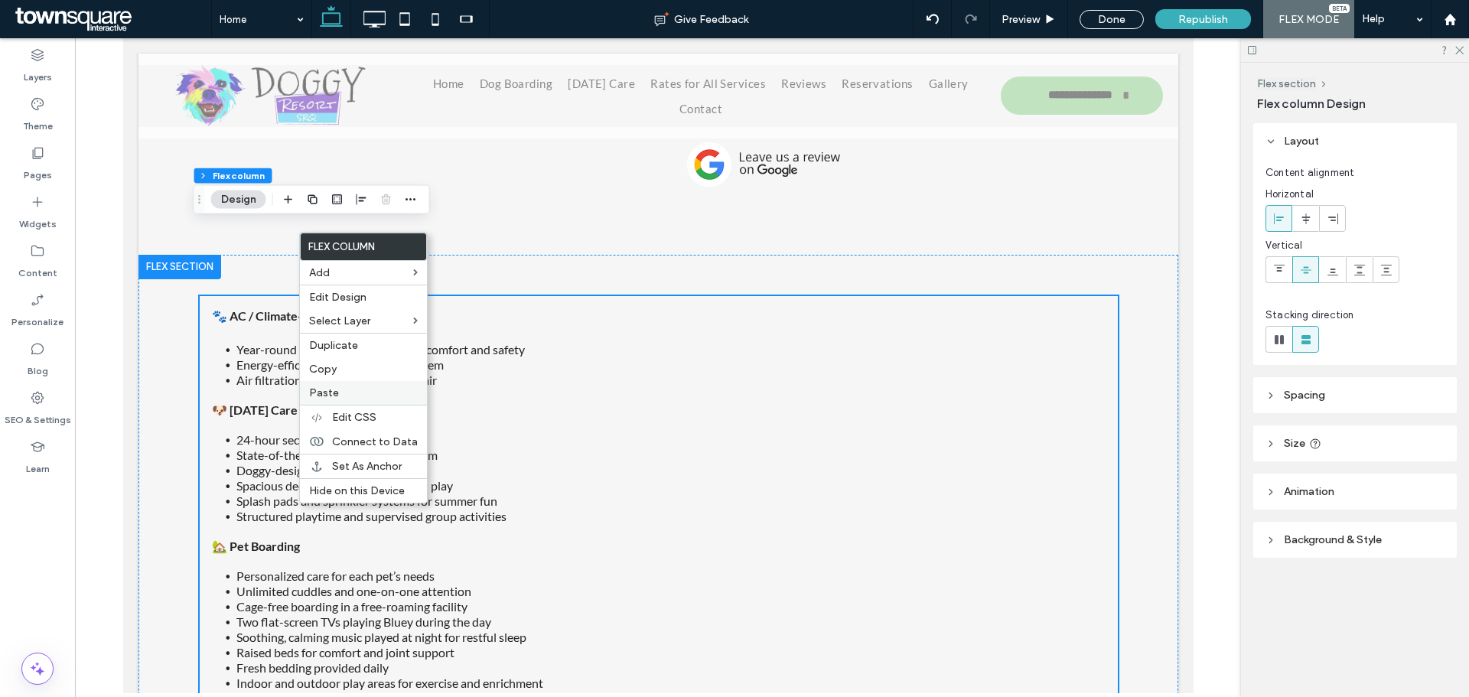
click at [337, 385] on div "Paste" at bounding box center [363, 393] width 127 height 24
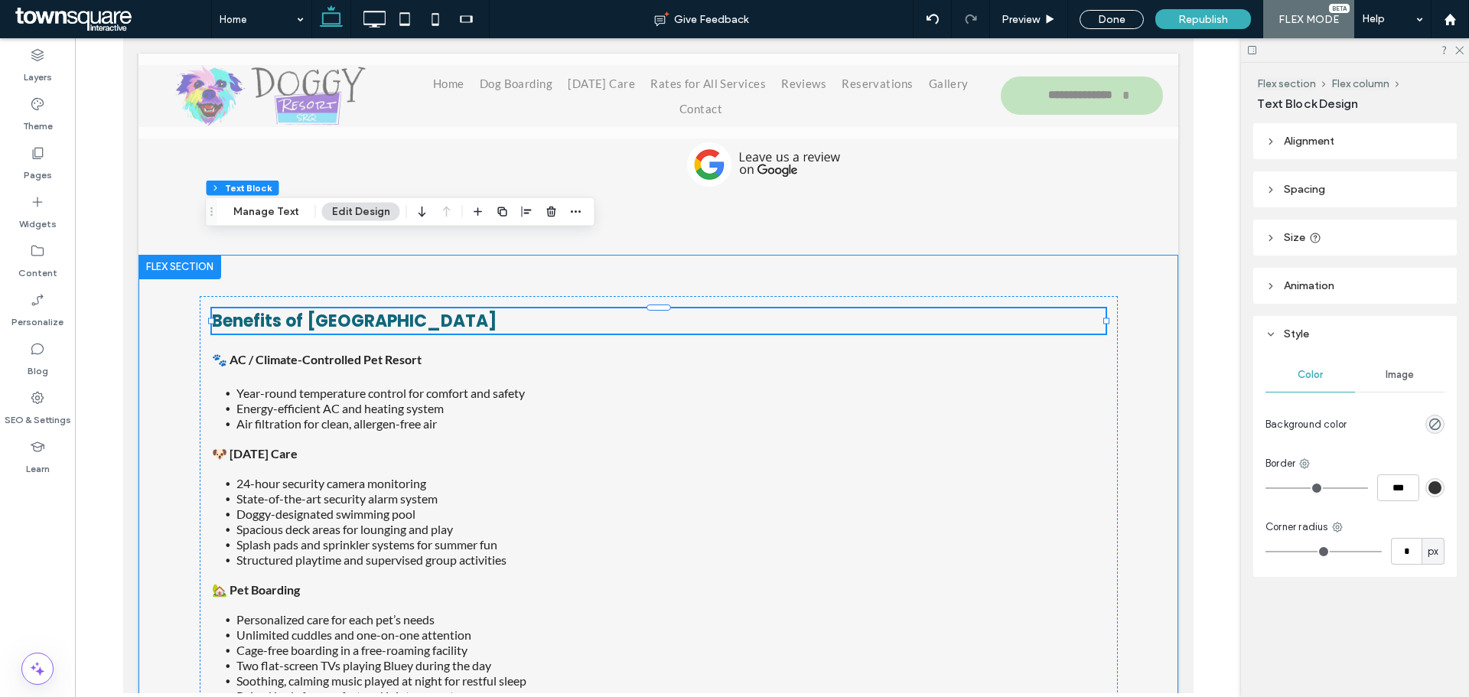
click at [1126, 366] on div "Benefits of Doggy Resort 🐾 AC / Climate-Controlled Pet Resort Year-round temper…" at bounding box center [658, 531] width 1040 height 552
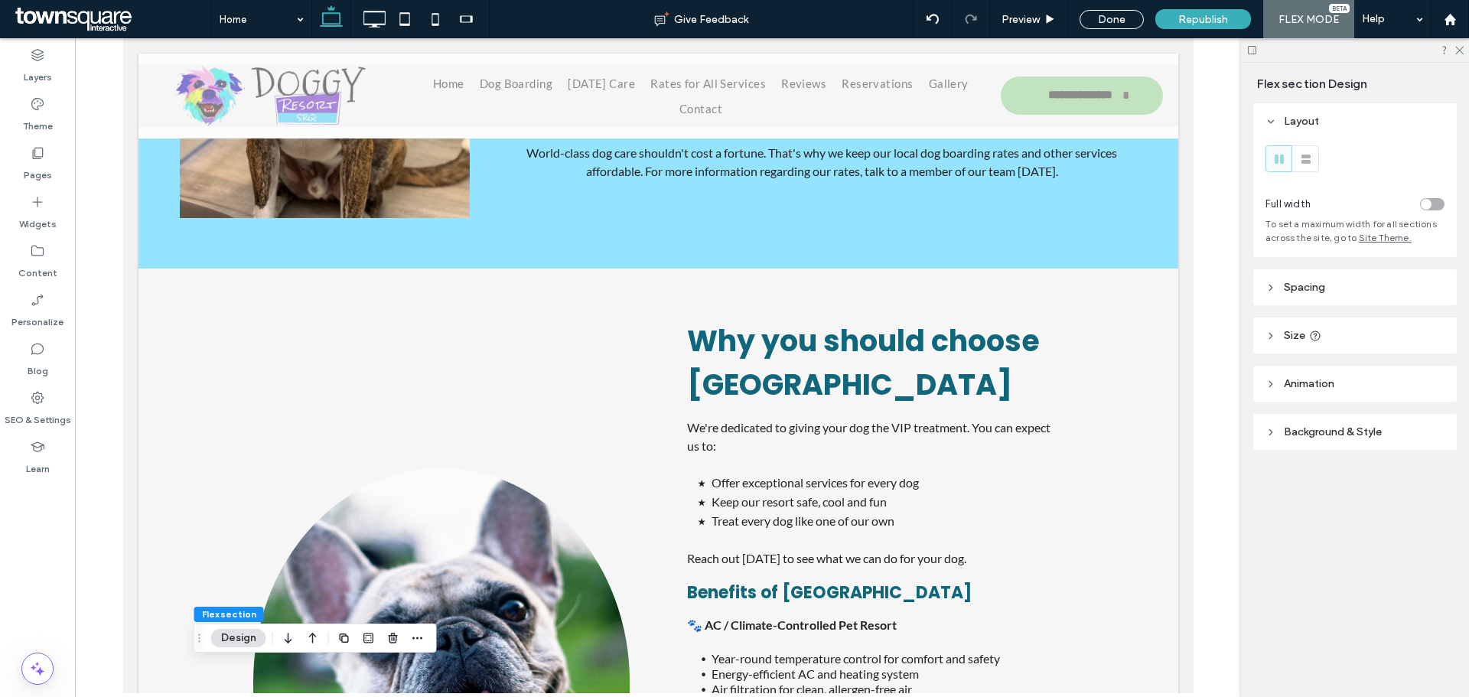
scroll to position [1693, 0]
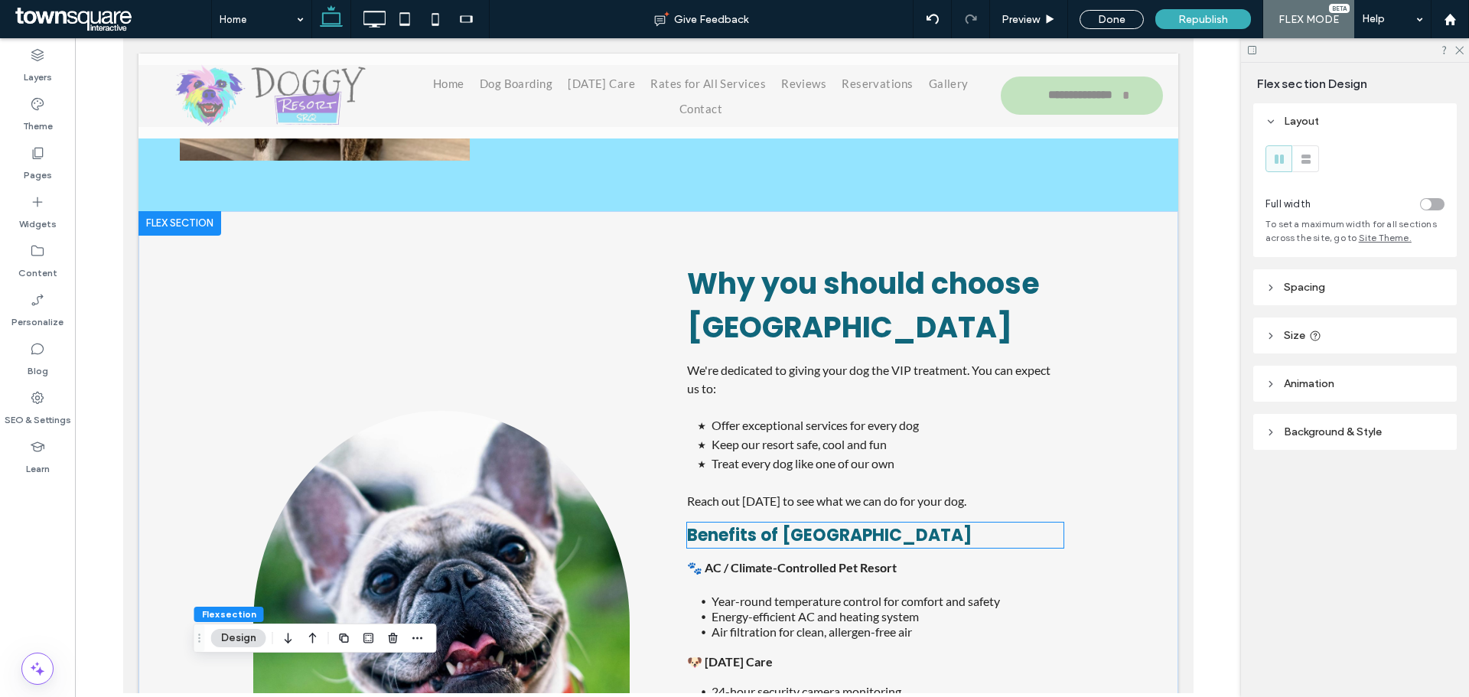
click at [1002, 523] on h4 "Benefits of Doggy Resort" at bounding box center [874, 535] width 376 height 25
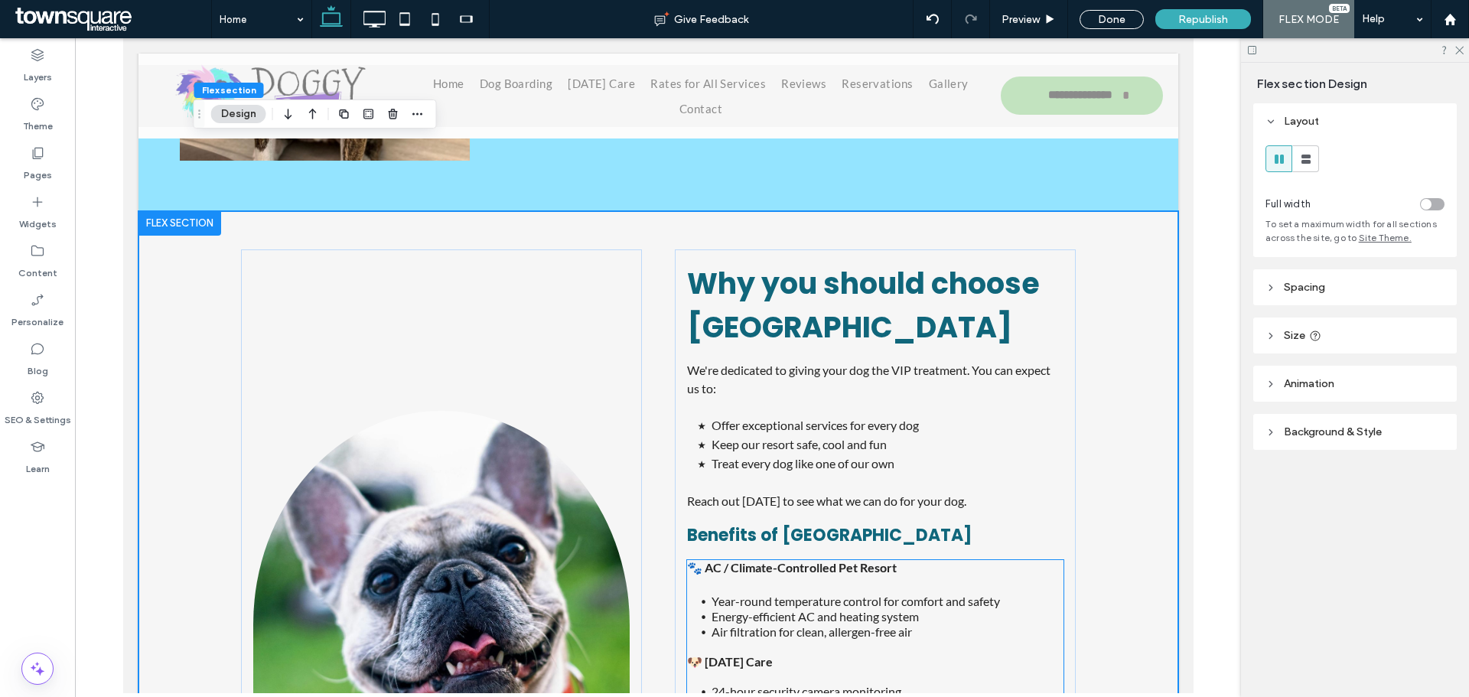
scroll to position [1793, 0]
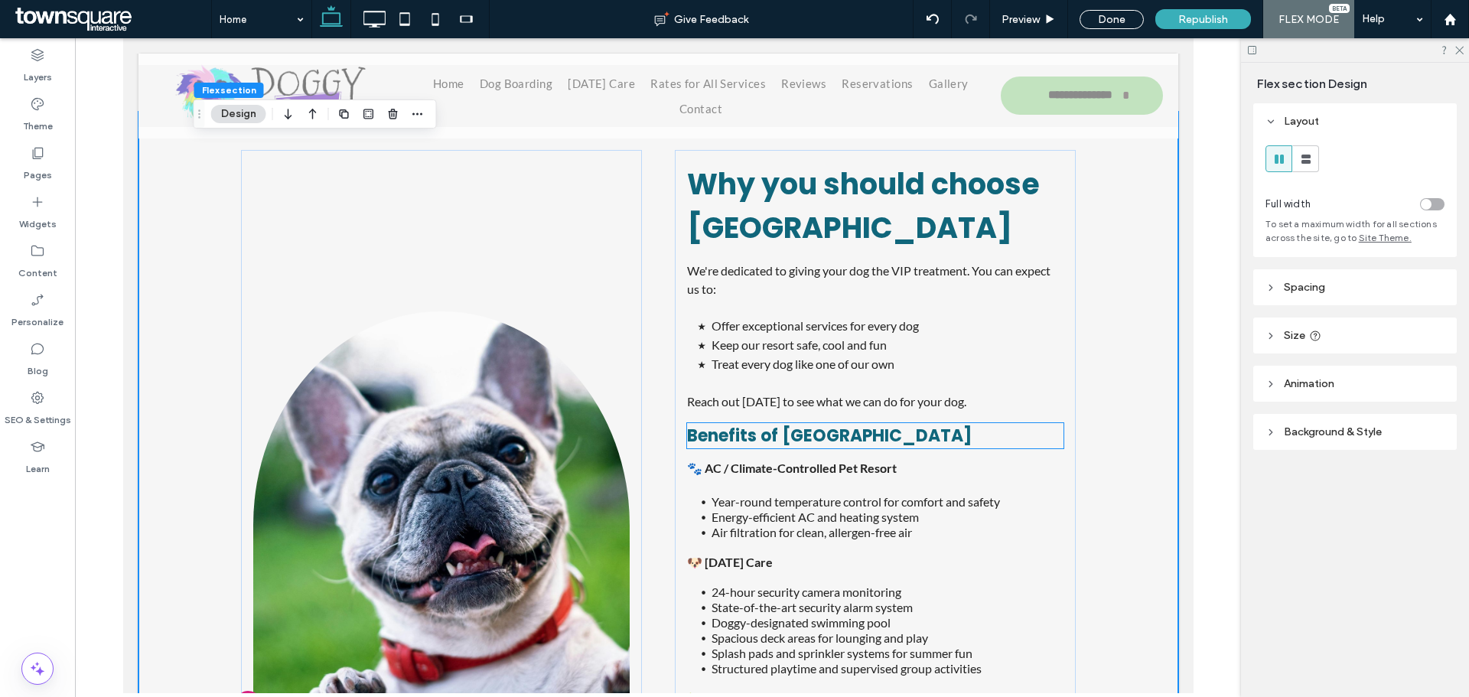
click at [998, 423] on h4 "Benefits of Doggy Resort" at bounding box center [874, 435] width 376 height 25
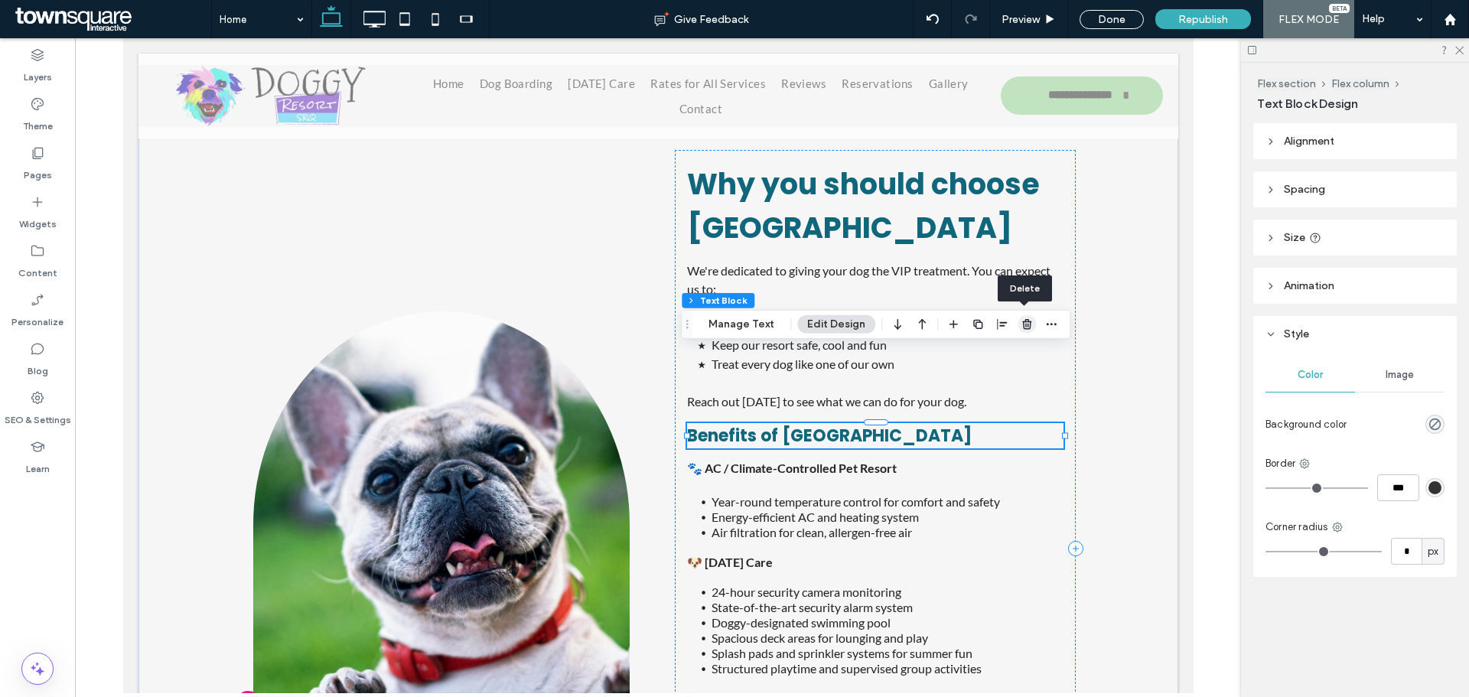
click at [1025, 322] on use "button" at bounding box center [1026, 324] width 9 height 10
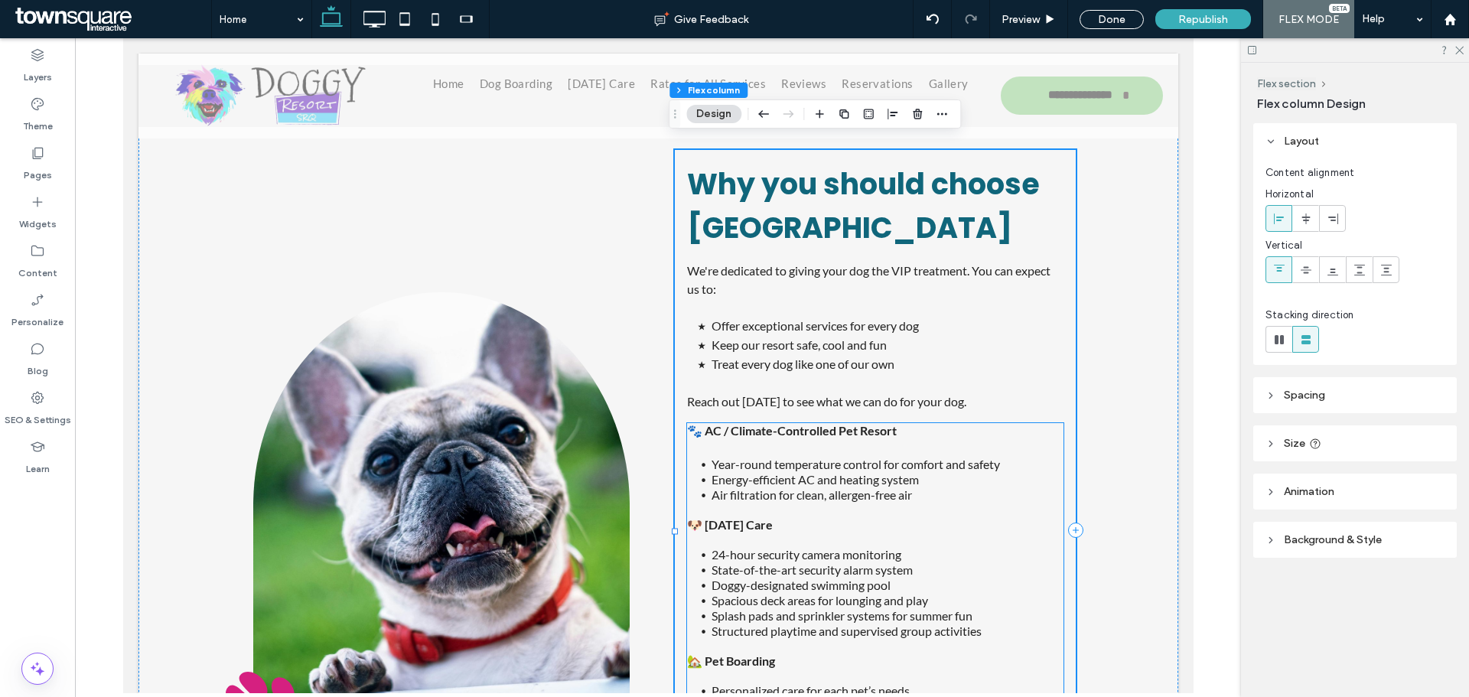
click at [1025, 457] on li "Year-round temperature control for comfort and safety" at bounding box center [887, 464] width 352 height 15
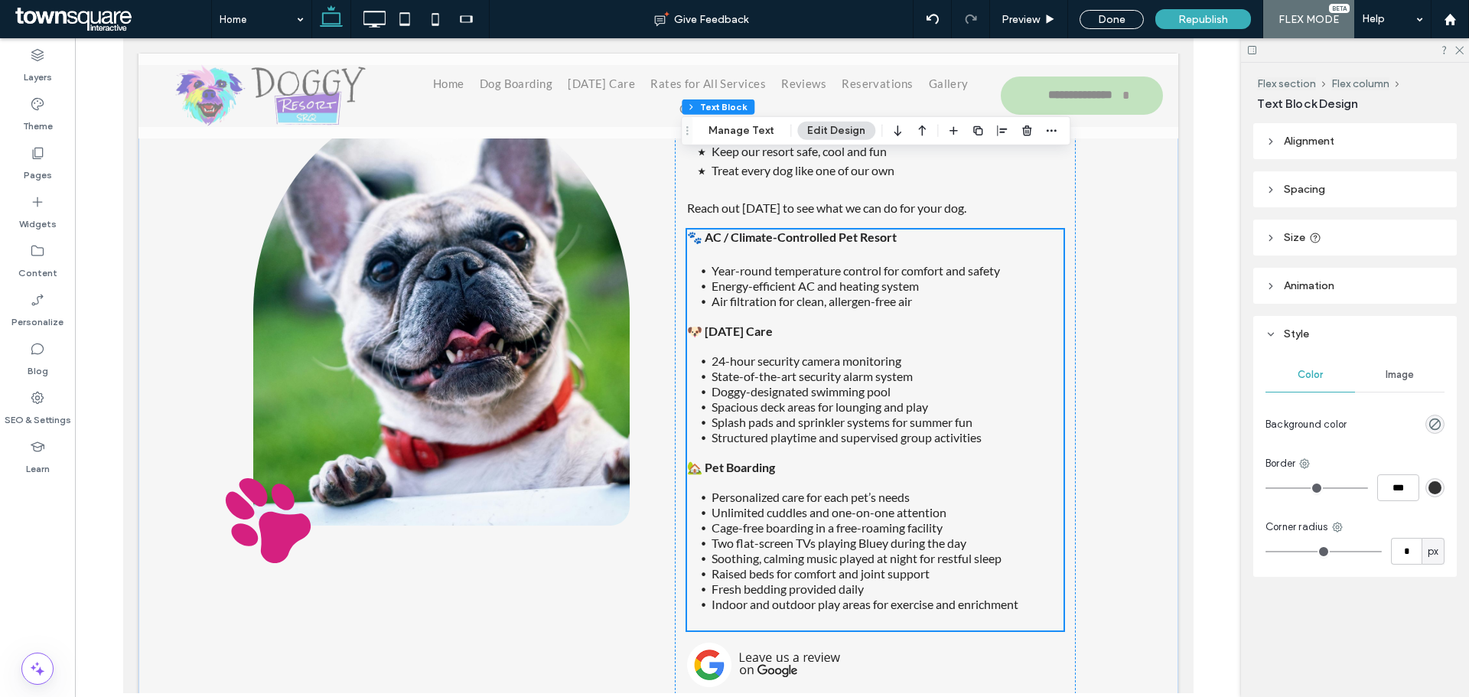
scroll to position [1942, 0]
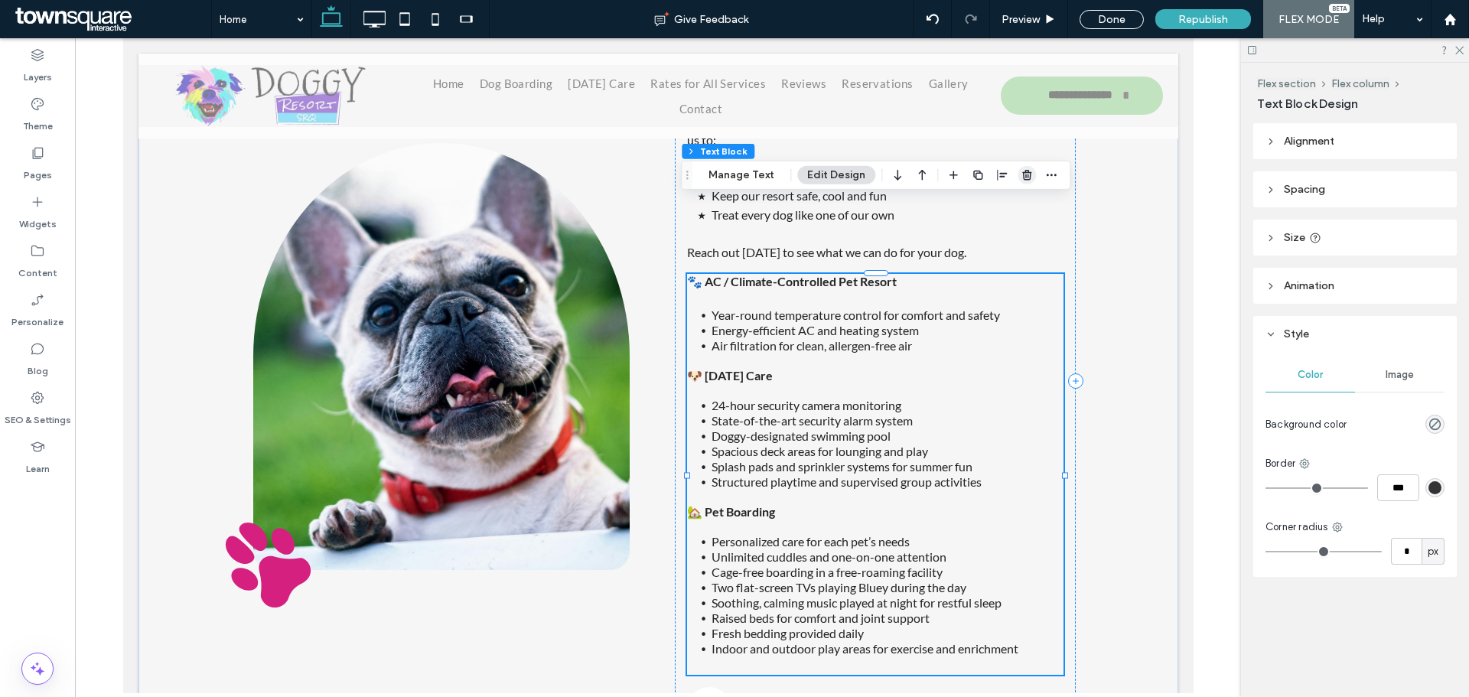
click at [1027, 179] on use "button" at bounding box center [1026, 175] width 9 height 10
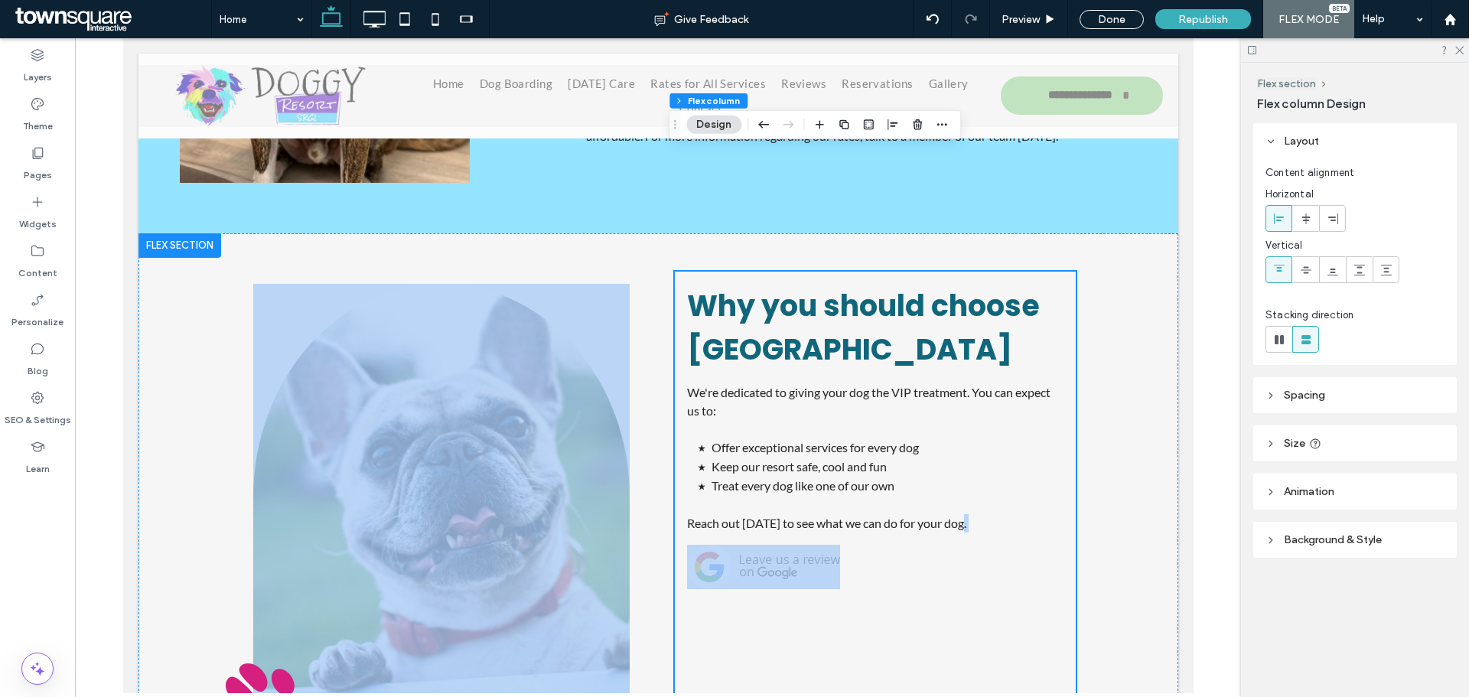
scroll to position [1719, 0]
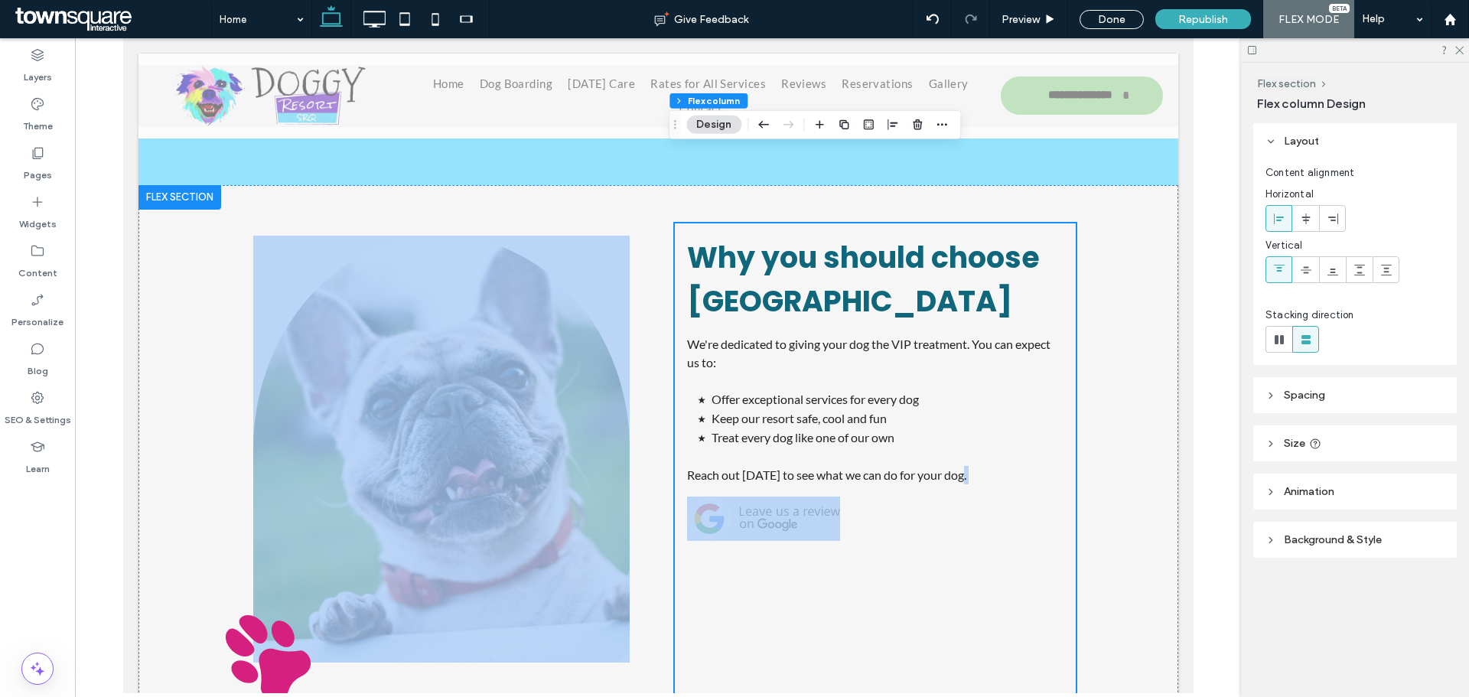
drag, startPoint x: 1192, startPoint y: 536, endPoint x: 1180, endPoint y: 490, distance: 47.5
click at [1127, 512] on div "Why you should choose Doggy Resort We're dedicated to giving your dog the VIP t…" at bounding box center [658, 473] width 1040 height 576
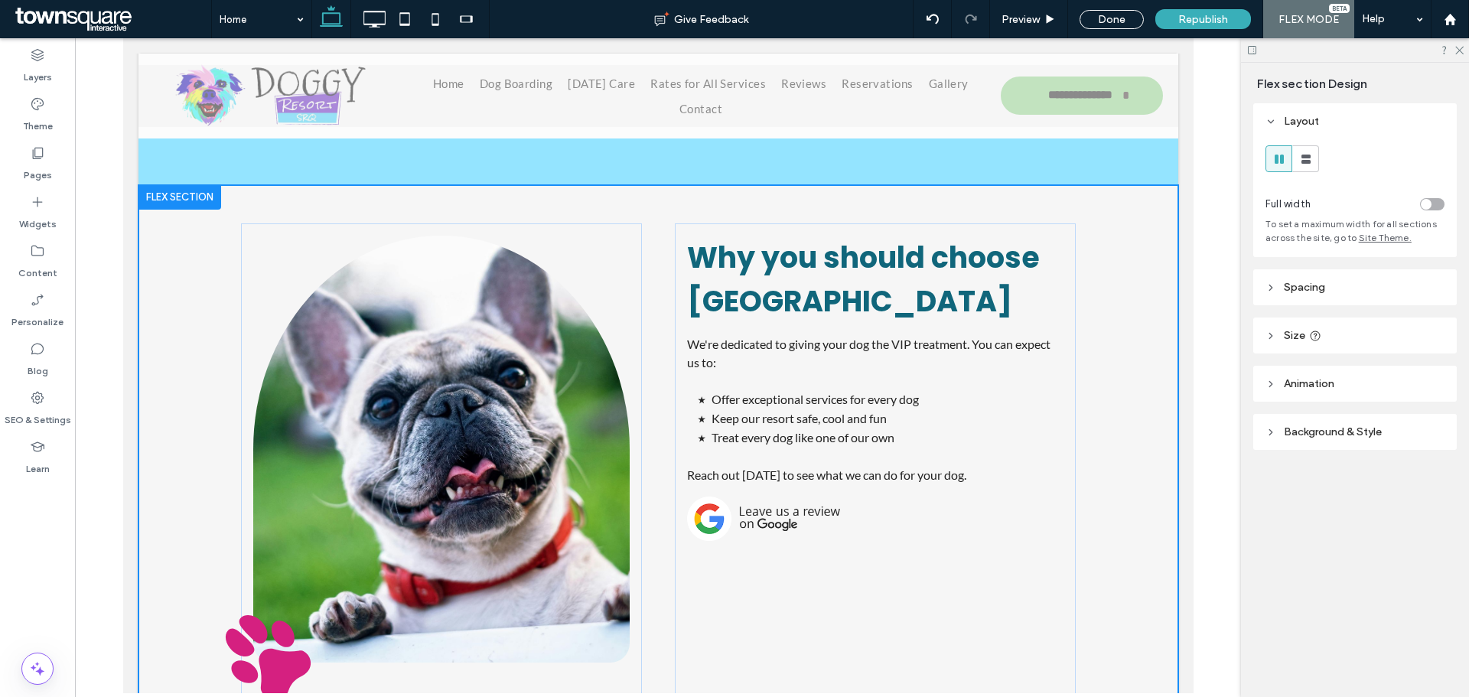
drag, startPoint x: 939, startPoint y: 688, endPoint x: 939, endPoint y: 666, distance: 22.2
click at [939, 666] on div "Why you should choose Doggy Resort We're dedicated to giving your dog the VIP t…" at bounding box center [658, 473] width 1040 height 576
type input "***"
click at [735, 599] on div "Why you should choose Doggy Resort We're dedicated to giving your dog the VIP t…" at bounding box center [874, 473] width 401 height 500
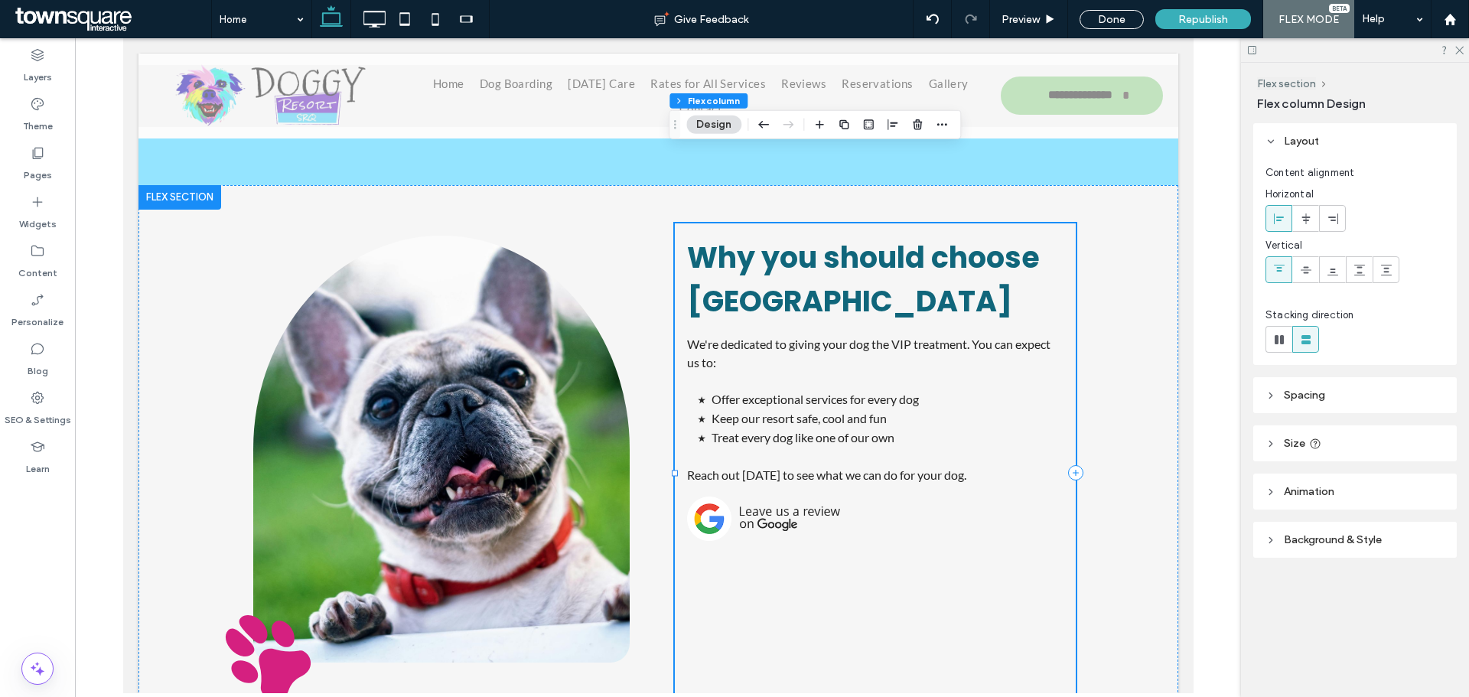
click at [863, 624] on div "Why you should choose Doggy Resort We're dedicated to giving your dog the VIP t…" at bounding box center [874, 473] width 401 height 500
click at [1300, 213] on icon at bounding box center [1306, 219] width 12 height 12
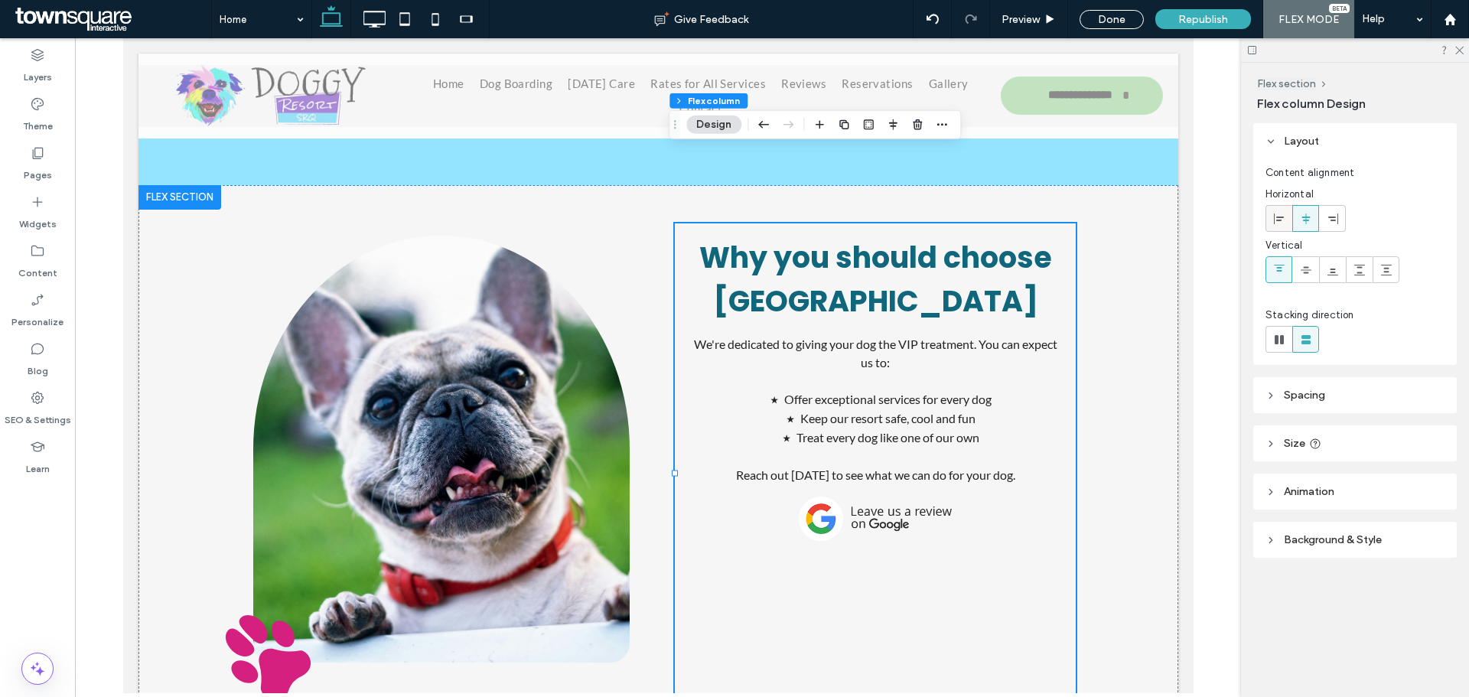
click at [1266, 214] on label at bounding box center [1279, 218] width 27 height 27
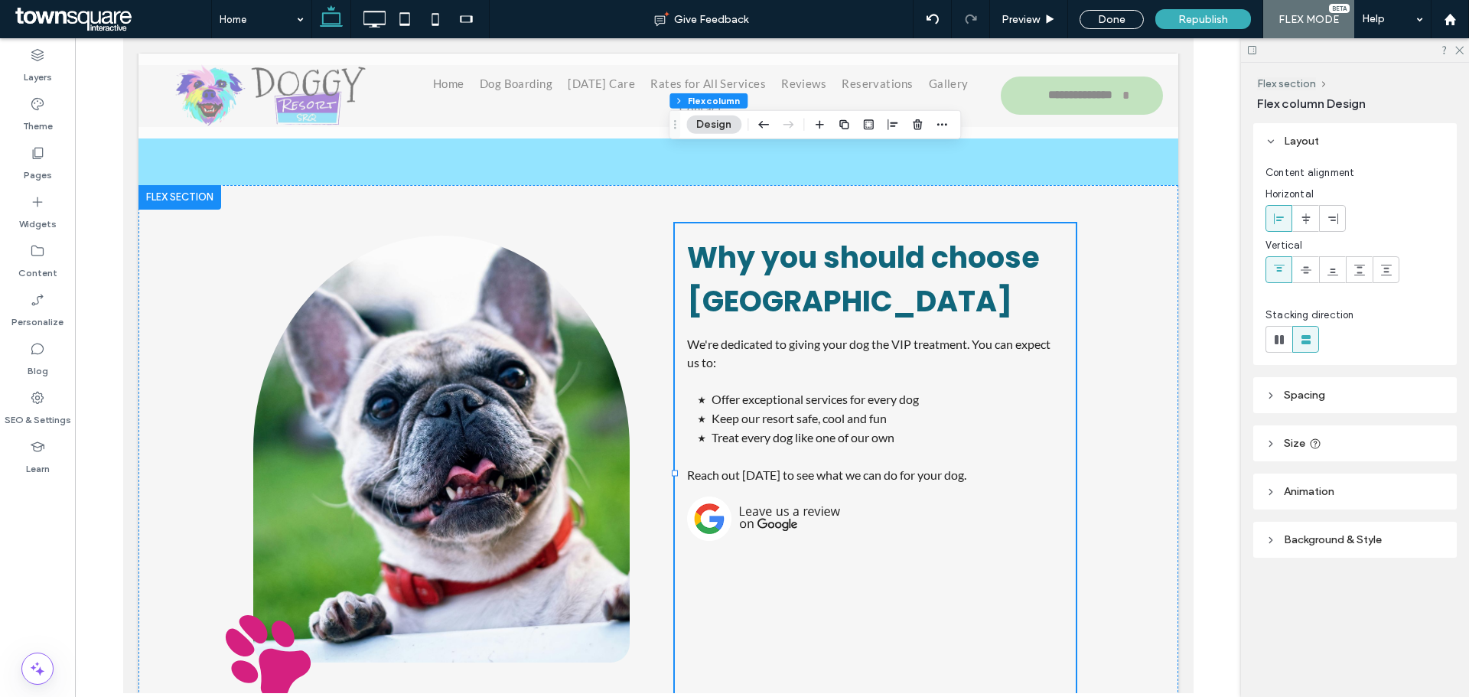
click at [1270, 214] on div at bounding box center [1278, 218] width 25 height 25
click at [1300, 266] on icon at bounding box center [1306, 270] width 12 height 12
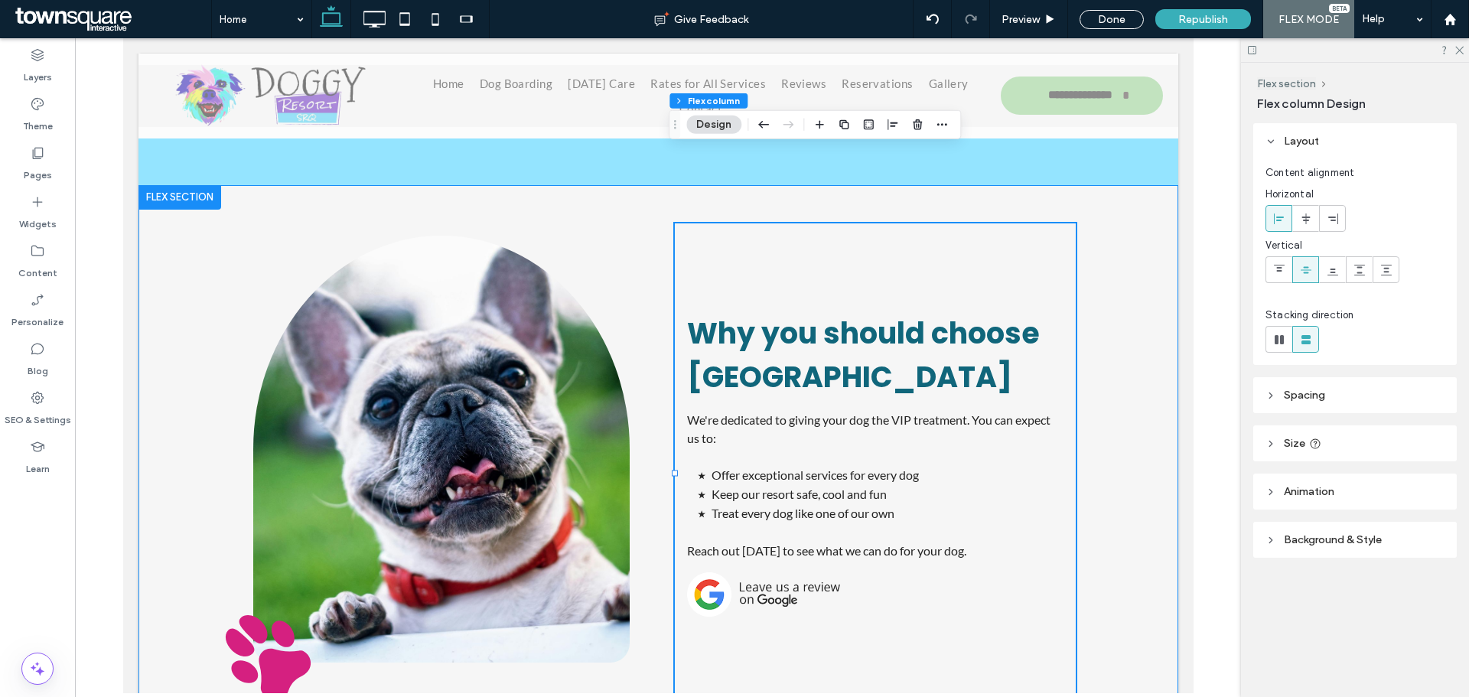
click at [1073, 486] on div "Why you should choose Doggy Resort We're dedicated to giving your dog the VIP t…" at bounding box center [658, 473] width 918 height 576
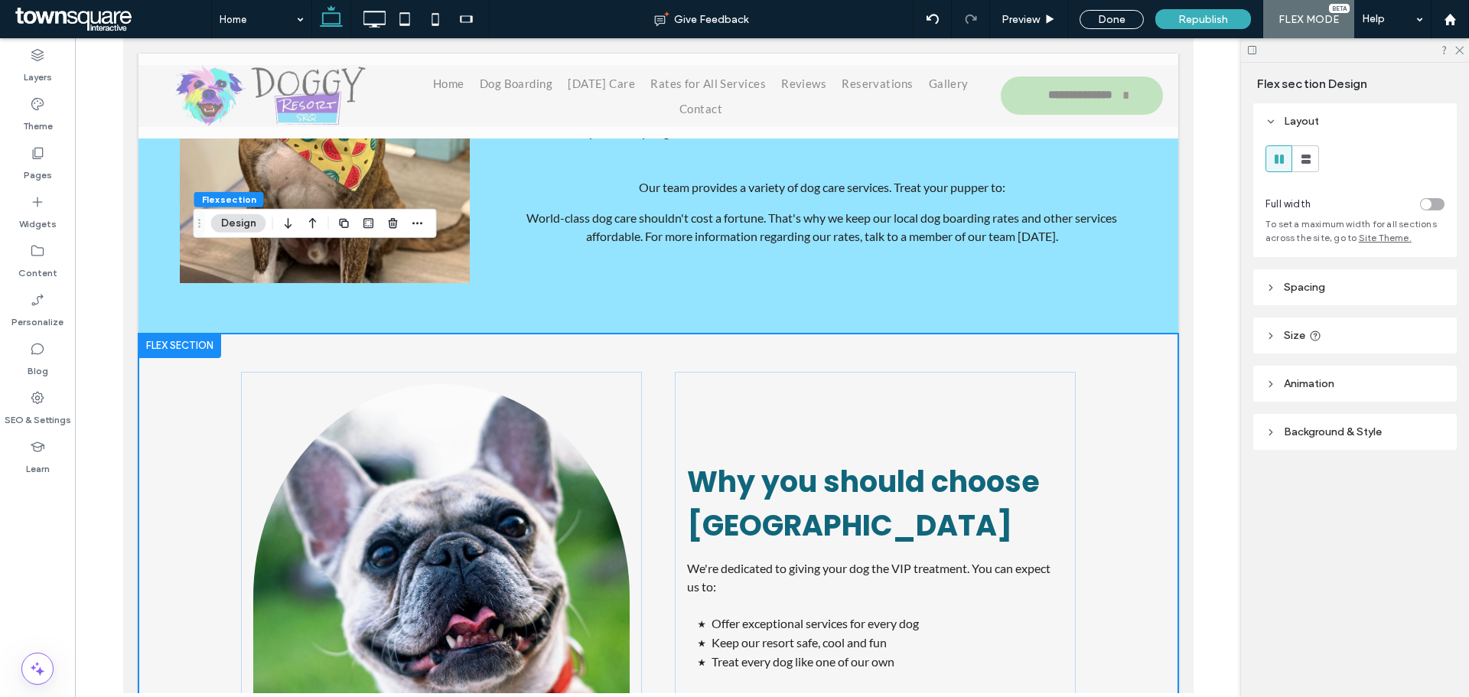
scroll to position [1560, 0]
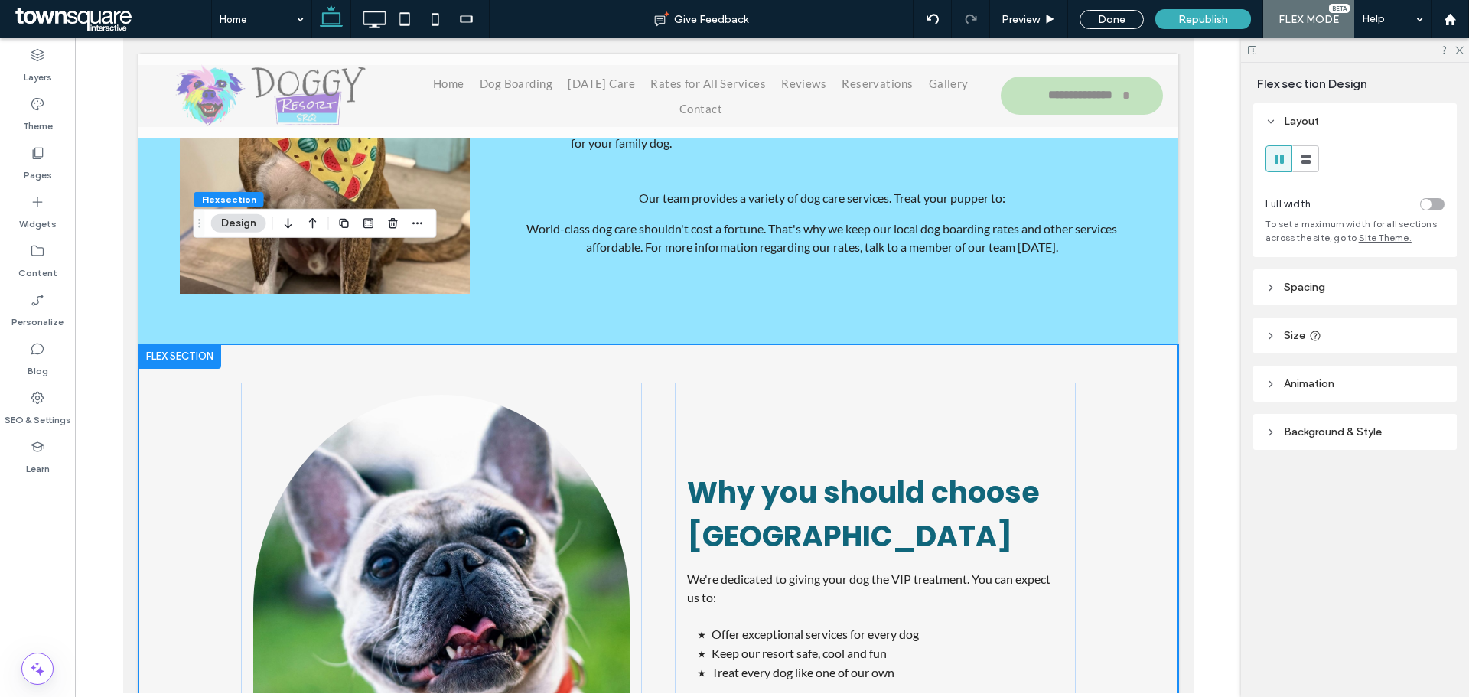
drag, startPoint x: 1191, startPoint y: 490, endPoint x: 1318, endPoint y: 495, distance: 127.1
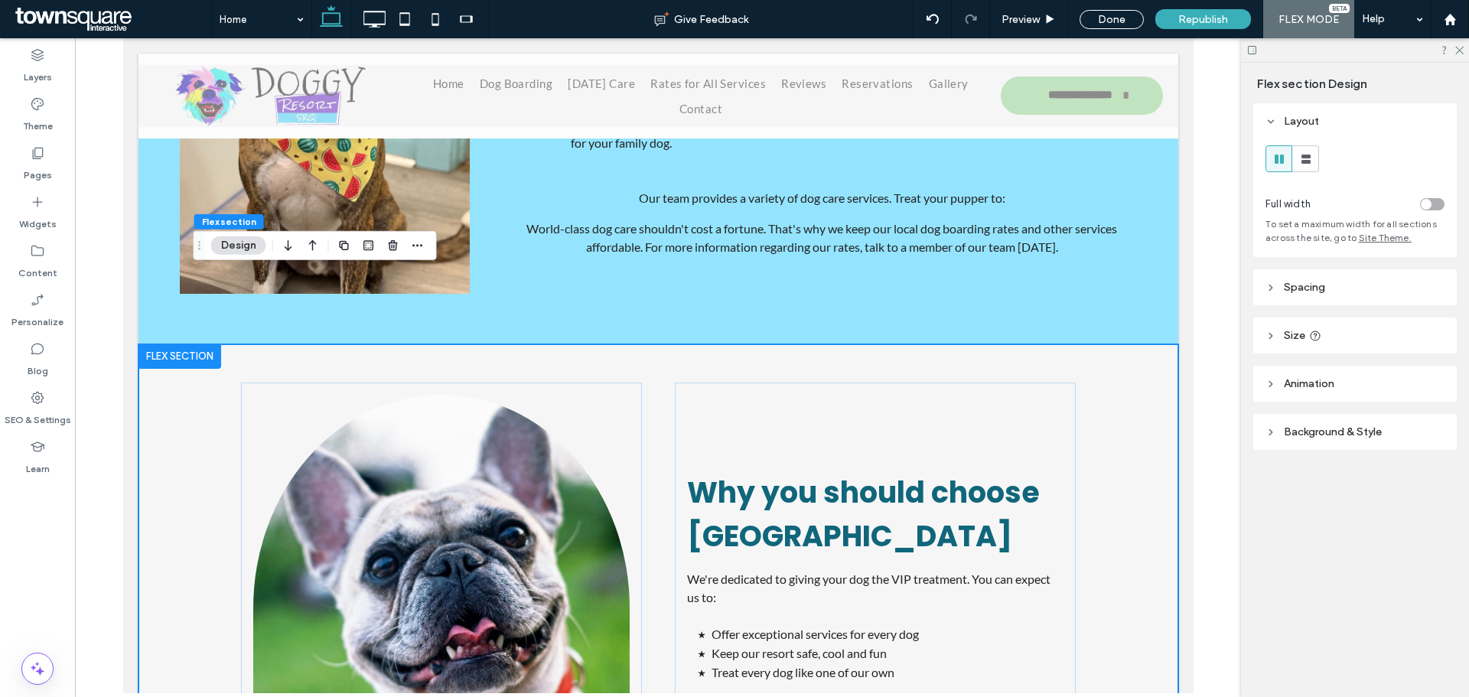
click at [940, 344] on div "Why you should choose Doggy Resort We're dedicated to giving your dog the VIP t…" at bounding box center [658, 632] width 918 height 576
click at [1269, 288] on icon at bounding box center [1271, 287] width 11 height 11
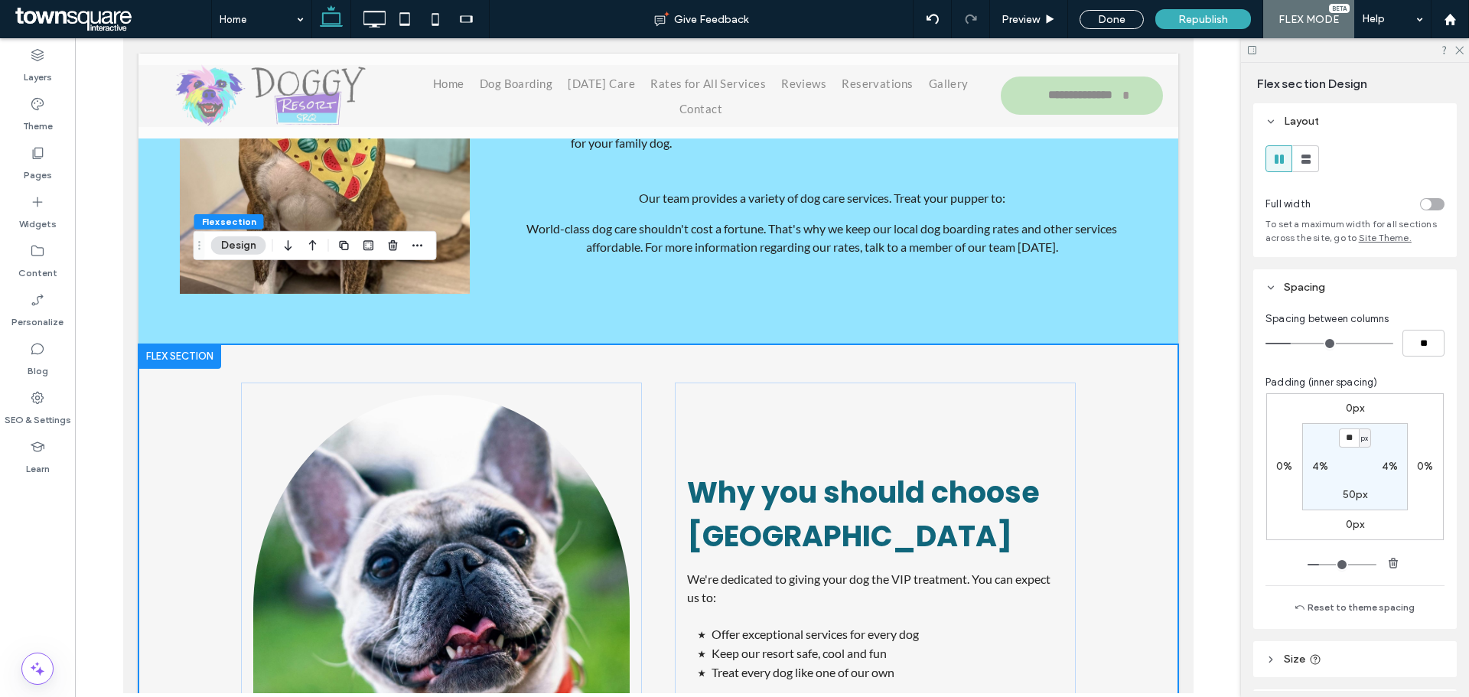
click at [1347, 489] on label "50px" at bounding box center [1355, 494] width 25 height 13
type input "**"
click at [1346, 436] on label "50px" at bounding box center [1355, 438] width 25 height 13
type input "**"
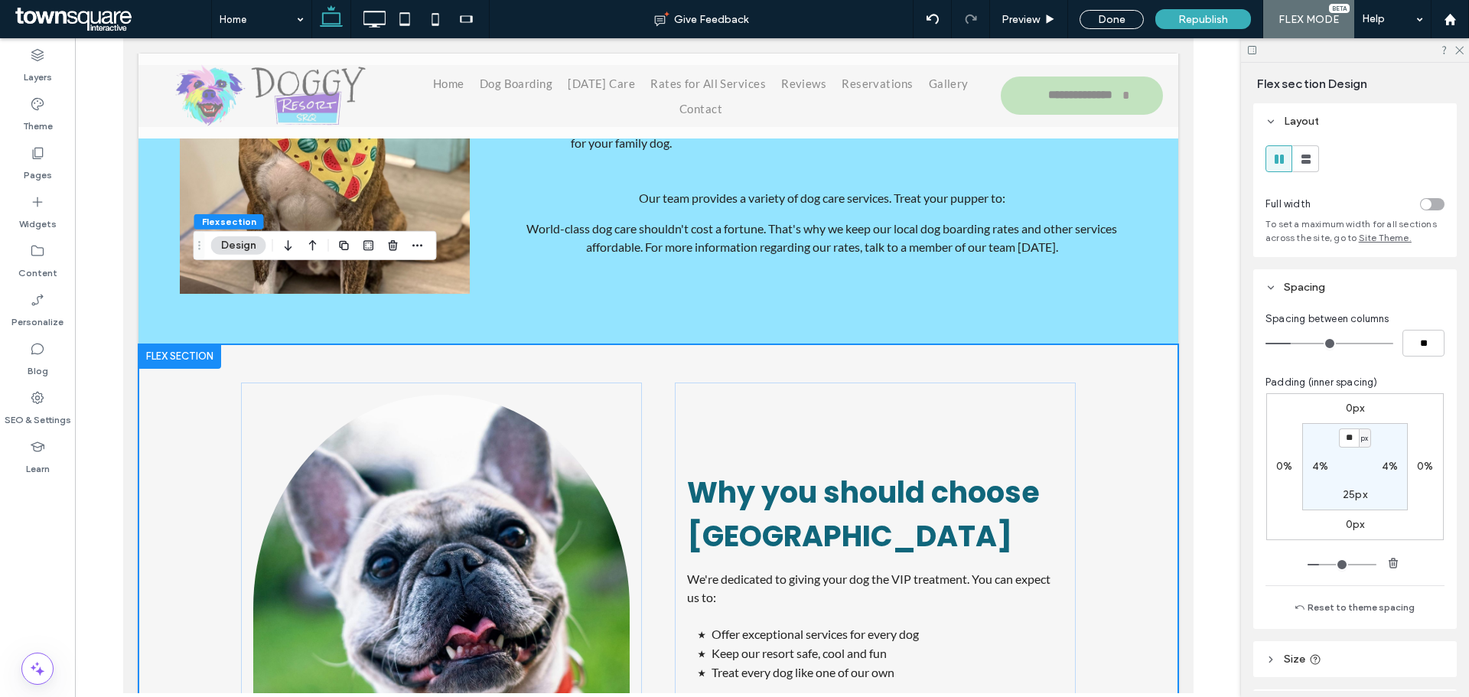
type input "**"
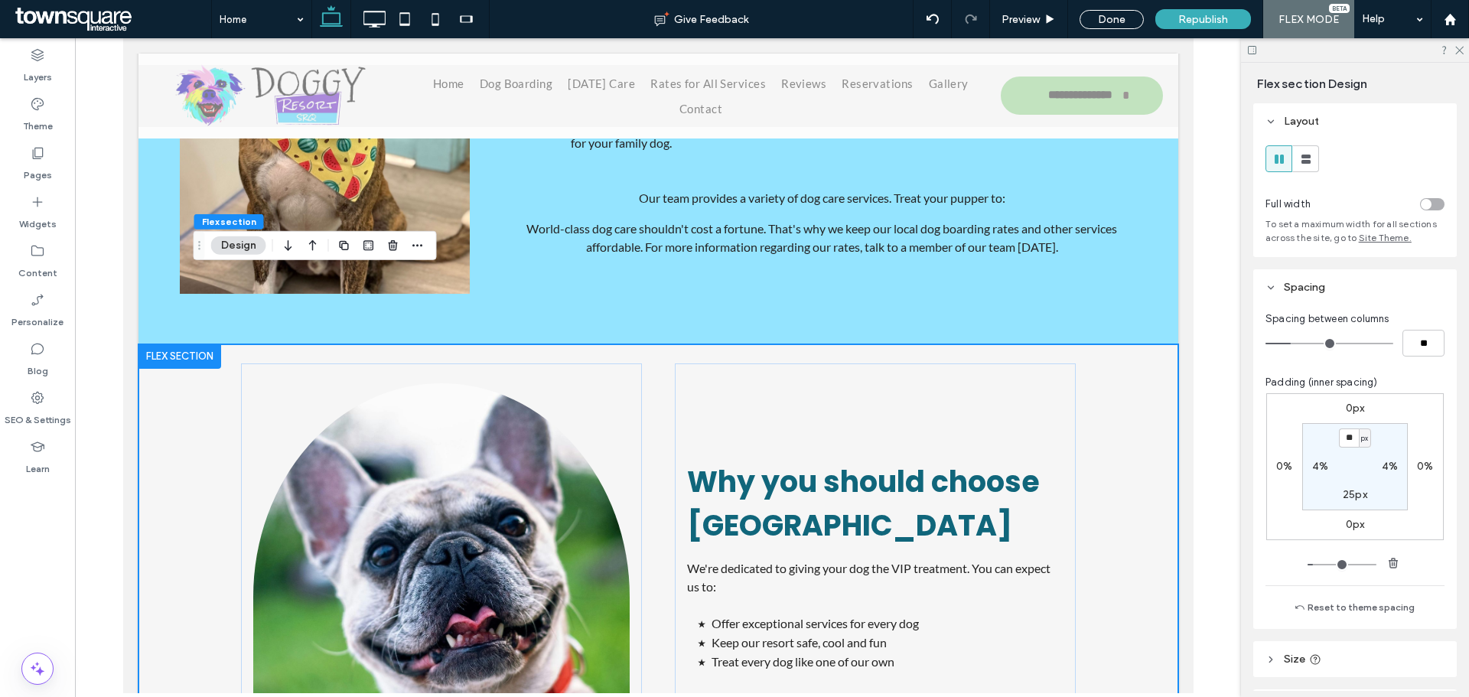
click at [1347, 445] on input "**" at bounding box center [1349, 437] width 20 height 19
type input "*"
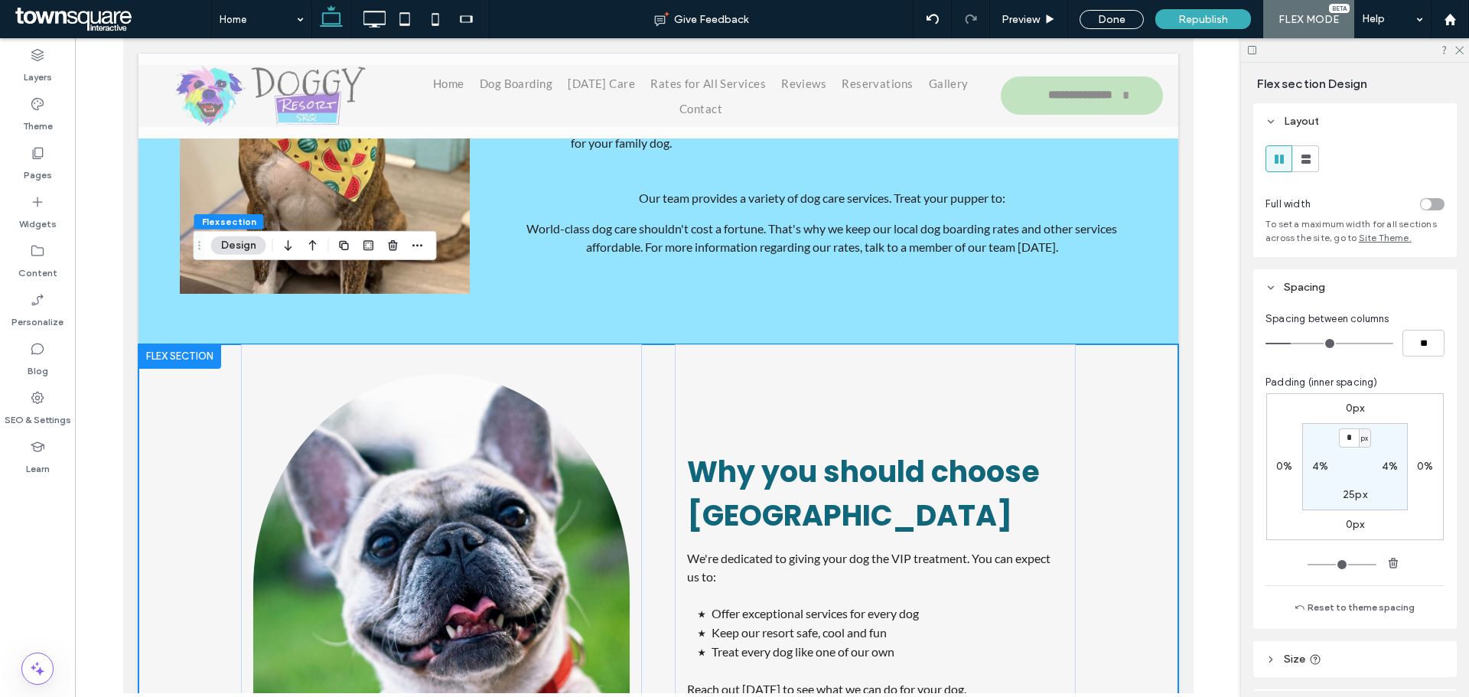
click at [1348, 496] on label "25px" at bounding box center [1355, 494] width 24 height 13
type input "**"
type input "*"
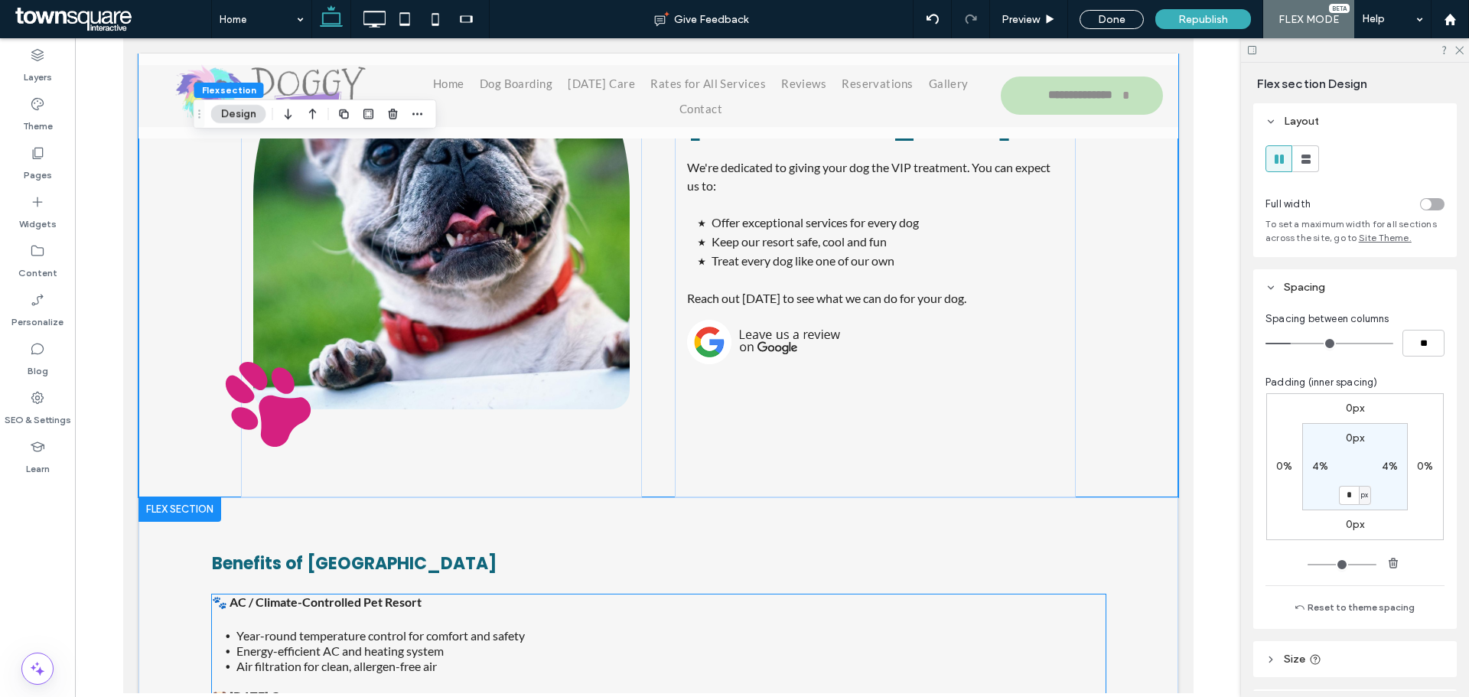
scroll to position [1964, 0]
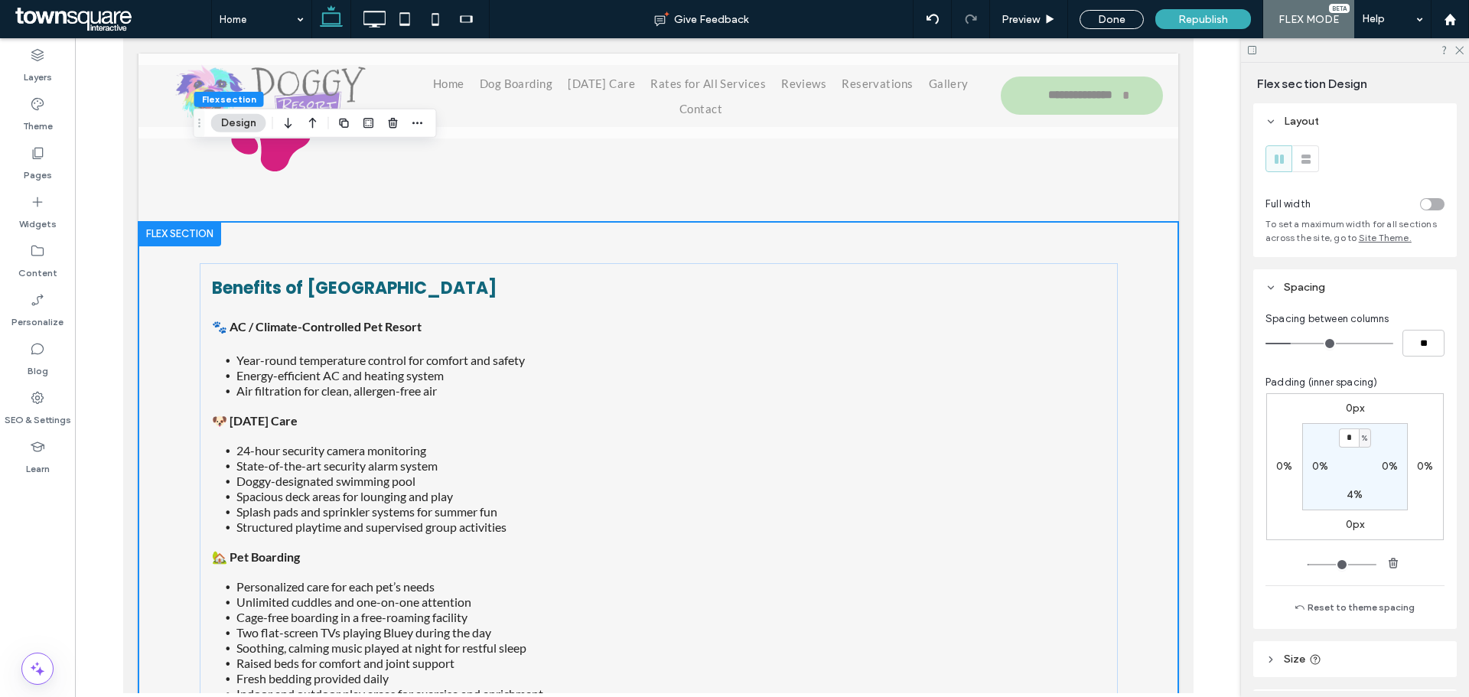
scroll to position [2245, 0]
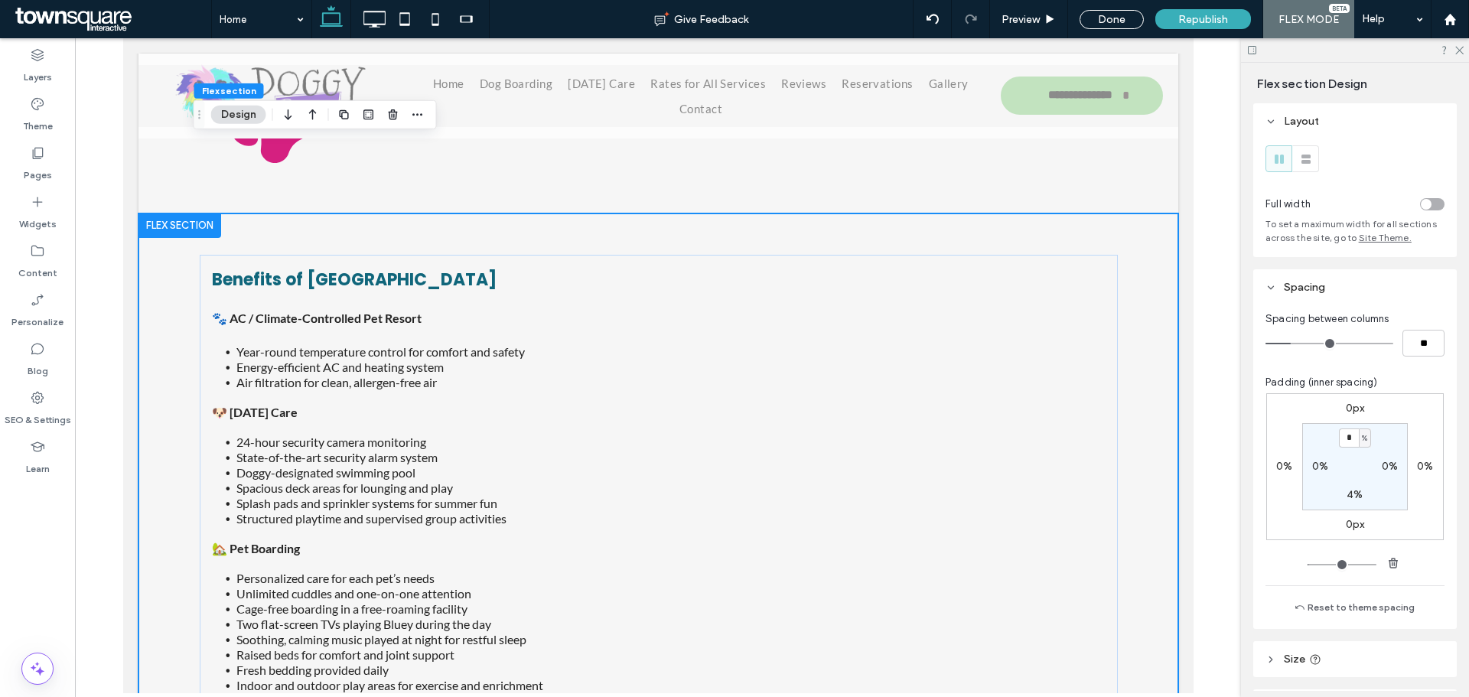
type input "*"
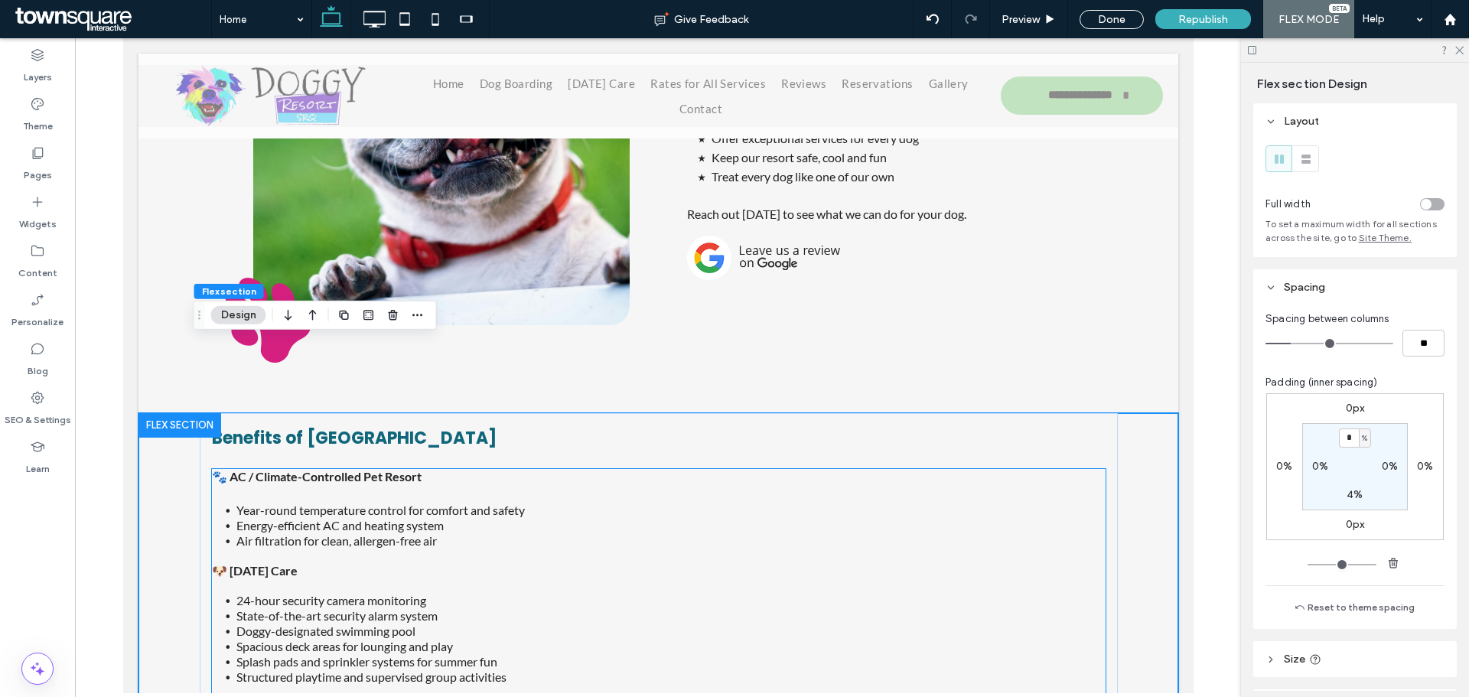
scroll to position [2047, 0]
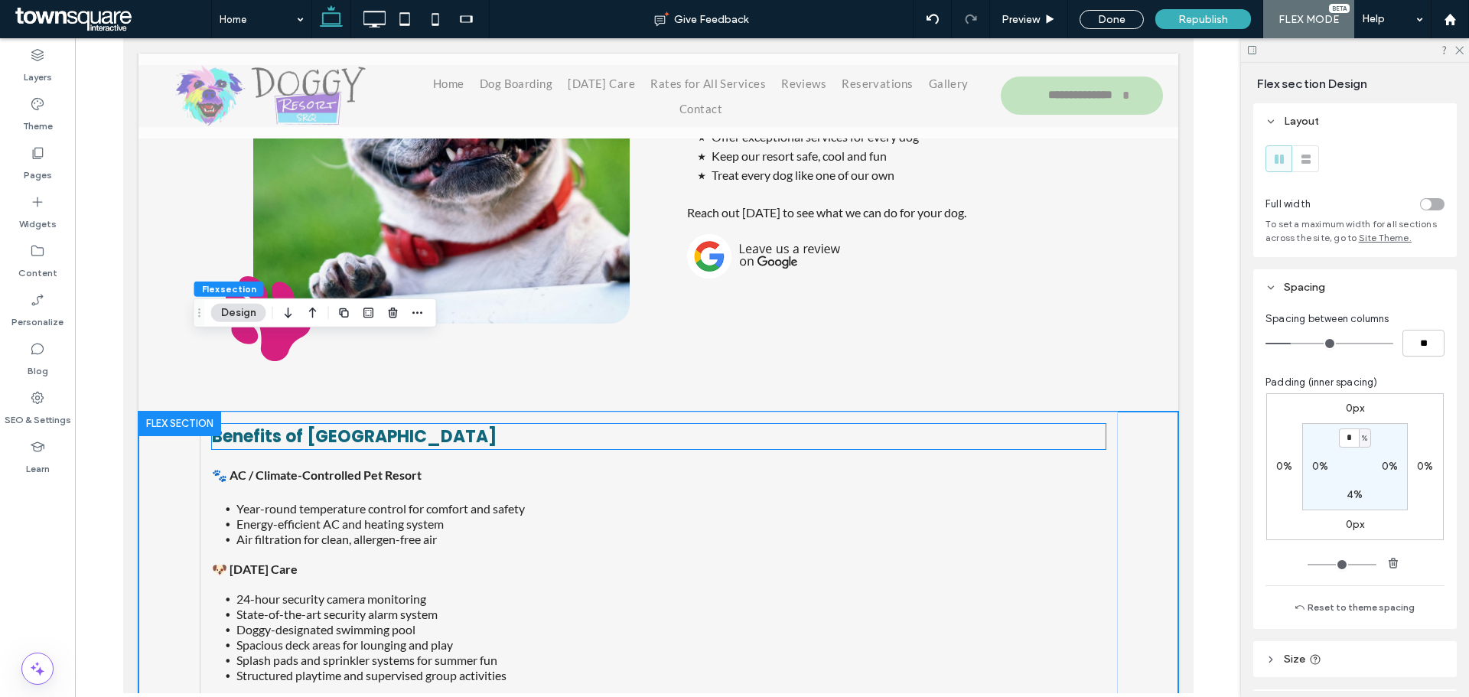
click at [431, 424] on h4 "Benefits of Doggy Resort" at bounding box center [658, 436] width 894 height 25
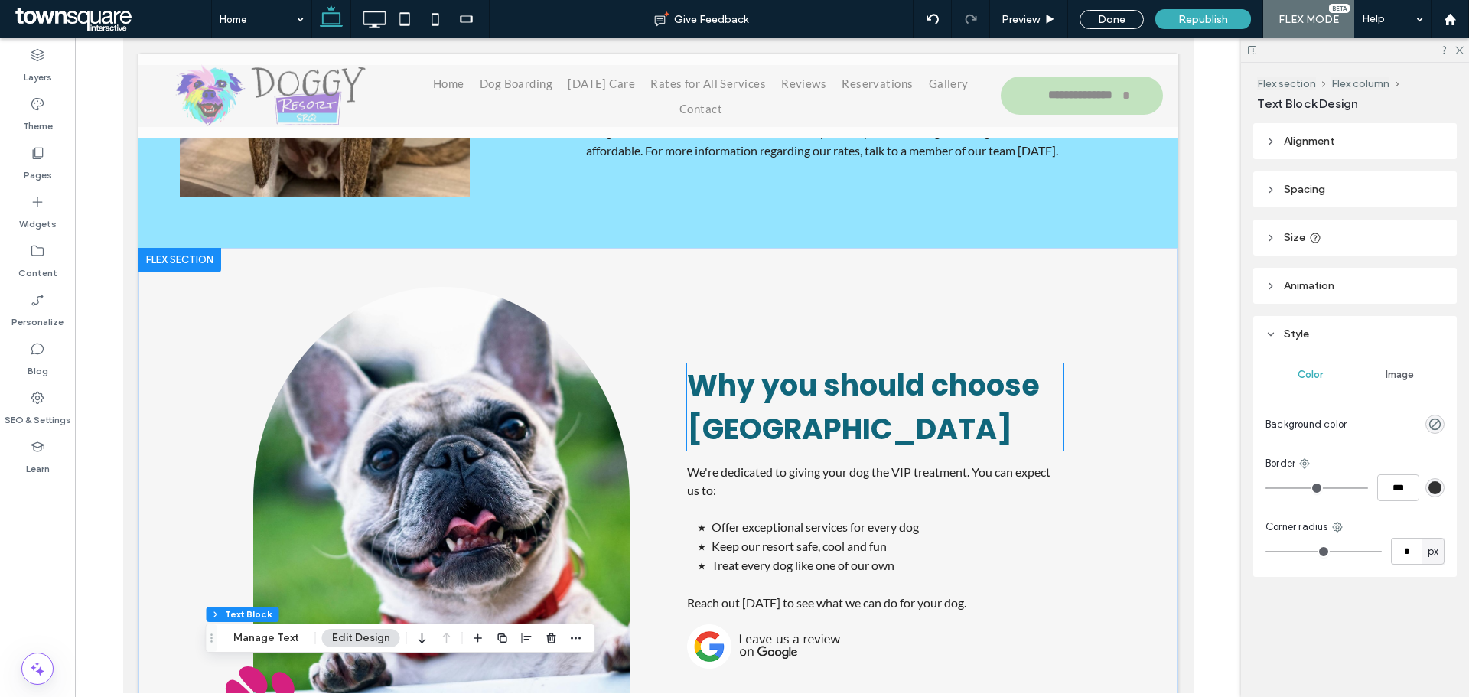
click at [874, 365] on span "Why you should choose Doggy Resort" at bounding box center [862, 407] width 353 height 84
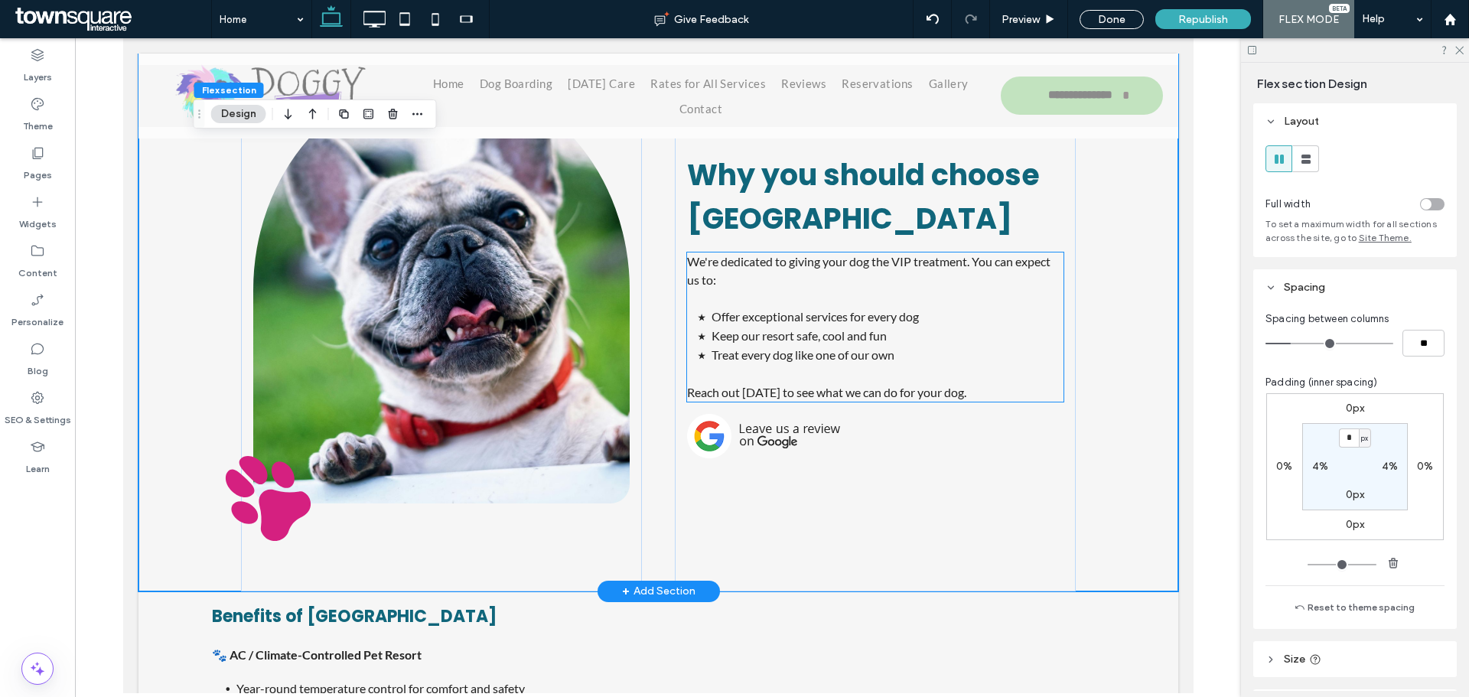
scroll to position [1868, 0]
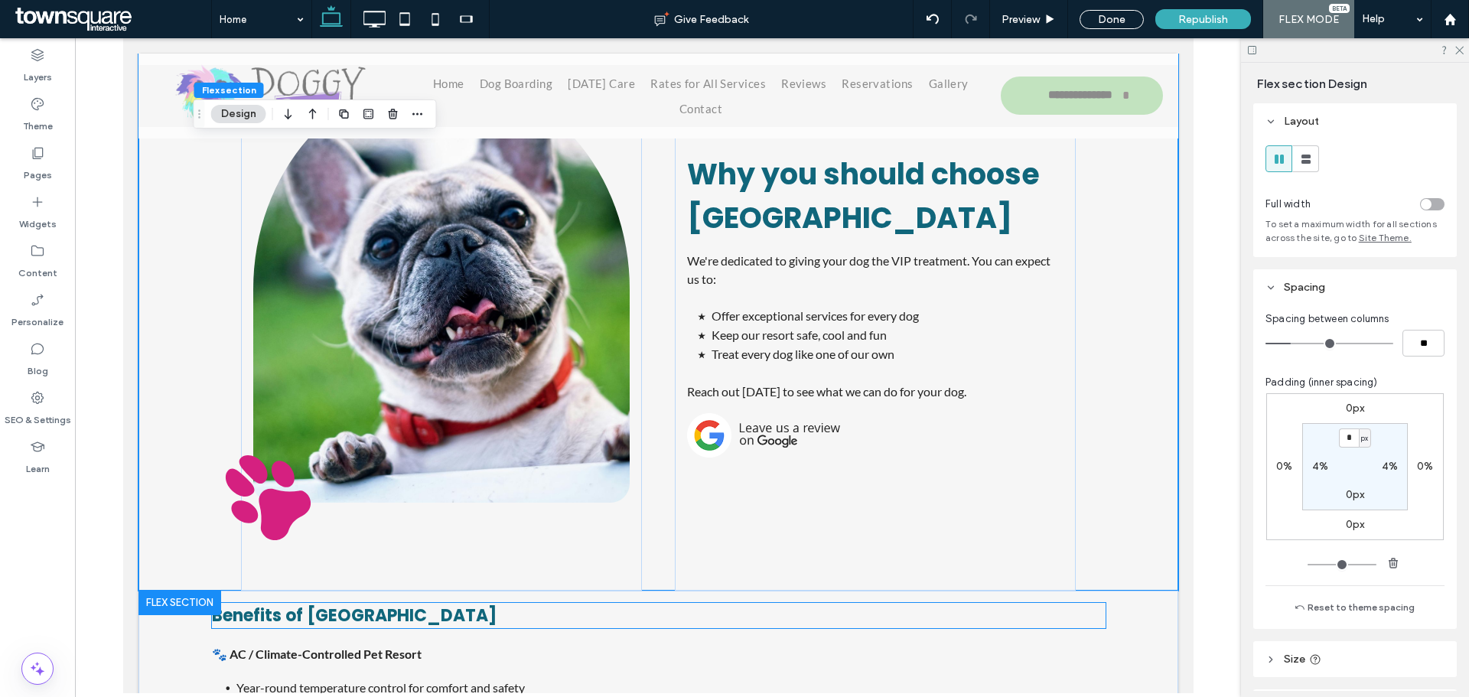
click at [392, 604] on span "Benefits of Doggy Resort" at bounding box center [353, 616] width 285 height 24
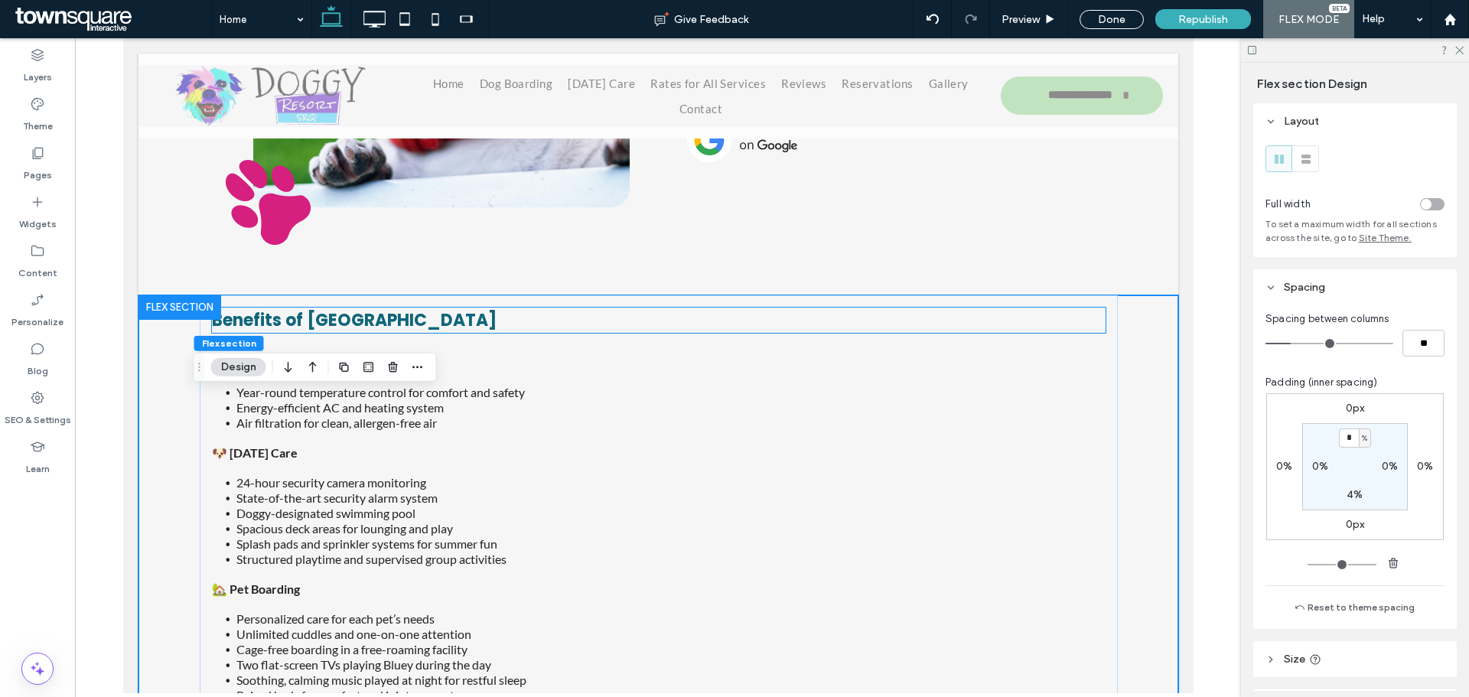
click at [392, 552] on div "🐾 AC / Climate-Controlled Pet Resort Year-round temperature control for comfort…" at bounding box center [658, 551] width 894 height 401
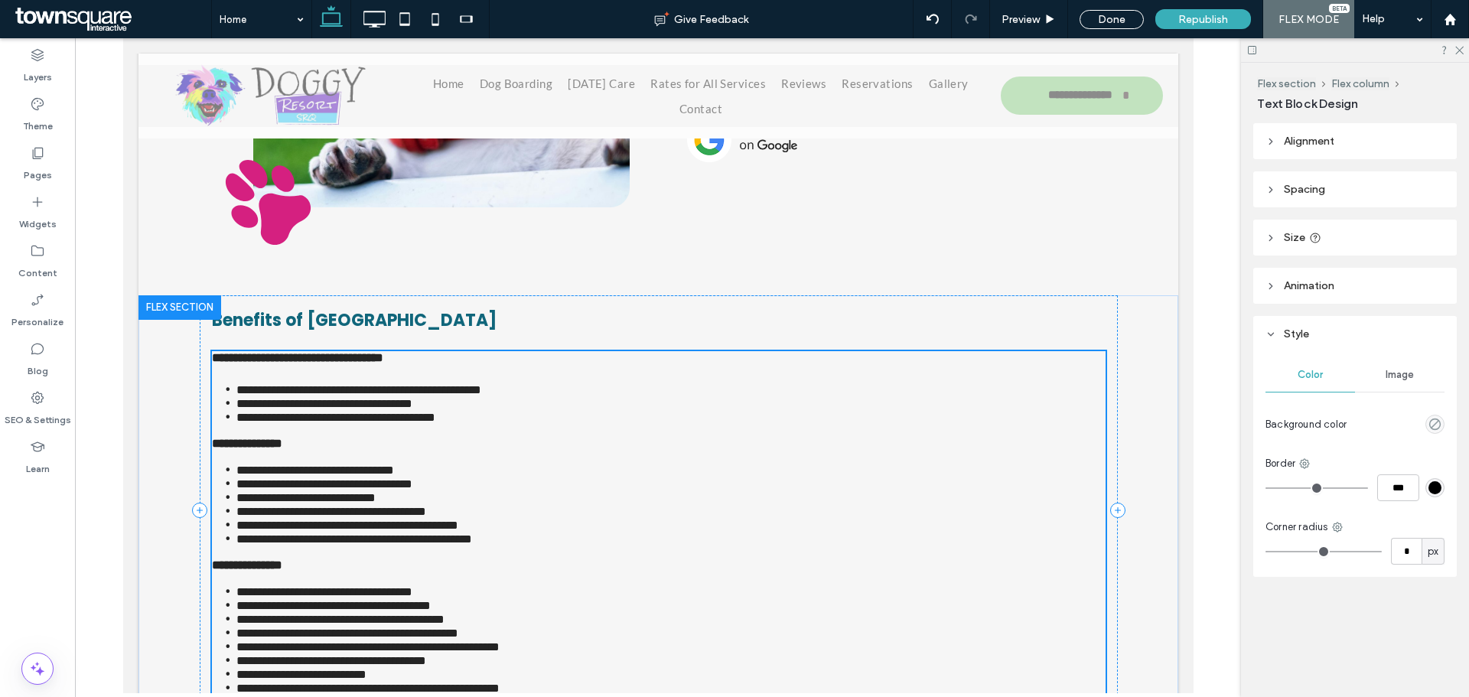
scroll to position [2172, 0]
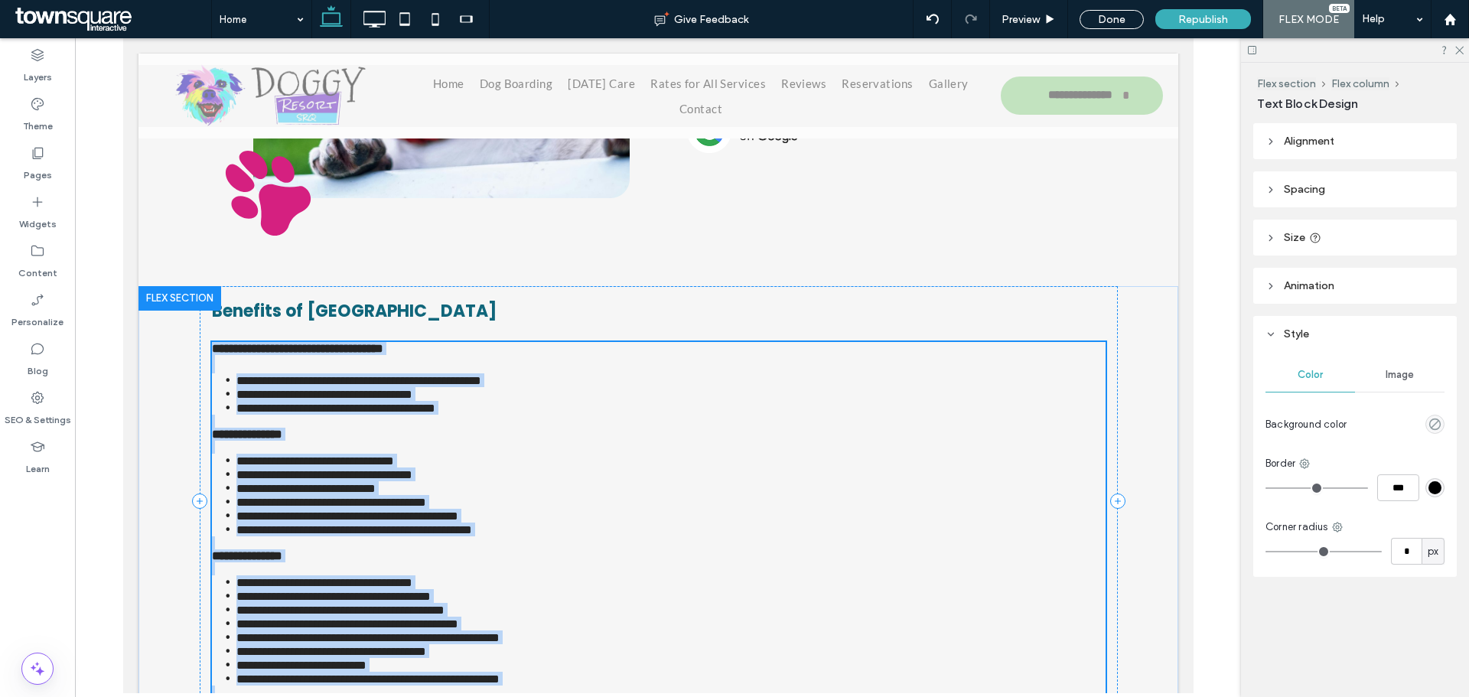
type input "****"
type input "**"
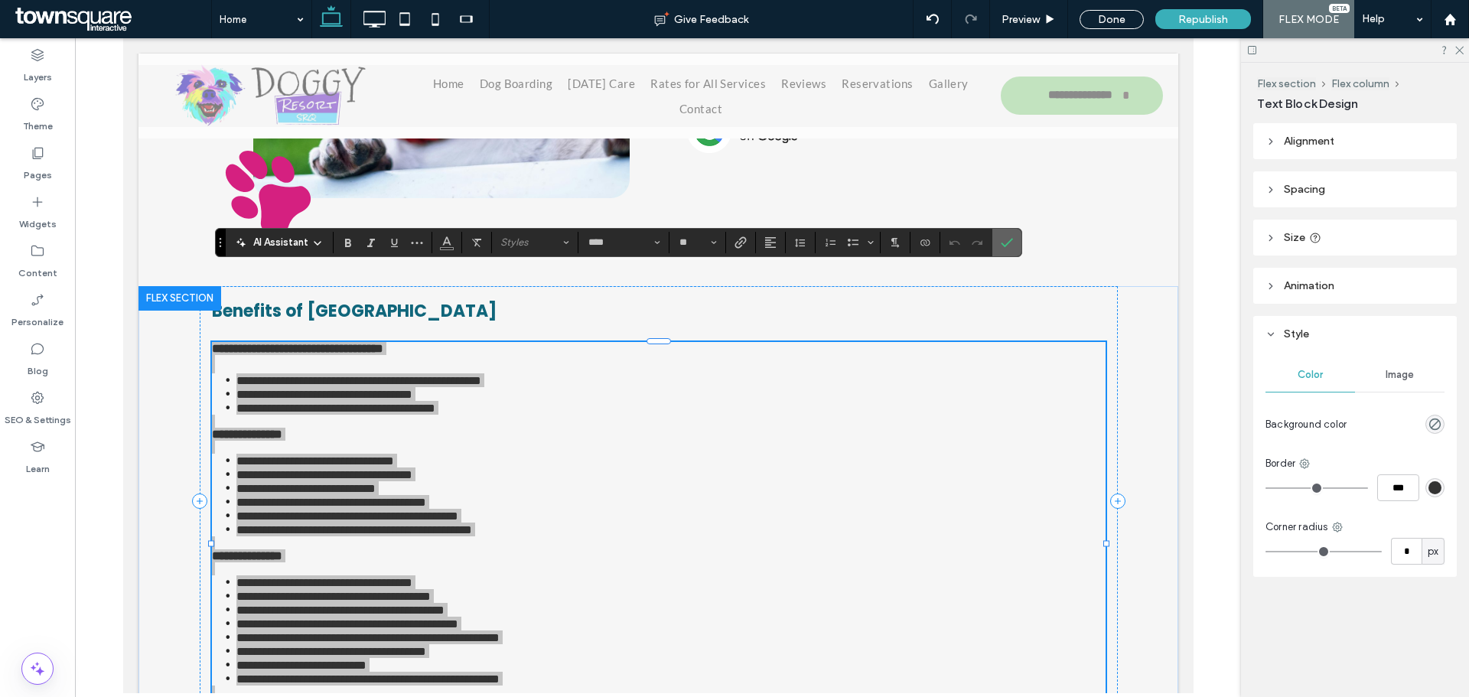
click at [1016, 245] on label "Confirm" at bounding box center [1006, 243] width 23 height 28
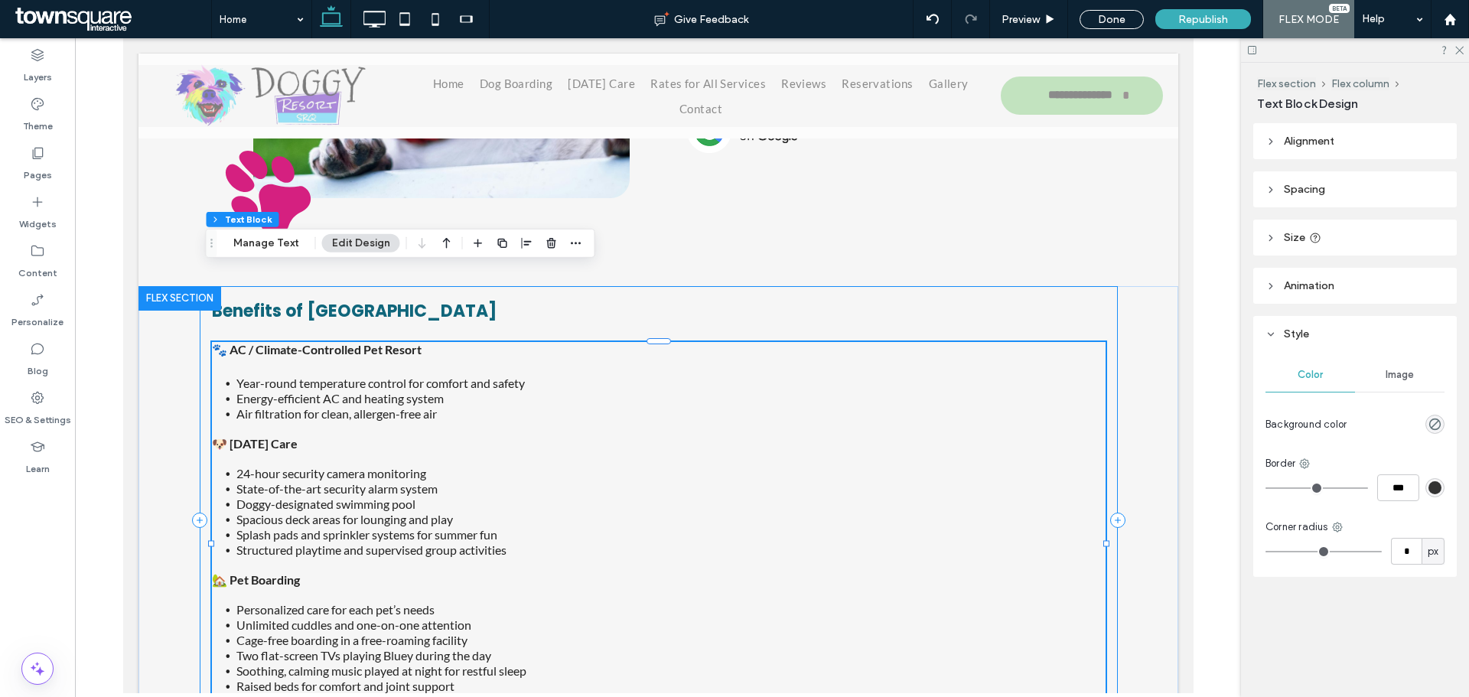
click at [202, 286] on div "Benefits of Doggy Resort 🐾 AC / Climate-Controlled Pet Resort Year-round temper…" at bounding box center [658, 520] width 918 height 469
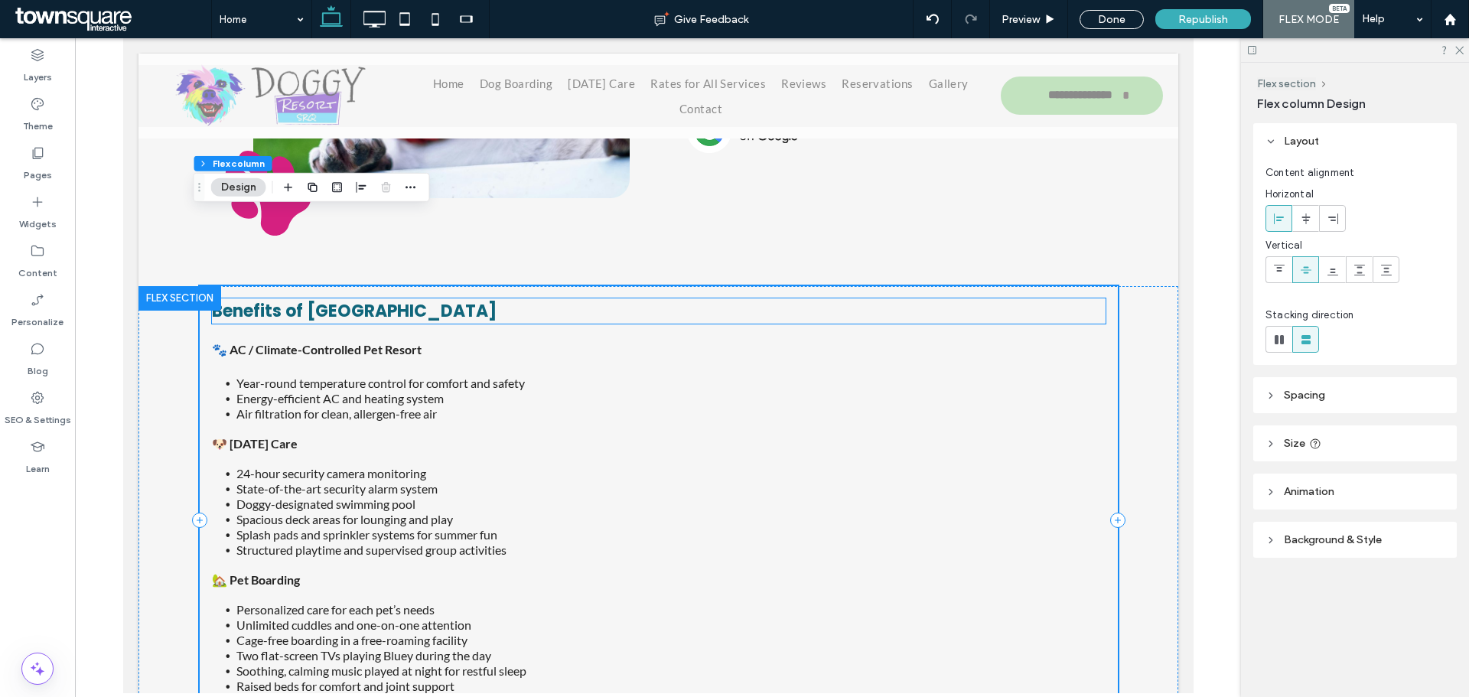
click at [274, 299] on span "Benefits of Doggy Resort" at bounding box center [353, 311] width 285 height 24
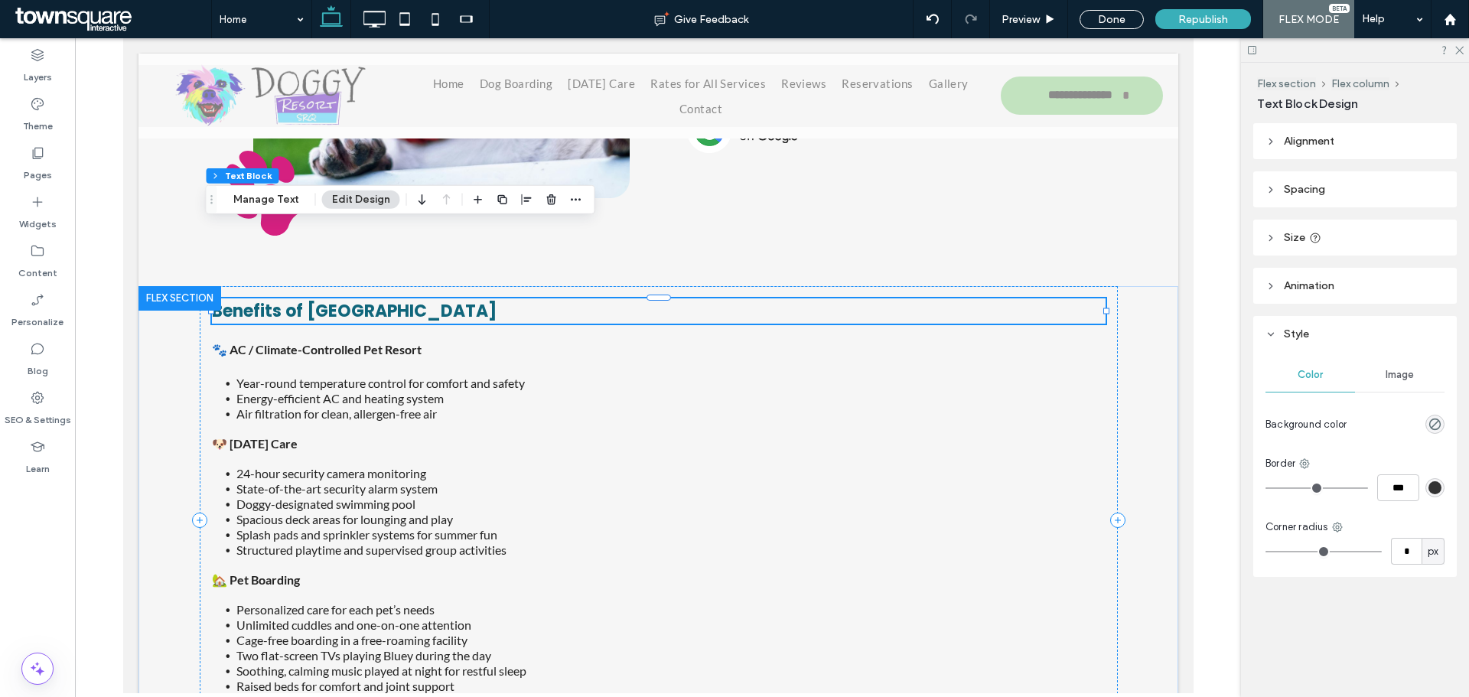
click at [274, 299] on span "Benefits of Doggy Resort" at bounding box center [353, 311] width 285 height 24
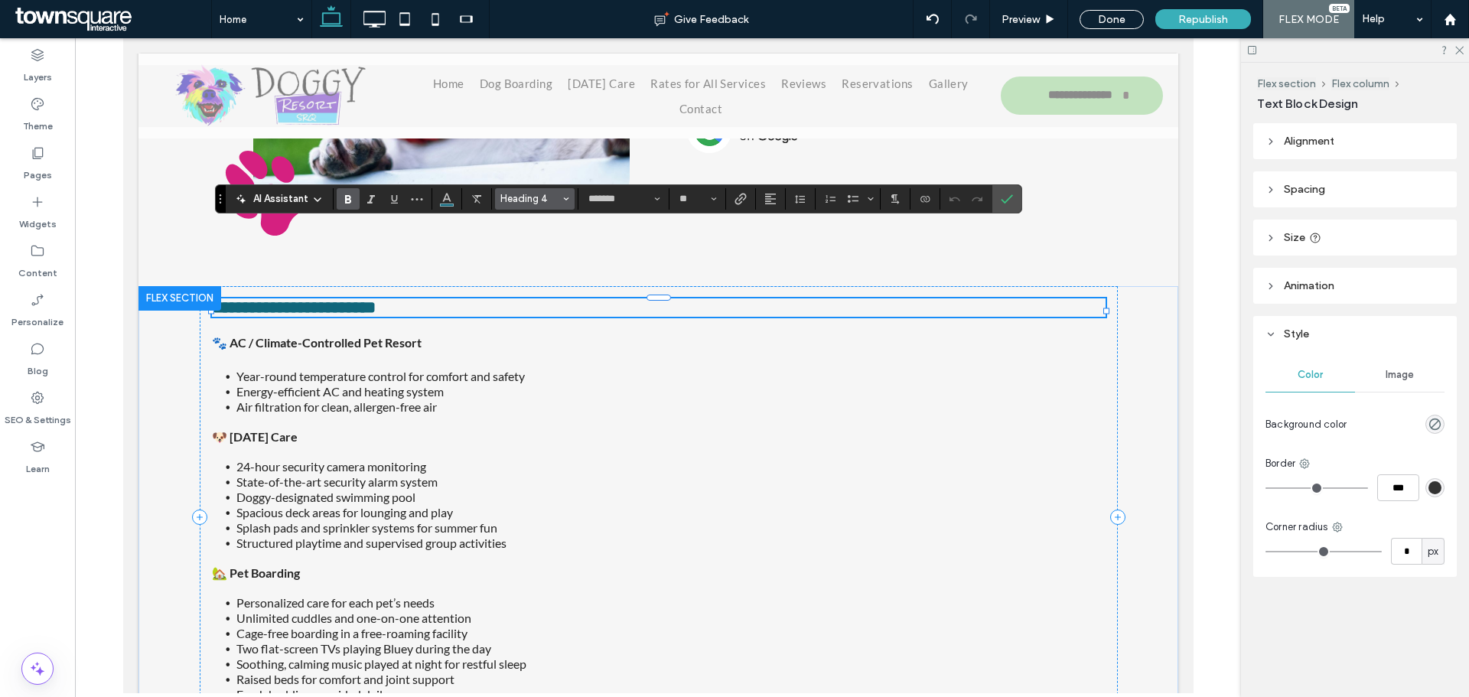
click at [513, 197] on span "Heading 4" at bounding box center [530, 198] width 60 height 11
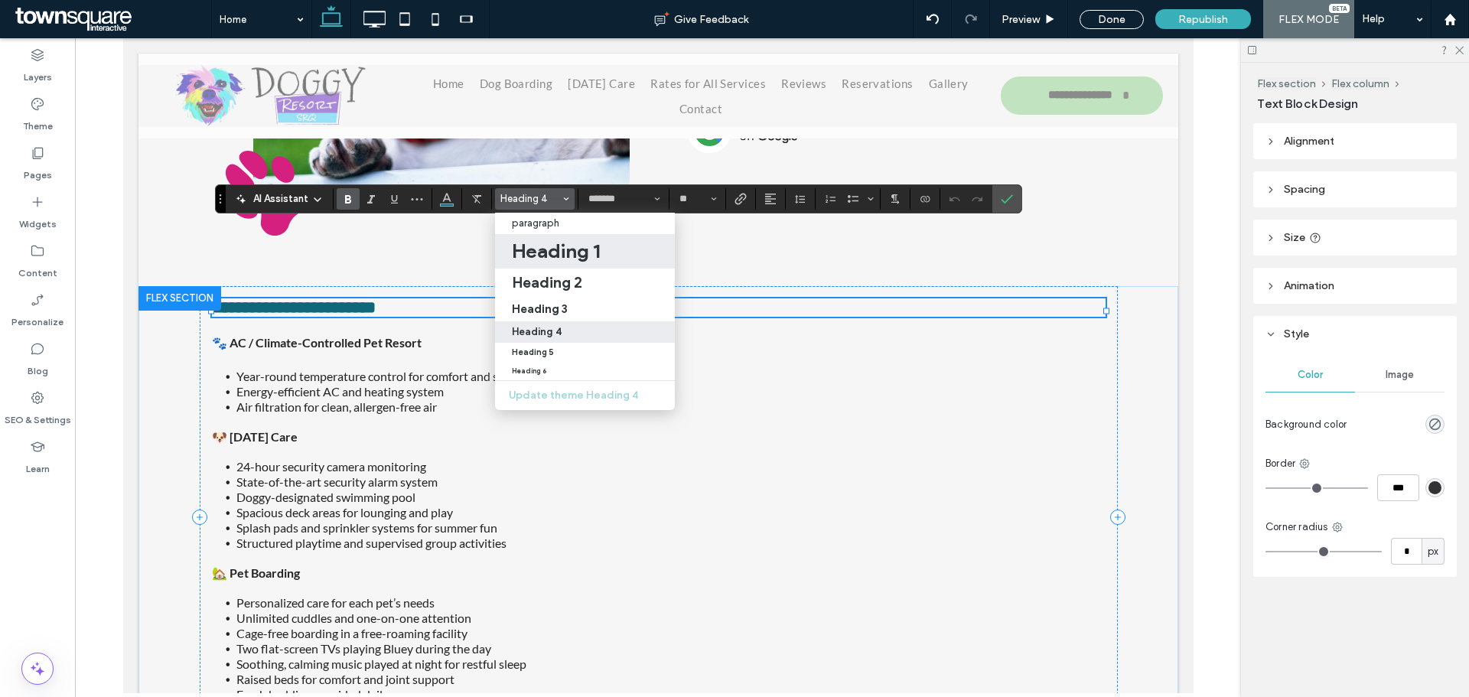
click at [529, 256] on h1 "Heading 1" at bounding box center [556, 251] width 88 height 24
type input "**"
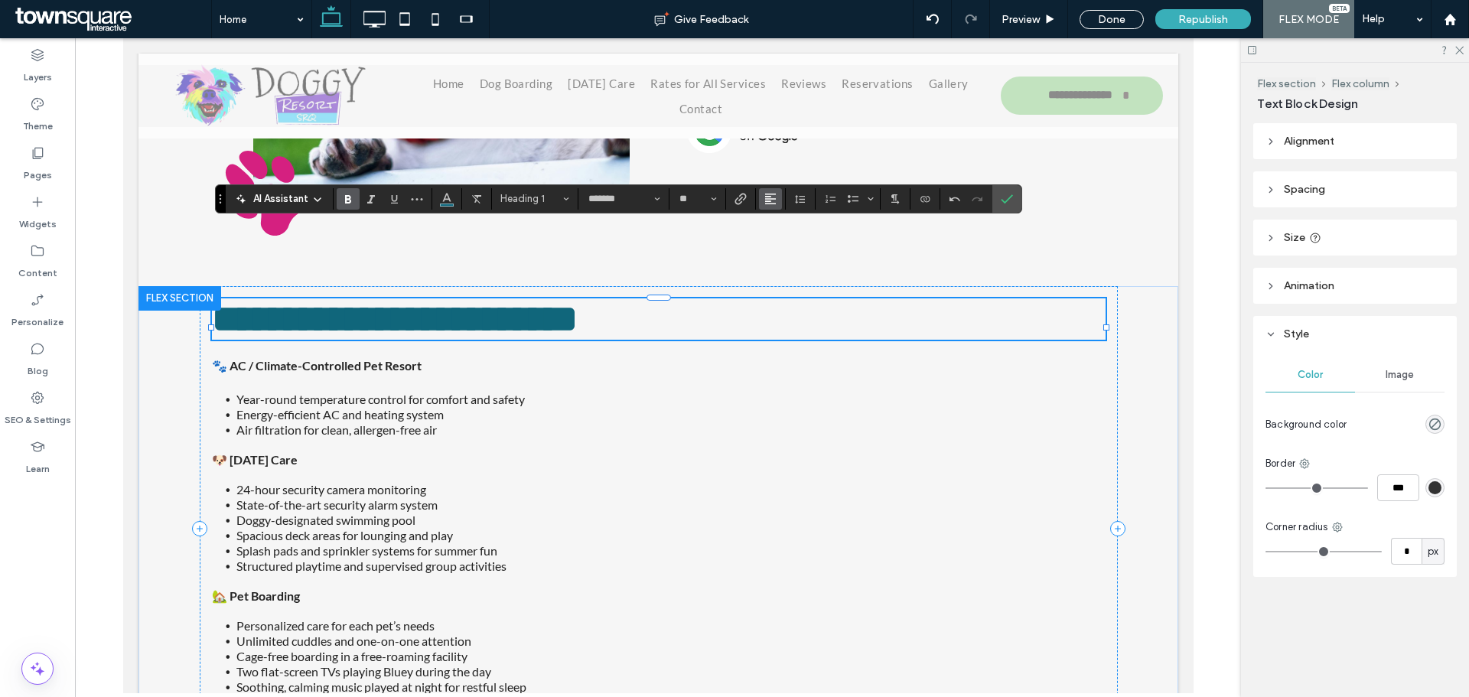
click at [767, 200] on icon "Alignment" at bounding box center [770, 199] width 12 height 12
click at [772, 243] on label "ui.textEditor.alignment.center" at bounding box center [786, 246] width 54 height 22
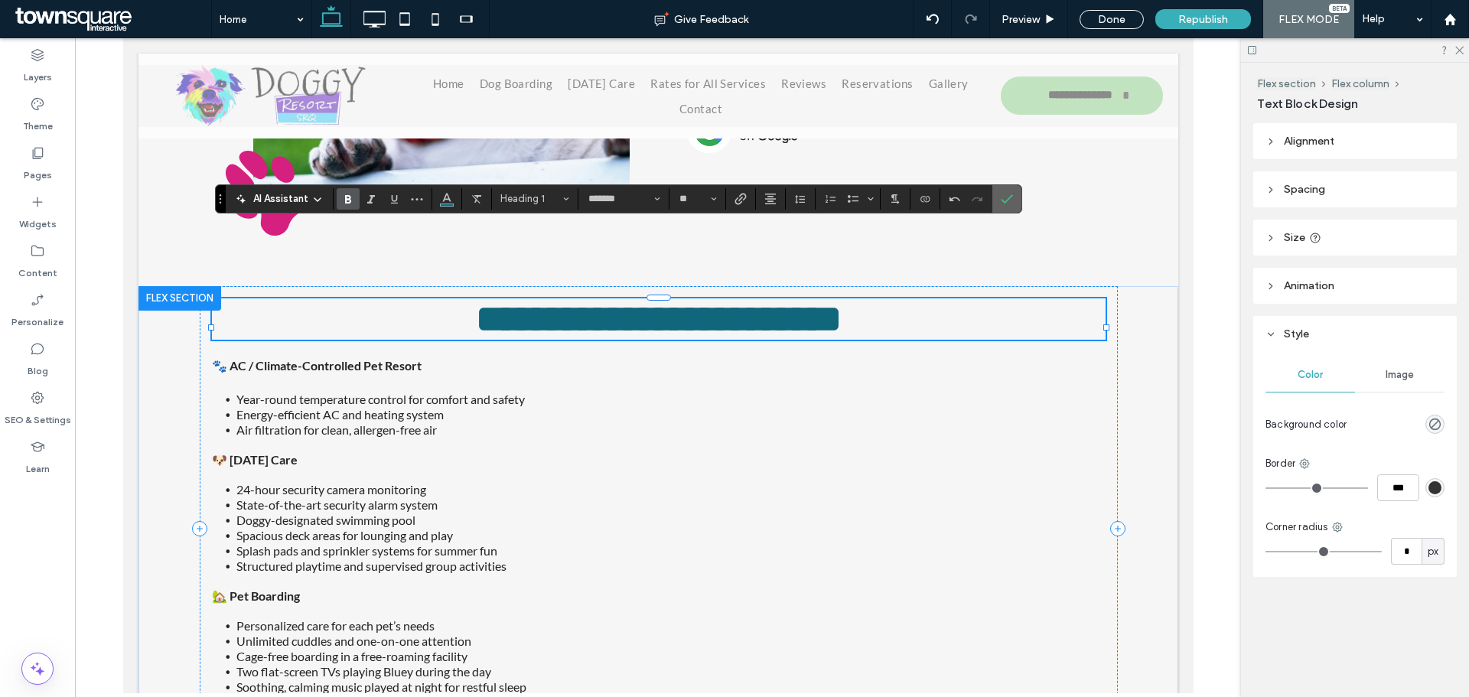
click at [998, 197] on label "Confirm" at bounding box center [1006, 199] width 23 height 28
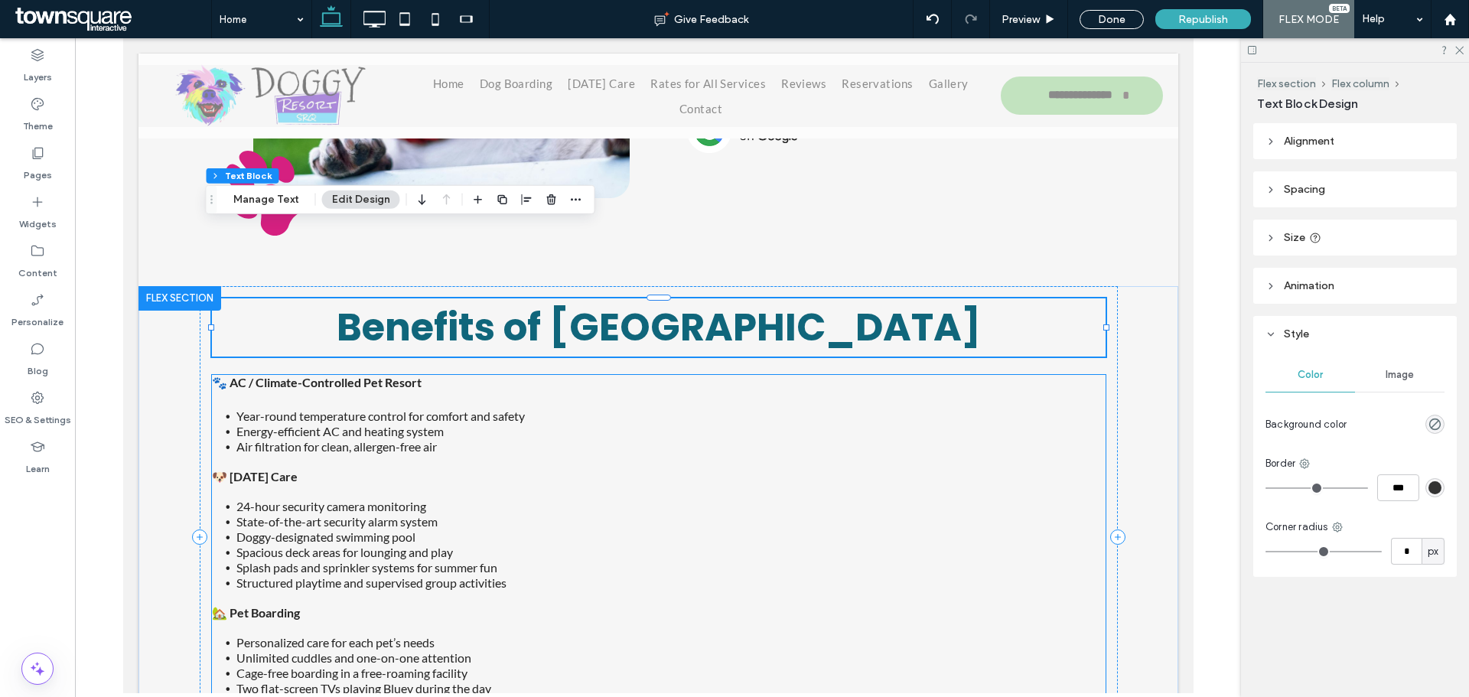
click at [406, 439] on span "Air filtration for clean, allergen-free air" at bounding box center [336, 446] width 200 height 15
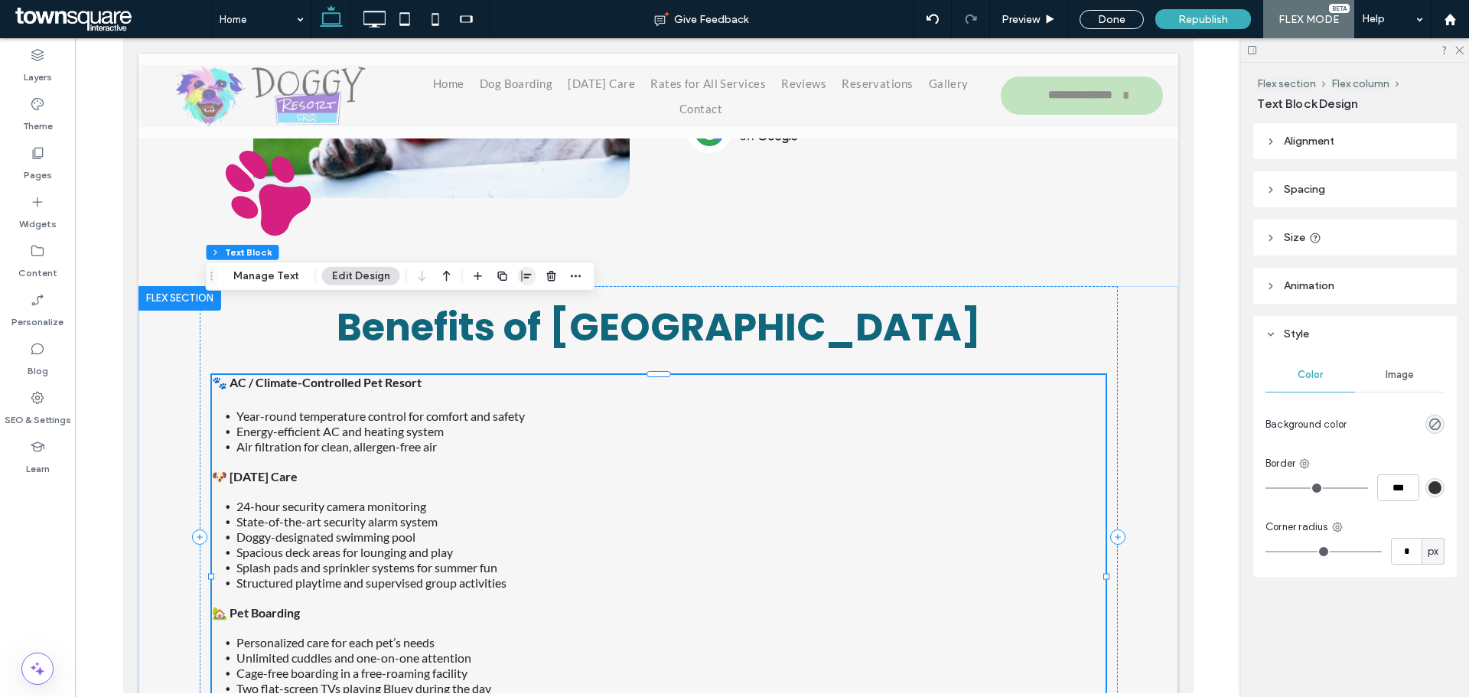
click at [528, 275] on icon "button" at bounding box center [527, 276] width 12 height 12
click at [507, 312] on span "center" at bounding box center [511, 306] width 18 height 18
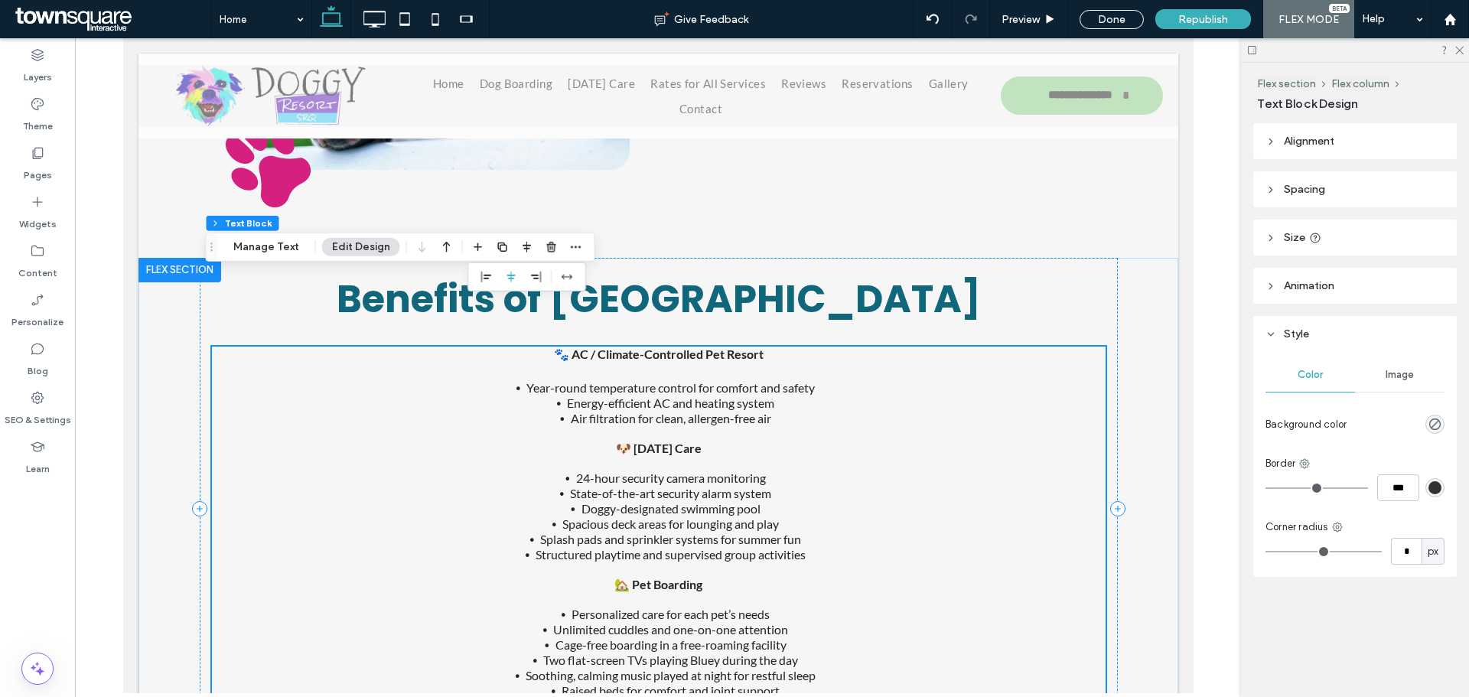
scroll to position [2195, 0]
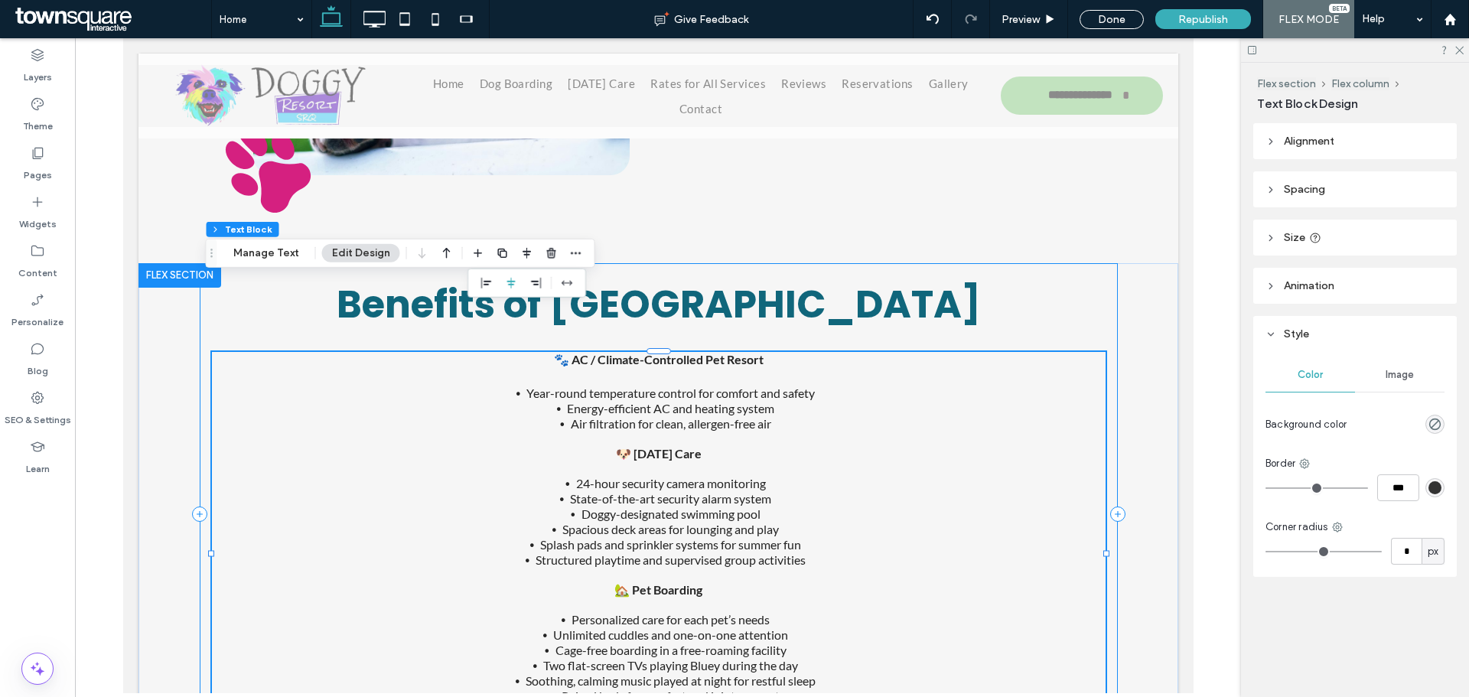
click at [995, 265] on div "Benefits of Doggy Resort 🐾 AC / Climate-Controlled Pet Resort Year-round temper…" at bounding box center [658, 514] width 918 height 502
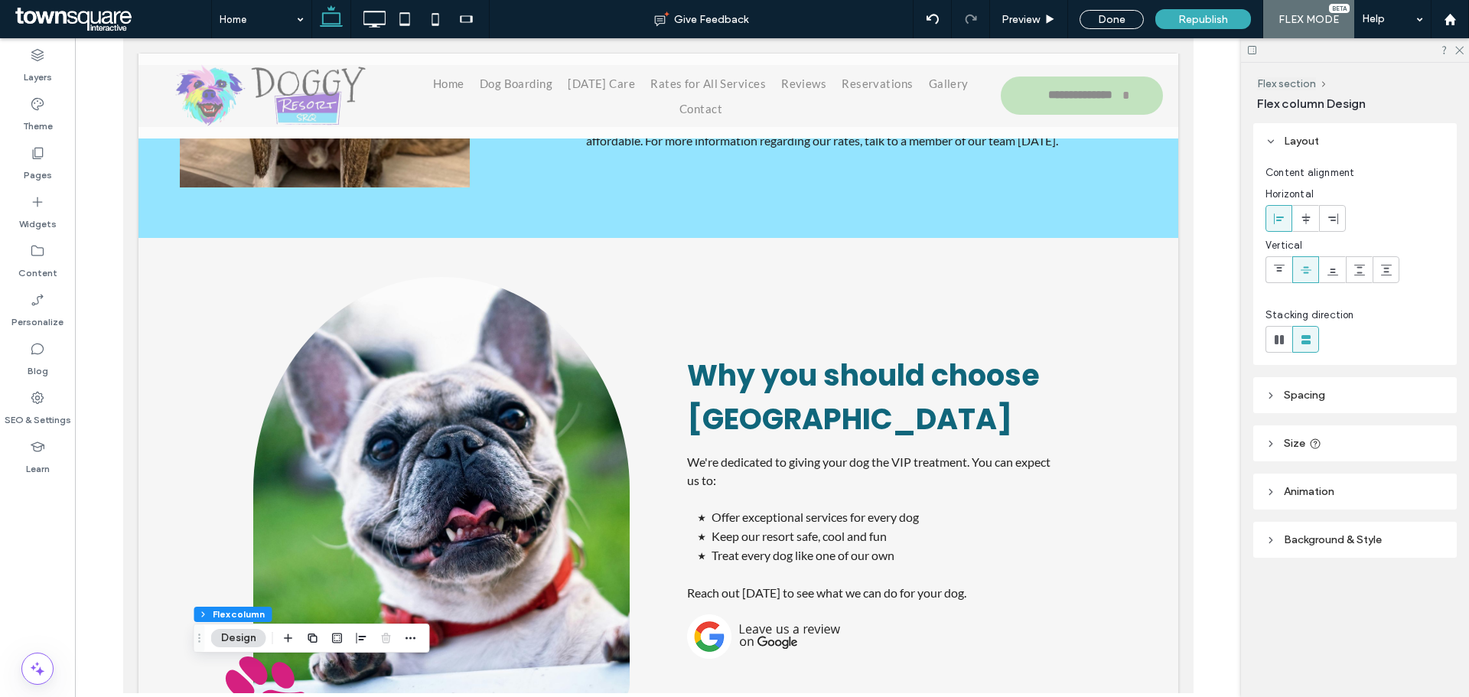
scroll to position [1513, 0]
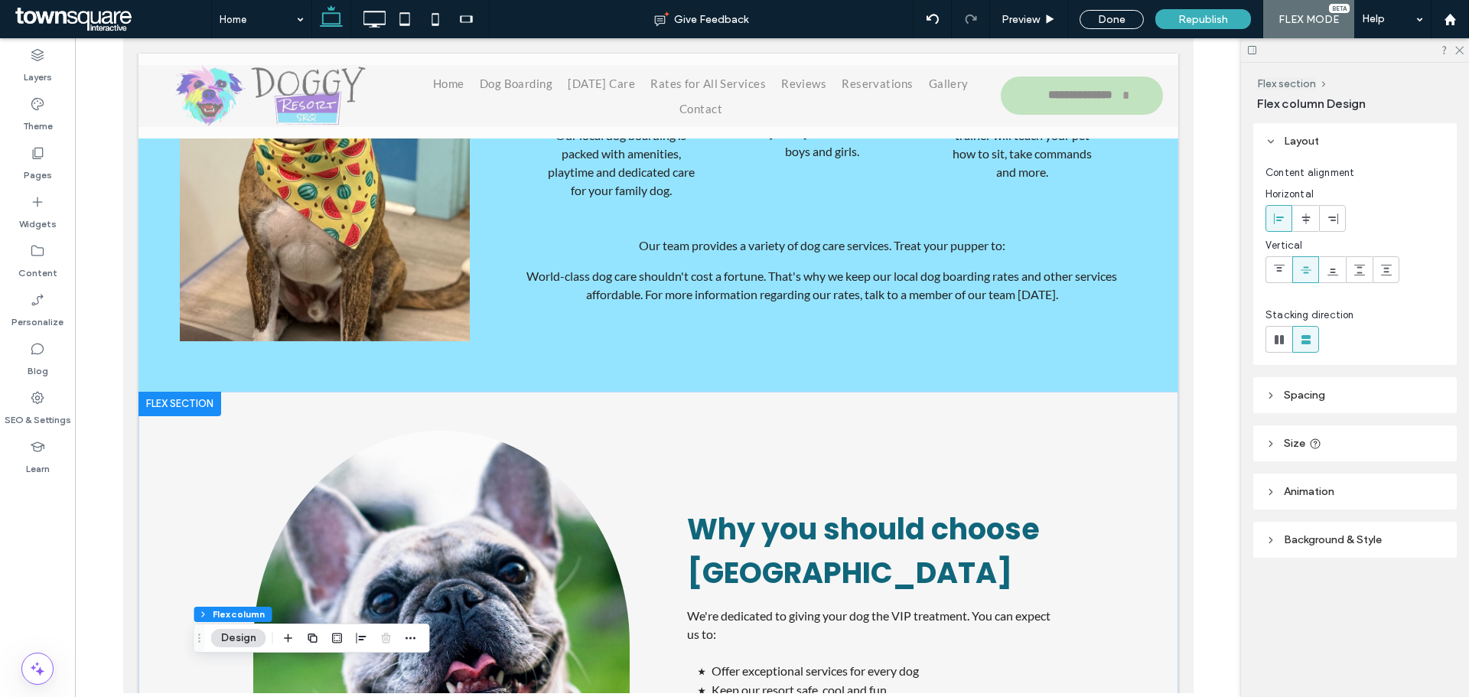
click at [186, 392] on div at bounding box center [179, 404] width 83 height 24
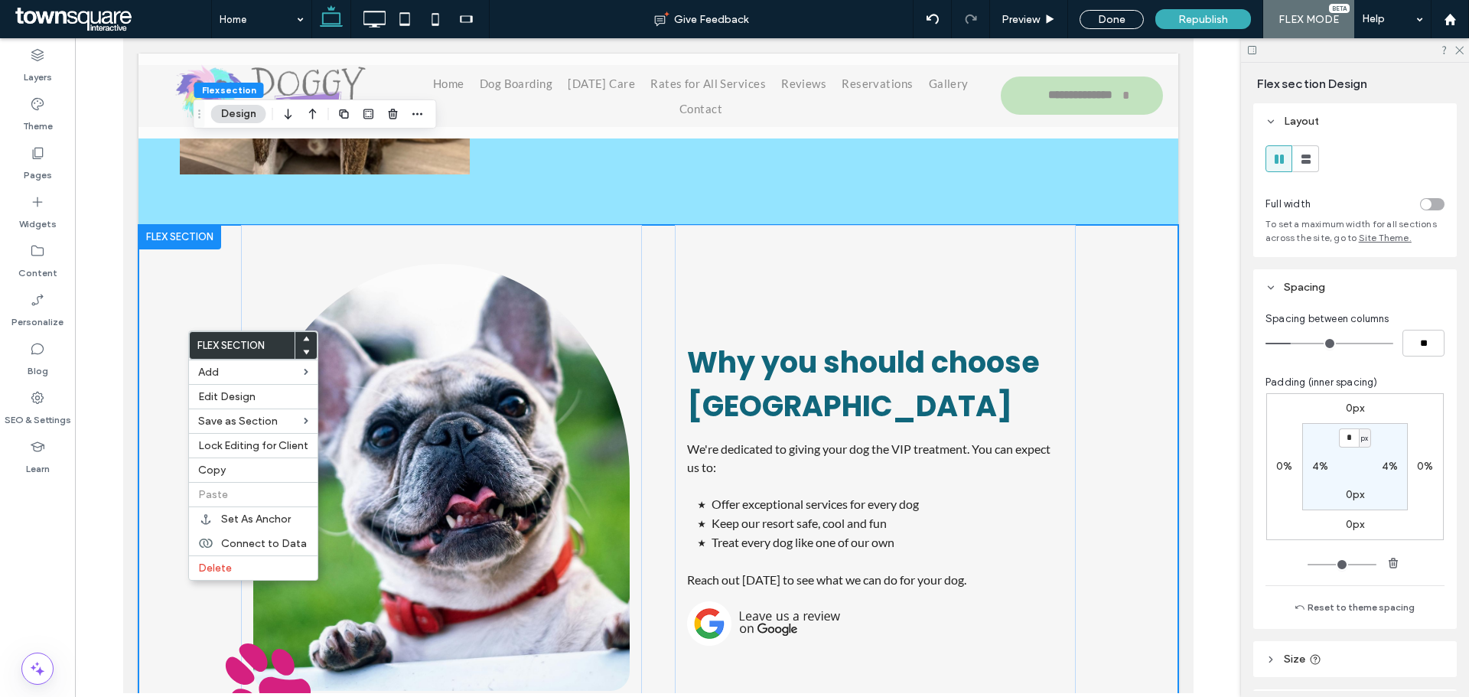
scroll to position [1692, 0]
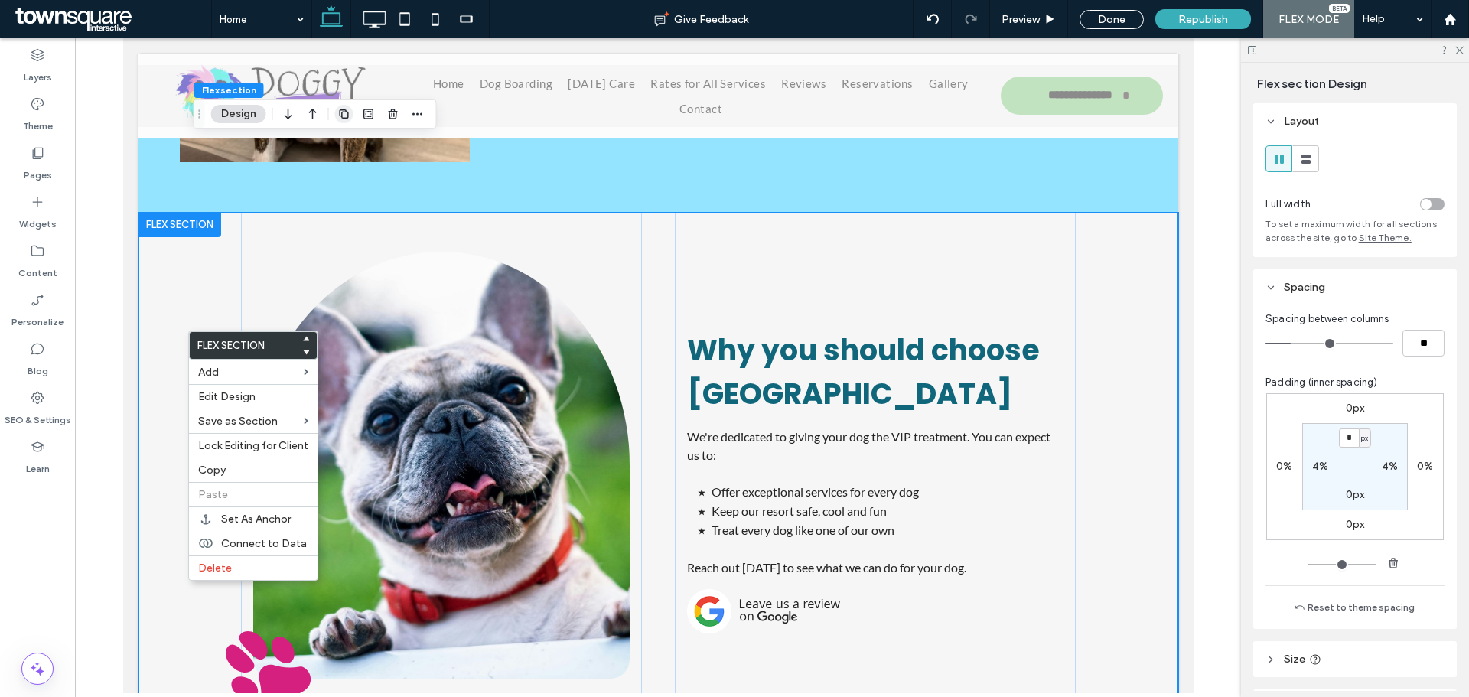
click at [345, 109] on use "button" at bounding box center [343, 113] width 9 height 9
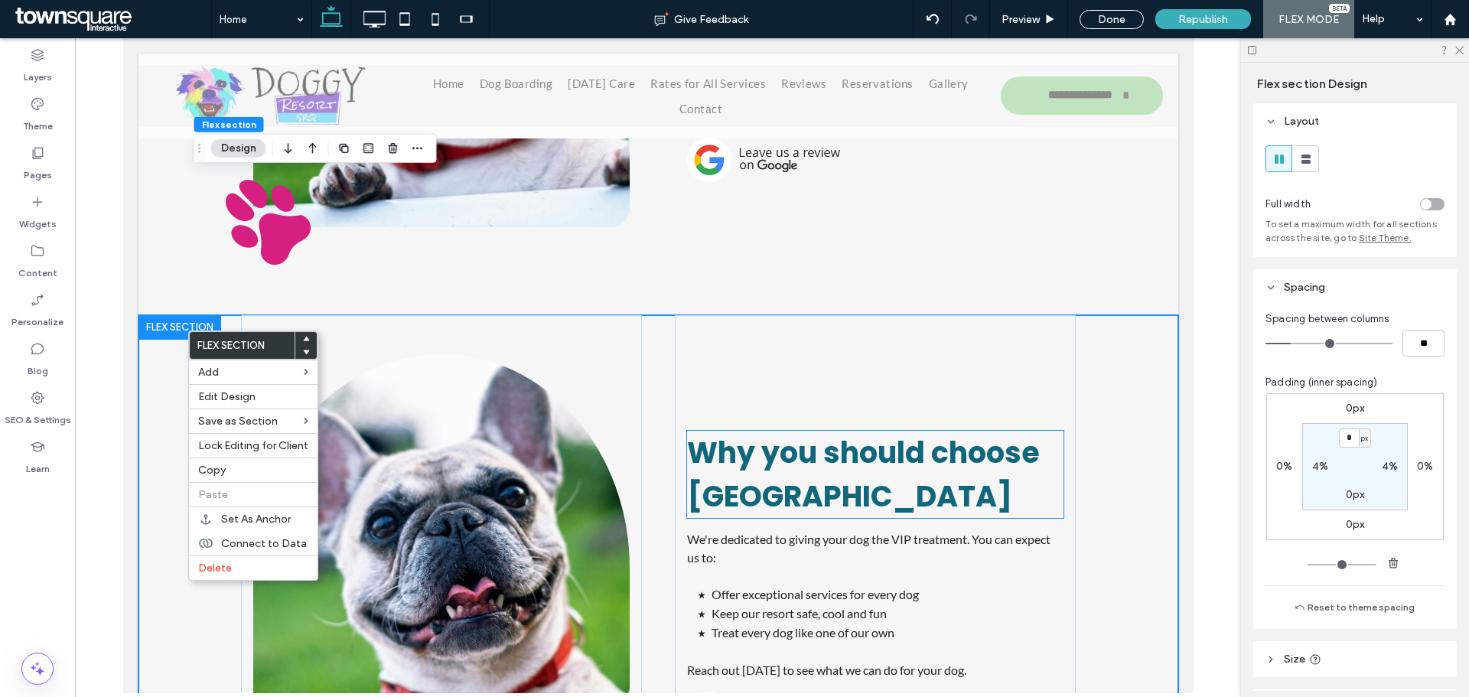
scroll to position [2225, 0]
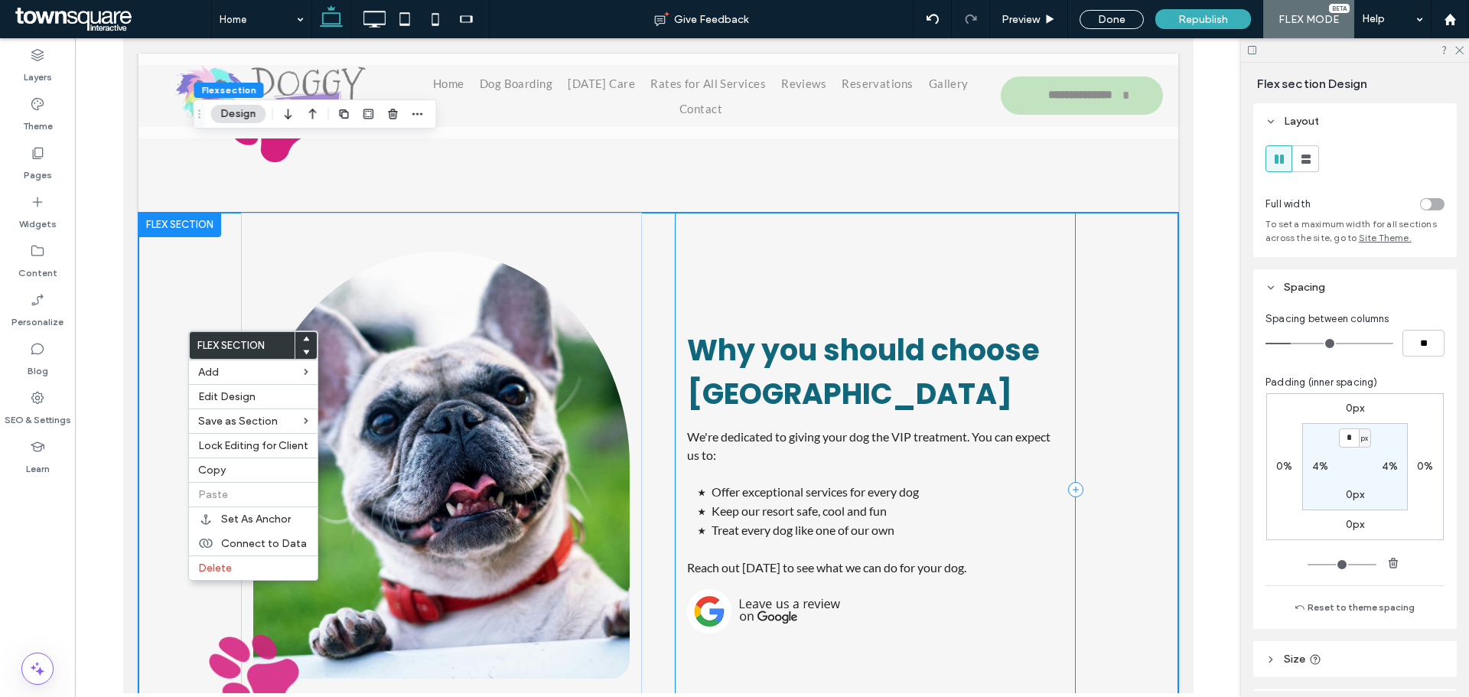
click at [1014, 213] on div "Why you should choose [GEOGRAPHIC_DATA] We're dedicated to giving your dog the …" at bounding box center [874, 490] width 401 height 554
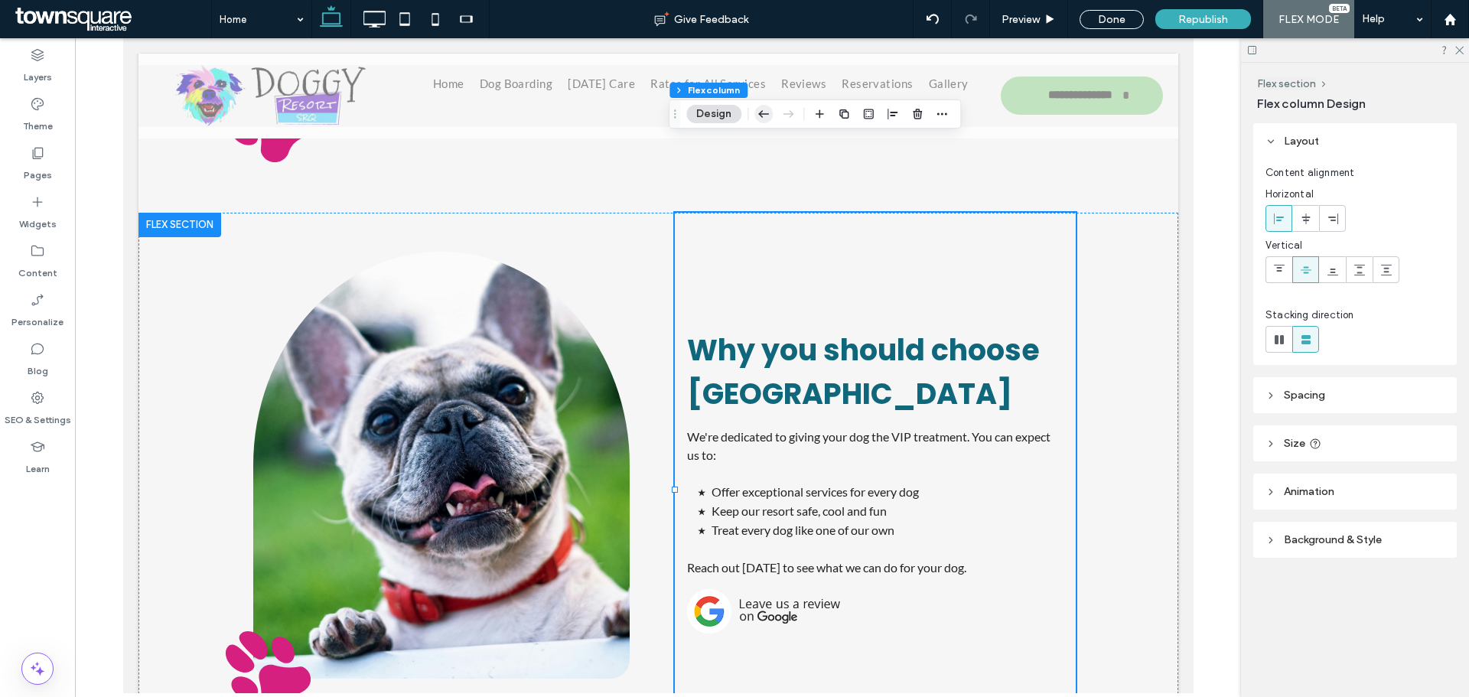
click at [766, 119] on icon "button" at bounding box center [763, 114] width 18 height 28
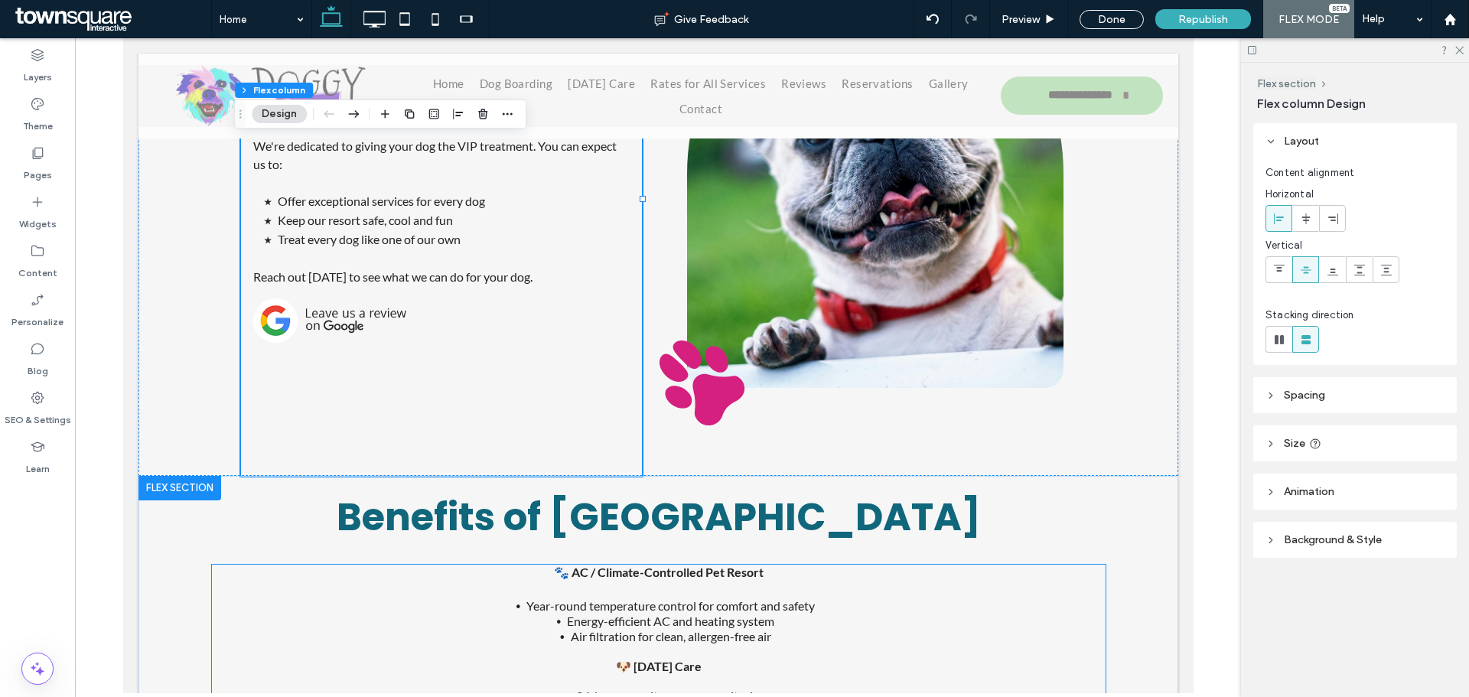
click at [946, 629] on li "Air filtration for clean, allergen-free air" at bounding box center [670, 636] width 869 height 15
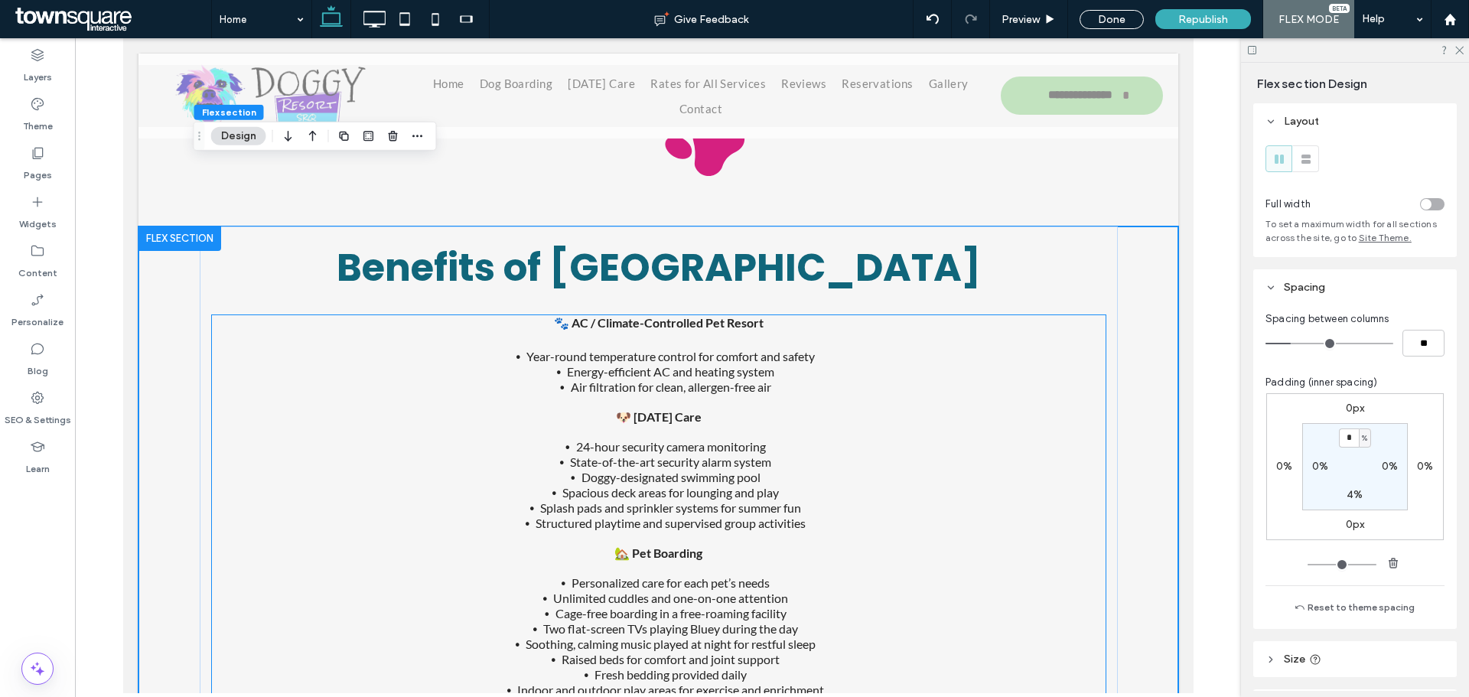
scroll to position [2791, 0]
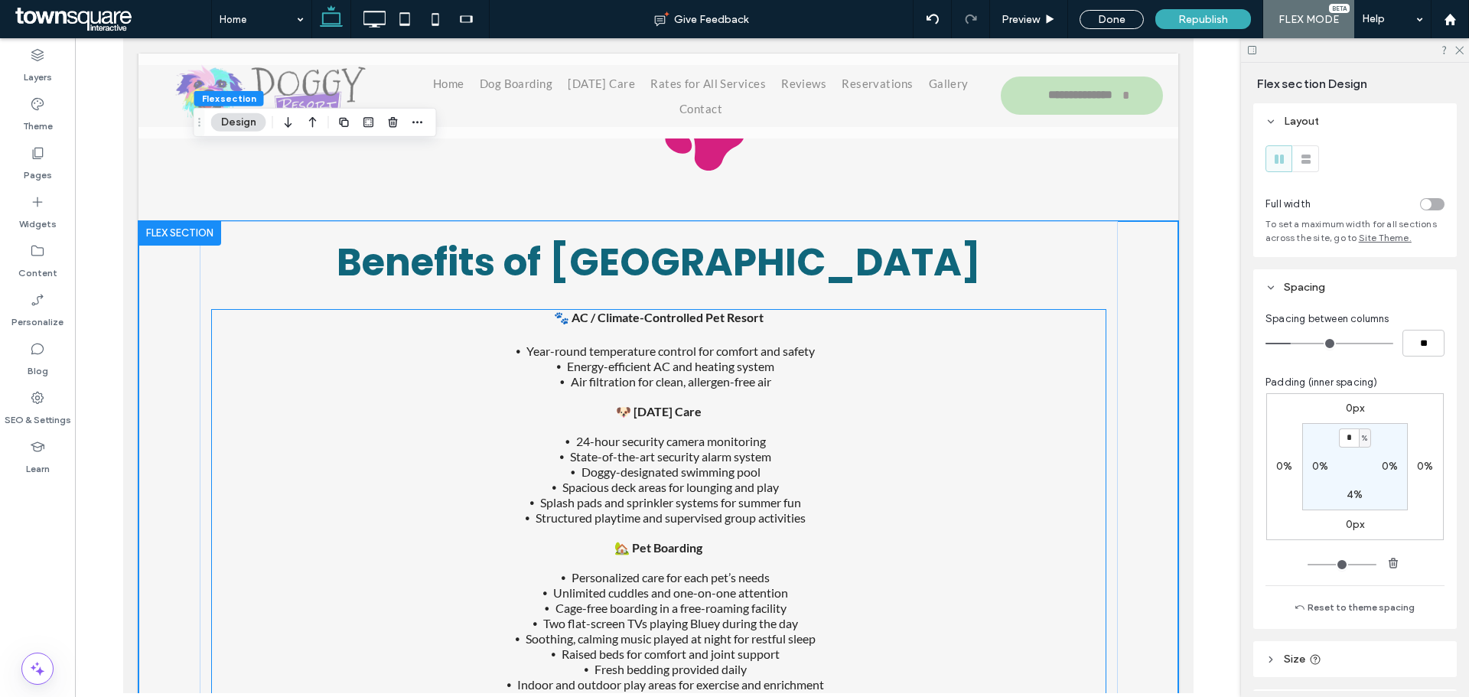
click at [377, 344] on li "Year-round temperature control for comfort and safety" at bounding box center [670, 351] width 869 height 15
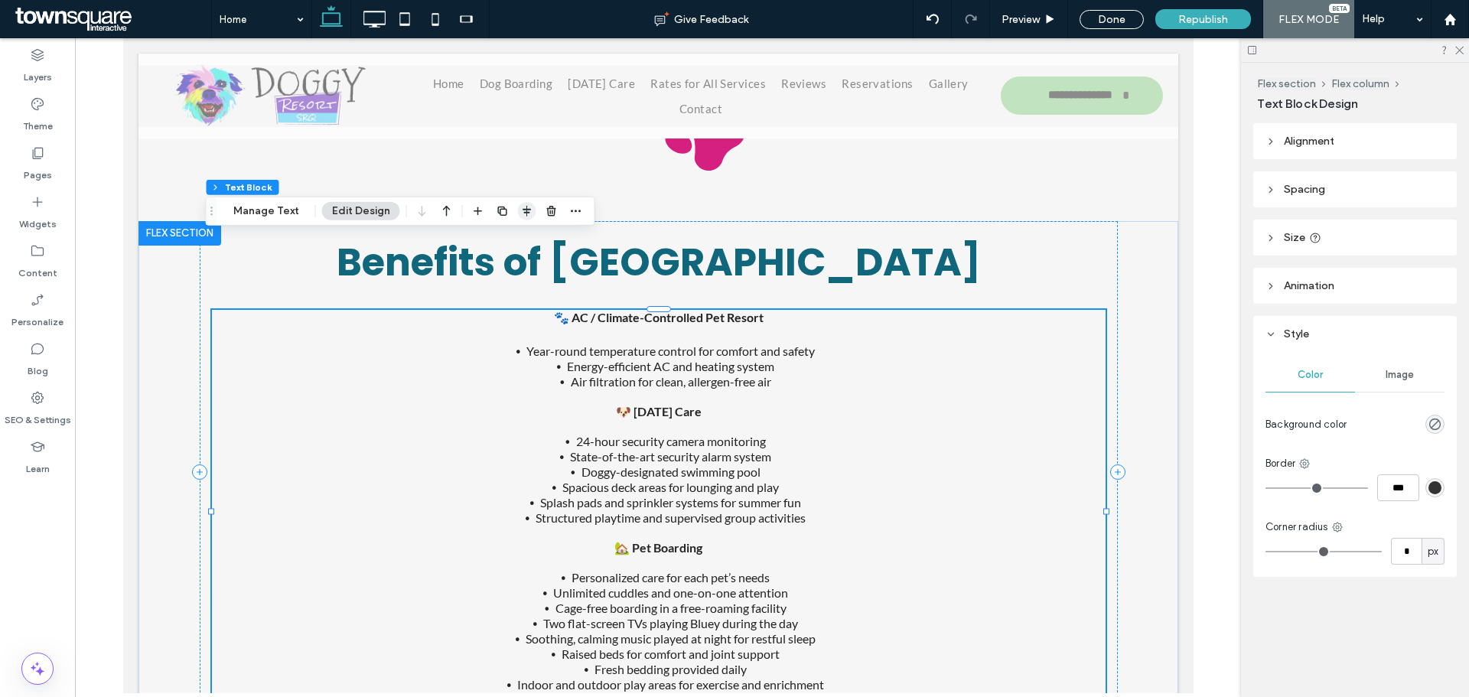
click at [518, 213] on span "button" at bounding box center [527, 211] width 18 height 18
click at [484, 239] on use "flex-start" at bounding box center [486, 241] width 10 height 11
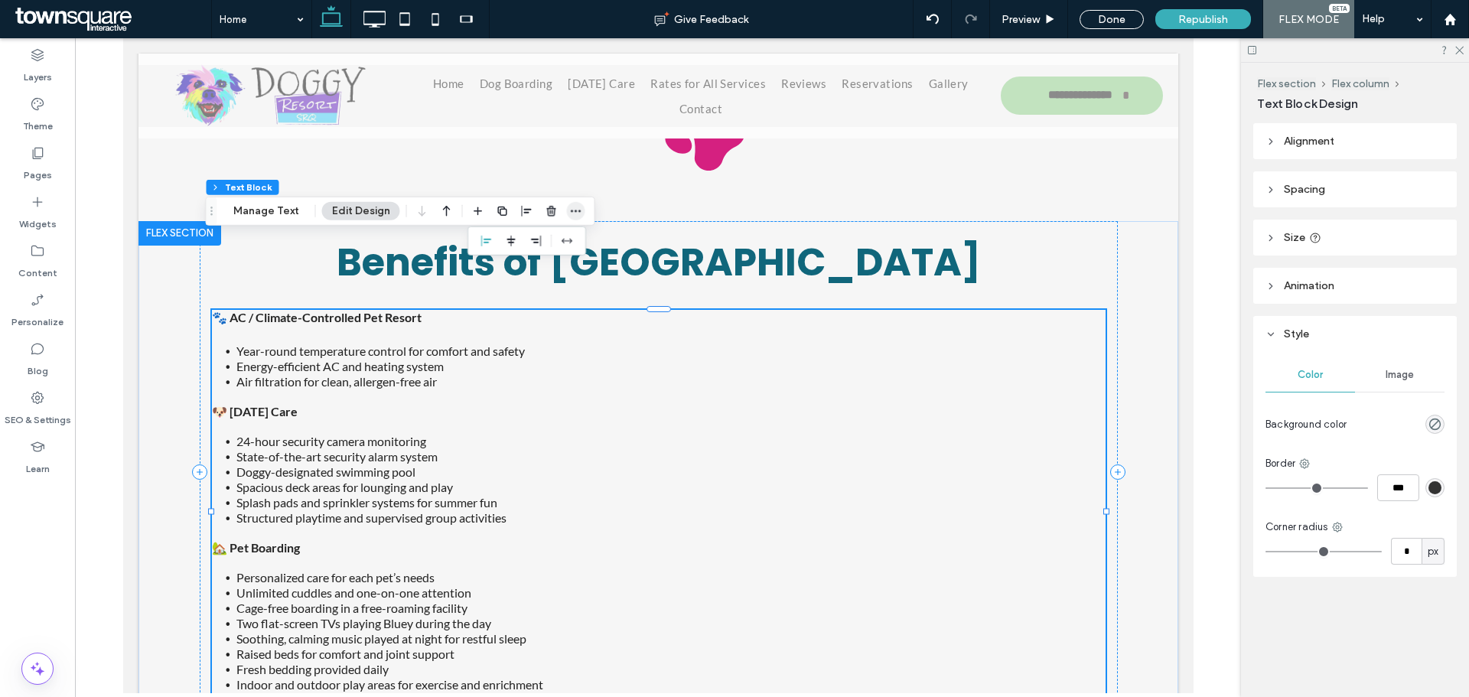
click at [570, 207] on icon "button" at bounding box center [576, 211] width 12 height 12
click at [516, 252] on div "Copy" at bounding box center [530, 244] width 127 height 29
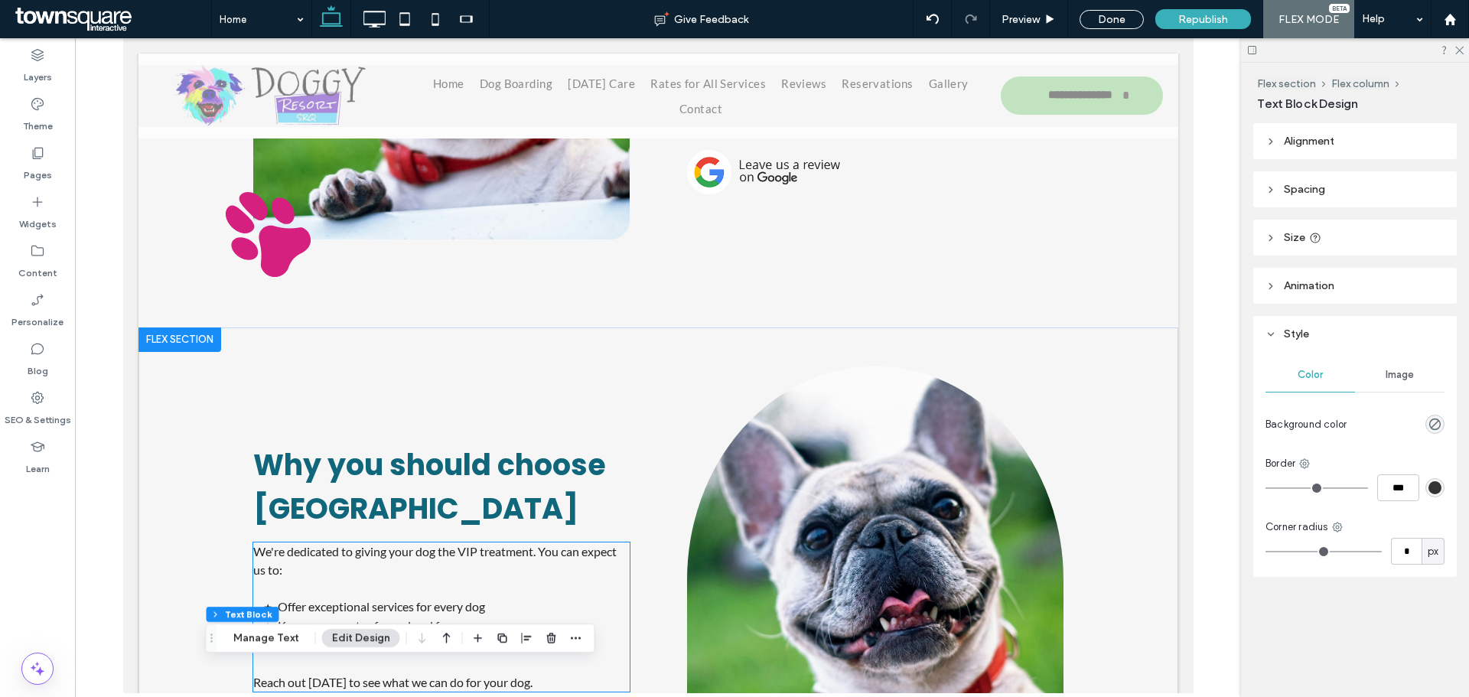
click at [453, 579] on p at bounding box center [440, 588] width 376 height 18
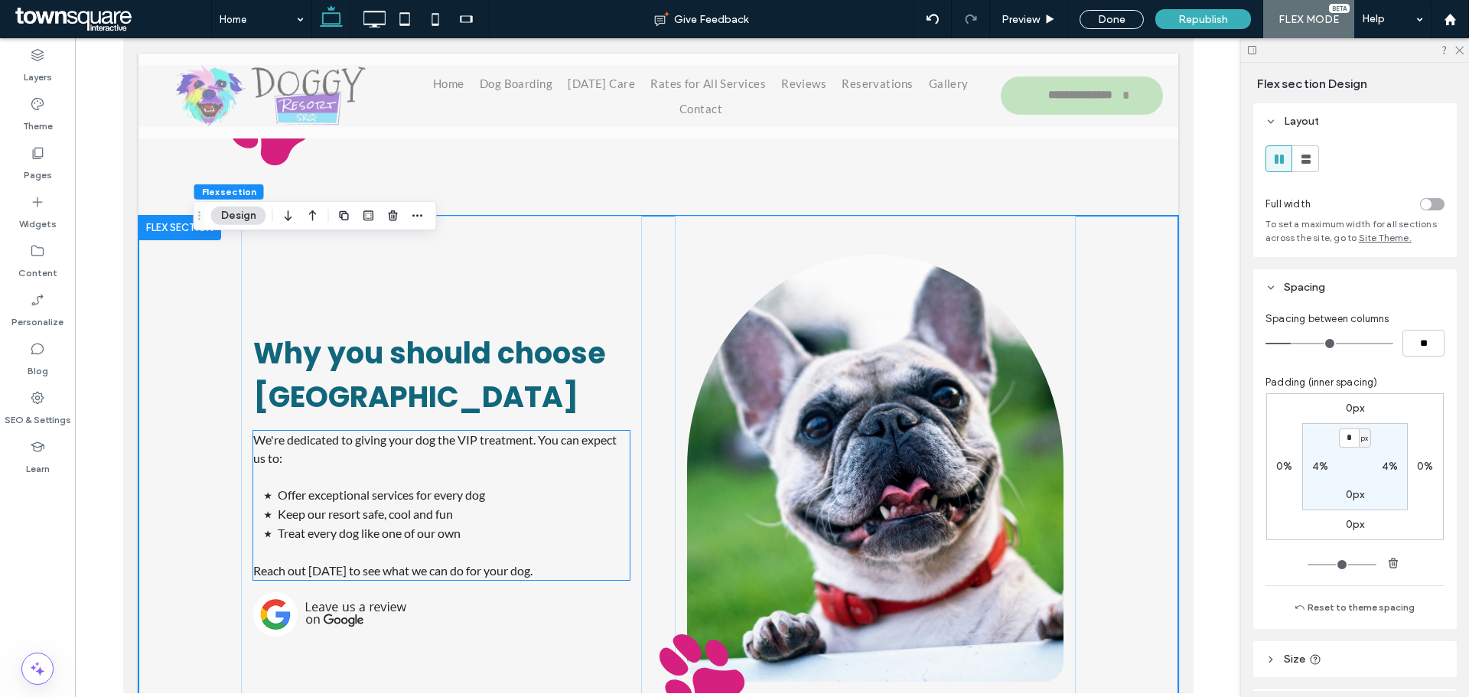
scroll to position [2246, 0]
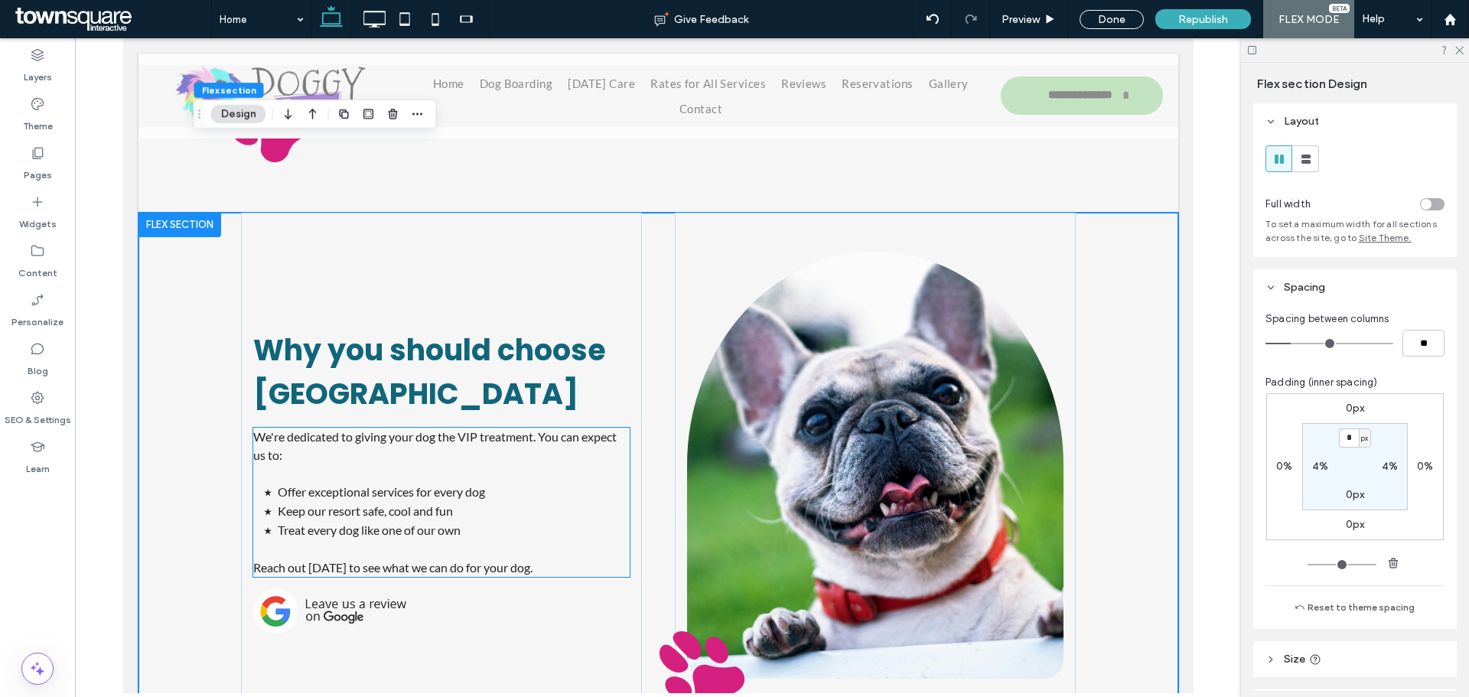
click at [448, 540] on p at bounding box center [440, 549] width 376 height 18
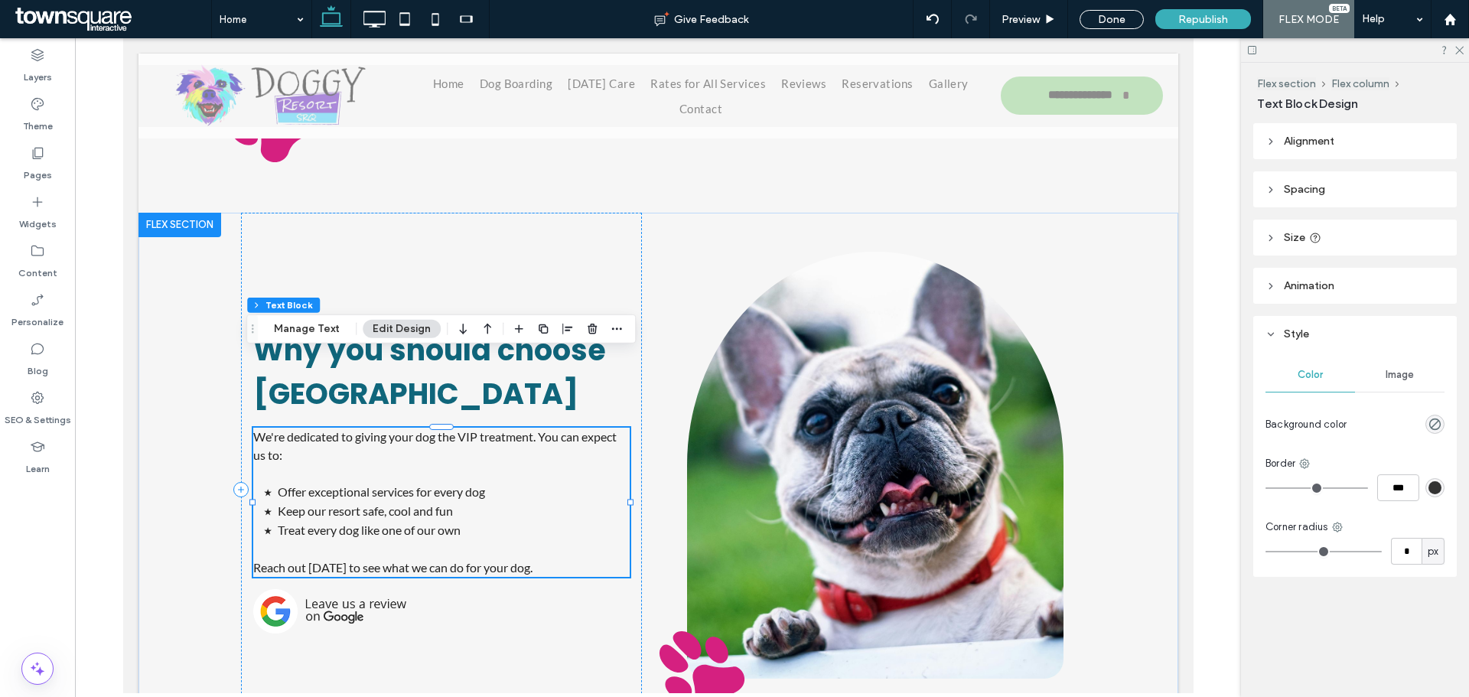
click at [448, 540] on p at bounding box center [440, 549] width 376 height 18
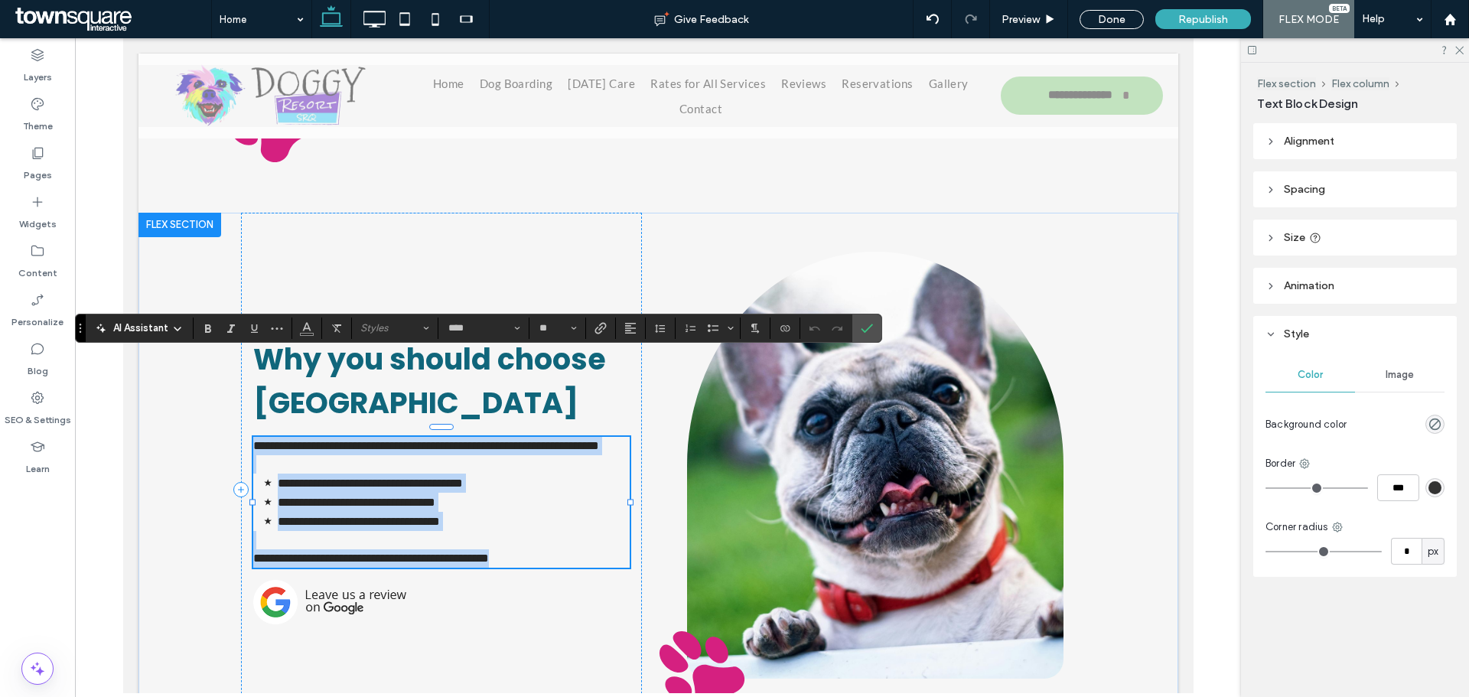
click at [448, 531] on p at bounding box center [440, 540] width 376 height 18
paste div
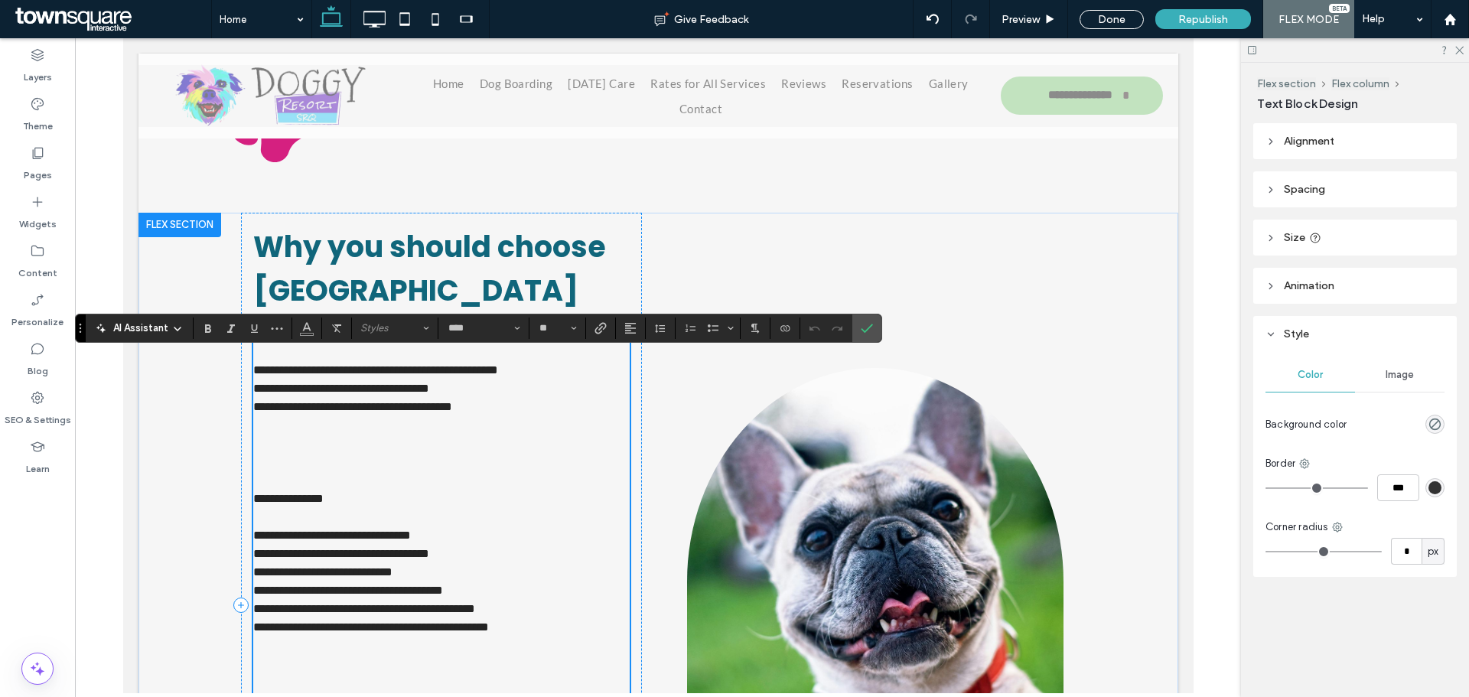
type input "**"
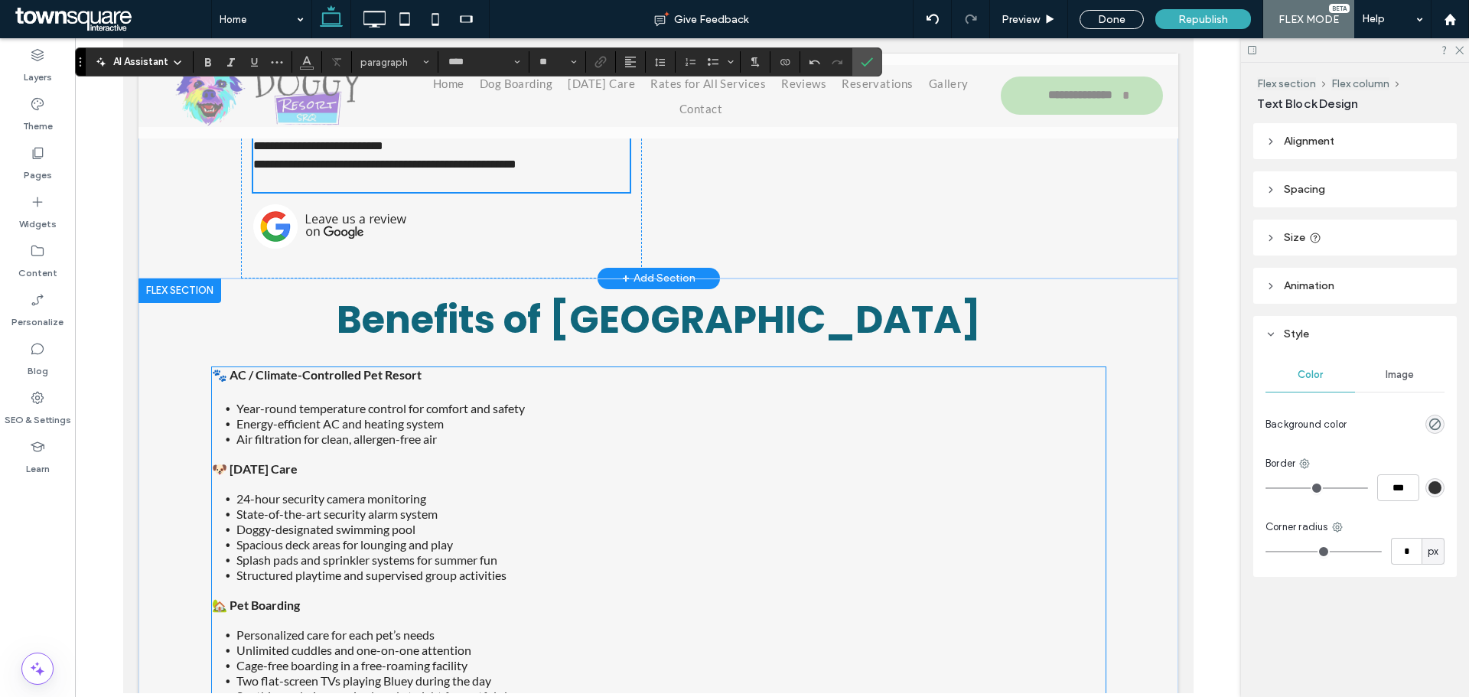
click at [891, 568] on li "Structured playtime and supervised group activities" at bounding box center [670, 575] width 869 height 15
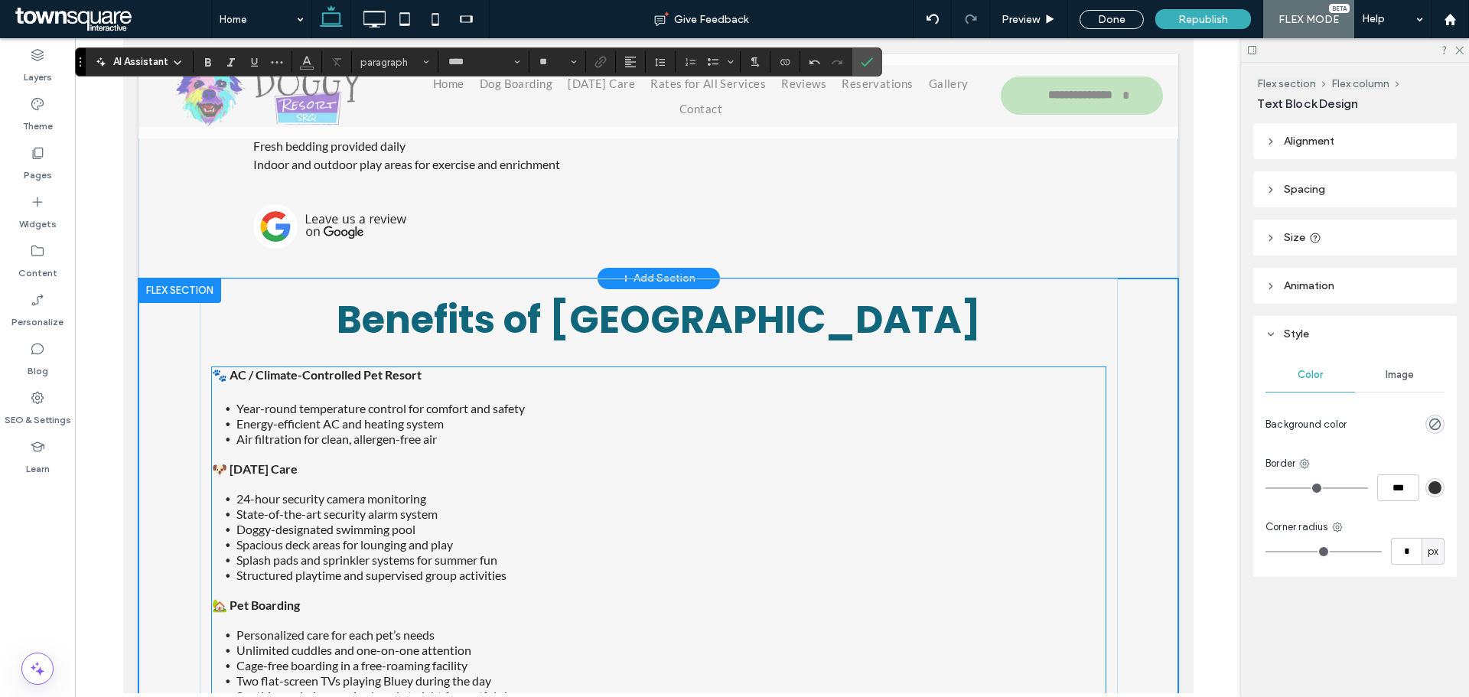
scroll to position [3023, 0]
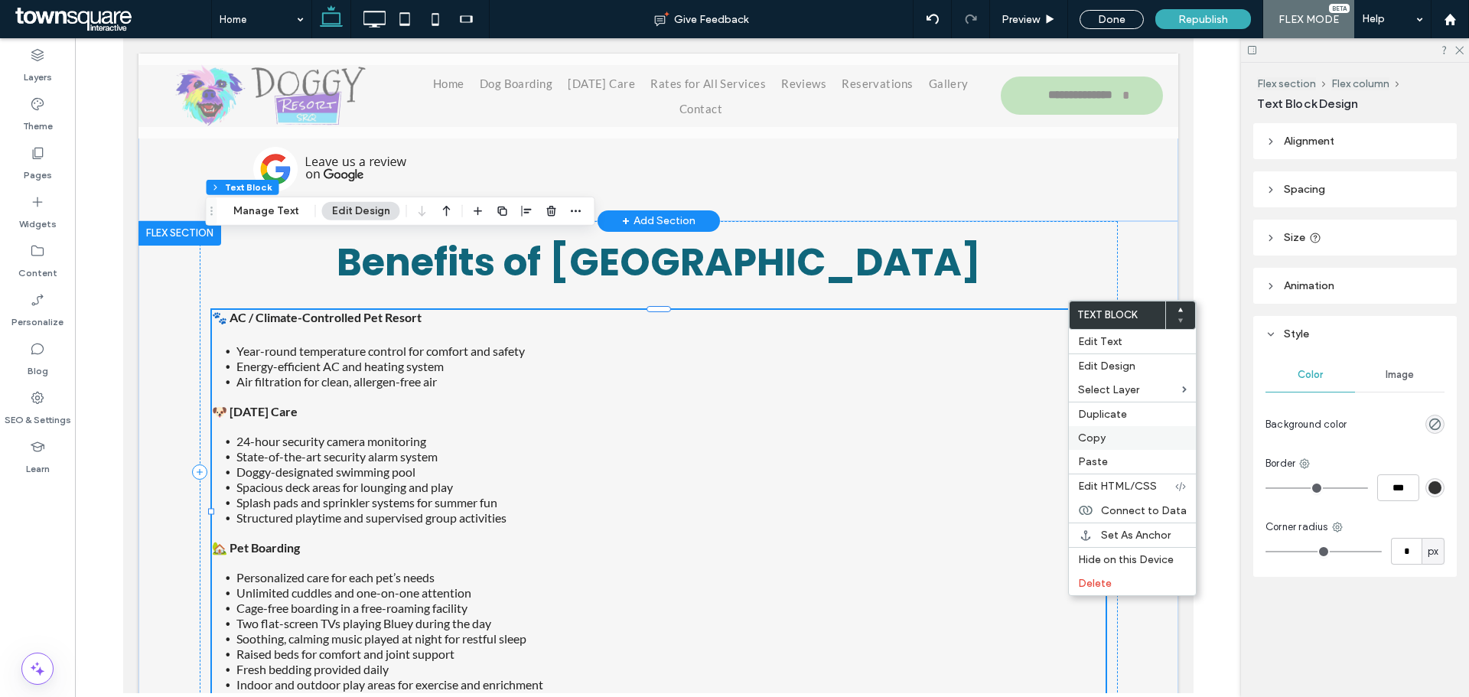
click at [1099, 436] on span "Copy" at bounding box center [1092, 438] width 28 height 13
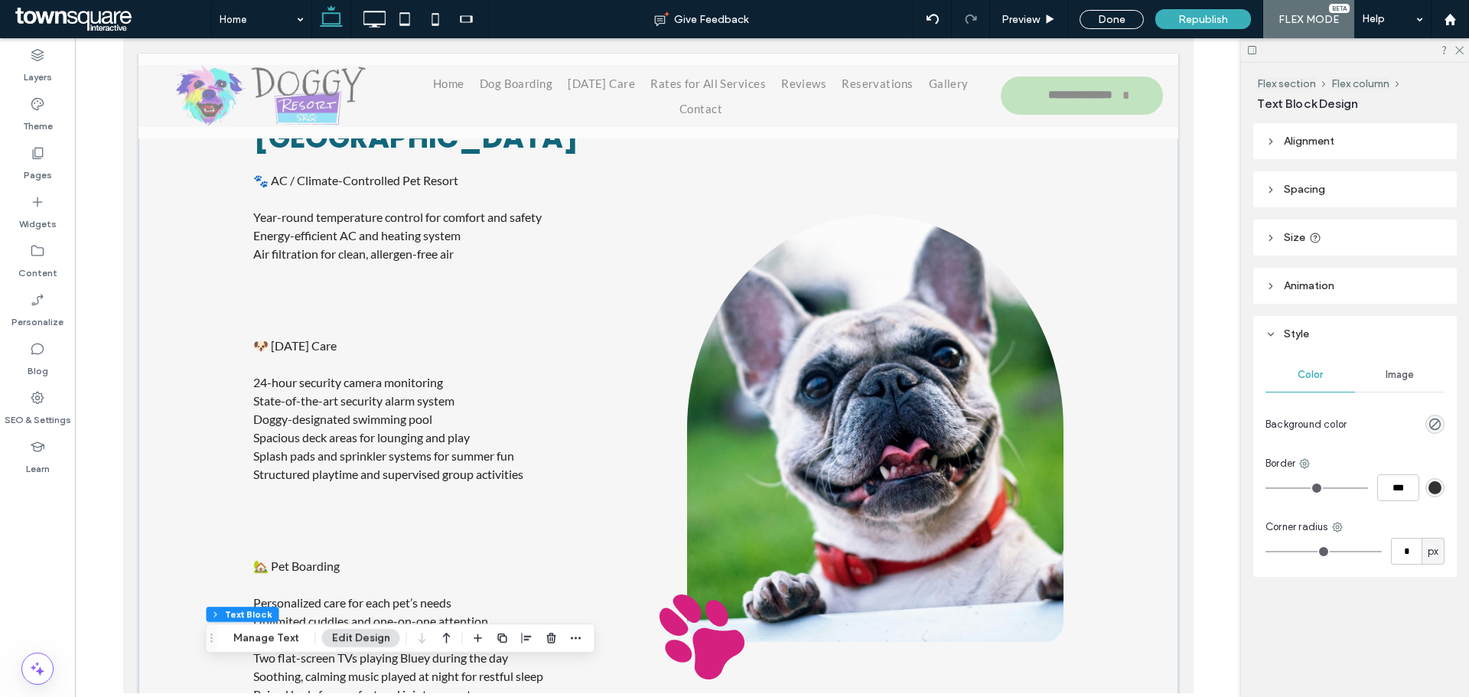
scroll to position [2218, 0]
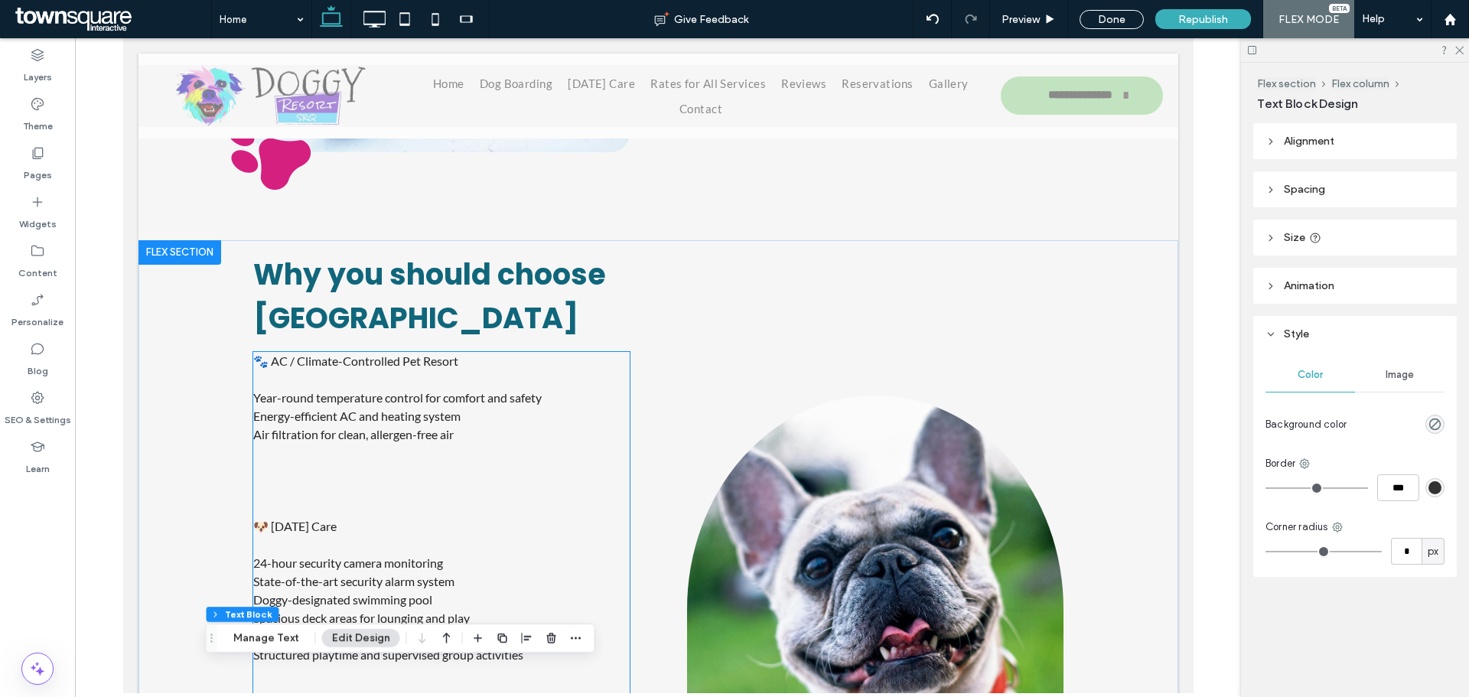
click at [482, 536] on p at bounding box center [440, 545] width 376 height 18
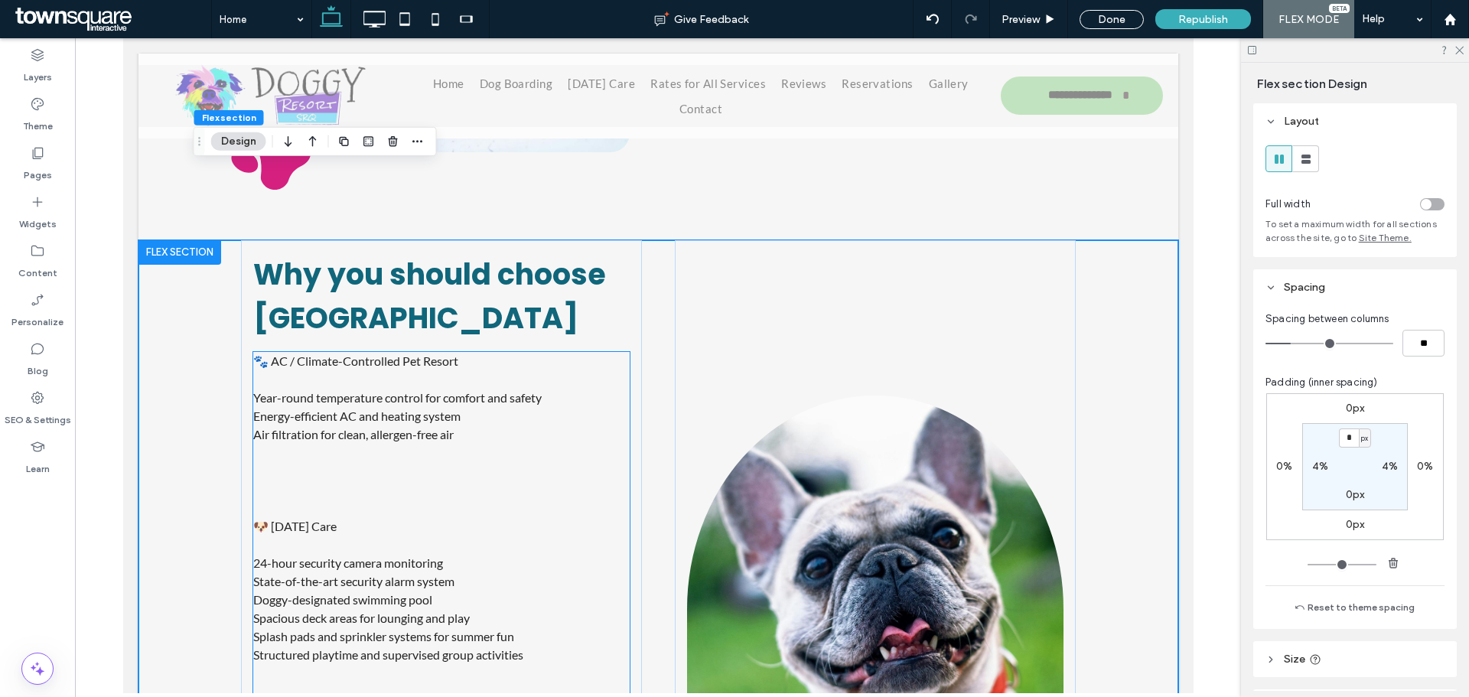
scroll to position [2347, 0]
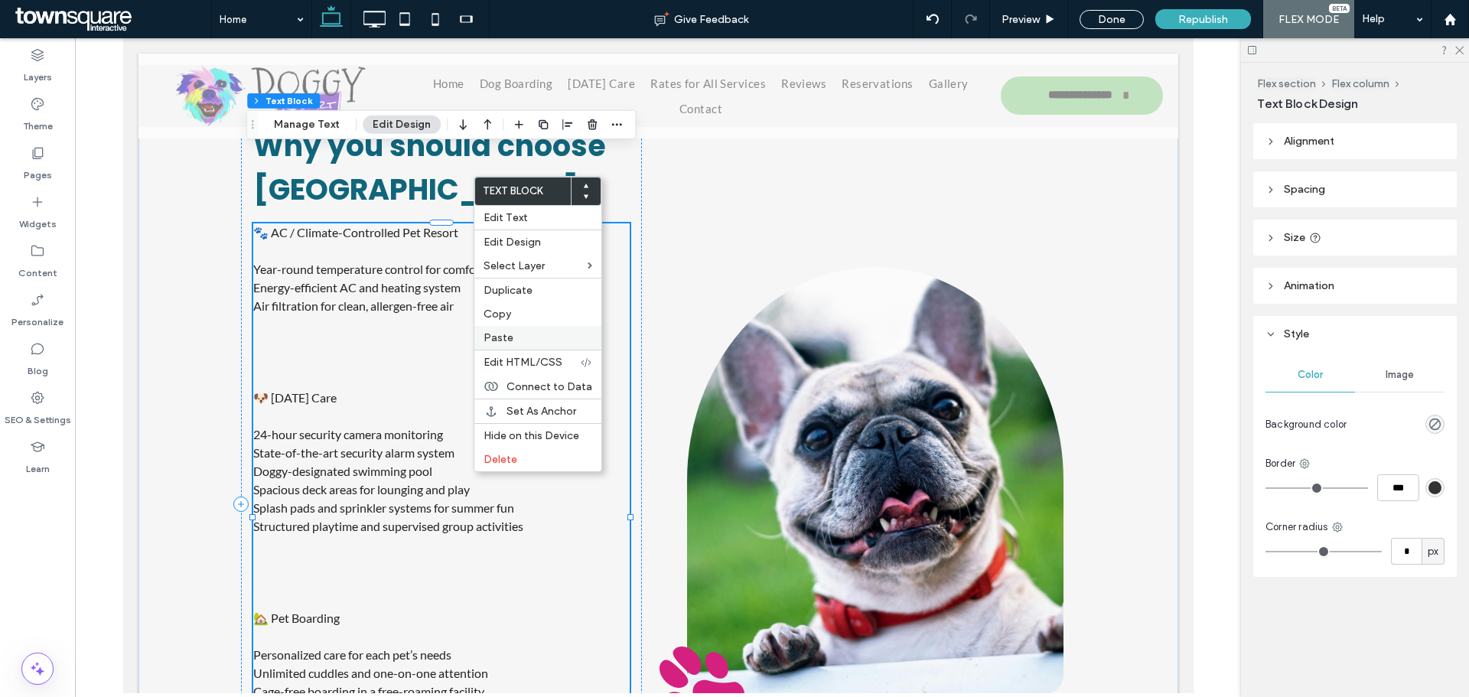
click at [500, 331] on div "Paste" at bounding box center [537, 338] width 127 height 24
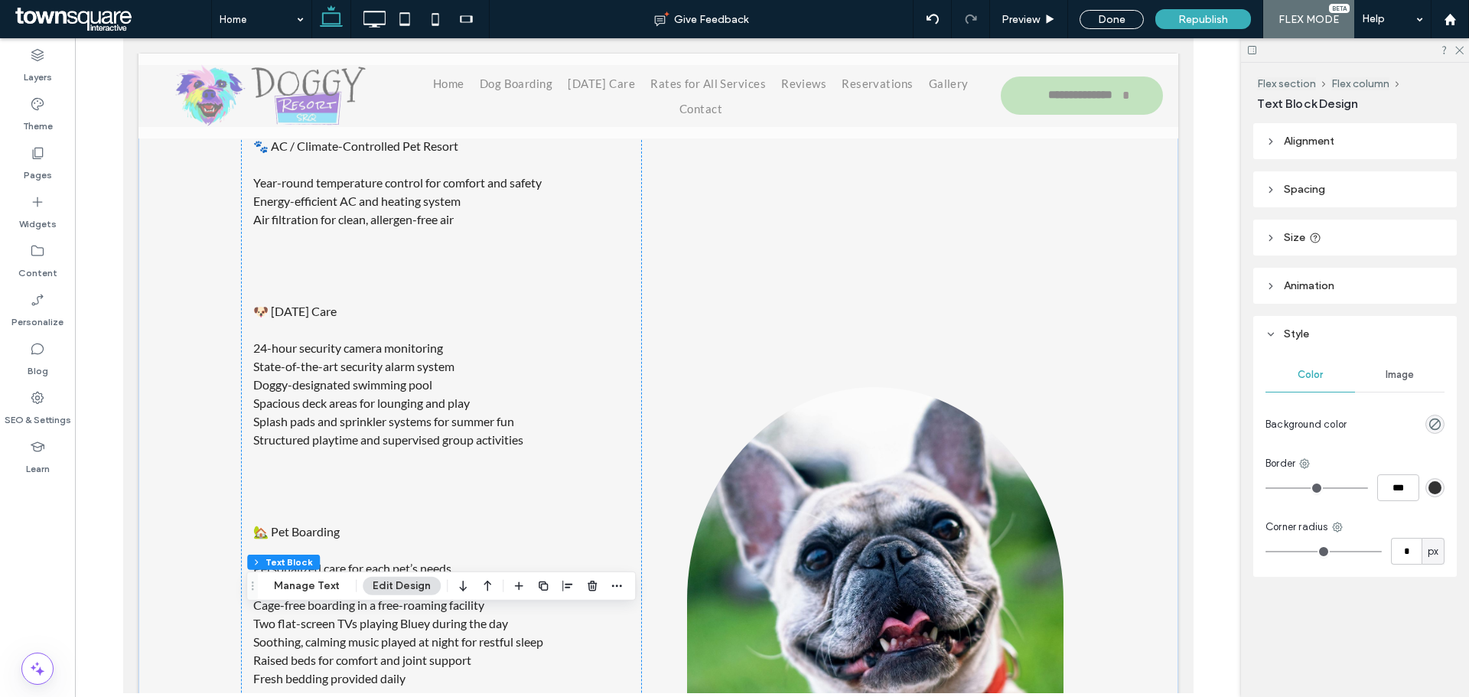
scroll to position [2315, 0]
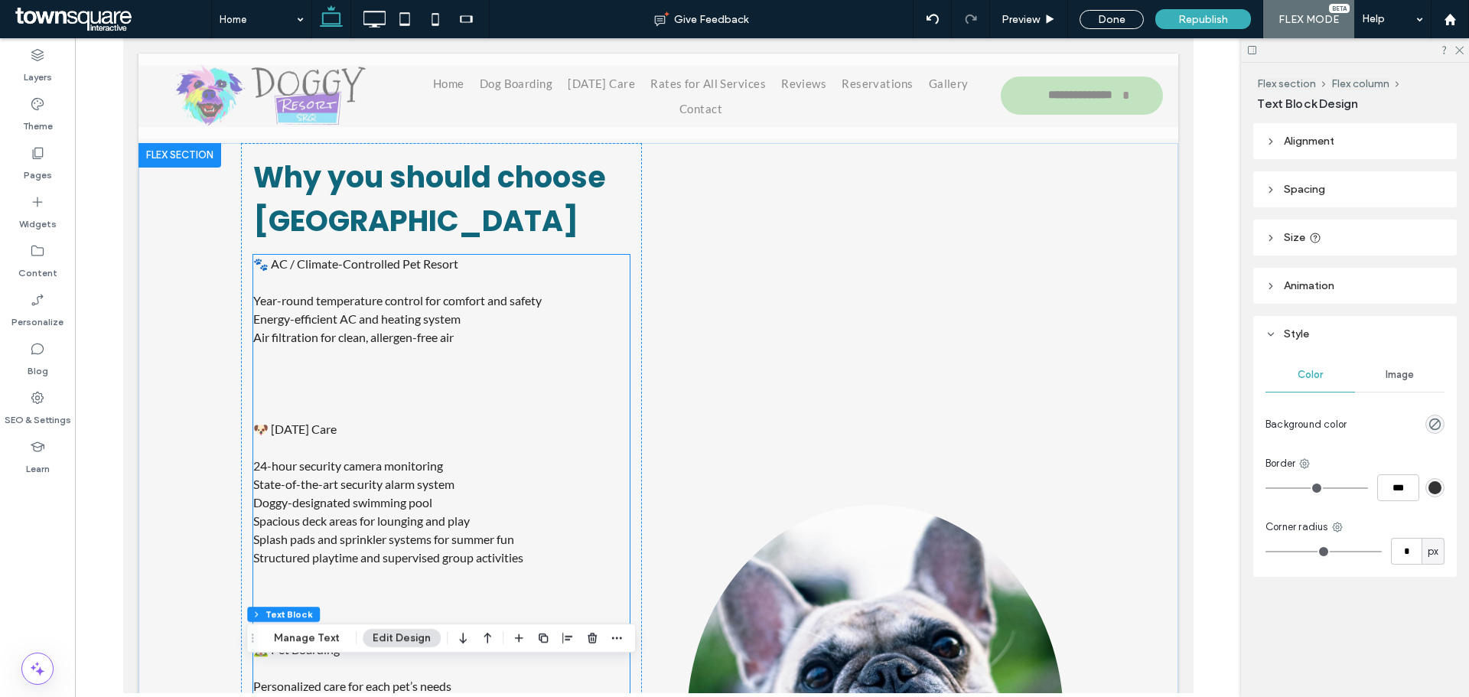
click at [594, 475] on p "State-of-the-art security alarm system" at bounding box center [440, 484] width 376 height 18
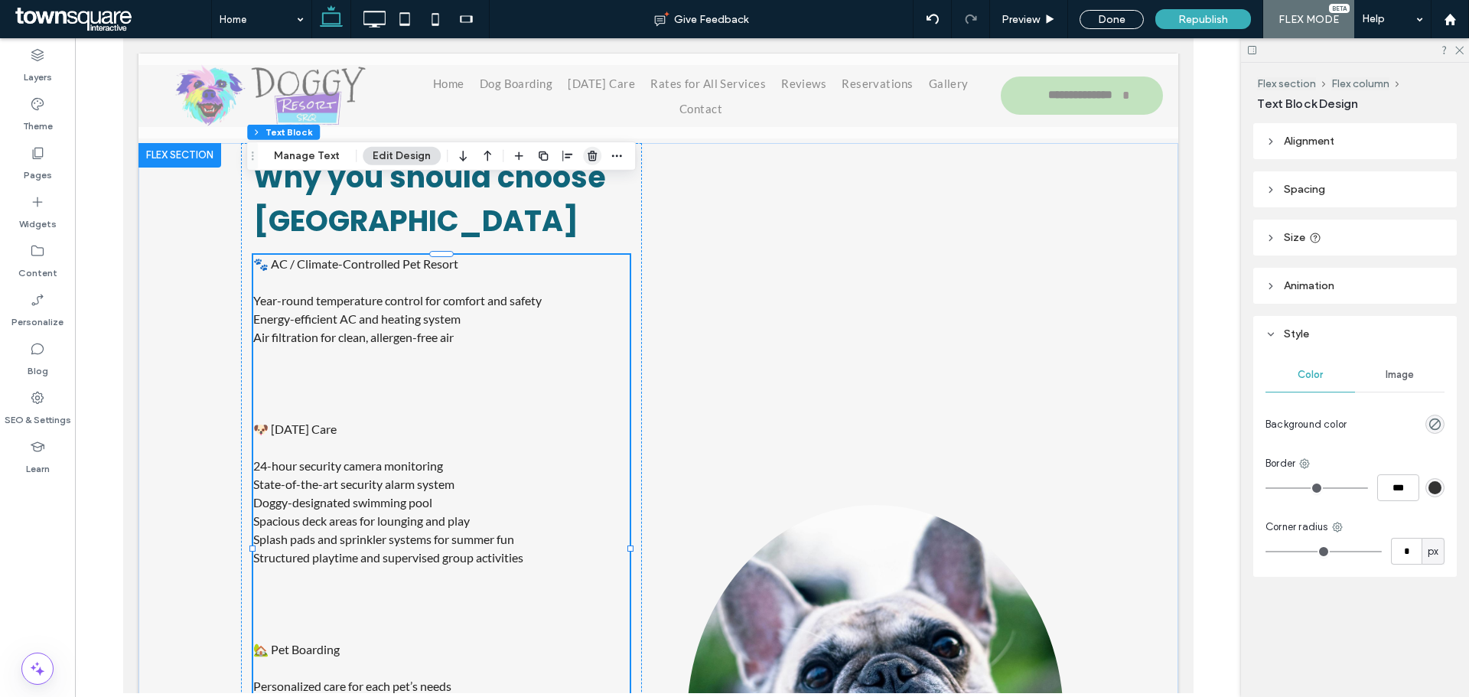
click at [595, 161] on icon "button" at bounding box center [592, 156] width 12 height 12
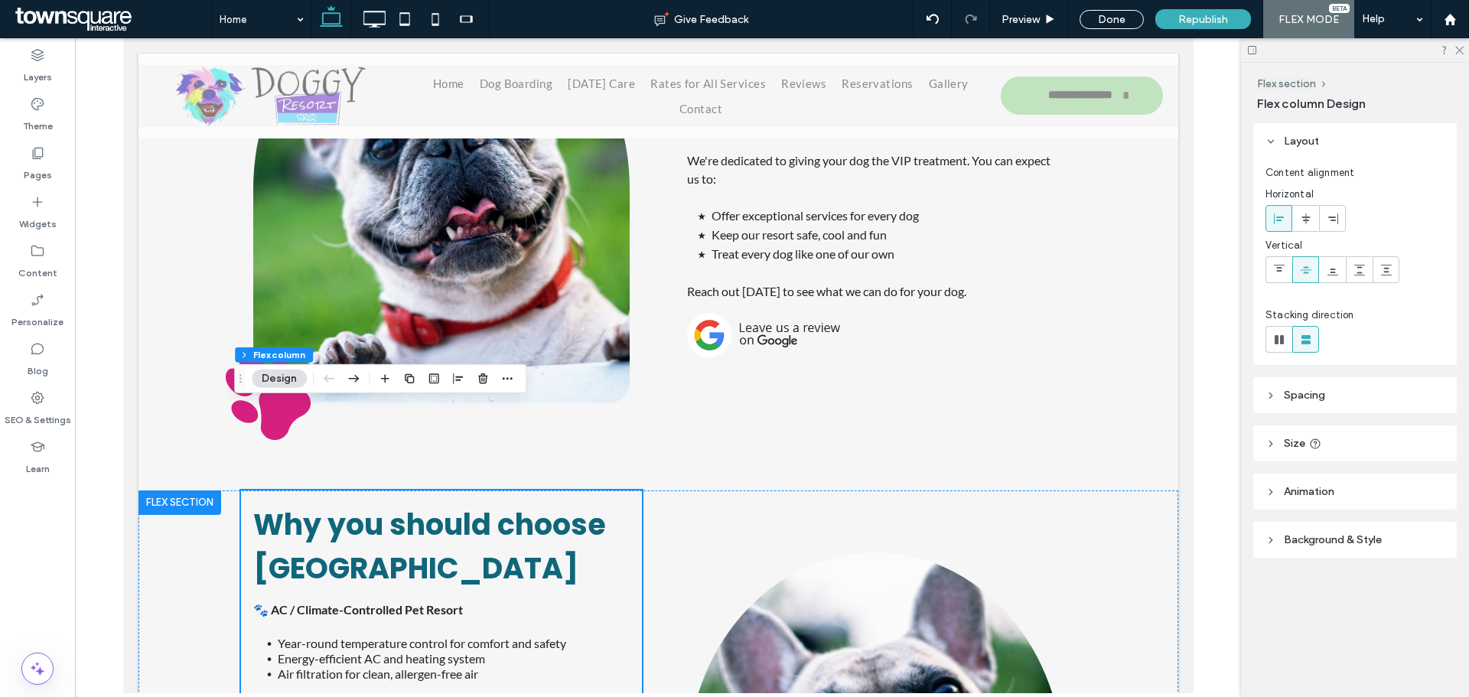
scroll to position [1888, 0]
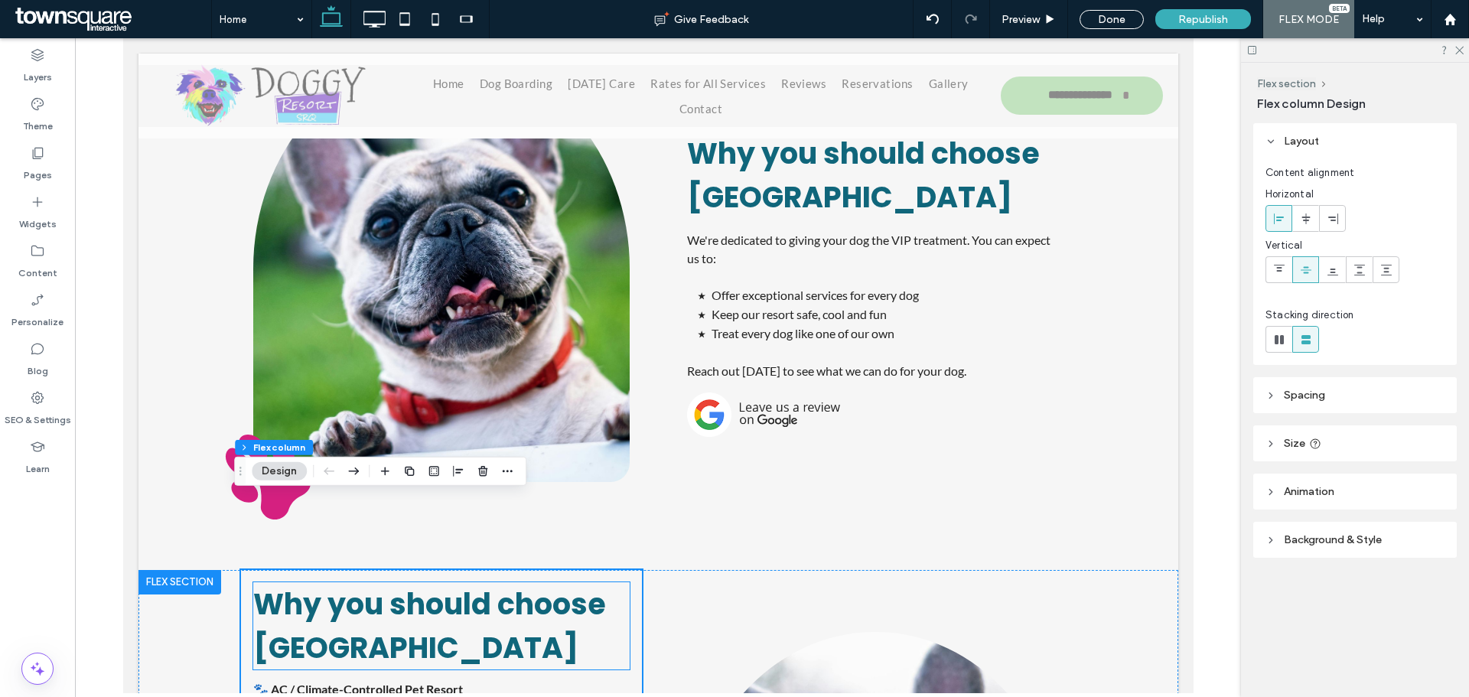
click at [370, 584] on span "Why you should choose [GEOGRAPHIC_DATA]" at bounding box center [428, 626] width 353 height 84
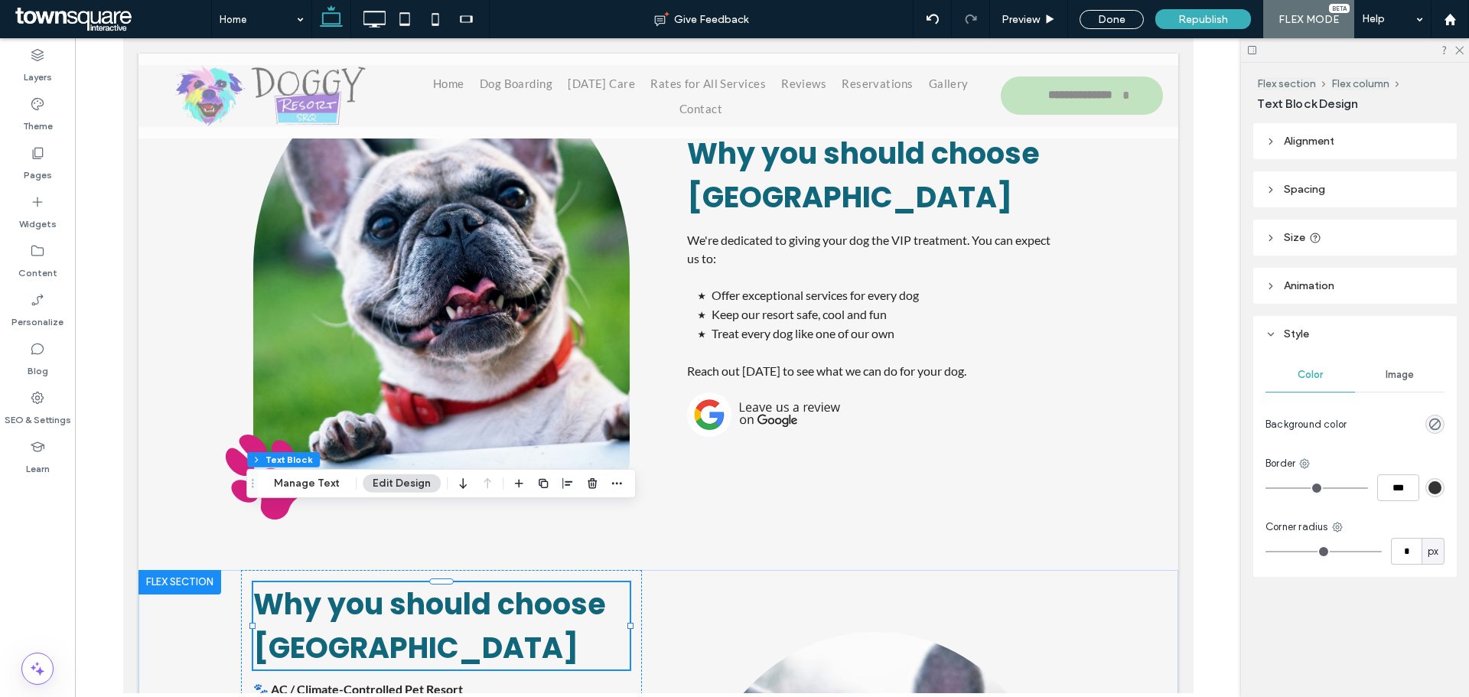
click at [370, 584] on span "Why you should choose [GEOGRAPHIC_DATA]" at bounding box center [428, 626] width 353 height 84
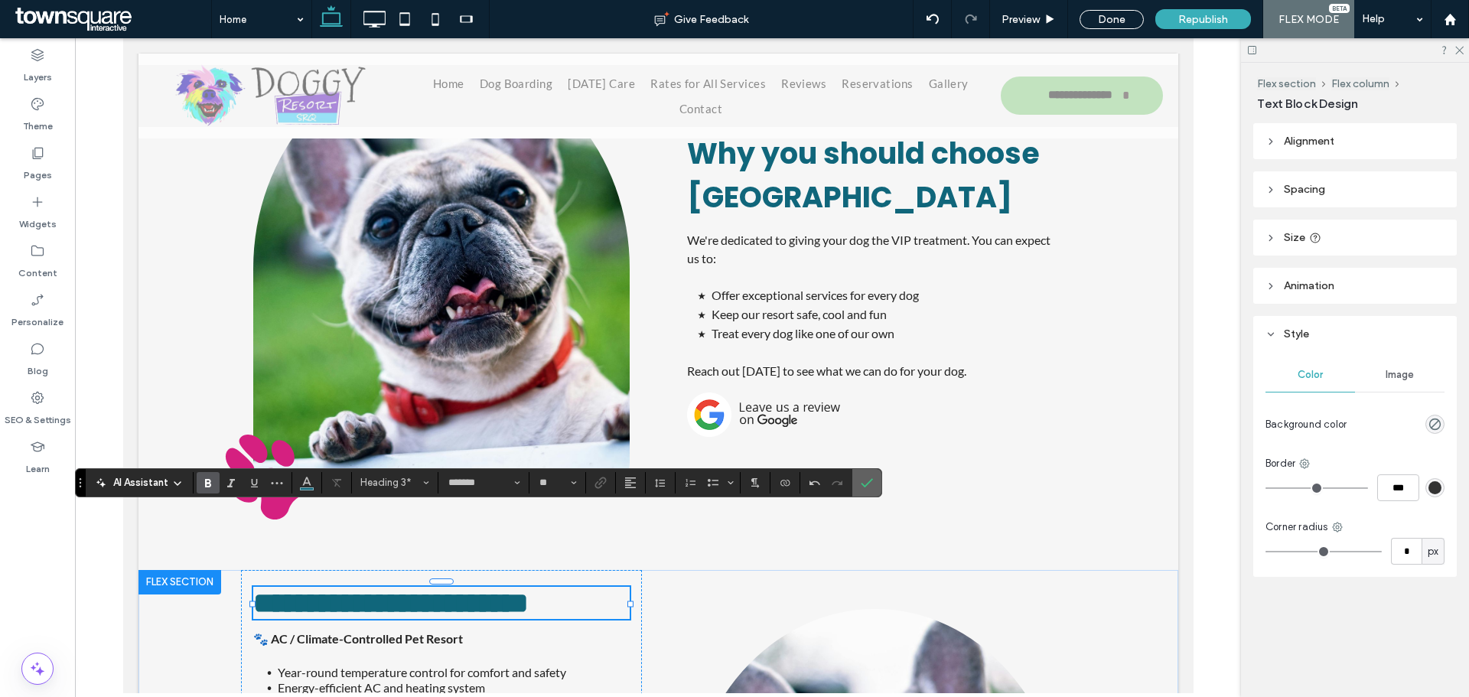
drag, startPoint x: 876, startPoint y: 487, endPoint x: 757, endPoint y: 448, distance: 125.3
click at [876, 487] on label "Confirm" at bounding box center [866, 483] width 23 height 28
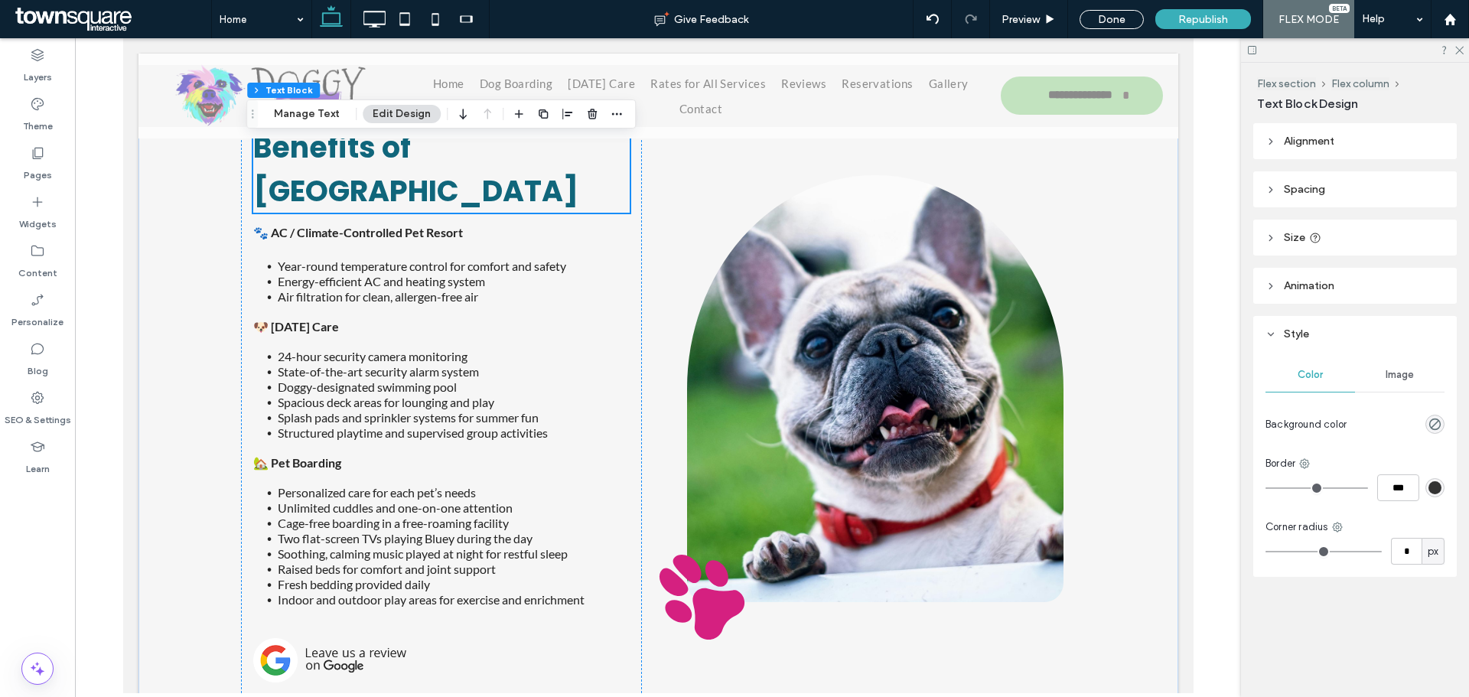
scroll to position [2380, 0]
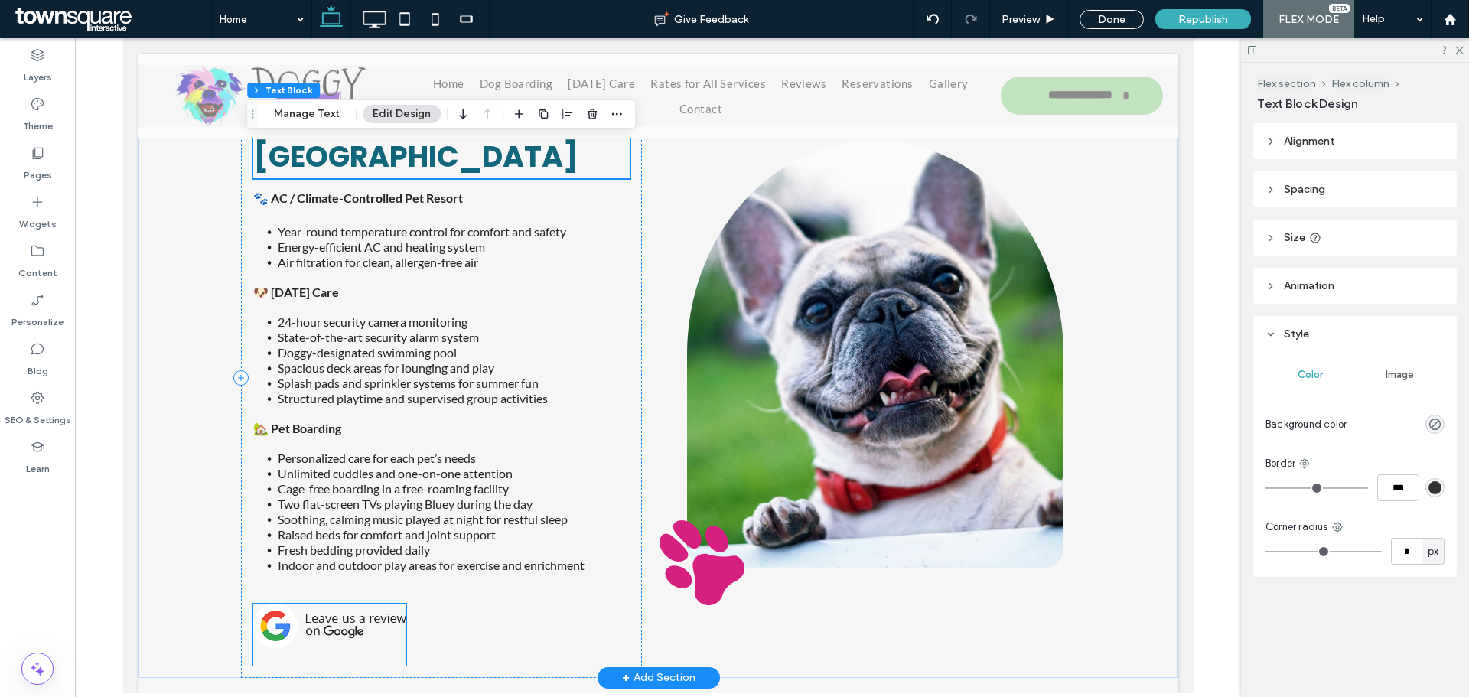
click at [382, 604] on img at bounding box center [328, 626] width 153 height 44
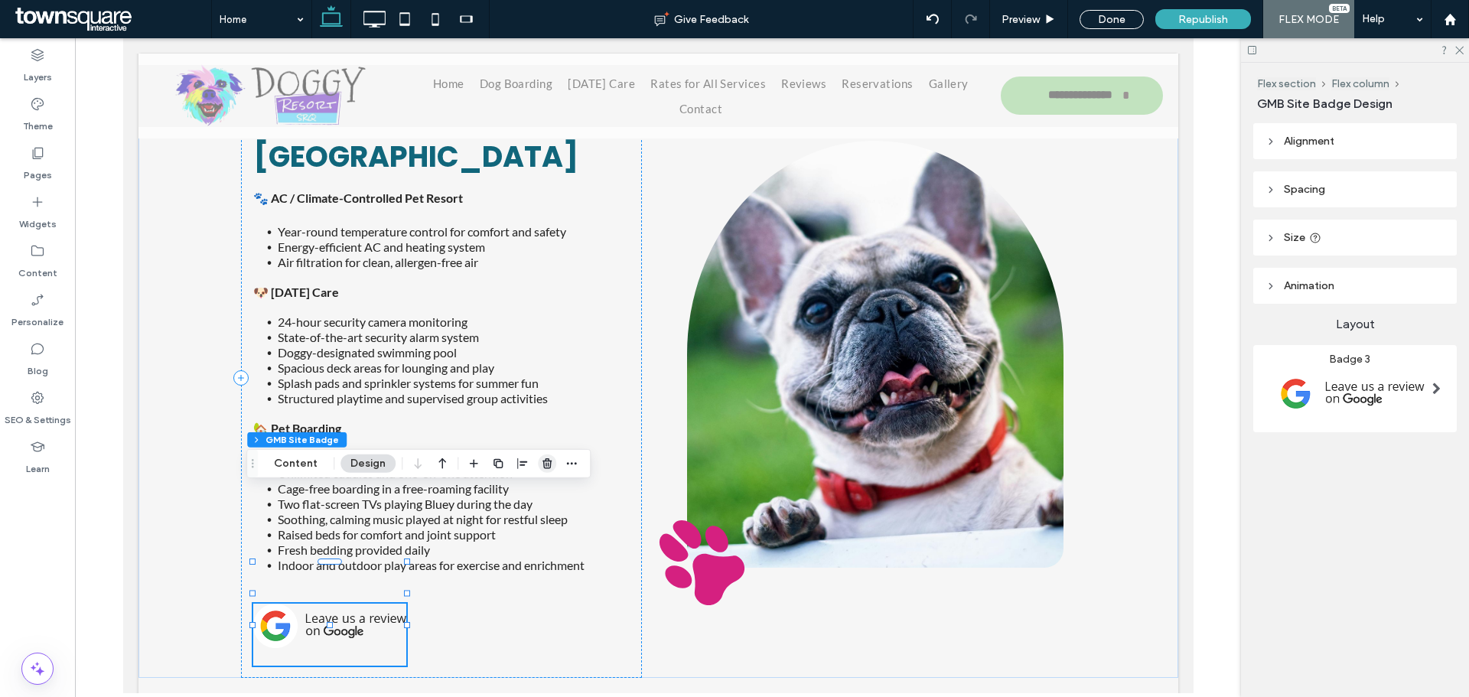
click at [541, 465] on icon "button" at bounding box center [547, 464] width 12 height 12
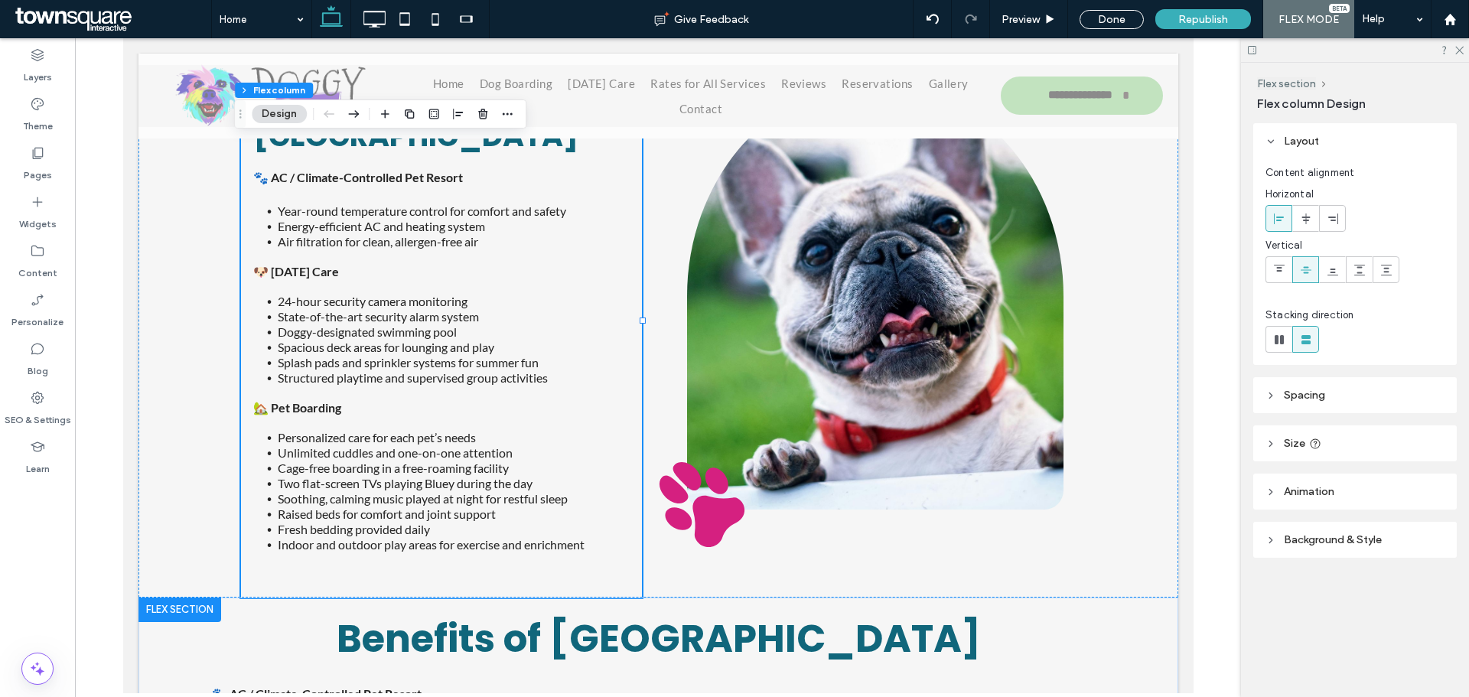
click at [200, 598] on div at bounding box center [179, 610] width 83 height 24
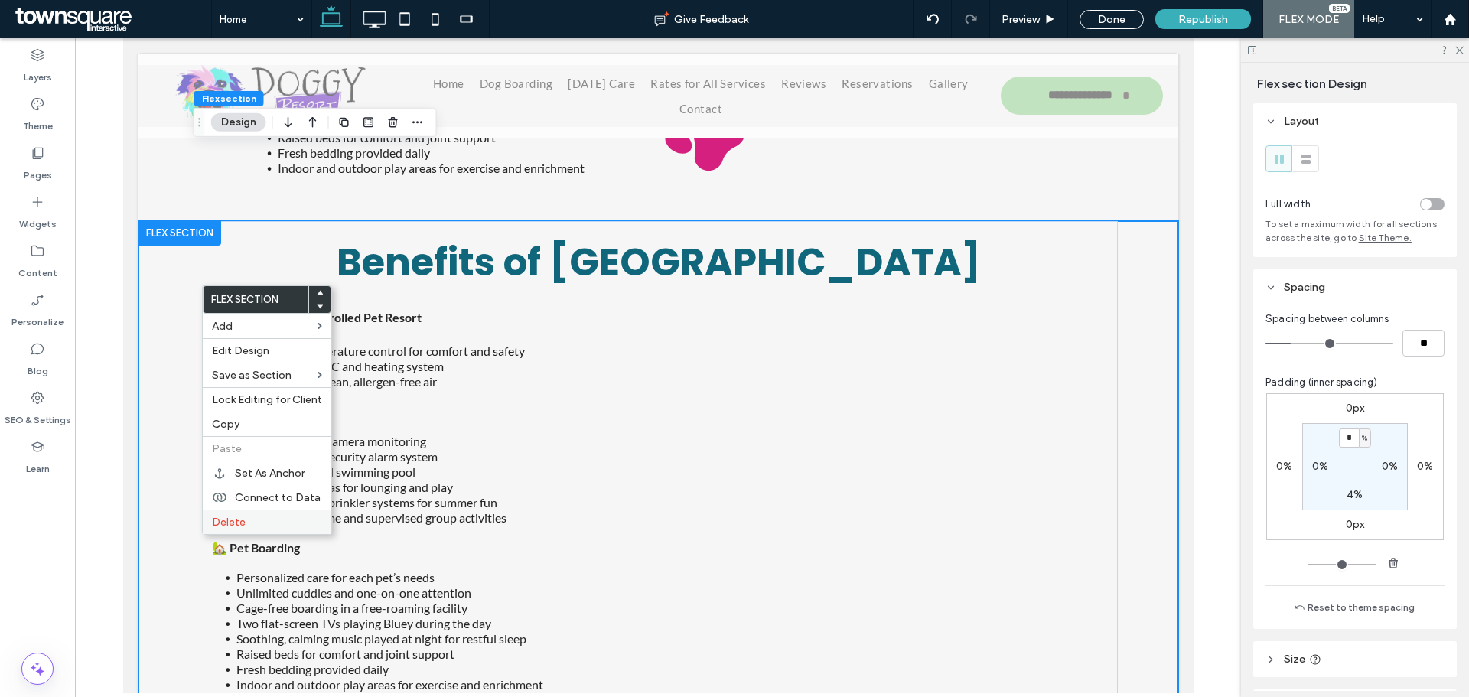
click at [249, 529] on div "Delete" at bounding box center [267, 522] width 129 height 24
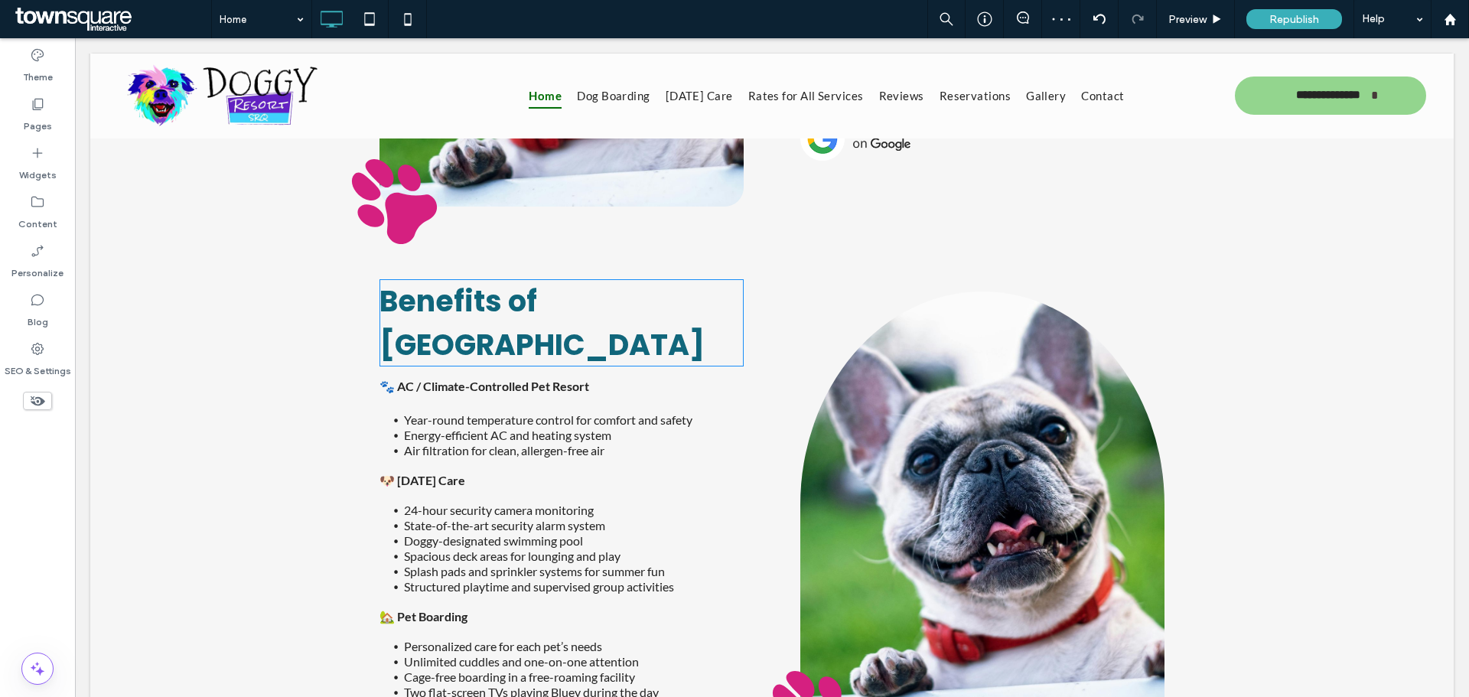
scroll to position [2183, 0]
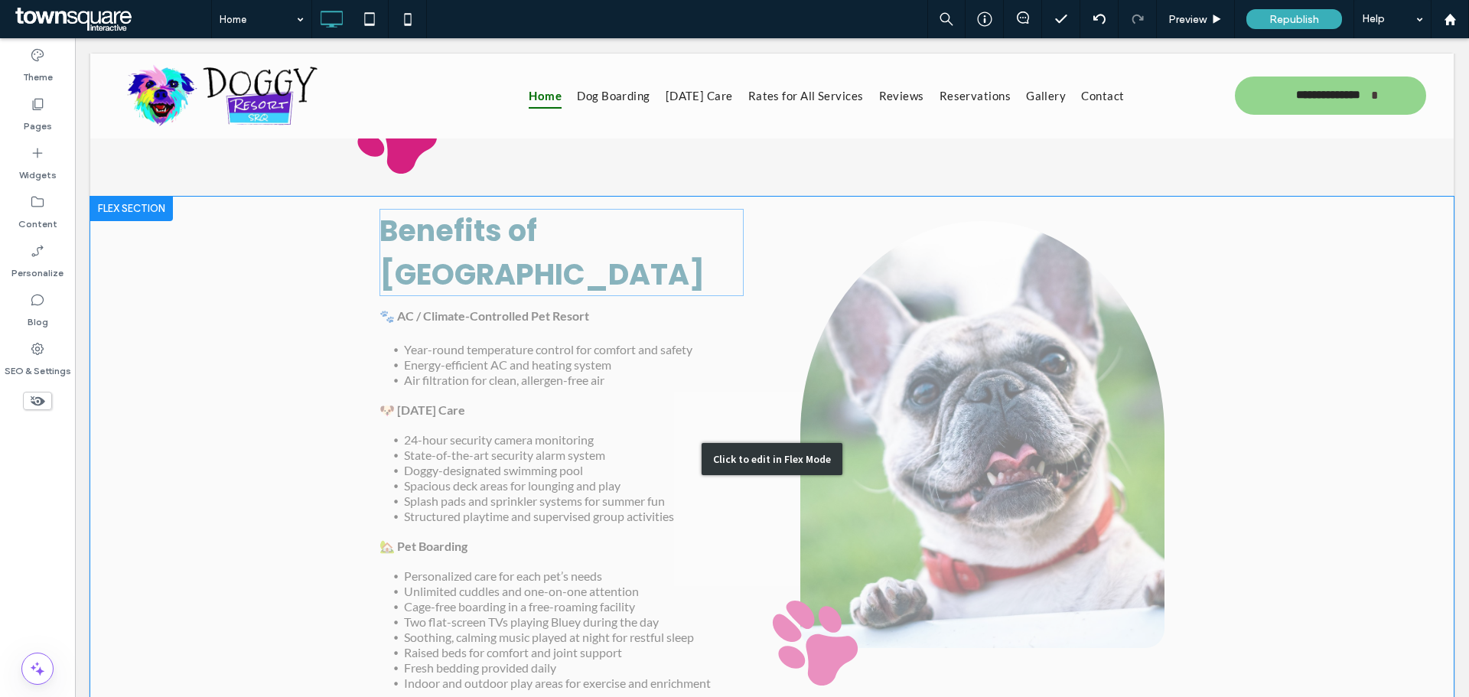
click at [827, 575] on div "Click to edit in Flex Mode" at bounding box center [771, 459] width 1363 height 525
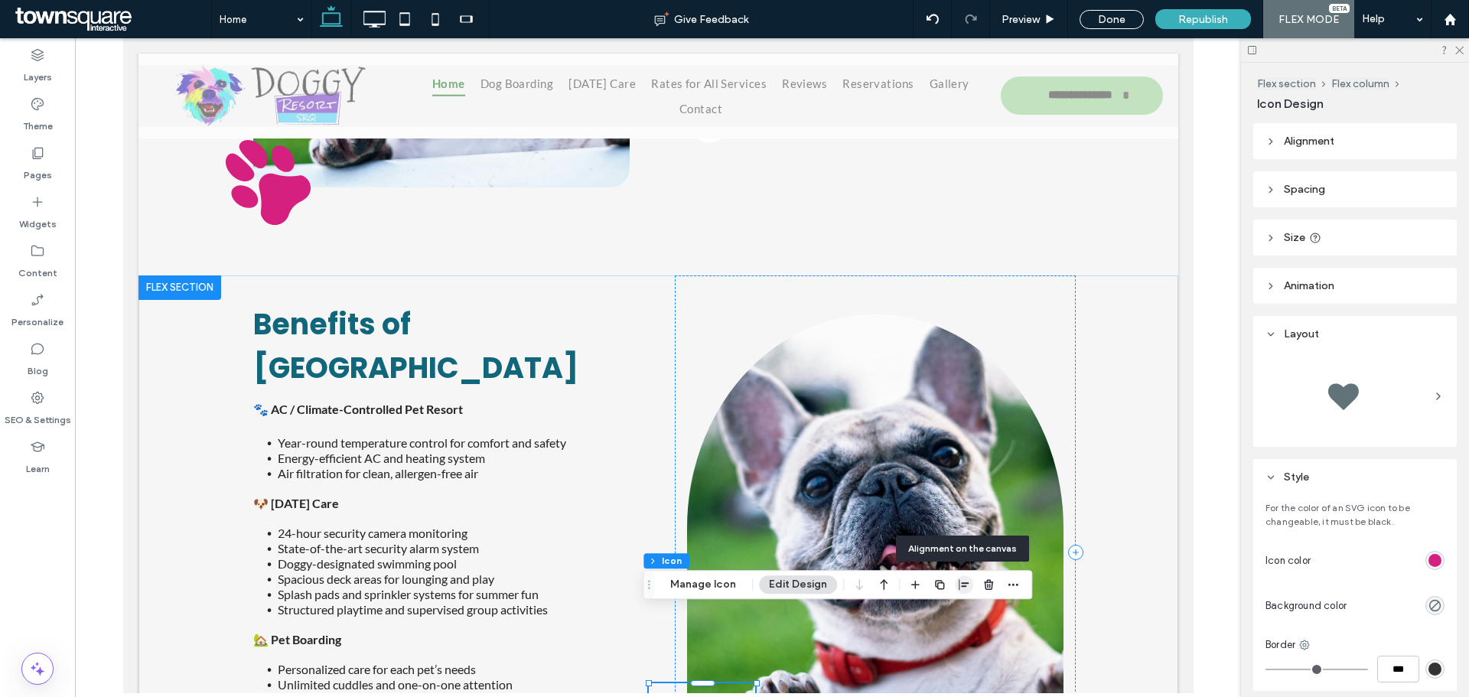
click at [959, 590] on icon "button" at bounding box center [964, 584] width 12 height 12
click at [975, 611] on use "flex-end" at bounding box center [974, 614] width 10 height 11
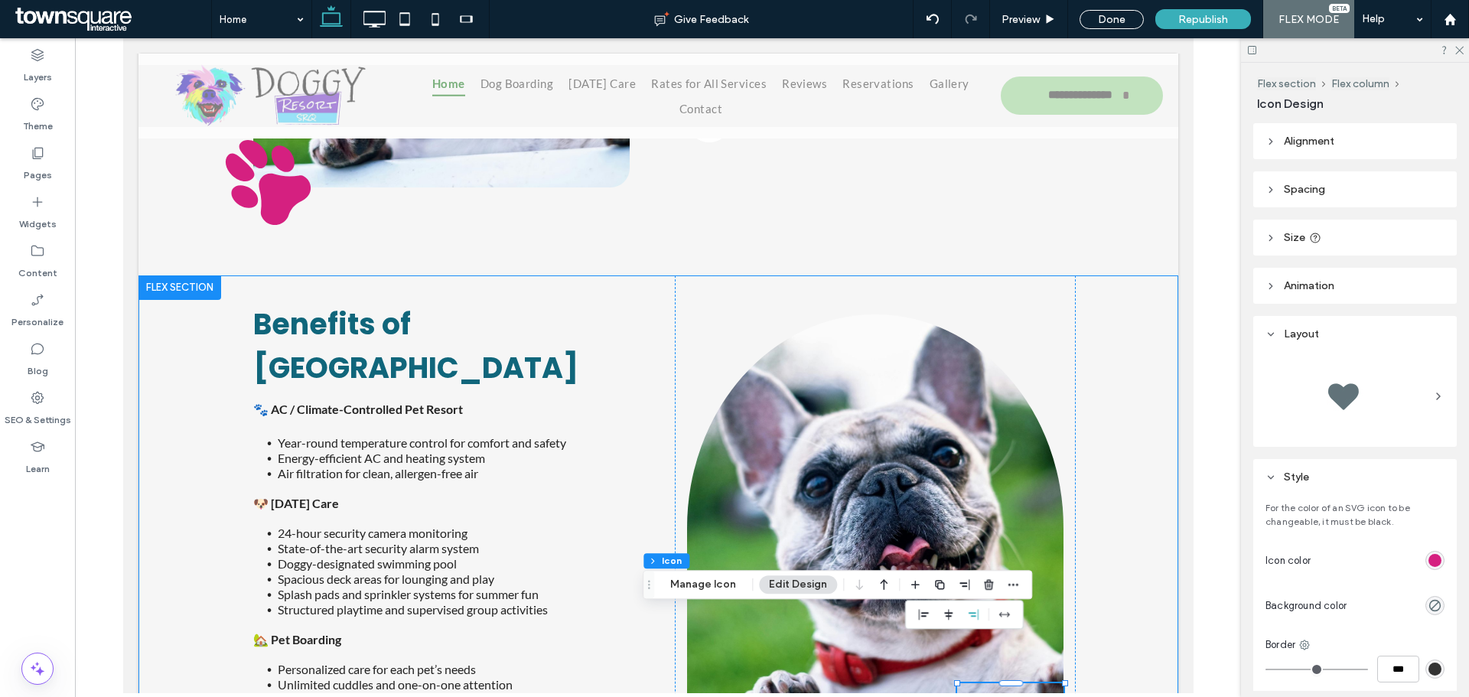
click at [1093, 587] on div "Benefits of [GEOGRAPHIC_DATA] 🐾 AC / Climate-Controlled Pet Resort Year-round t…" at bounding box center [658, 552] width 918 height 554
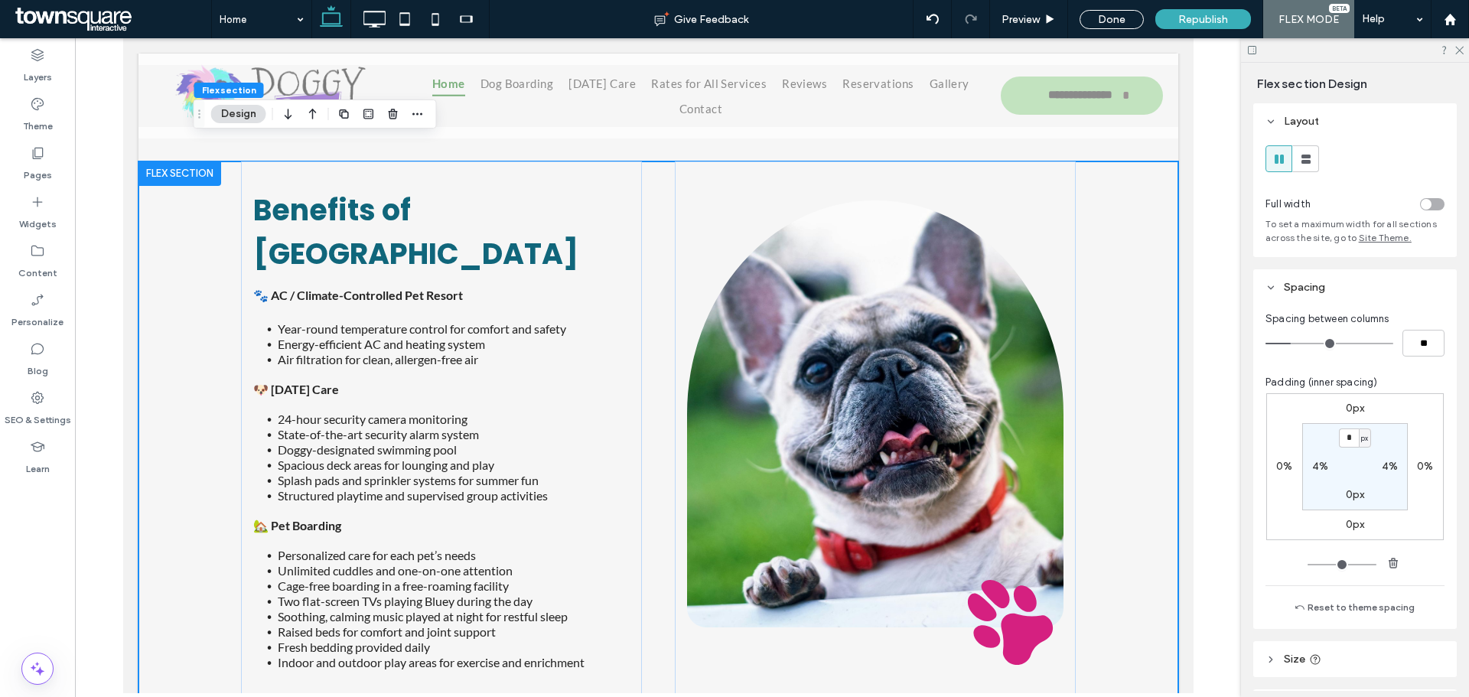
scroll to position [2315, 0]
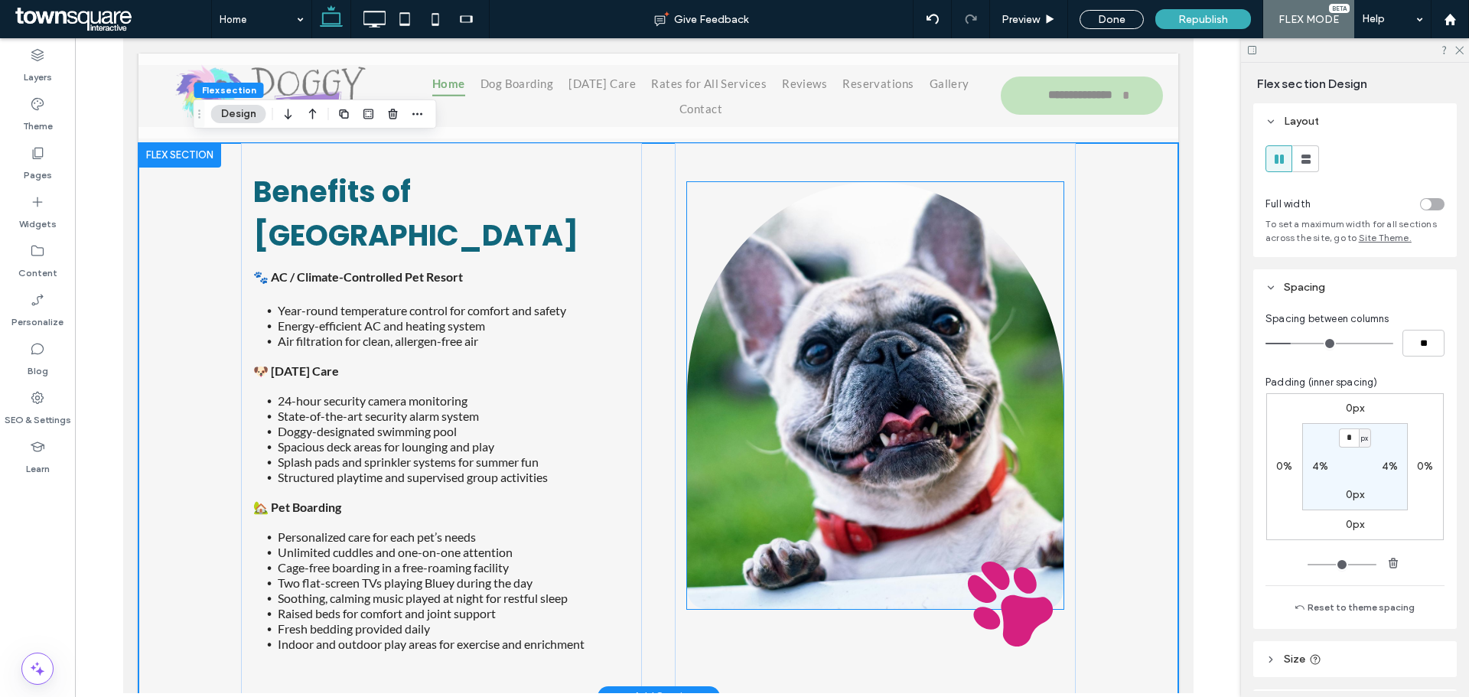
click at [831, 347] on img at bounding box center [874, 395] width 376 height 427
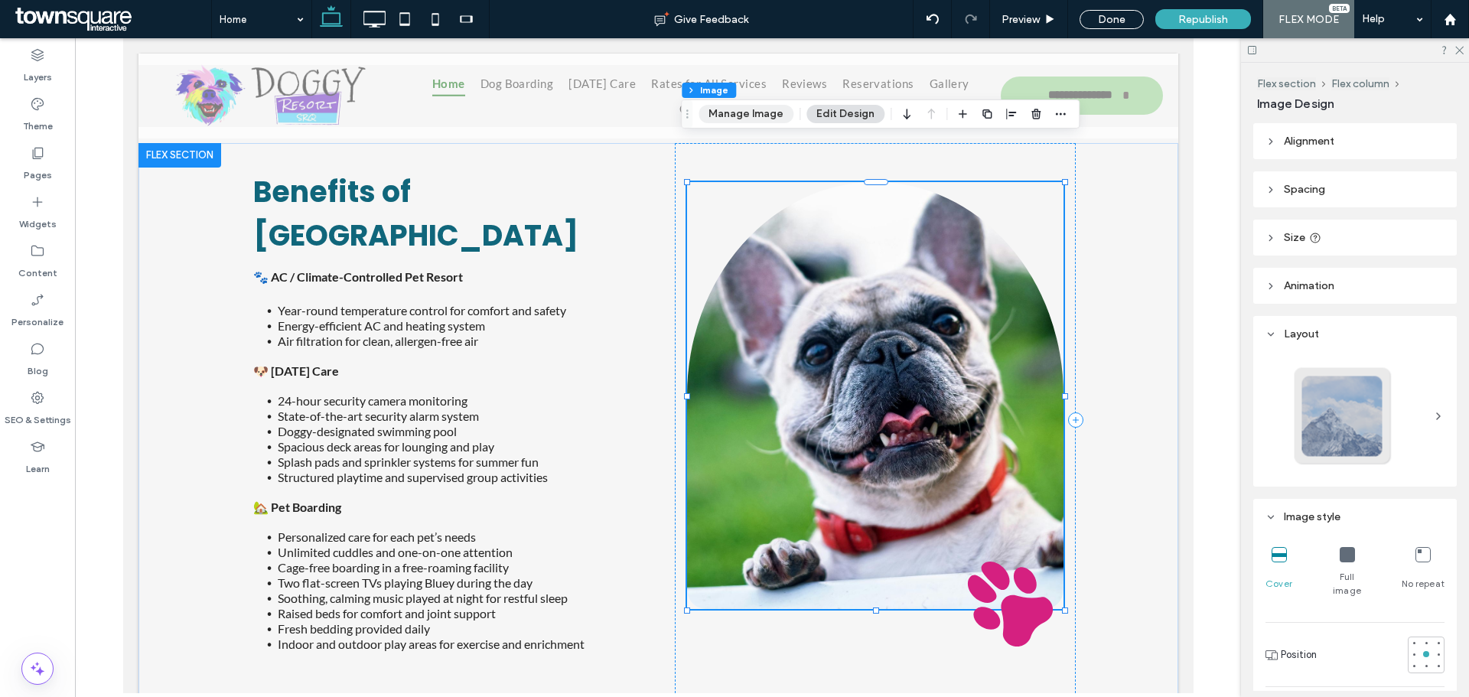
click at [726, 110] on button "Manage Image" at bounding box center [746, 114] width 95 height 18
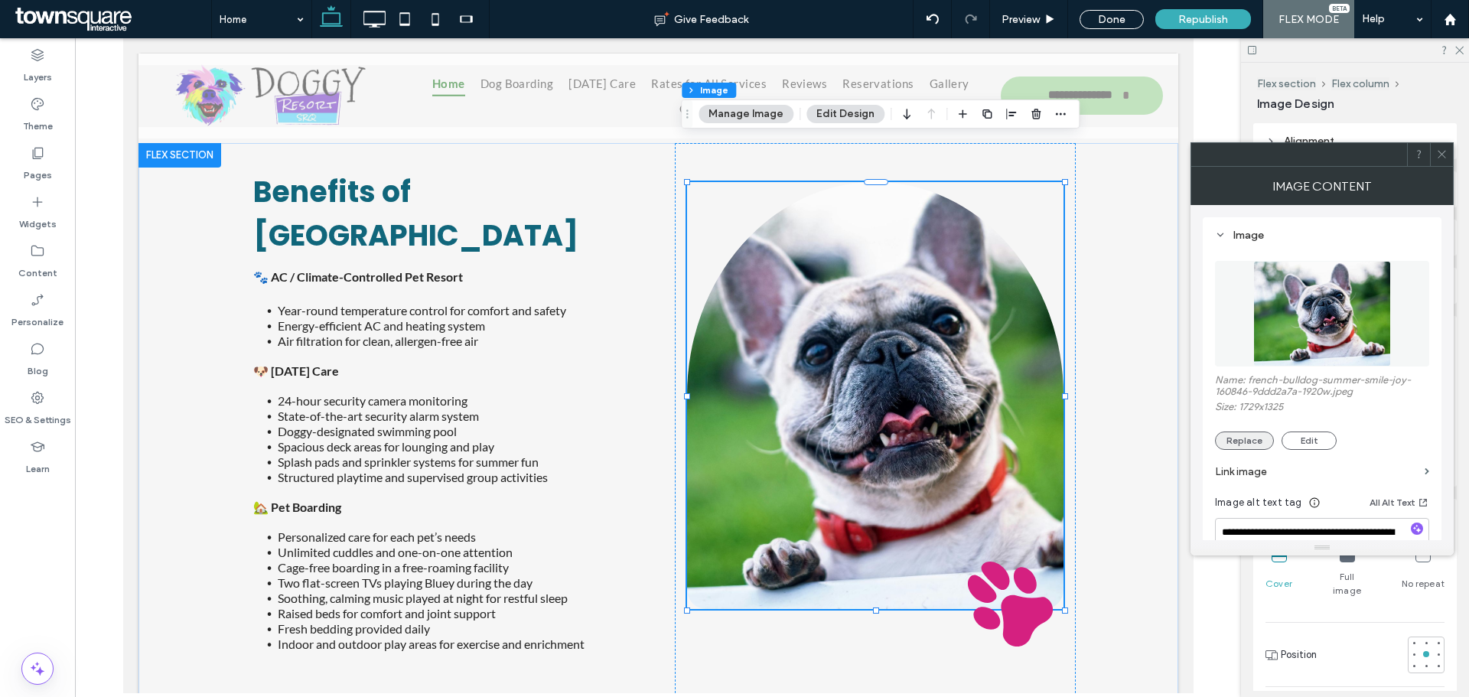
click at [1244, 444] on button "Replace" at bounding box center [1244, 441] width 59 height 18
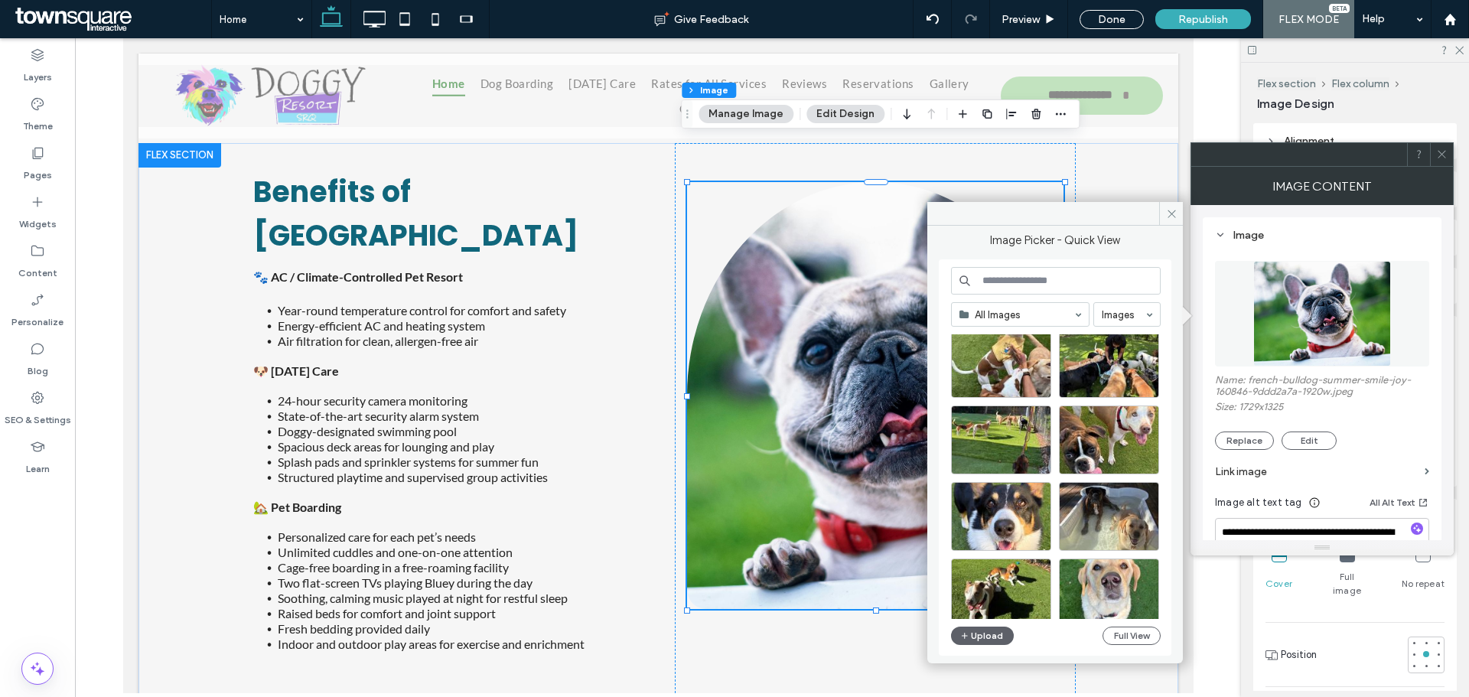
scroll to position [342, 0]
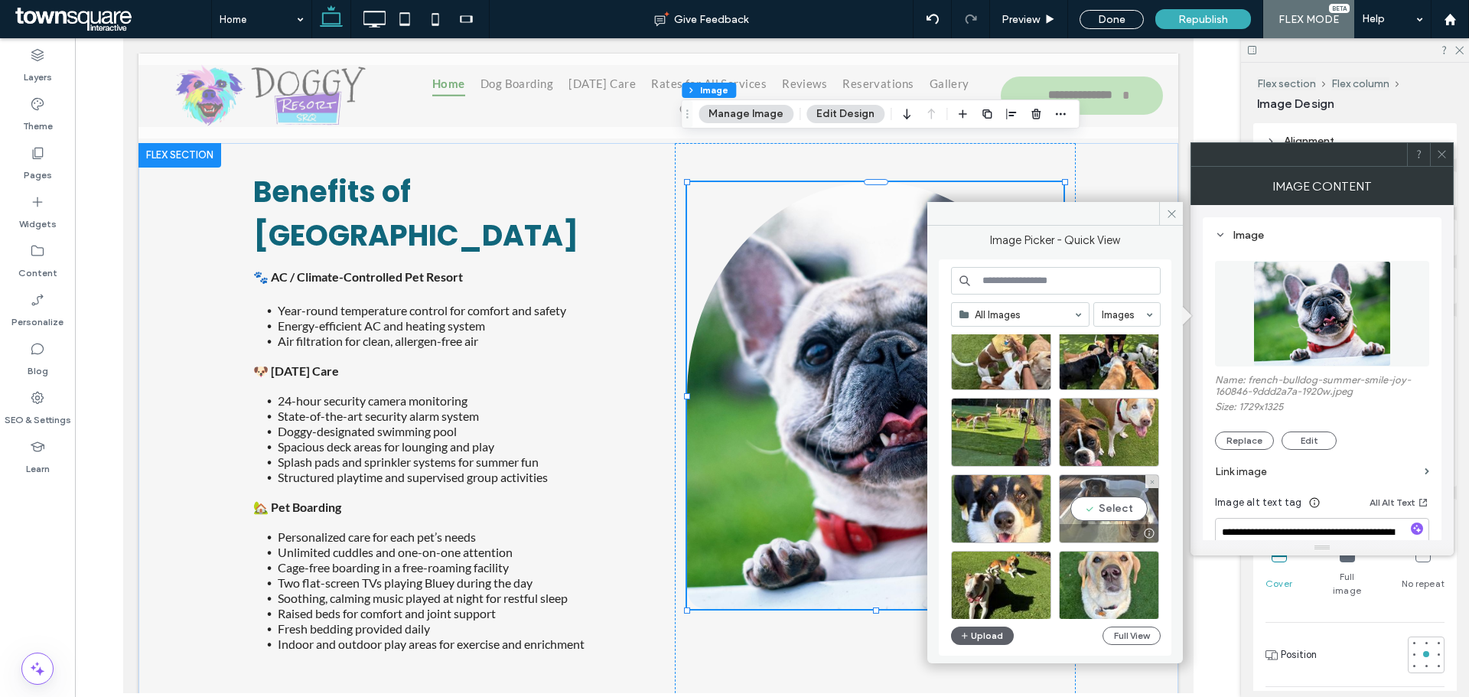
click at [1130, 503] on div "Select" at bounding box center [1109, 508] width 100 height 69
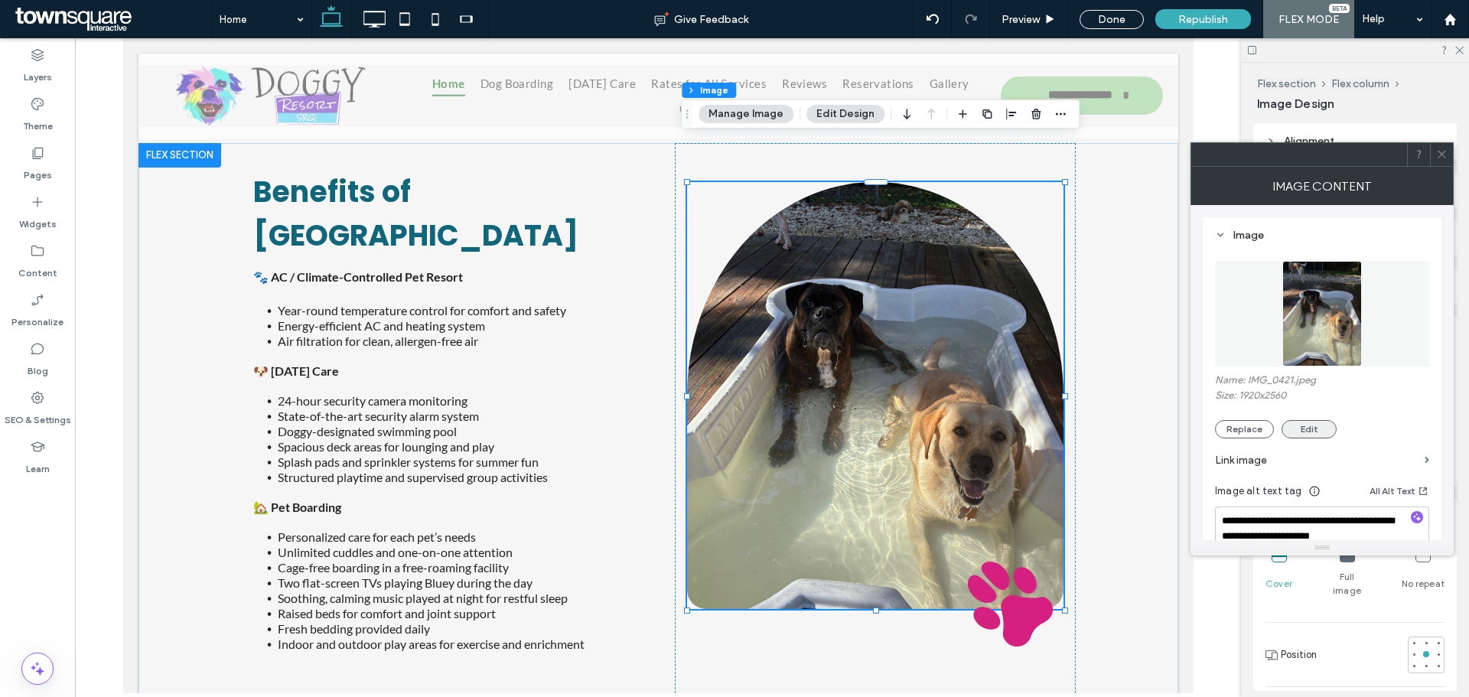
click at [1304, 428] on button "Edit" at bounding box center [1309, 429] width 55 height 18
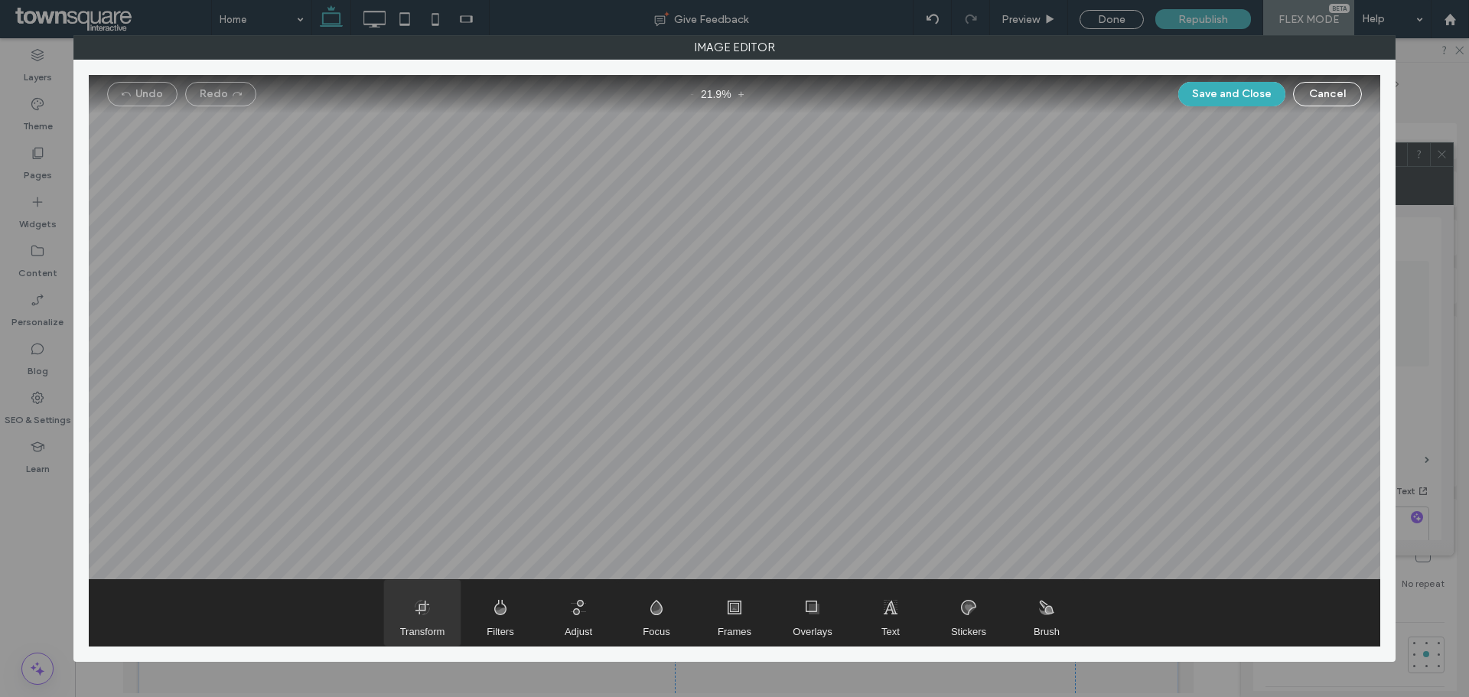
click at [422, 619] on span "Transform" at bounding box center [422, 613] width 77 height 66
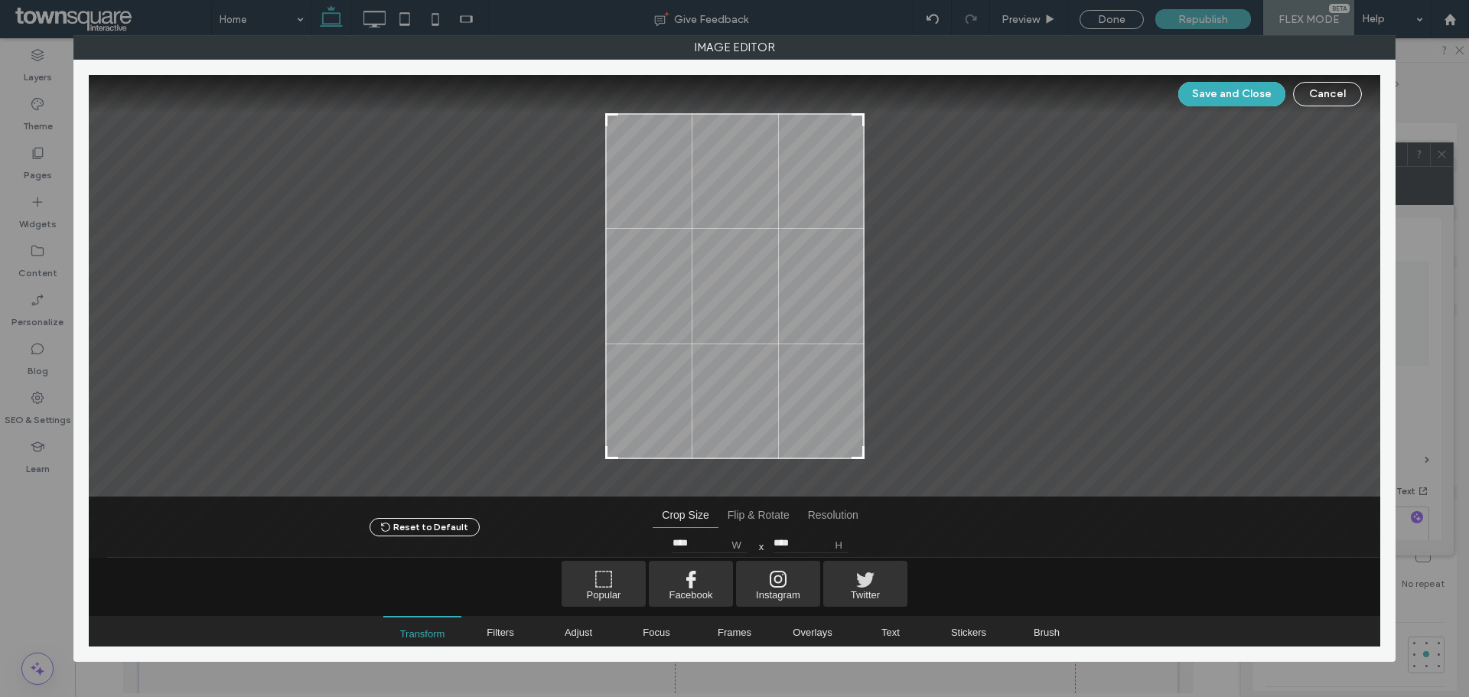
click at [604, 115] on div "Save and Close Cancel Reset to Default Crop Size Flip & Rotate Resolution Crop …" at bounding box center [735, 361] width 1292 height 572
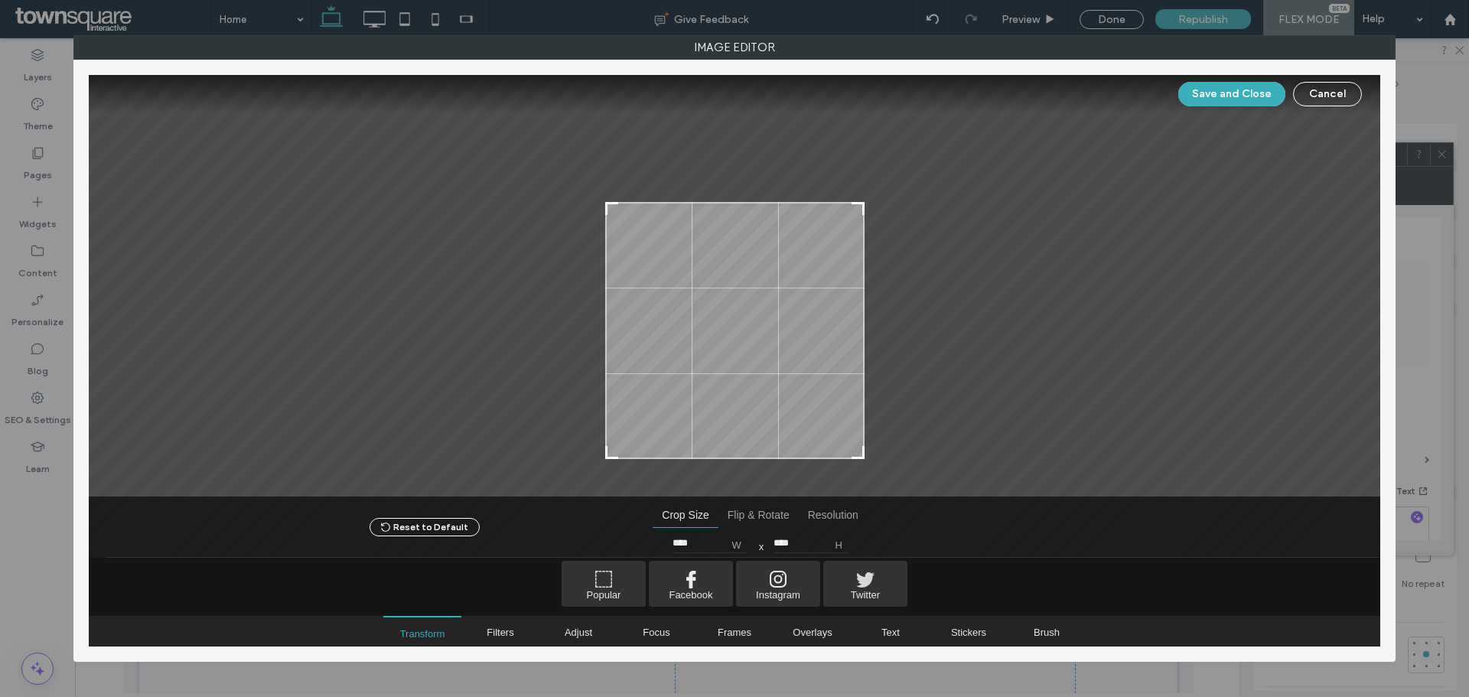
type input "****"
drag, startPoint x: 604, startPoint y: 115, endPoint x: 587, endPoint y: 204, distance: 91.2
click at [587, 204] on div at bounding box center [735, 286] width 1292 height 422
click at [1185, 104] on div "Save and Close Cancel" at bounding box center [1270, 94] width 184 height 24
click at [1193, 103] on button "Save and Close" at bounding box center [1231, 94] width 107 height 24
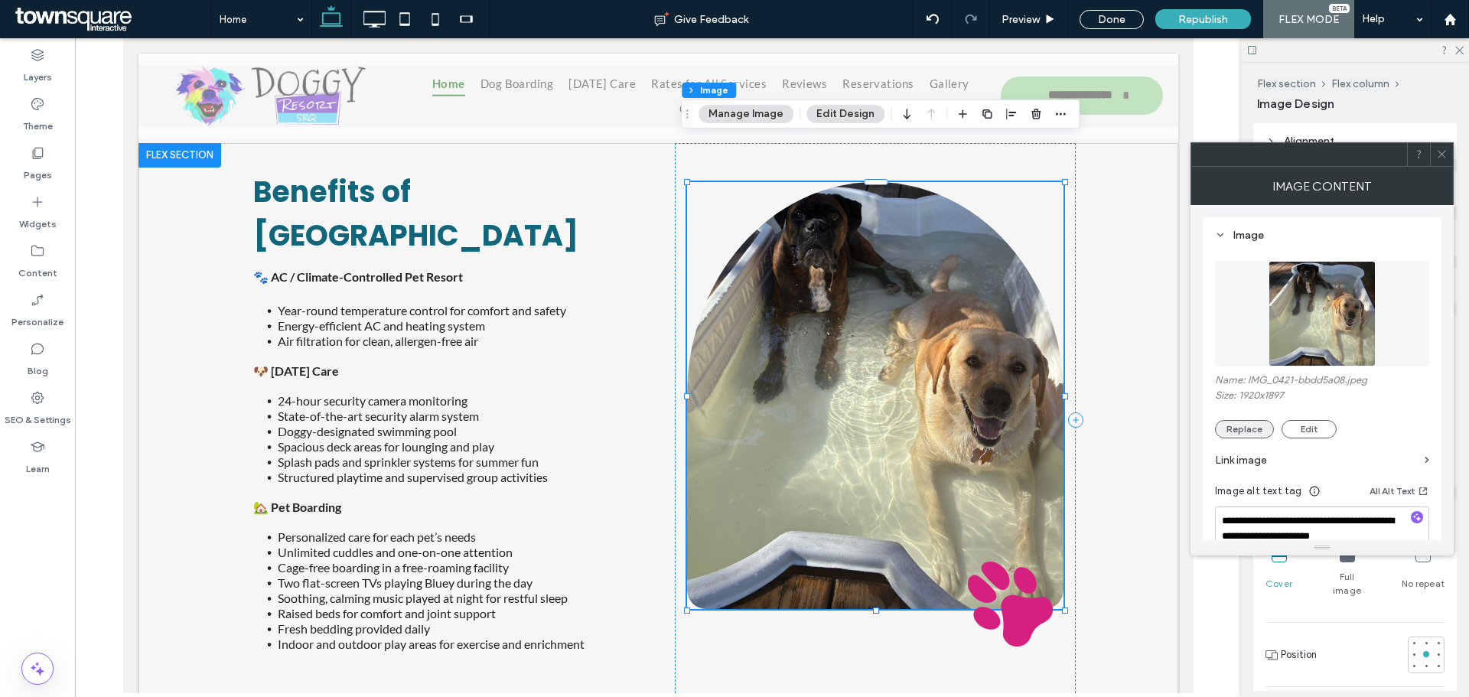
click at [1249, 432] on button "Replace" at bounding box center [1244, 429] width 59 height 18
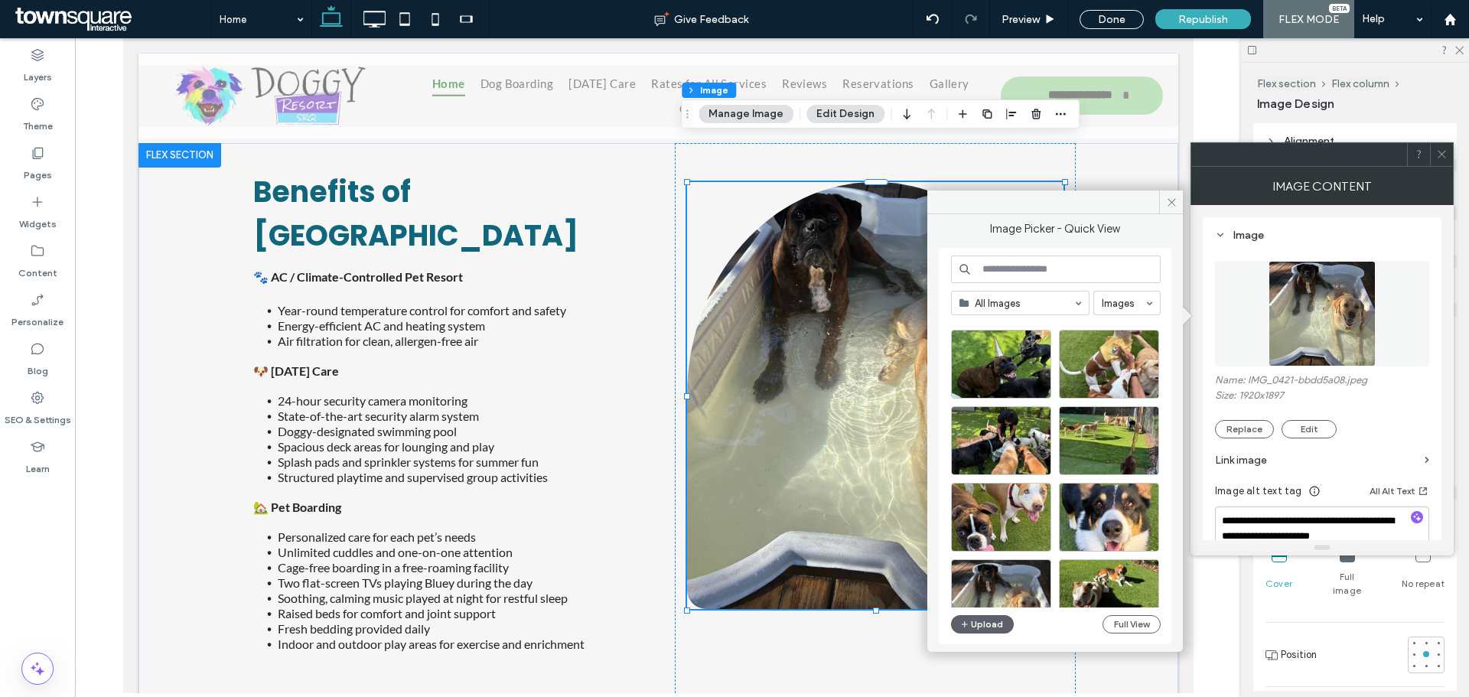
scroll to position [360, 0]
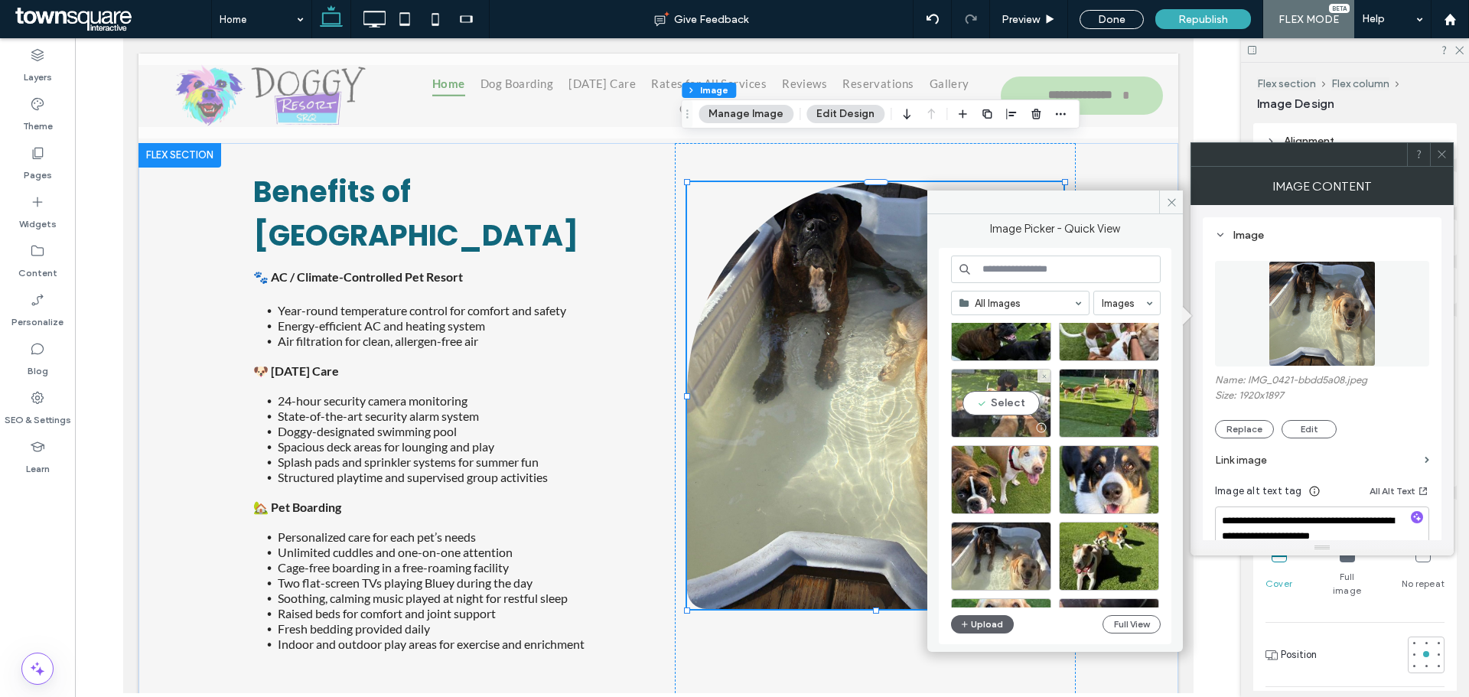
click at [1011, 406] on div "Select" at bounding box center [1001, 403] width 100 height 69
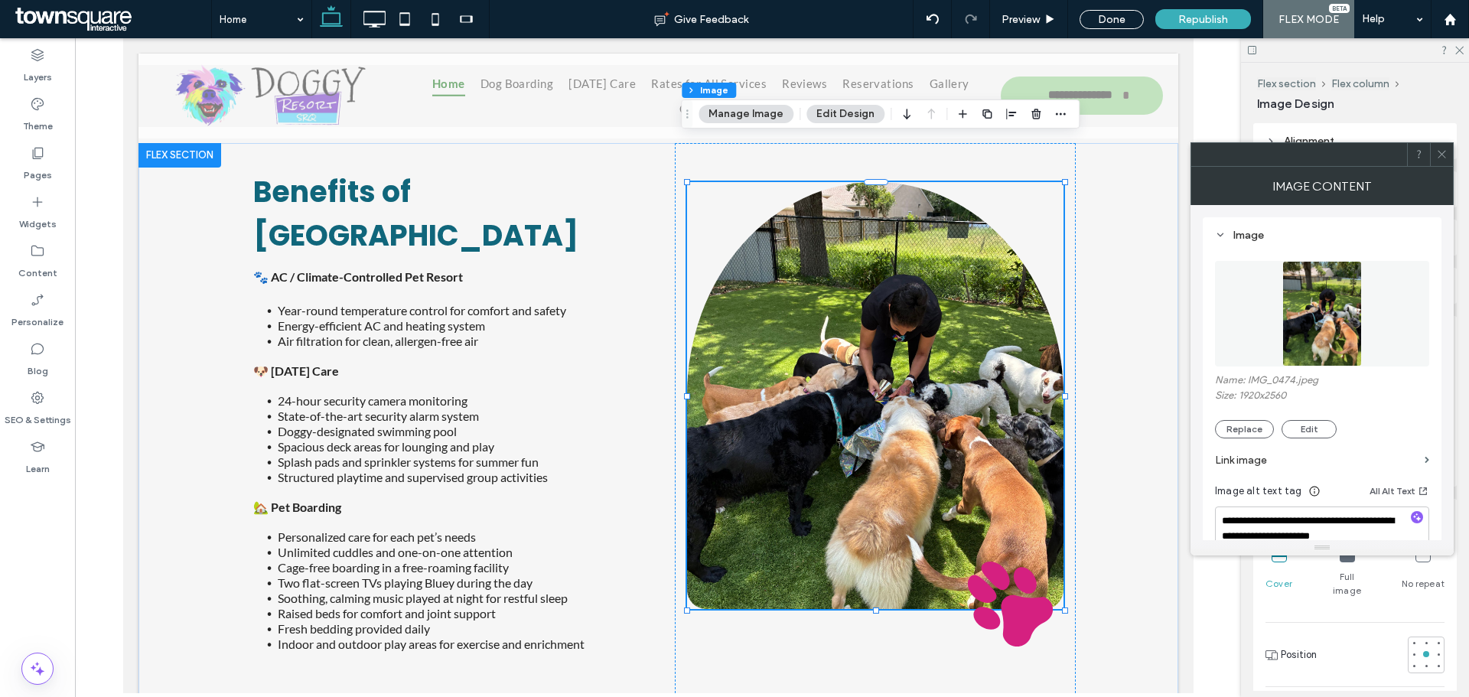
click at [1441, 161] on span at bounding box center [1441, 154] width 11 height 23
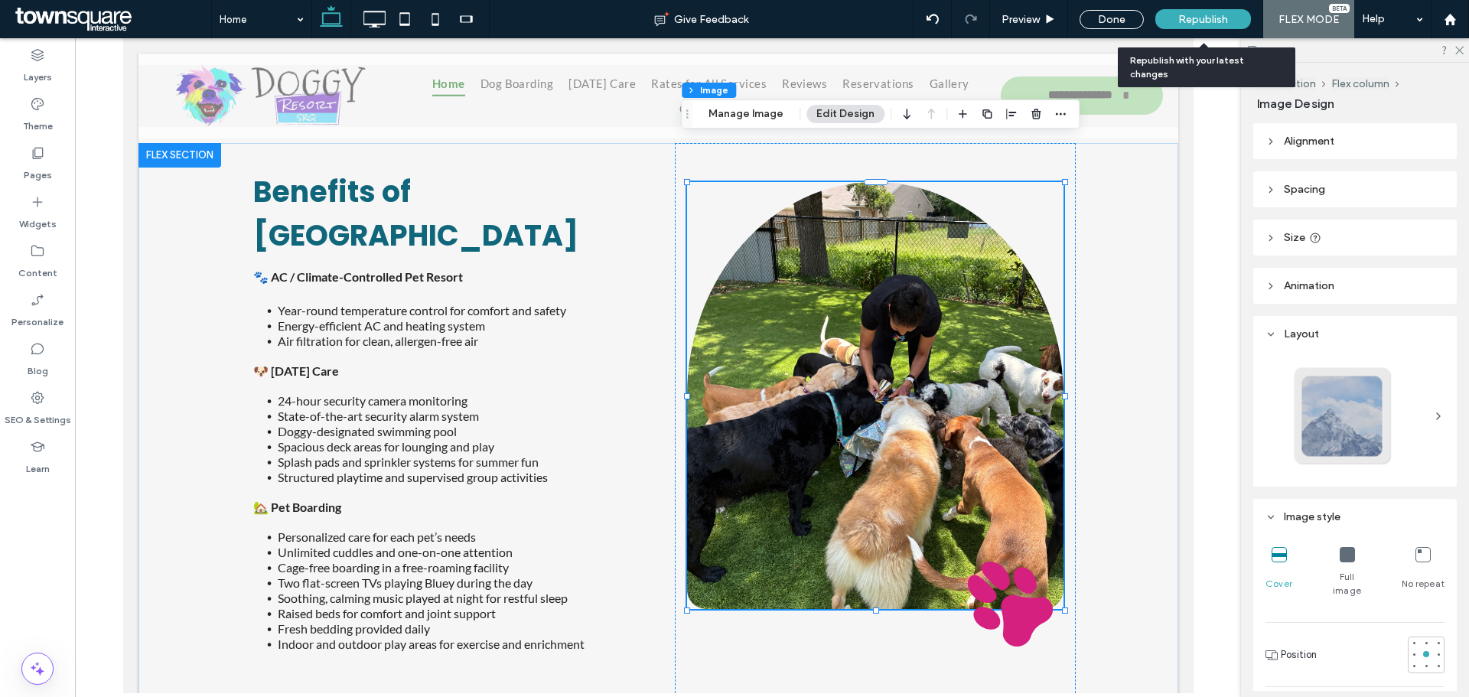
click at [1197, 18] on span "Republish" at bounding box center [1203, 19] width 50 height 13
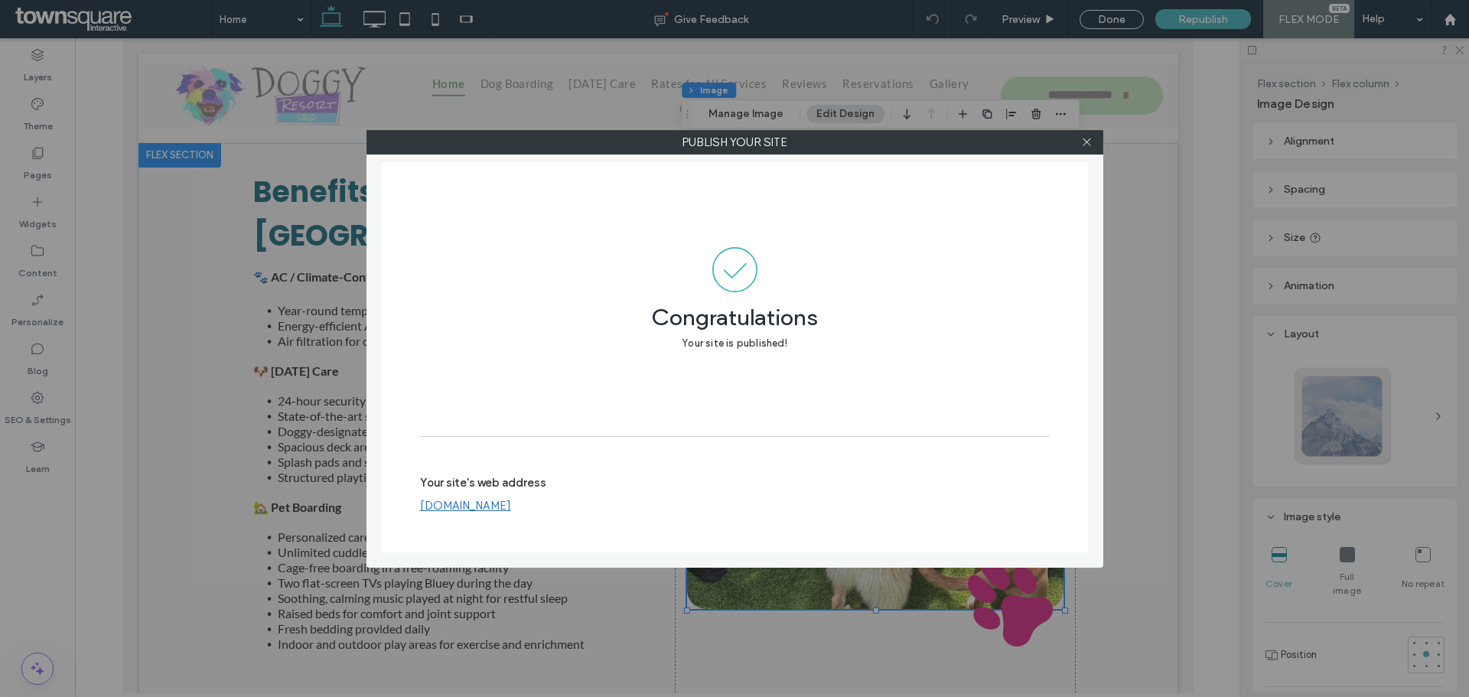
drag, startPoint x: 1092, startPoint y: 142, endPoint x: 1072, endPoint y: 202, distance: 63.6
click at [1088, 142] on icon at bounding box center [1086, 141] width 11 height 11
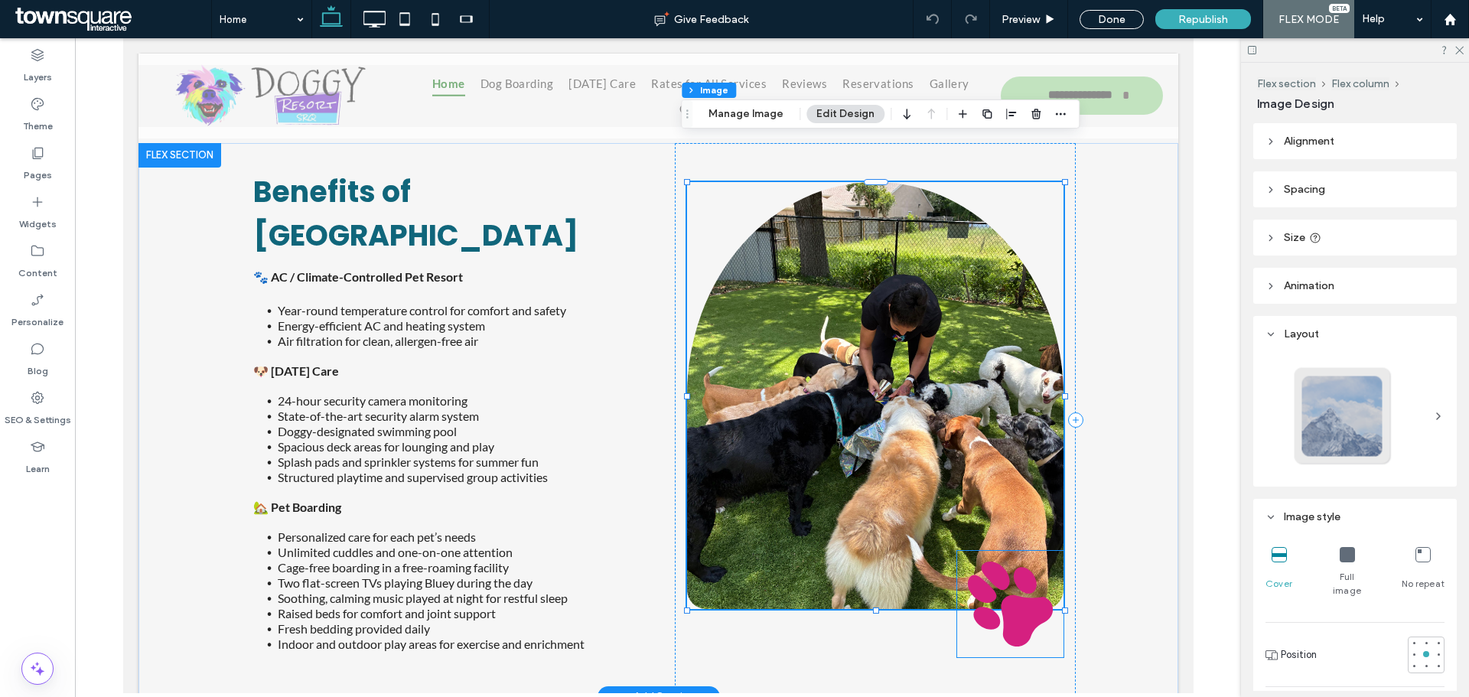
click at [1005, 595] on icon at bounding box center [1026, 620] width 52 height 51
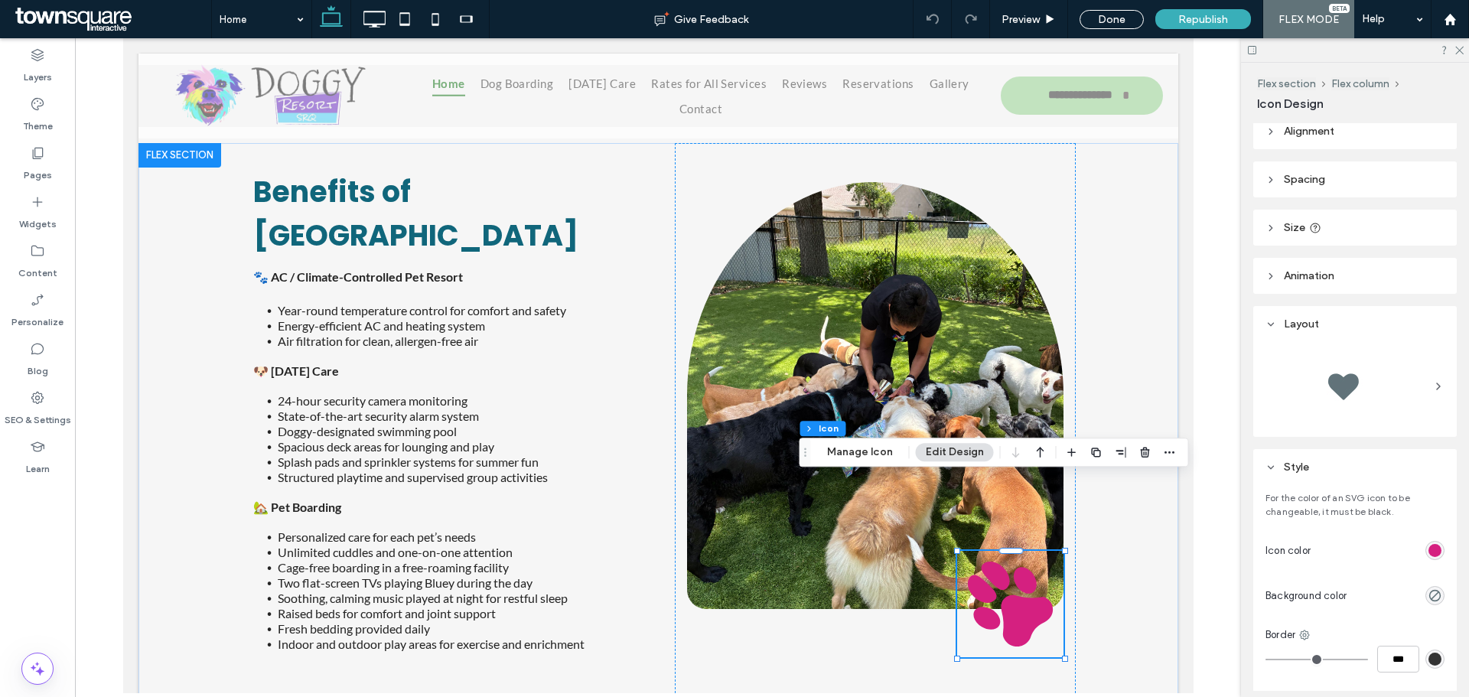
scroll to position [0, 0]
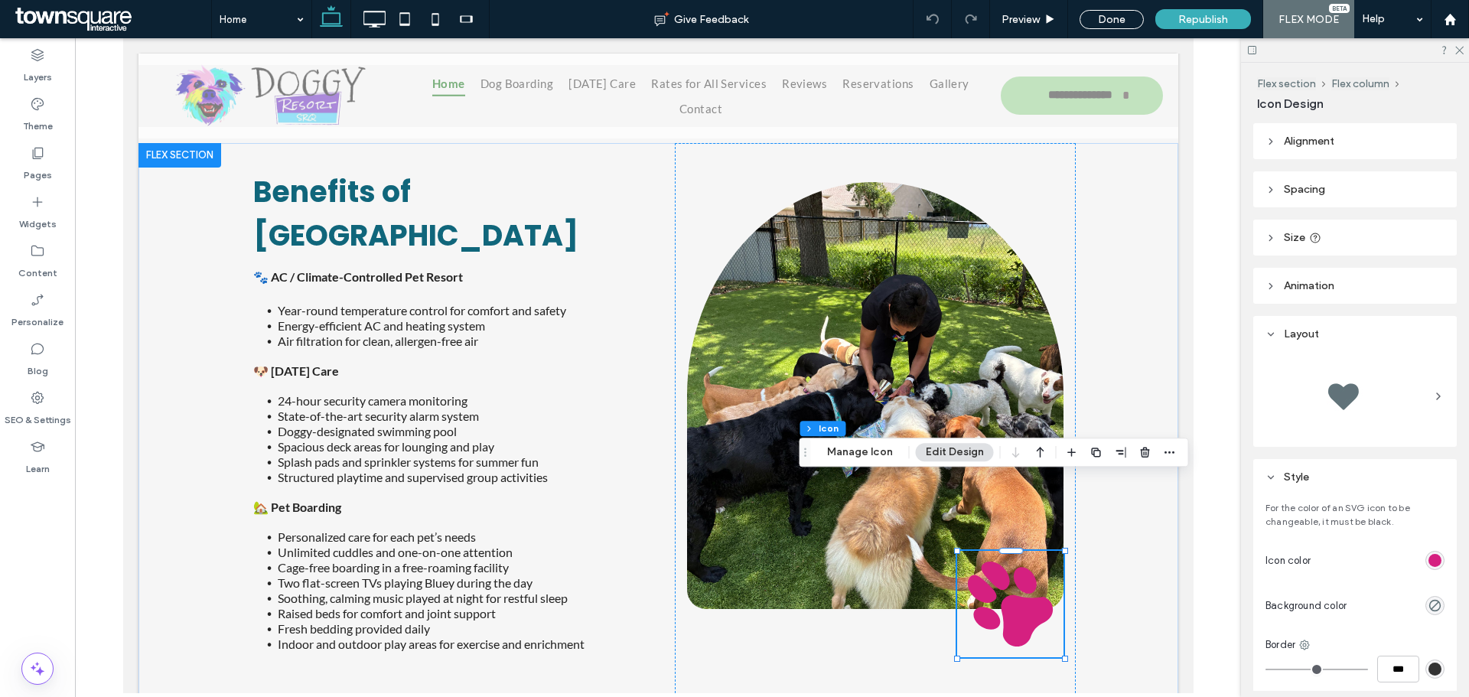
click at [1278, 146] on header "Alignment" at bounding box center [1355, 141] width 204 height 36
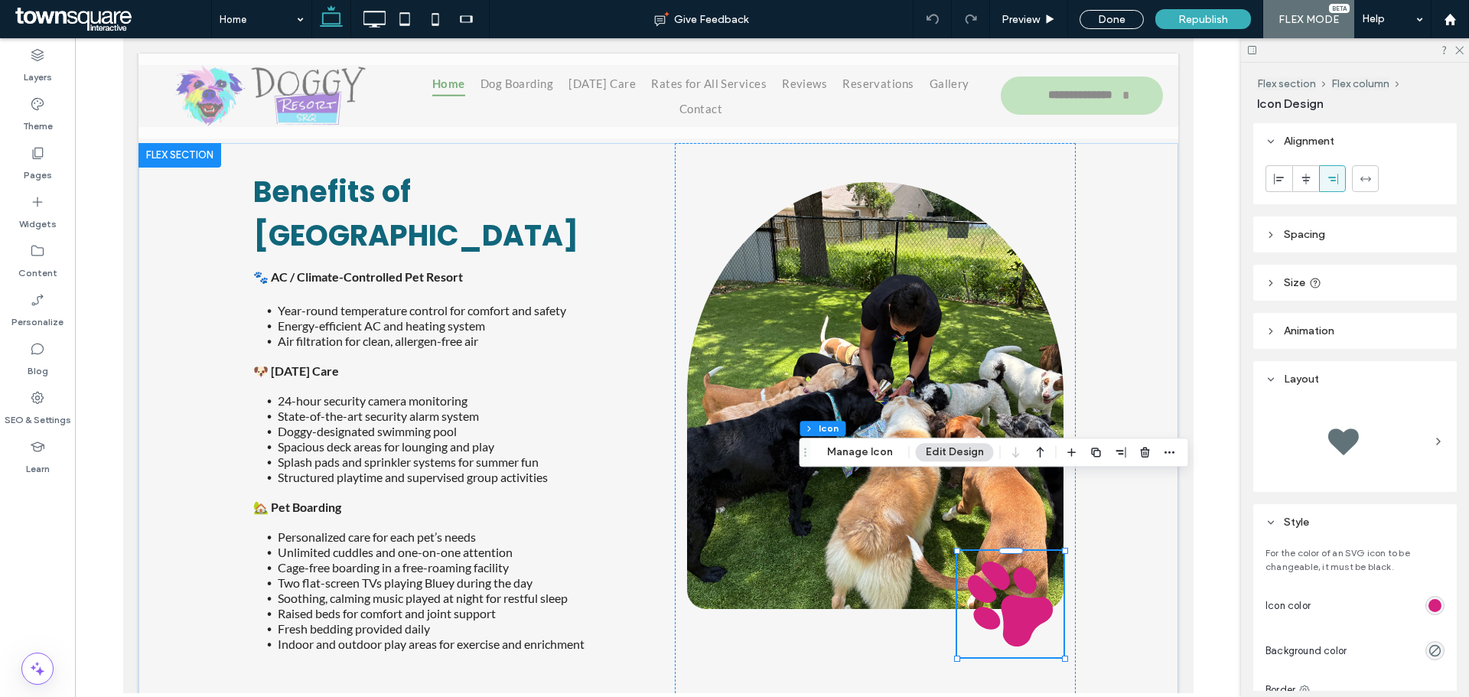
click at [1335, 241] on header "Spacing" at bounding box center [1355, 235] width 204 height 36
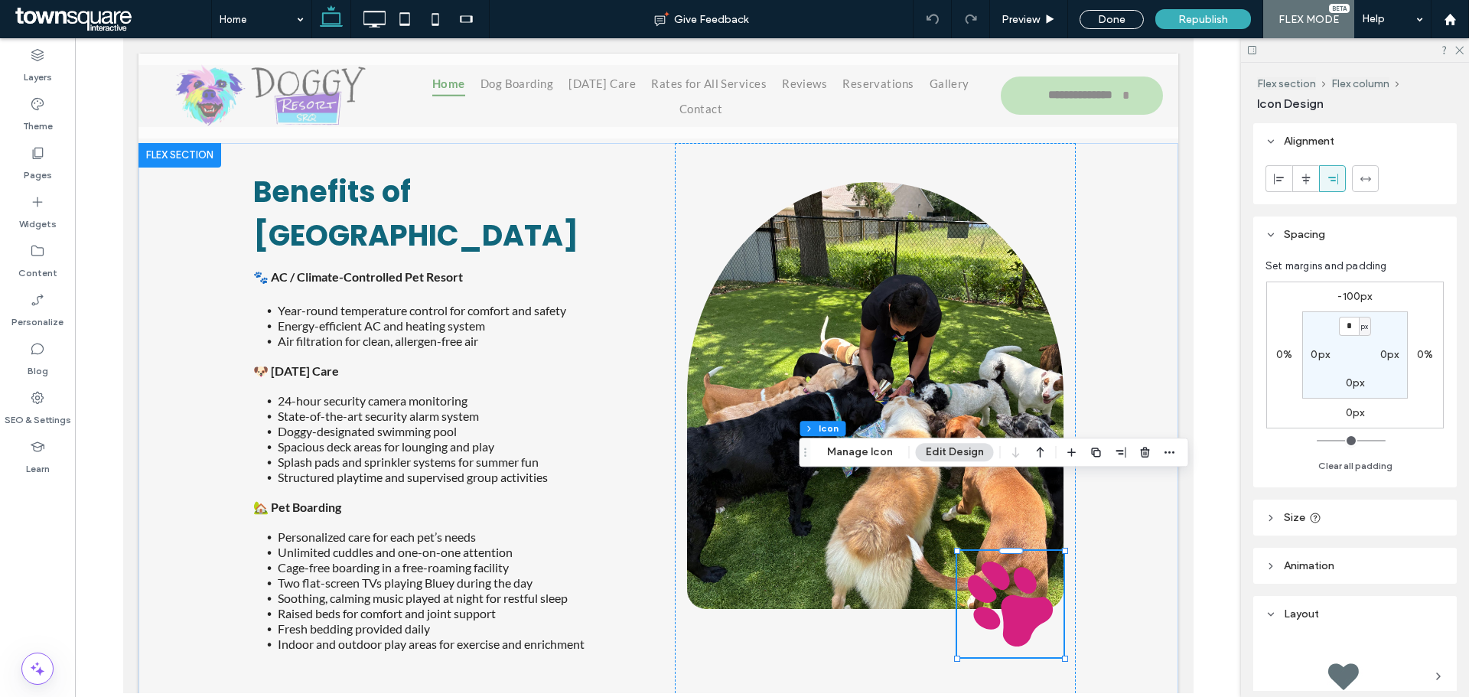
click at [1288, 520] on span "Size" at bounding box center [1294, 517] width 21 height 13
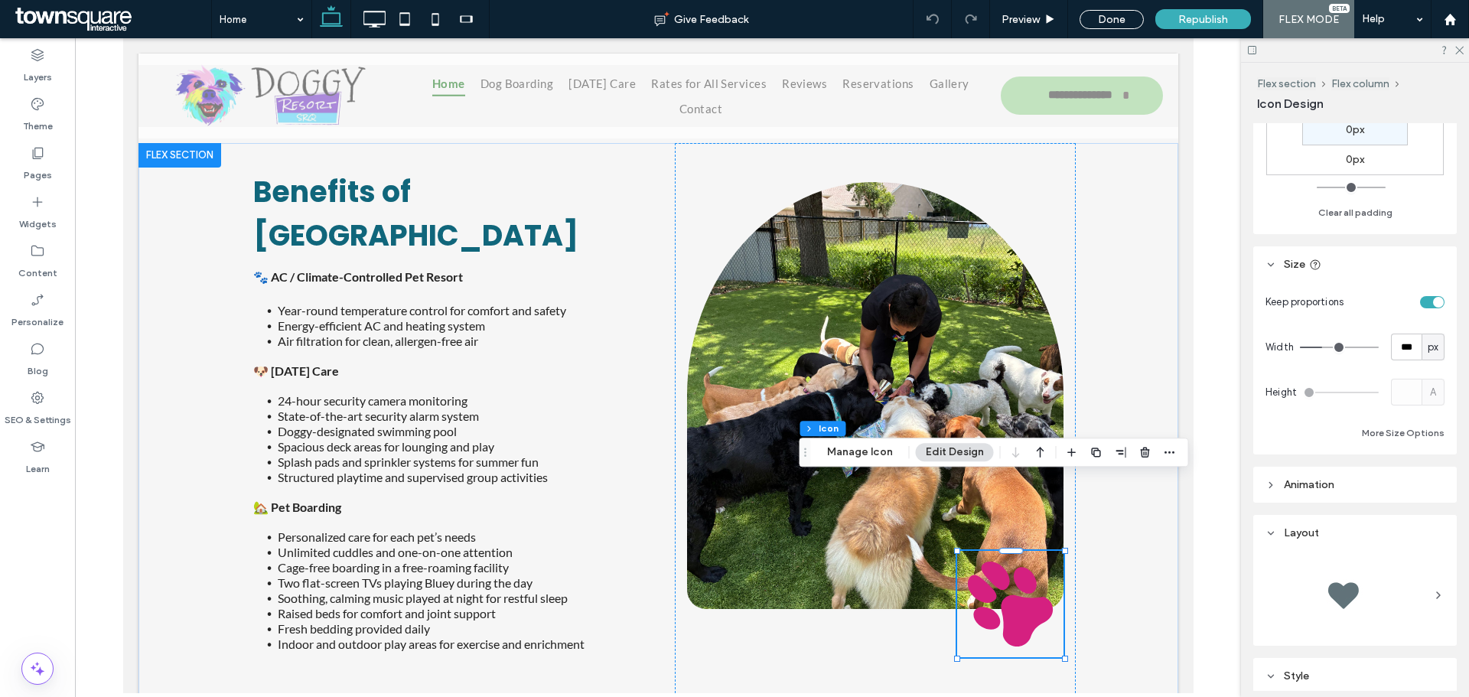
scroll to position [292, 0]
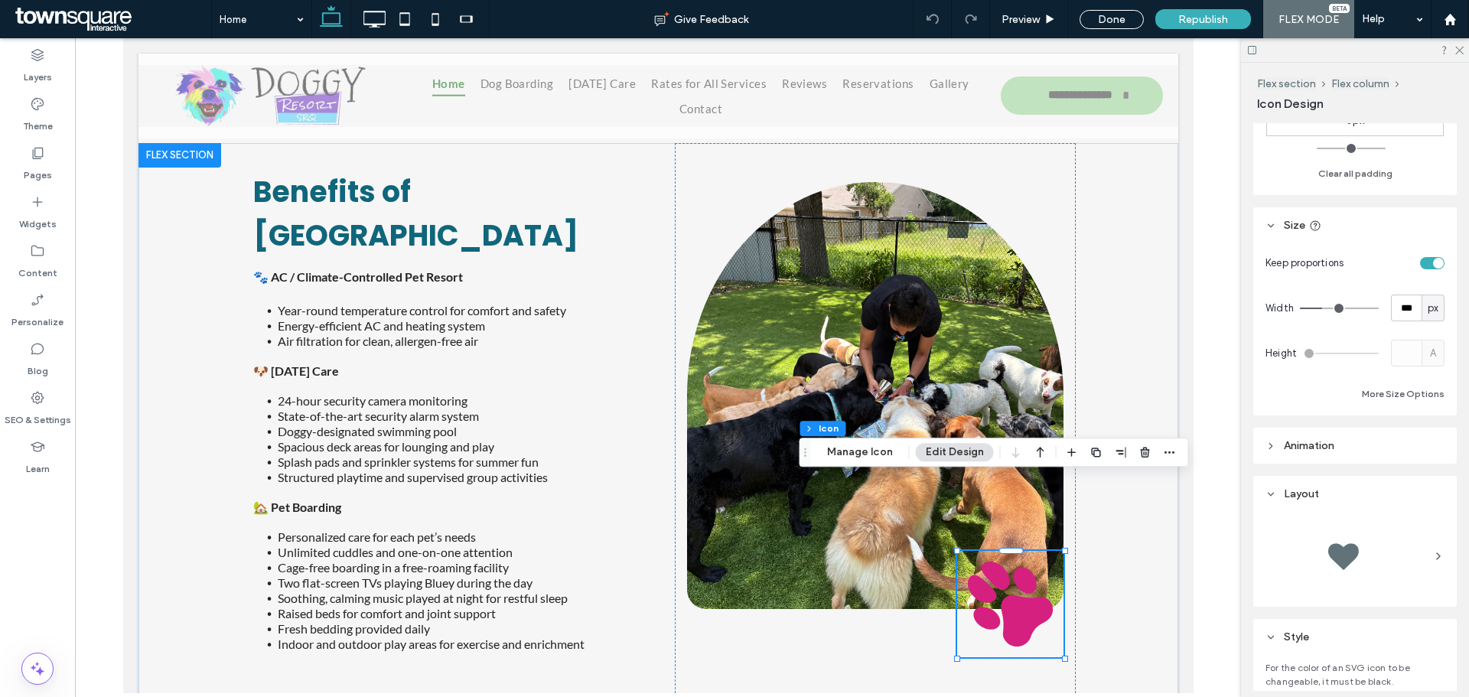
click at [1346, 434] on header "Animation" at bounding box center [1355, 446] width 204 height 36
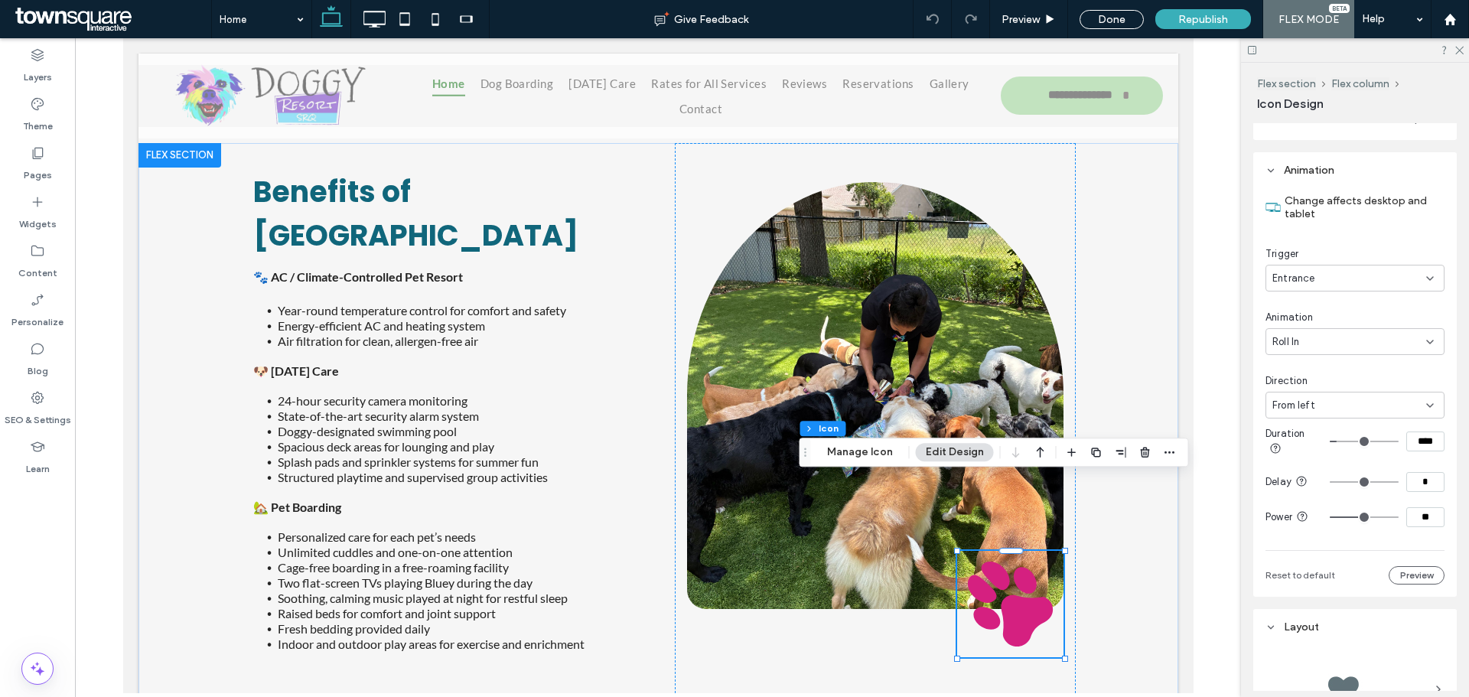
scroll to position [597, 0]
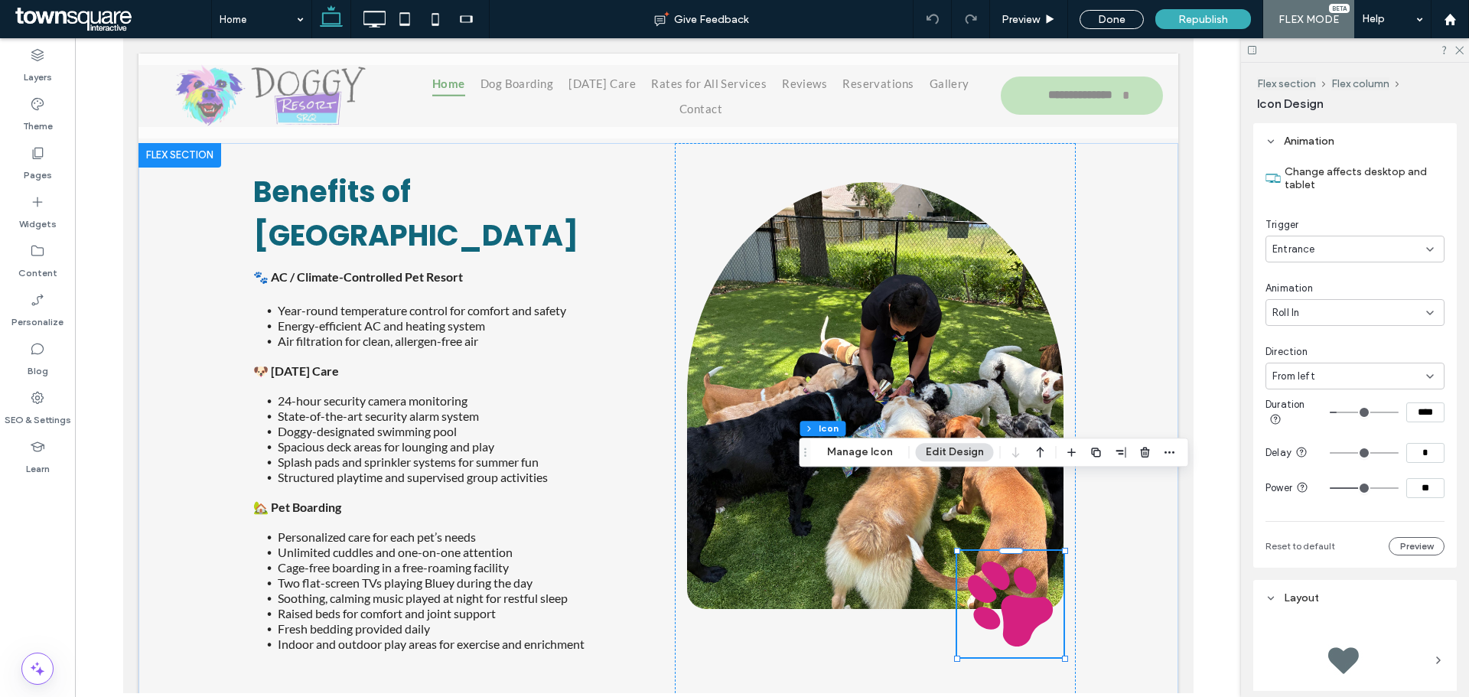
click at [1394, 382] on div "From left" at bounding box center [1349, 376] width 154 height 15
click at [1412, 350] on div "Direction" at bounding box center [1355, 351] width 179 height 15
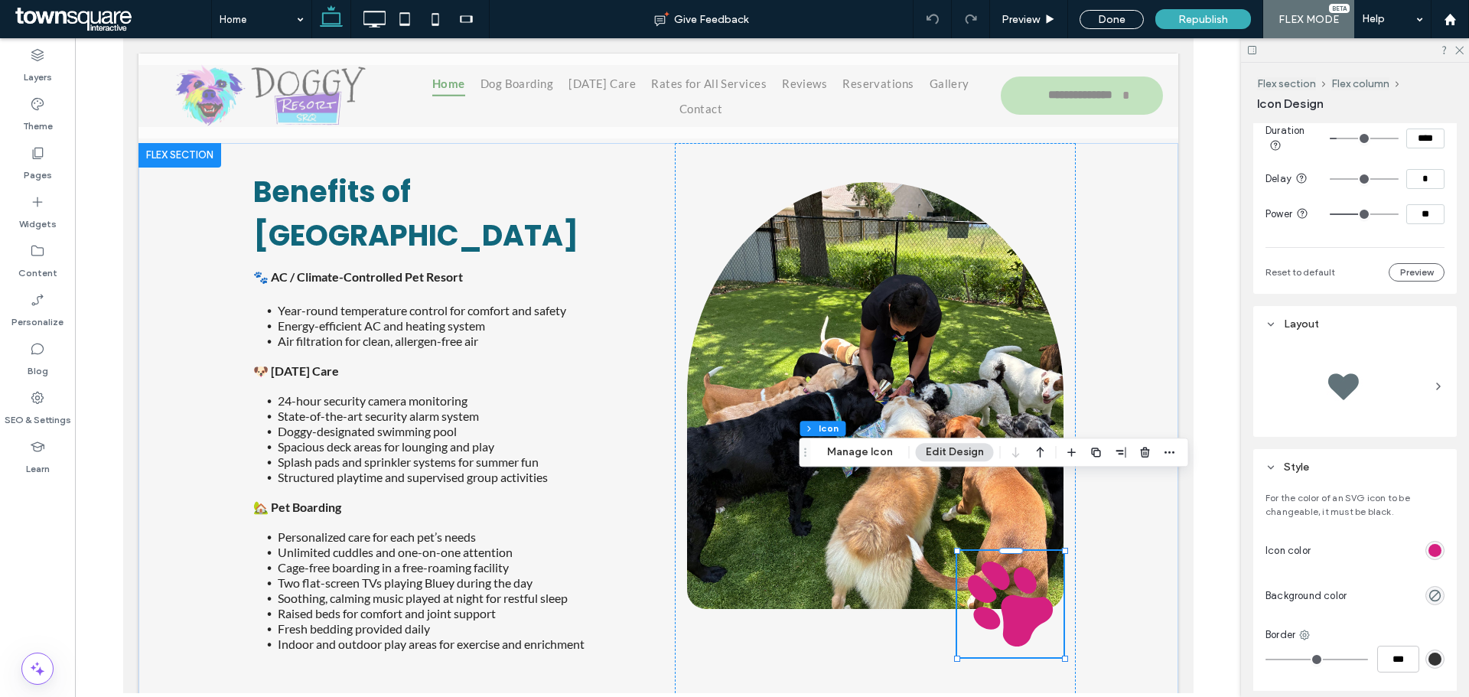
scroll to position [875, 0]
click at [842, 455] on button "Manage Icon" at bounding box center [860, 452] width 86 height 18
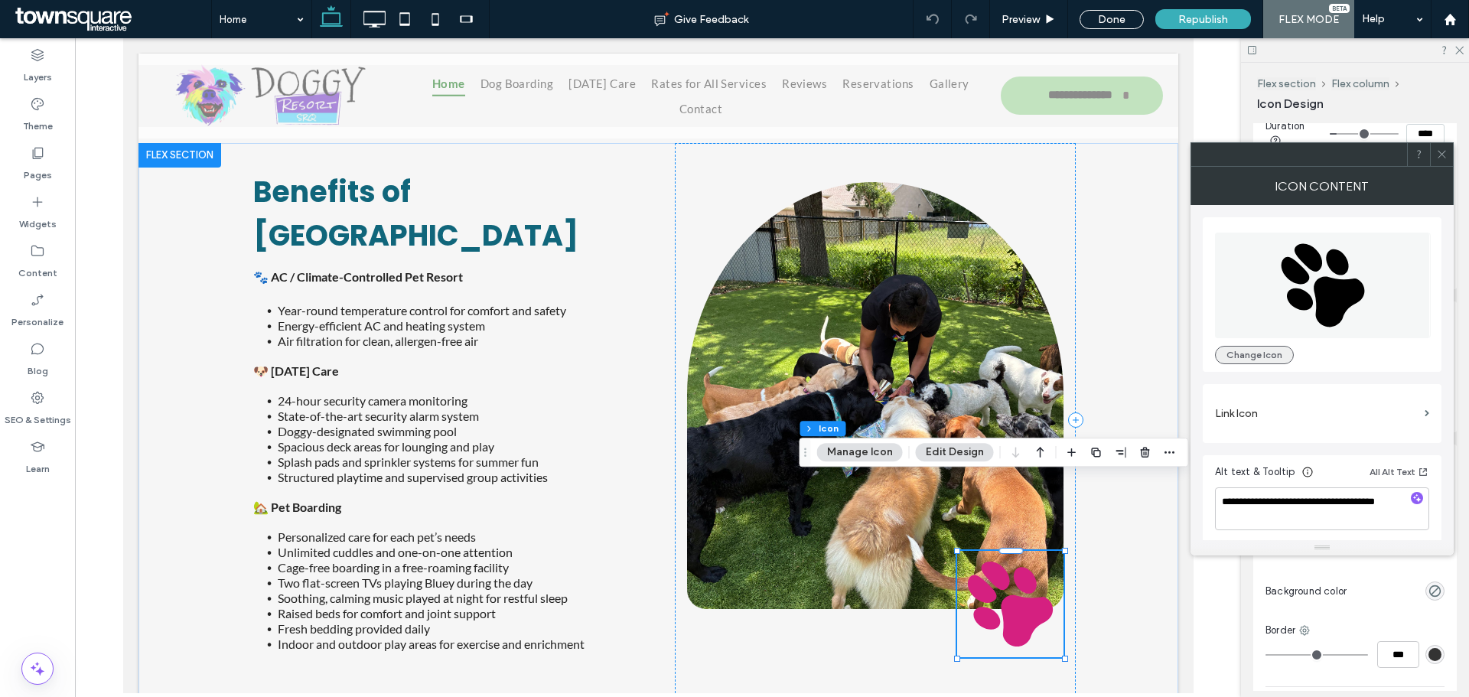
click at [1277, 357] on button "Change Icon" at bounding box center [1254, 355] width 79 height 18
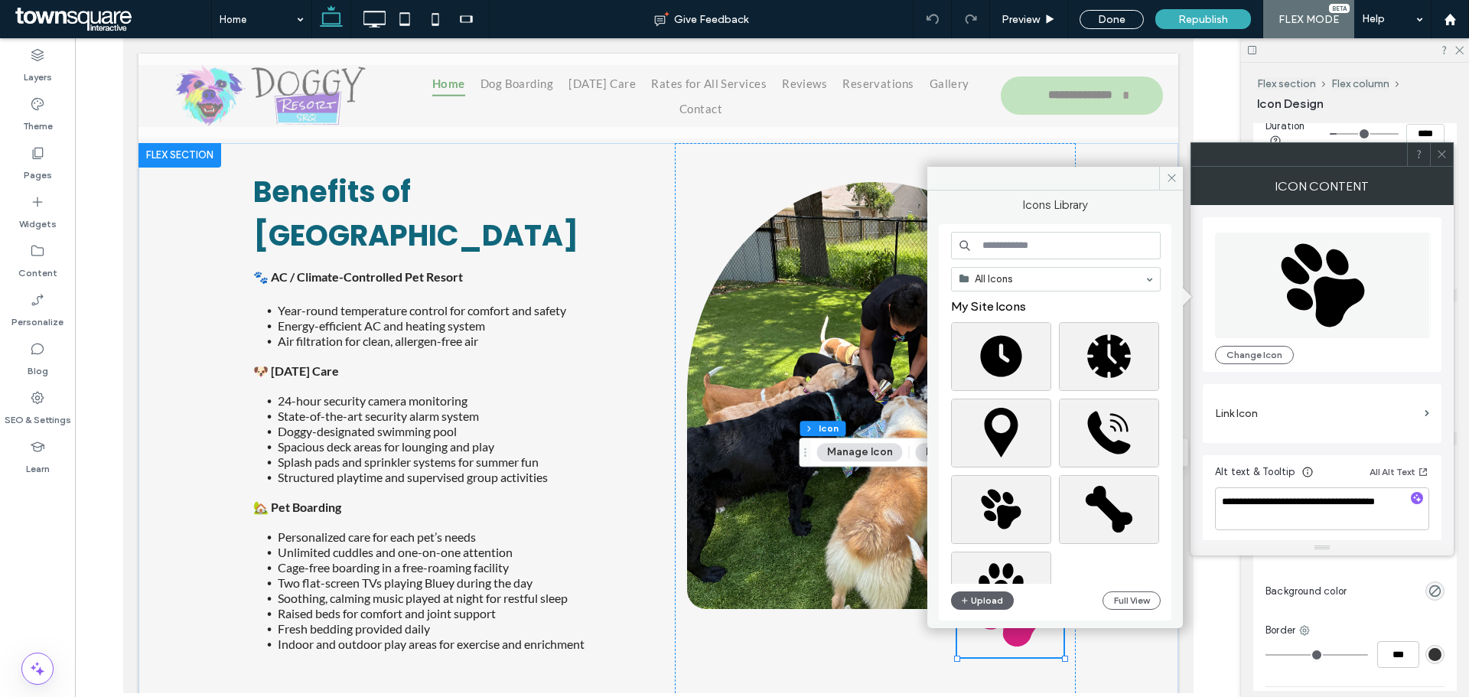
click at [1041, 249] on input at bounding box center [1056, 246] width 210 height 28
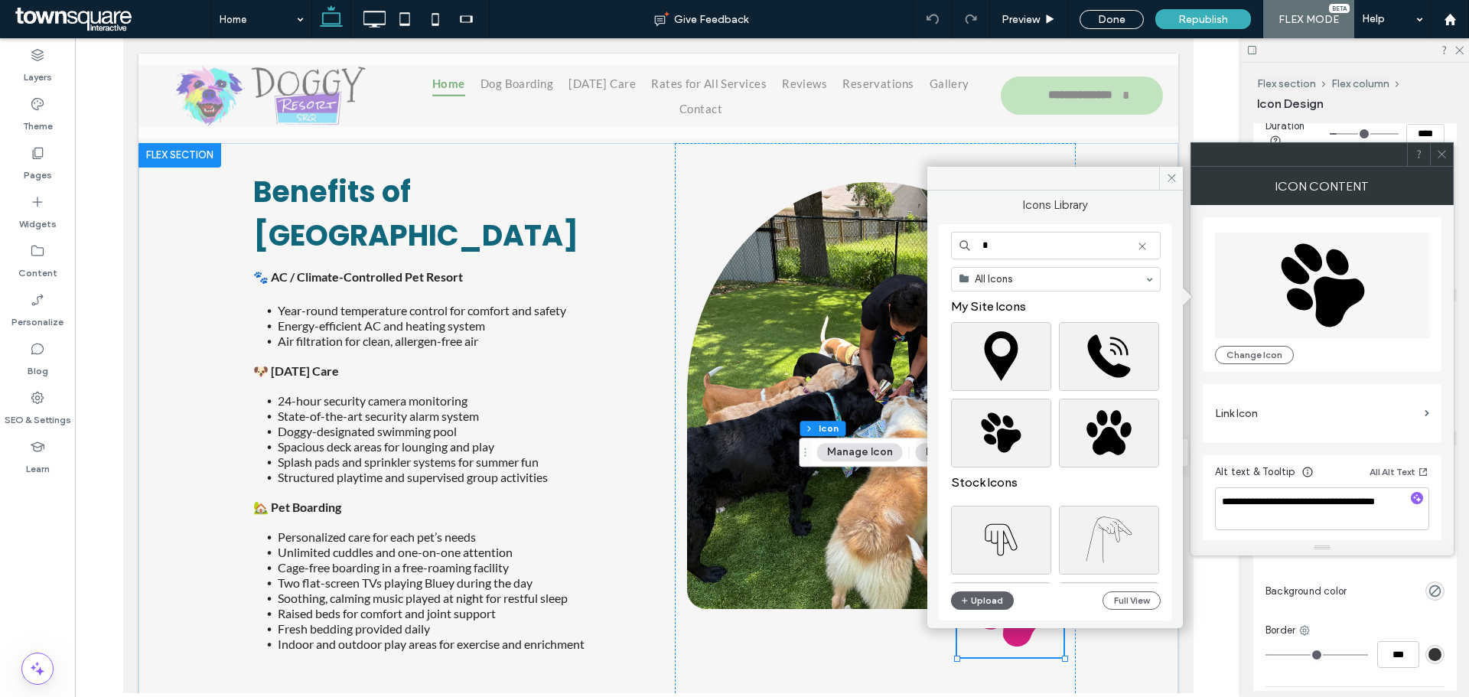
click at [1025, 252] on input "*" at bounding box center [1056, 246] width 210 height 28
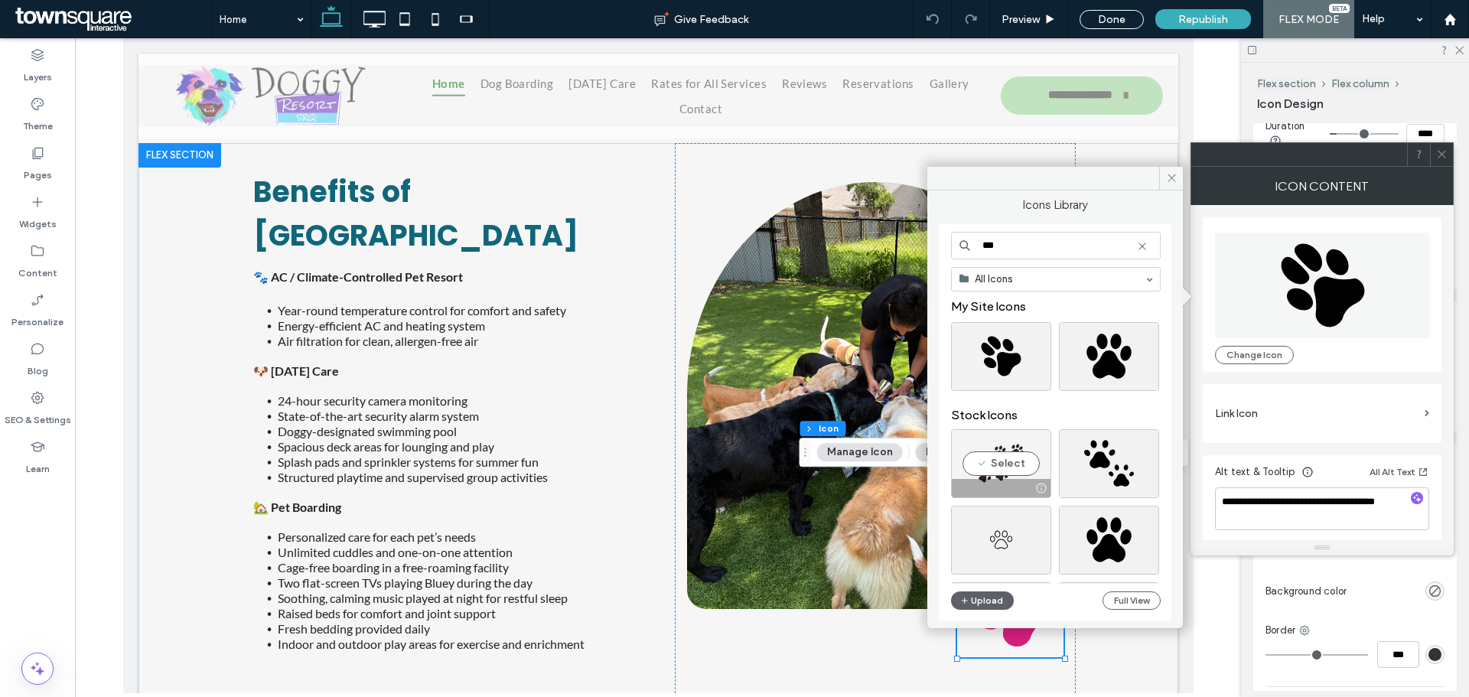
type input "***"
click at [1011, 462] on div "Select" at bounding box center [1001, 463] width 100 height 69
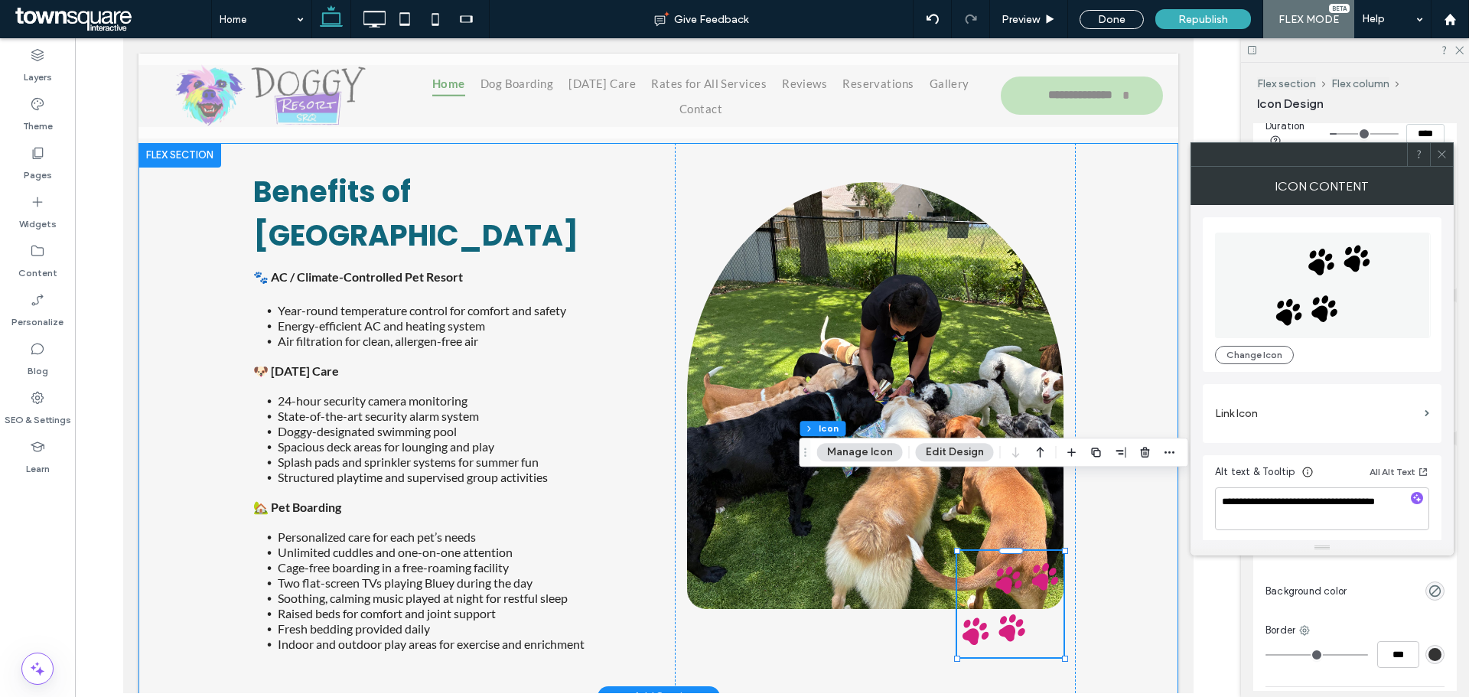
click at [1097, 559] on div "Benefits of Doggy Resort 🐾 AC / Climate-Controlled Pet Resort Year-round temper…" at bounding box center [658, 420] width 918 height 554
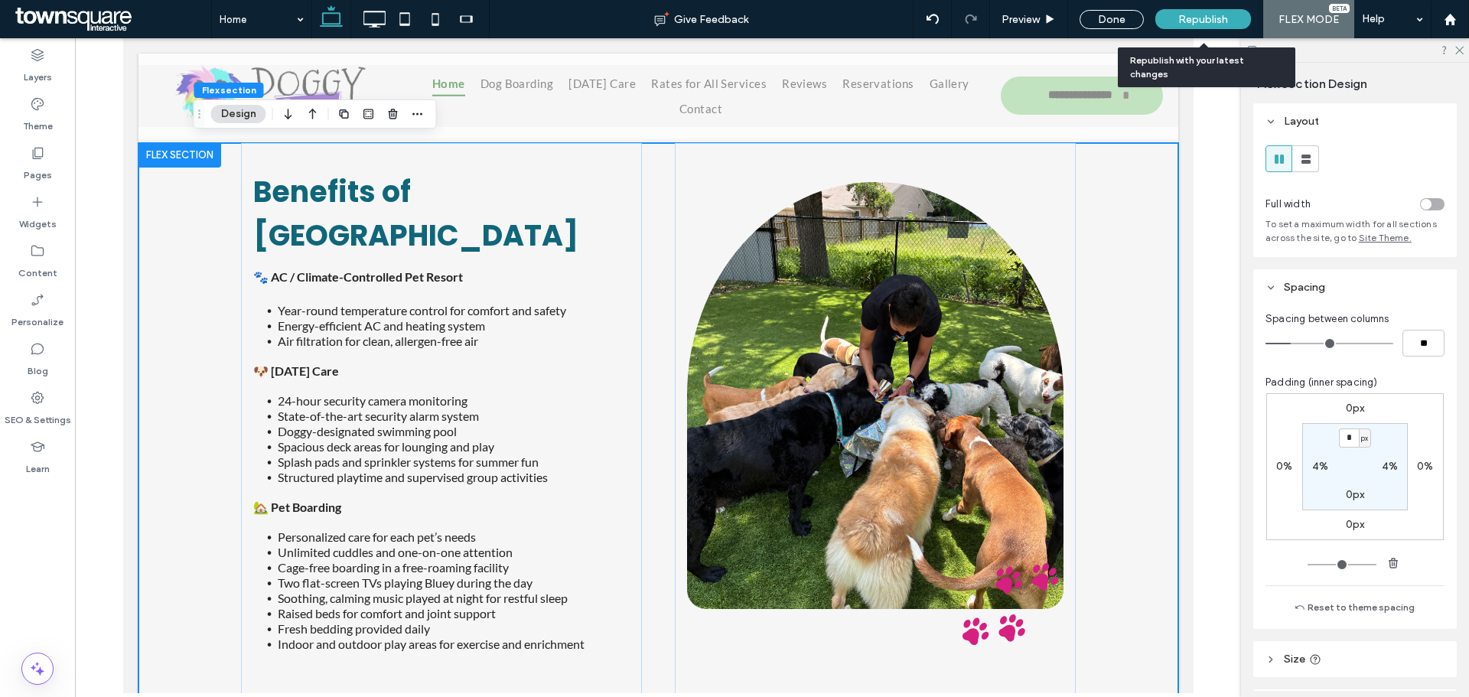
click at [1191, 18] on span "Republish" at bounding box center [1203, 19] width 50 height 13
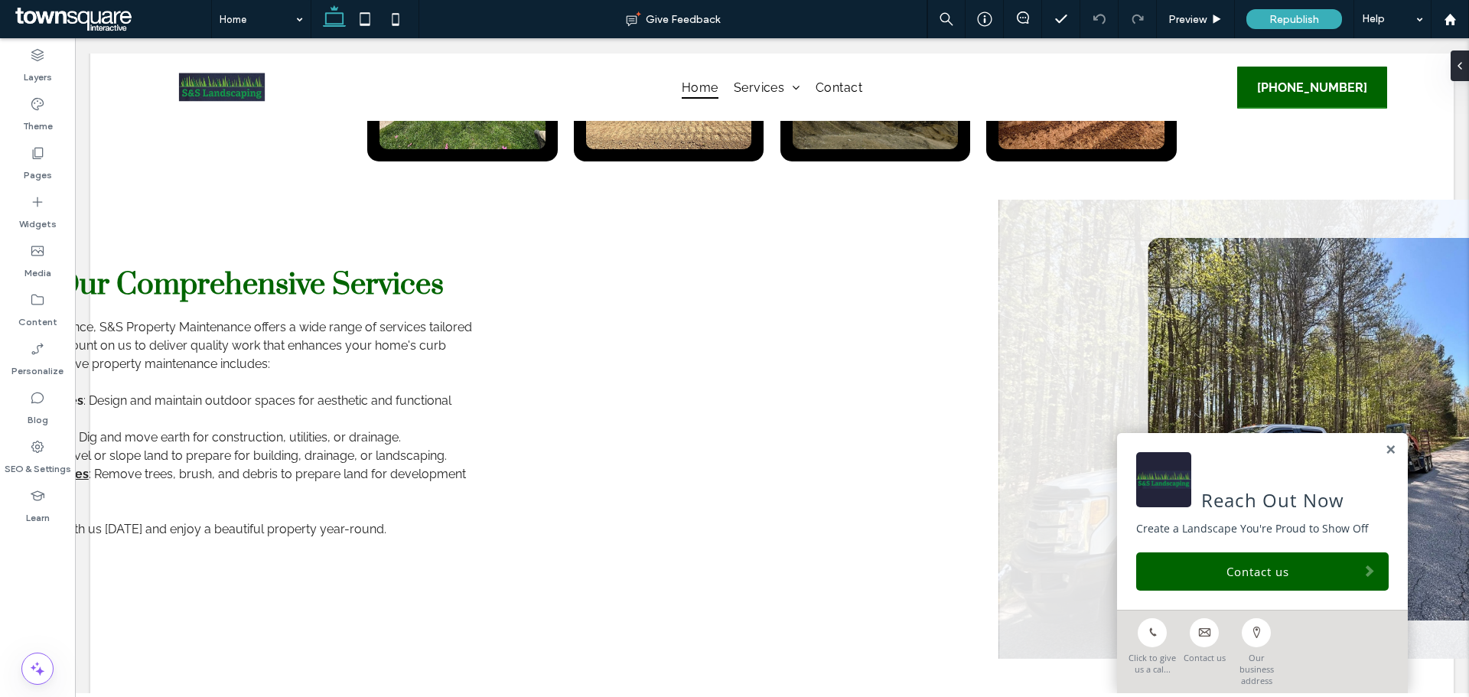
scroll to position [1363, 0]
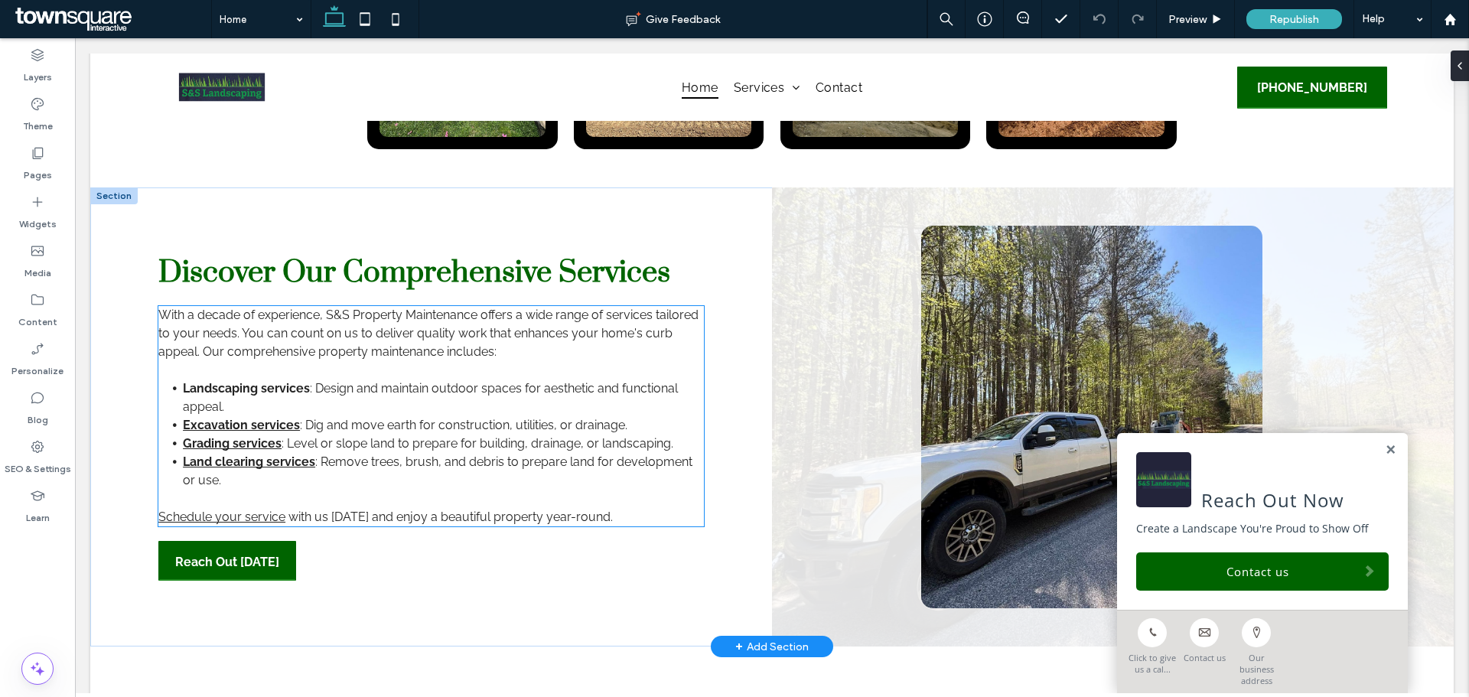
click at [375, 418] on span ": Dig and move earth for construction, utilities, or drainage." at bounding box center [463, 425] width 327 height 15
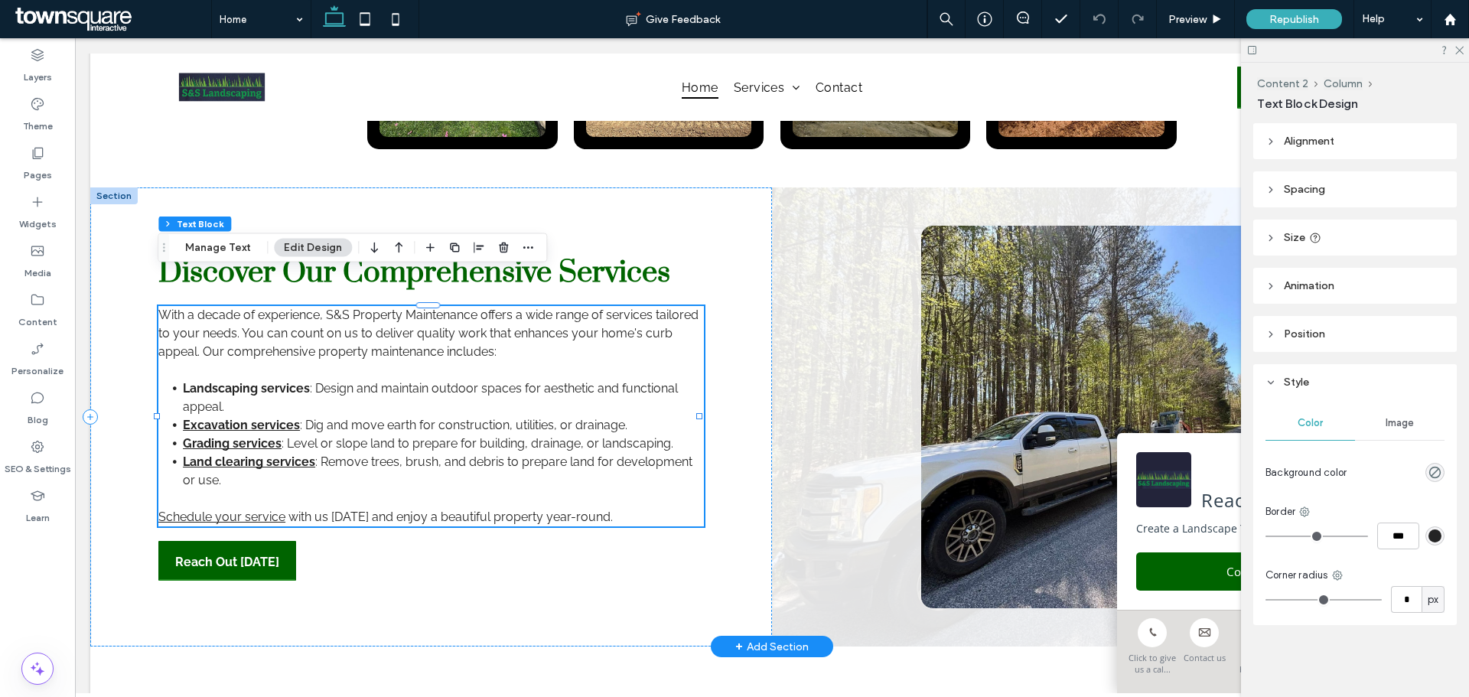
click at [215, 381] on span ": Design and maintain outdoor spaces for aesthetic and functional appeal." at bounding box center [430, 397] width 495 height 33
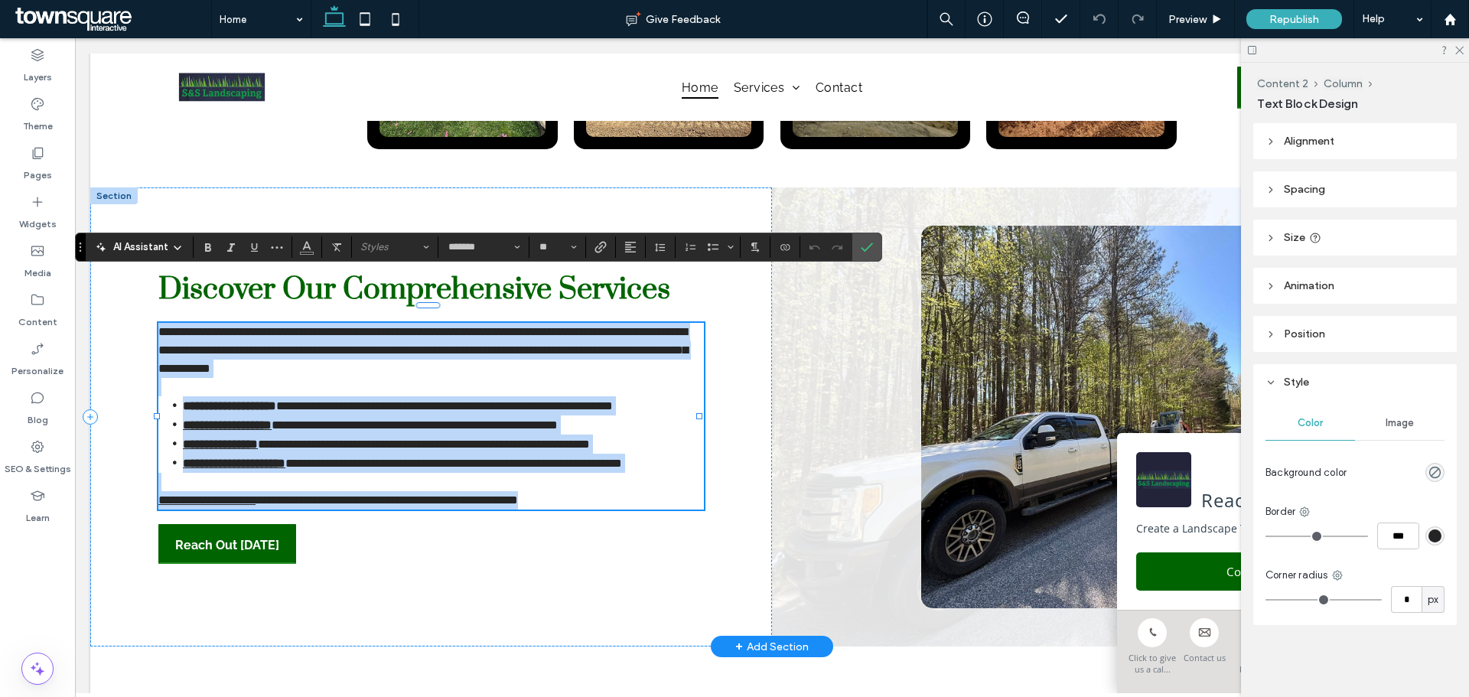
click at [207, 400] on strong "**********" at bounding box center [229, 405] width 93 height 11
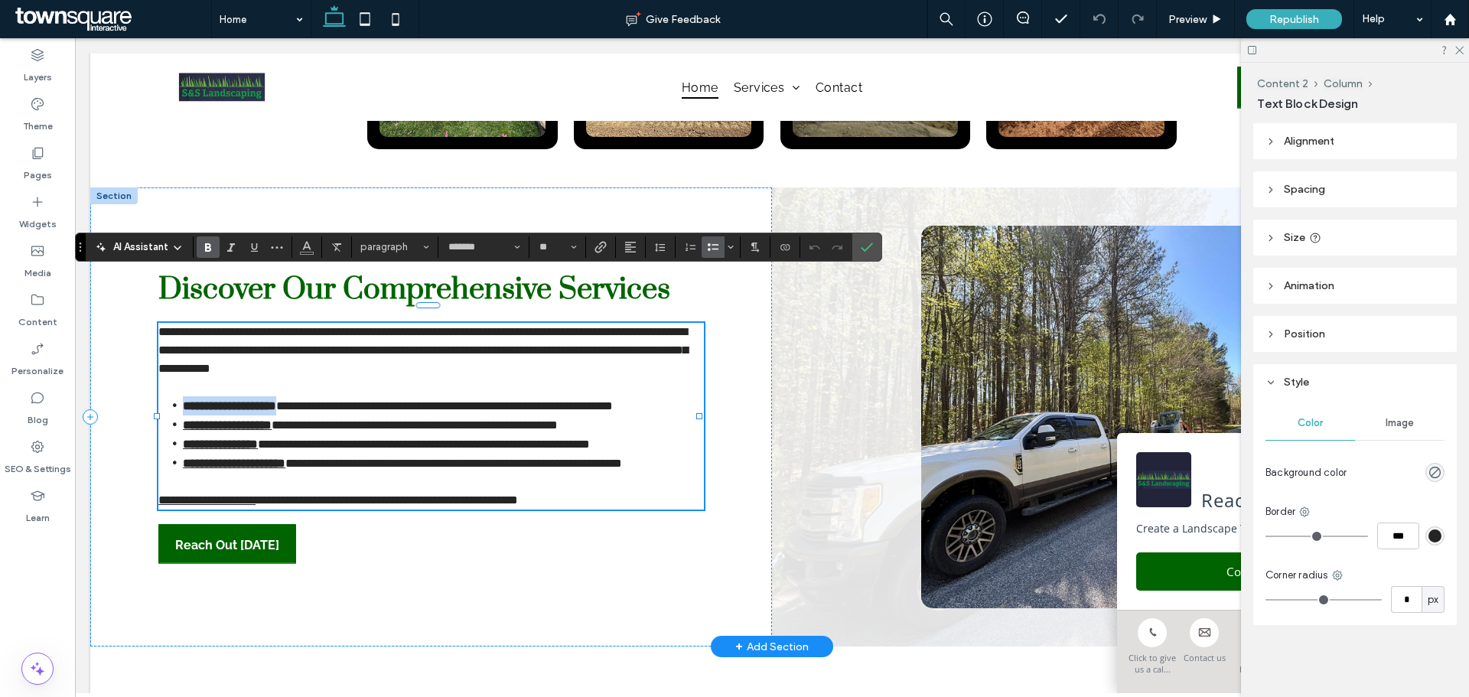
drag, startPoint x: 307, startPoint y: 356, endPoint x: 181, endPoint y: 357, distance: 126.2
click at [183, 396] on li "**********" at bounding box center [443, 405] width 521 height 19
click at [602, 246] on icon "Link" at bounding box center [601, 247] width 12 height 12
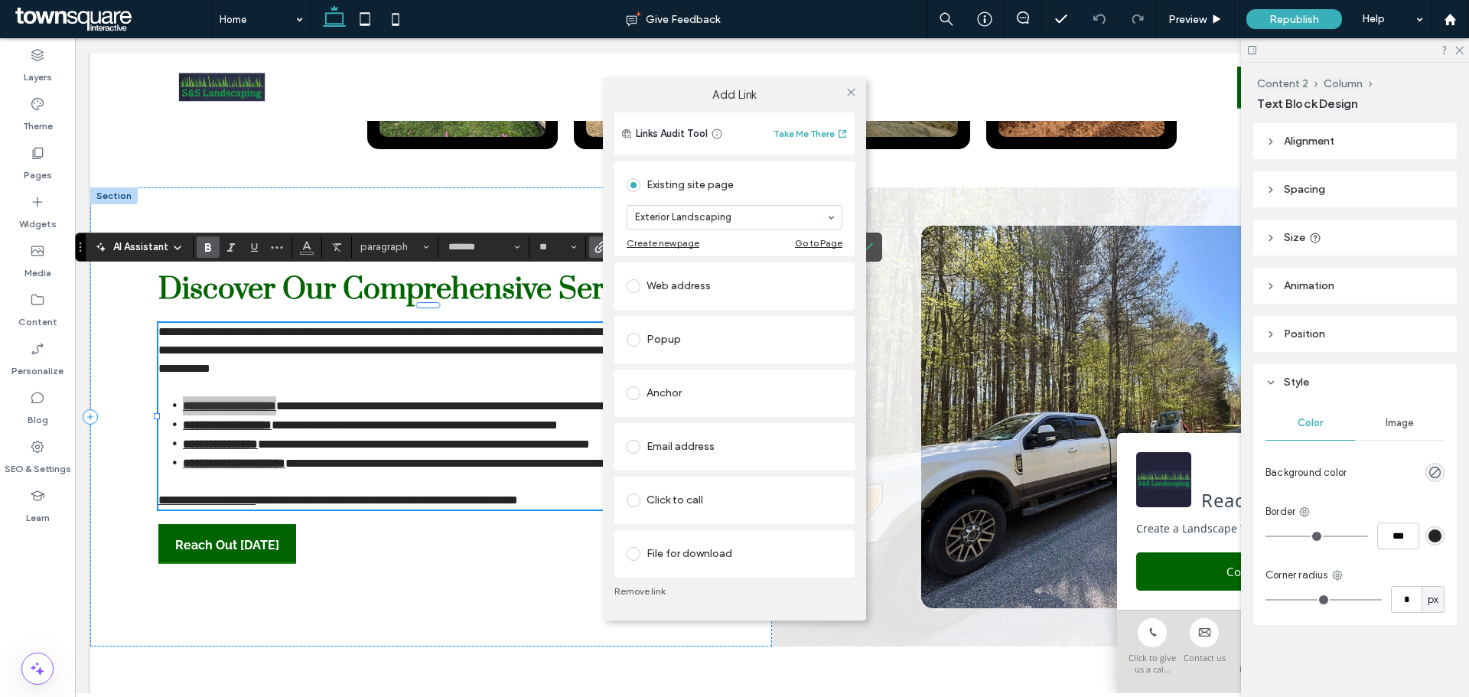
click at [388, 545] on div "Add Link Links Audit Tool Take Me There Existing site page Exterior Landscaping…" at bounding box center [734, 348] width 1469 height 697
click at [311, 438] on div "Add Link Links Audit Tool Take Me There Existing site page Exterior Landscaping…" at bounding box center [734, 348] width 1469 height 697
click at [849, 90] on icon at bounding box center [850, 91] width 11 height 11
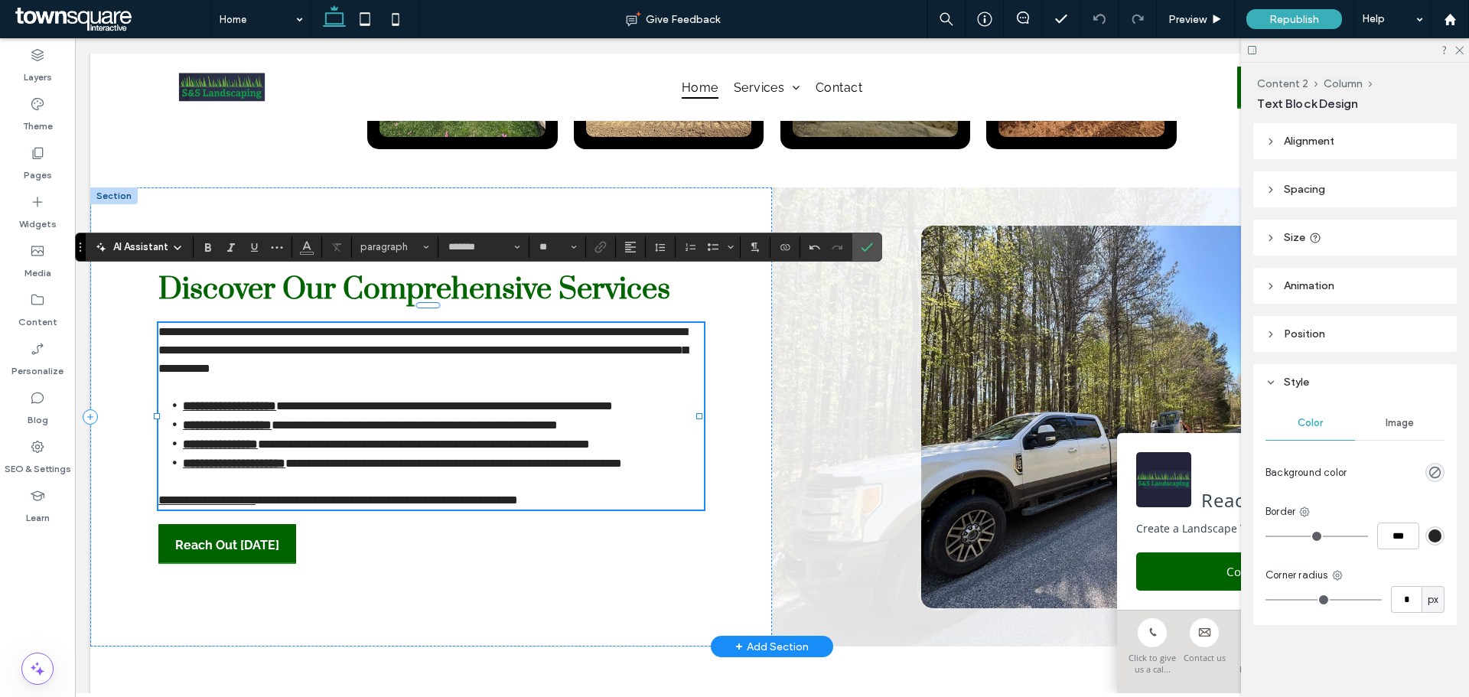
click at [289, 473] on p at bounding box center [431, 482] width 546 height 18
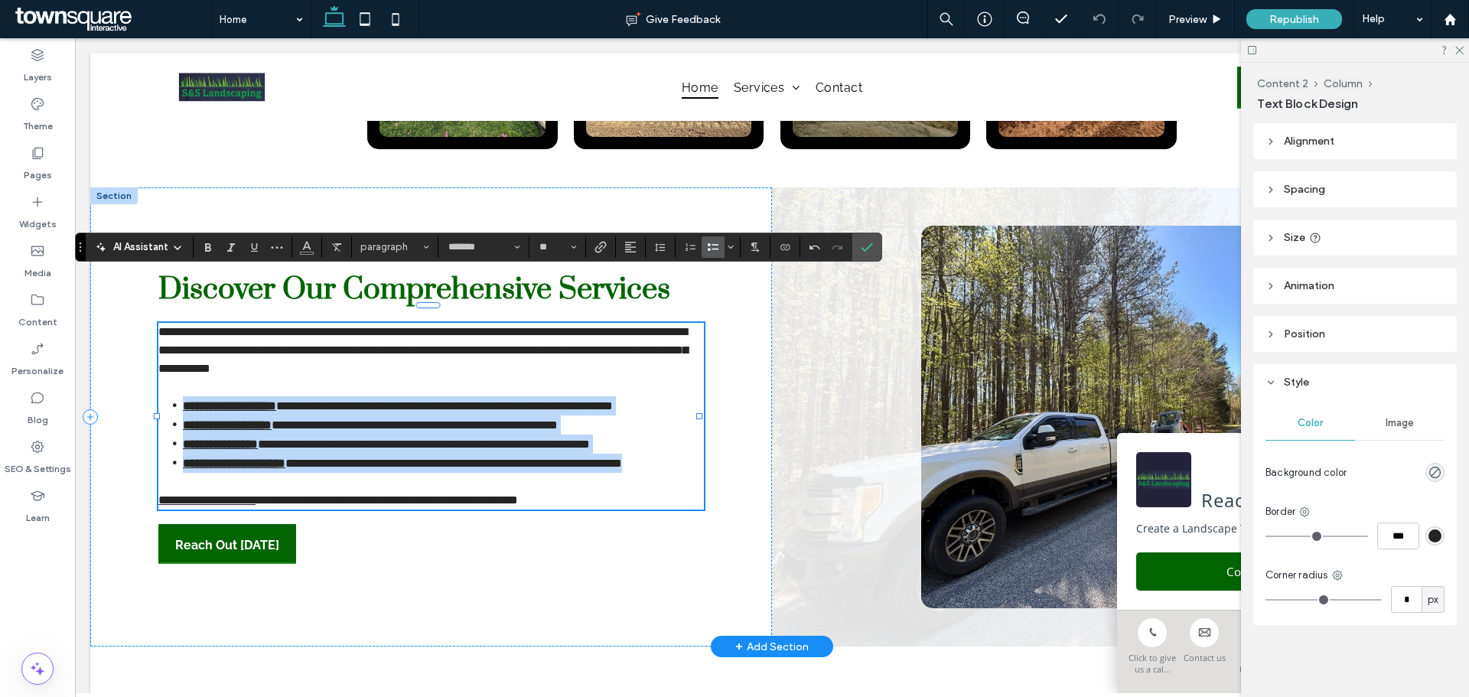
drag, startPoint x: 278, startPoint y: 441, endPoint x: 185, endPoint y: 354, distance: 127.2
click at [185, 396] on ul "**********" at bounding box center [431, 434] width 546 height 77
copy ul "**********"
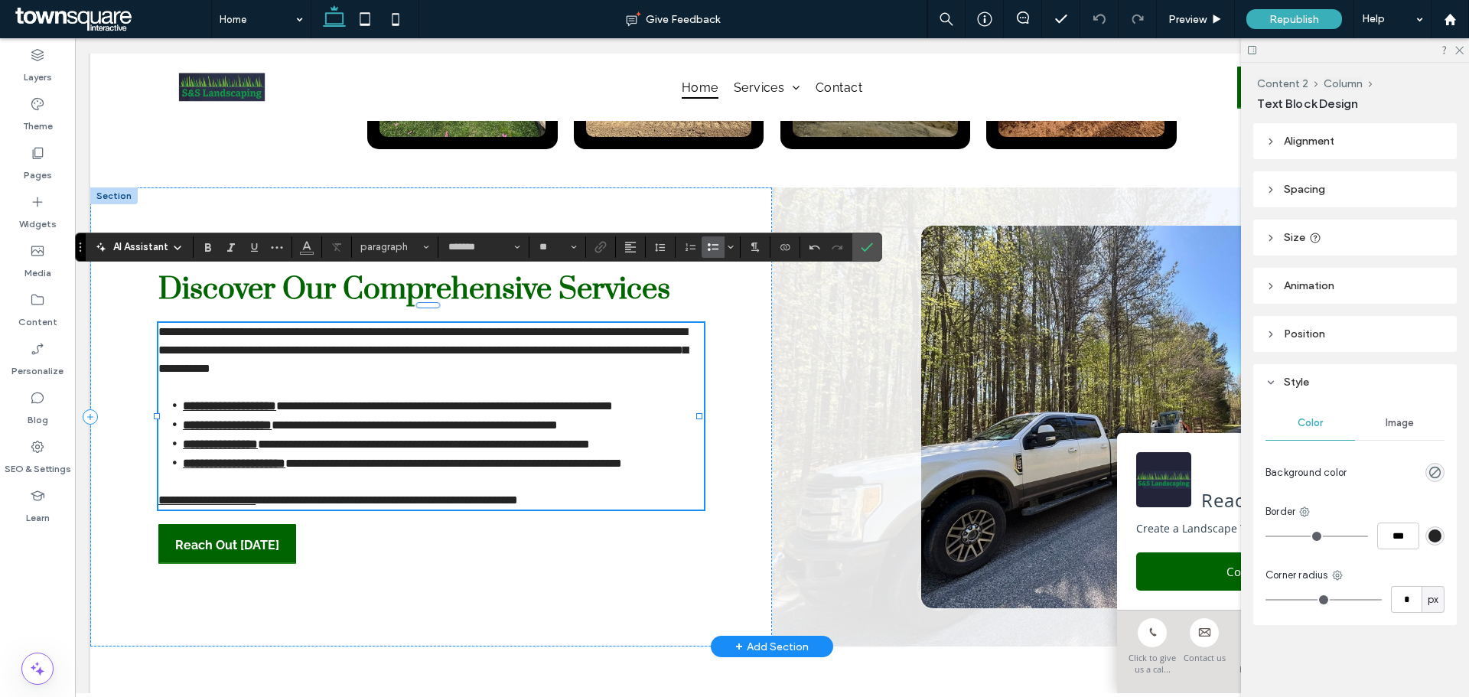
click at [254, 454] on li "**********" at bounding box center [443, 463] width 521 height 19
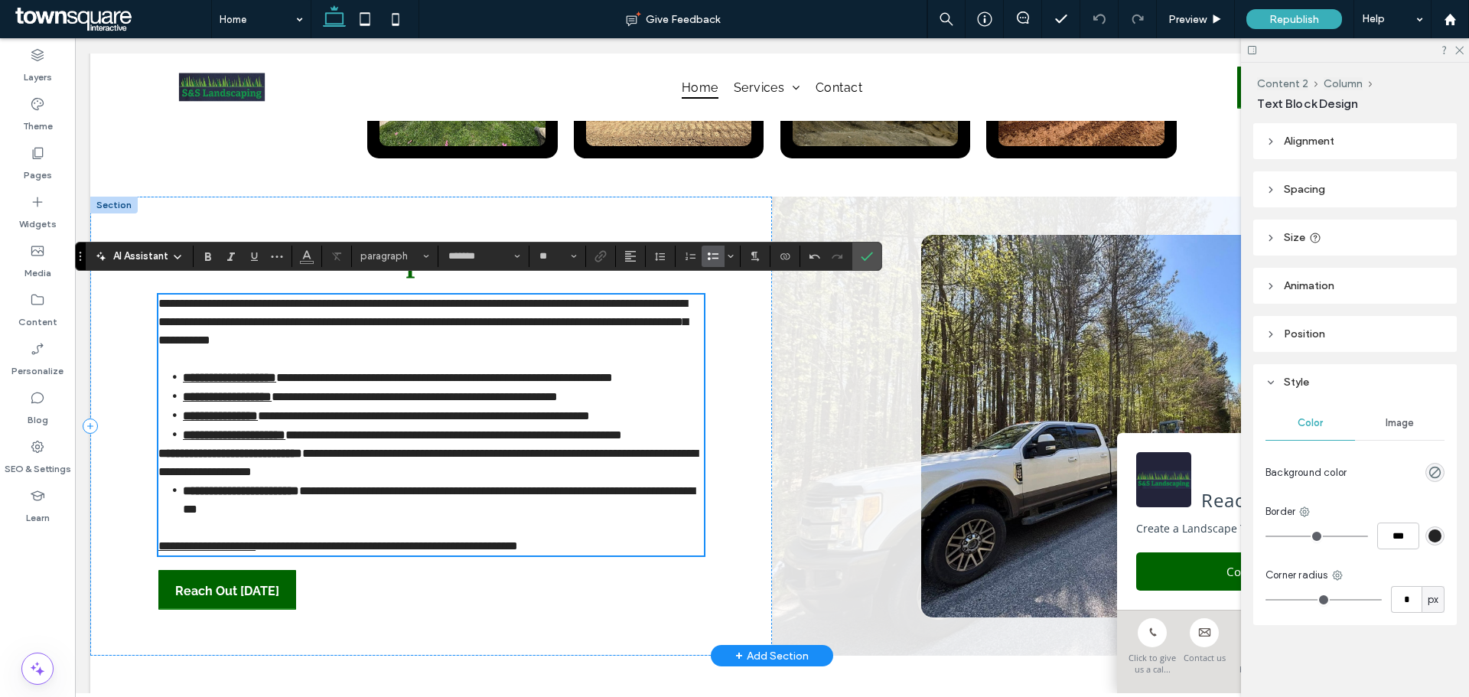
scroll to position [0, 0]
click at [163, 448] on strong "**********" at bounding box center [230, 453] width 144 height 11
click at [712, 252] on icon "Bulleted List" at bounding box center [713, 256] width 12 height 12
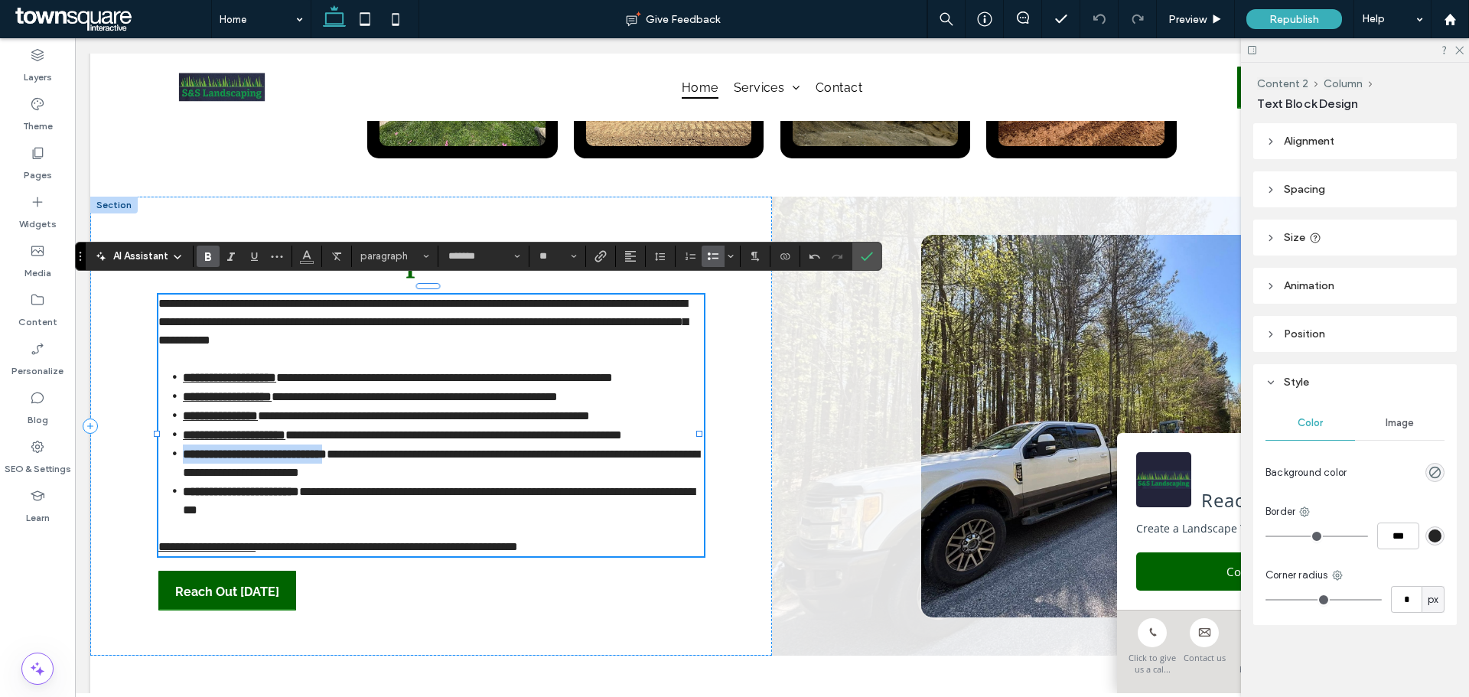
drag, startPoint x: 353, startPoint y: 446, endPoint x: 171, endPoint y: 449, distance: 182.9
click at [183, 449] on li "**********" at bounding box center [443, 463] width 521 height 37
click at [595, 256] on icon "Link" at bounding box center [601, 256] width 12 height 12
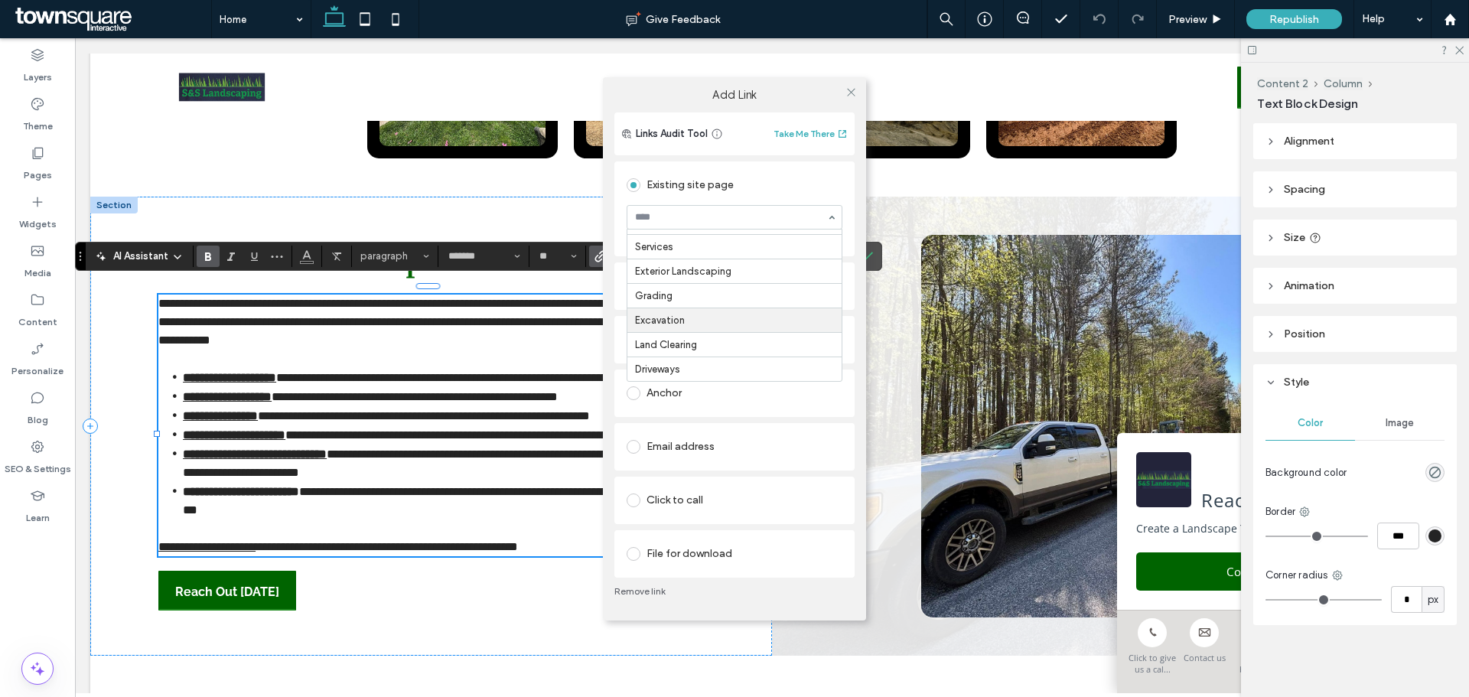
scroll to position [34, 0]
click at [357, 484] on div "Add Link Links Audit Tool Take Me There Existing site page Driveways Create new…" at bounding box center [734, 348] width 1469 height 697
click at [324, 482] on div "Add Link Links Audit Tool Take Me There Existing site page Driveways Create new…" at bounding box center [734, 348] width 1469 height 697
click at [855, 97] on icon at bounding box center [850, 91] width 11 height 11
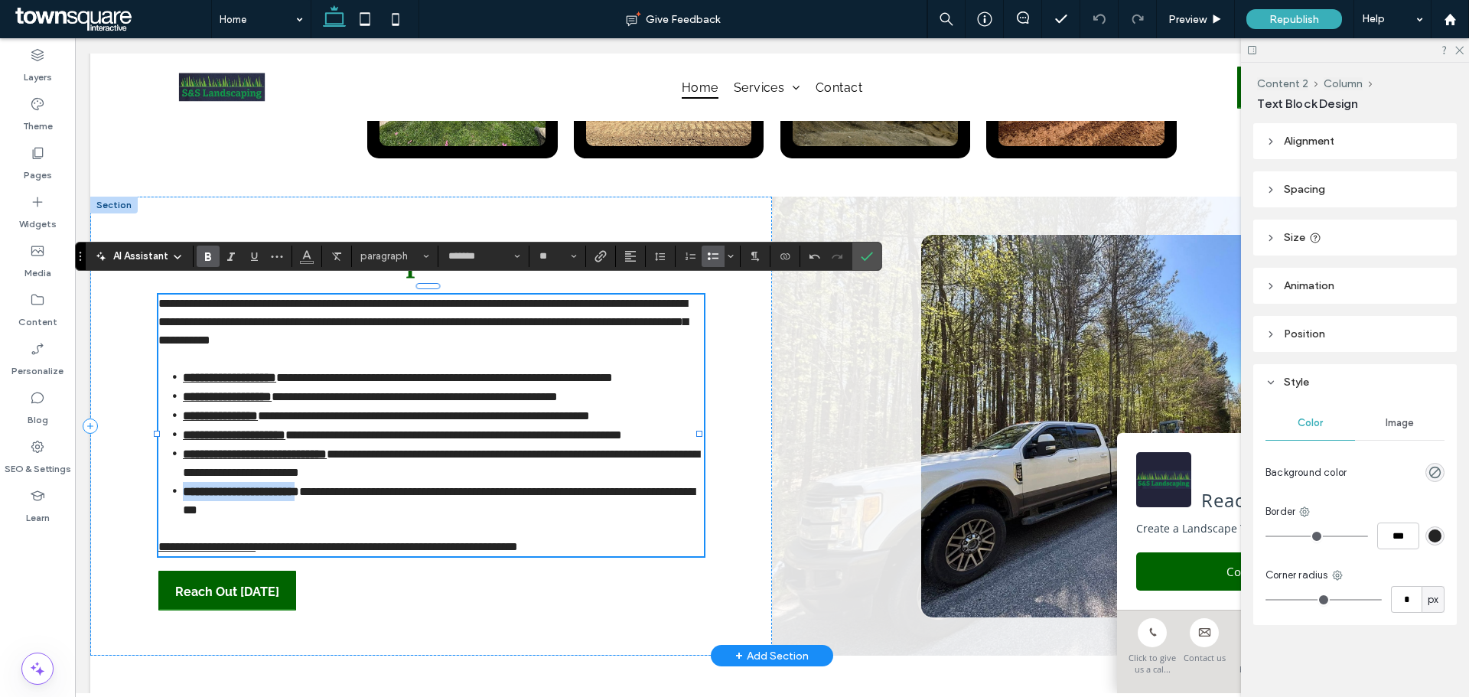
drag, startPoint x: 324, startPoint y: 484, endPoint x: 160, endPoint y: 484, distance: 163.7
click at [160, 484] on ul "**********" at bounding box center [431, 443] width 546 height 151
click at [596, 261] on use "Link" at bounding box center [600, 255] width 11 height 11
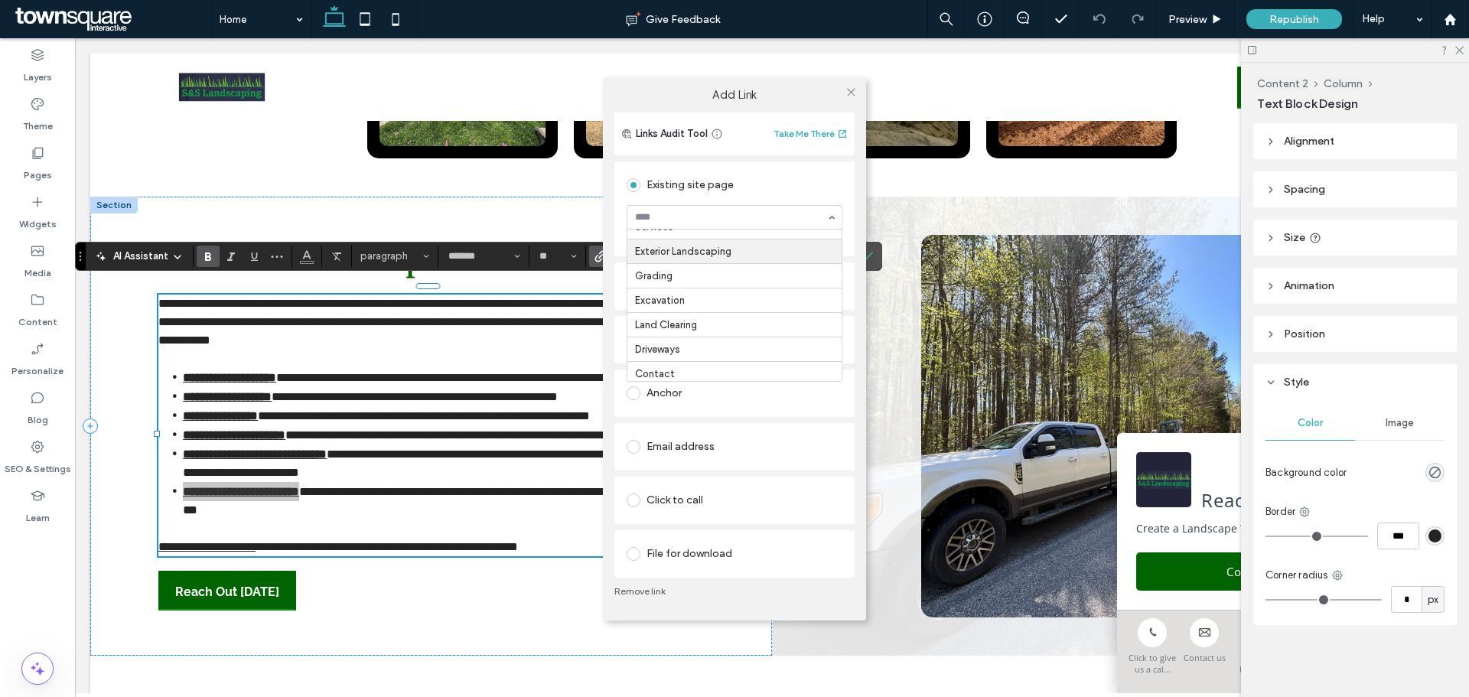
scroll to position [44, 0]
click at [848, 101] on span at bounding box center [850, 92] width 11 height 23
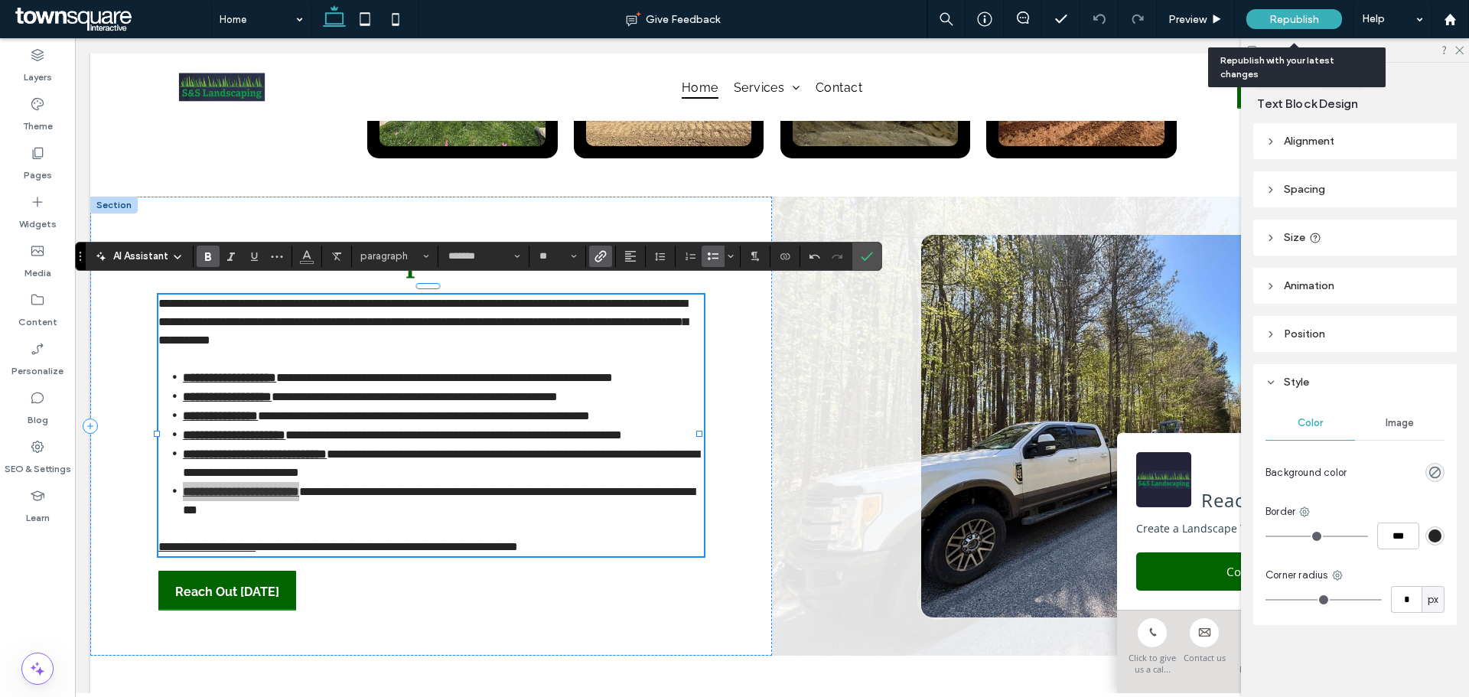
click at [1269, 24] on div "Republish" at bounding box center [1294, 19] width 96 height 20
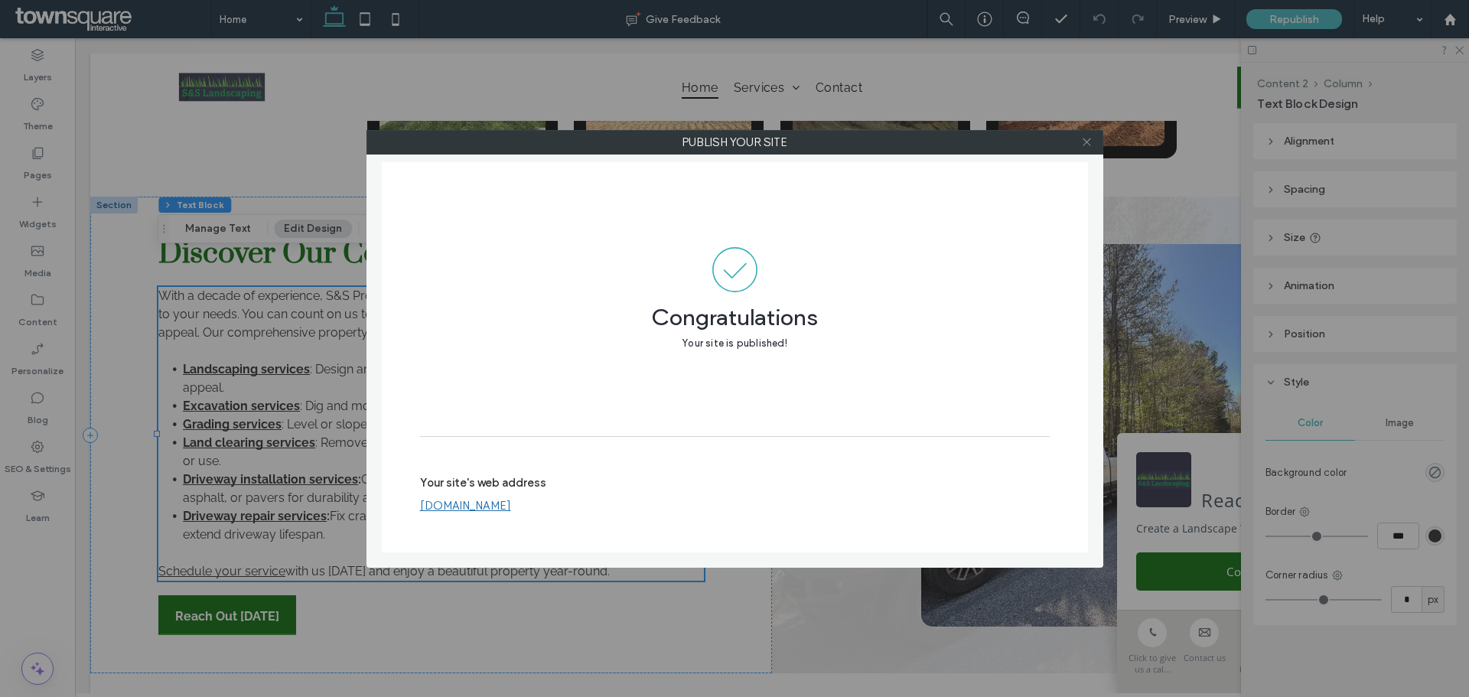
click at [1083, 140] on icon at bounding box center [1086, 141] width 11 height 11
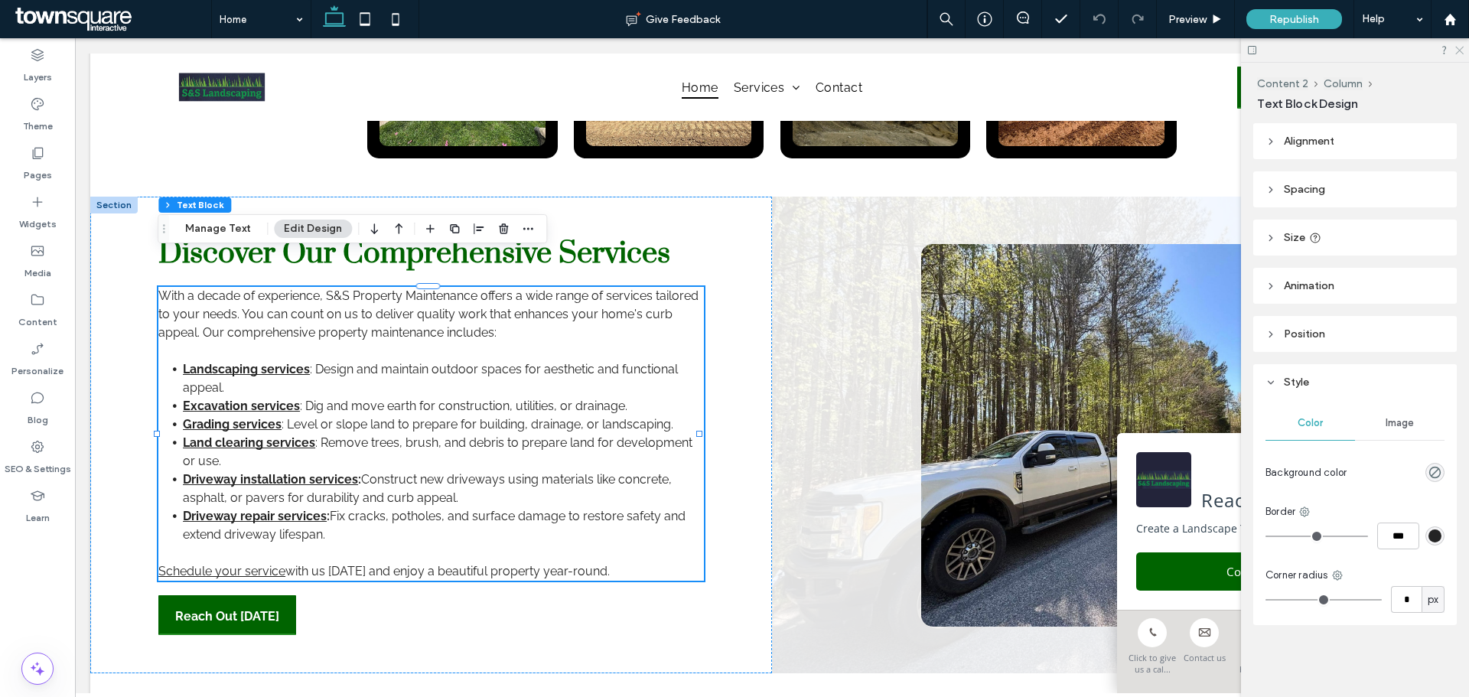
click at [1461, 50] on use at bounding box center [1459, 51] width 8 height 8
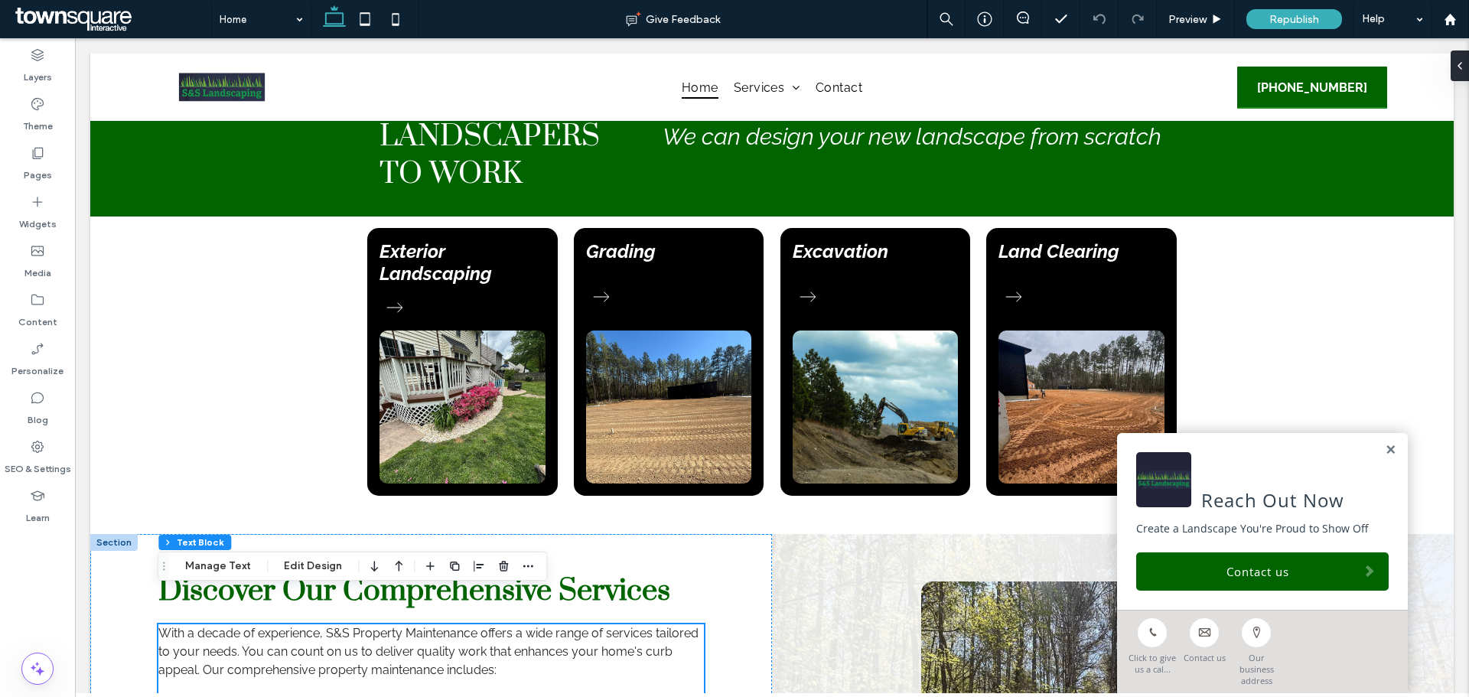
scroll to position [992, 0]
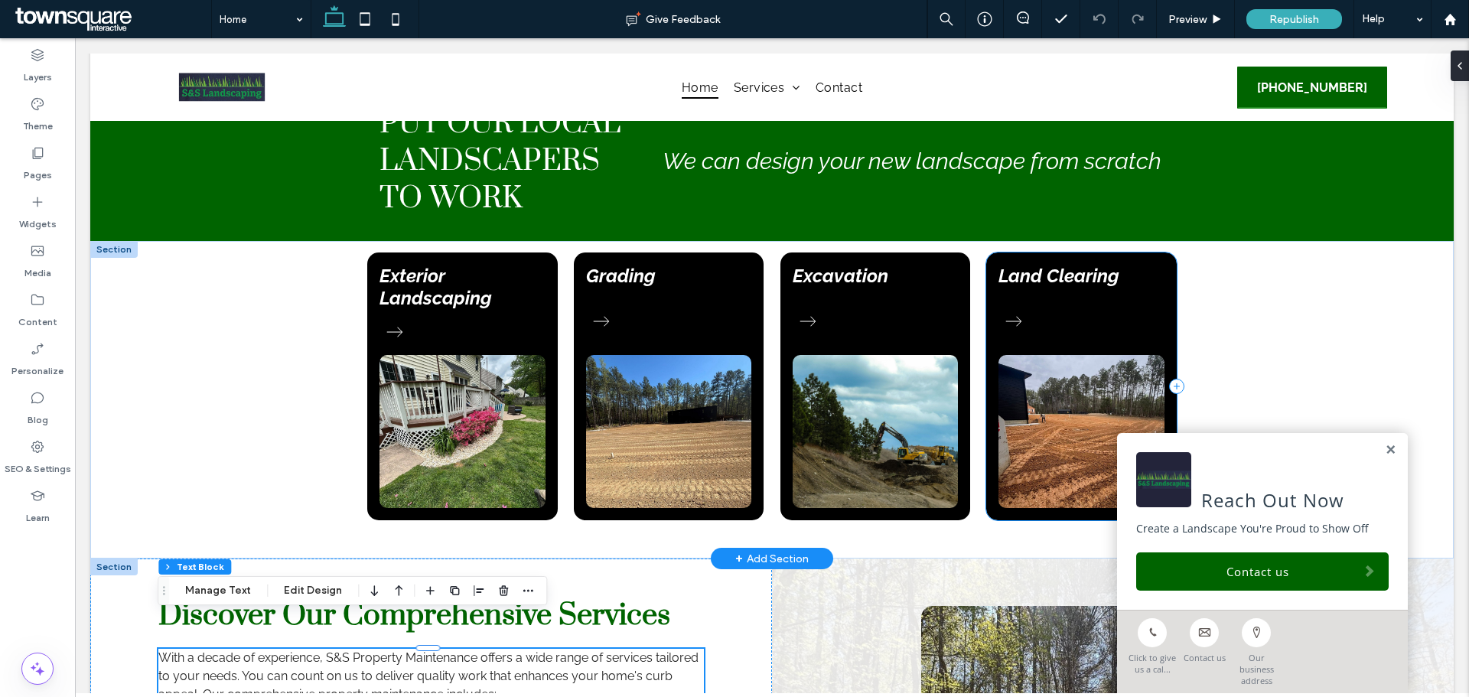
click at [1165, 298] on div "Land Clearing" at bounding box center [1081, 386] width 191 height 268
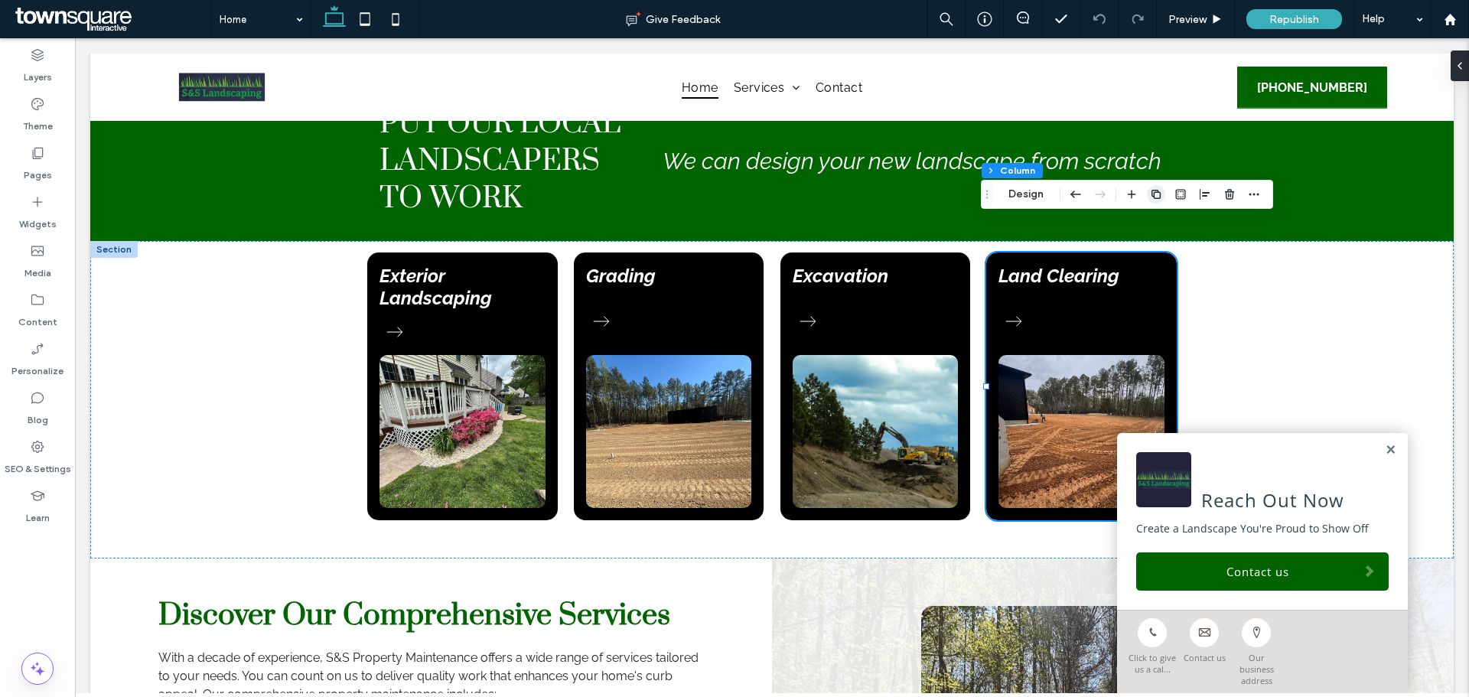
click at [1161, 197] on icon "button" at bounding box center [1156, 194] width 12 height 12
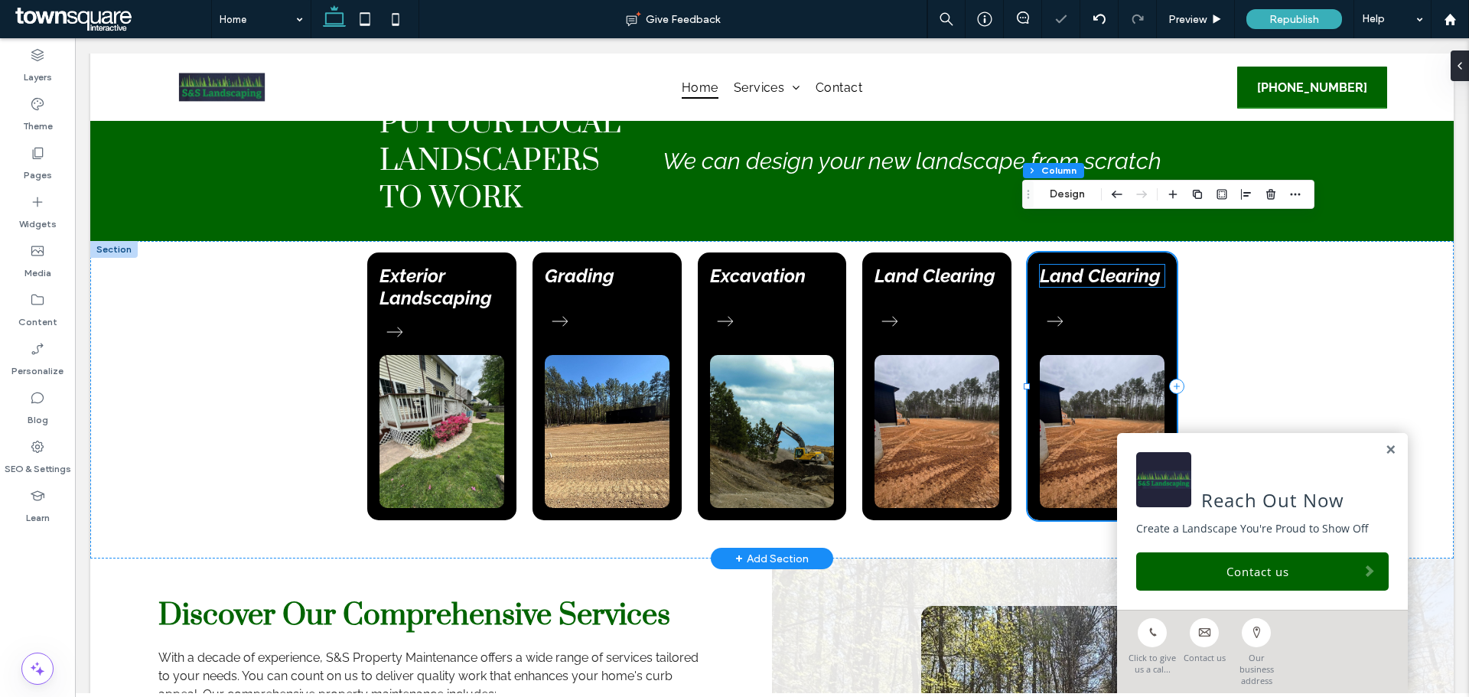
click at [1101, 265] on strong "Land Clearing" at bounding box center [1100, 276] width 121 height 22
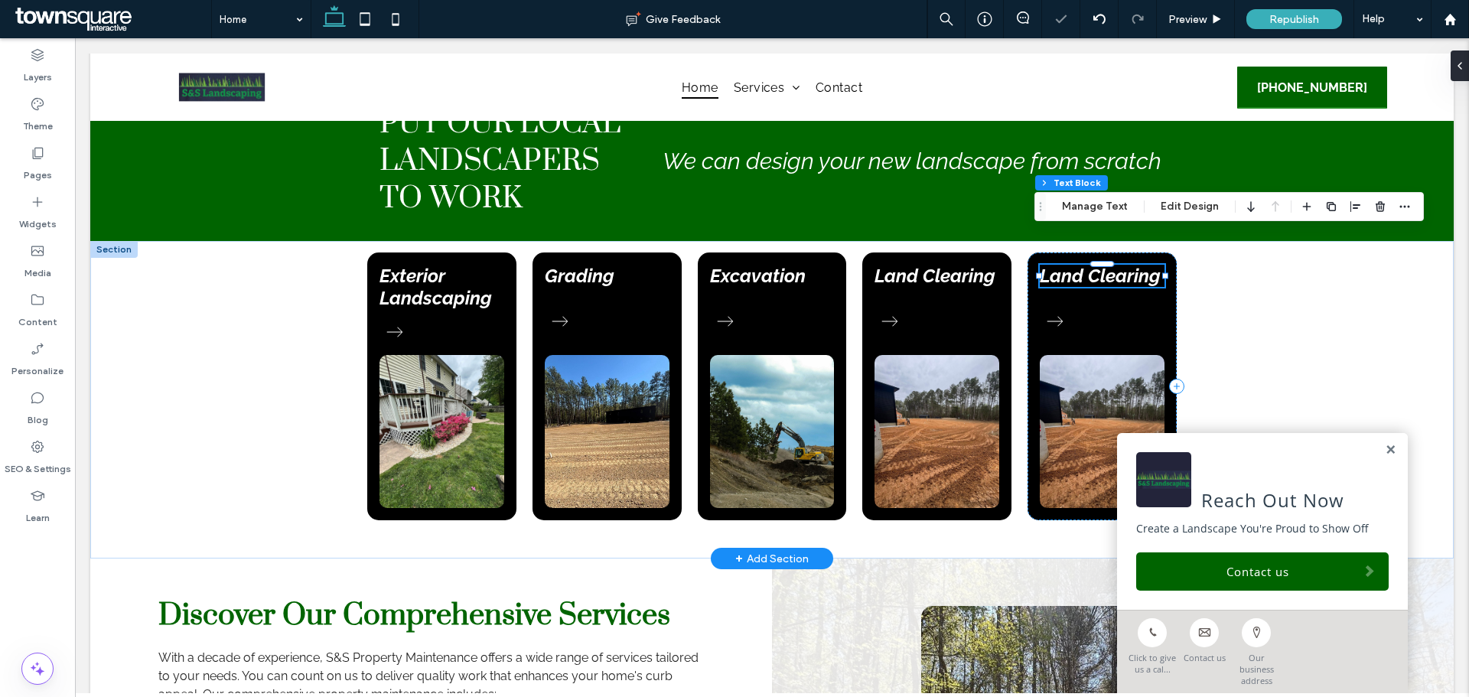
click at [1101, 265] on strong "Land Clearing" at bounding box center [1100, 276] width 121 height 22
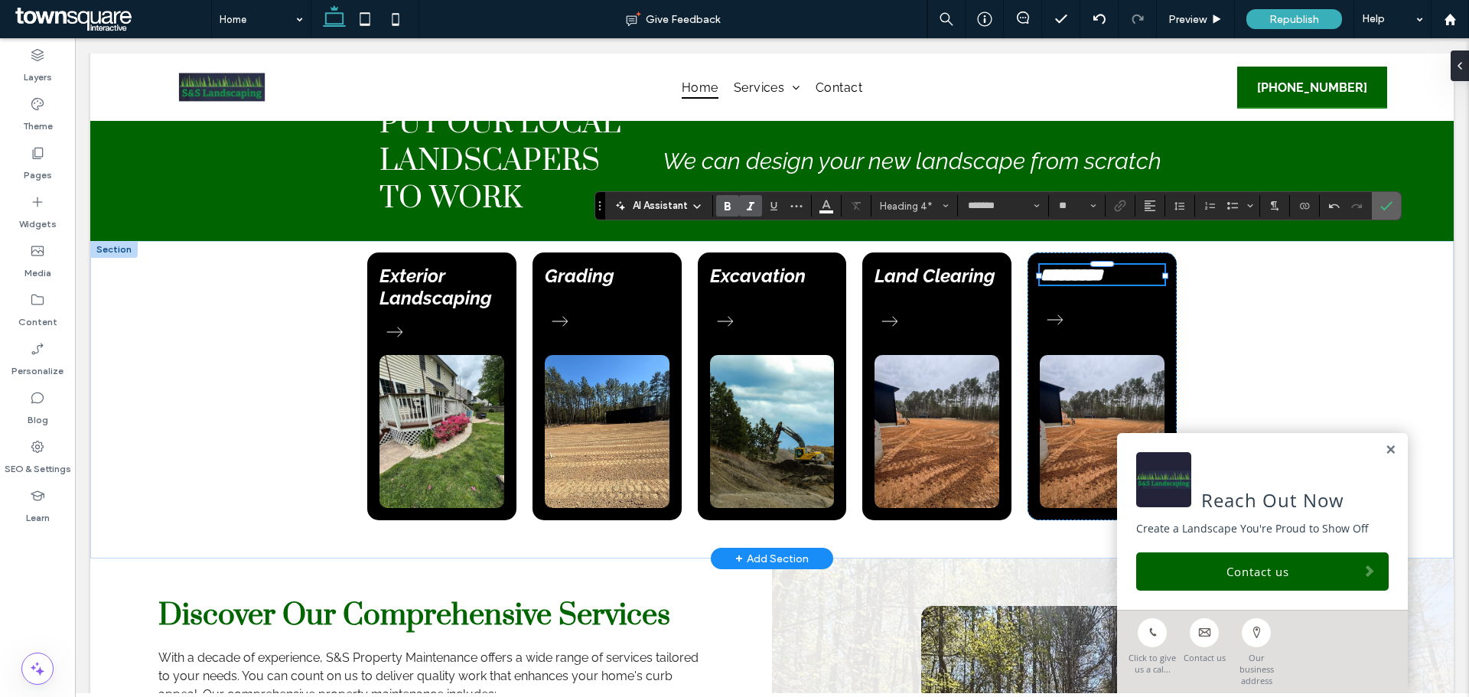
click at [1381, 197] on span "Confirm" at bounding box center [1383, 206] width 7 height 28
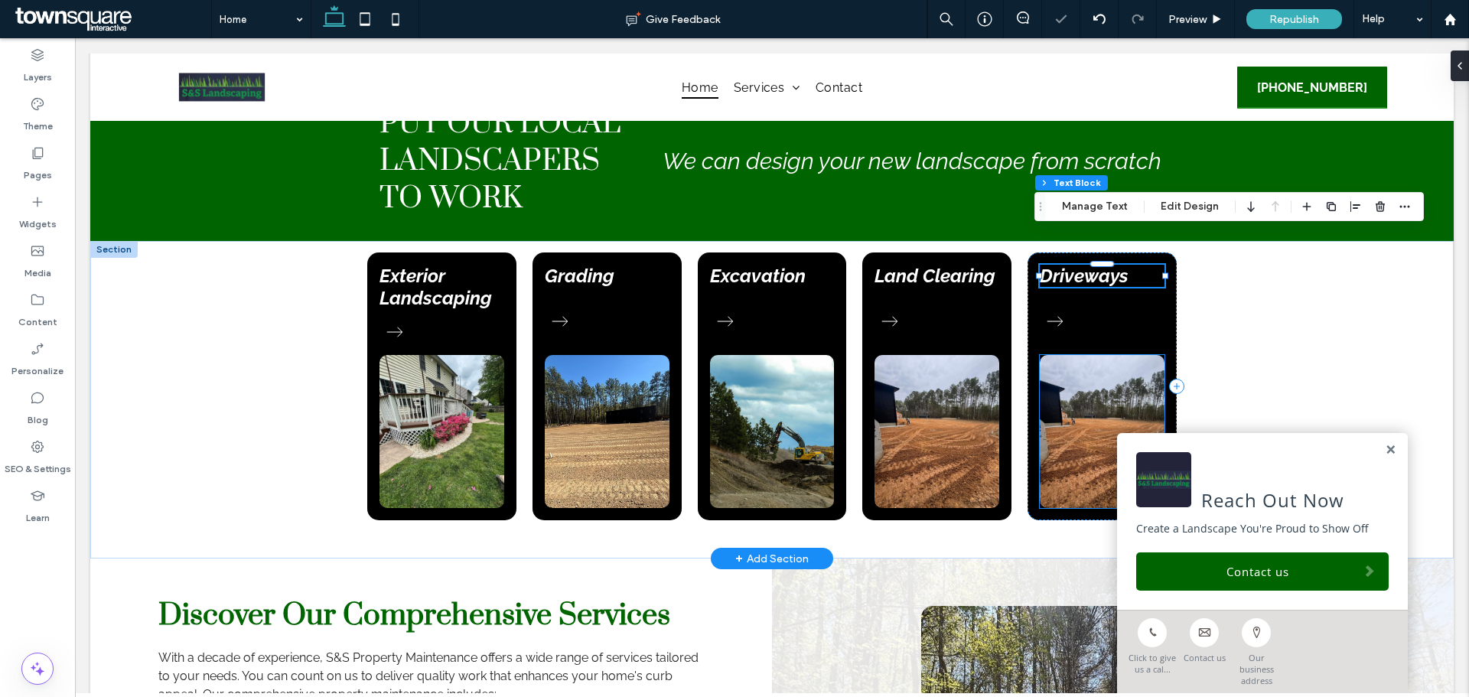
click at [1054, 355] on img at bounding box center [1102, 431] width 125 height 153
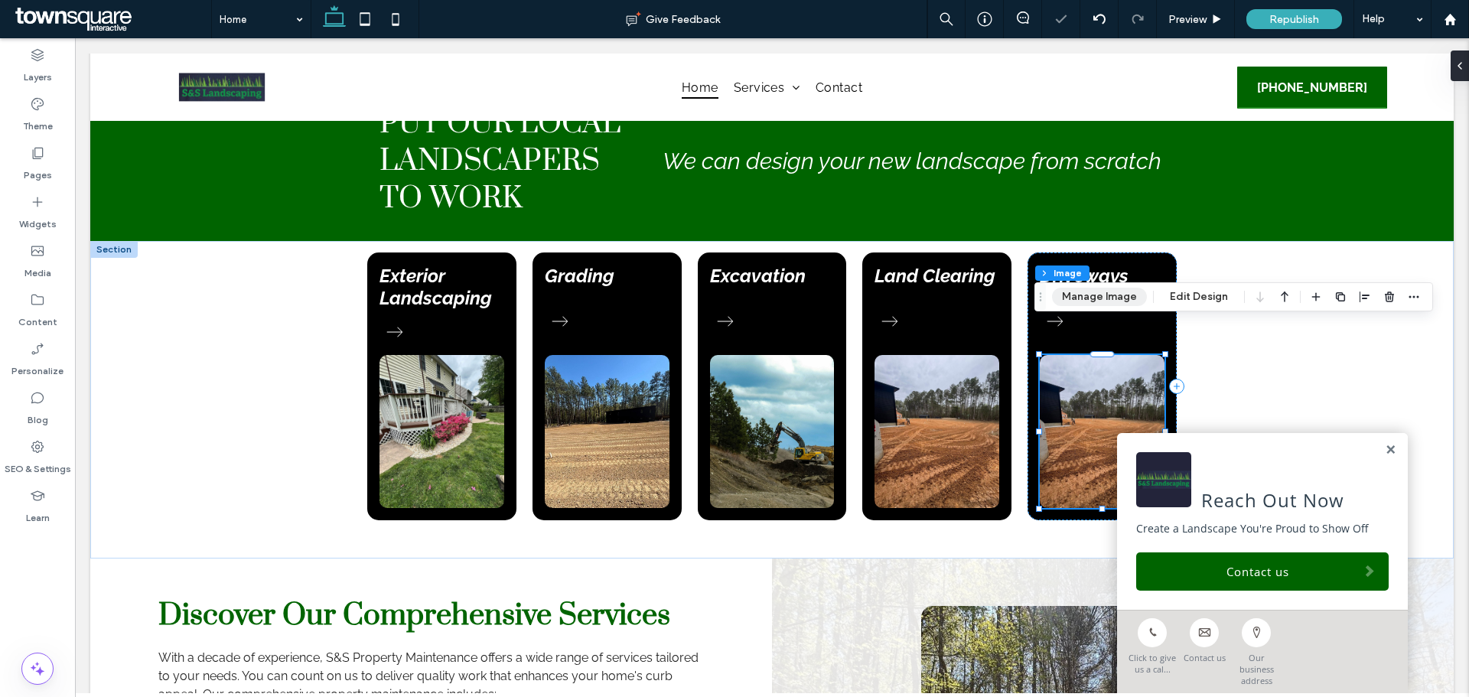
click at [1090, 295] on button "Manage Image" at bounding box center [1099, 297] width 95 height 18
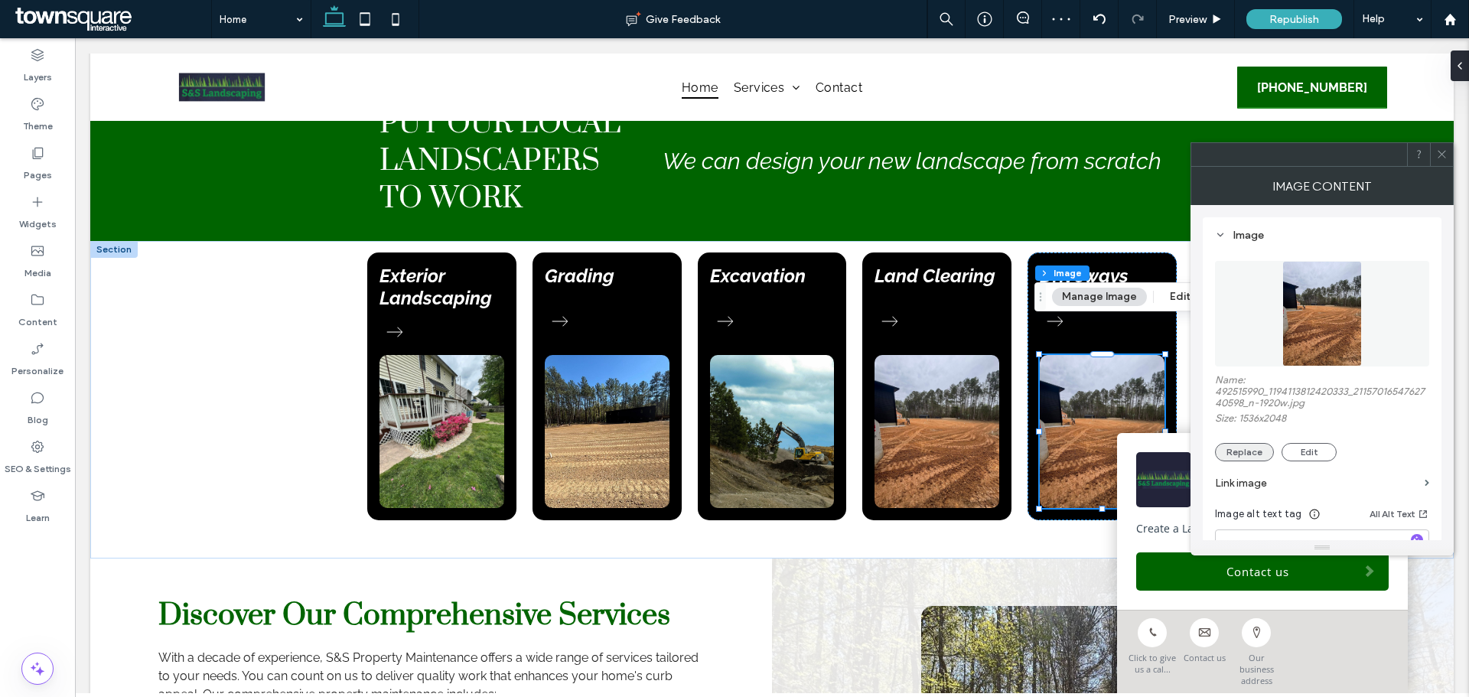
click at [1233, 447] on button "Replace" at bounding box center [1244, 452] width 59 height 18
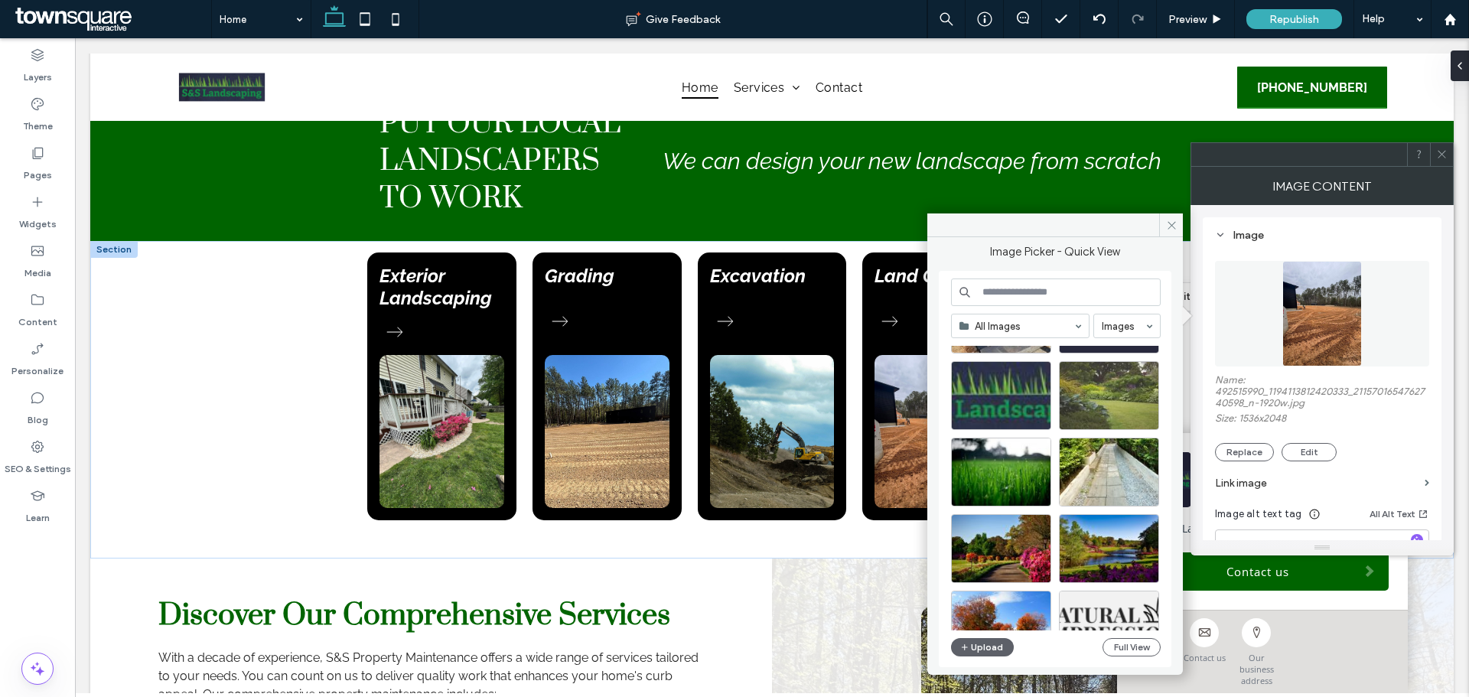
scroll to position [1776, 0]
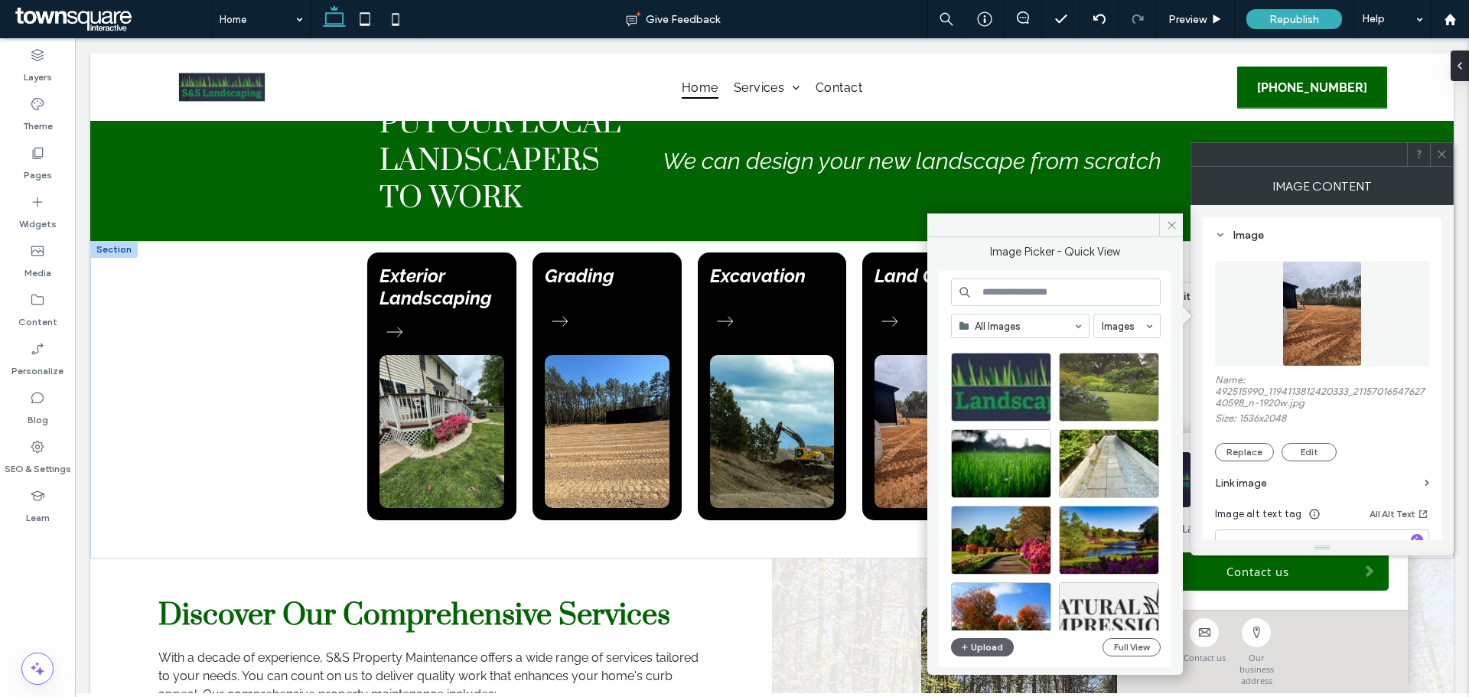
click at [1078, 285] on input at bounding box center [1056, 293] width 210 height 28
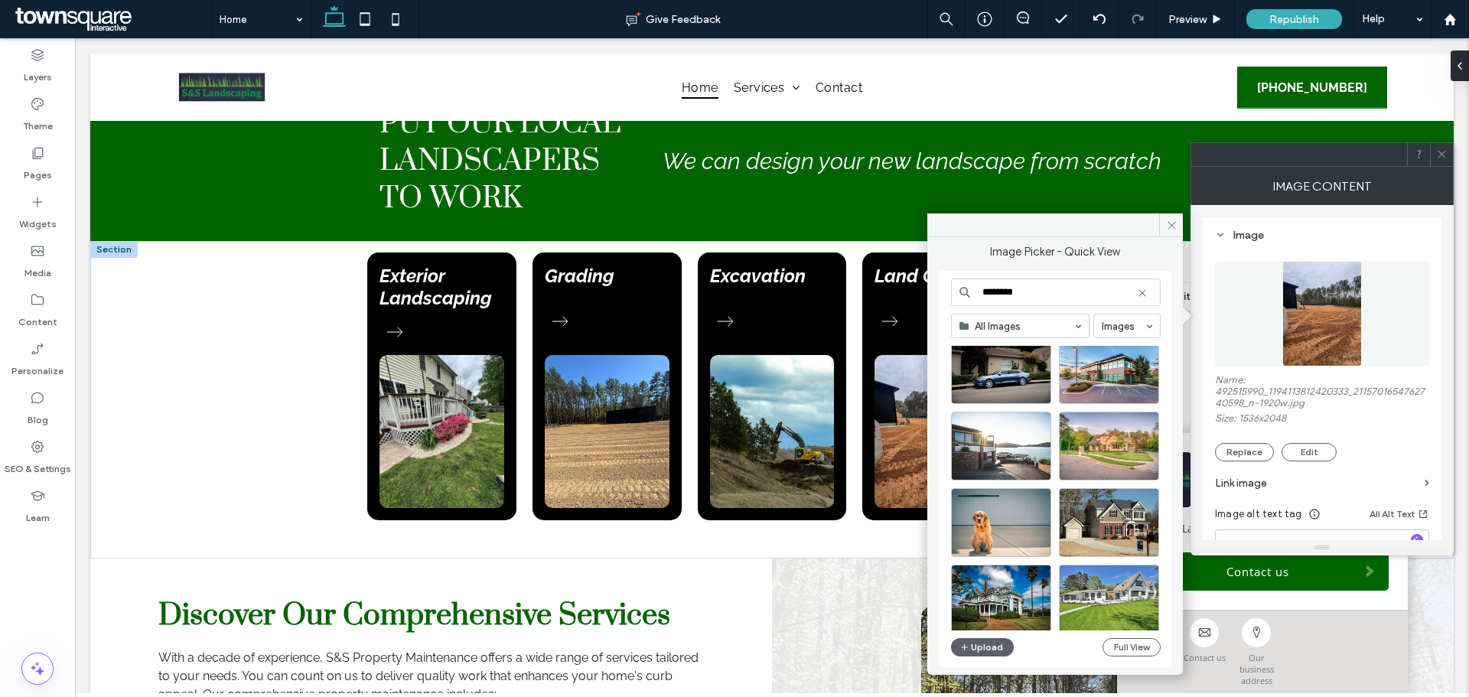
scroll to position [274, 0]
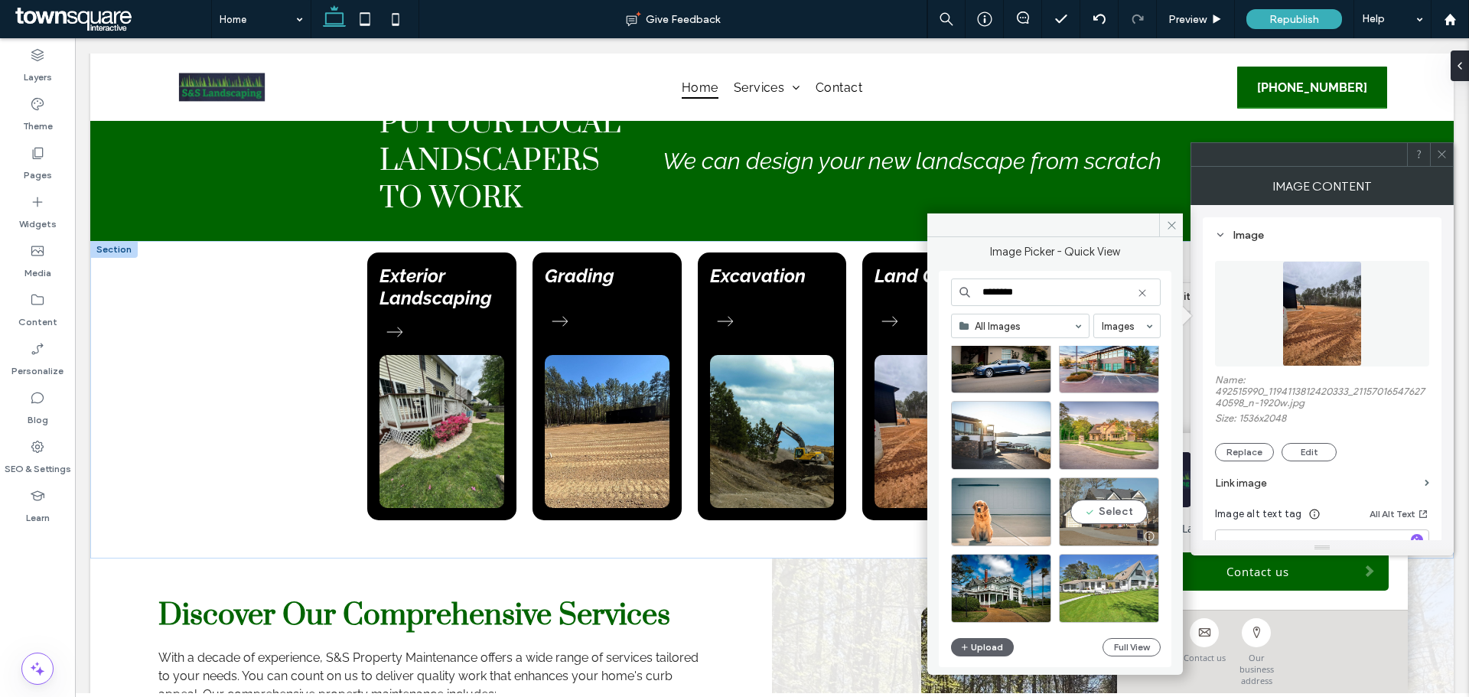
type input "********"
click at [1127, 510] on div "Select" at bounding box center [1109, 511] width 100 height 69
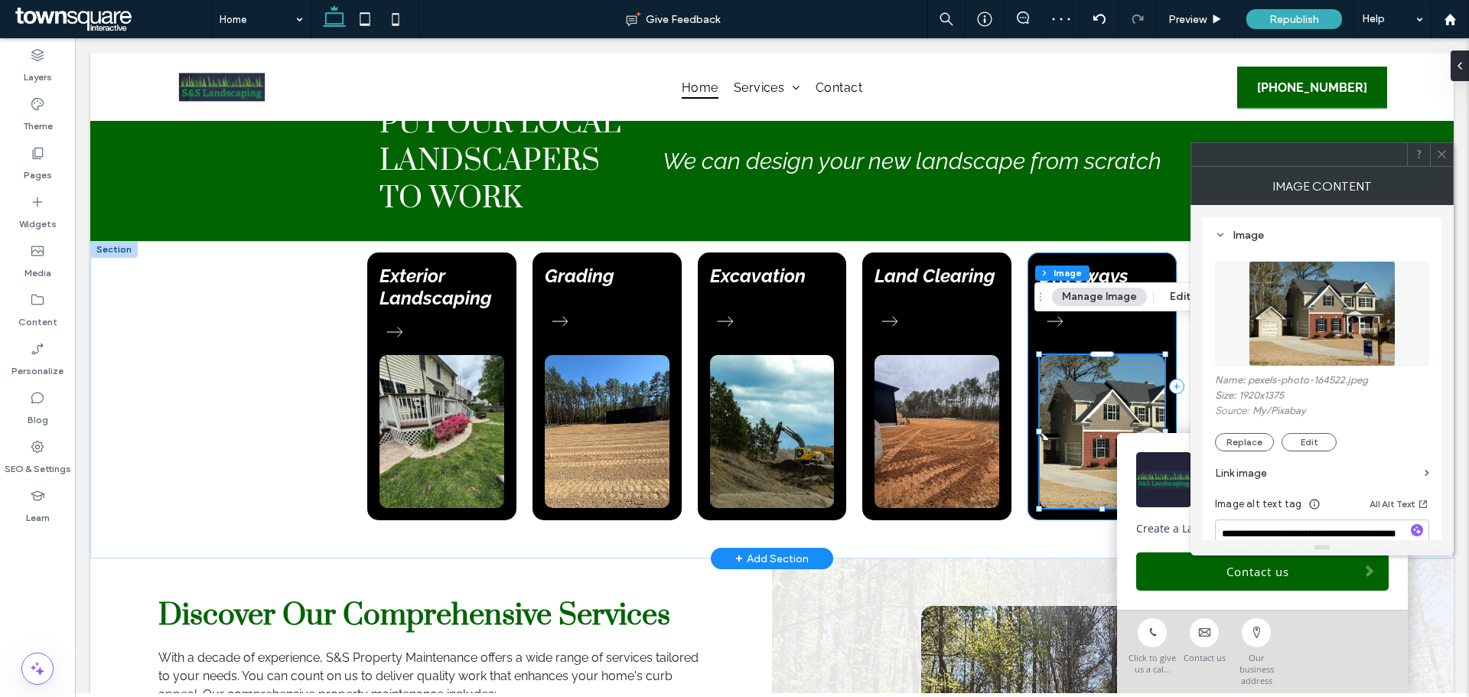
click at [1103, 270] on div "Driveways" at bounding box center [1102, 386] width 149 height 268
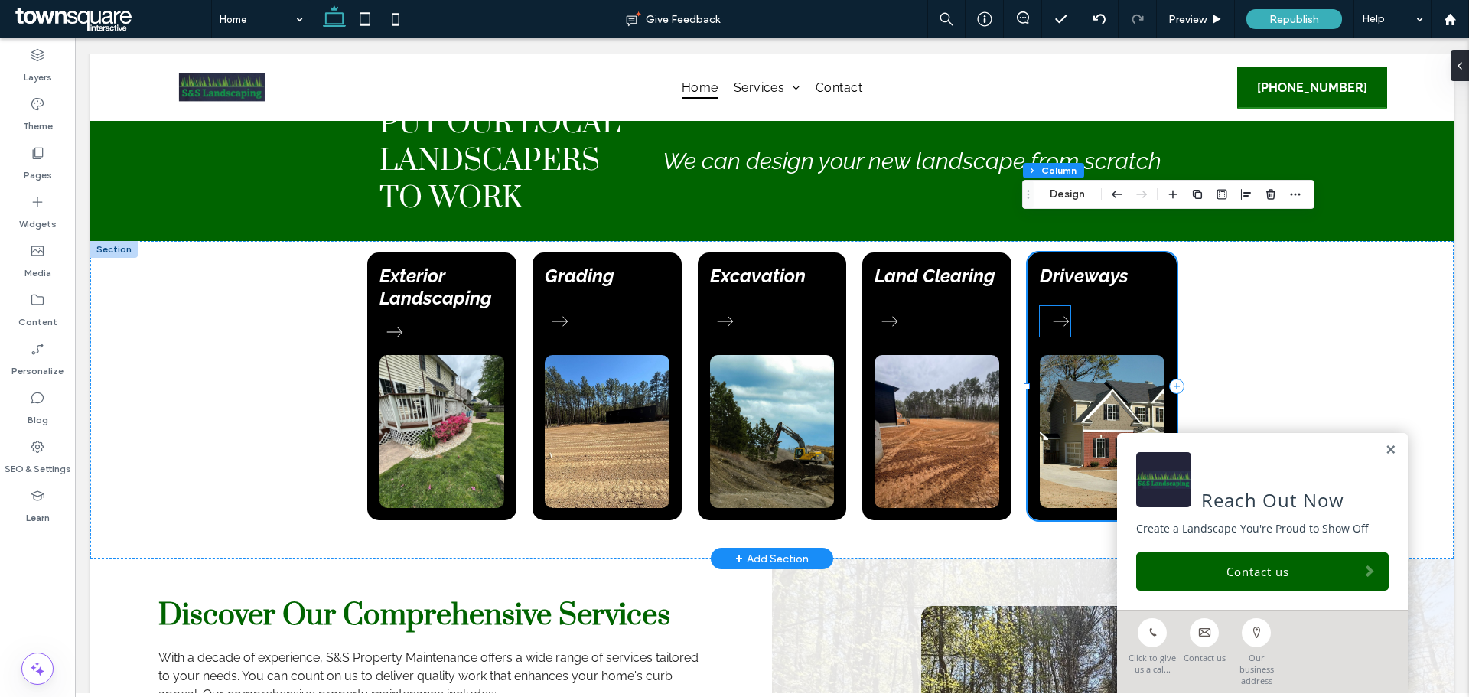
click at [1047, 306] on icon at bounding box center [1061, 321] width 31 height 31
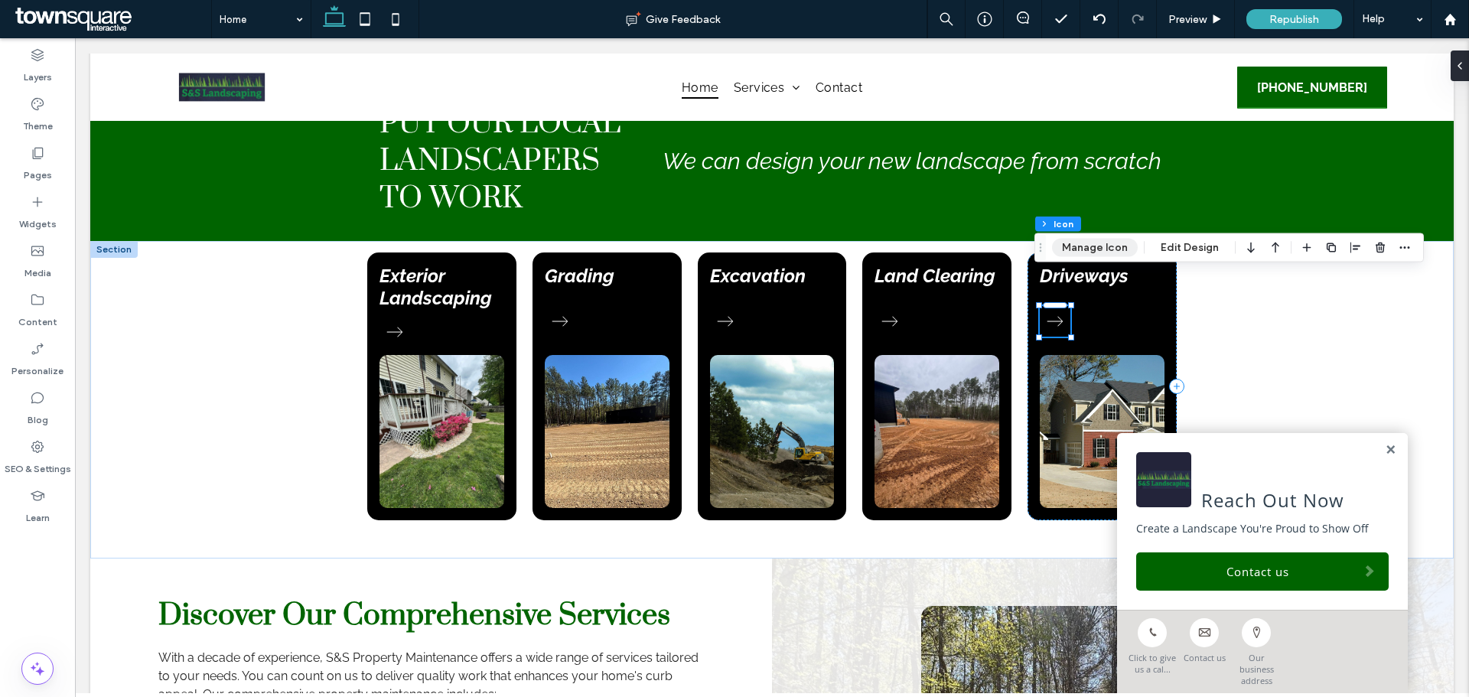
click at [1079, 242] on button "Manage Icon" at bounding box center [1095, 248] width 86 height 18
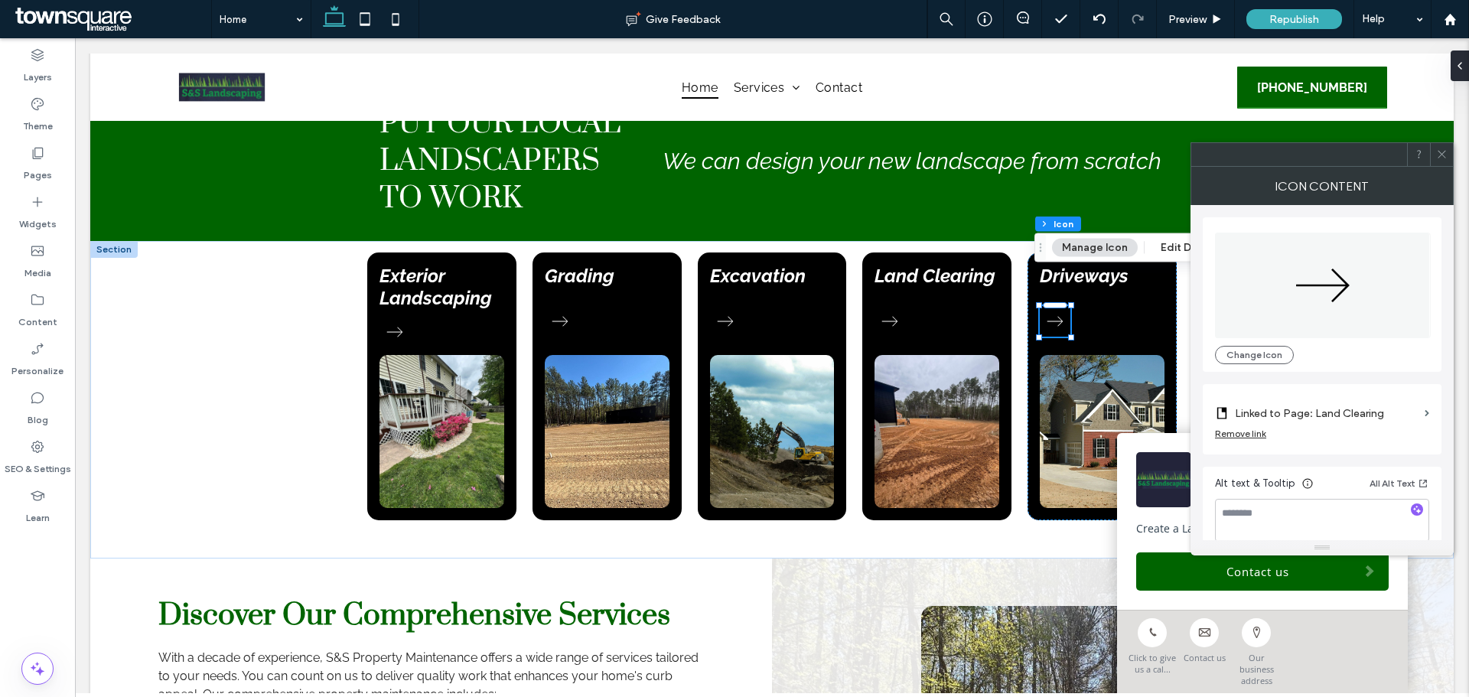
click at [1340, 412] on label "Linked to Page: Land Clearing" at bounding box center [1327, 413] width 184 height 28
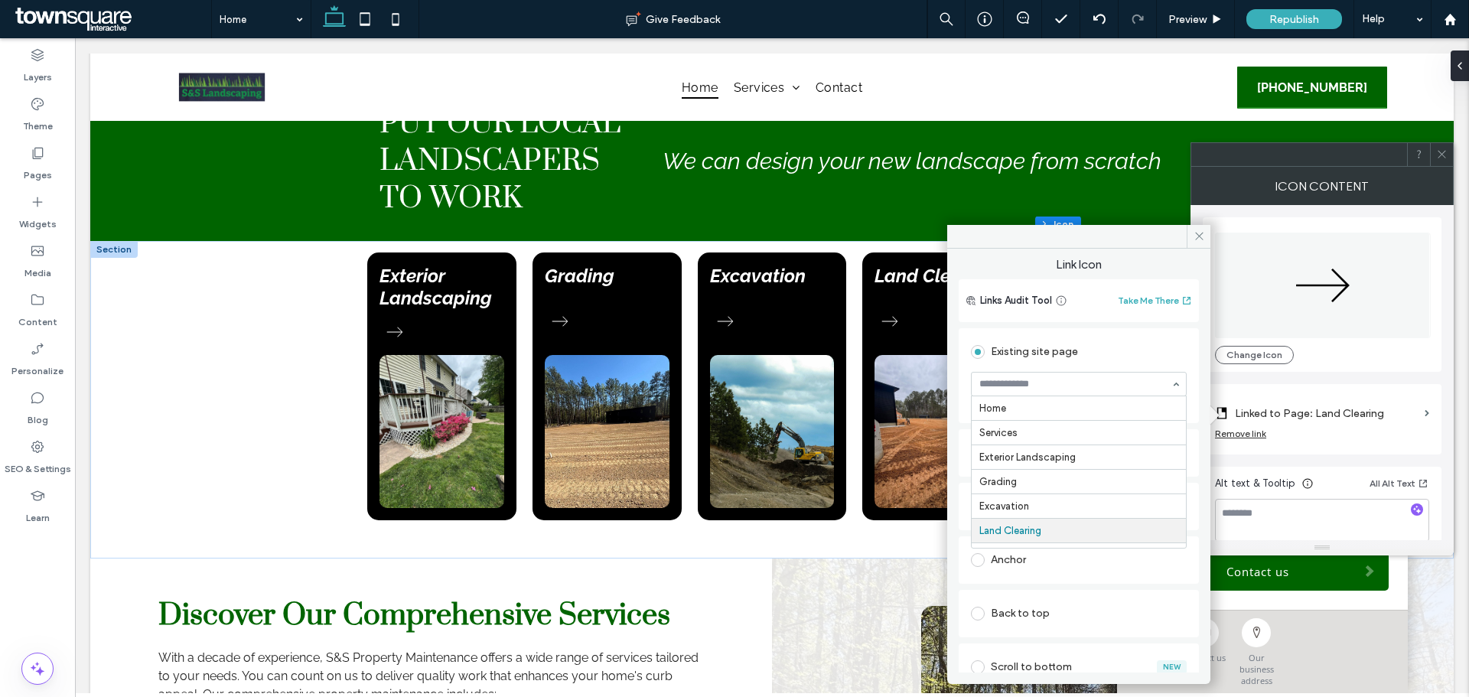
scroll to position [44, 0]
click at [1198, 239] on icon at bounding box center [1199, 235] width 11 height 11
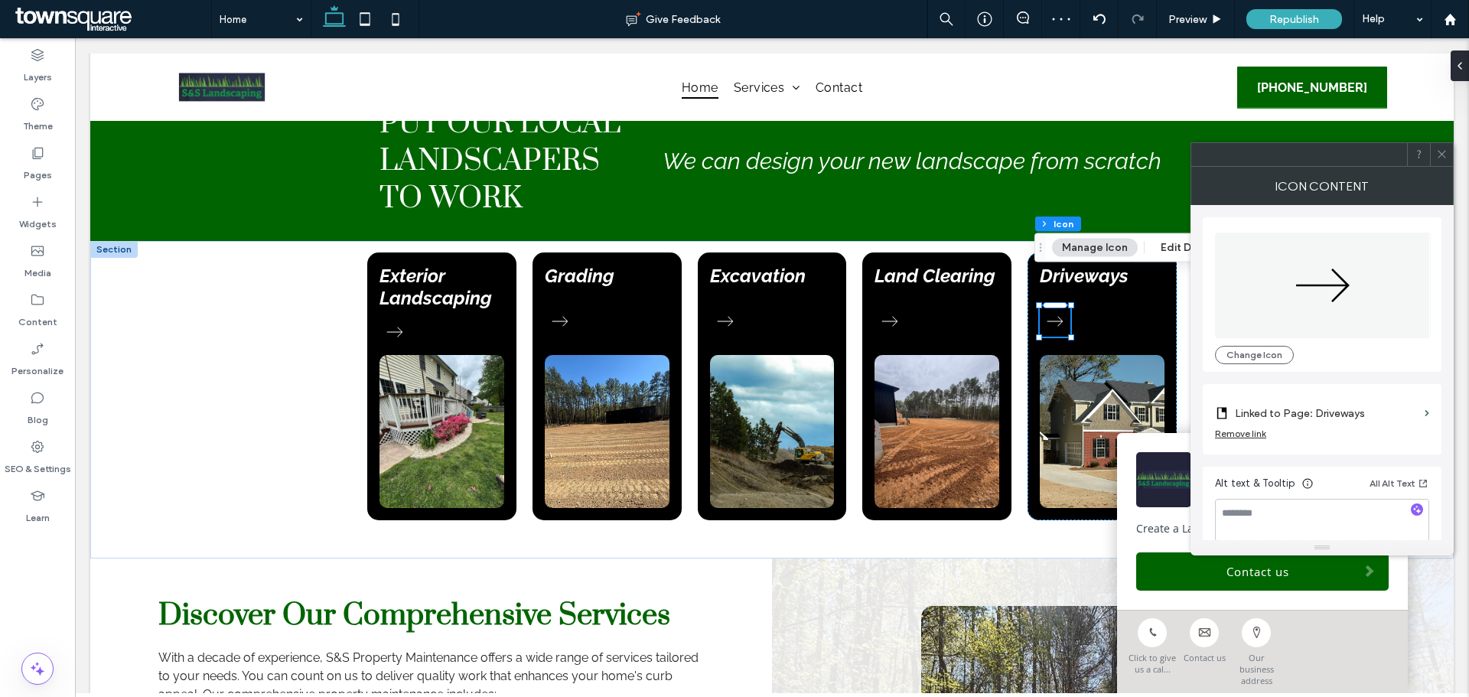
click at [1434, 158] on div at bounding box center [1441, 154] width 23 height 23
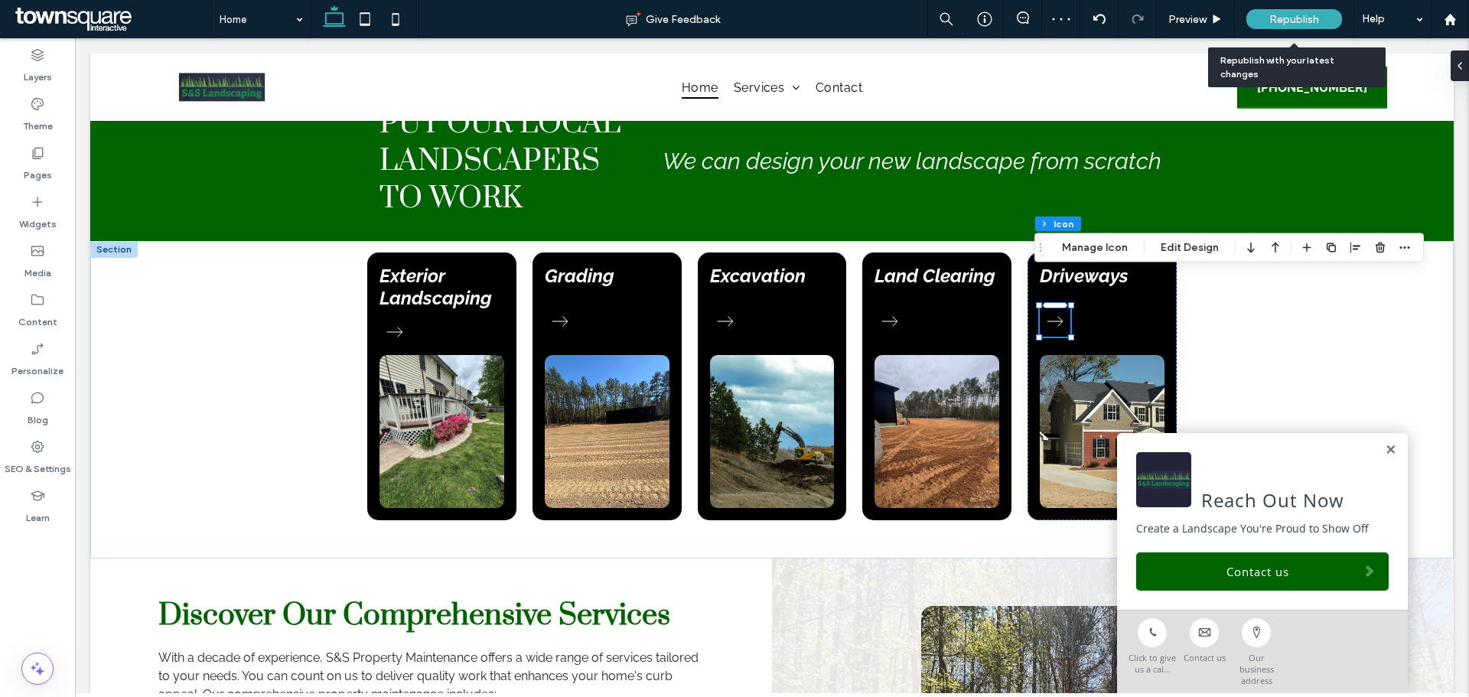
click at [1313, 13] on span "Republish" at bounding box center [1294, 19] width 50 height 13
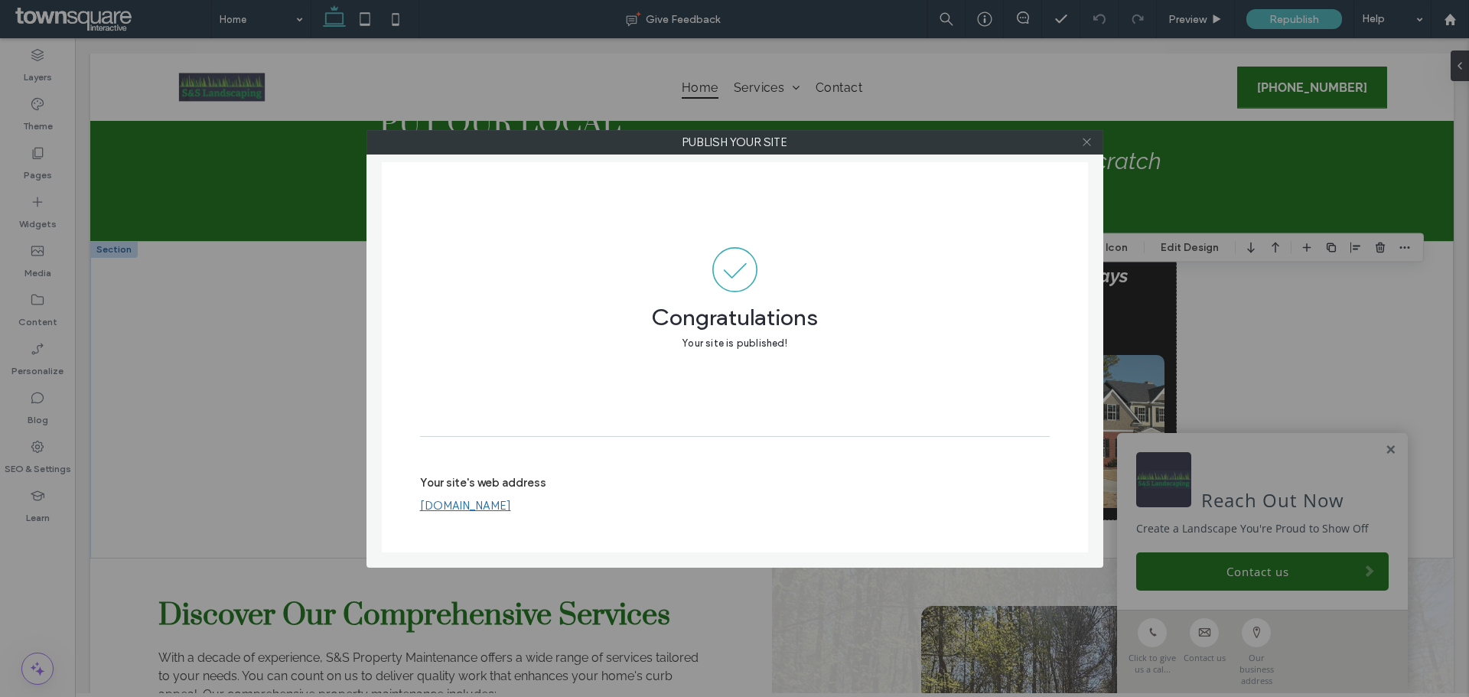
click at [1090, 141] on icon at bounding box center [1086, 141] width 11 height 11
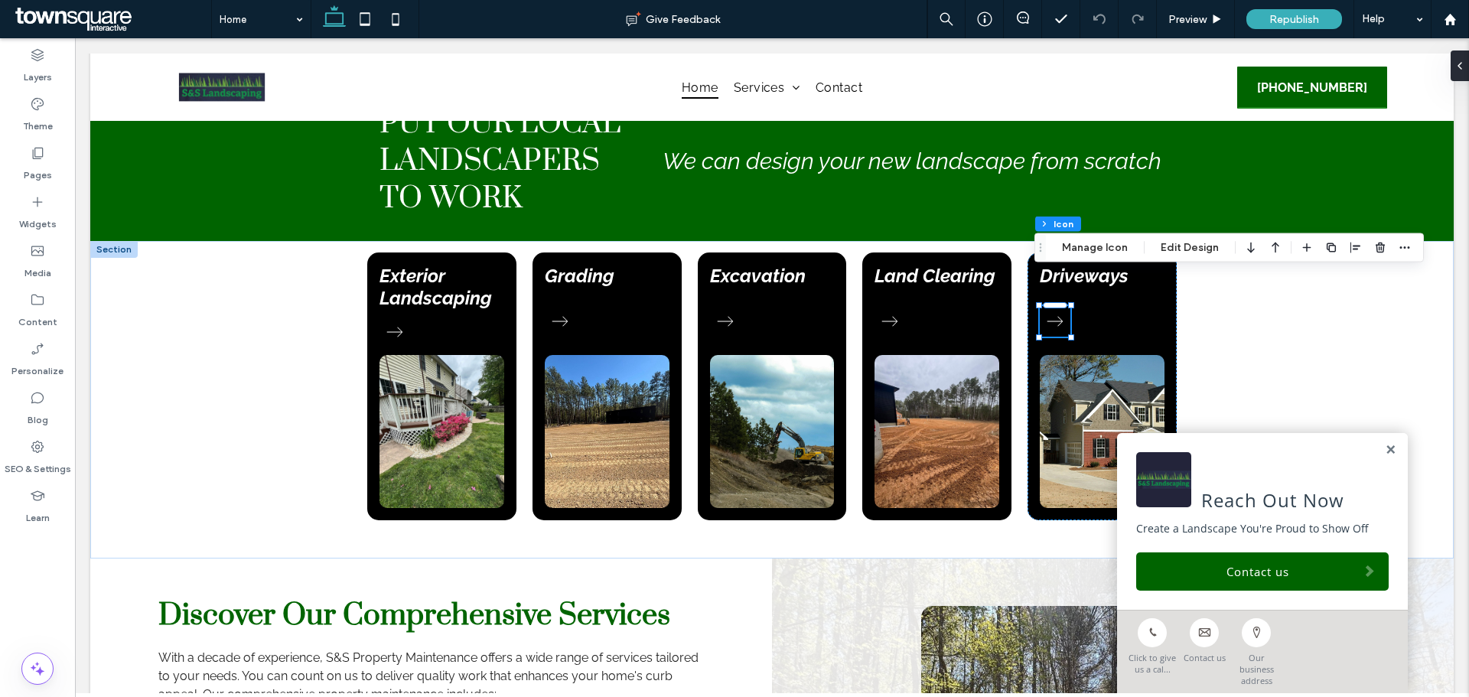
drag, startPoint x: 1456, startPoint y: 347, endPoint x: 1462, endPoint y: 361, distance: 15.8
click at [1462, 361] on html "**********" at bounding box center [772, 339] width 1394 height 2586
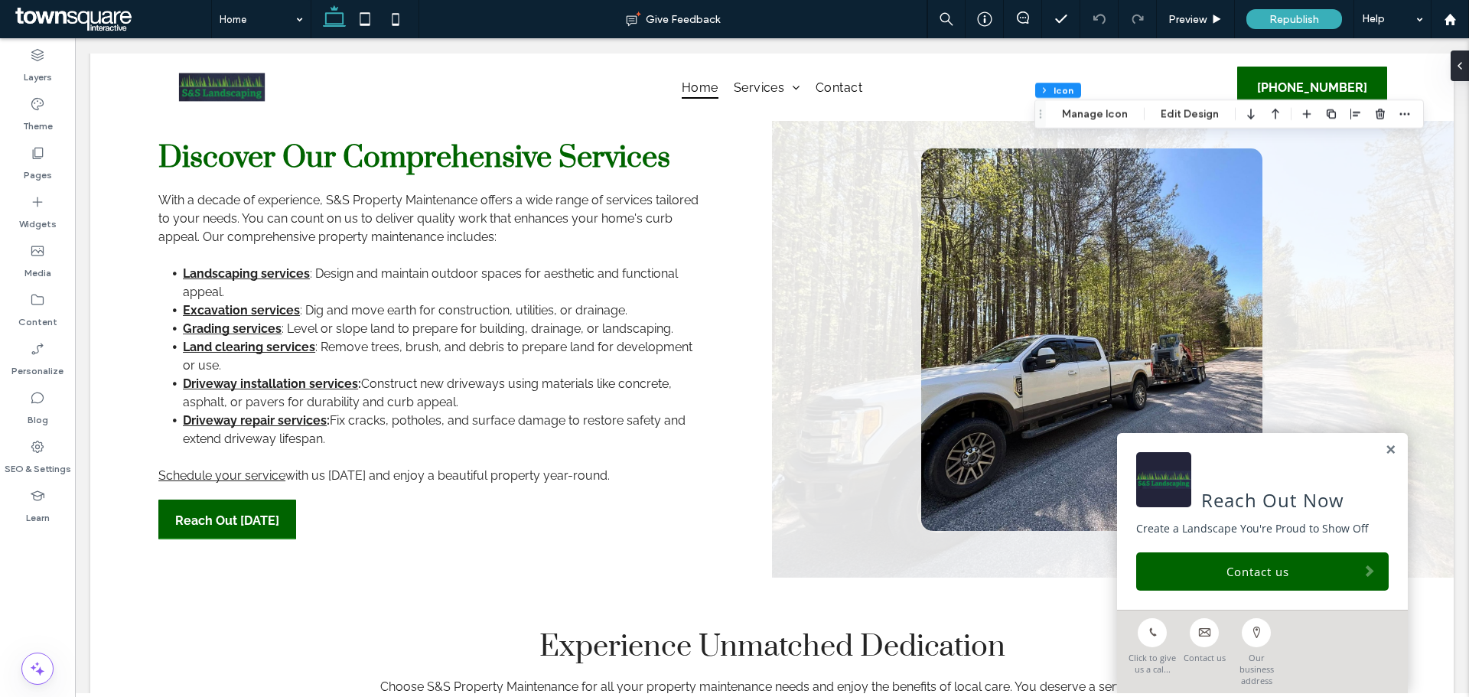
scroll to position [1457, 0]
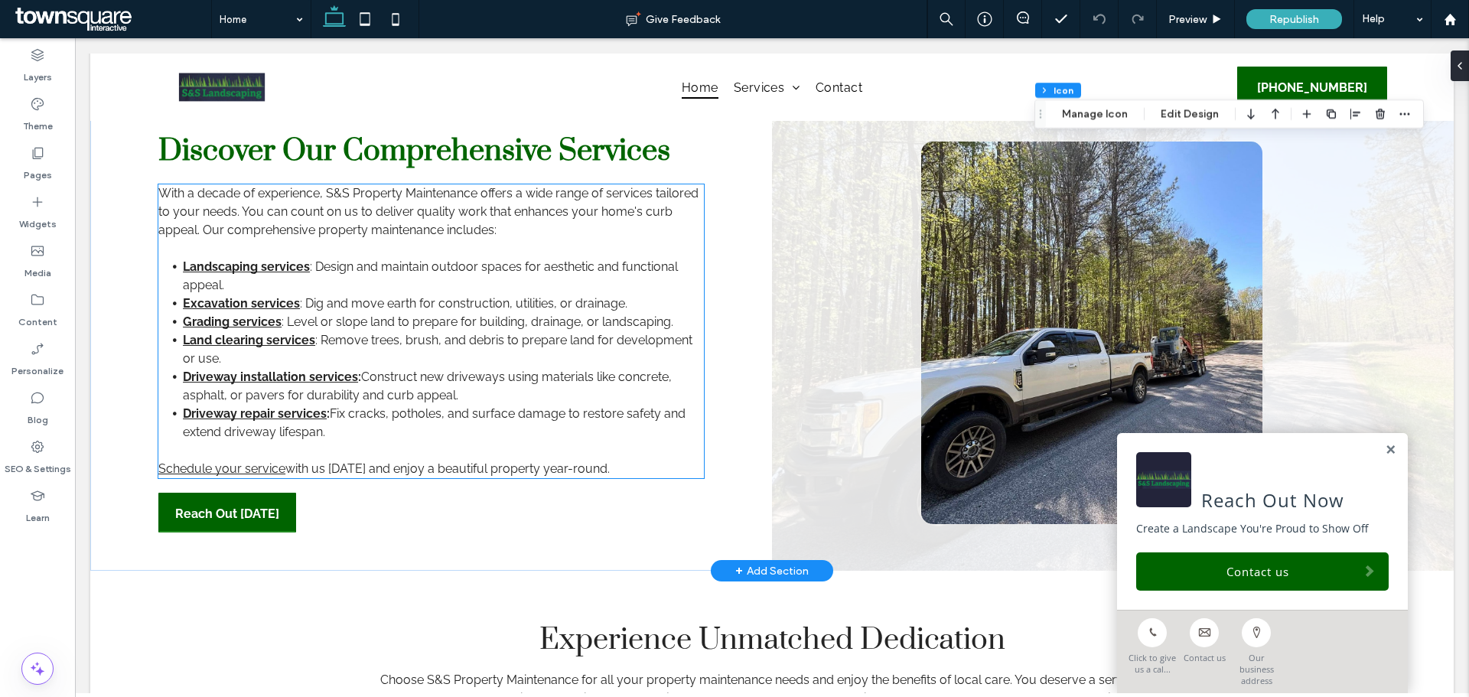
click at [332, 370] on span "Construct new driveways using materials like concrete, asphalt, or pavers for d…" at bounding box center [427, 386] width 489 height 33
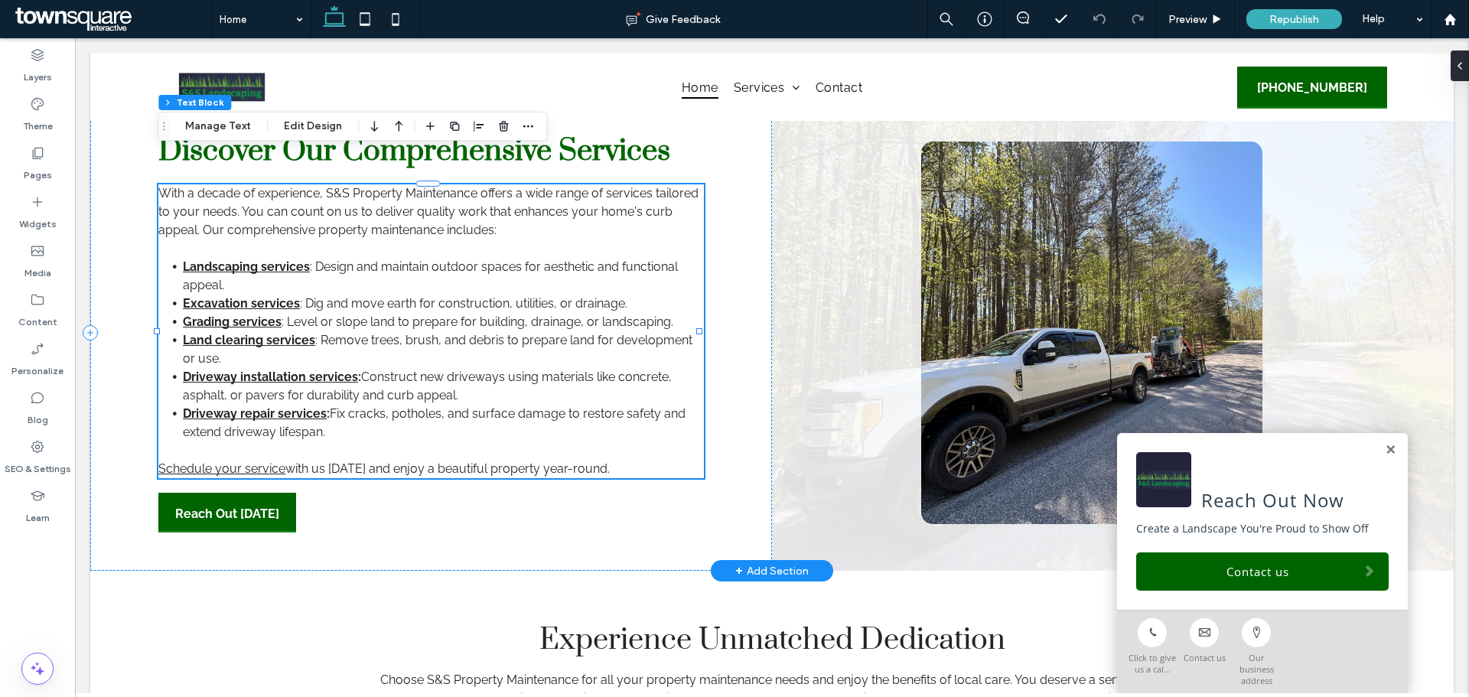
click at [261, 331] on li "Land clearing services : Remove trees, brush, and debris to prepare land for de…" at bounding box center [443, 349] width 521 height 37
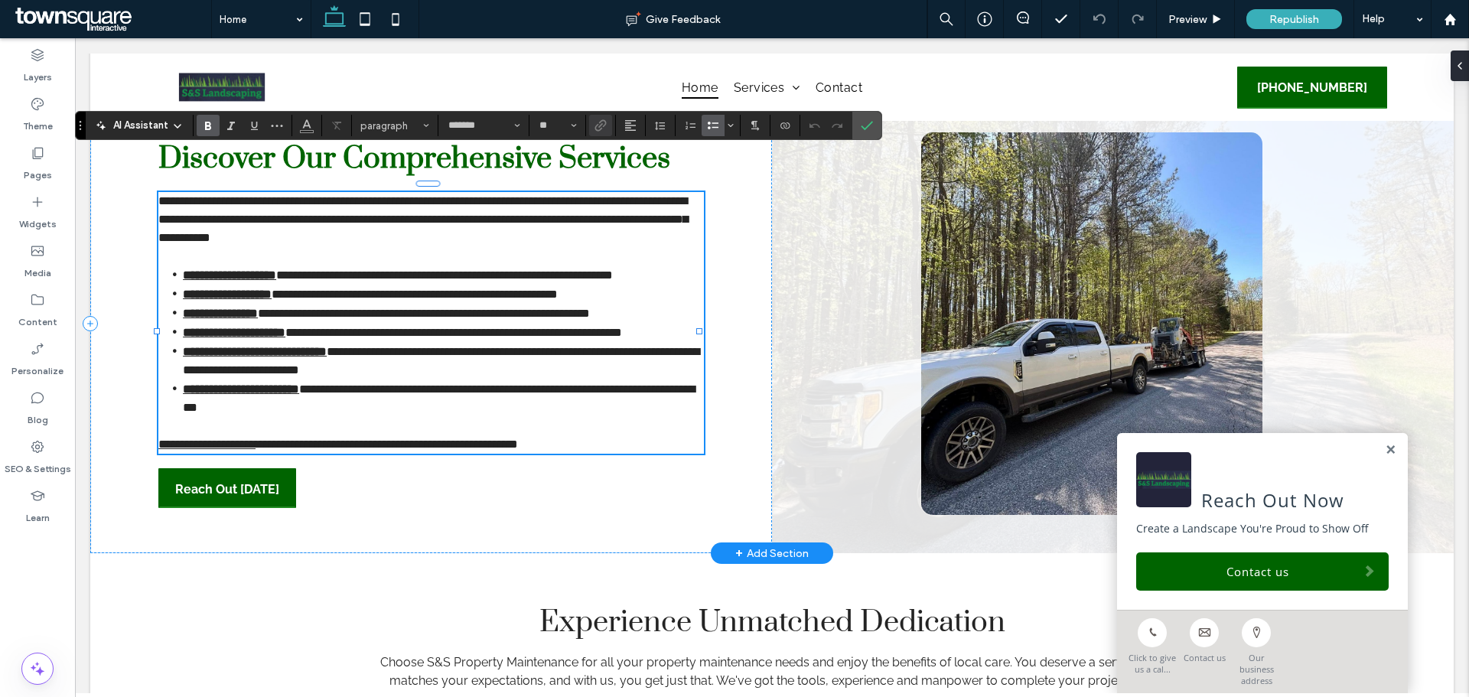
click at [261, 323] on li "**********" at bounding box center [443, 332] width 521 height 19
drag, startPoint x: 242, startPoint y: 292, endPoint x: 252, endPoint y: 292, distance: 9.9
click at [252, 308] on strong "**********" at bounding box center [220, 313] width 75 height 11
drag, startPoint x: 272, startPoint y: 338, endPoint x: 244, endPoint y: 340, distance: 28.4
click at [244, 346] on strong "**********" at bounding box center [255, 351] width 144 height 11
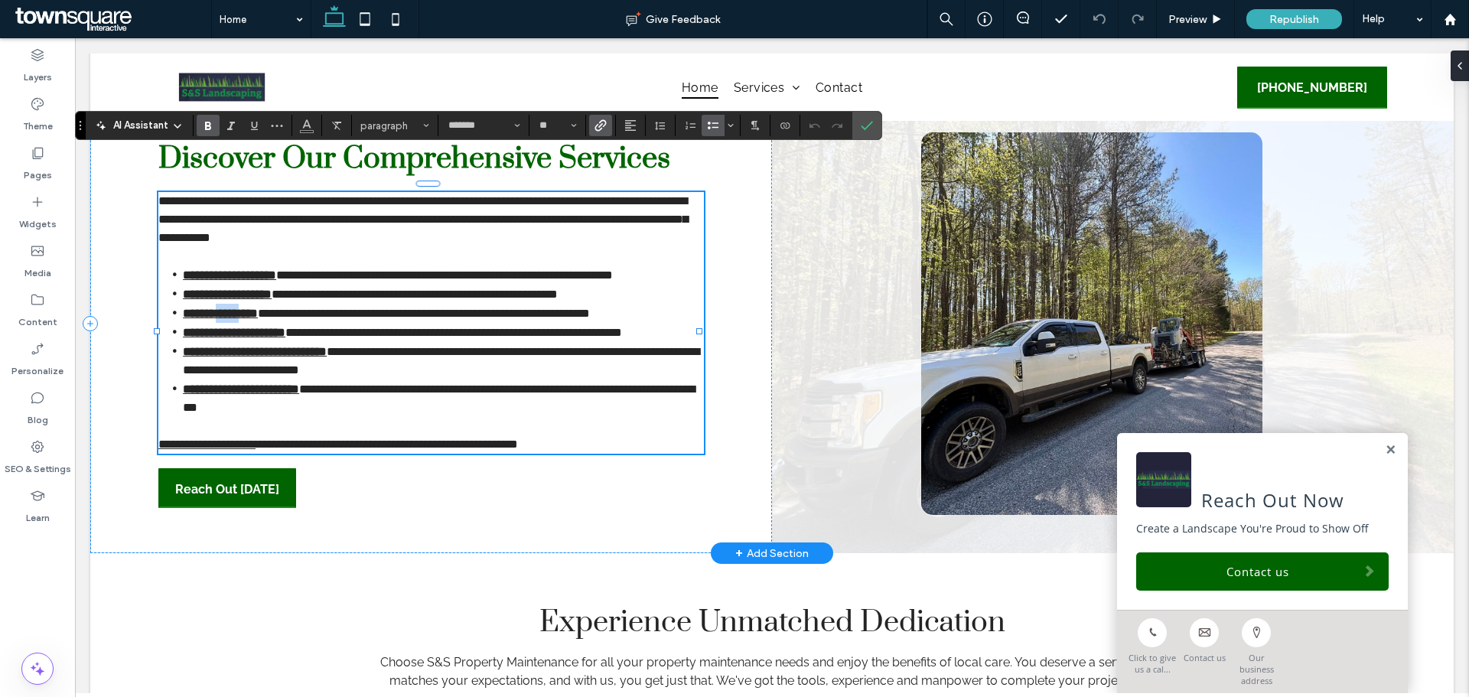
drag, startPoint x: 232, startPoint y: 295, endPoint x: 256, endPoint y: 295, distance: 24.5
click at [256, 308] on strong "**********" at bounding box center [220, 313] width 75 height 11
click at [290, 348] on strong "**********" at bounding box center [255, 351] width 144 height 11
drag, startPoint x: 317, startPoint y: 308, endPoint x: 180, endPoint y: 311, distance: 137.0
click at [183, 323] on li "**********" at bounding box center [443, 332] width 521 height 19
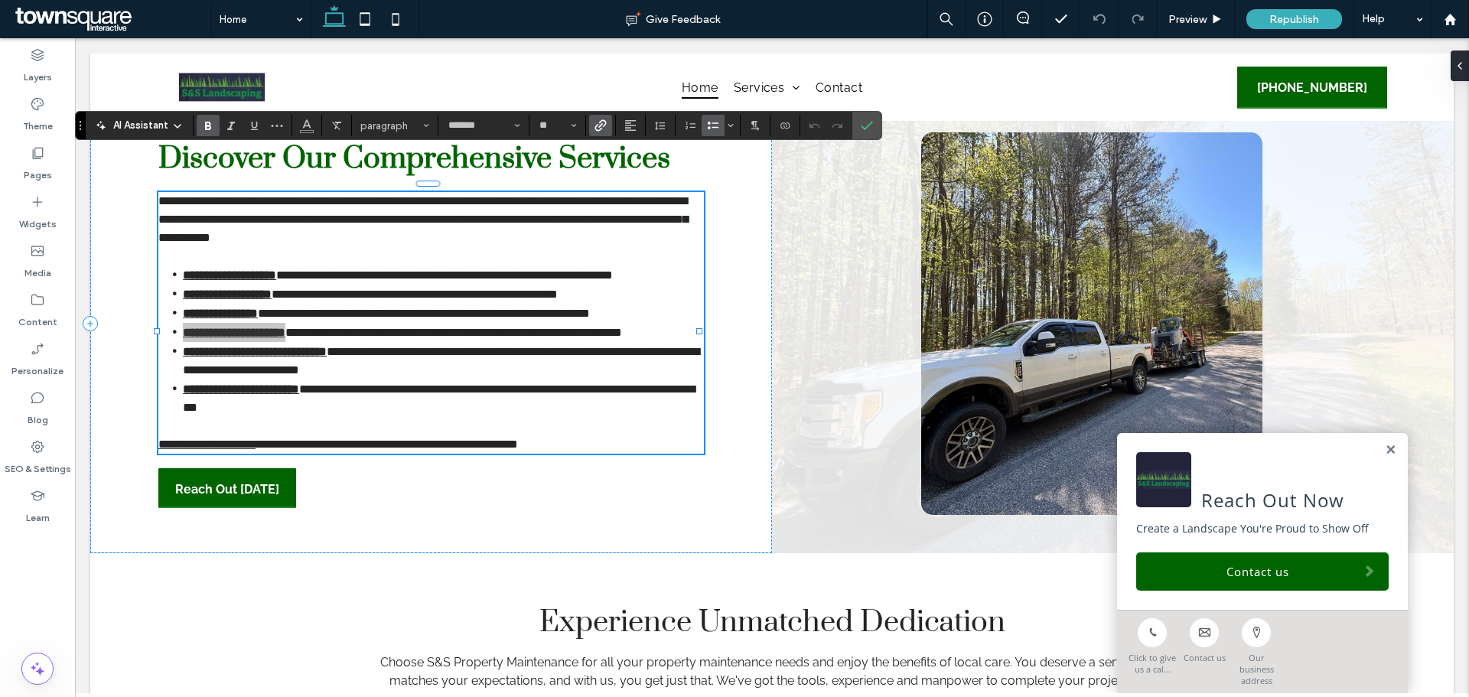
click at [214, 125] on label "Bold" at bounding box center [208, 125] width 23 height 21
click at [269, 333] on li "**********" at bounding box center [443, 332] width 521 height 19
drag, startPoint x: 308, startPoint y: 305, endPoint x: 181, endPoint y: 308, distance: 127.0
click at [183, 323] on li "**********" at bounding box center [443, 332] width 521 height 19
click at [211, 130] on icon "Bold" at bounding box center [208, 125] width 12 height 12
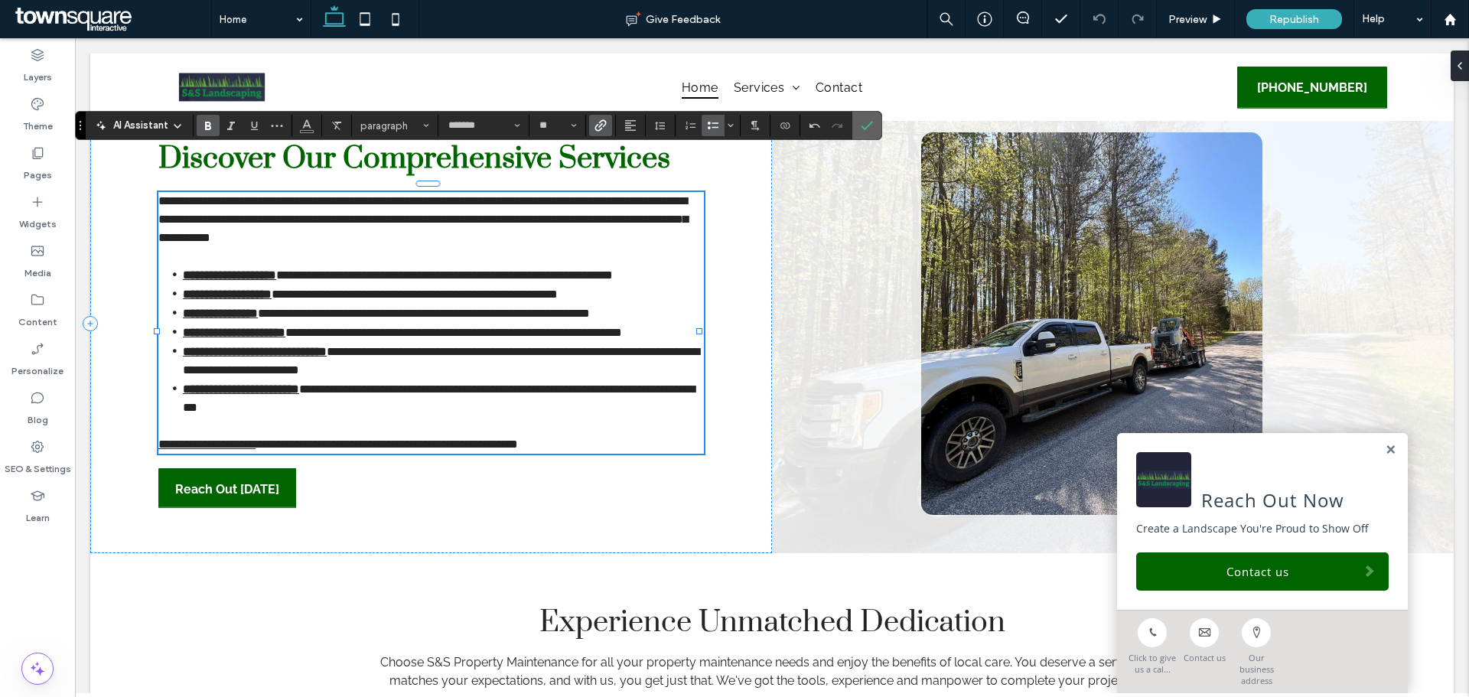
click at [864, 125] on icon "Confirm" at bounding box center [867, 125] width 12 height 12
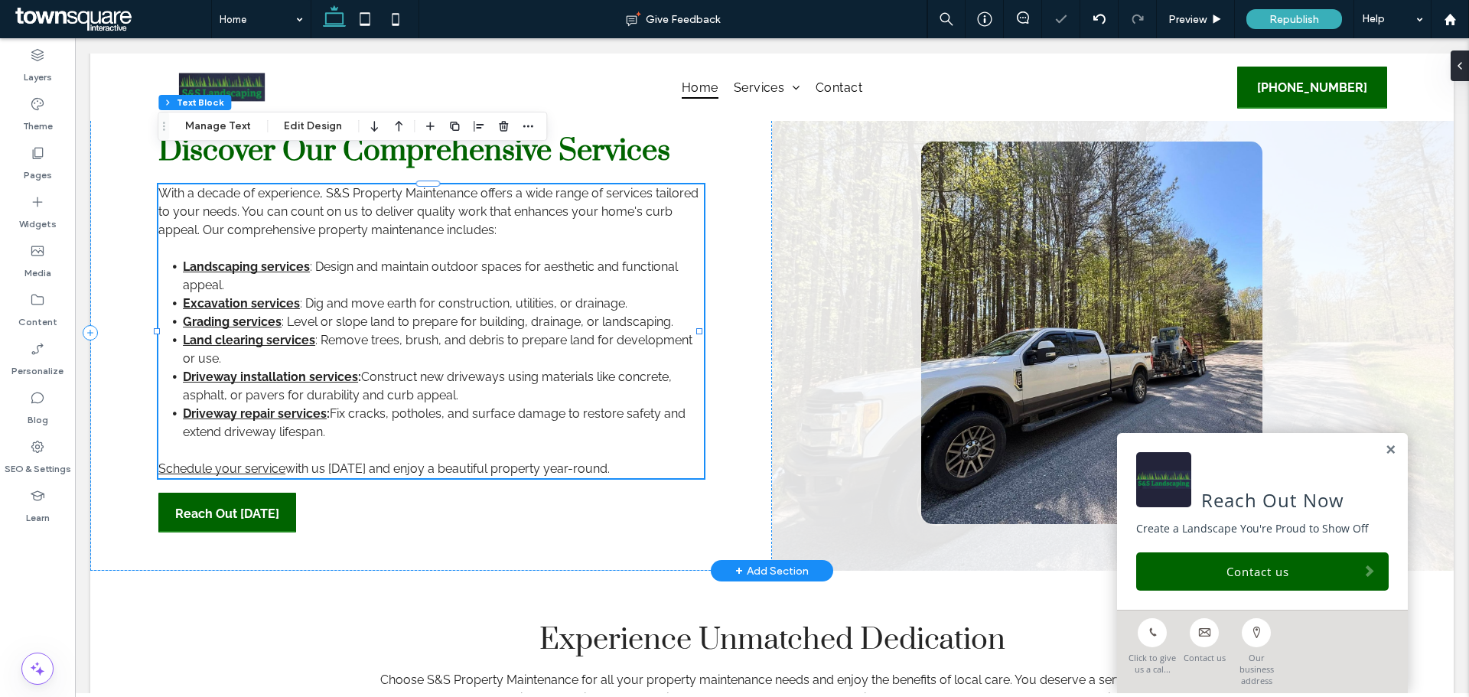
click at [220, 368] on li "Driveway installation services : Construct new driveways using materials like c…" at bounding box center [443, 386] width 521 height 37
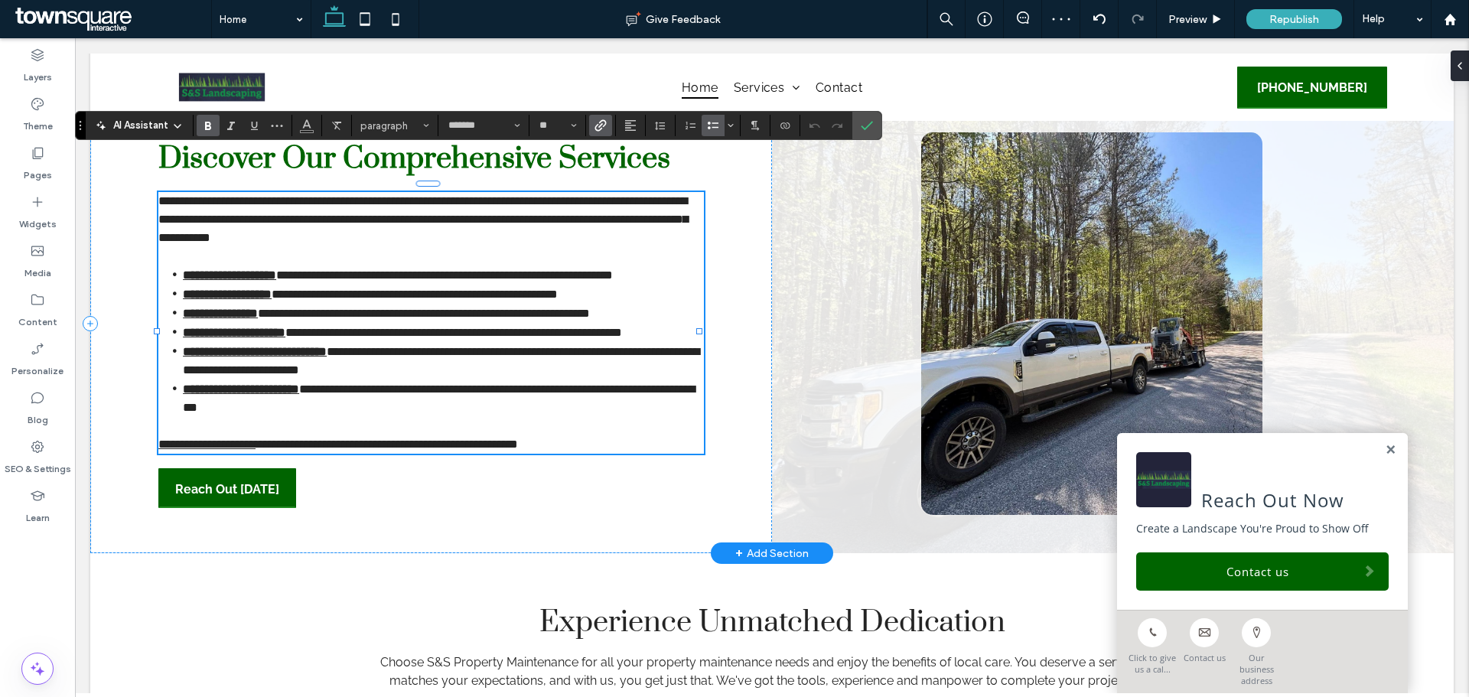
click at [239, 346] on strong "**********" at bounding box center [255, 351] width 144 height 11
drag, startPoint x: 356, startPoint y: 344, endPoint x: 183, endPoint y: 347, distance: 172.9
click at [183, 347] on li "**********" at bounding box center [443, 360] width 521 height 37
click at [872, 130] on icon "Confirm" at bounding box center [867, 125] width 12 height 12
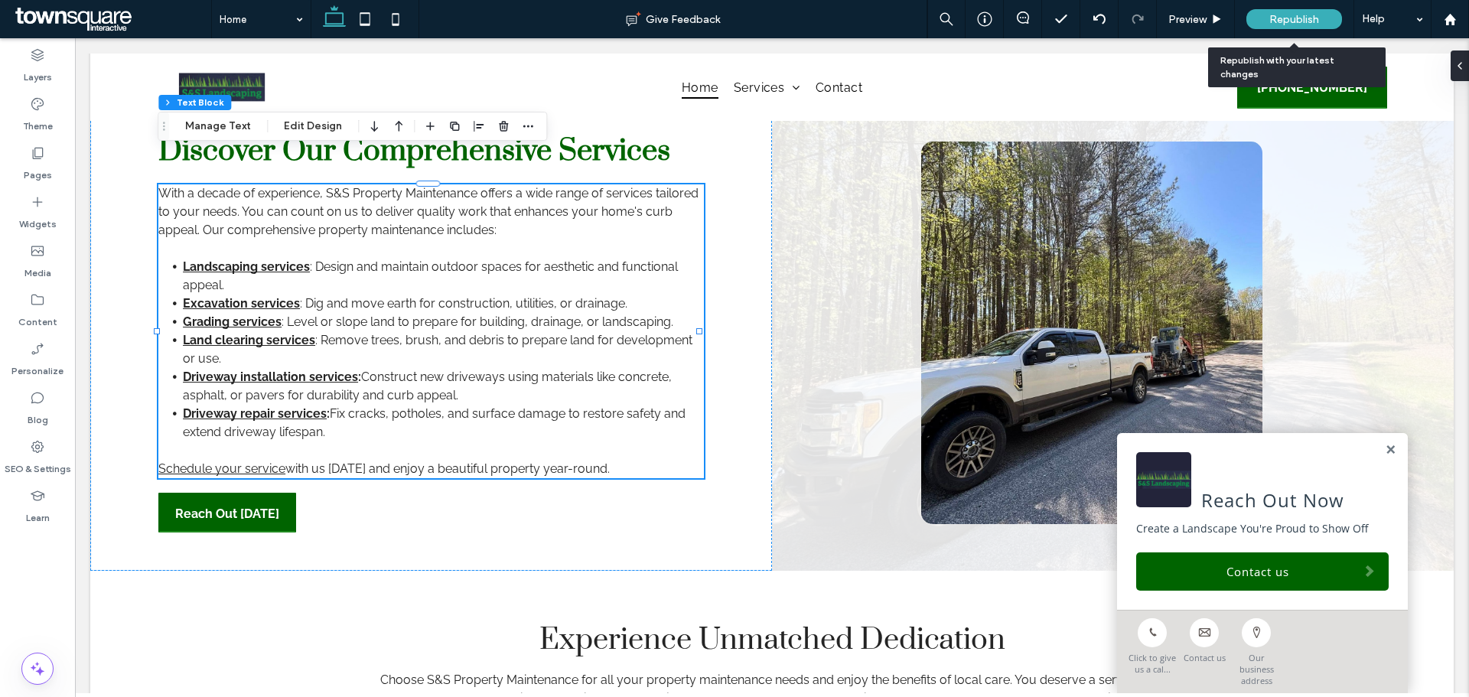
click at [1268, 17] on div "Republish" at bounding box center [1294, 19] width 96 height 20
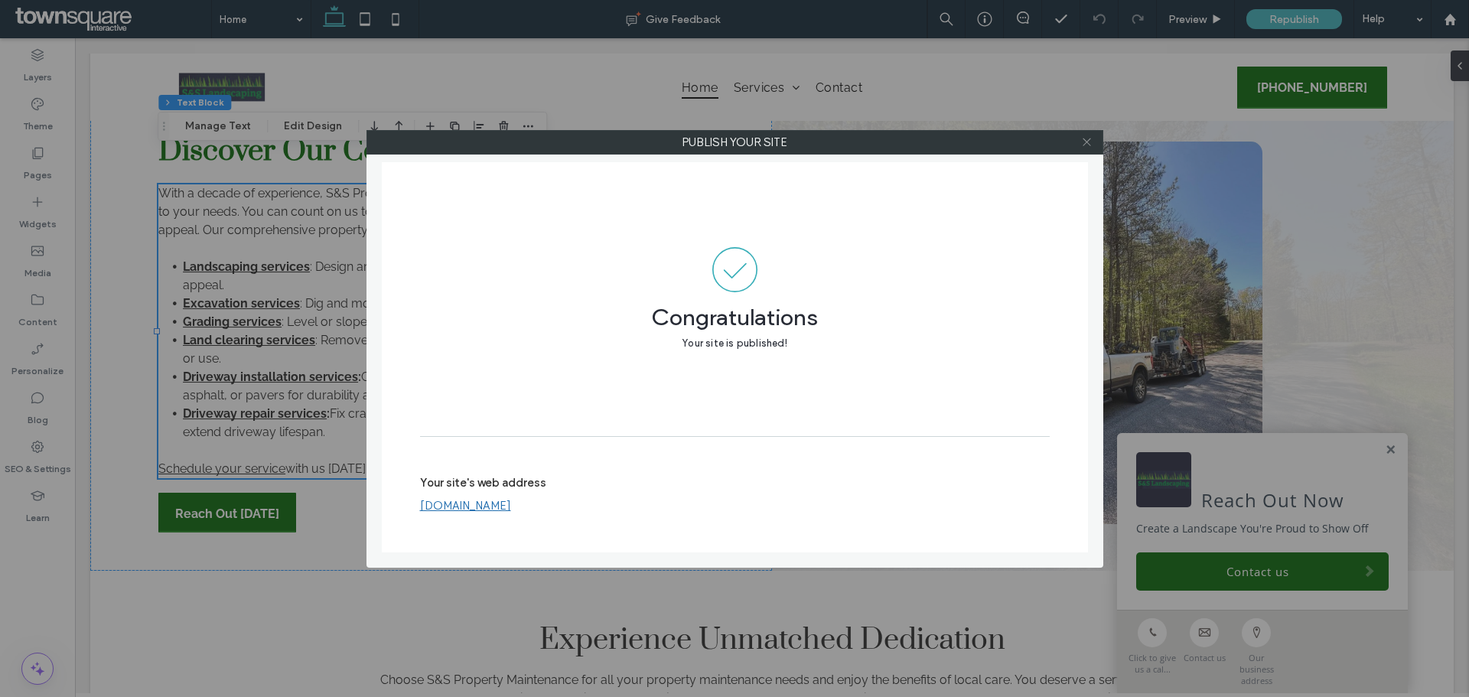
click at [1087, 142] on use at bounding box center [1087, 142] width 8 height 8
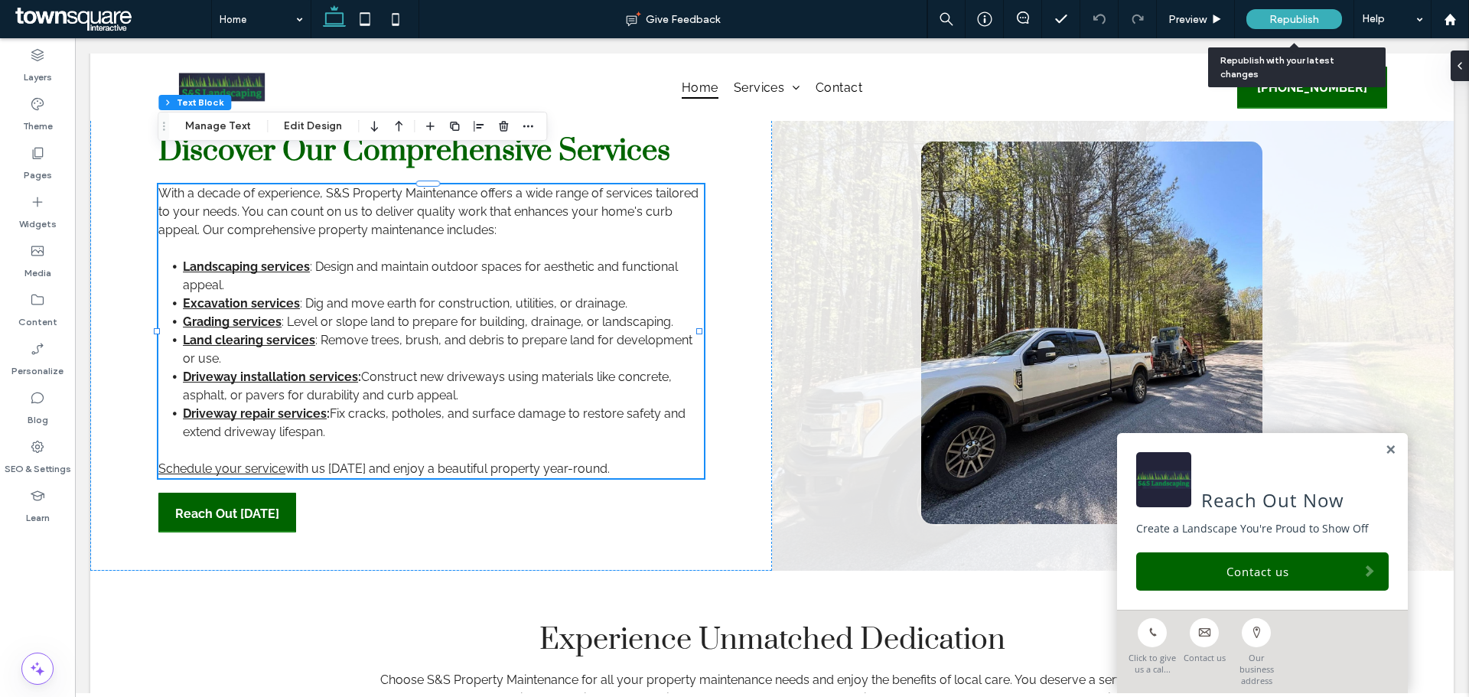
click at [1292, 23] on span "Republish" at bounding box center [1294, 19] width 50 height 13
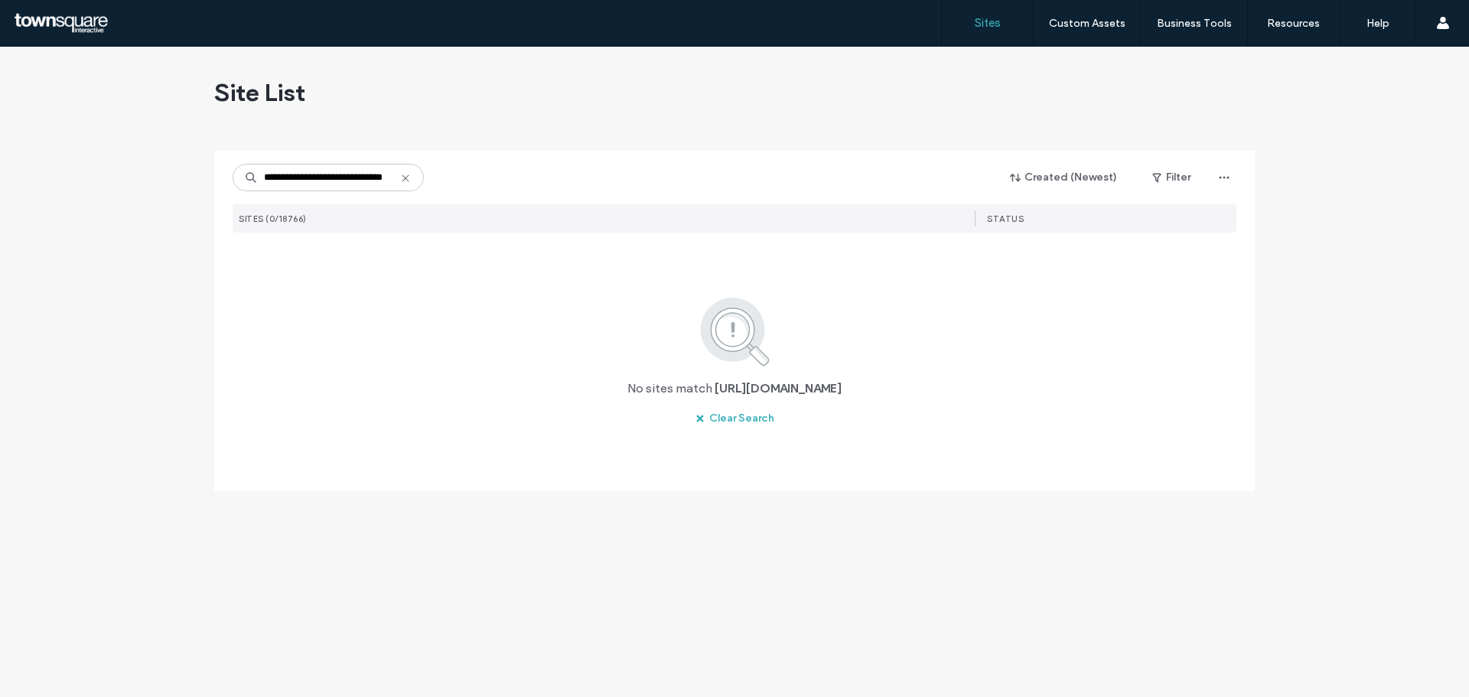
scroll to position [0, 37]
type input "**********"
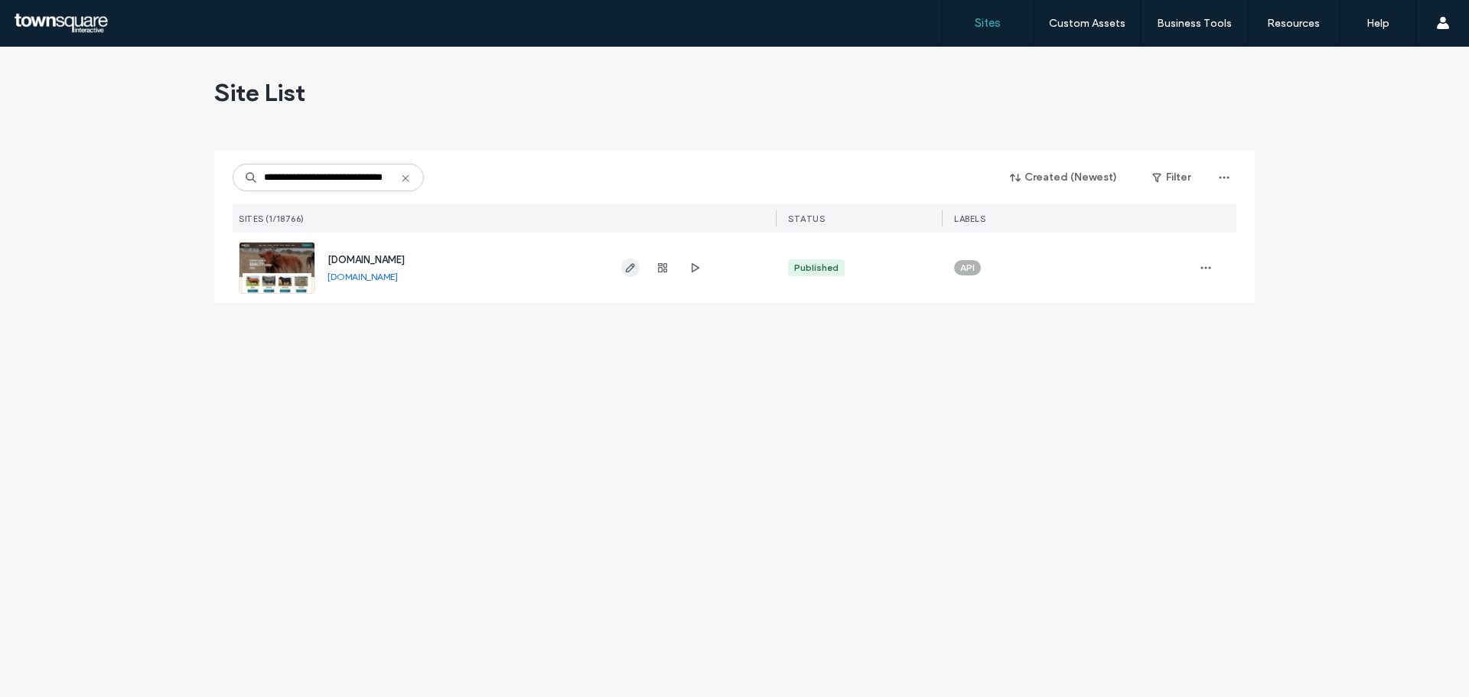
scroll to position [0, 0]
click at [630, 262] on icon "button" at bounding box center [630, 268] width 12 height 12
